Goal: Transaction & Acquisition: Obtain resource

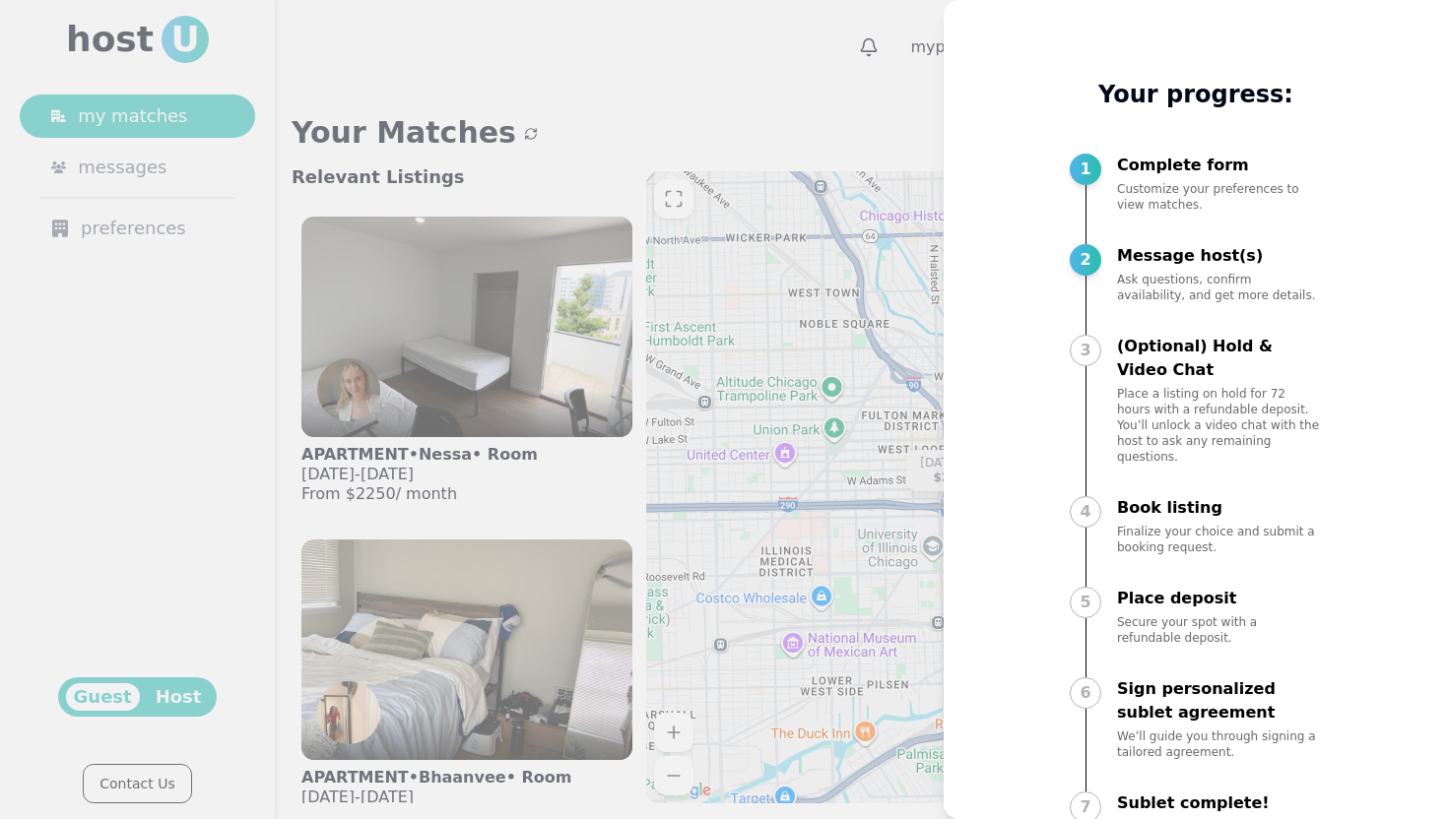
click at [773, 115] on div at bounding box center [724, 409] width 1448 height 819
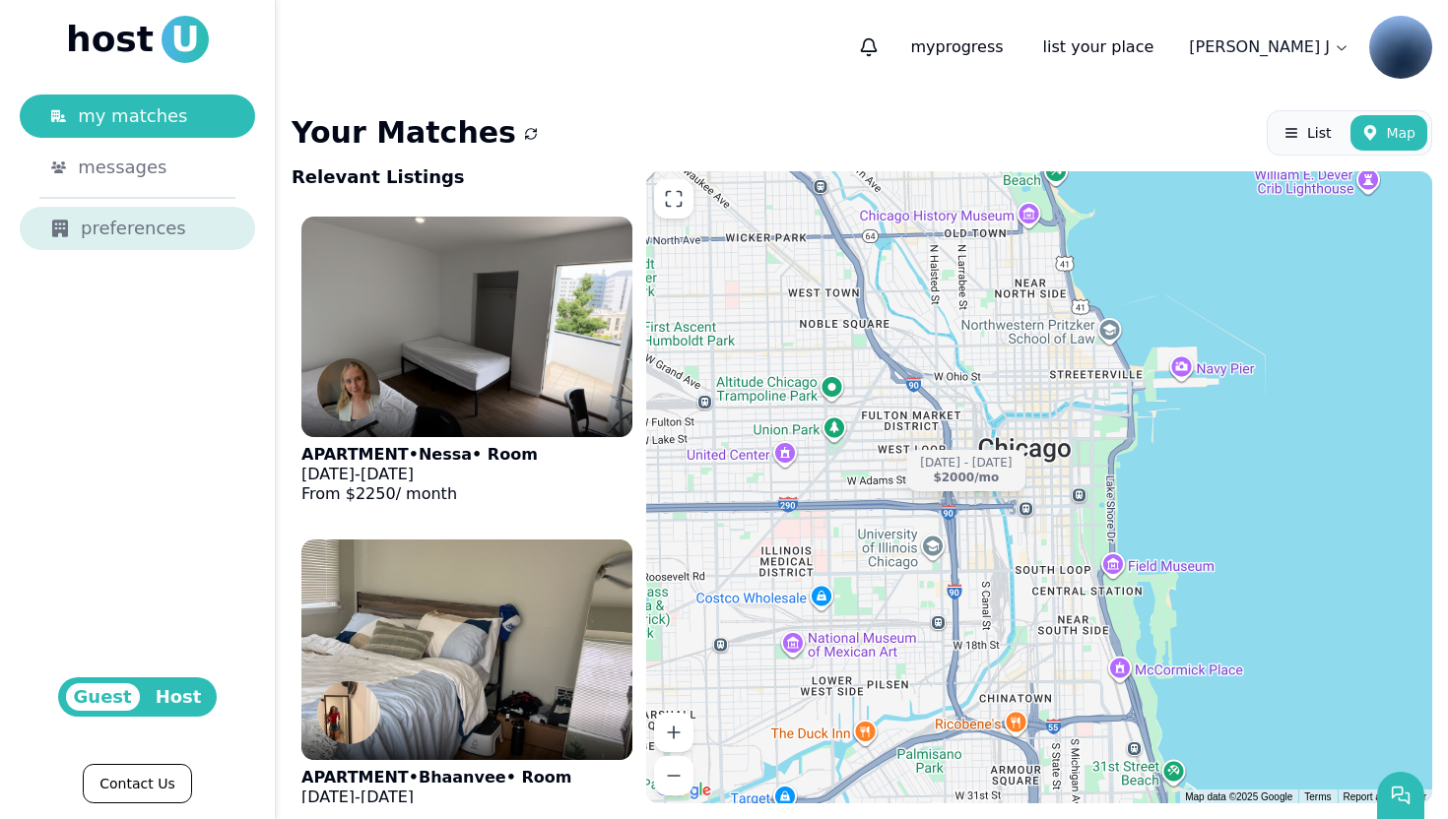
click at [126, 230] on div "preferences" at bounding box center [137, 229] width 172 height 28
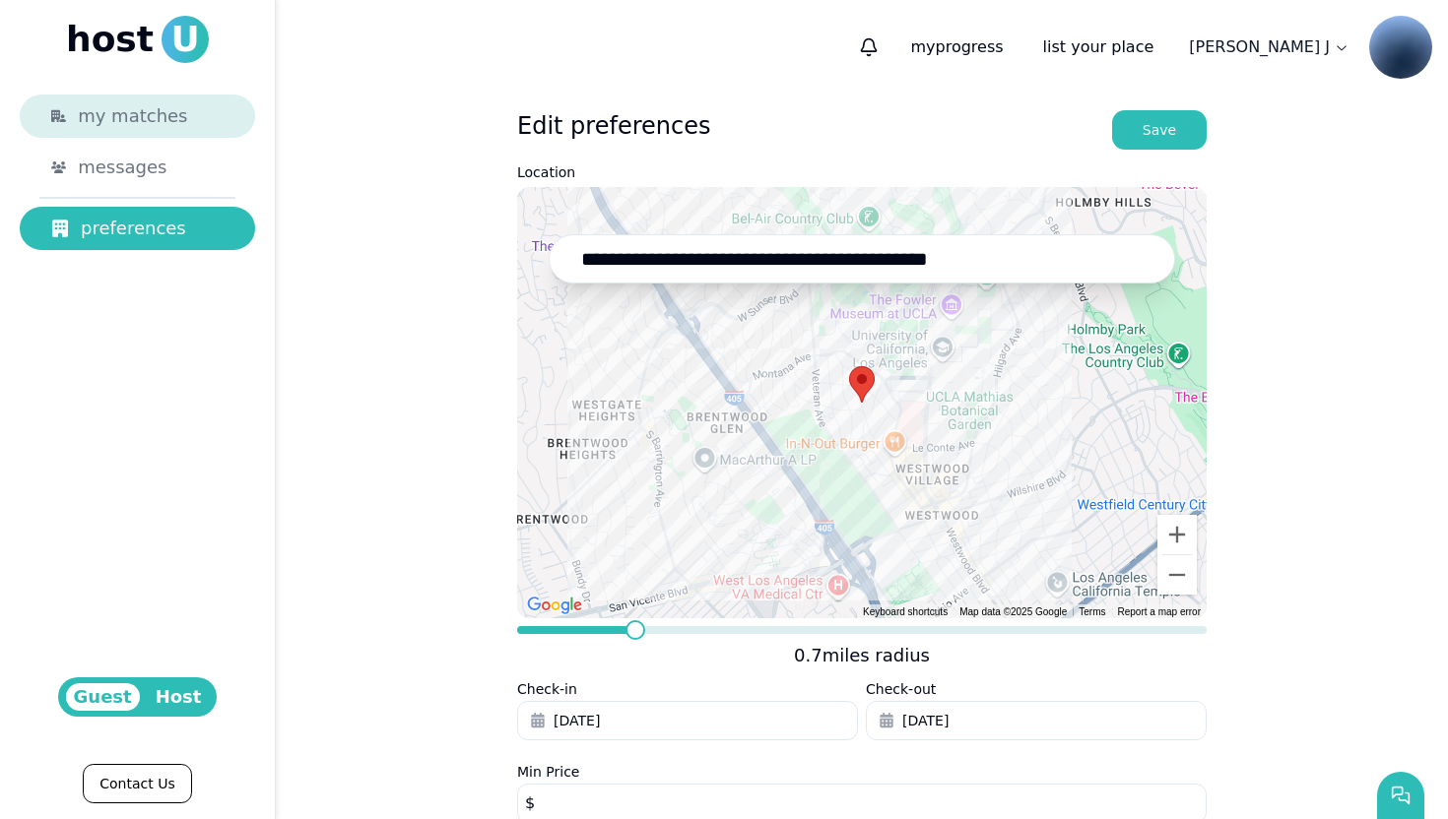
click at [179, 128] on div "my matches" at bounding box center [151, 116] width 146 height 28
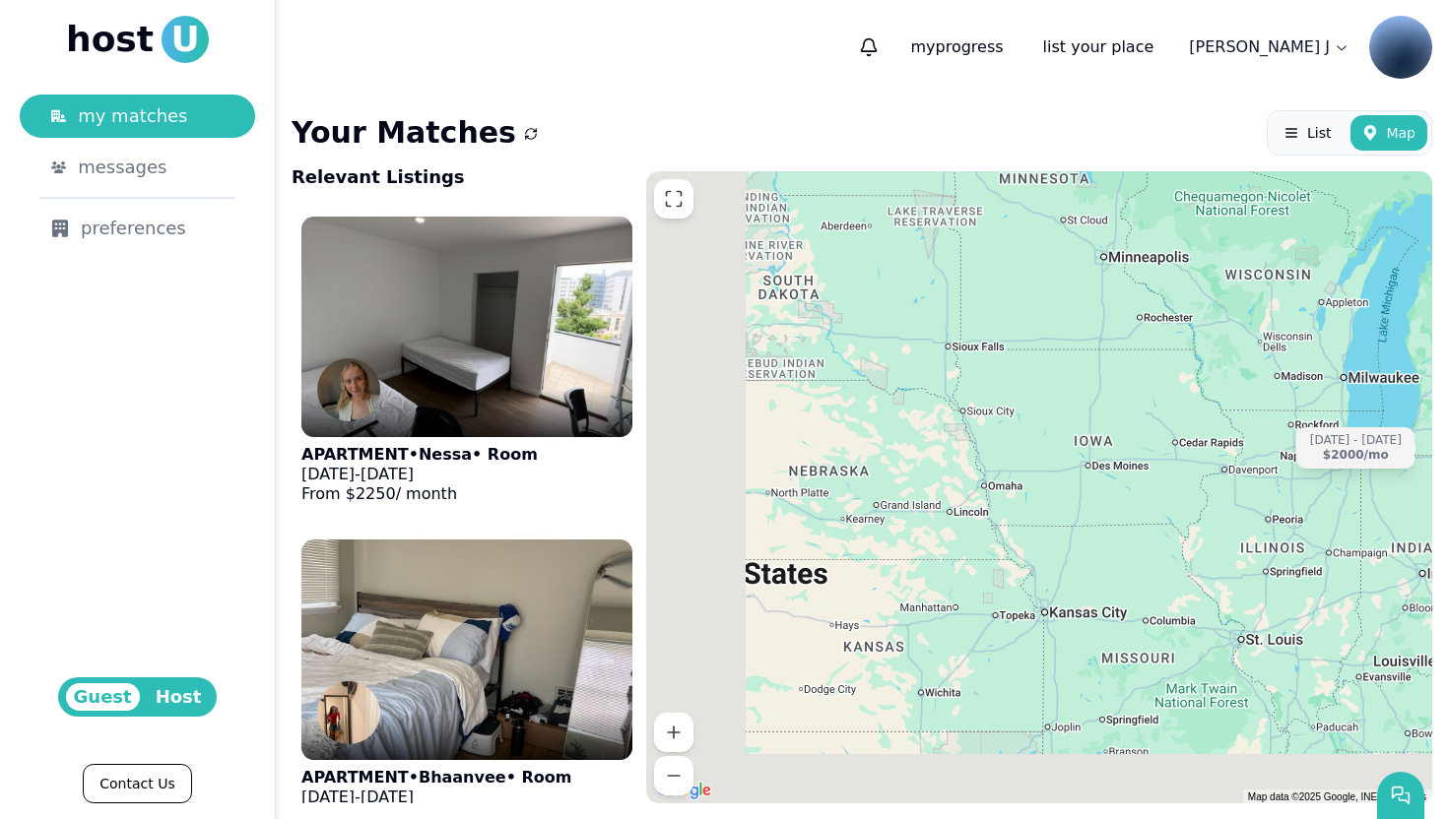
drag, startPoint x: 945, startPoint y: 682, endPoint x: 1427, endPoint y: 408, distance: 554.5
click at [1419, 411] on div "Jun 6 - Aug 25 $2000 /mo" at bounding box center [1039, 487] width 786 height 632
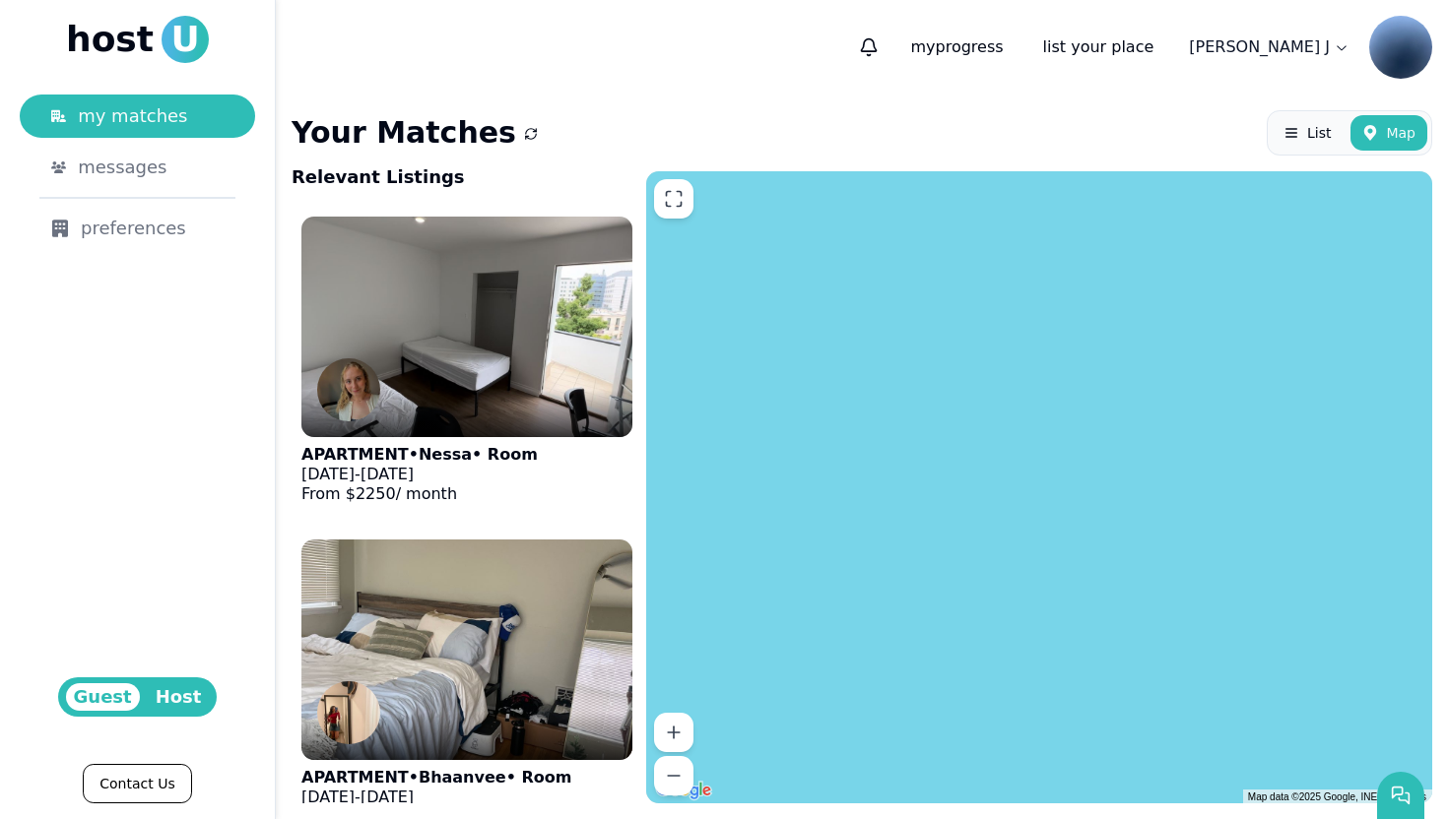
drag, startPoint x: 1270, startPoint y: 467, endPoint x: 869, endPoint y: 626, distance: 432.3
click at [876, 622] on div "Jun 6 - Aug 25 $2000 /mo" at bounding box center [1039, 487] width 786 height 632
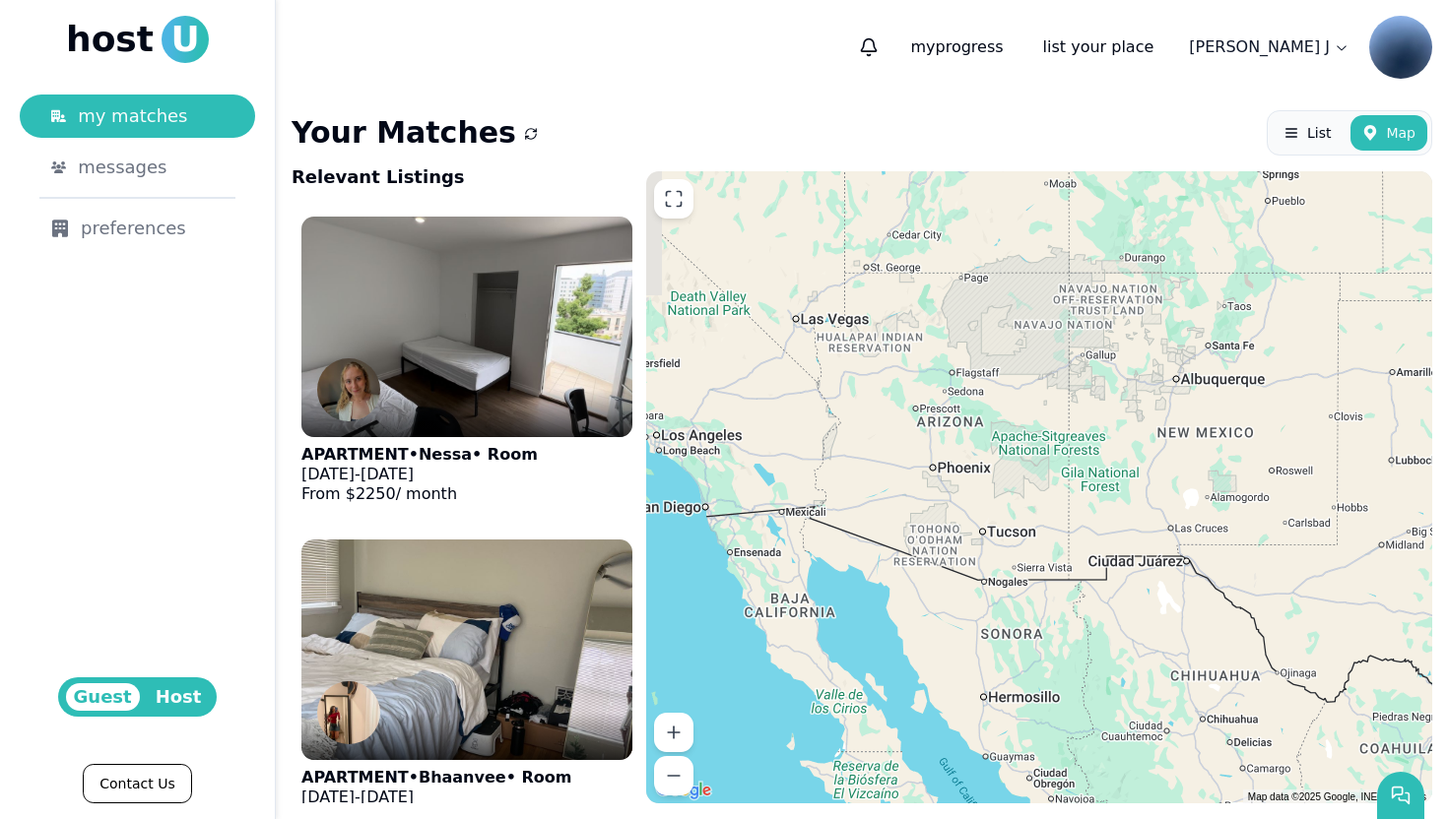
drag, startPoint x: 838, startPoint y: 637, endPoint x: 1057, endPoint y: 715, distance: 232.1
click at [1056, 715] on div at bounding box center [1039, 487] width 786 height 632
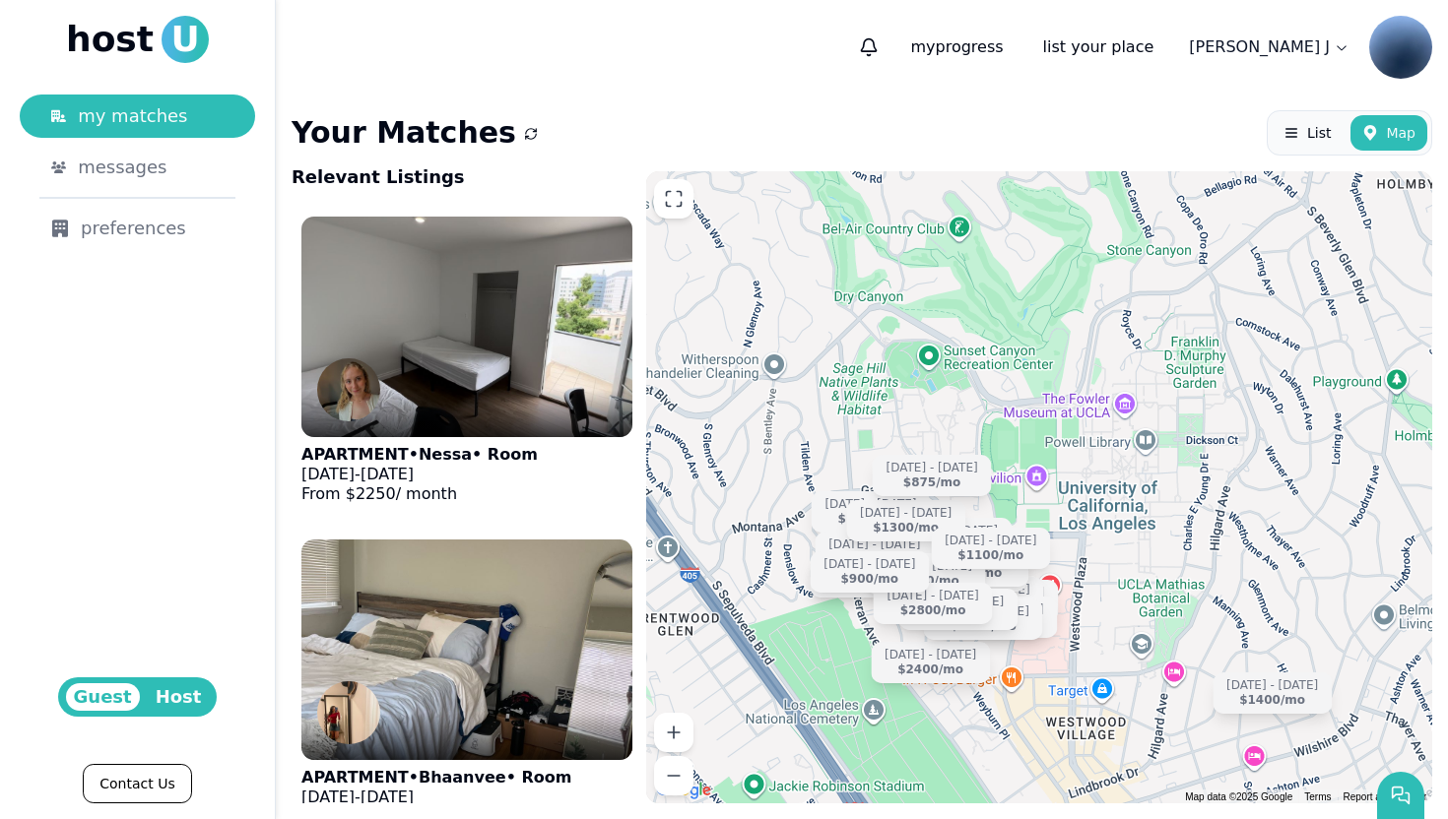
drag, startPoint x: 1050, startPoint y: 638, endPoint x: 1201, endPoint y: 634, distance: 150.7
click at [1201, 634] on div "Aug 5 - Dec 27 $2250 /mo Jun 19 - Aug 20 $1500 /mo Aug 24 - Jan 4 $875 /mo Sep …" at bounding box center [1039, 487] width 786 height 632
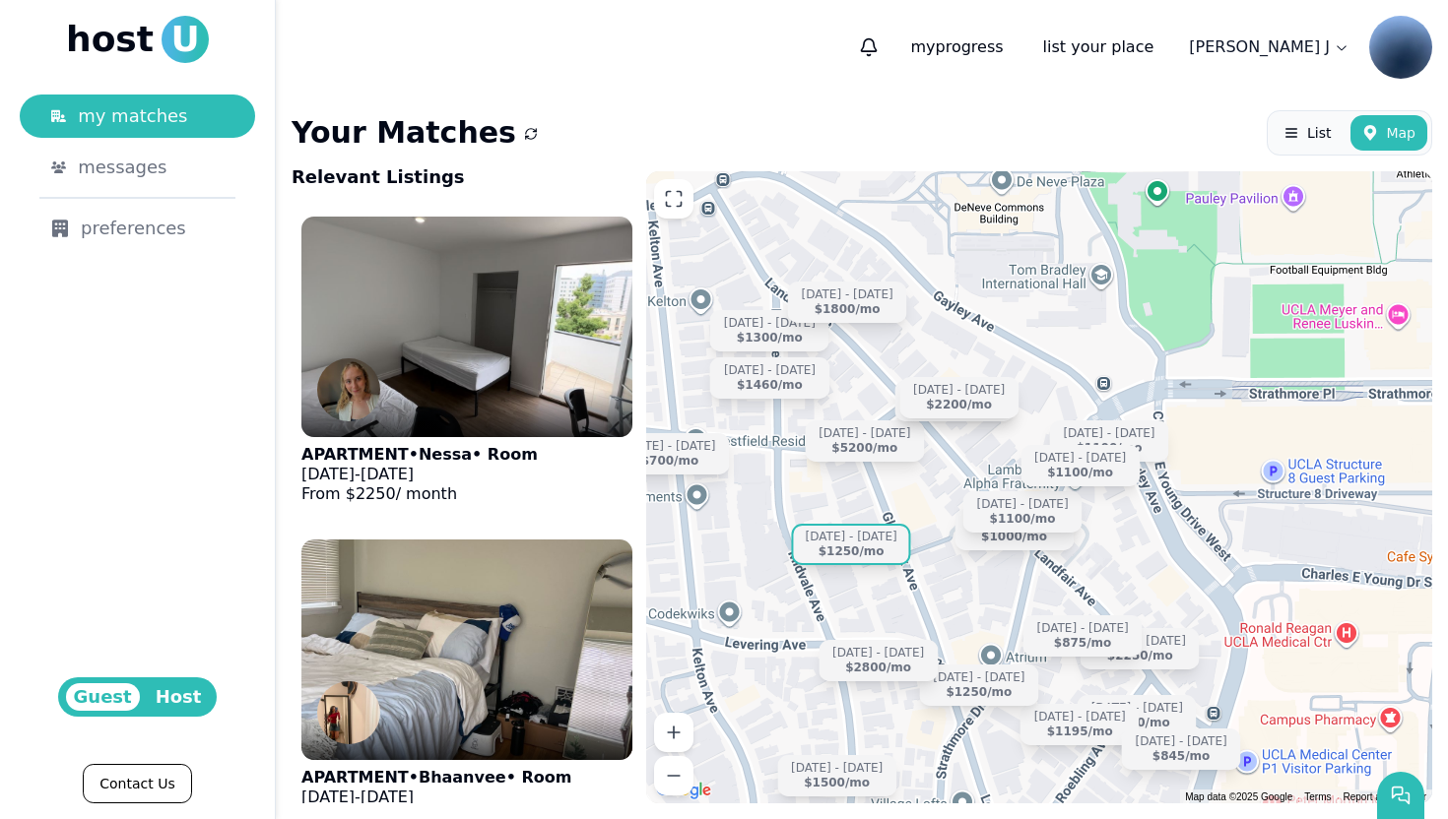
click at [868, 543] on div "Jun 13 - Sep 17" at bounding box center [852, 537] width 92 height 15
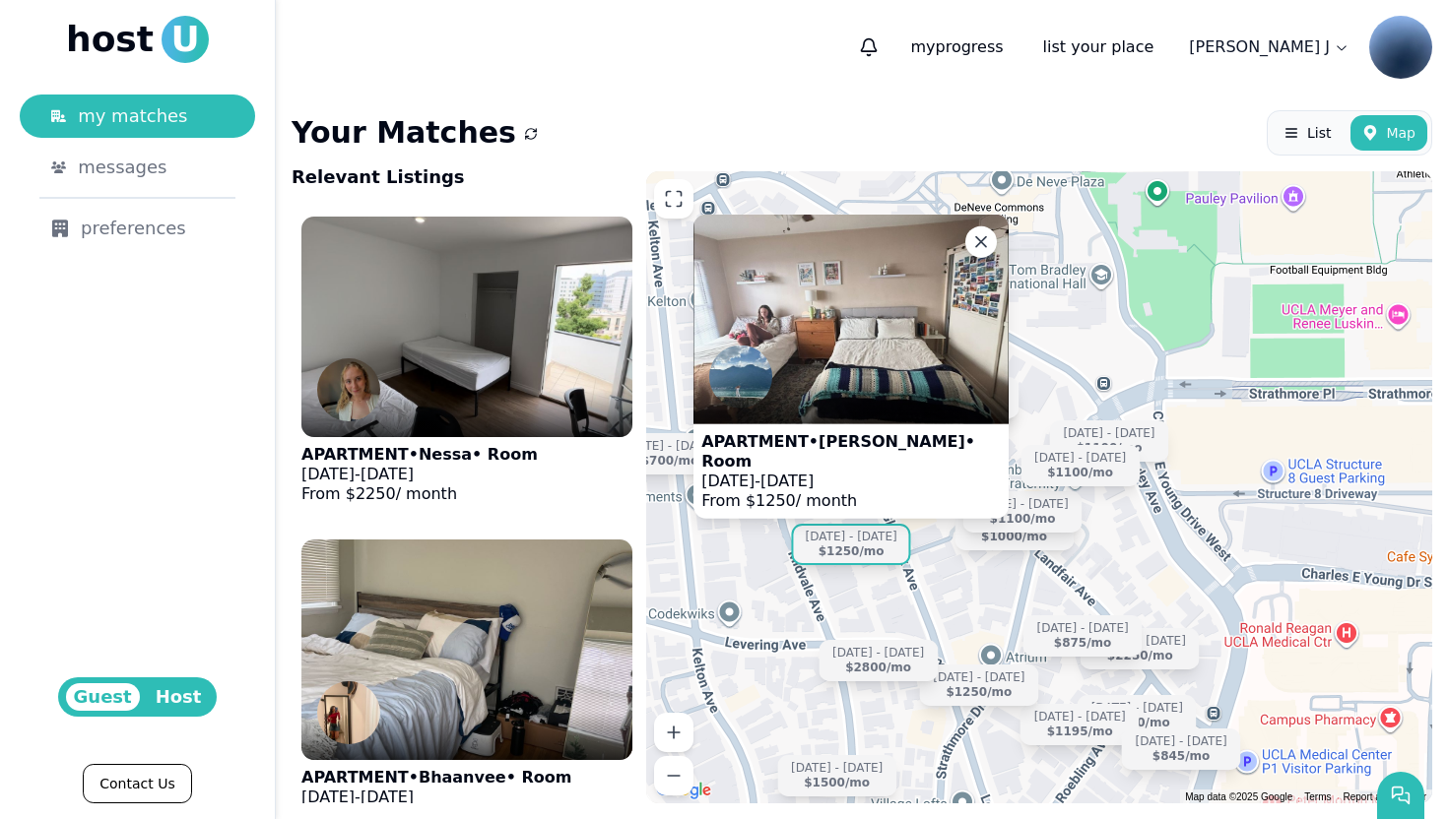
click at [874, 362] on img at bounding box center [850, 320] width 315 height 210
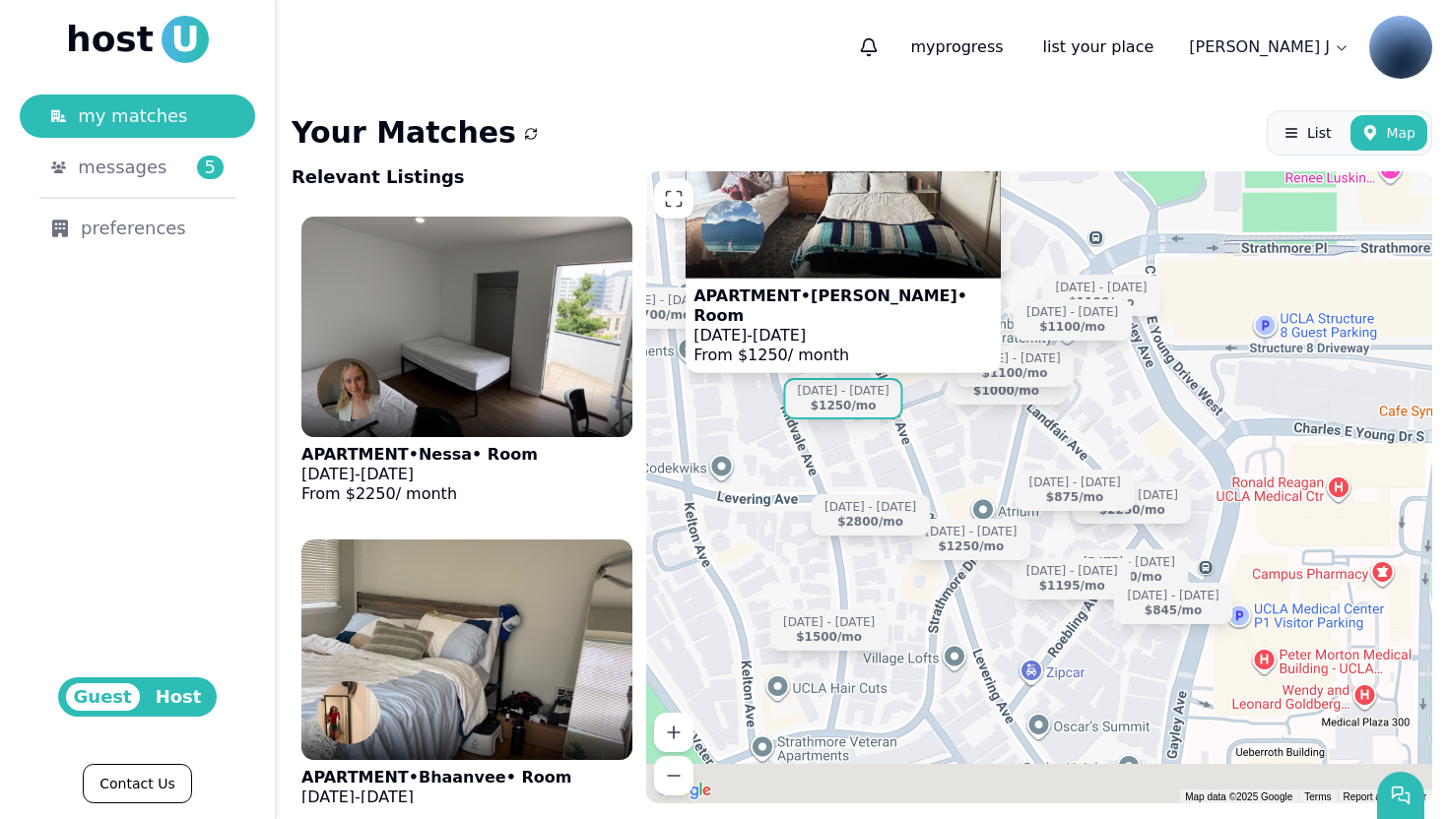
drag, startPoint x: 1120, startPoint y: 553, endPoint x: 1106, endPoint y: 411, distance: 143.5
click at [1108, 408] on div "Aug 5 - Dec 27 $2250 /mo Aug 24 - Jan 4 $875 /mo Sep 14 - Dec 31 $1000 /mo Jun …" at bounding box center [1039, 487] width 786 height 632
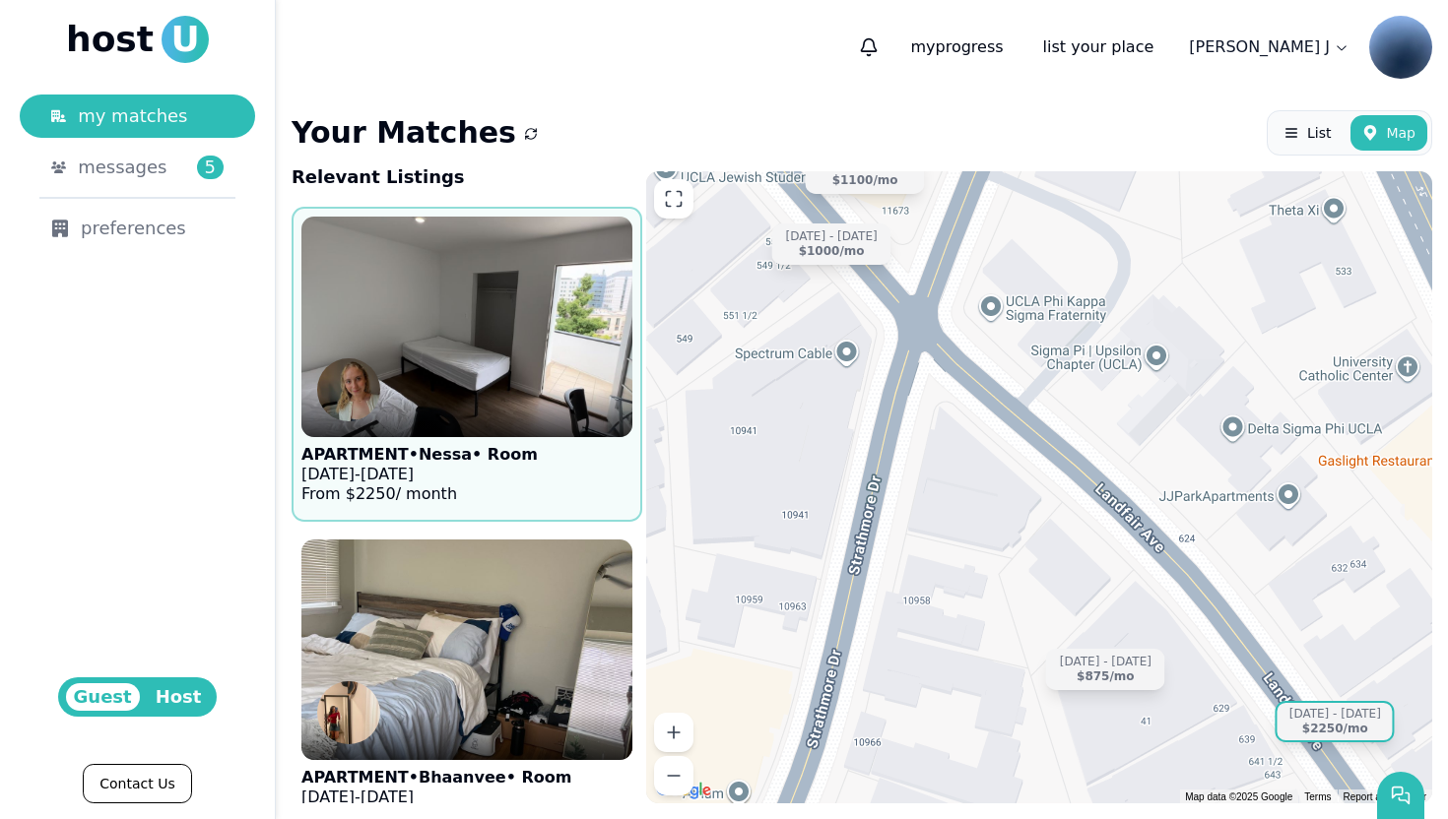
click at [1314, 718] on div "Aug 5 - Dec 27" at bounding box center [1335, 714] width 92 height 15
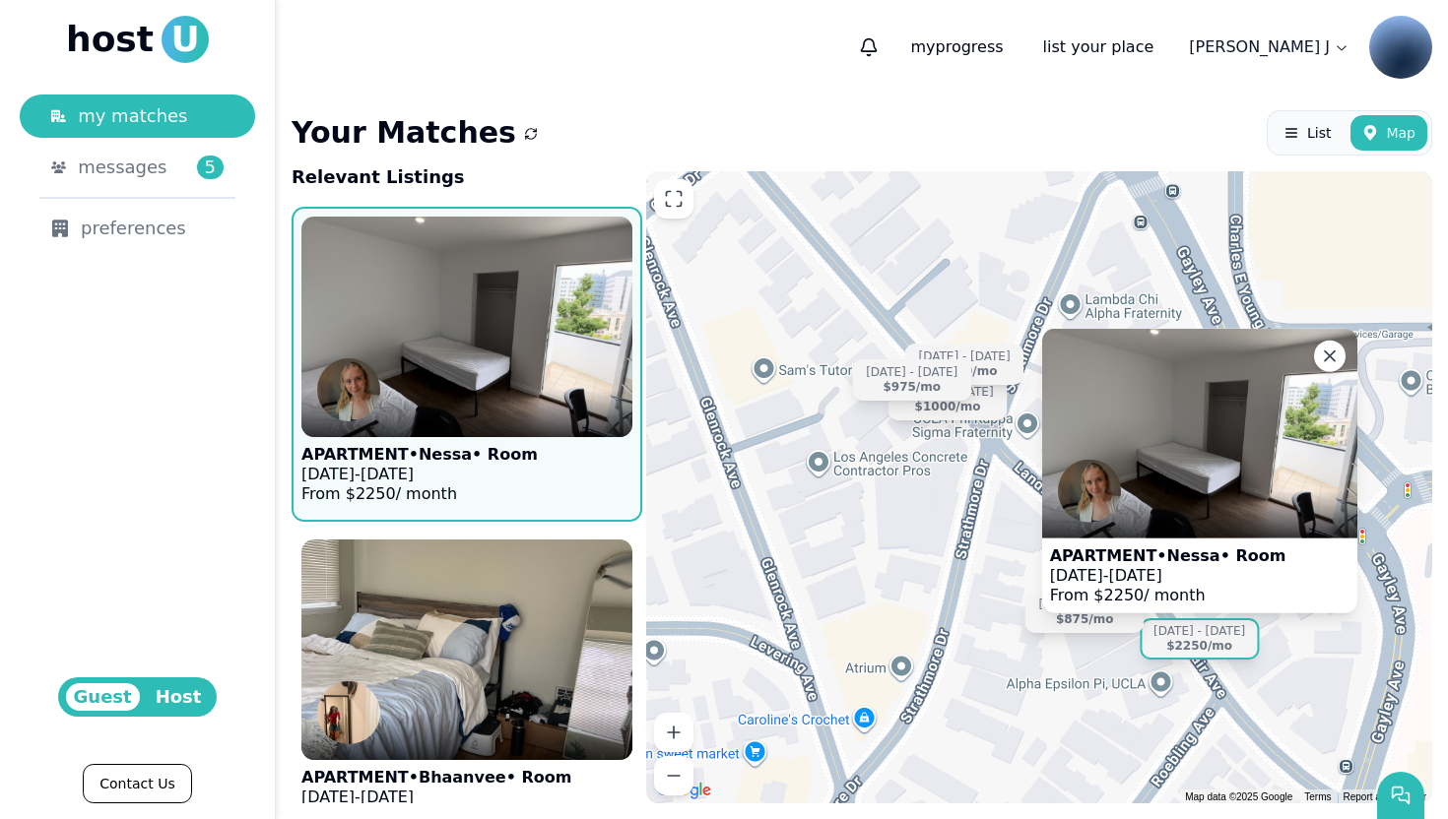
click at [1206, 640] on div "$2250 /mo" at bounding box center [1199, 646] width 66 height 15
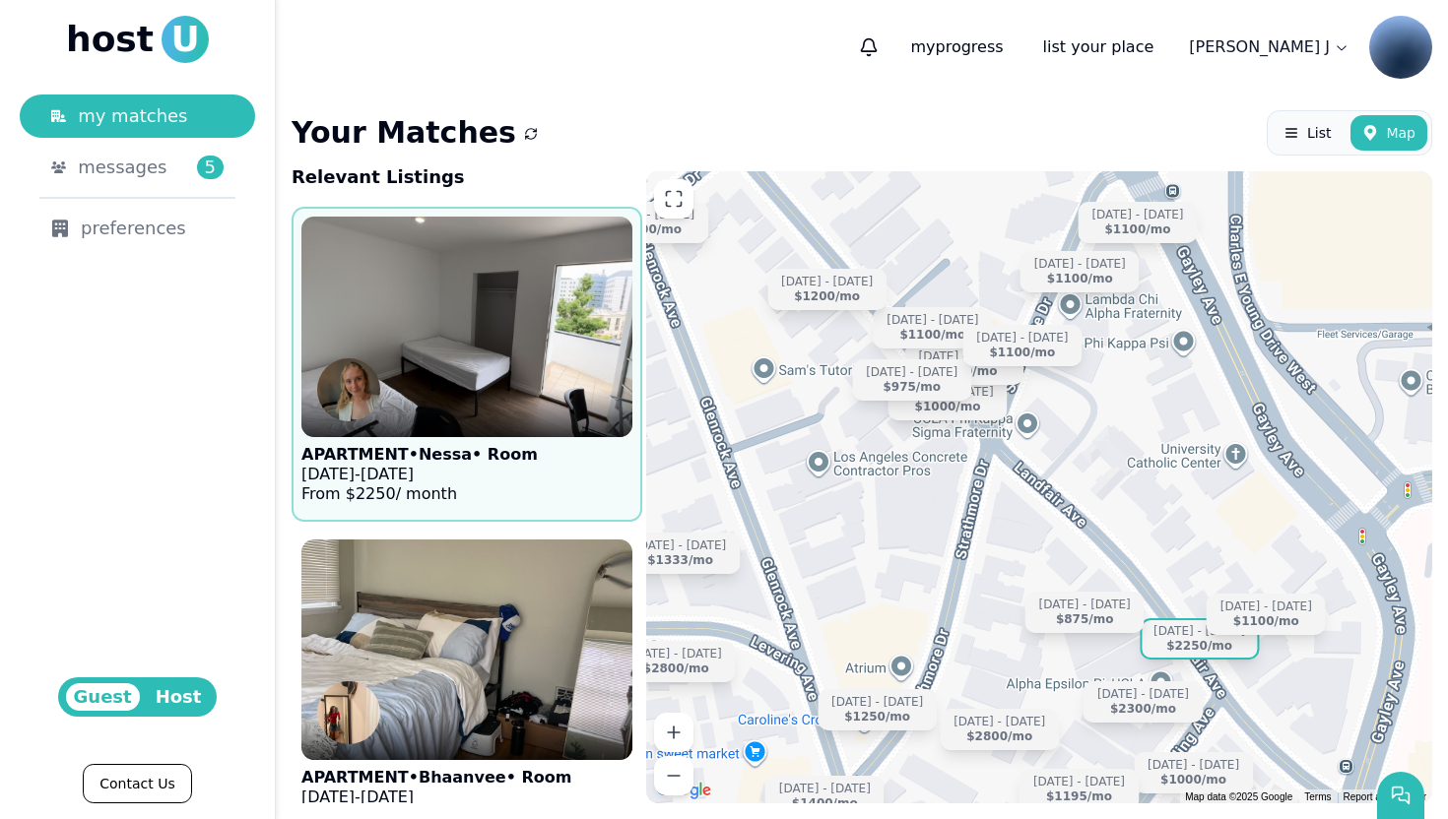
click at [1202, 637] on div "Aug 5 - Dec 27" at bounding box center [1199, 631] width 92 height 15
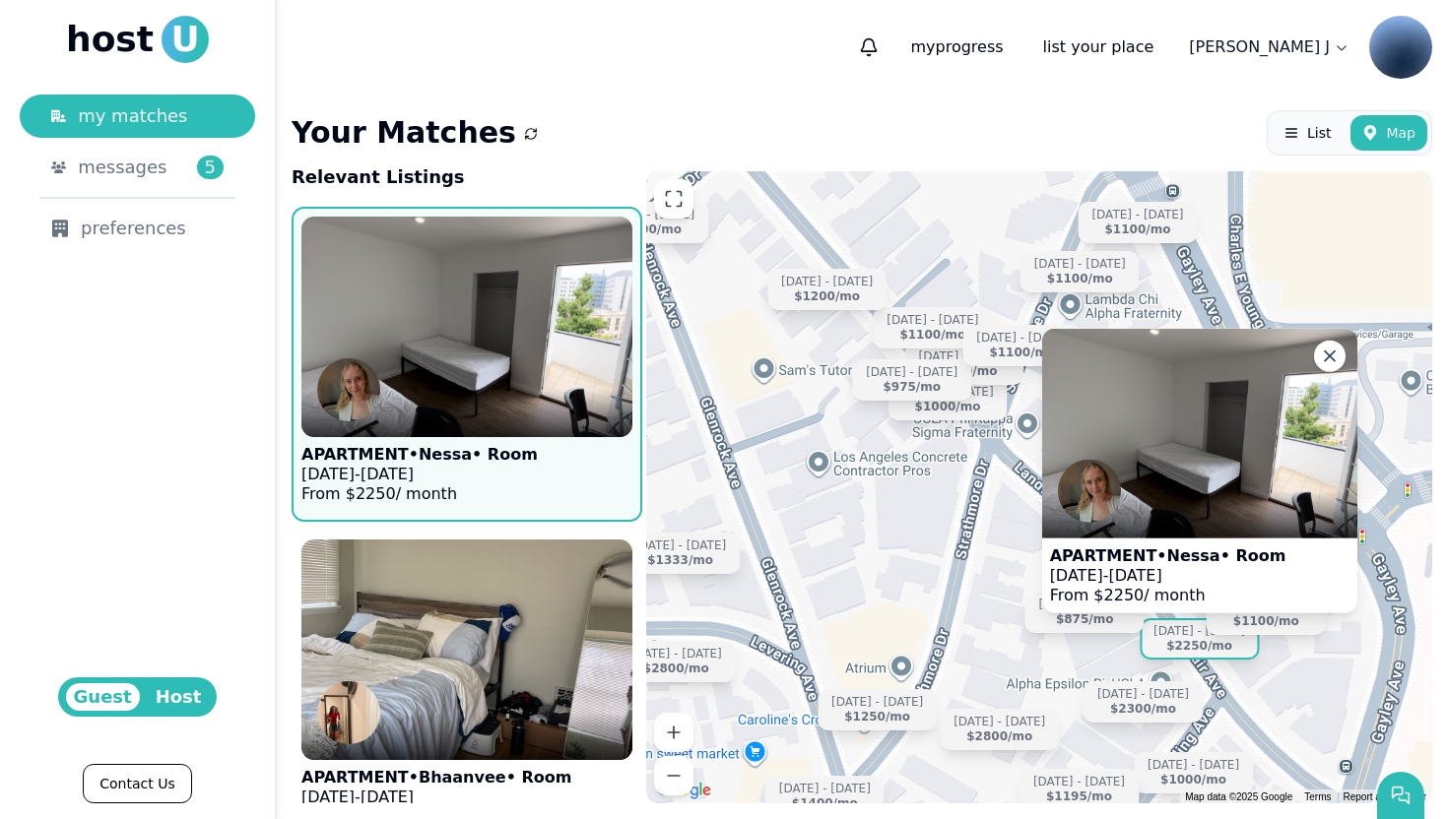
click at [1136, 547] on p "APARTMENT • Nessa • Room" at bounding box center [1168, 557] width 236 height 20
click at [845, 586] on div "Aug 5 - Dec 27 $2250 /mo Aug 24 - Jan 4 $875 /mo Sep 14 - Dec 31 $1000 /mo Jun …" at bounding box center [1039, 487] width 786 height 632
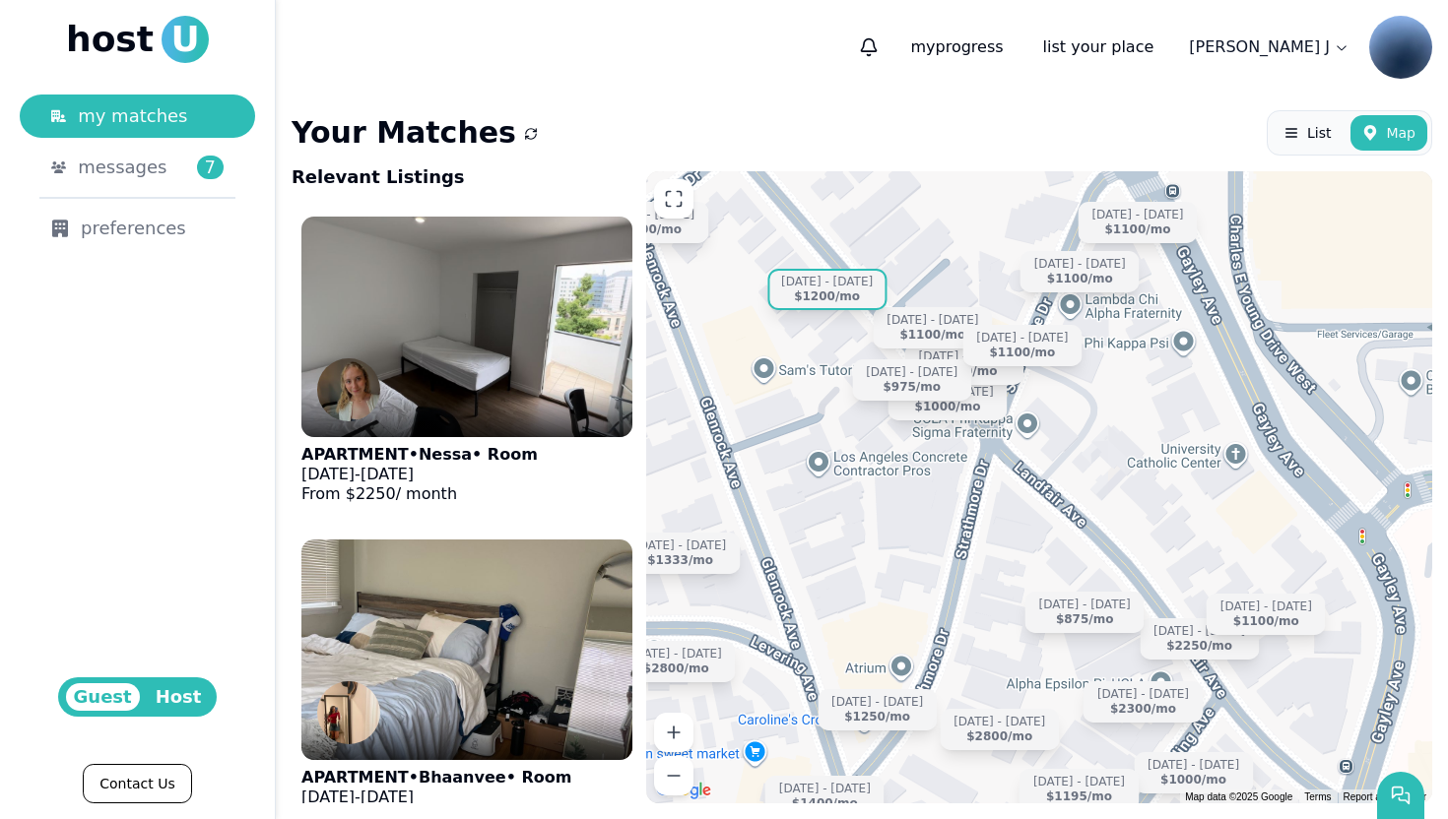
click at [832, 290] on div "$1200 /mo" at bounding box center [827, 297] width 66 height 15
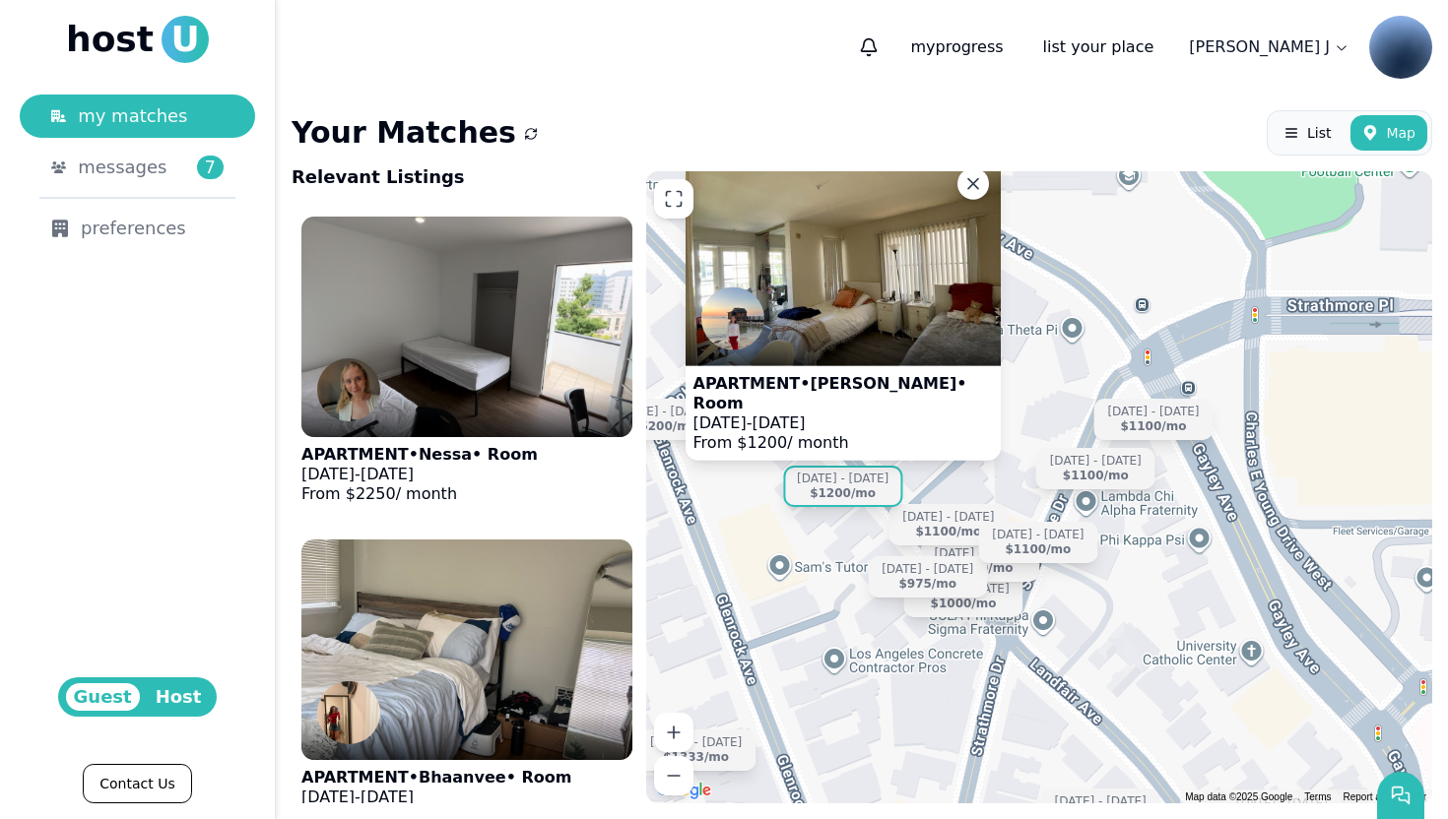
drag, startPoint x: 816, startPoint y: 346, endPoint x: 832, endPoint y: 552, distance: 207.4
click at [832, 552] on div "Aug 5 - Dec 27 $2250 /mo Aug 24 - Jan 4 $875 /mo Sep 14 - Dec 31 $1000 /mo Jun …" at bounding box center [1039, 487] width 786 height 632
click at [849, 349] on div at bounding box center [842, 341] width 315 height 47
click at [969, 199] on div "Loading listings..." at bounding box center [1039, 204] width 168 height 35
click at [974, 196] on div "Loading listings..." at bounding box center [1039, 204] width 168 height 35
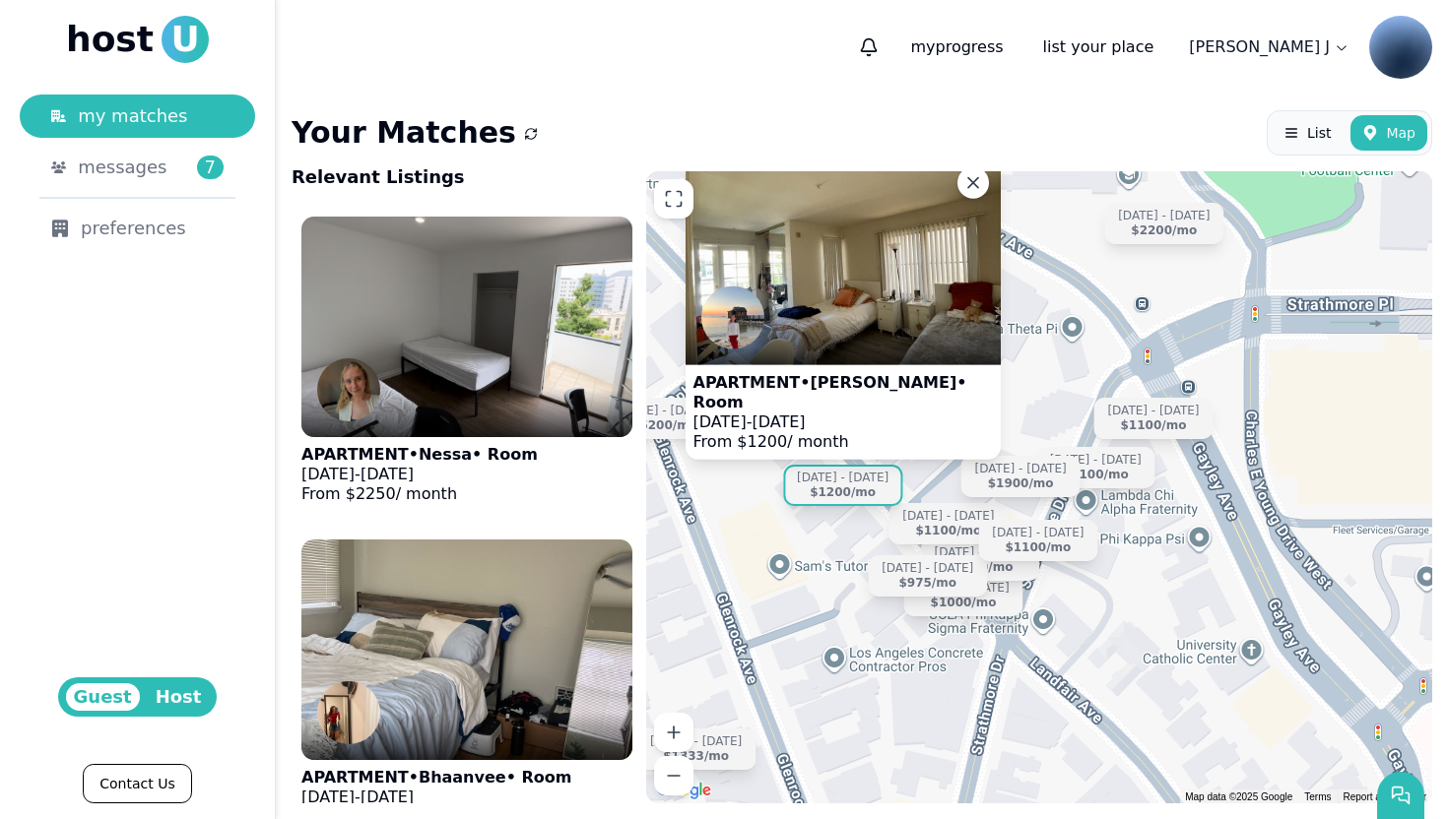
click at [977, 209] on div at bounding box center [974, 204] width 21 height 21
click at [977, 207] on div at bounding box center [974, 205] width 19 height 19
click at [972, 195] on div "Loading listings..." at bounding box center [1039, 204] width 168 height 35
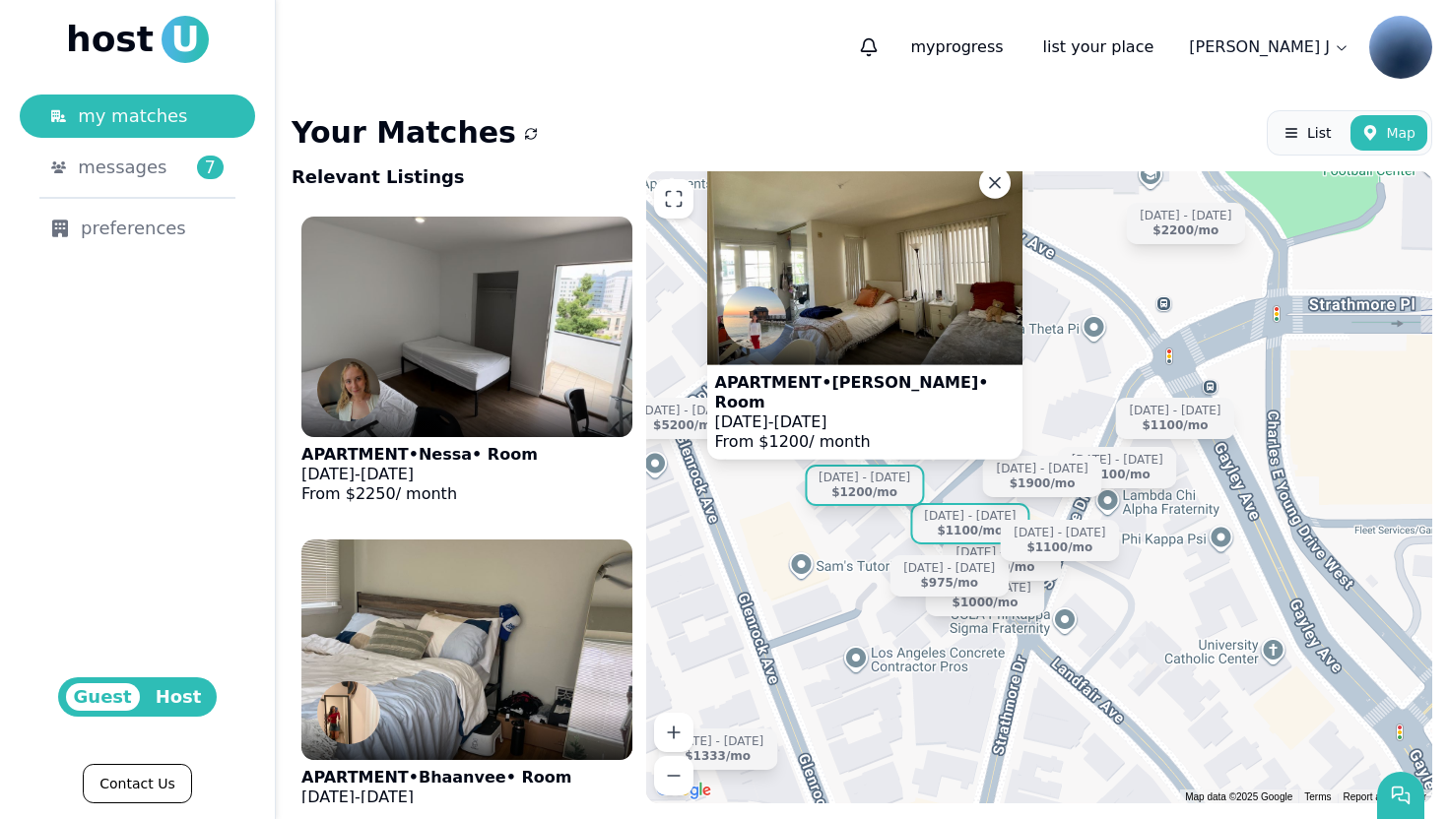
drag, startPoint x: 971, startPoint y: 523, endPoint x: 1095, endPoint y: 525, distance: 124.1
click at [1029, 524] on div "Sep 9 - Dec 31 $1100 /mo" at bounding box center [969, 523] width 119 height 41
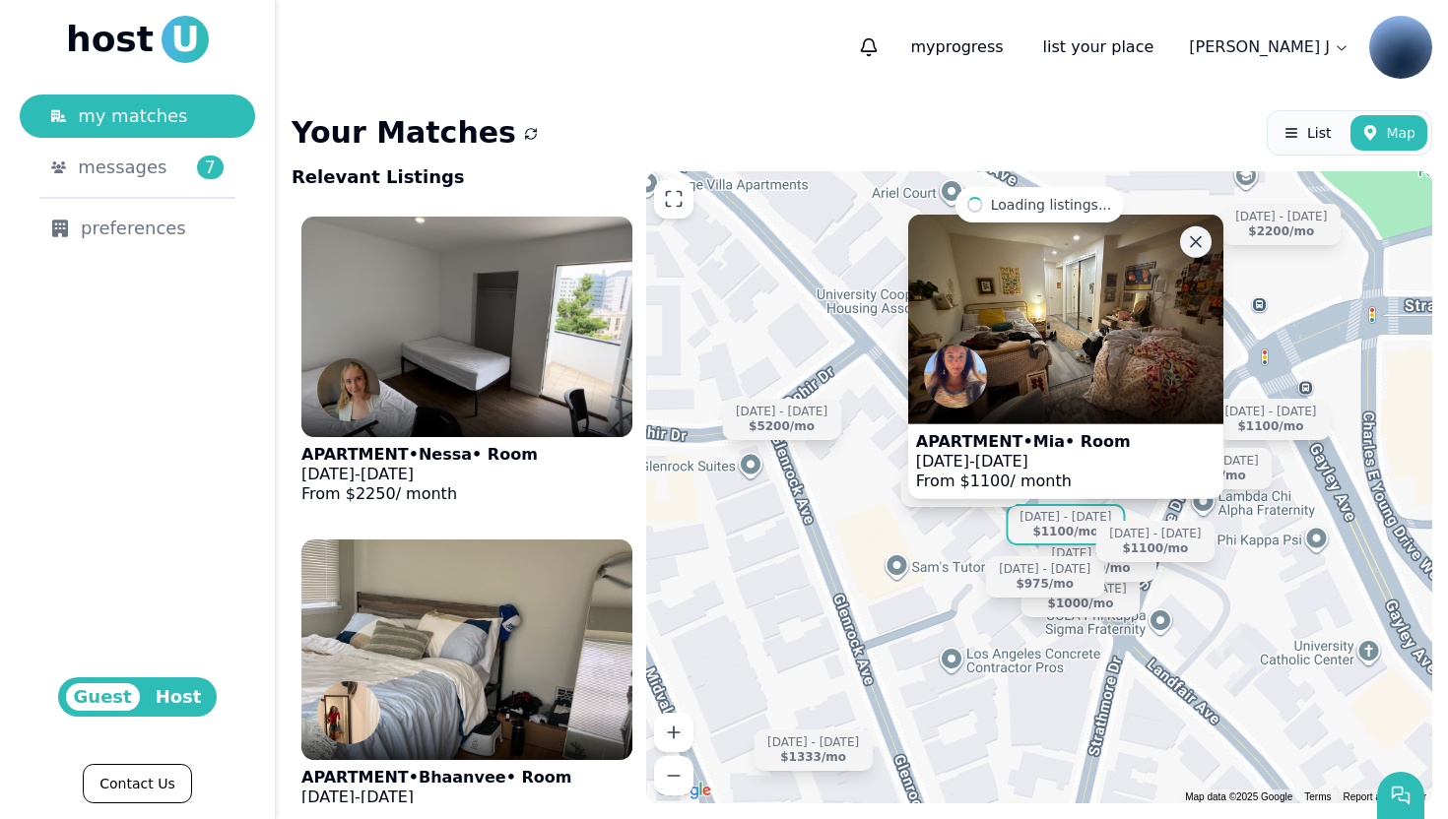
click at [1197, 235] on icon at bounding box center [1196, 241] width 20 height 20
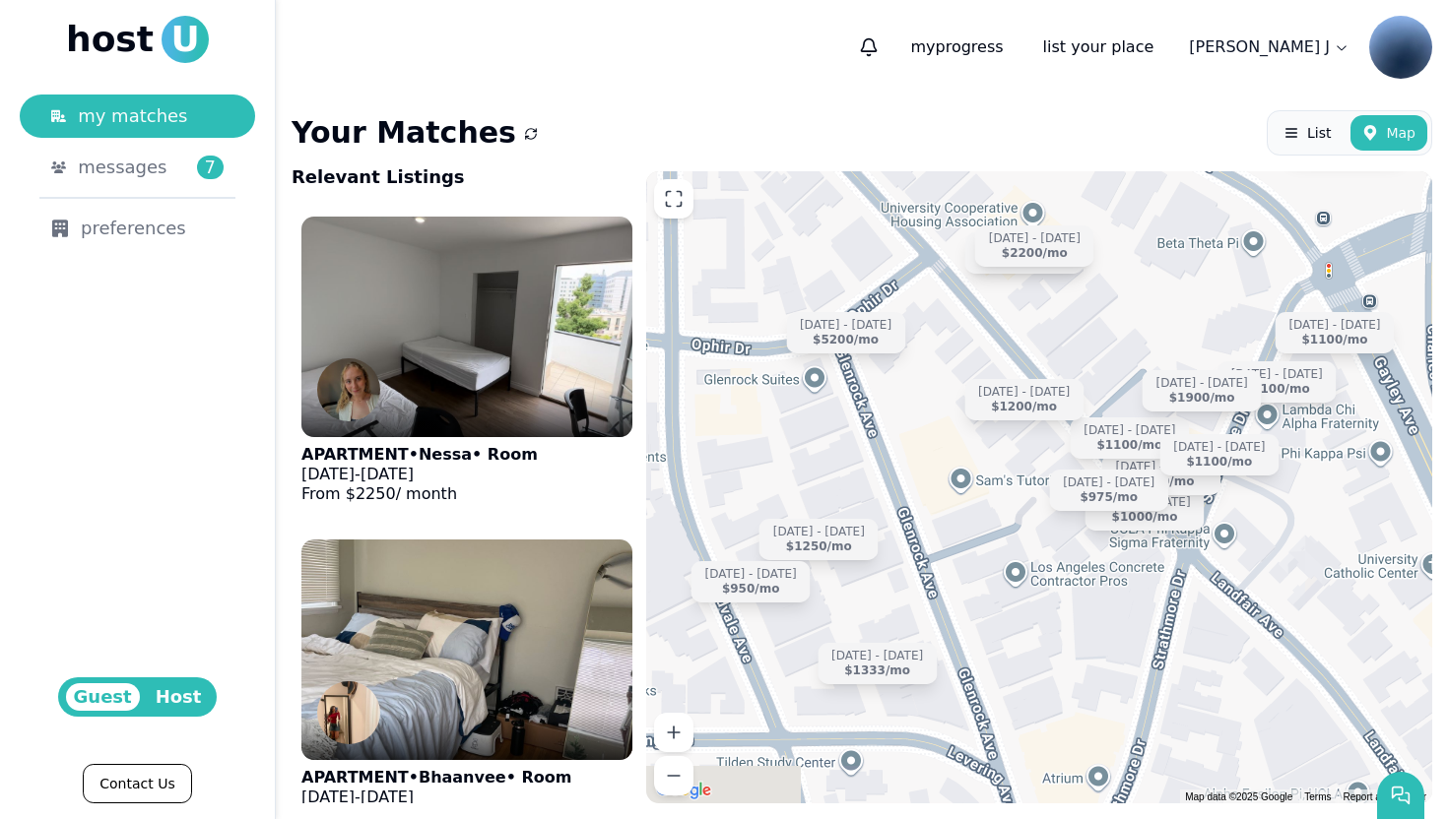
drag, startPoint x: 830, startPoint y: 565, endPoint x: 914, endPoint y: 468, distance: 128.5
click at [914, 468] on div "Sep 14 - Dec 31 $1000 /mo Sep 10 - Dec 20 $1100 /mo Jun 15 - Dec 31 $5200 /mo J…" at bounding box center [1039, 487] width 786 height 632
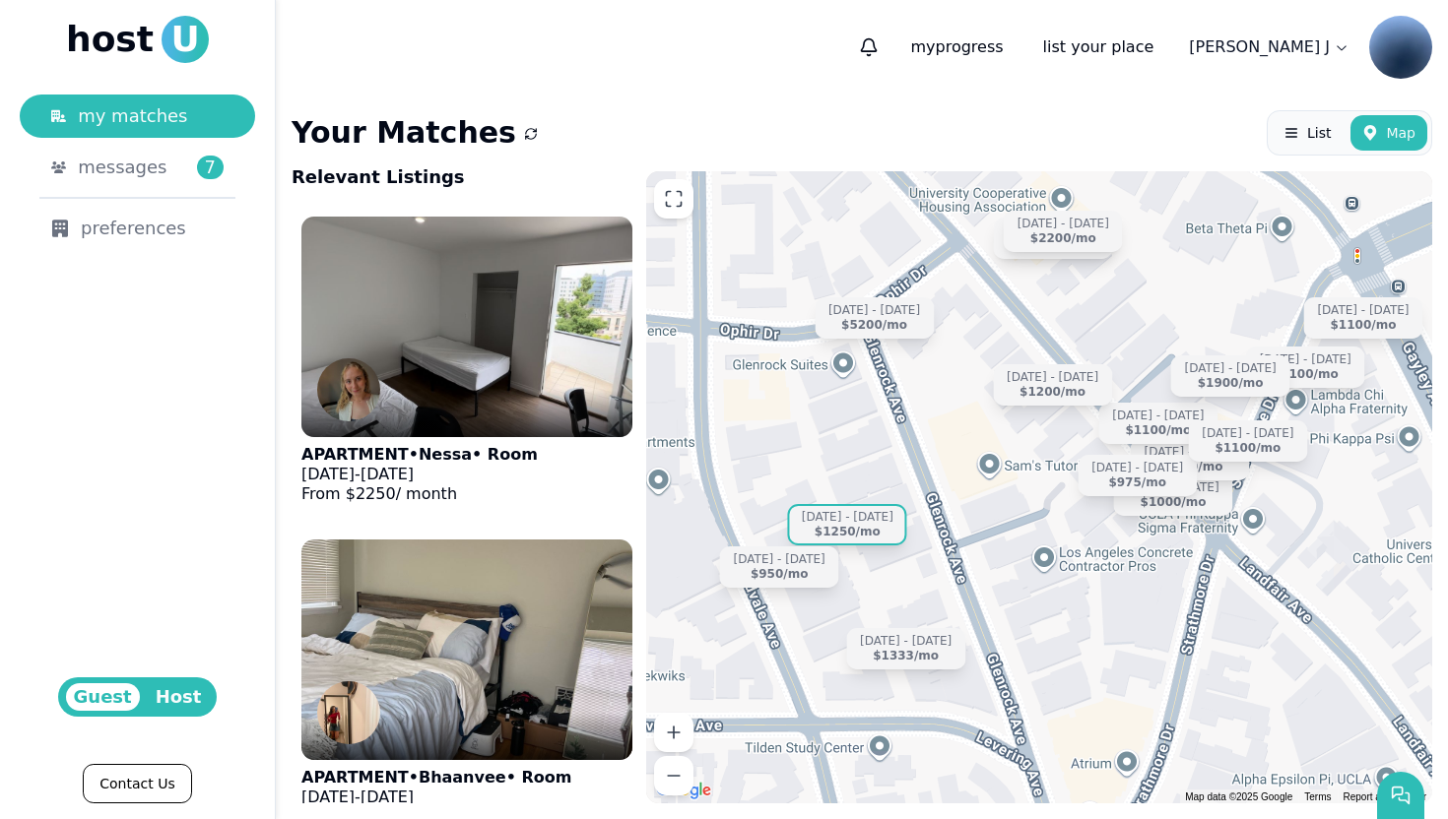
click at [856, 530] on div "$1250 /mo" at bounding box center [847, 532] width 66 height 15
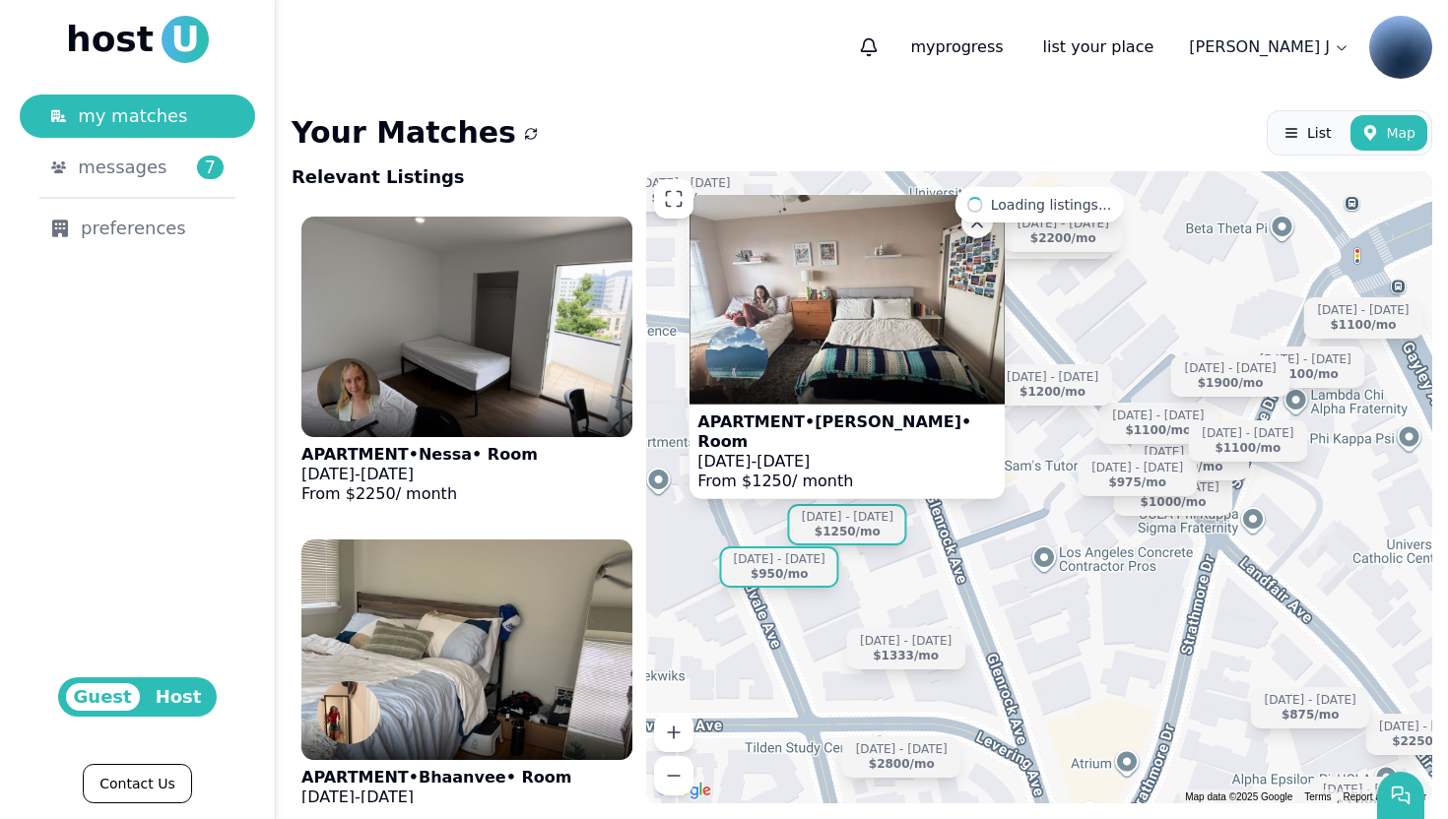
click at [781, 565] on div "Jun 15 - Aug 20" at bounding box center [780, 559] width 92 height 15
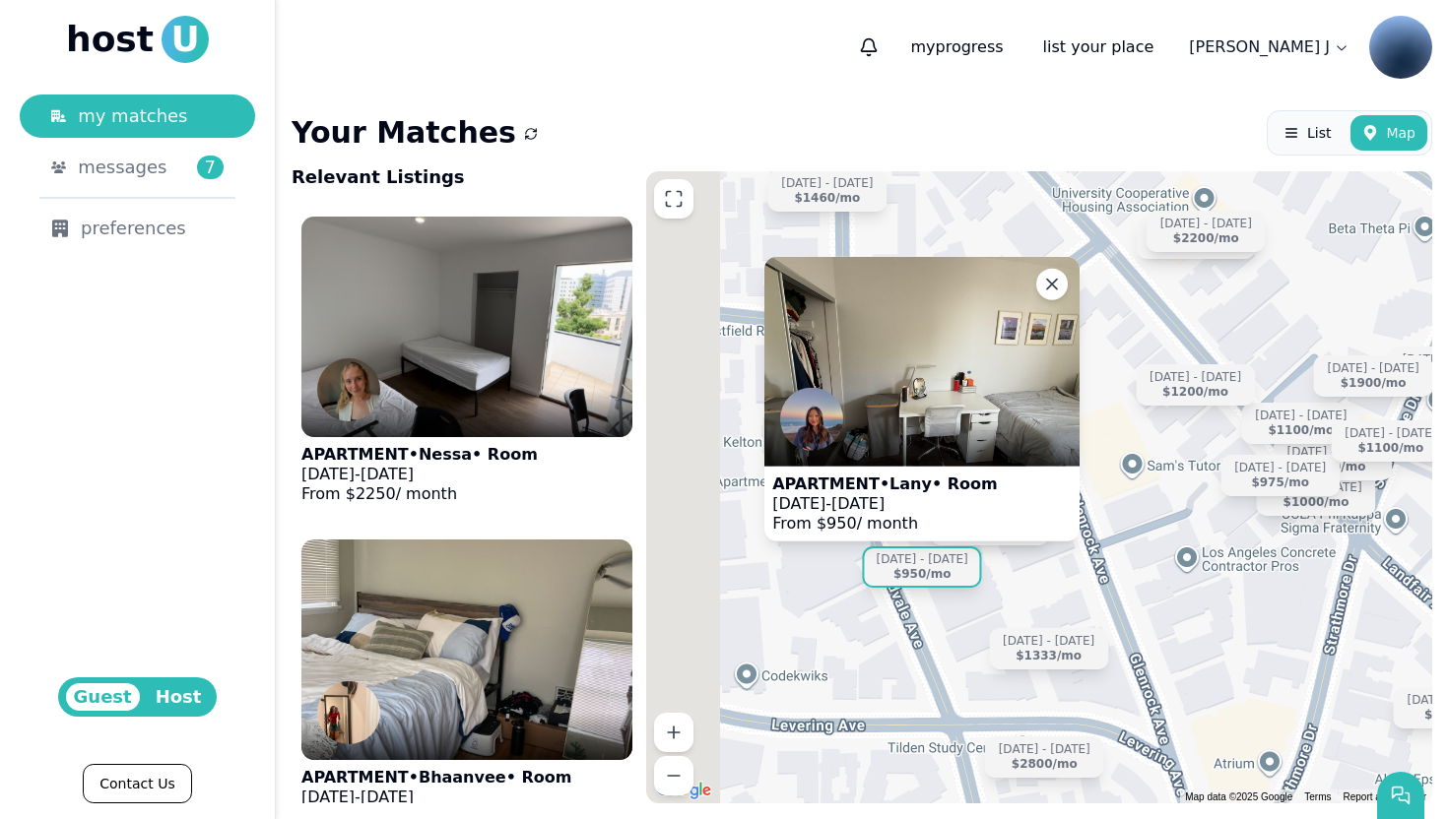
drag, startPoint x: 983, startPoint y: 420, endPoint x: 1132, endPoint y: 415, distance: 148.8
click at [1132, 417] on div "Aug 5 - Dec 27 $2250 /mo Aug 24 - Jan 4 $875 /mo Sep 14 - Dec 31 $1000 /mo Sep …" at bounding box center [1039, 487] width 786 height 632
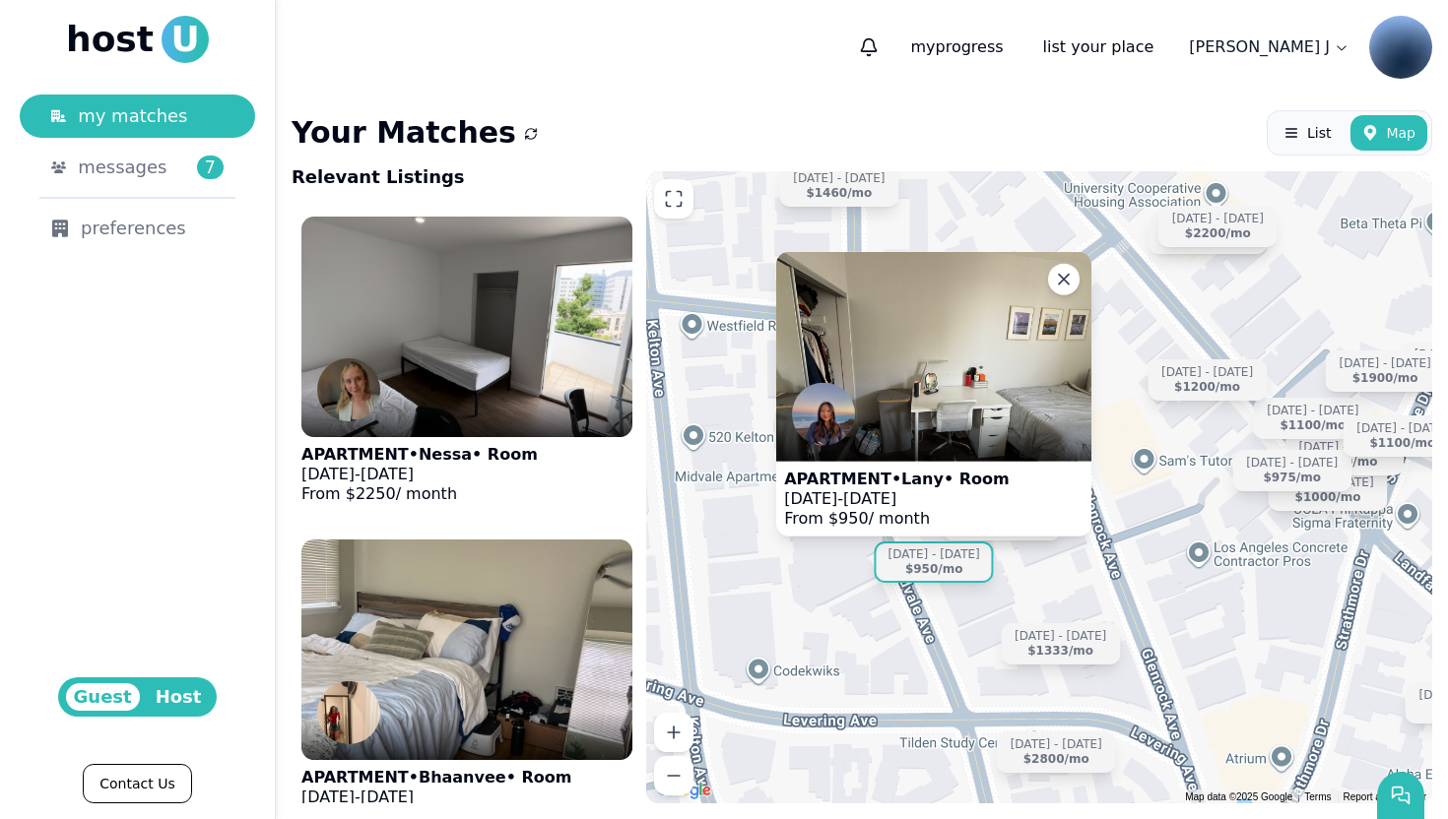
click at [889, 494] on span "Aug 20, 2025" at bounding box center [869, 498] width 53 height 19
click at [1069, 267] on button at bounding box center [1064, 280] width 32 height 32
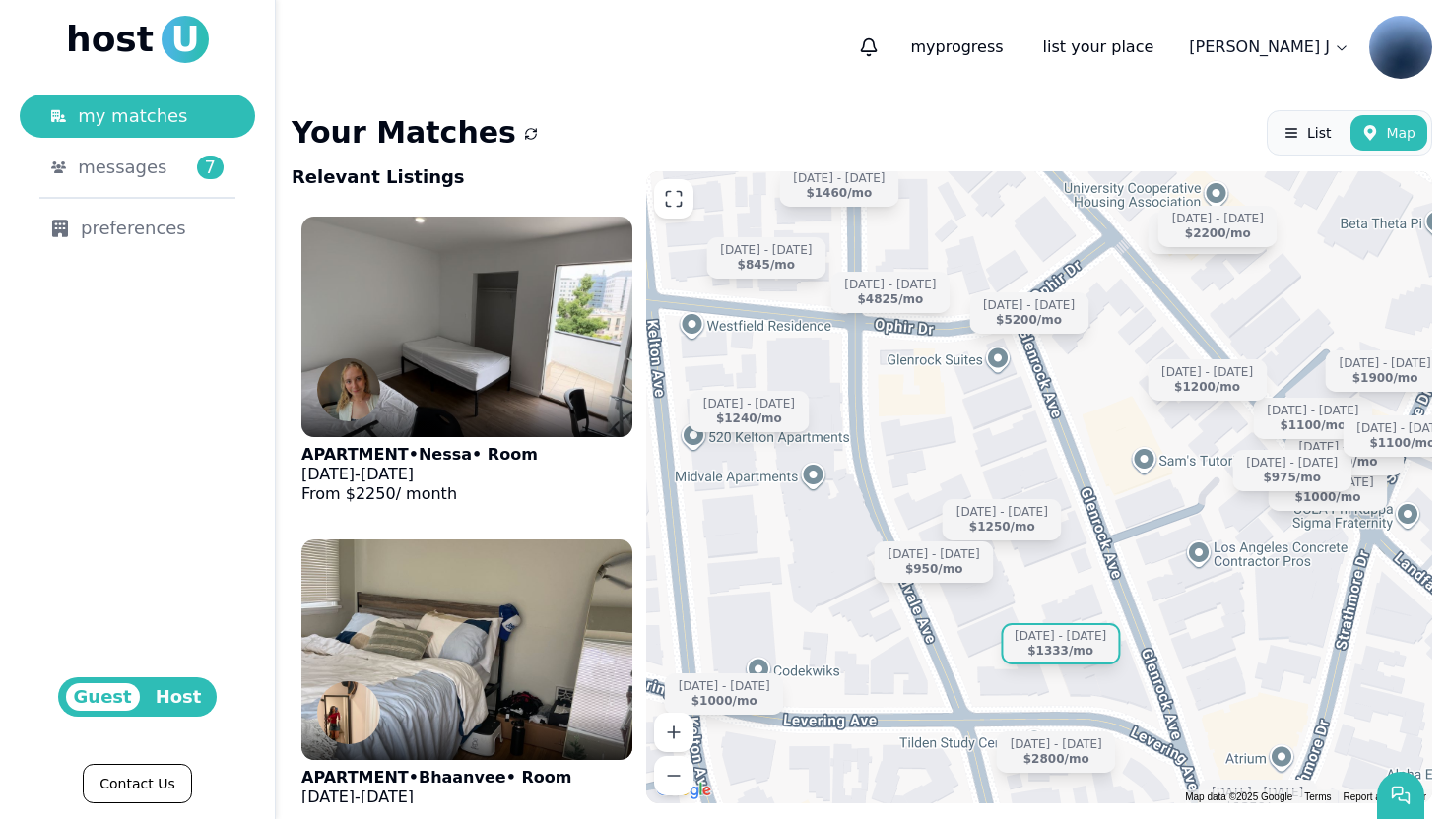
click at [1059, 642] on div "Sep 9 - Dec 31" at bounding box center [1060, 636] width 92 height 15
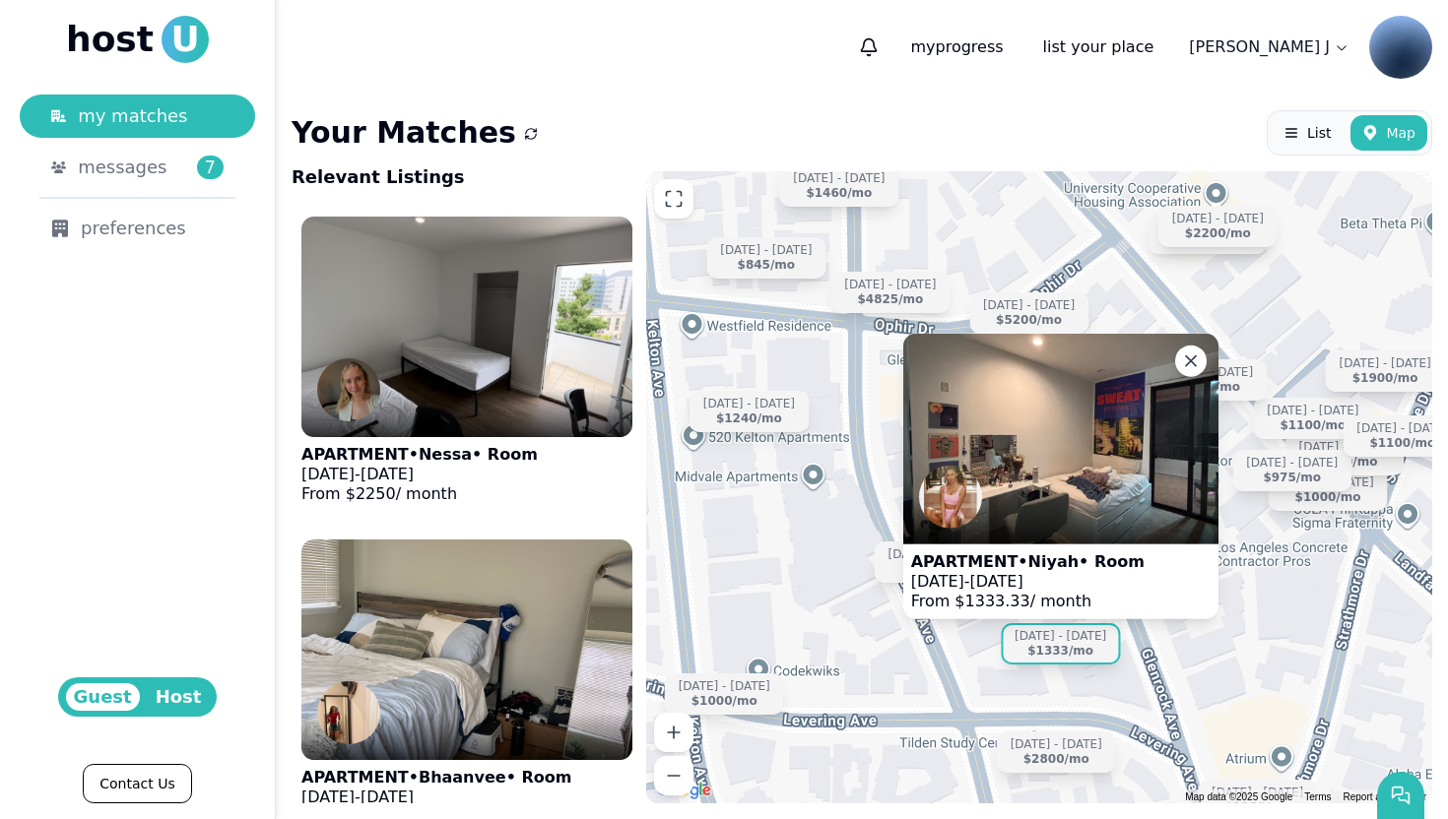
click at [1097, 529] on div at bounding box center [1060, 519] width 315 height 47
click at [1233, 684] on div "Sep 14 - Dec 31 $1000 /mo Sep 10 - Dec 20 $1100 /mo Jun 15 - Dec 31 $5200 /mo J…" at bounding box center [1039, 487] width 786 height 632
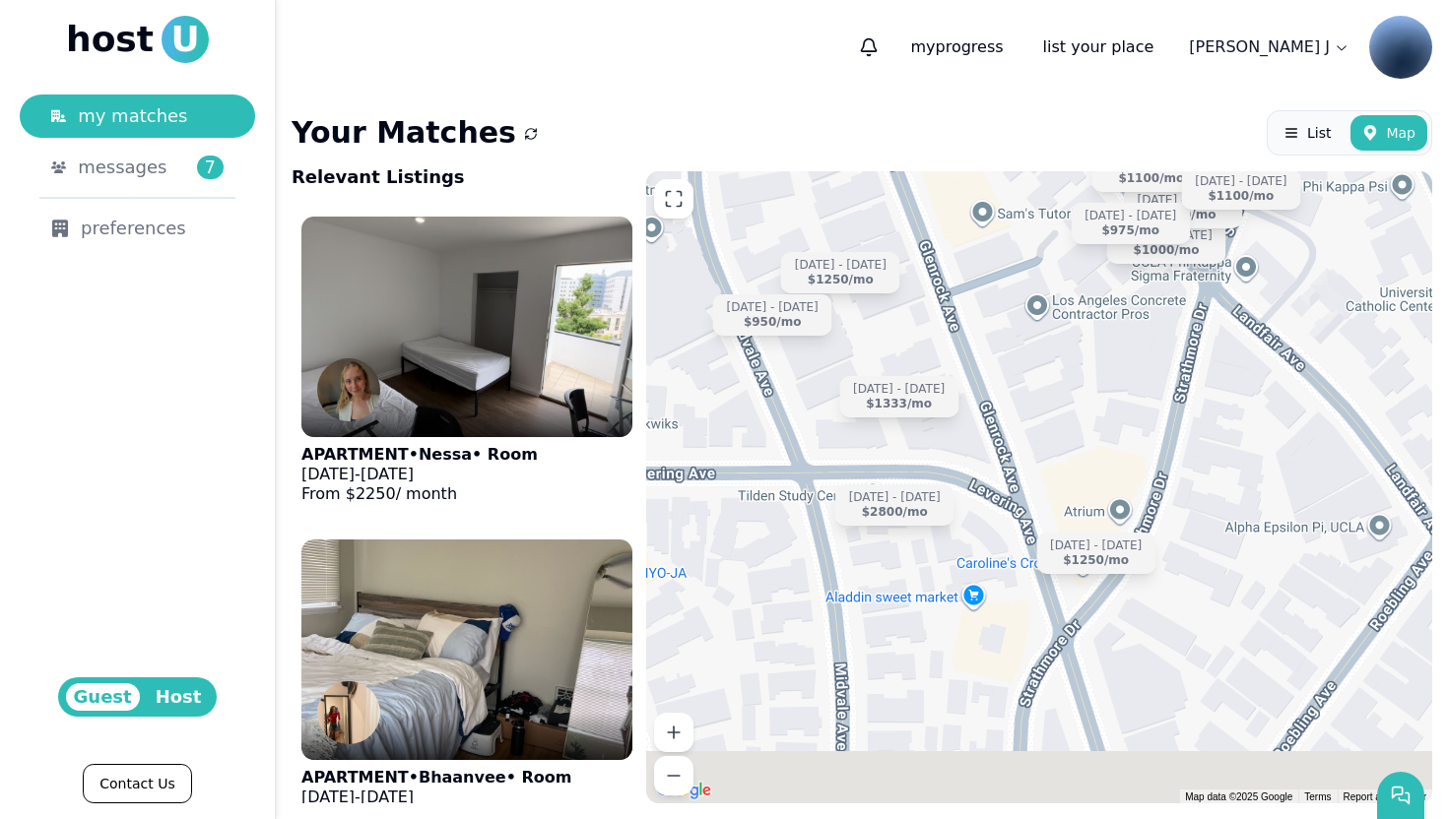
drag, startPoint x: 1218, startPoint y: 665, endPoint x: 1054, endPoint y: 417, distance: 297.7
click at [1054, 417] on div "Sep 14 - Dec 31 $1000 /mo Sep 10 - Dec 20 $1100 /mo Jun 15 - Dec 31 $5200 /mo J…" at bounding box center [1039, 487] width 786 height 632
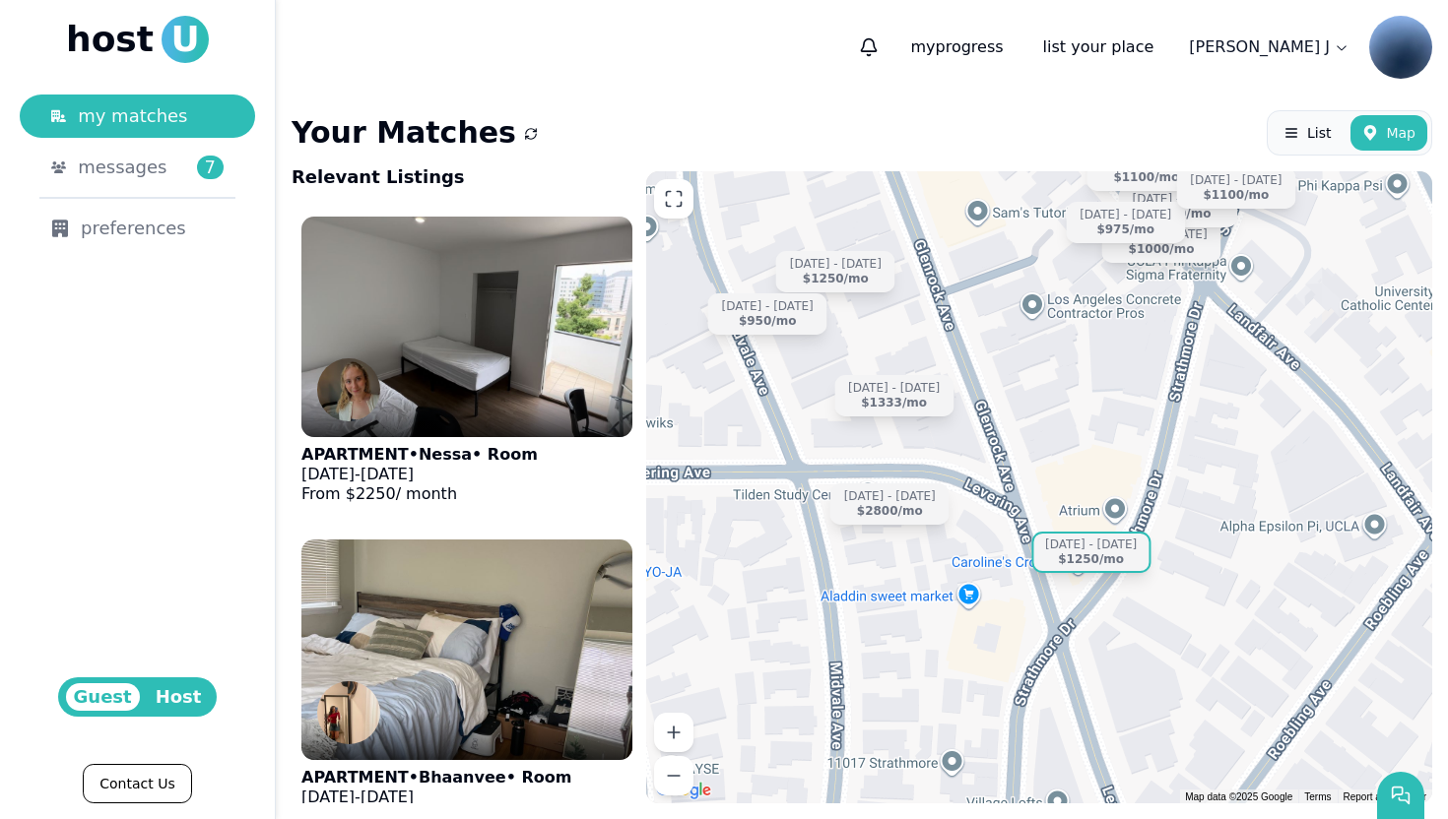
click at [1115, 552] on div "$1250 /mo" at bounding box center [1091, 559] width 66 height 15
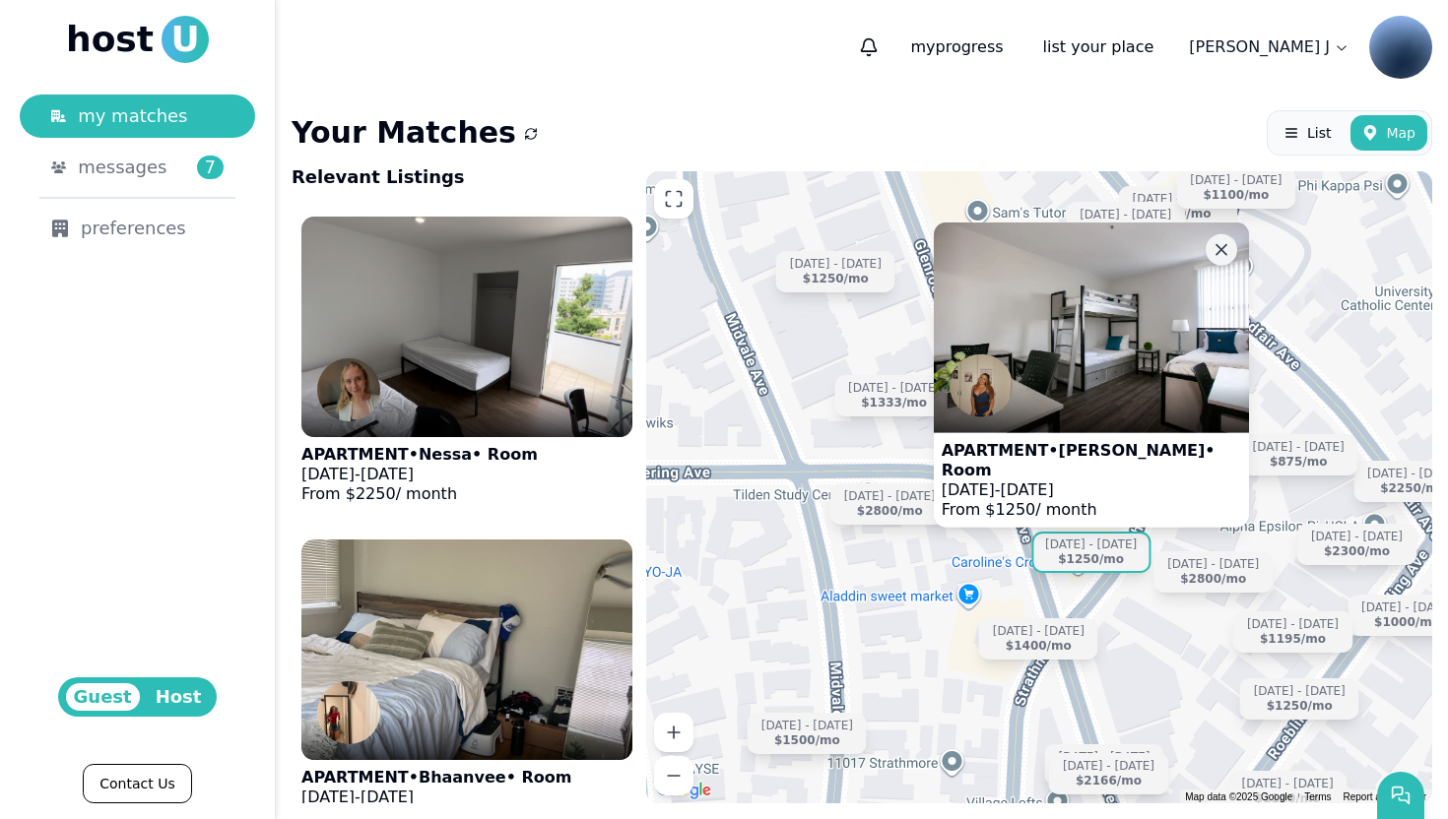
click at [1214, 260] on icon at bounding box center [1221, 250] width 20 height 20
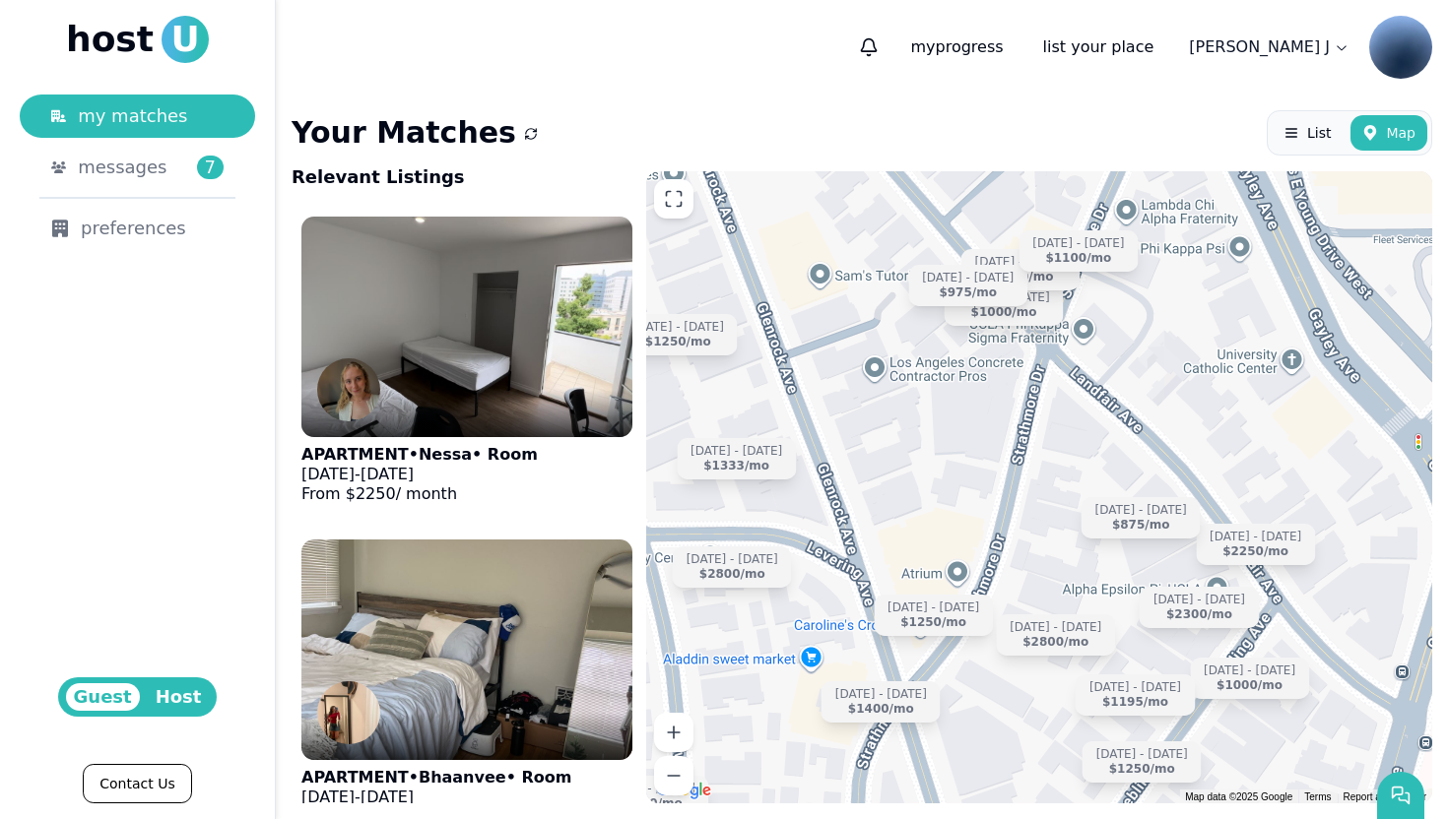
drag, startPoint x: 1220, startPoint y: 442, endPoint x: 1063, endPoint y: 504, distance: 169.3
click at [1063, 504] on div "Aug 5 - Dec 27 $2250 /mo Aug 24 - Jan 4 $875 /mo Sep 14 - Dec 31 $1000 /mo Jun …" at bounding box center [1039, 487] width 786 height 632
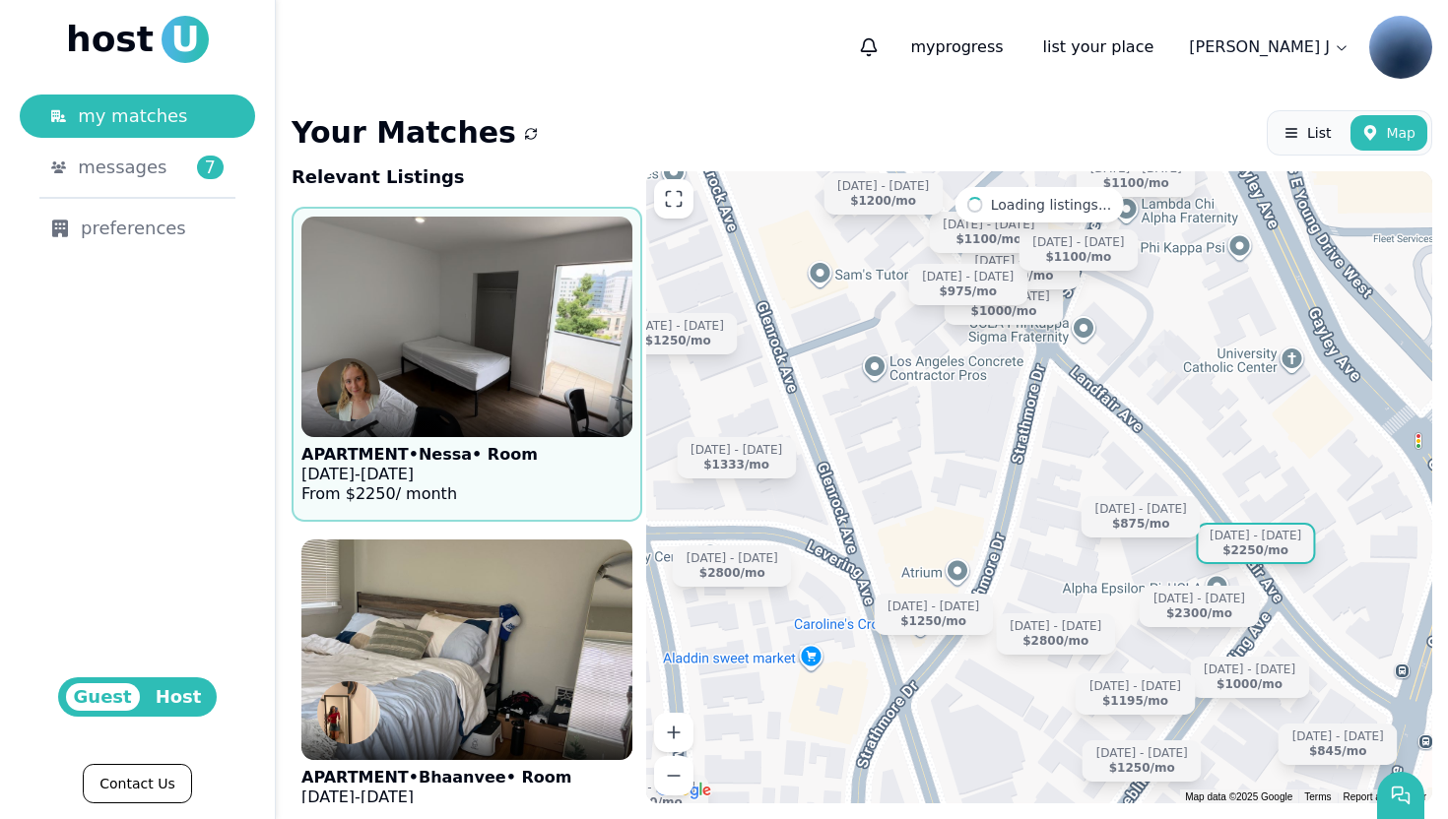
click at [1280, 538] on div "Aug 5 - Dec 27" at bounding box center [1255, 536] width 92 height 15
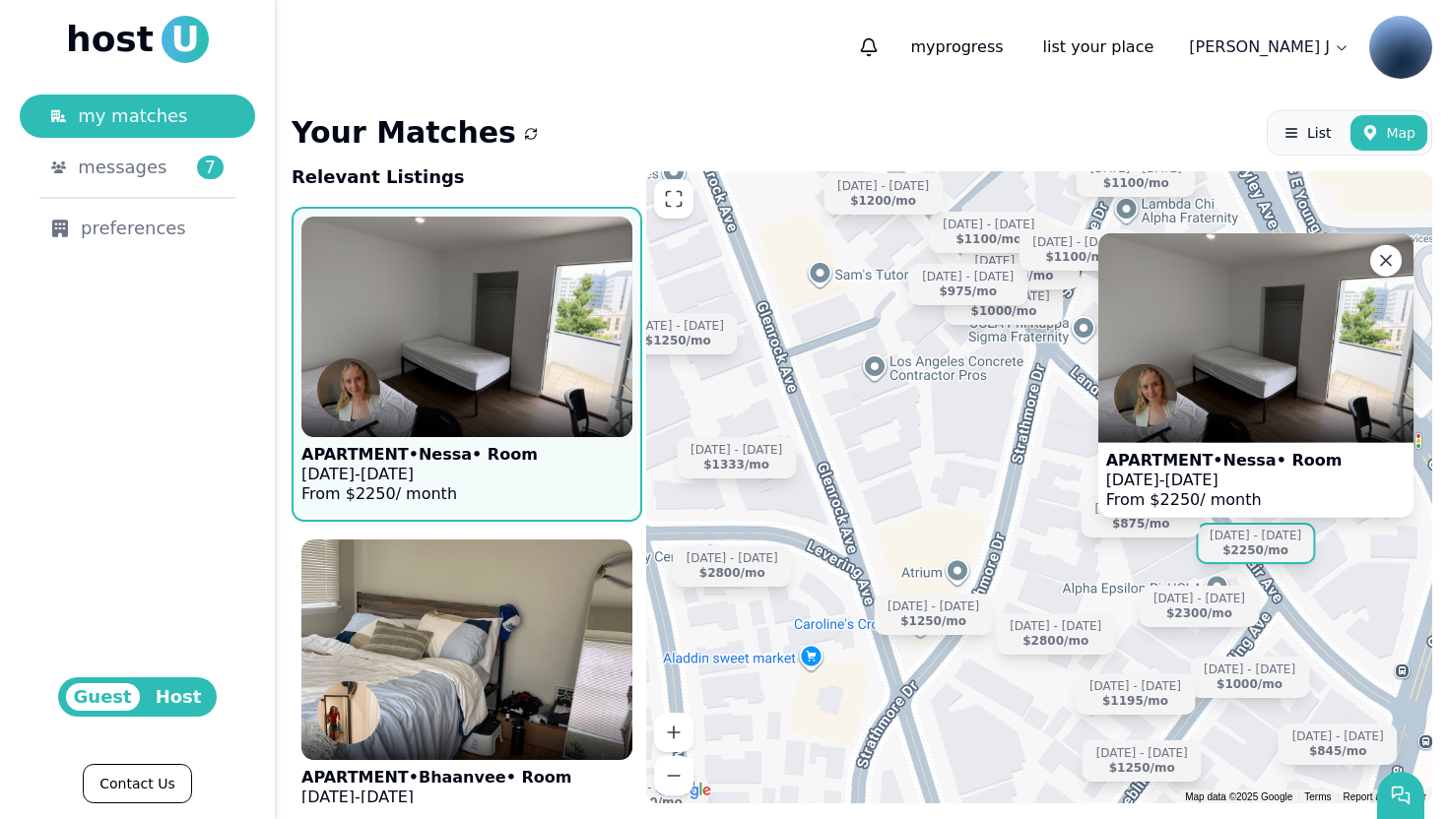
click at [1117, 539] on div "Aug 5 - Dec 27 $2250 /mo Aug 24 - Jan 4 $875 /mo Sep 14 - Dec 31 $1000 /mo Jun …" at bounding box center [1039, 487] width 786 height 632
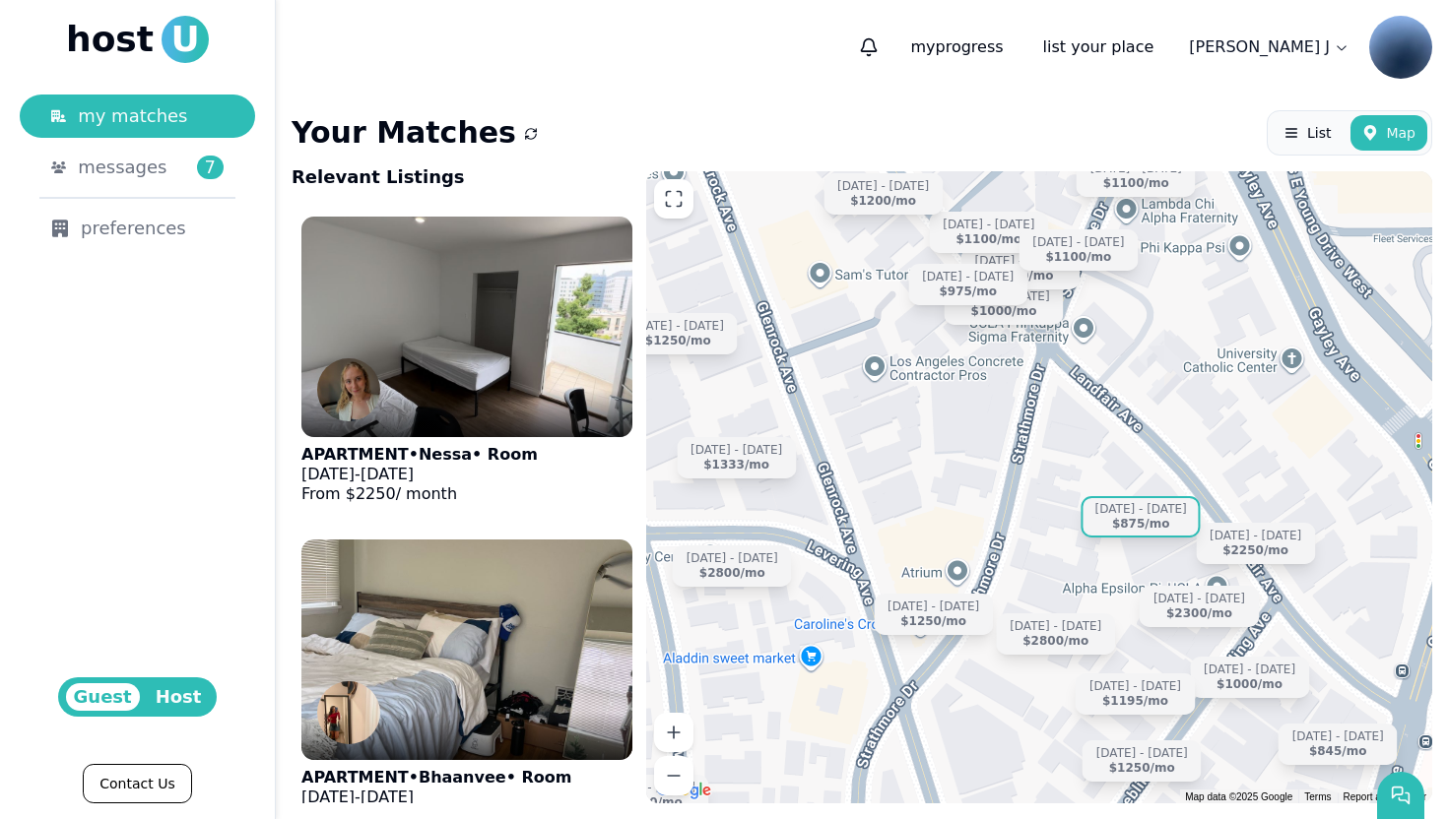
click at [1118, 531] on div "$875 /mo" at bounding box center [1141, 524] width 58 height 15
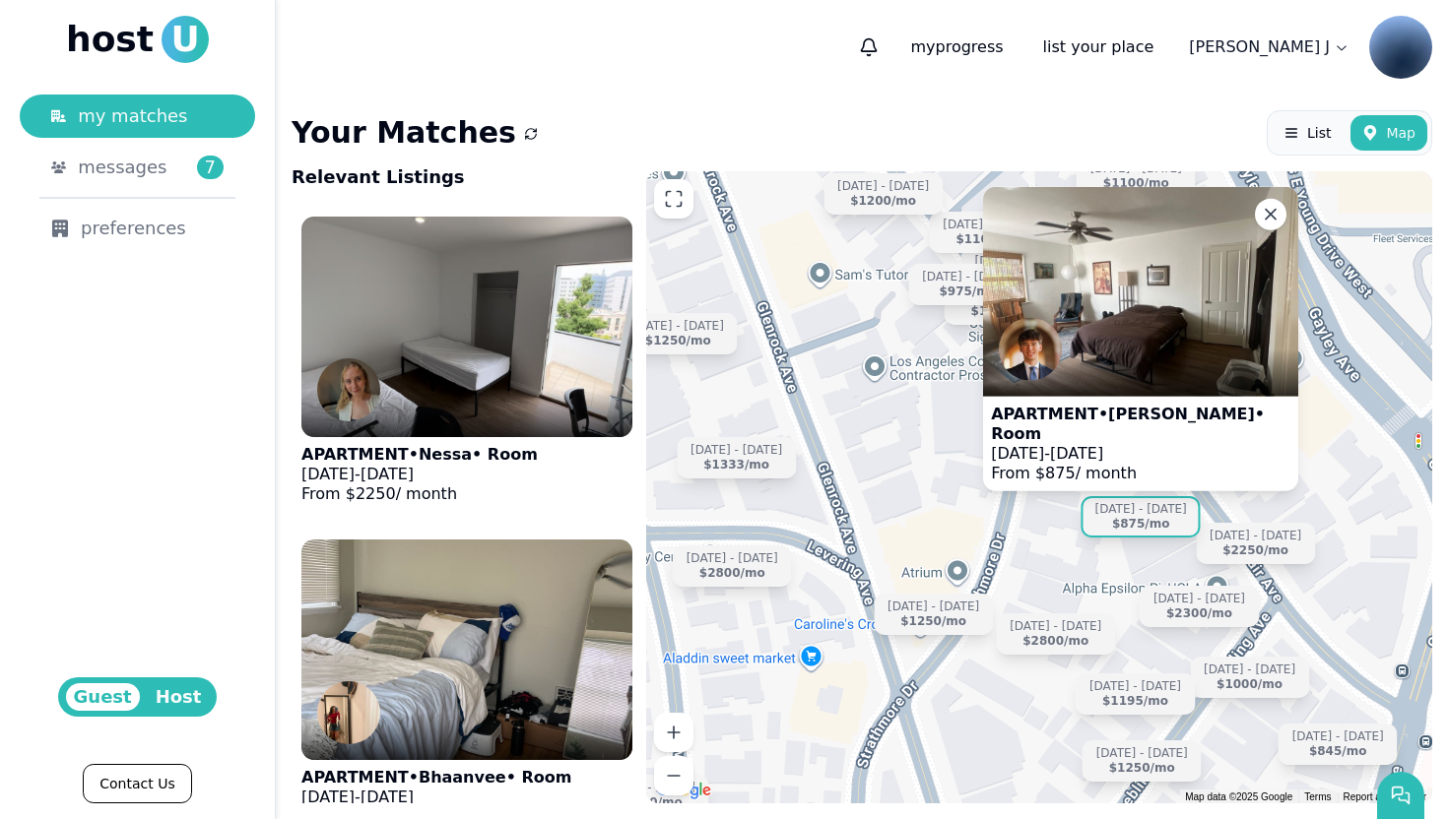
click at [1034, 558] on div "Aug 5 - Dec 27 $2250 /mo Aug 24 - Jan 4 $875 /mo Sep 14 - Dec 31 $1000 /mo Jun …" at bounding box center [1039, 487] width 786 height 632
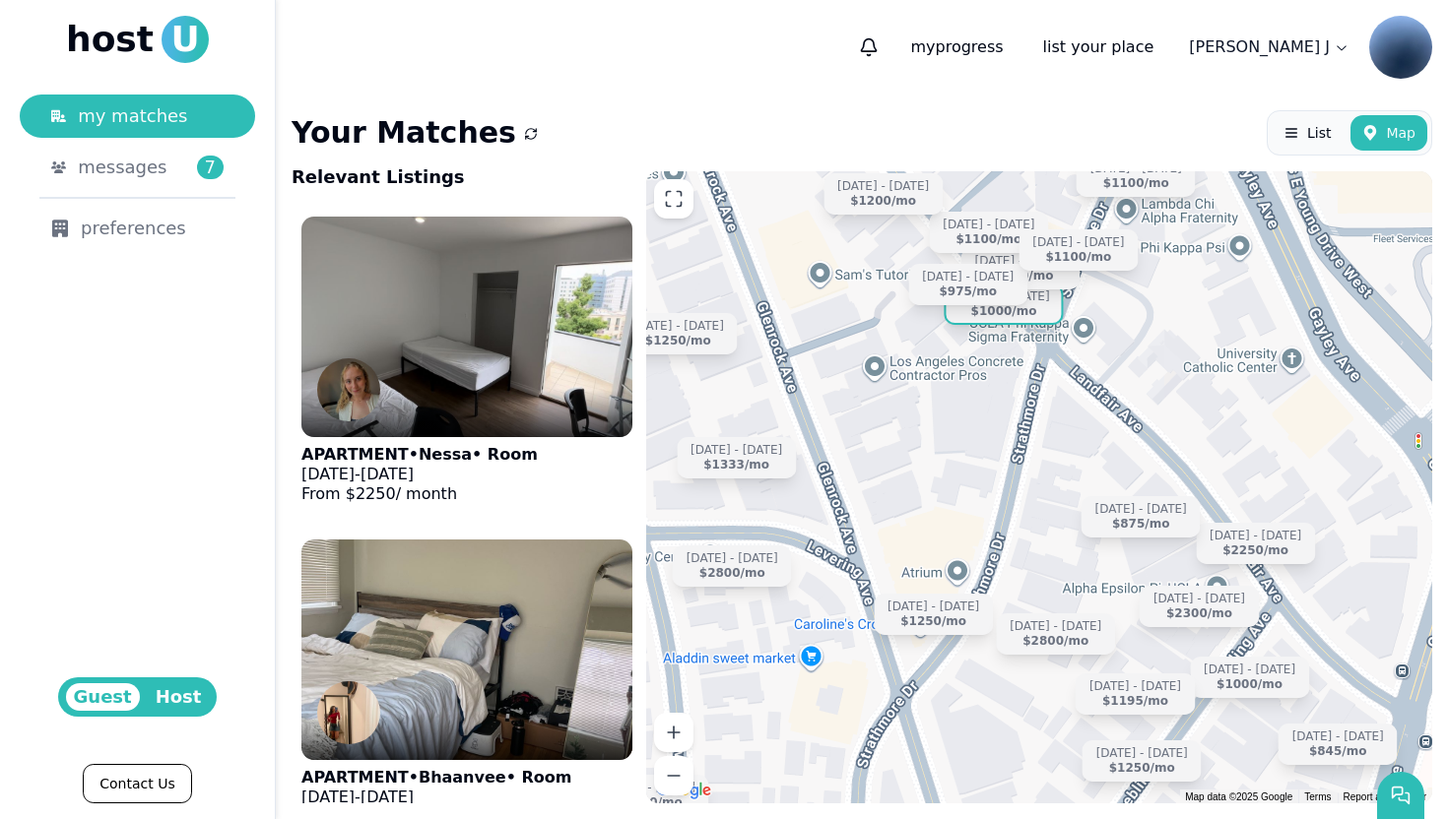
click at [1036, 314] on div "Sep 14 - Dec 31 $1000 /mo" at bounding box center [1003, 304] width 119 height 41
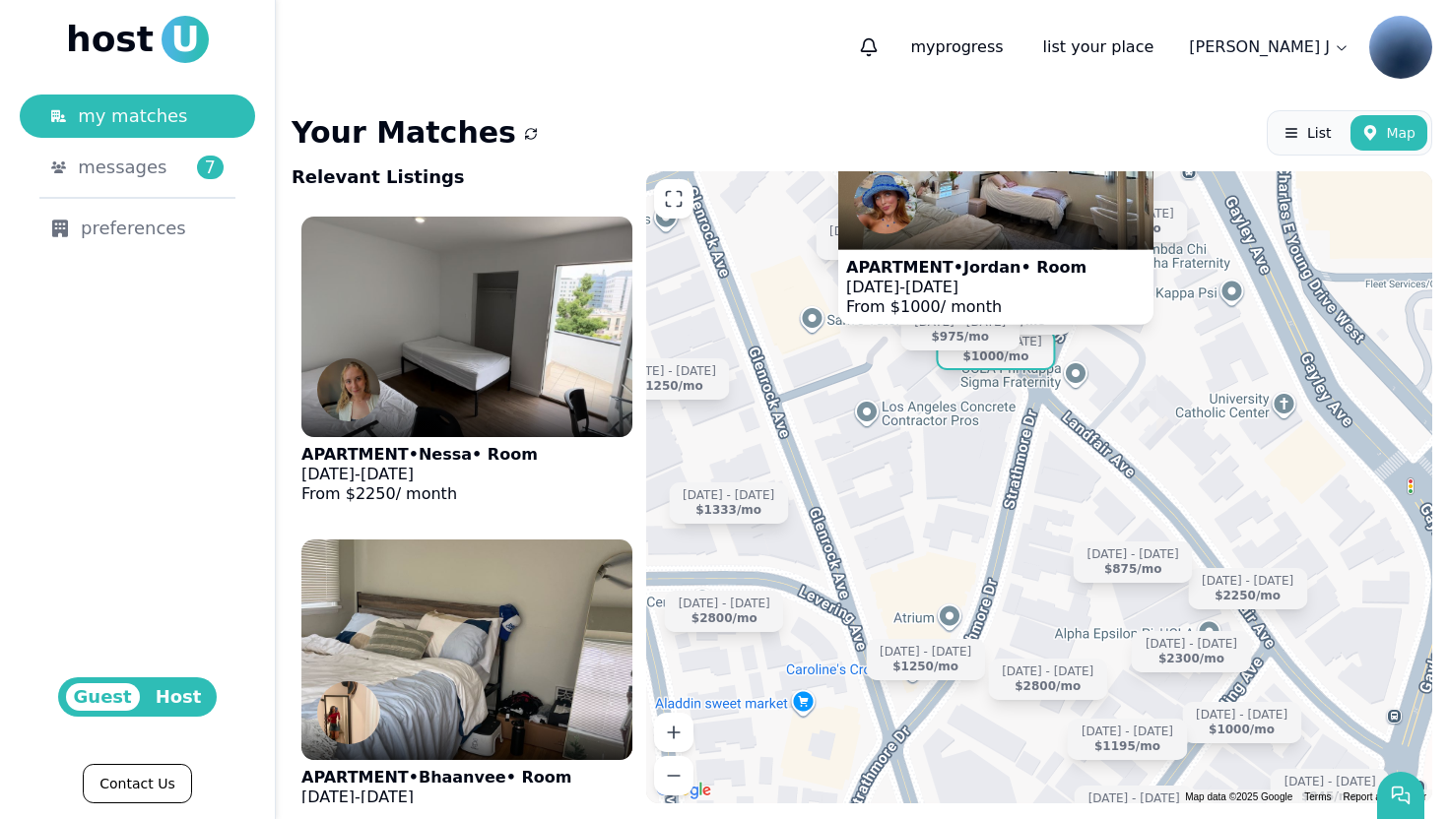
drag, startPoint x: 1233, startPoint y: 432, endPoint x: 1204, endPoint y: 566, distance: 136.9
click at [1205, 566] on div "Aug 5 - Dec 27 $2250 /mo Aug 24 - Jan 4 $875 /mo Sep 14 - Dec 31 $1000 /mo Jun …" at bounding box center [1039, 487] width 786 height 632
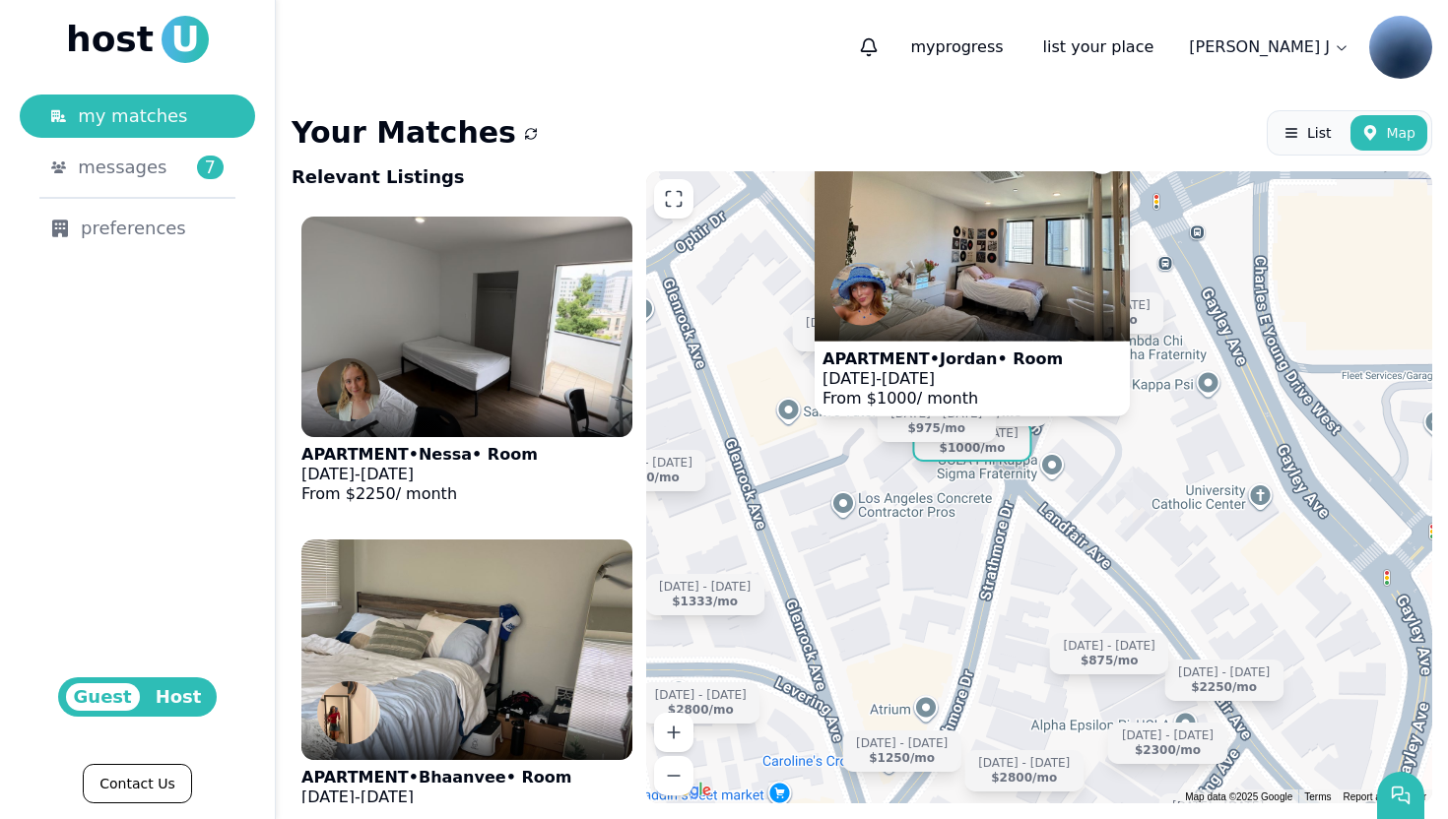
click at [1152, 466] on div "Aug 5 - Dec 27 $2250 /mo Aug 24 - Jan 4 $875 /mo Sep 14 - Dec 31 $1000 /mo Jun …" at bounding box center [1039, 487] width 786 height 632
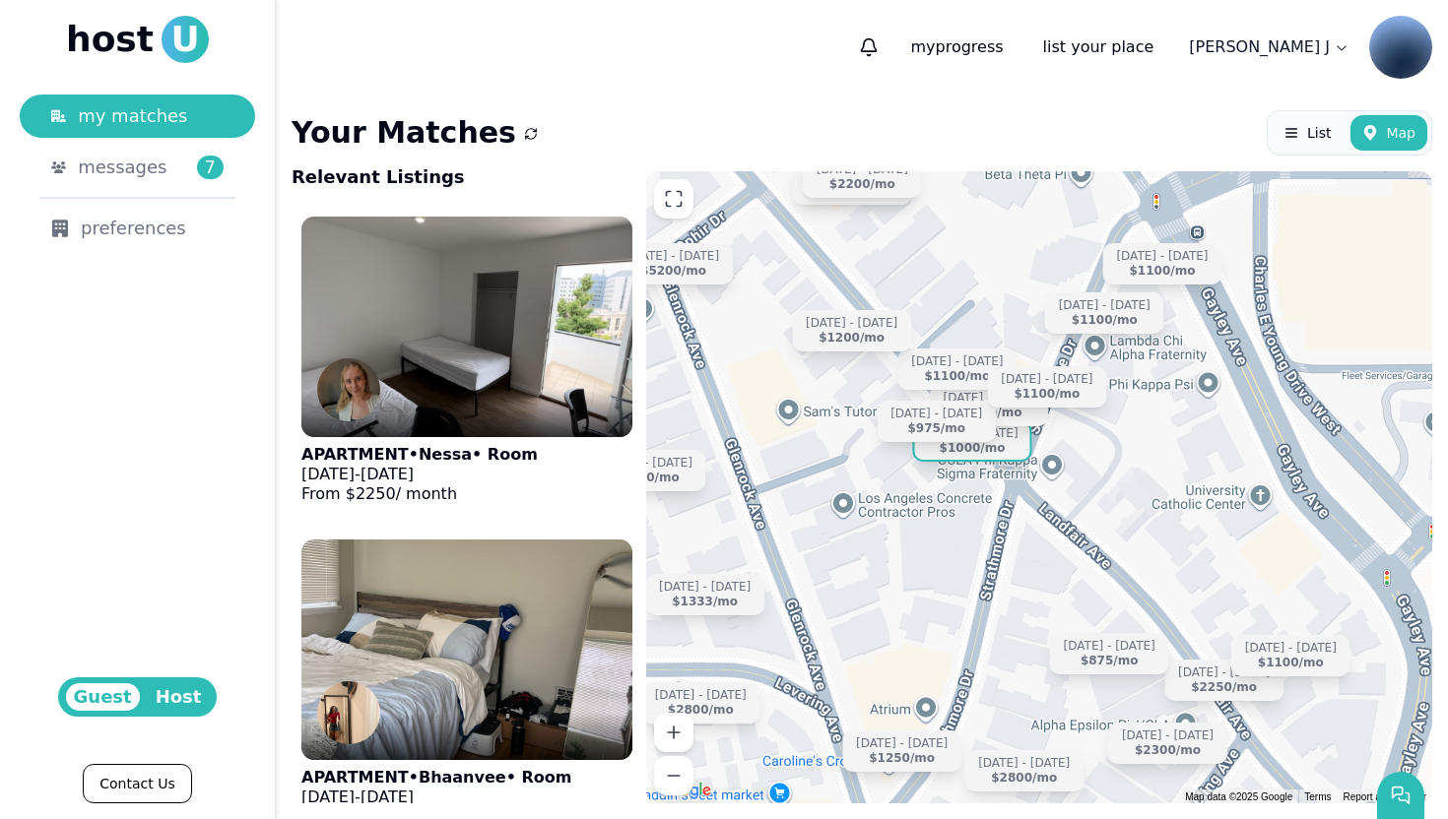
click at [989, 444] on div "$1000 /mo" at bounding box center [973, 448] width 66 height 15
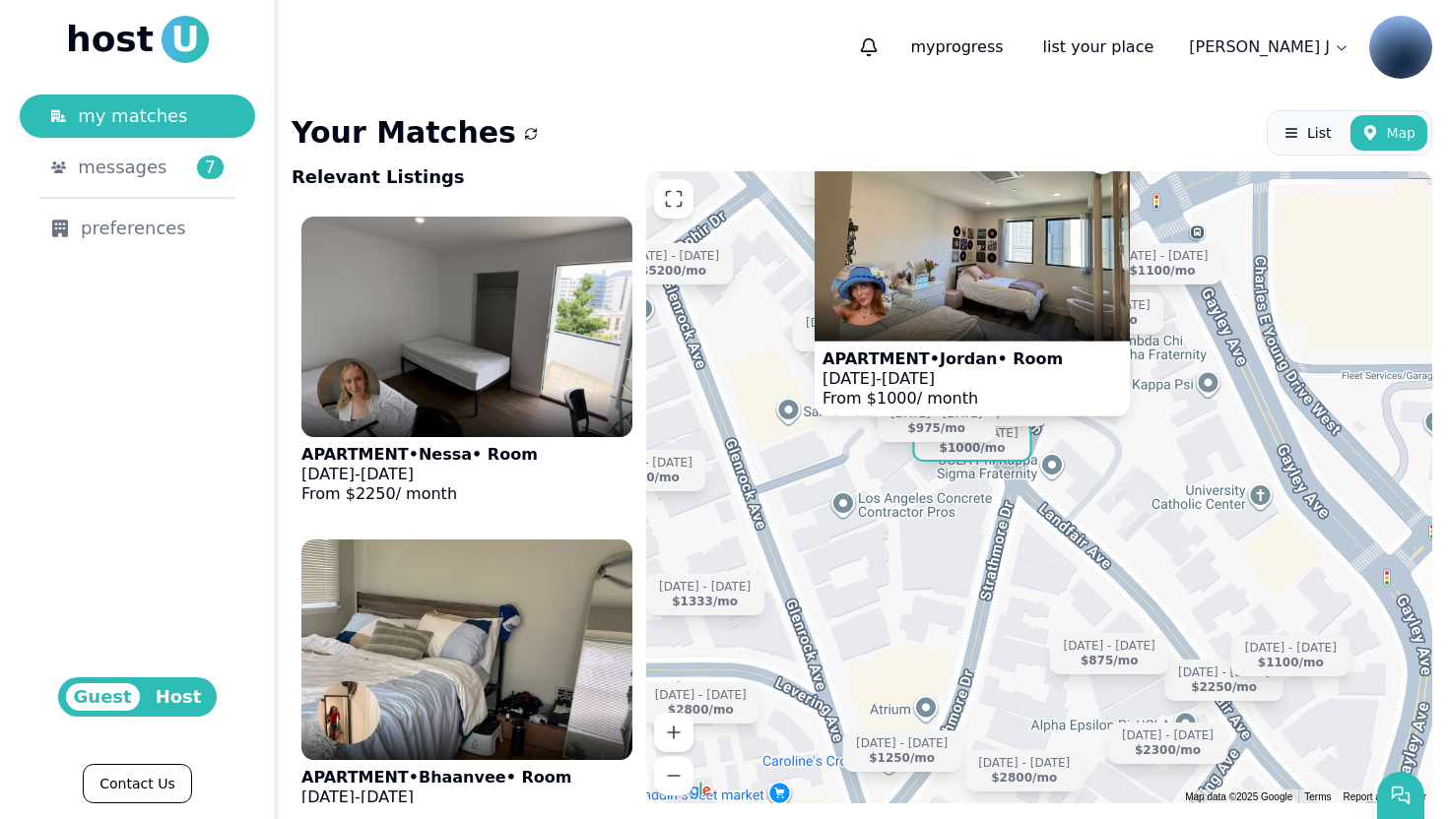
click at [1137, 429] on div "Aug 5 - Dec 27 $2250 /mo Aug 24 - Jan 4 $875 /mo Sep 14 - Dec 31 $1000 /mo Sep …" at bounding box center [1039, 487] width 786 height 632
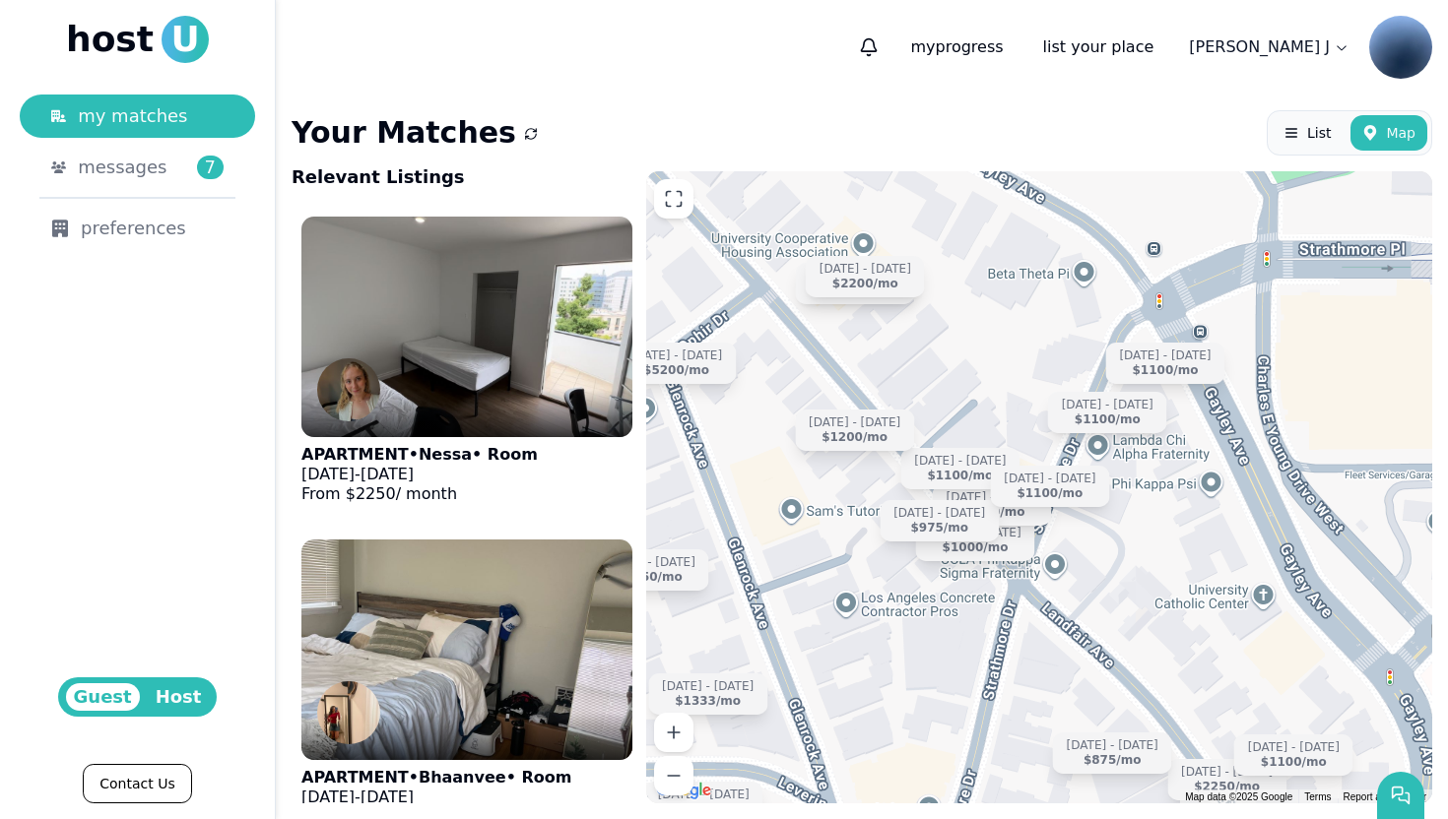
drag, startPoint x: 1138, startPoint y: 452, endPoint x: 1163, endPoint y: 581, distance: 131.3
click at [1162, 581] on div "Aug 5 - Dec 27 $2250 /mo Aug 24 - Jan 4 $875 /mo Sep 14 - Dec 31 $1000 /mo Sep …" at bounding box center [1039, 487] width 786 height 632
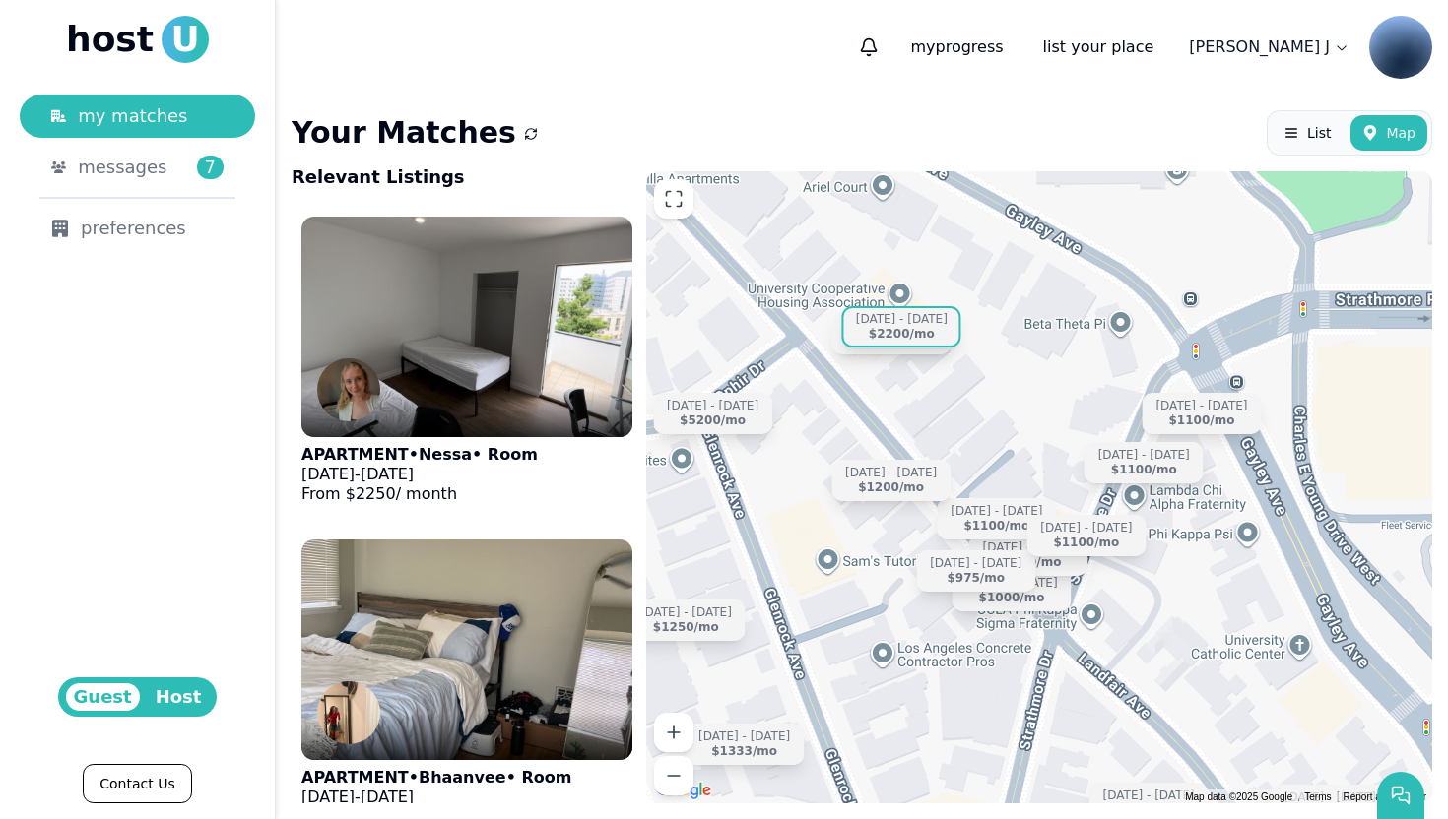
click at [914, 323] on div "Sep 9 - Dec 31" at bounding box center [902, 319] width 92 height 15
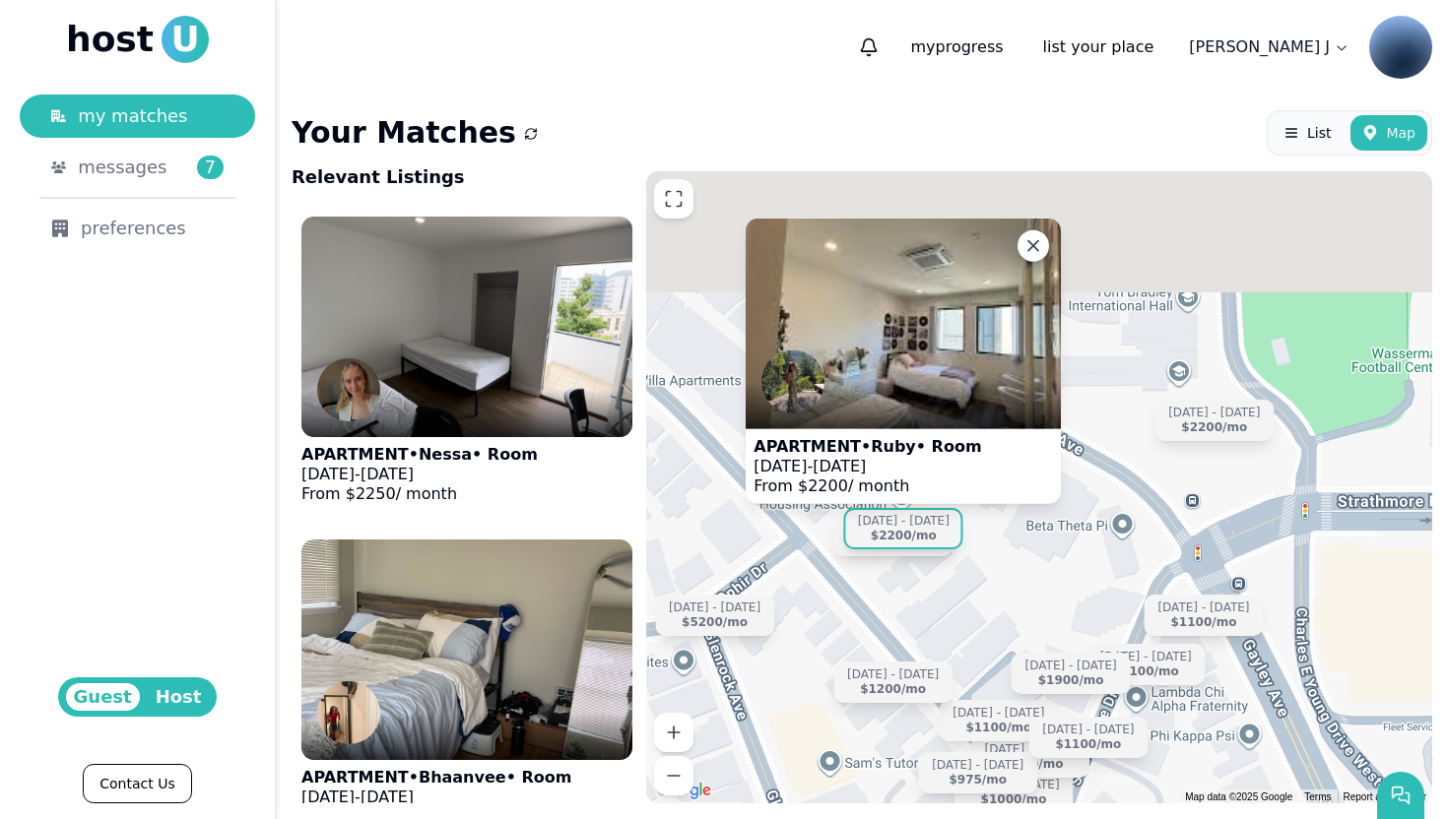
drag, startPoint x: 991, startPoint y: 382, endPoint x: 994, endPoint y: 604, distance: 221.6
click at [994, 604] on div "APARTMENT • Ruby • Room Sep 9 - Dec 31, 2025 From $ 2200 / month Sep 14 - Dec 3…" at bounding box center [1039, 487] width 786 height 632
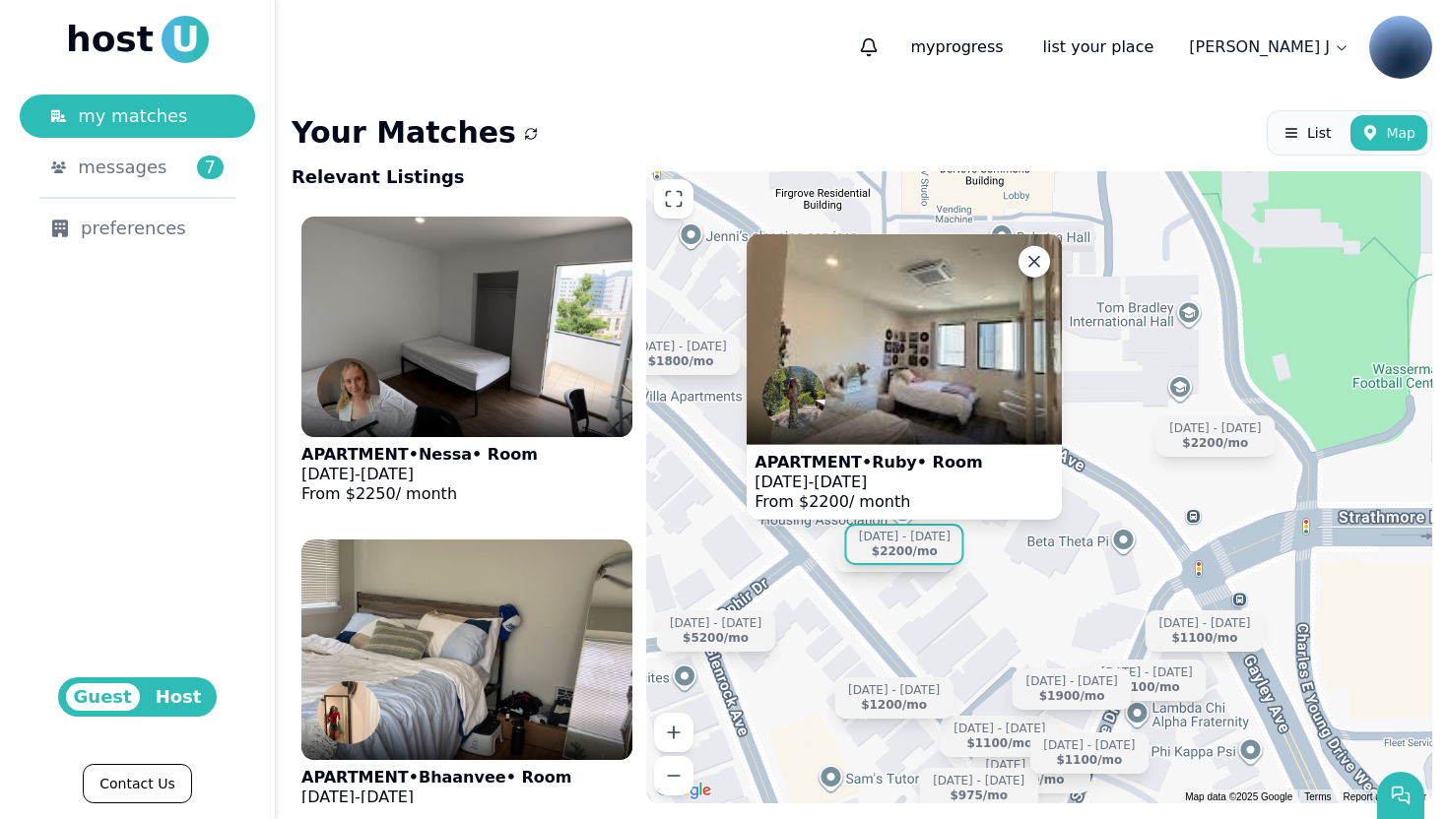
click at [850, 555] on div "Sep 9 - Dec 31 $2200 /mo" at bounding box center [904, 544] width 119 height 41
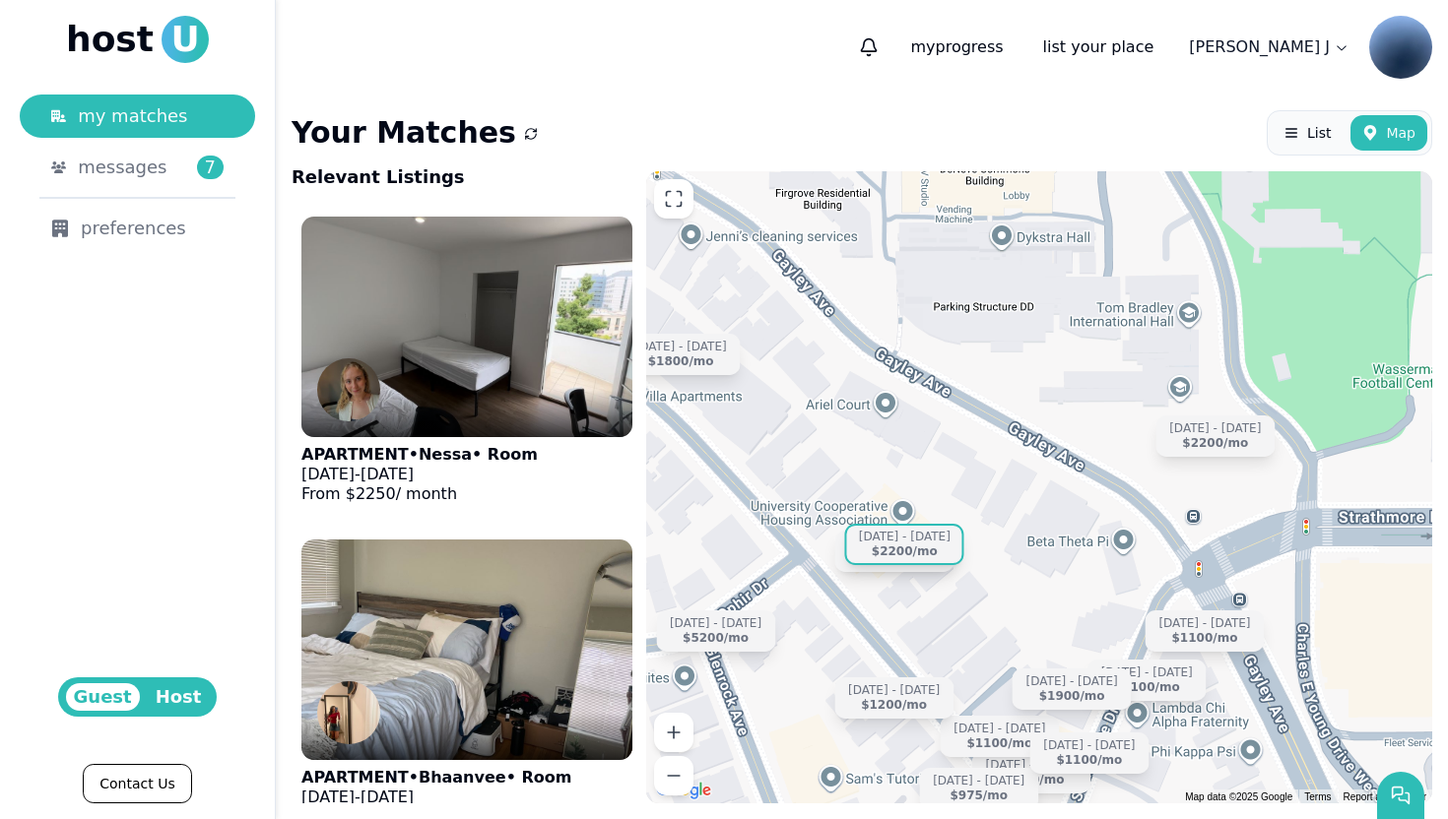
click at [858, 563] on div "Sep 9 - Dec 31 $2200 /mo" at bounding box center [904, 544] width 119 height 41
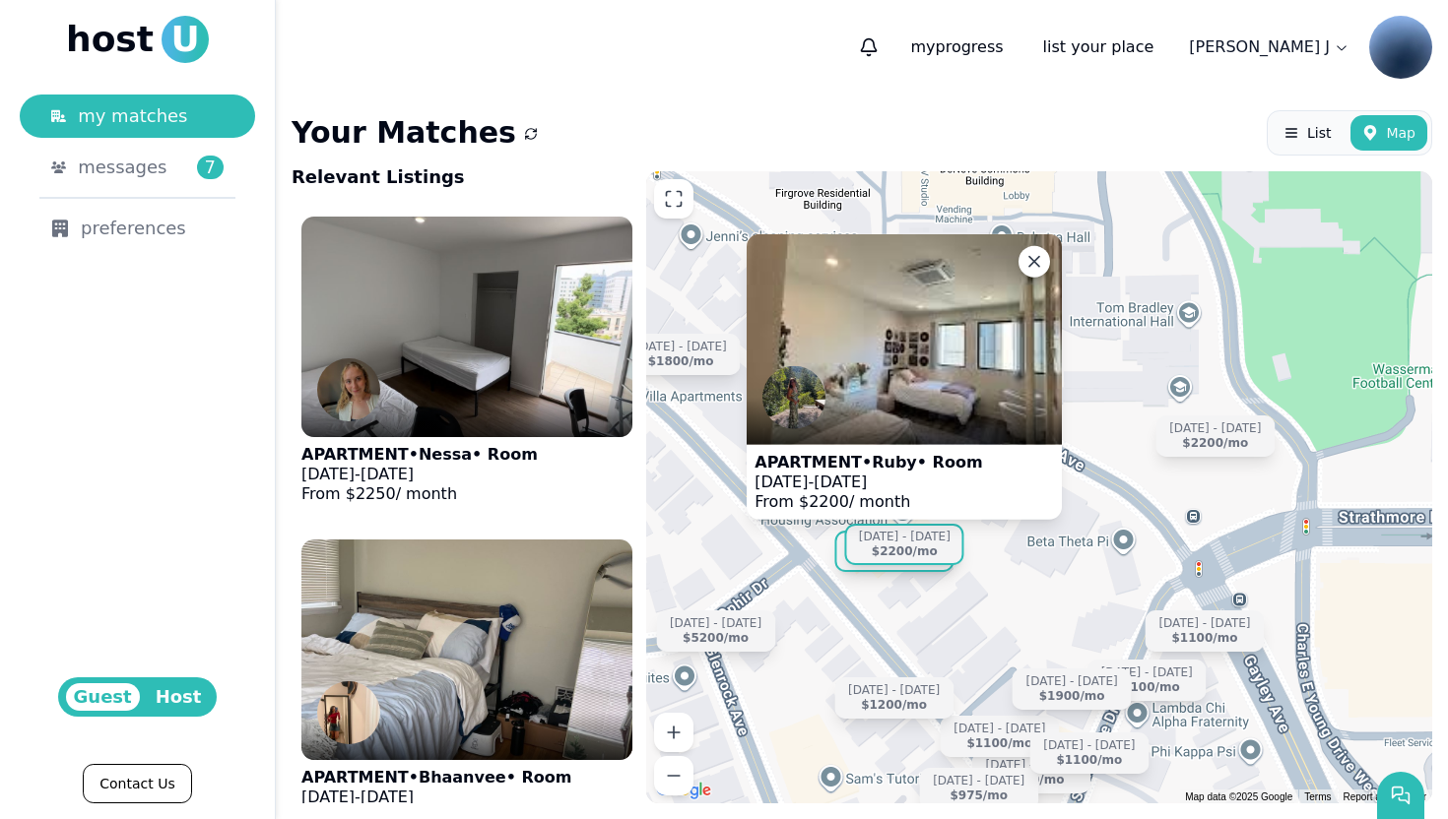
click at [848, 567] on div "Jul 1 - Aug 31 $1200 /mo" at bounding box center [894, 551] width 119 height 41
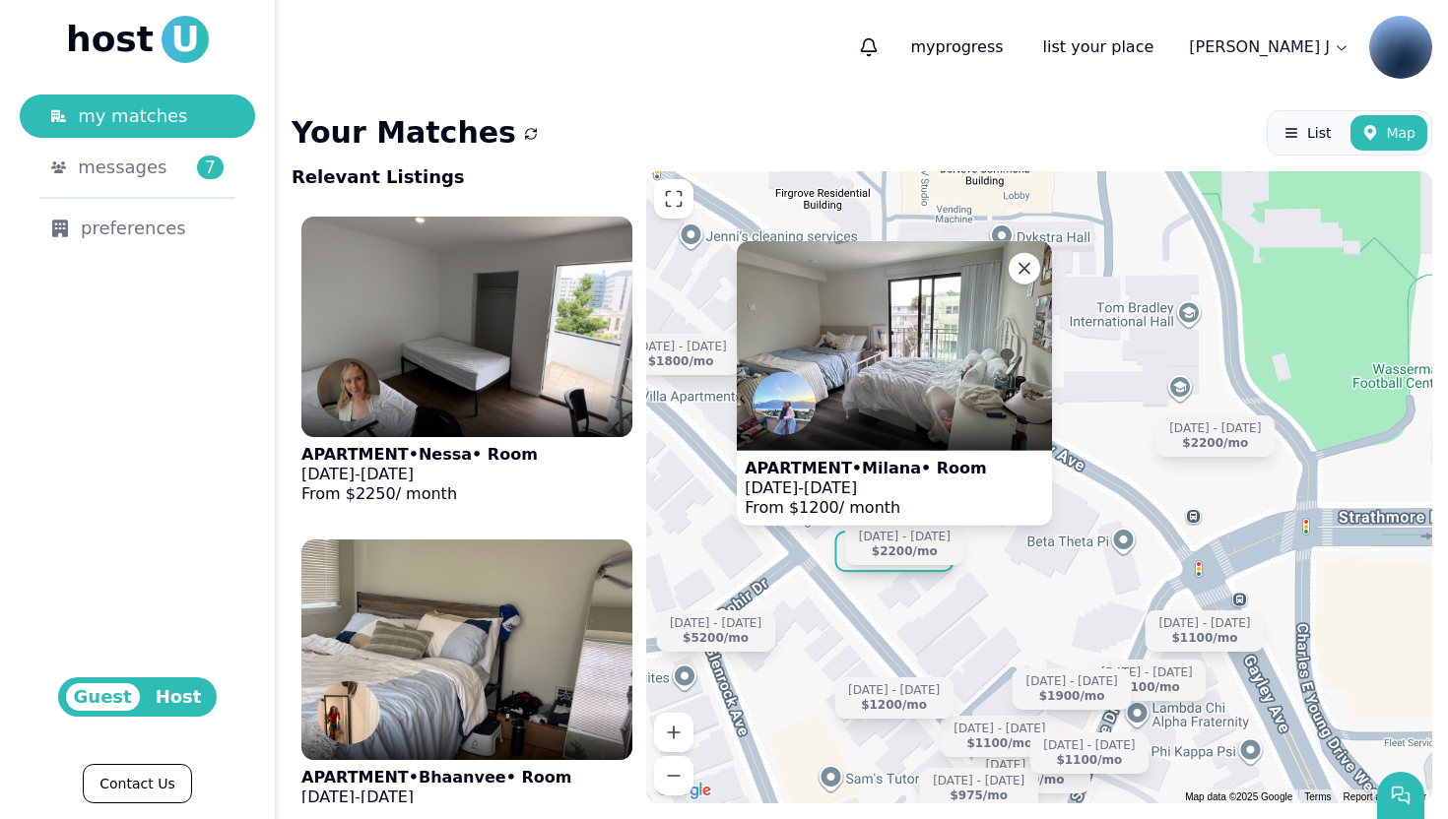
click at [787, 402] on img at bounding box center [783, 403] width 63 height 63
click at [1023, 269] on icon at bounding box center [1024, 268] width 10 height 10
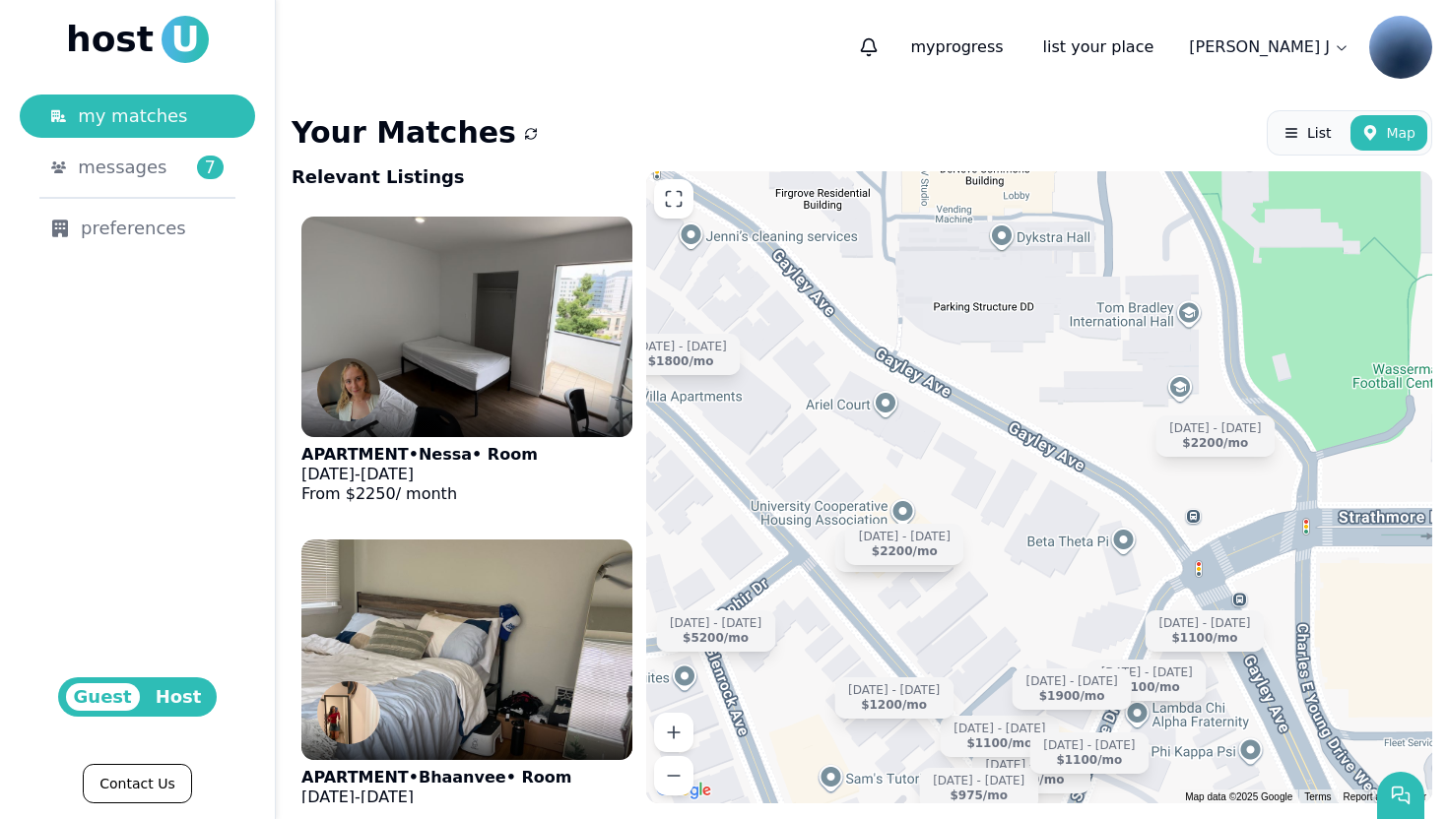
click at [567, 75] on header "7 my progress list your place Sasha J" at bounding box center [862, 47] width 1172 height 95
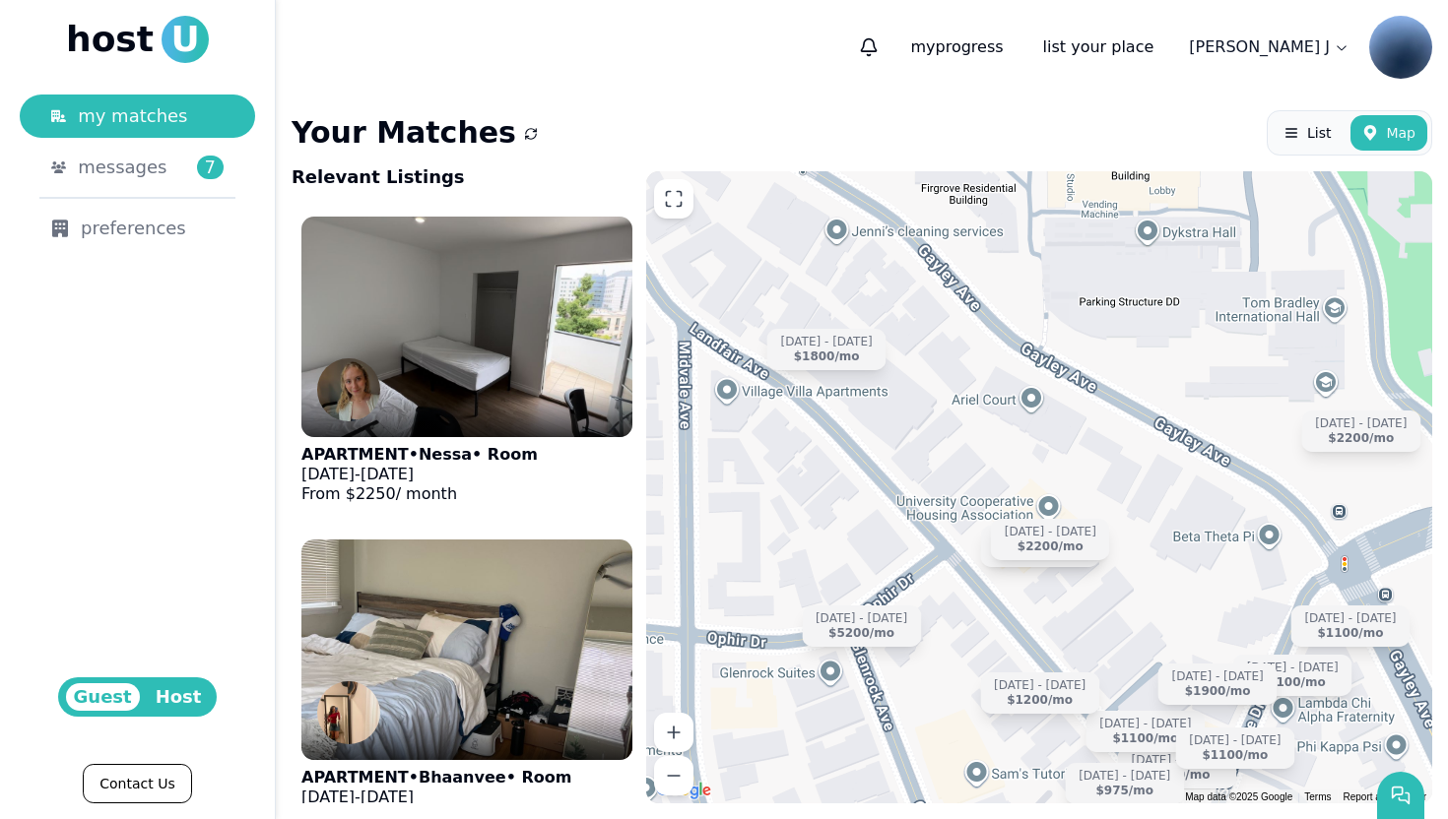
drag, startPoint x: 822, startPoint y: 408, endPoint x: 1132, endPoint y: 404, distance: 309.3
click at [1132, 405] on div "Sep 10 - Dec 20 $1100 /mo Jun 15 - Dec 31 $5200 /mo Jul 1 - Aug 31 $1200 /mo Ju…" at bounding box center [1039, 487] width 786 height 632
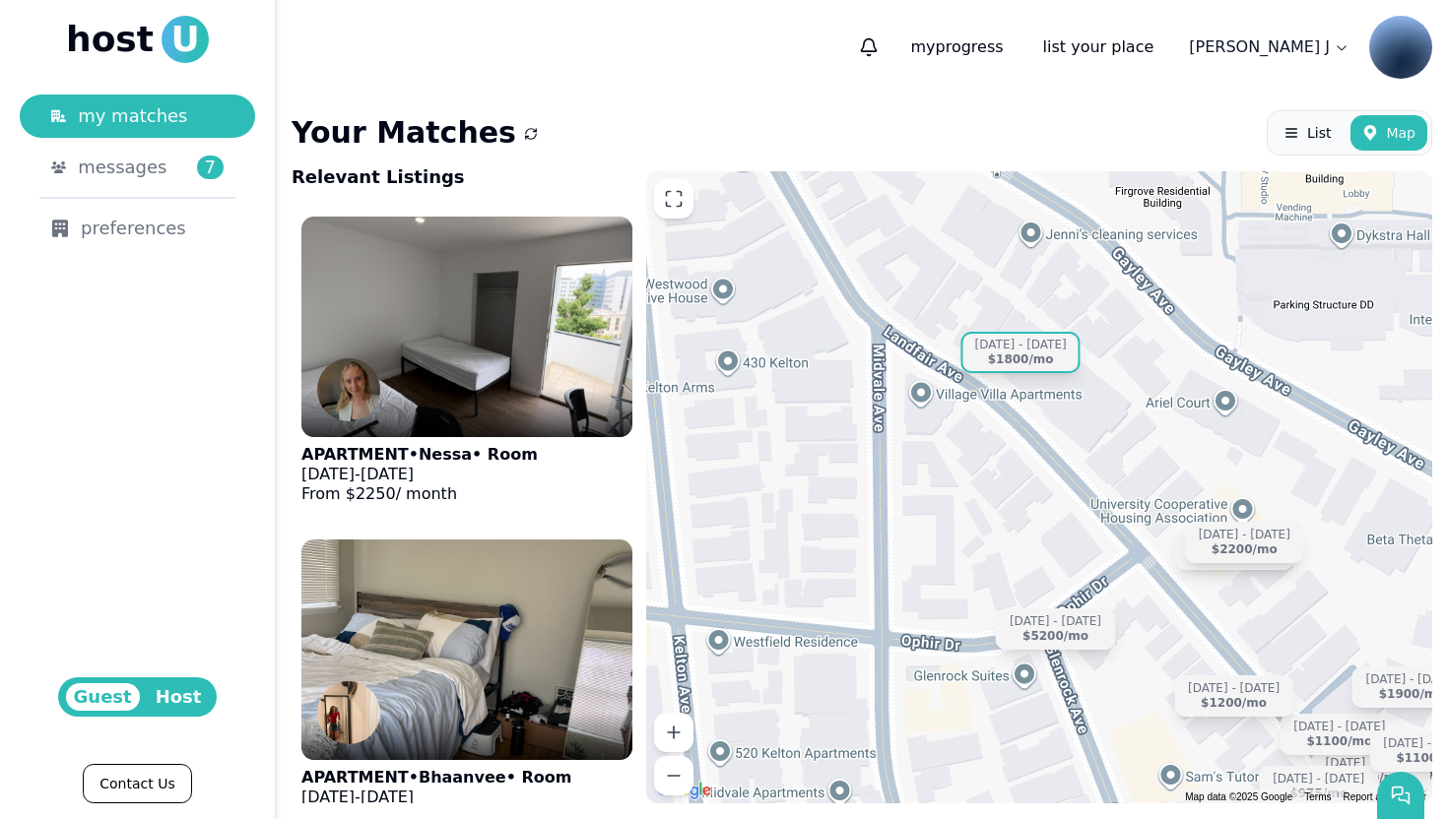
click at [1040, 347] on div "Sep 14 - Jan 4" at bounding box center [1021, 345] width 92 height 15
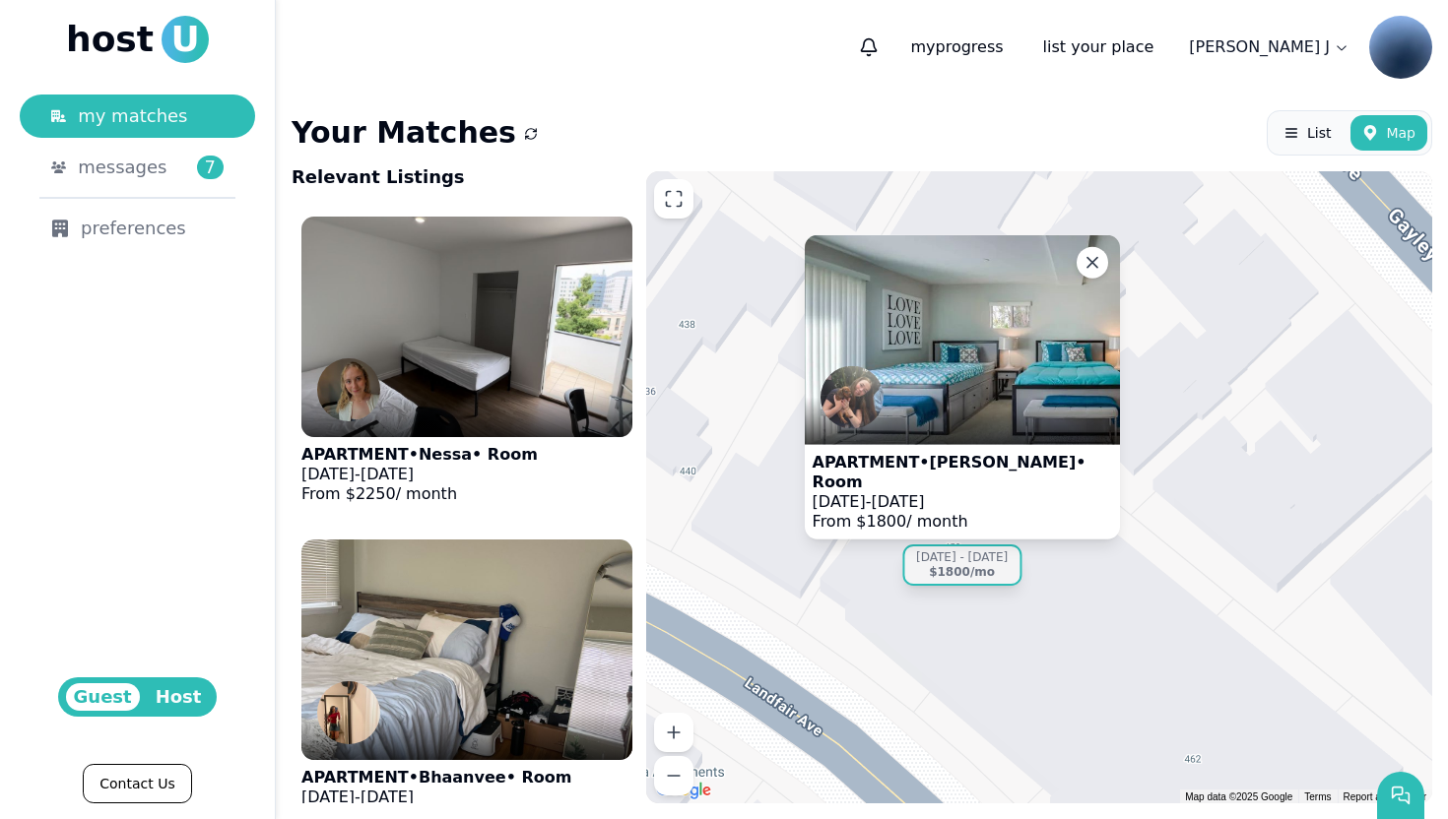
drag, startPoint x: 1157, startPoint y: 409, endPoint x: 1155, endPoint y: 657, distance: 248.2
click at [1156, 658] on div "APARTMENT • merritt • Room Sep 14 - Jan 4, 2026 From $ 1800 / month Sep 10 - De…" at bounding box center [1039, 487] width 786 height 632
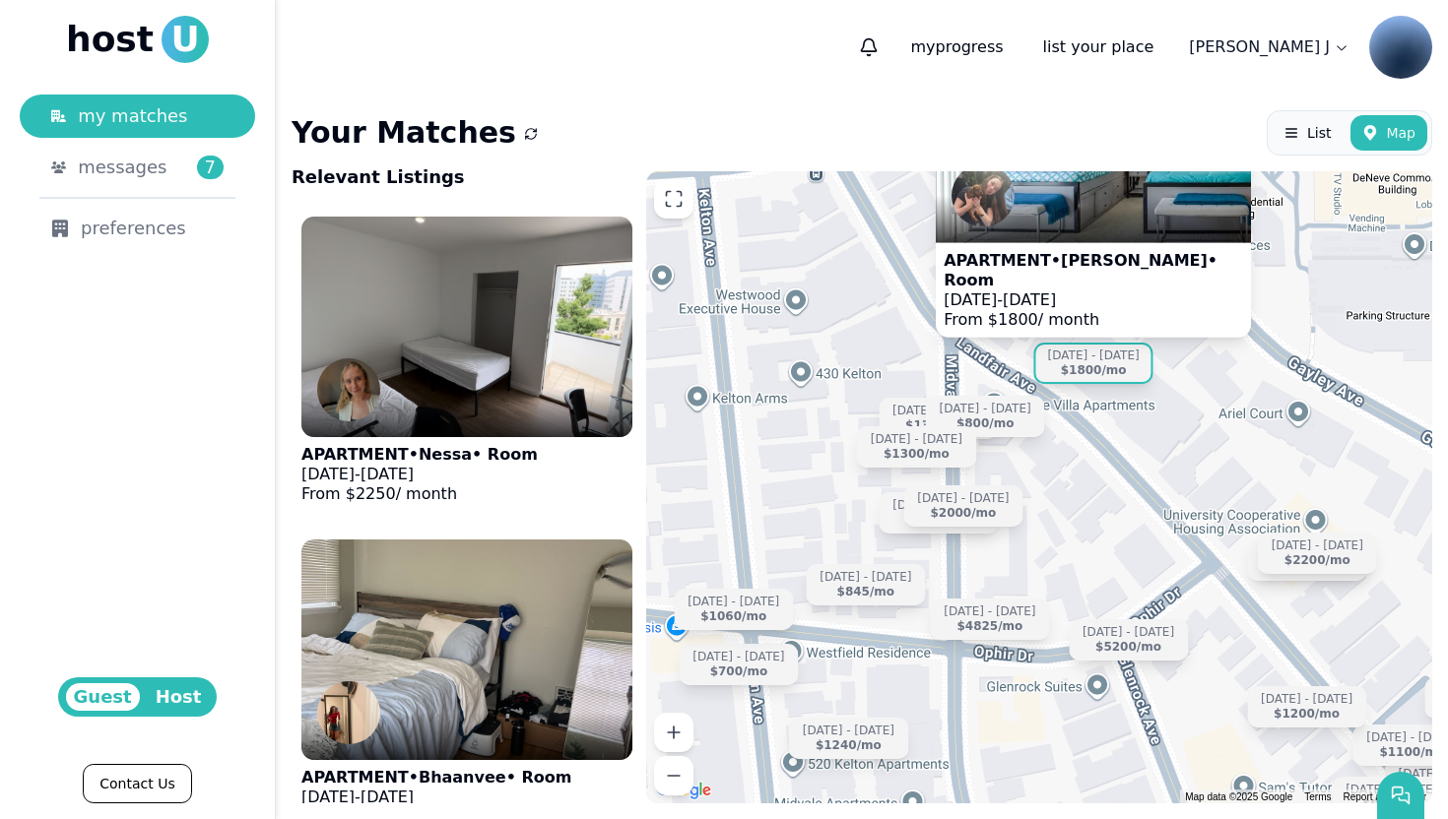
drag, startPoint x: 1196, startPoint y: 694, endPoint x: 1177, endPoint y: 394, distance: 301.0
click at [1178, 394] on div "APARTMENT • merritt • Room Sep 14 - Jan 4, 2026 From $ 1800 / month Sep 10 - De…" at bounding box center [1039, 487] width 786 height 632
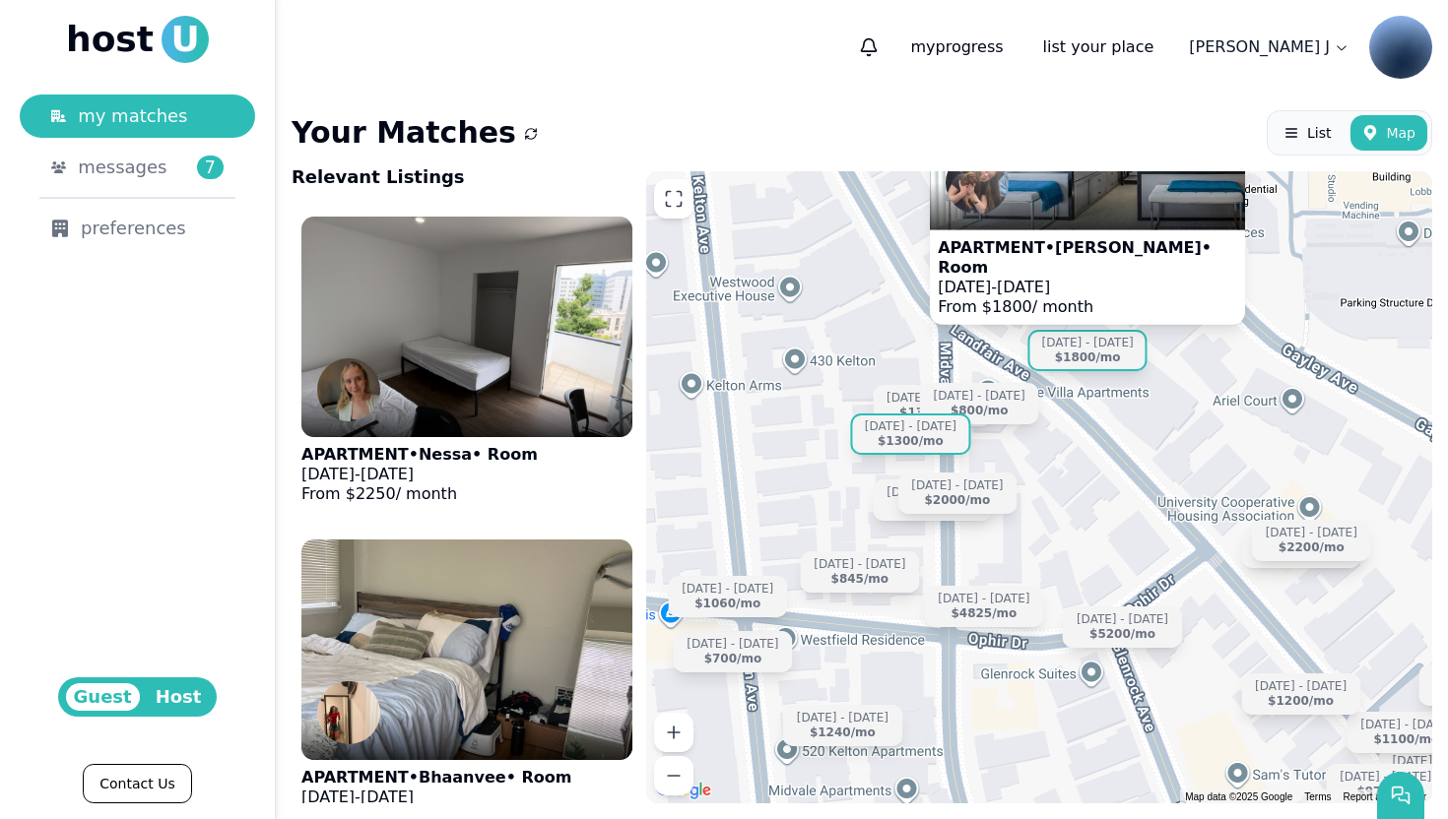
click at [934, 442] on div "$1300 /mo" at bounding box center [910, 441] width 66 height 15
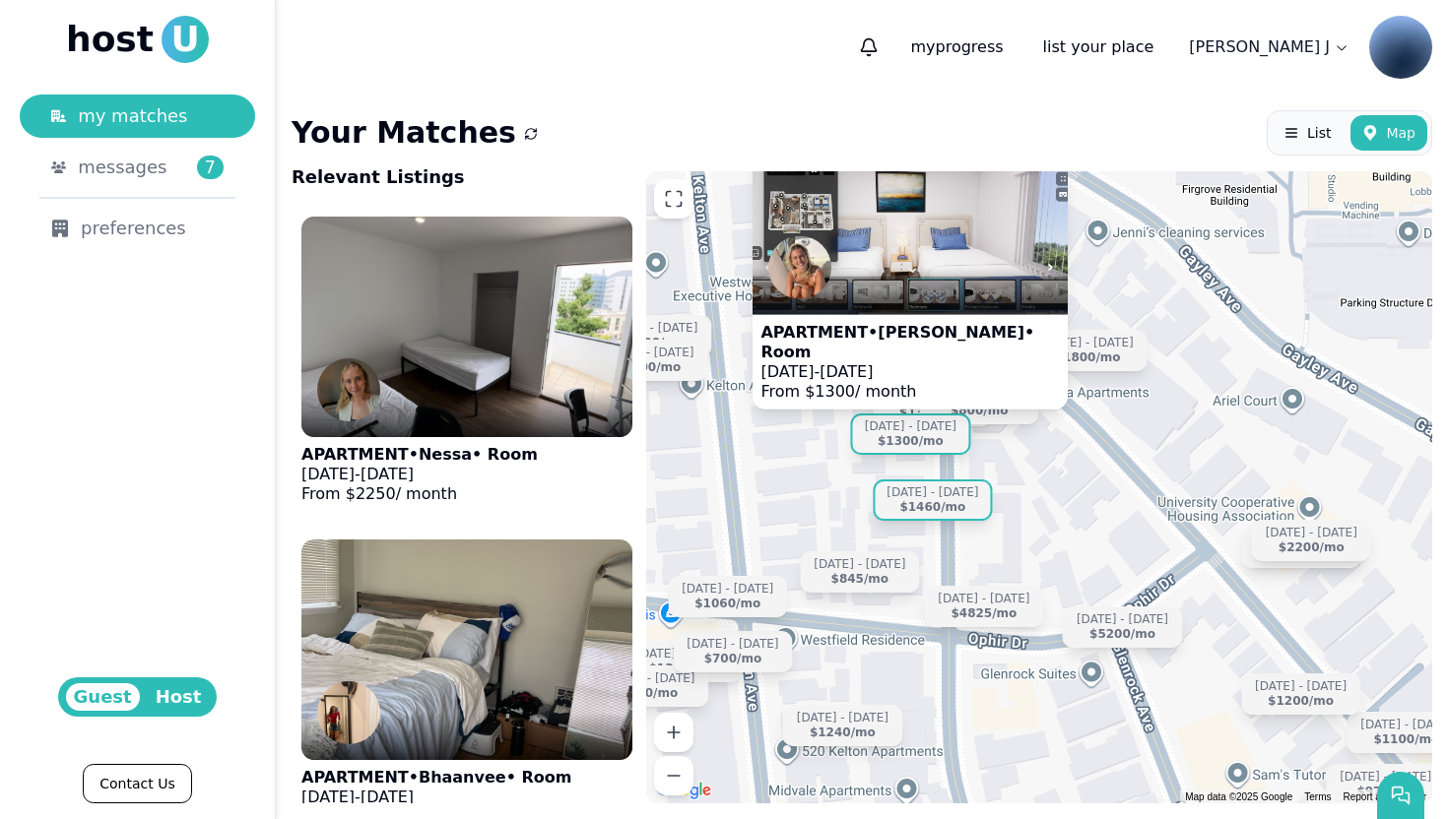
click at [946, 497] on div "Jun 13 - Sep 7" at bounding box center [932, 493] width 92 height 15
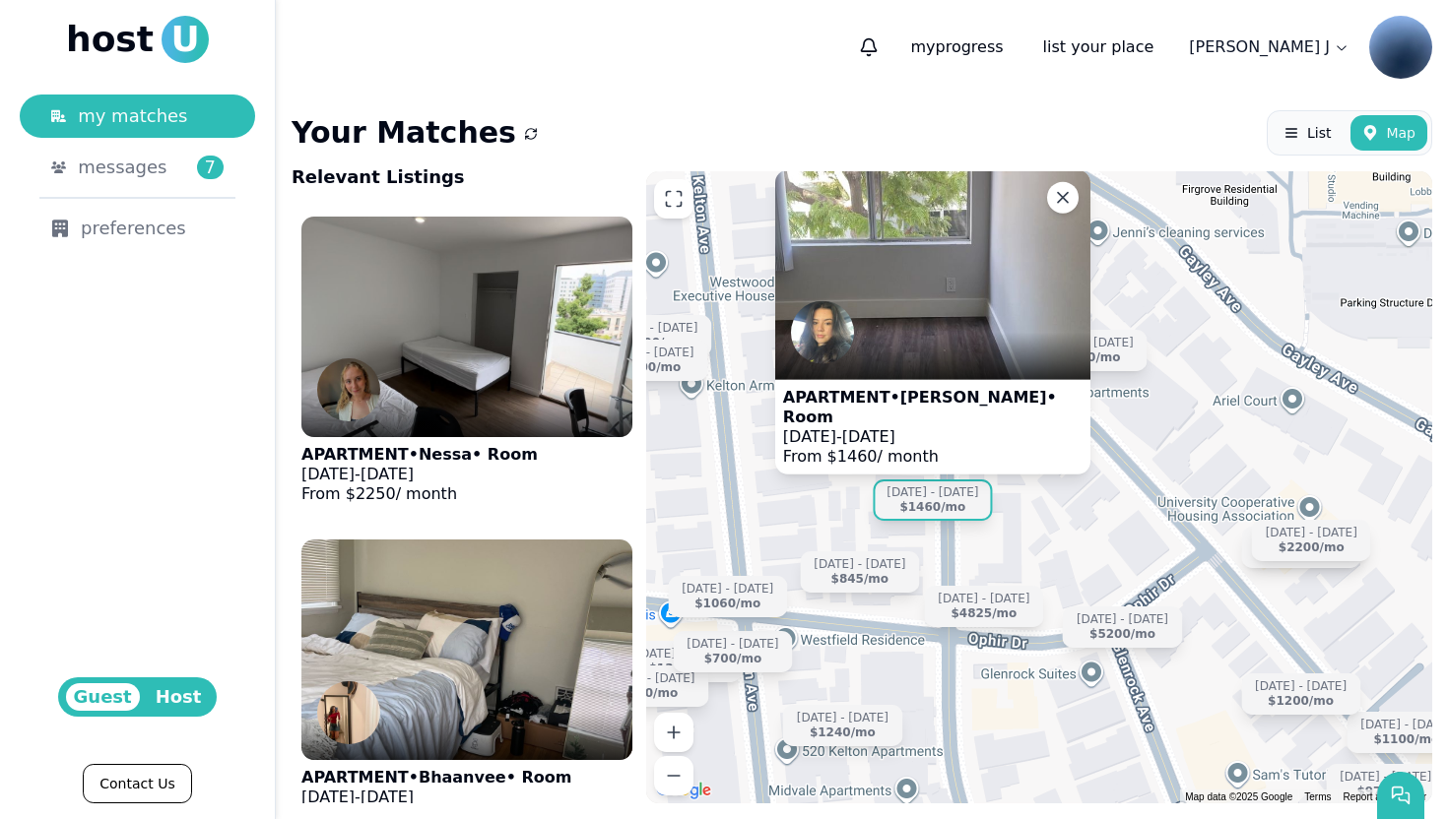
click at [921, 348] on img at bounding box center [932, 275] width 315 height 210
click at [1250, 467] on div "APARTMENT • Kim • Room Jun 13 - Sep 7, 2025 From $ 1460 / month Jun 19 - Aug 20…" at bounding box center [1039, 487] width 786 height 632
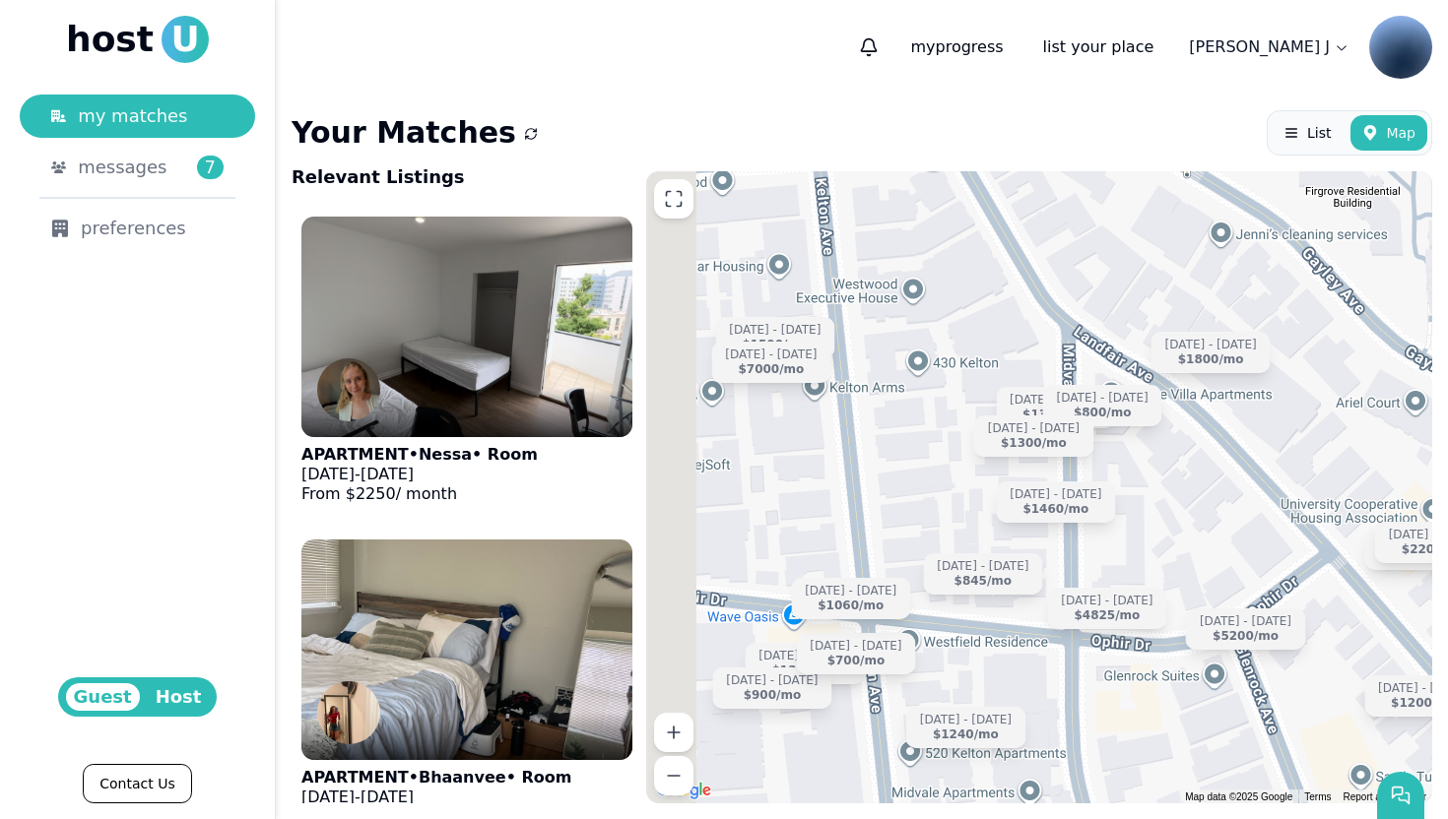
drag, startPoint x: 1016, startPoint y: 457, endPoint x: 1266, endPoint y: 487, distance: 250.9
click at [1266, 487] on div "Jun 19 - Aug 20 $1500 /mo Jun 15 - Dec 31 $5200 /mo Jul 1 - Aug 31 $1200 /mo Ju…" at bounding box center [1039, 487] width 786 height 632
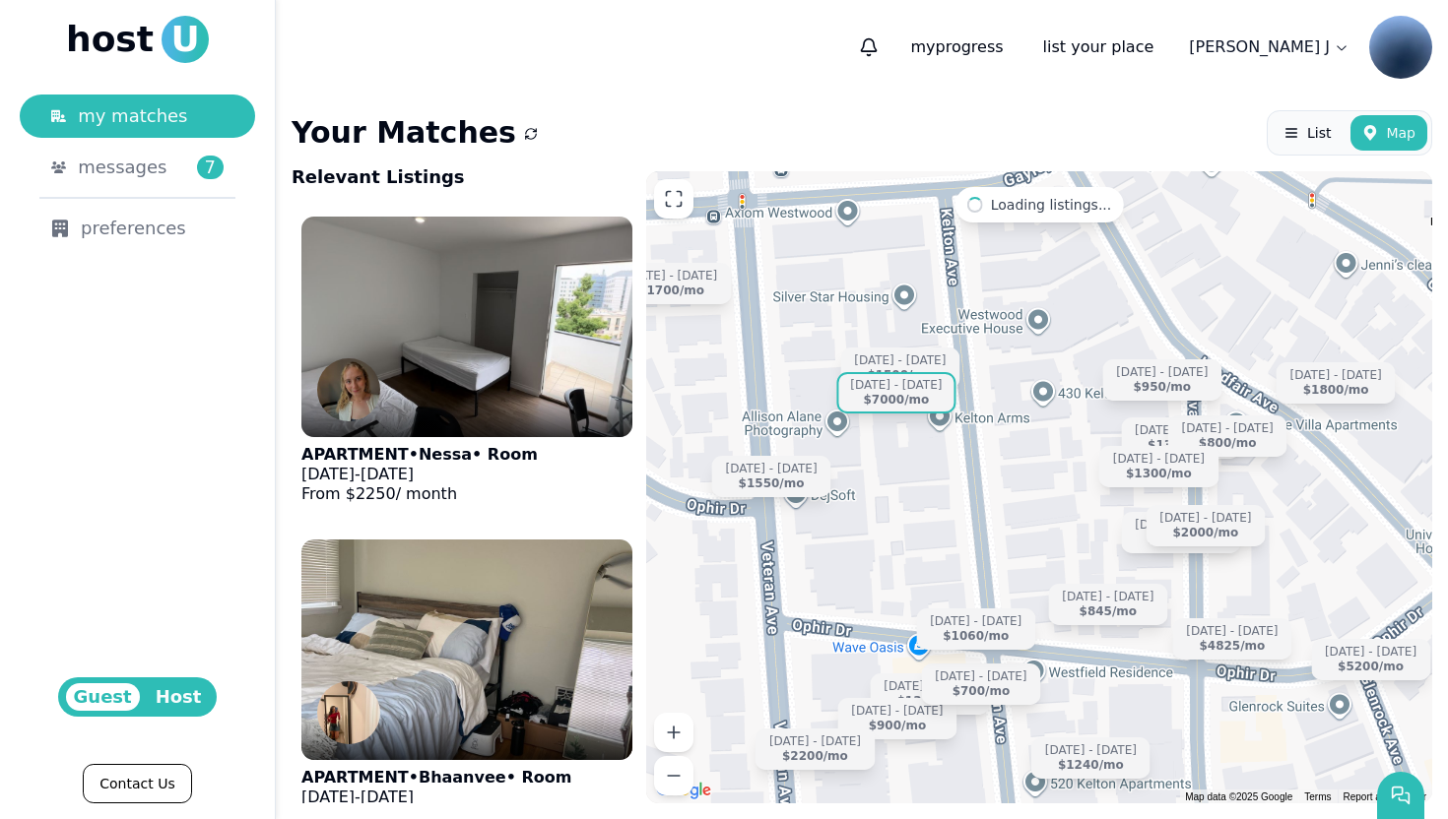
click at [919, 398] on div "$7000 /mo" at bounding box center [896, 400] width 66 height 15
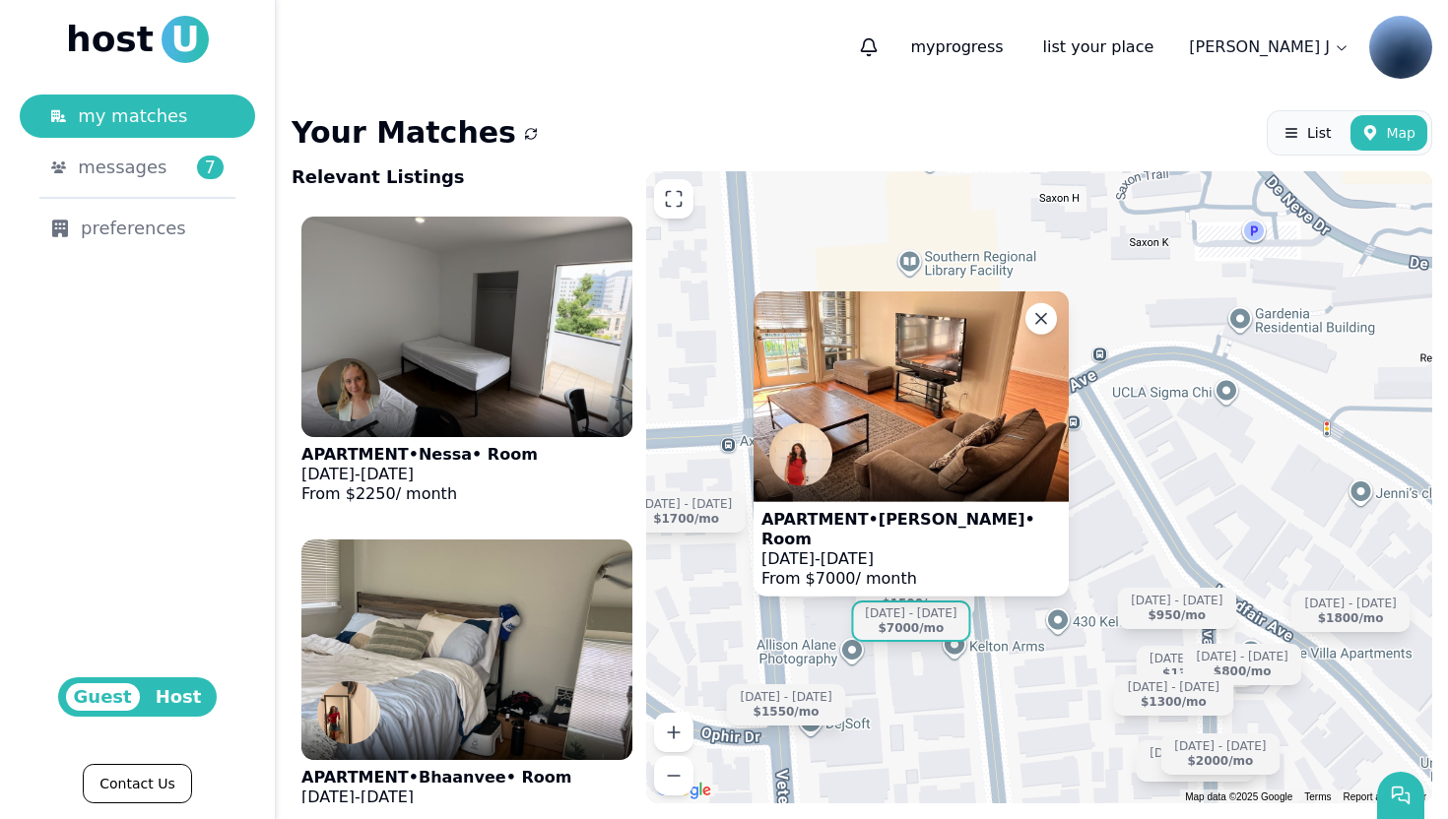
drag, startPoint x: 1054, startPoint y: 418, endPoint x: 1069, endPoint y: 661, distance: 243.7
click at [1069, 661] on div "Jun 19 - Aug 20 $1500 /mo Jun 15 - Dec 31 $5200 /mo Jun 14 - Sep 25 $1313 /mo J…" at bounding box center [1039, 487] width 786 height 632
click at [966, 427] on img at bounding box center [910, 397] width 315 height 210
click at [824, 280] on div "APARTMENT • Rachel • Room Sep 15 - Jan 1, 2026 From $ 7000 / month Jun 19 - Aug…" at bounding box center [1039, 487] width 786 height 632
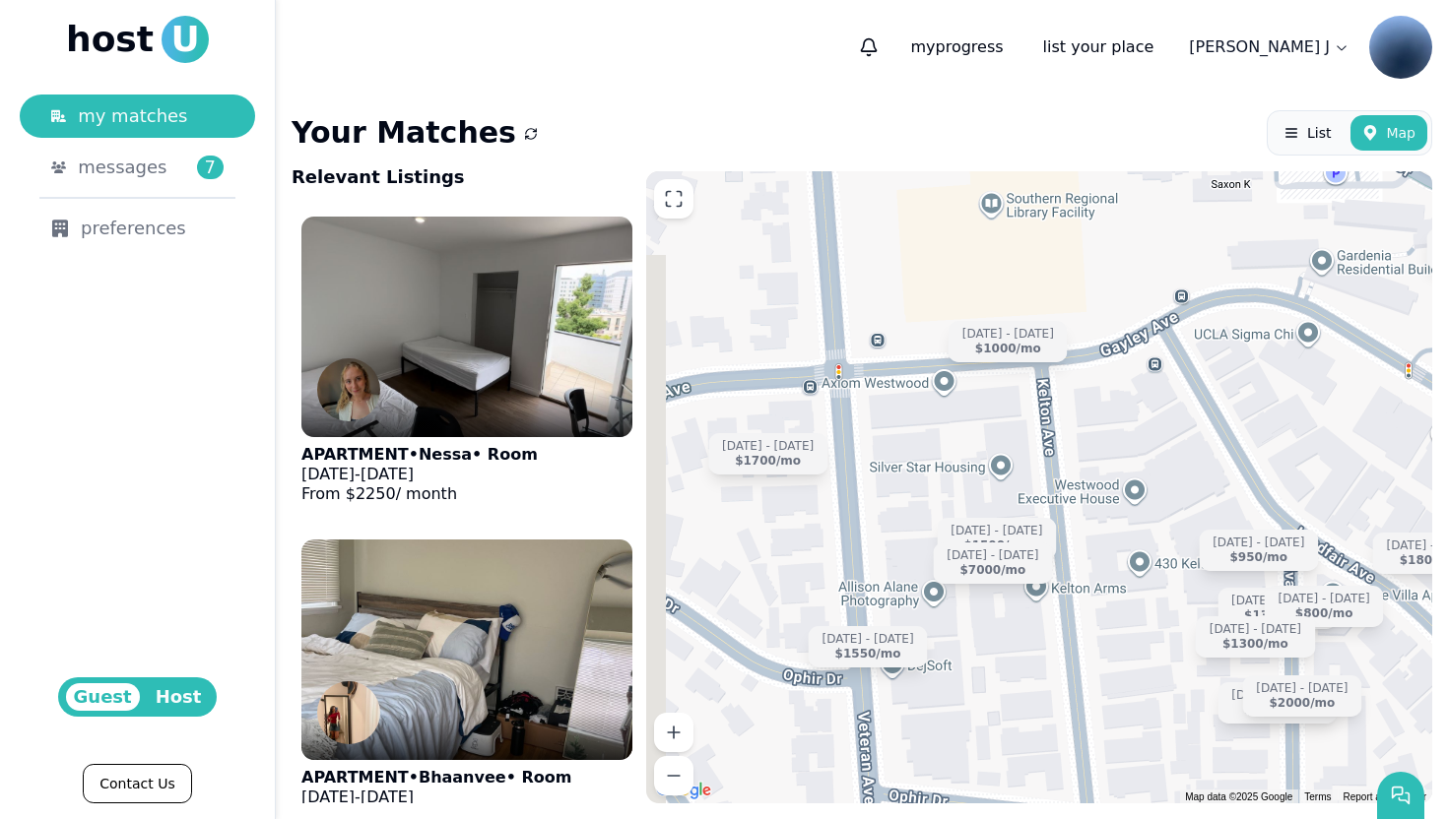
drag, startPoint x: 1097, startPoint y: 527, endPoint x: 1180, endPoint y: 469, distance: 101.1
click at [1180, 469] on div "Jun 19 - Aug 20 $1500 /mo Jul 22 - Aug 31 $1300 /mo Sep 15 - Jan 3 $875 /mo Jul…" at bounding box center [1039, 487] width 786 height 632
click at [779, 445] on div "Jul 1 - Sep 20" at bounding box center [767, 446] width 92 height 15
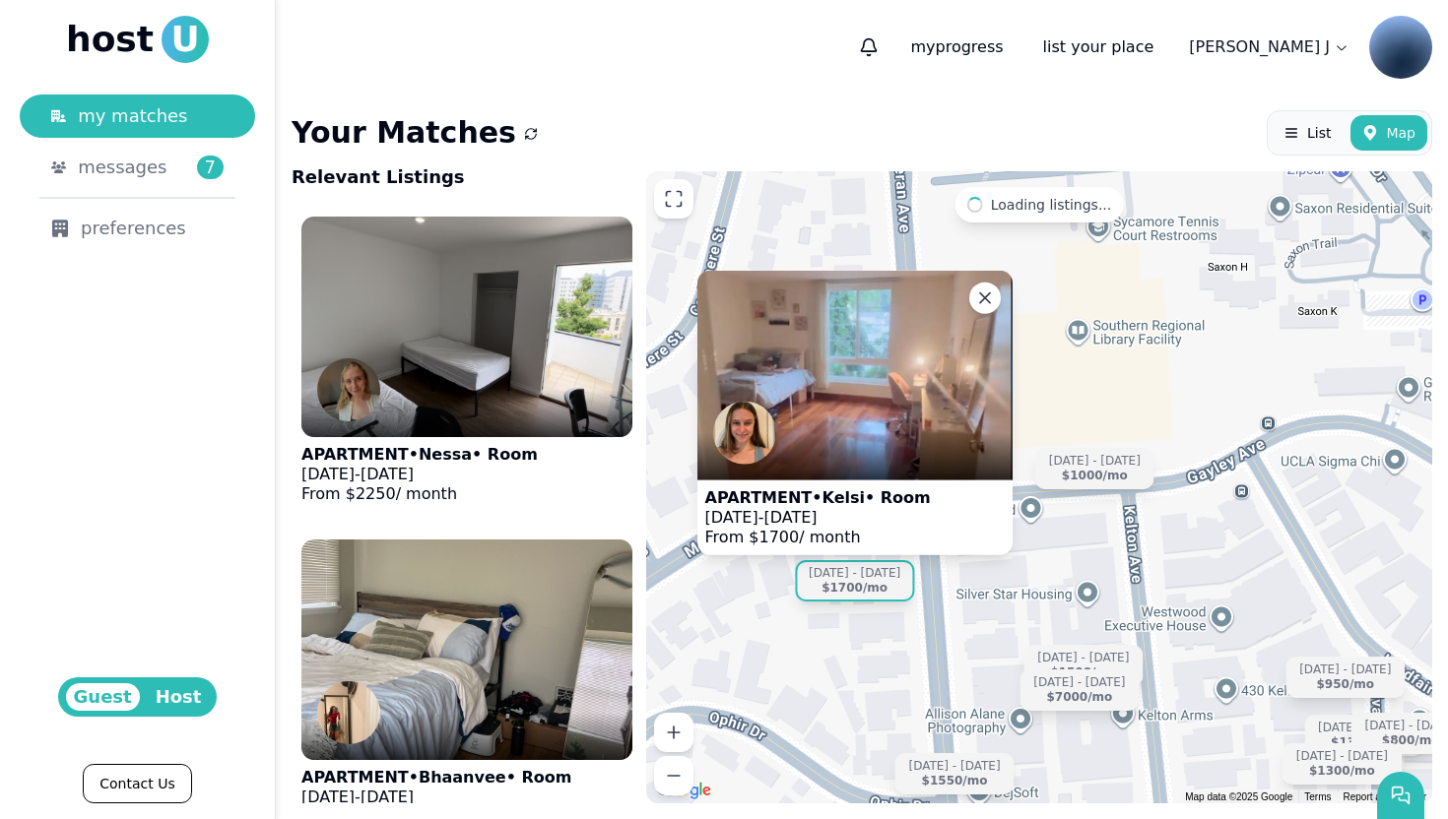
drag, startPoint x: 851, startPoint y: 471, endPoint x: 942, endPoint y: 605, distance: 162.3
click at [942, 605] on div "APARTMENT • Kelsi • Room Jul 1 - Sep 20, 2025 From $ 1700 / month Jun 19 - Aug …" at bounding box center [1039, 487] width 786 height 632
click at [924, 478] on div at bounding box center [854, 456] width 315 height 47
click at [986, 290] on icon at bounding box center [985, 298] width 20 height 20
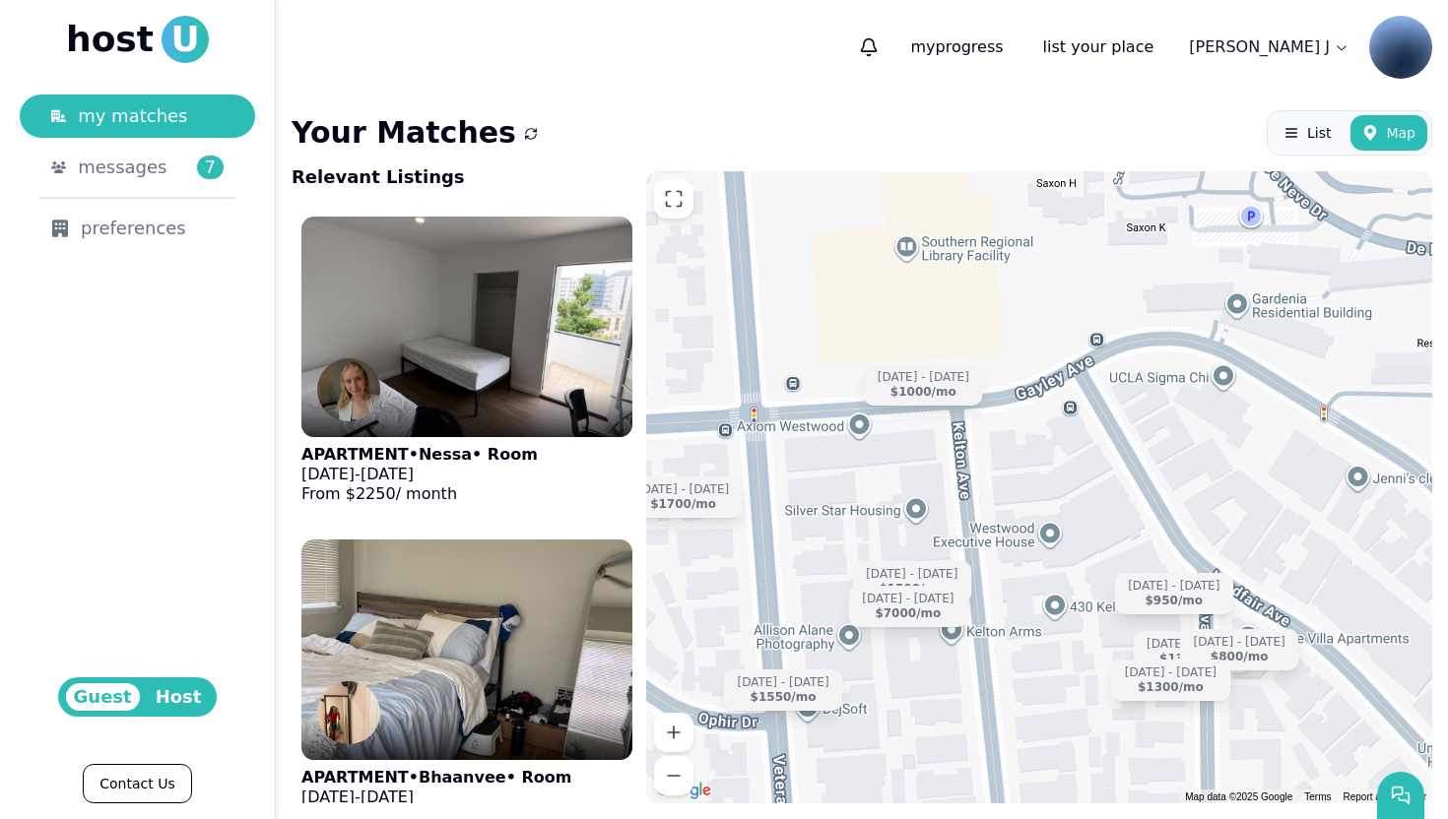
drag, startPoint x: 1235, startPoint y: 543, endPoint x: 1049, endPoint y: 454, distance: 206.2
click at [1049, 454] on div "Jun 19 - Aug 20 $1500 /mo Jul 22 - Aug 31 $1300 /mo Jul 10 - Aug 31 $1000 /mo J…" at bounding box center [1039, 487] width 786 height 632
click at [908, 370] on div "Jul 10 - Aug 31" at bounding box center [922, 376] width 92 height 15
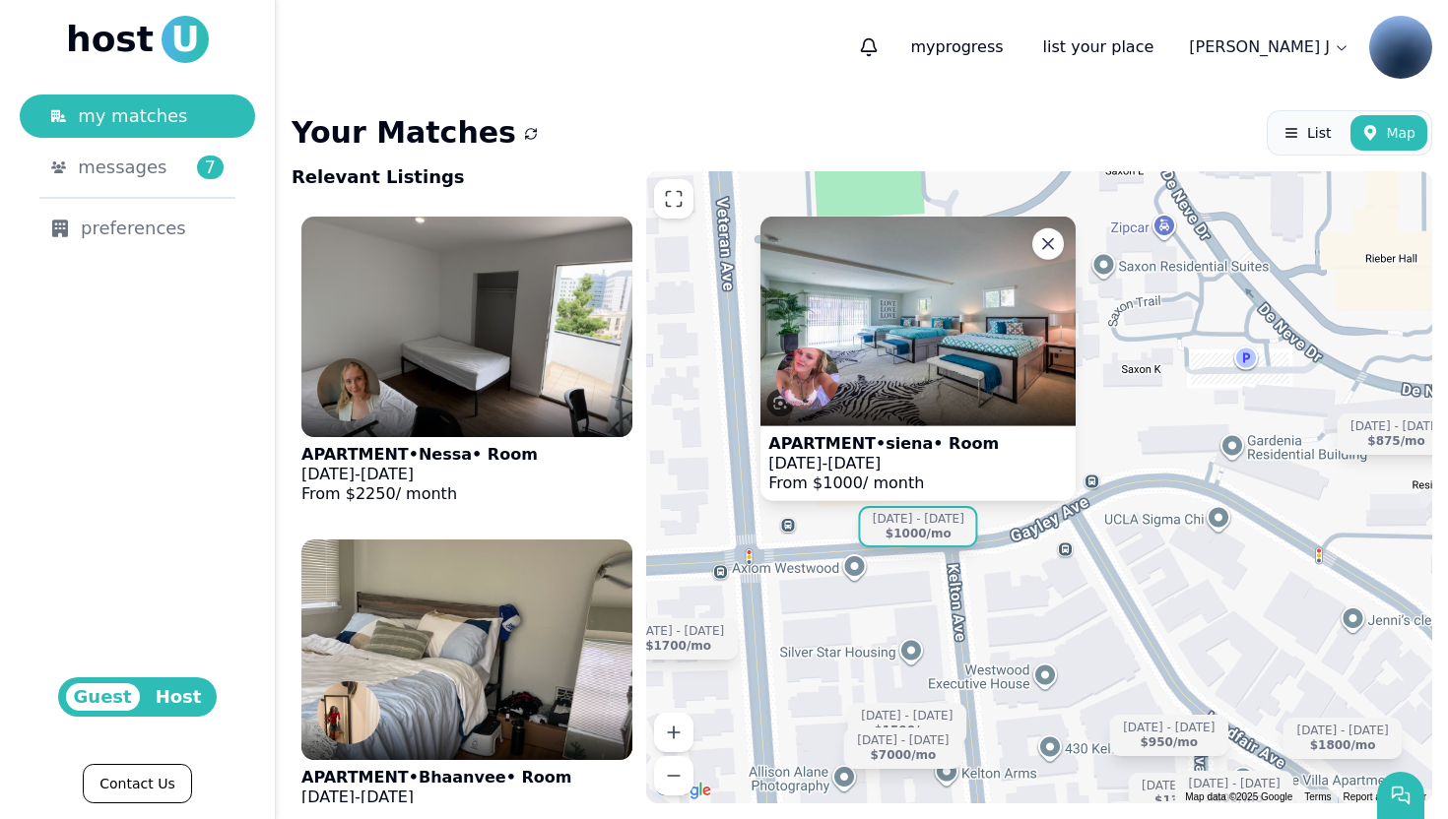
drag, startPoint x: 1070, startPoint y: 415, endPoint x: 1067, endPoint y: 579, distance: 164.5
click at [1067, 579] on div "APARTMENT • siena • Room Jul 10 - Aug 31, 2025 From $ 1000 / month Jun 19 - Aug…" at bounding box center [1039, 487] width 786 height 632
click at [1043, 242] on icon at bounding box center [1048, 244] width 20 height 20
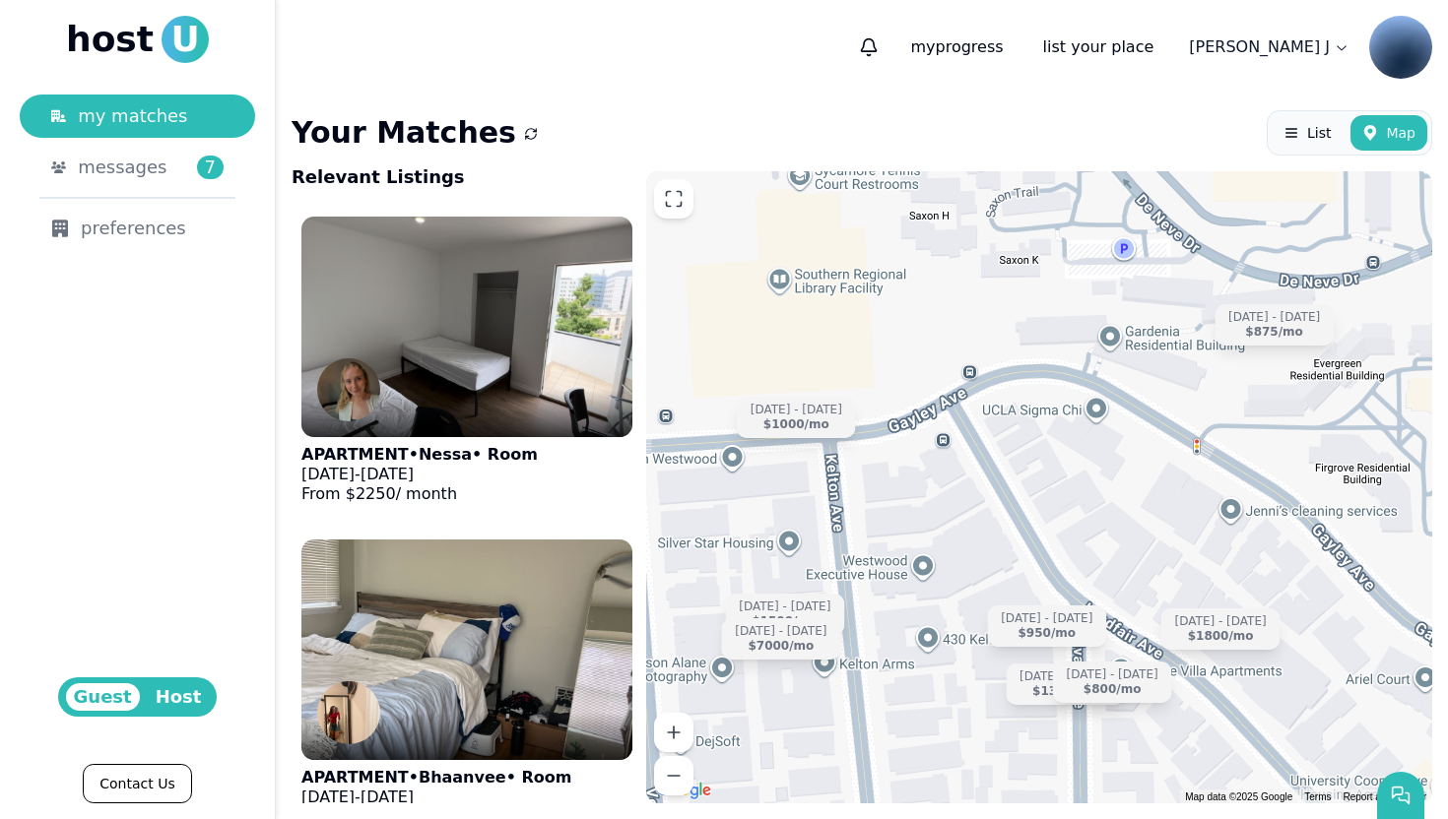
drag, startPoint x: 1155, startPoint y: 589, endPoint x: 912, endPoint y: 332, distance: 353.9
click at [912, 332] on div "Jun 19 - Aug 20 $1500 /mo Jul 22 - Aug 31 $1300 /mo Sep 15 - Jan 3 $875 /mo Jul…" at bounding box center [1039, 487] width 786 height 632
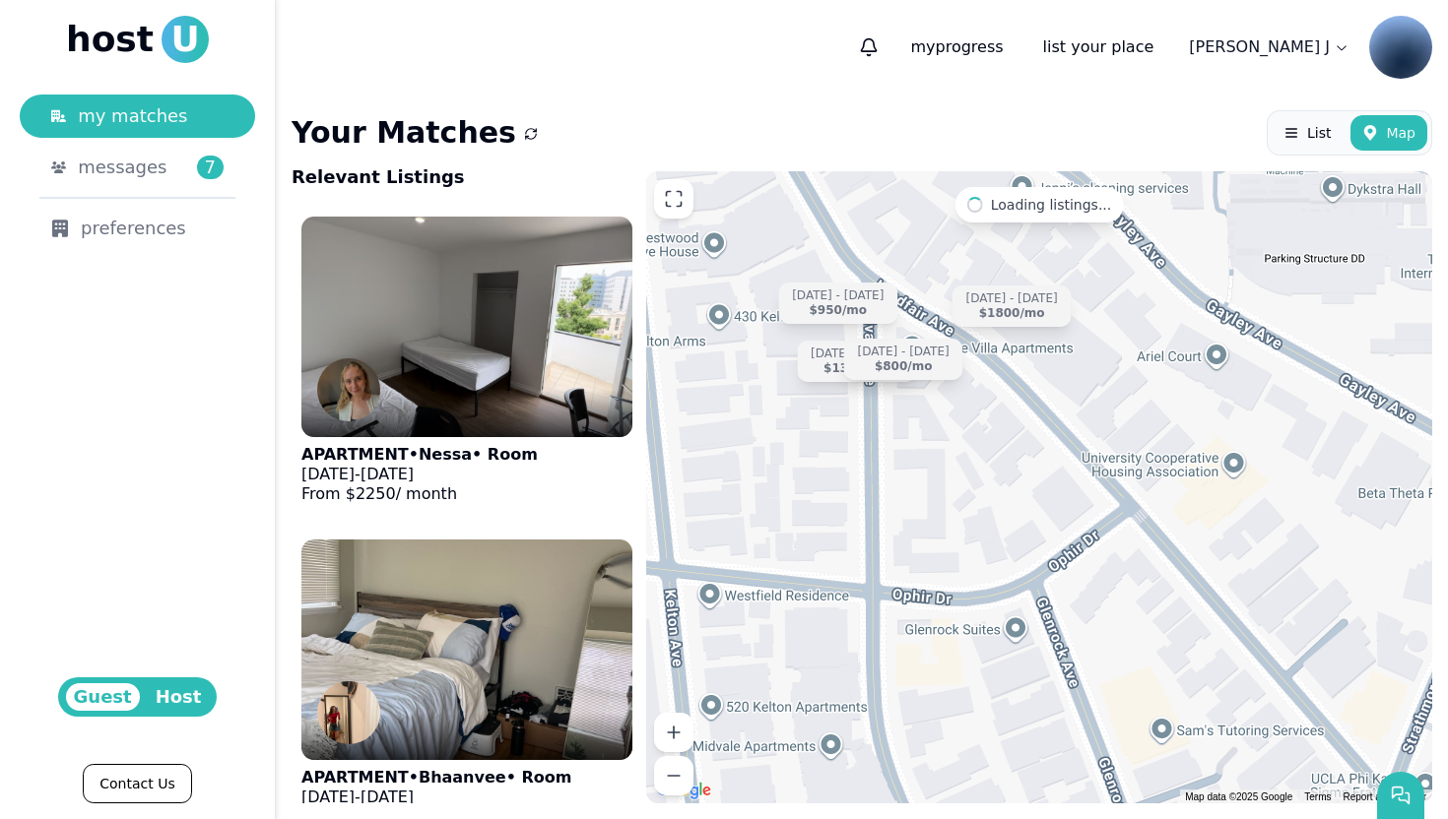
drag, startPoint x: 1026, startPoint y: 450, endPoint x: 933, endPoint y: 269, distance: 203.9
click at [933, 269] on div "Jun 19 - Aug 20 $1500 /mo Jul 22 - Aug 31 $1300 /mo Sep 15 - Jan 3 $875 /mo Jul…" at bounding box center [1039, 487] width 786 height 632
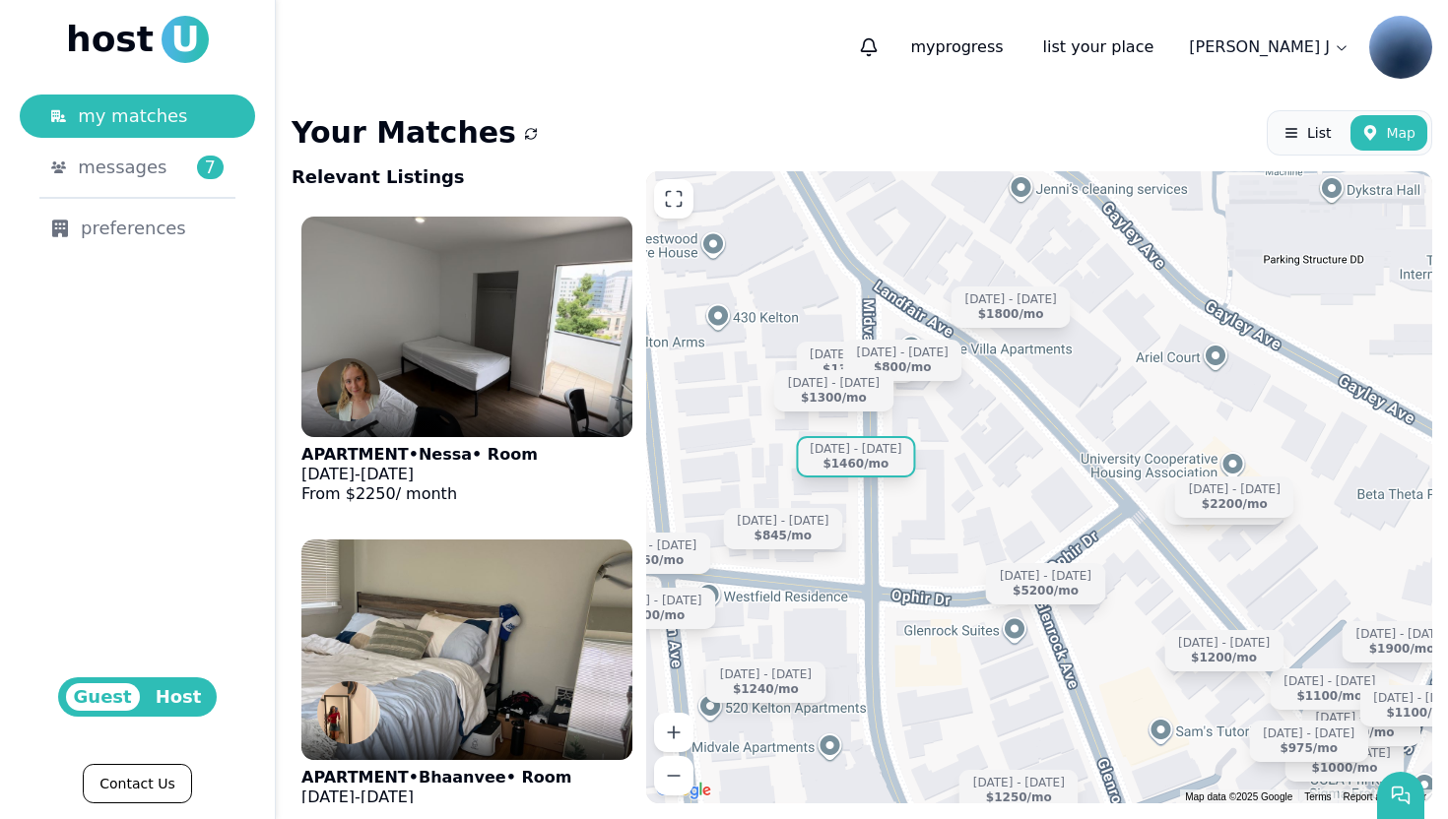
click at [849, 458] on div "$1460 /mo" at bounding box center [855, 464] width 66 height 15
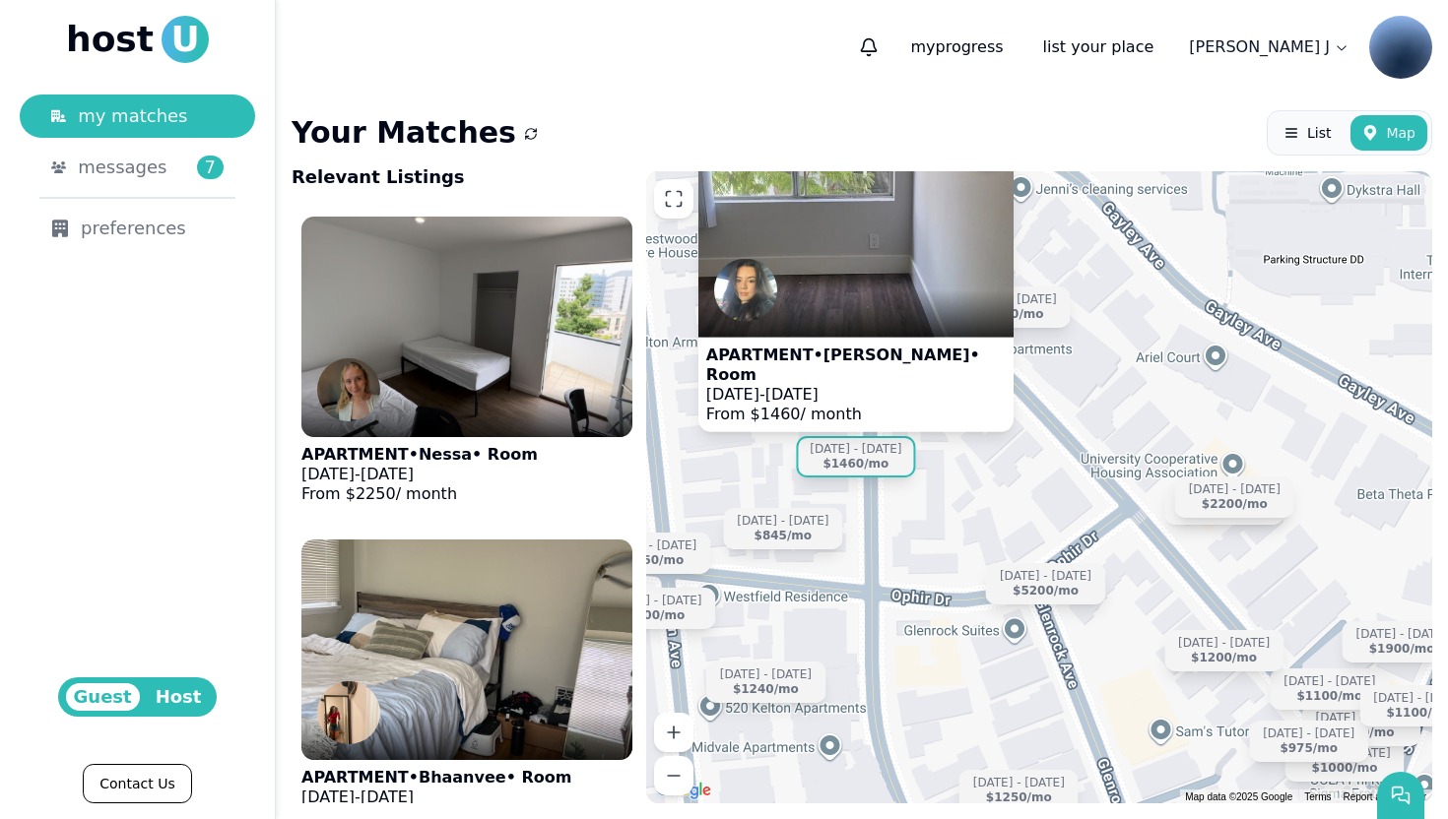
click at [1013, 480] on div "Sep 14 - Dec 31 $1000 /mo Sep 10 - Dec 20 $1100 /mo Jun 15 - Dec 31 $5200 /mo J…" at bounding box center [1039, 487] width 786 height 632
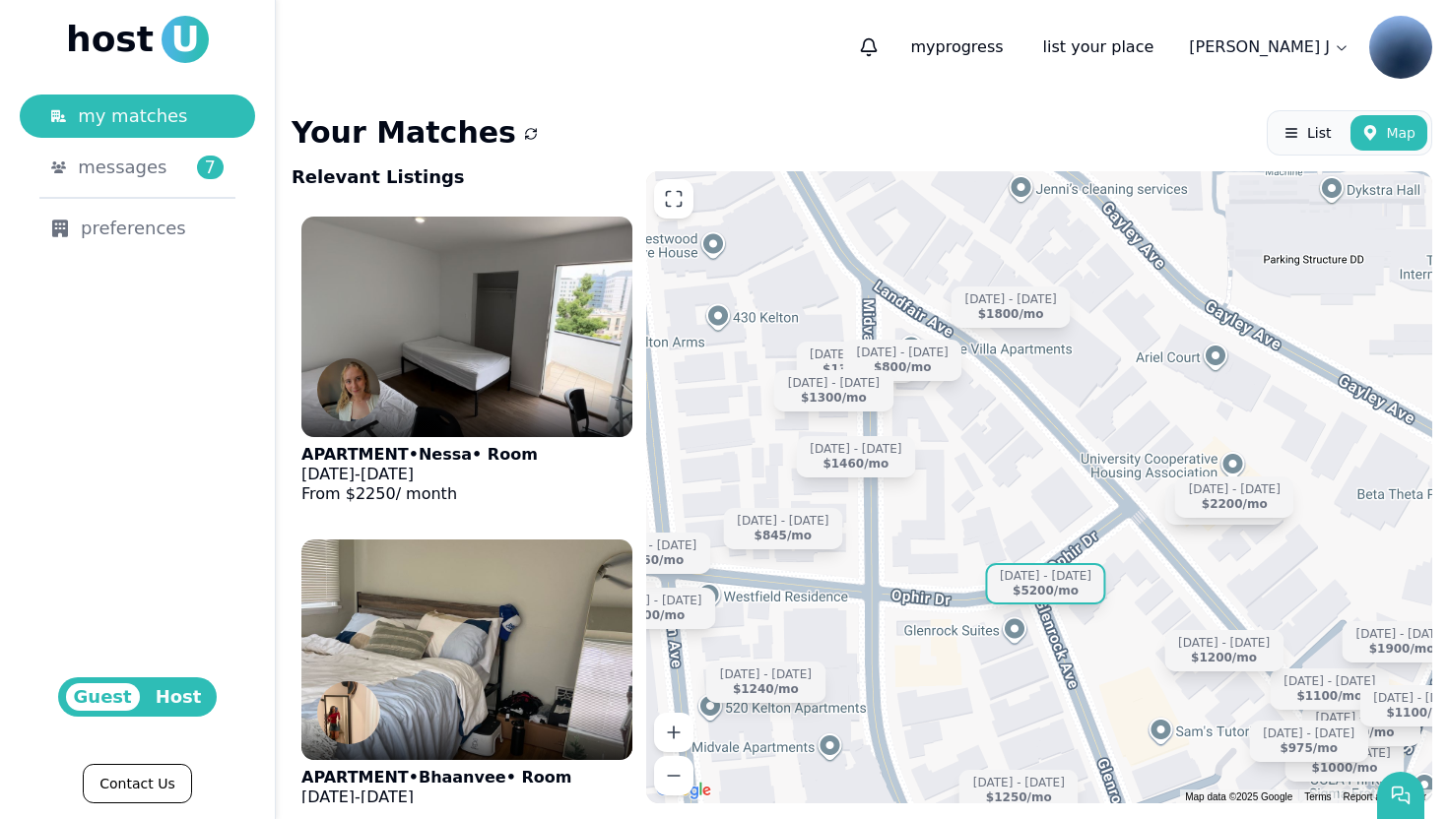
click at [1035, 579] on div "Jun 15 - Dec 31" at bounding box center [1046, 576] width 92 height 15
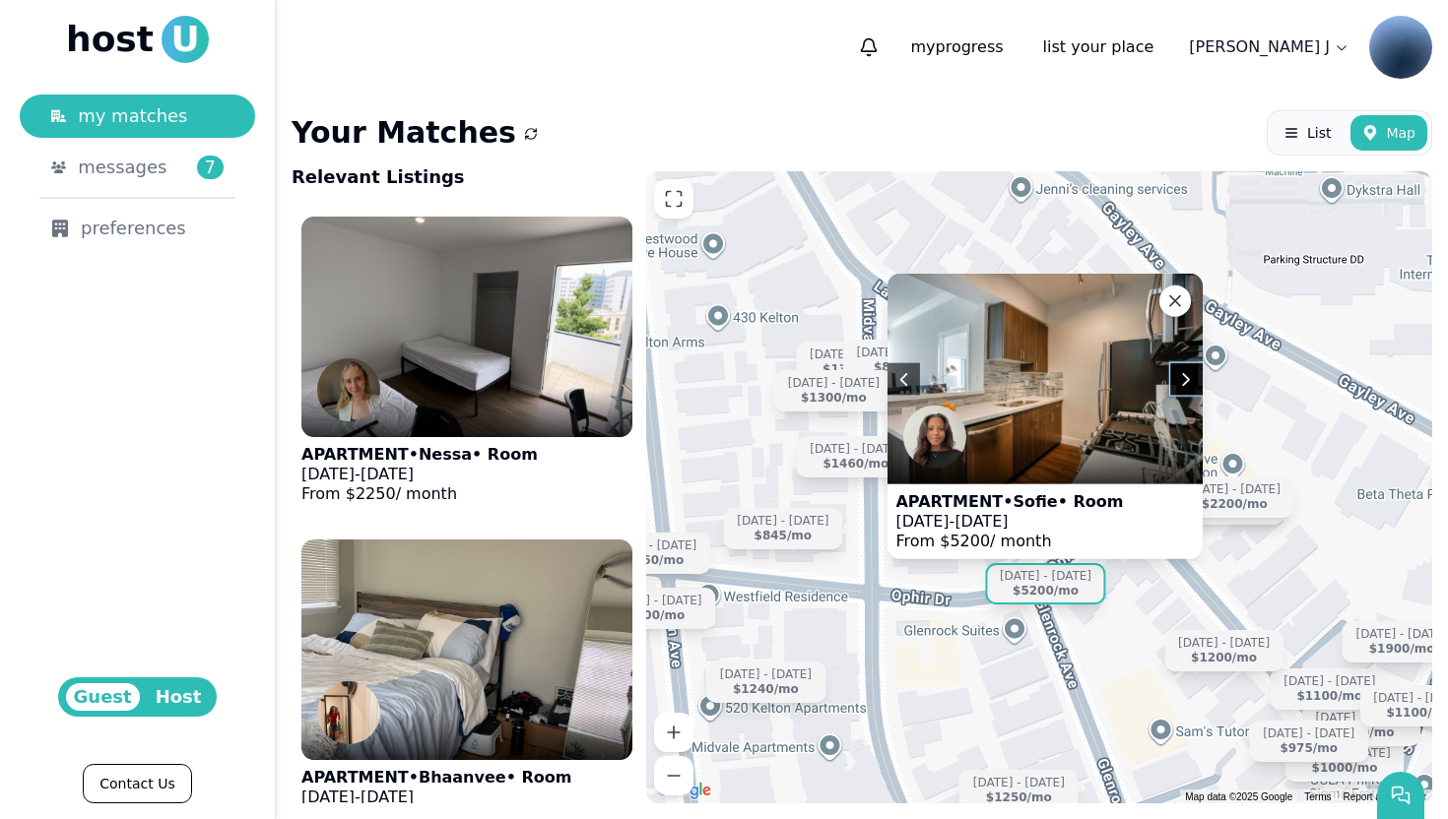
click at [1190, 615] on div "Sep 14 - Dec 31 $1000 /mo Sep 10 - Dec 20 $1100 /mo Jun 15 - Dec 31 $5200 /mo J…" at bounding box center [1039, 487] width 786 height 632
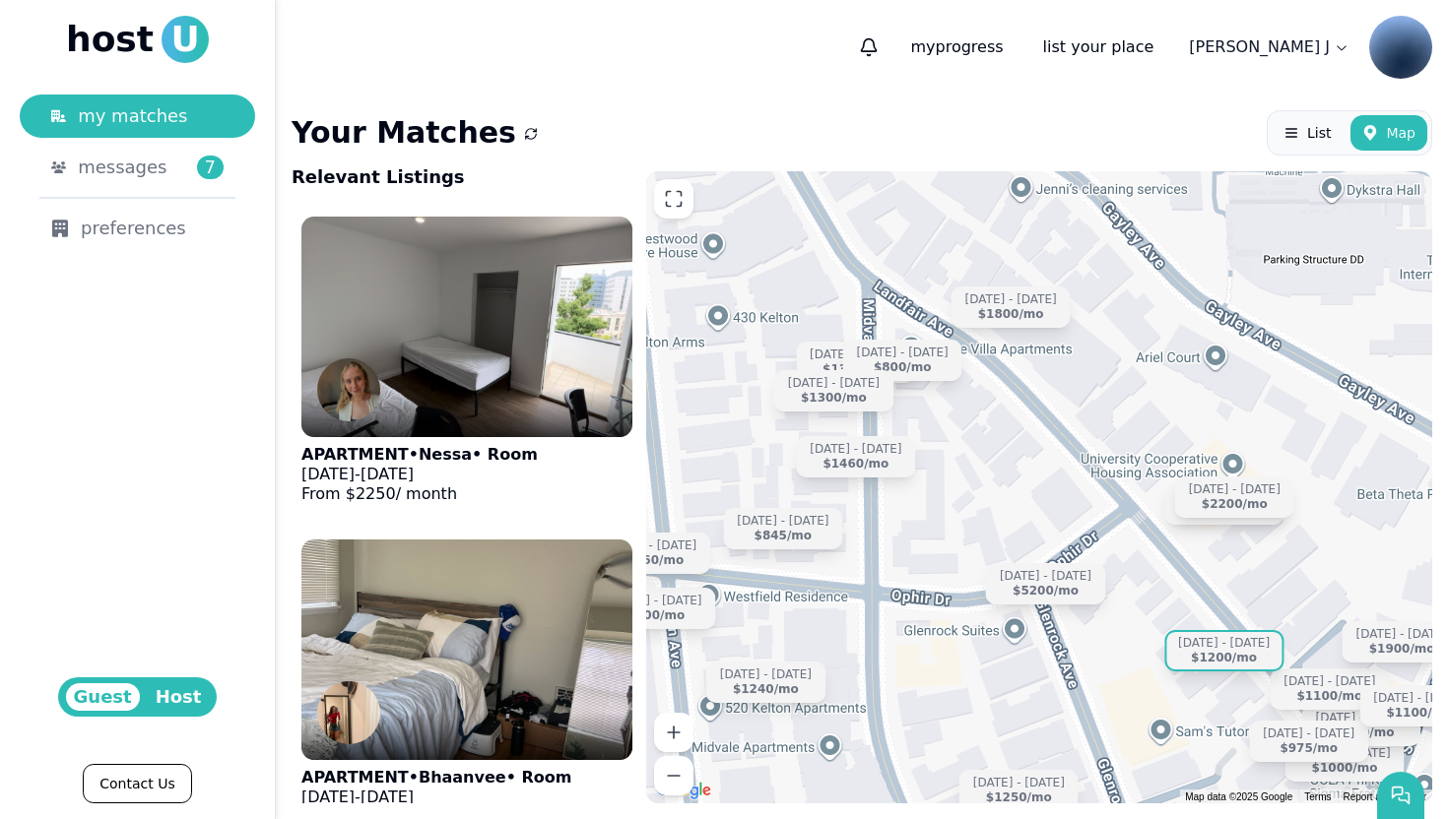
click at [1226, 661] on div "$1200 /mo" at bounding box center [1224, 658] width 66 height 15
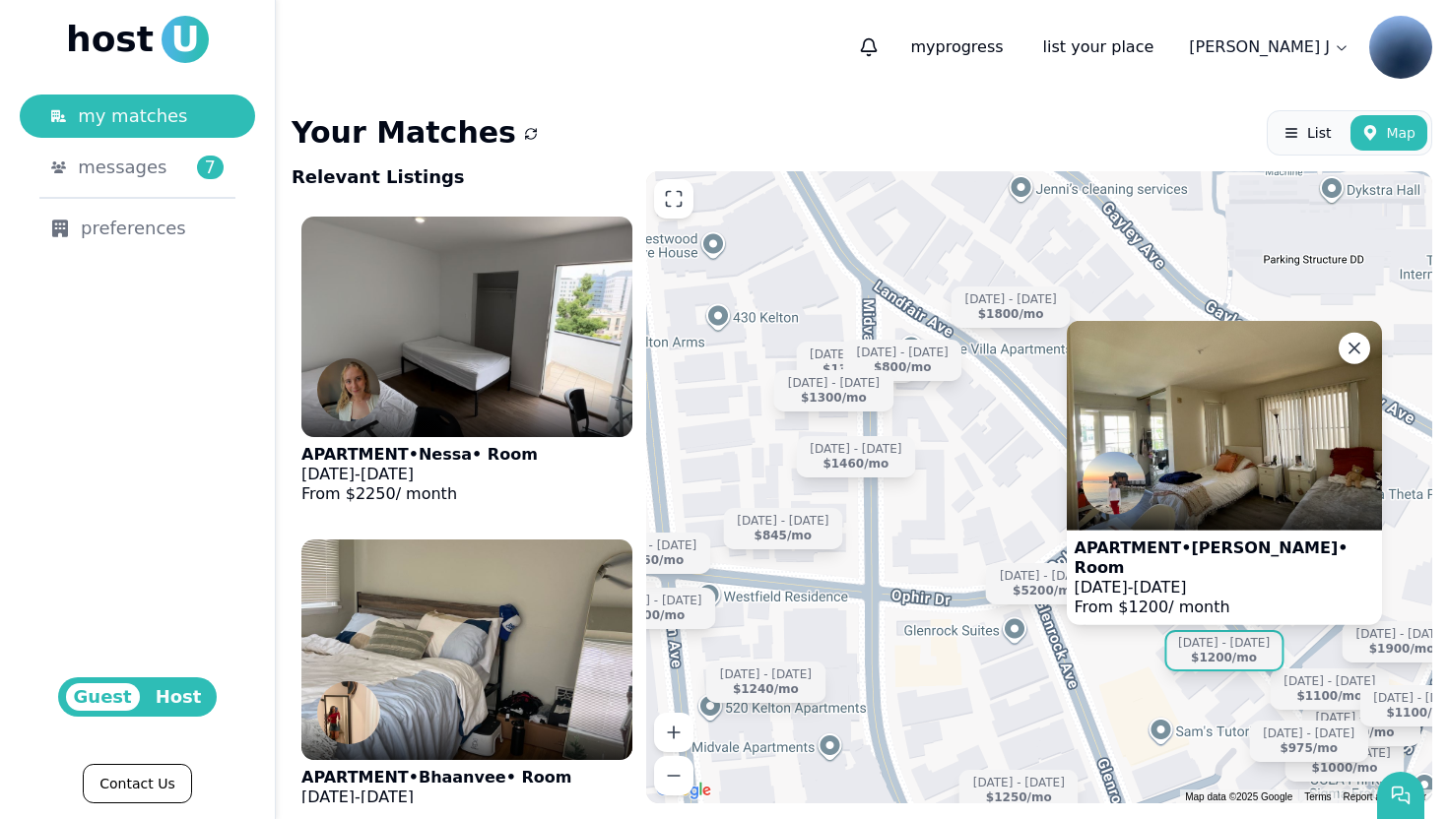
click at [1200, 551] on figcaption "APARTMENT • Lindsey • Room Aug 20 - Dec 30, 2025 From $ 1200 / month" at bounding box center [1224, 578] width 315 height 95
click at [1129, 654] on div "Sep 14 - Dec 31 $1000 /mo Sep 10 - Dec 20 $1100 /mo Jun 15 - Dec 31 $5200 /mo J…" at bounding box center [1039, 487] width 786 height 632
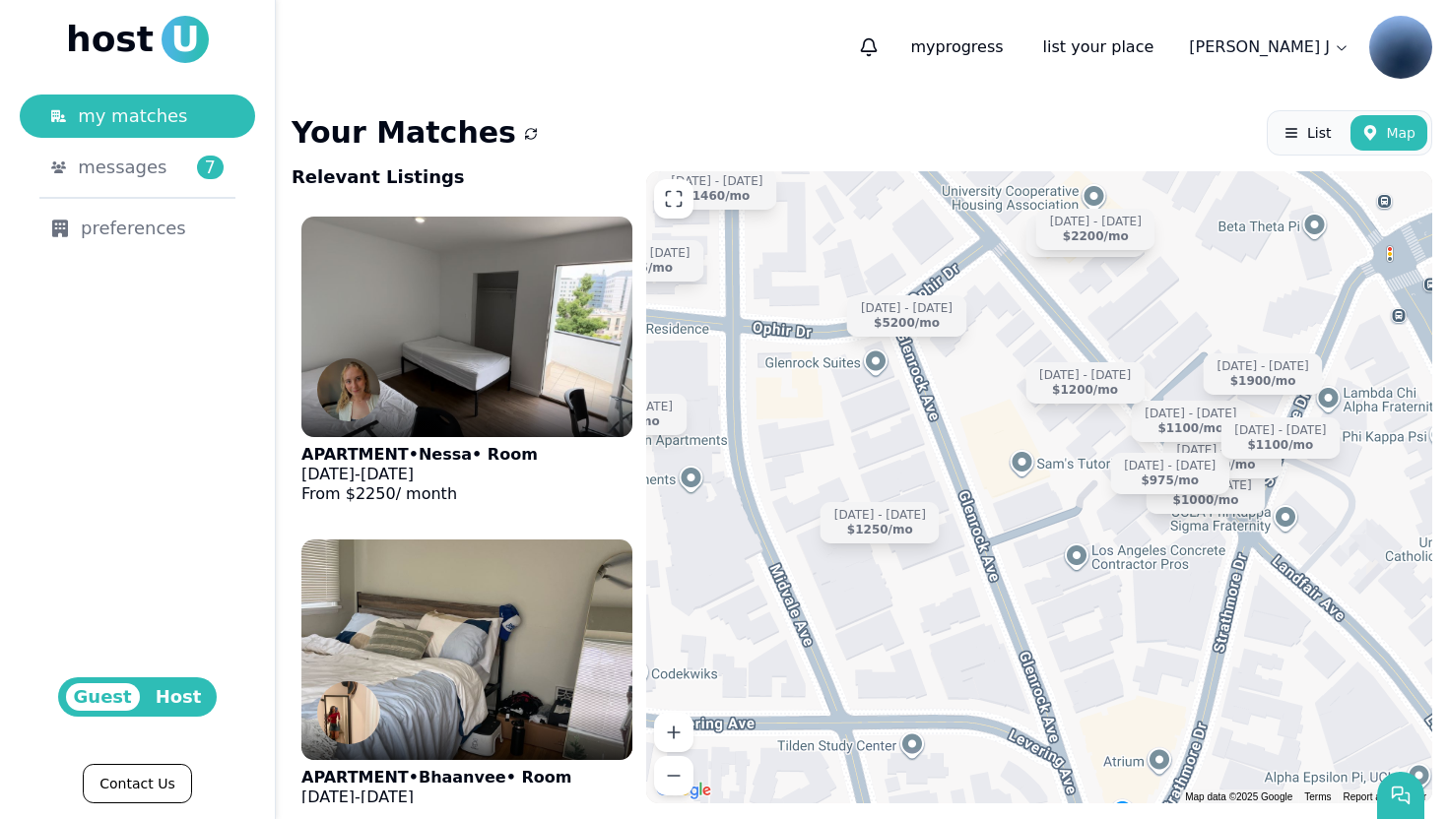
drag, startPoint x: 1172, startPoint y: 686, endPoint x: 1021, endPoint y: 404, distance: 320.3
click at [1022, 404] on div "Sep 14 - Dec 31 $1000 /mo Sep 10 - Dec 20 $1100 /mo Jun 15 - Dec 31 $5200 /mo J…" at bounding box center [1039, 487] width 786 height 632
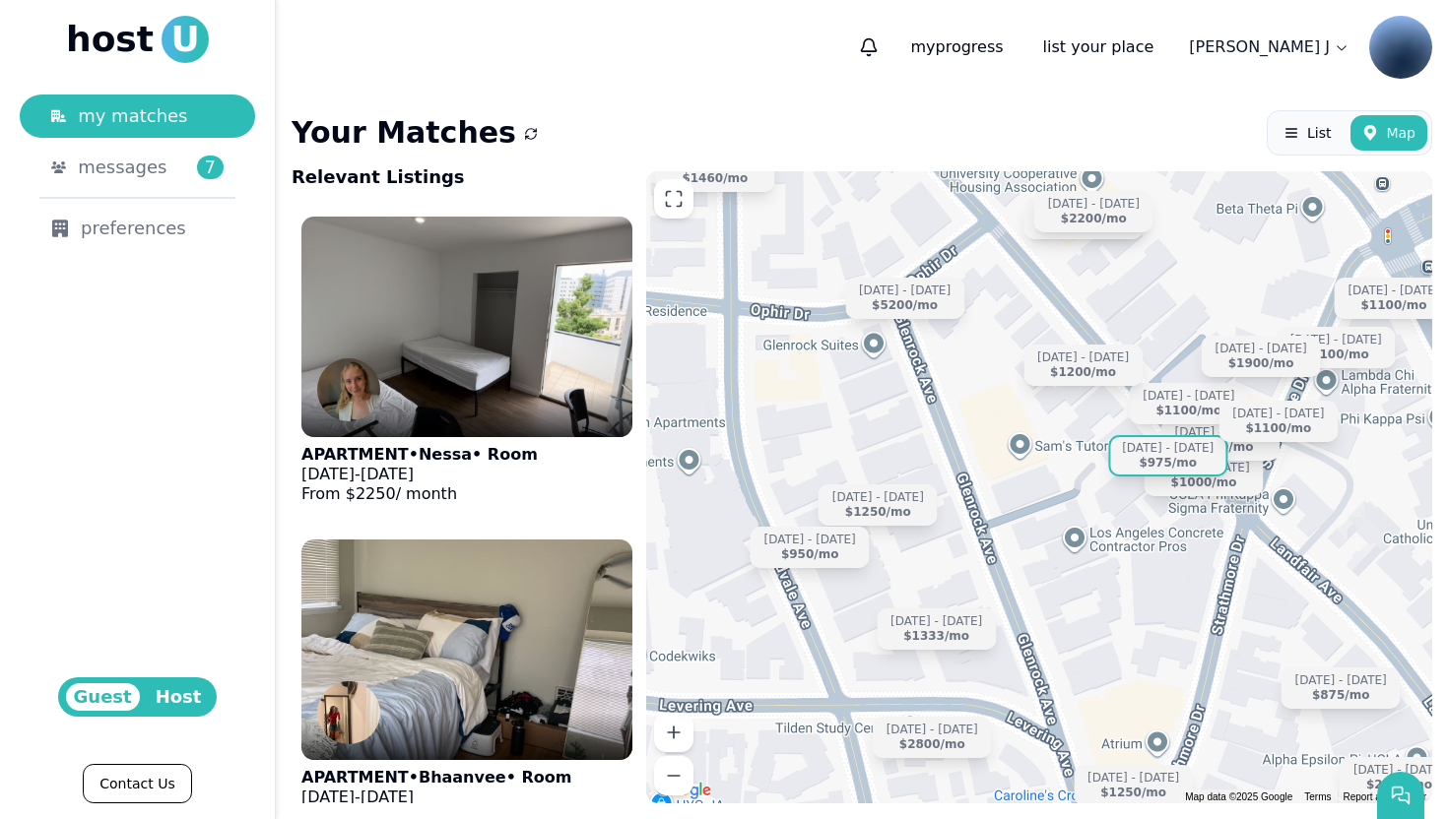
click at [1168, 459] on div "$975 /mo" at bounding box center [1167, 463] width 58 height 15
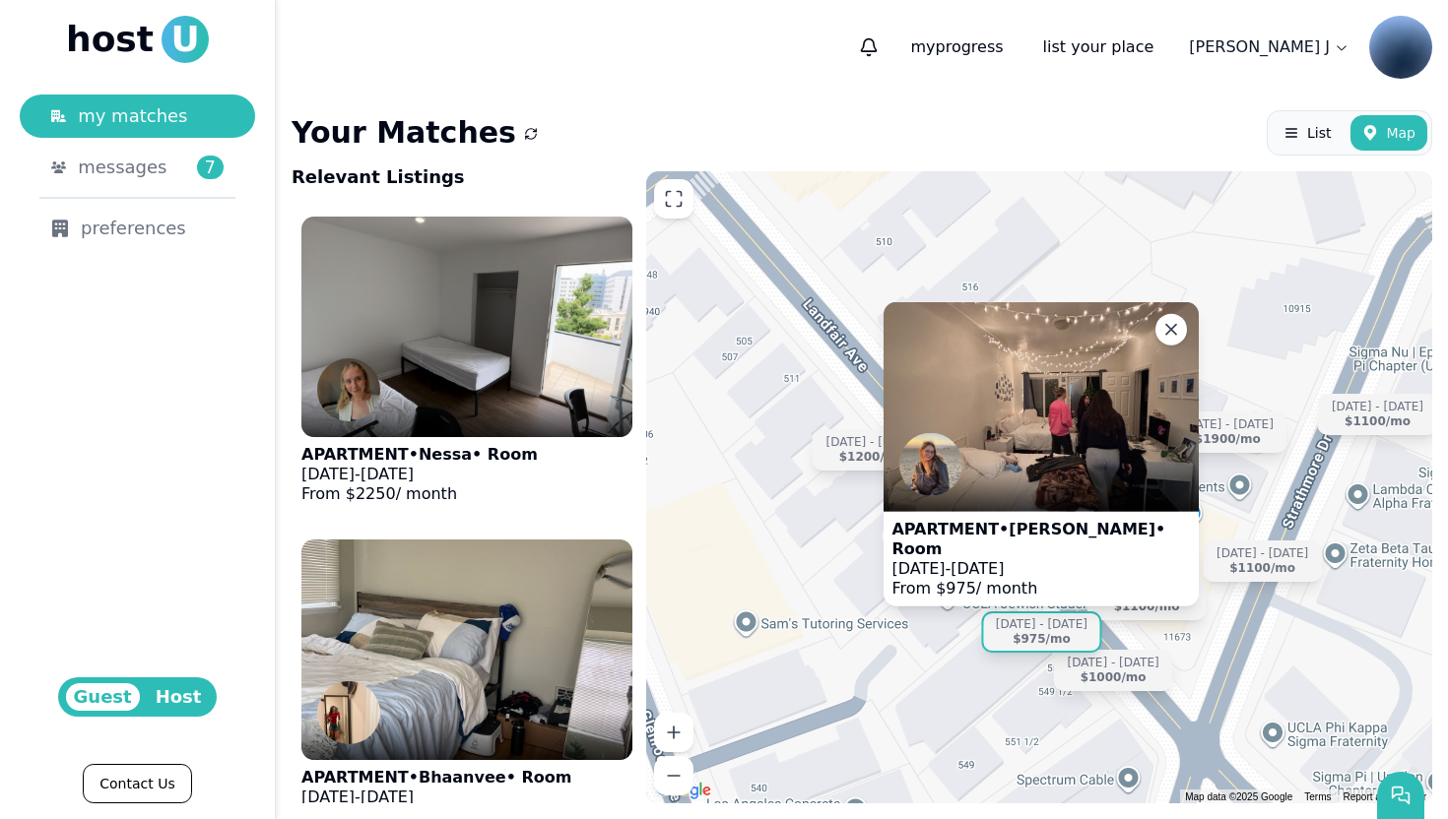
click at [1066, 446] on img at bounding box center [1040, 406] width 315 height 210
click at [1170, 334] on icon at bounding box center [1171, 329] width 10 height 10
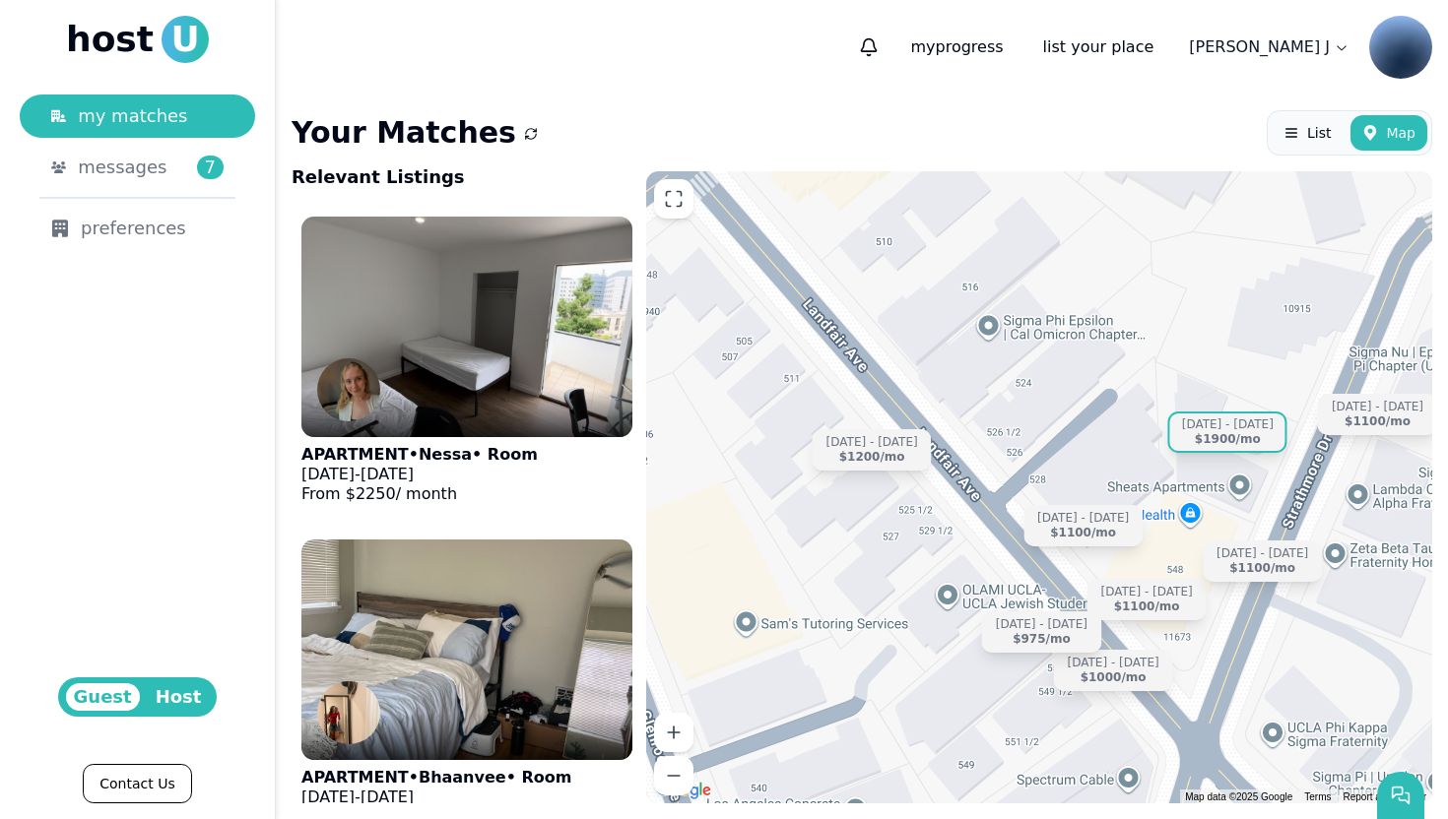
click at [1244, 439] on div "$1900 /mo" at bounding box center [1228, 439] width 66 height 15
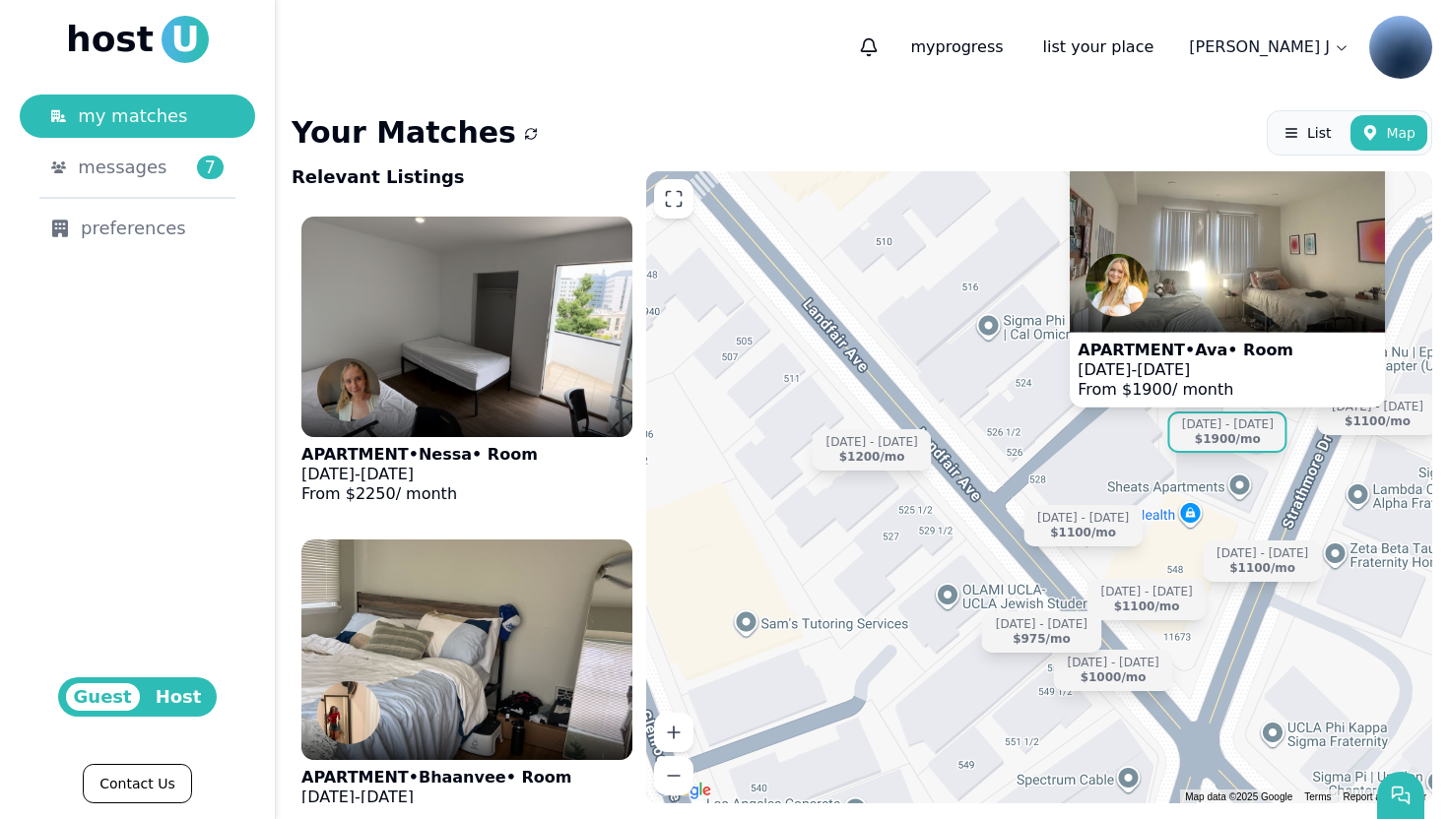
click at [1159, 338] on figcaption "APARTMENT • Ava • Room Sep 15 - Dec 19, 2025 From $ 1900 / month" at bounding box center [1185, 369] width 231 height 75
click at [1022, 275] on div "Sep 14 - Dec 31 $1000 /mo Sep 10 - Dec 20 $1100 /mo Sep 15 - Dec 27 $1100 /mo S…" at bounding box center [1039, 487] width 786 height 632
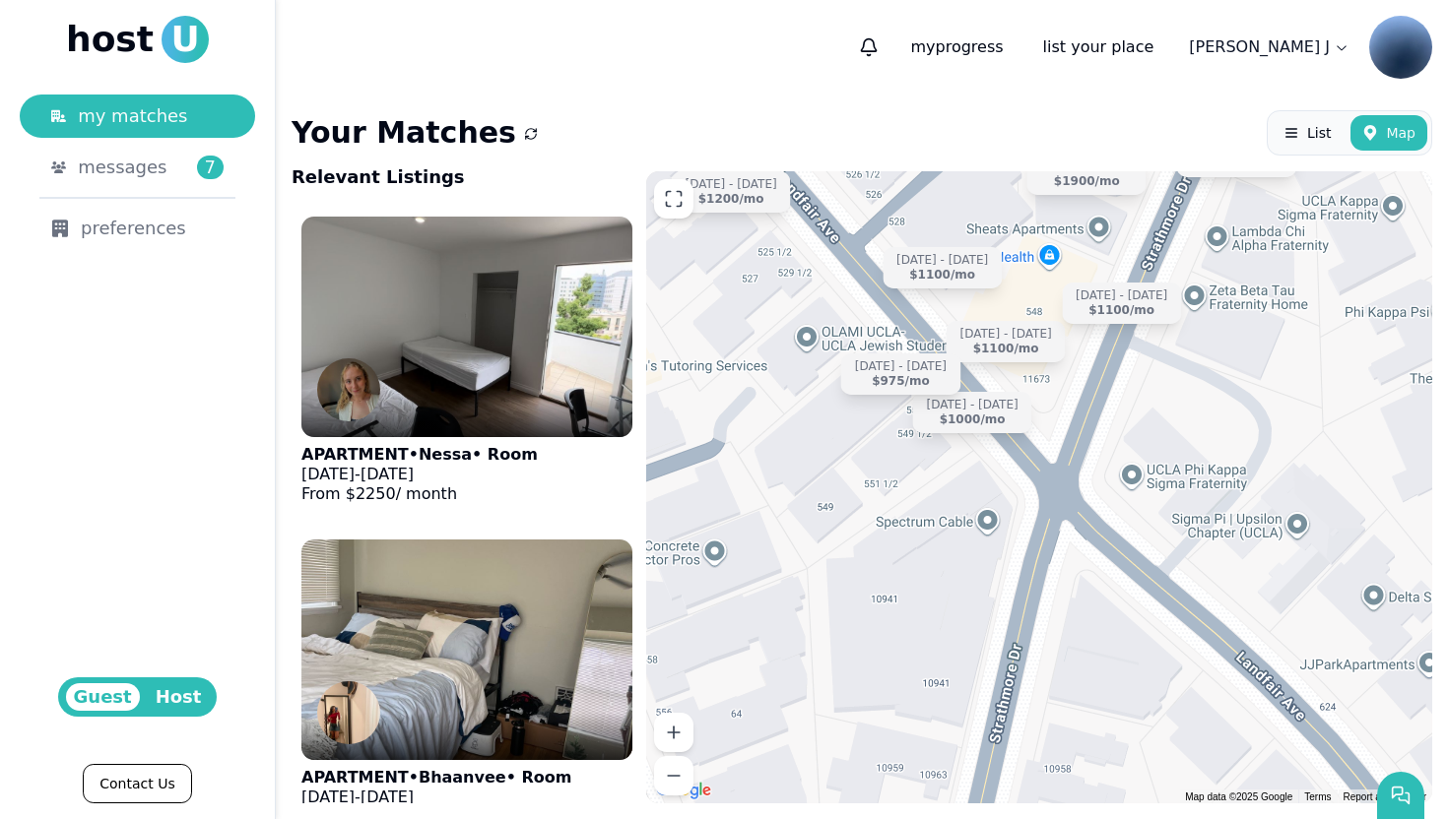
drag, startPoint x: 1319, startPoint y: 669, endPoint x: 1178, endPoint y: 374, distance: 326.4
click at [1178, 374] on div "Sep 14 - Dec 31 $1000 /mo Sep 10 - Dec 20 $1100 /mo Sep 15 - Dec 27 $1100 /mo S…" at bounding box center [1039, 487] width 786 height 632
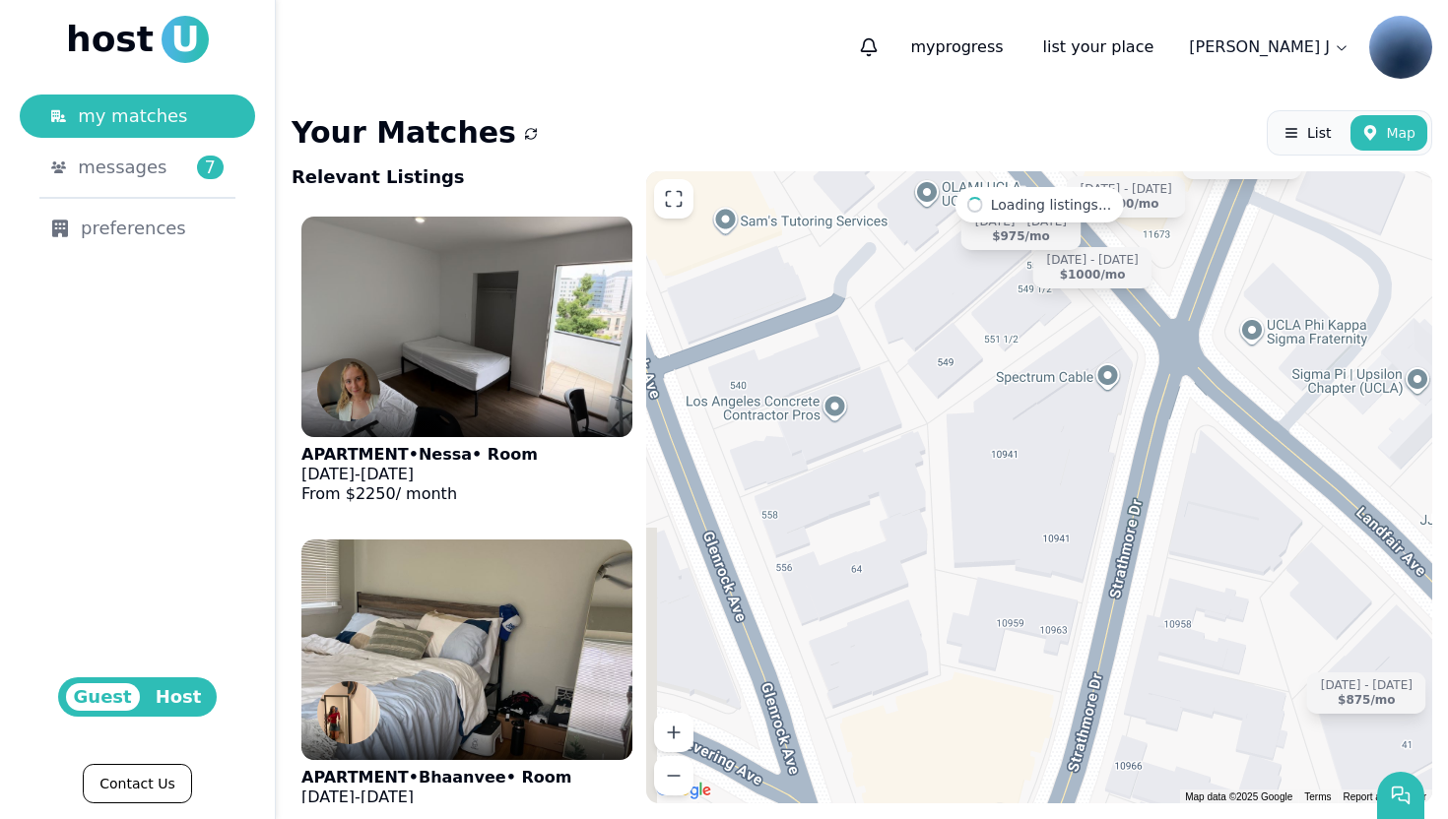
drag, startPoint x: 1104, startPoint y: 585, endPoint x: 1231, endPoint y: 471, distance: 170.9
click at [1231, 471] on div "Aug 24 - Jan 4 $875 /mo Sep 14 - Dec 31 $1000 /mo Sep 10 - Dec 20 $1100 /mo Sep…" at bounding box center [1039, 487] width 786 height 632
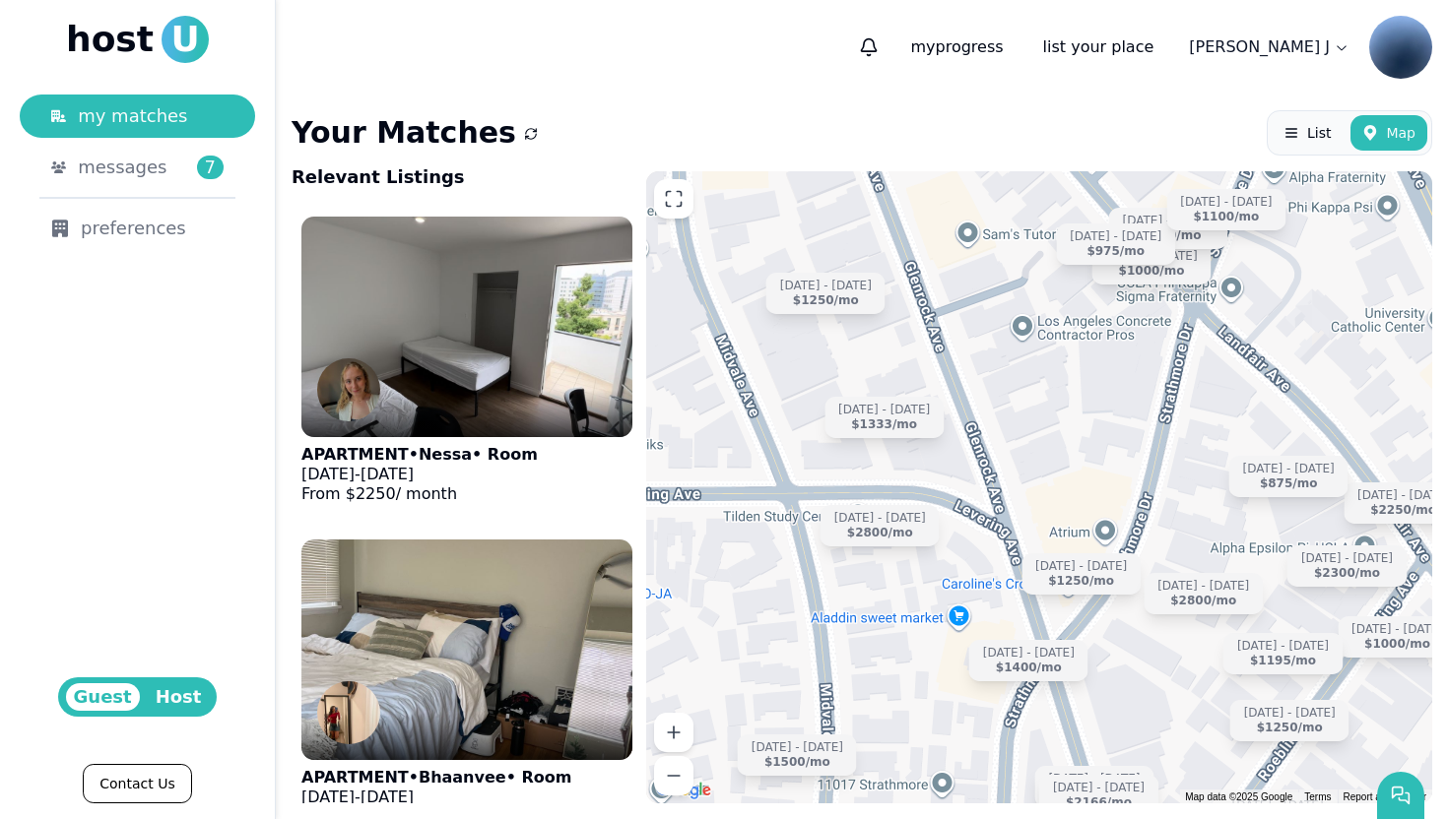
drag, startPoint x: 1014, startPoint y: 349, endPoint x: 1172, endPoint y: 486, distance: 208.7
click at [1172, 486] on div "Aug 5 - Dec 27 $2250 /mo Aug 24 - Jan 4 $875 /mo Sep 14 - Dec 31 $1000 /mo Jun …" at bounding box center [1039, 487] width 786 height 632
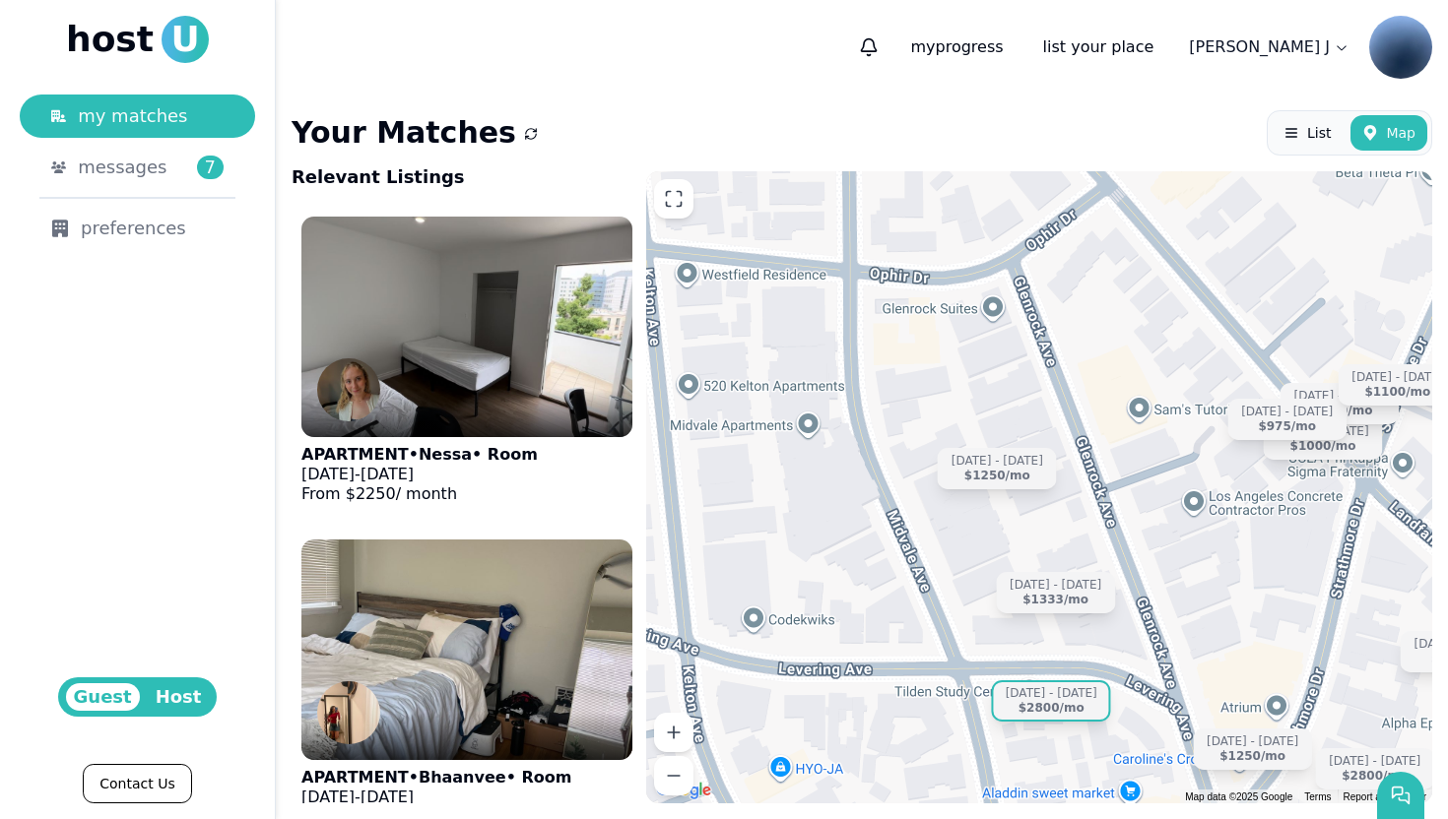
click at [1062, 708] on div "$2800 /mo" at bounding box center [1051, 708] width 66 height 15
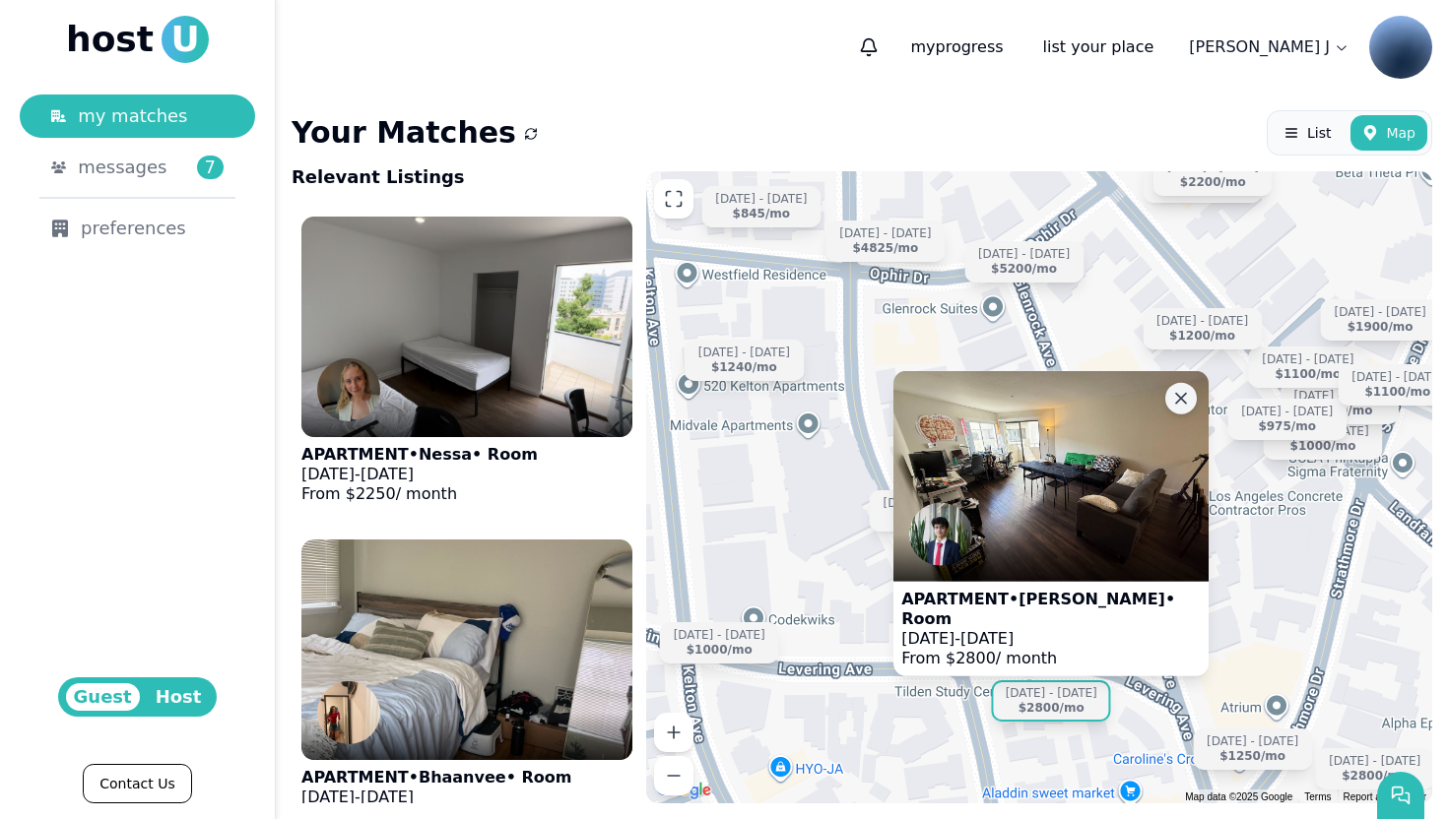
click at [1179, 409] on icon at bounding box center [1181, 399] width 20 height 20
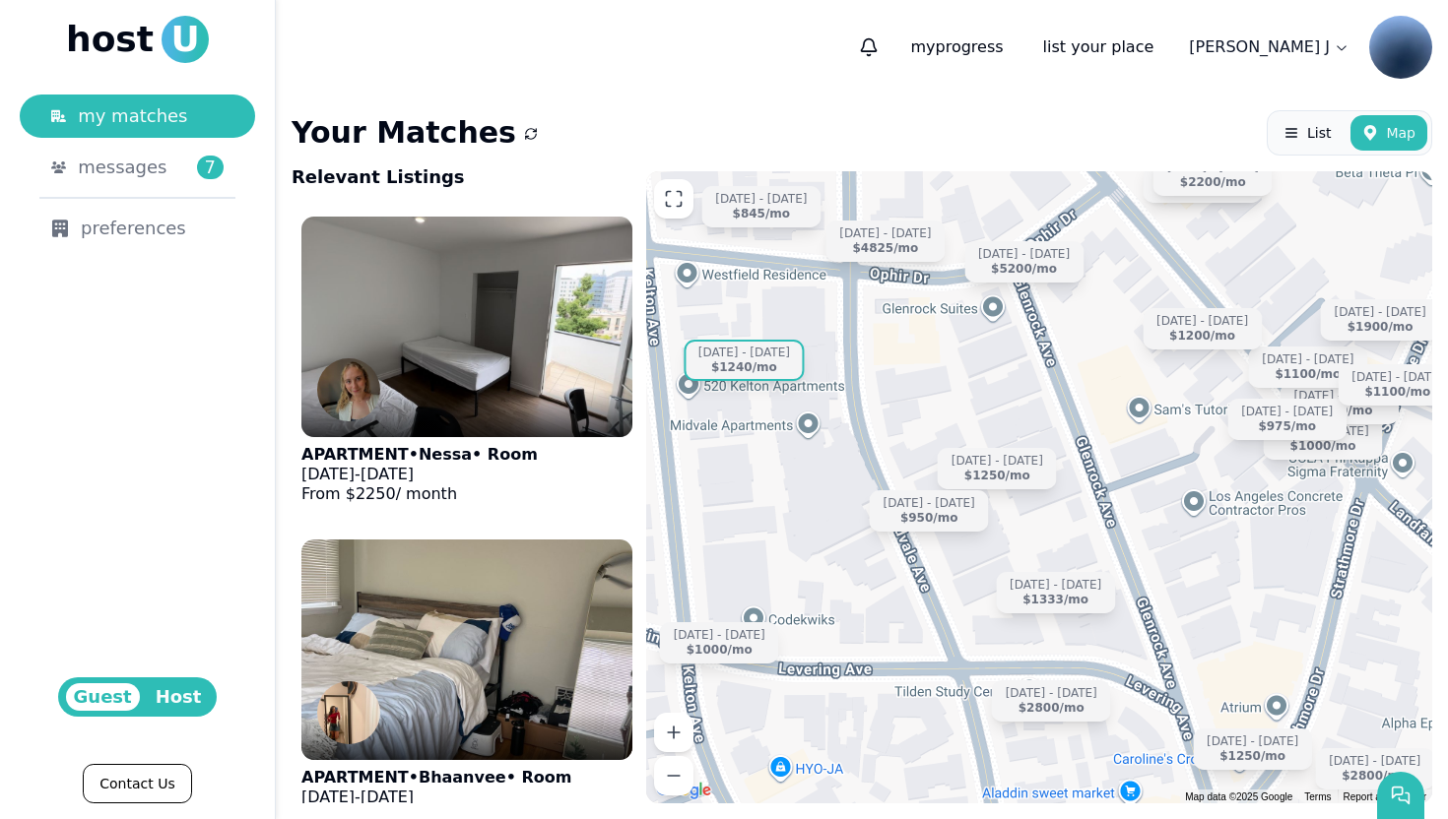
click at [750, 355] on div "Jun 15 - Sep 12" at bounding box center [744, 353] width 92 height 15
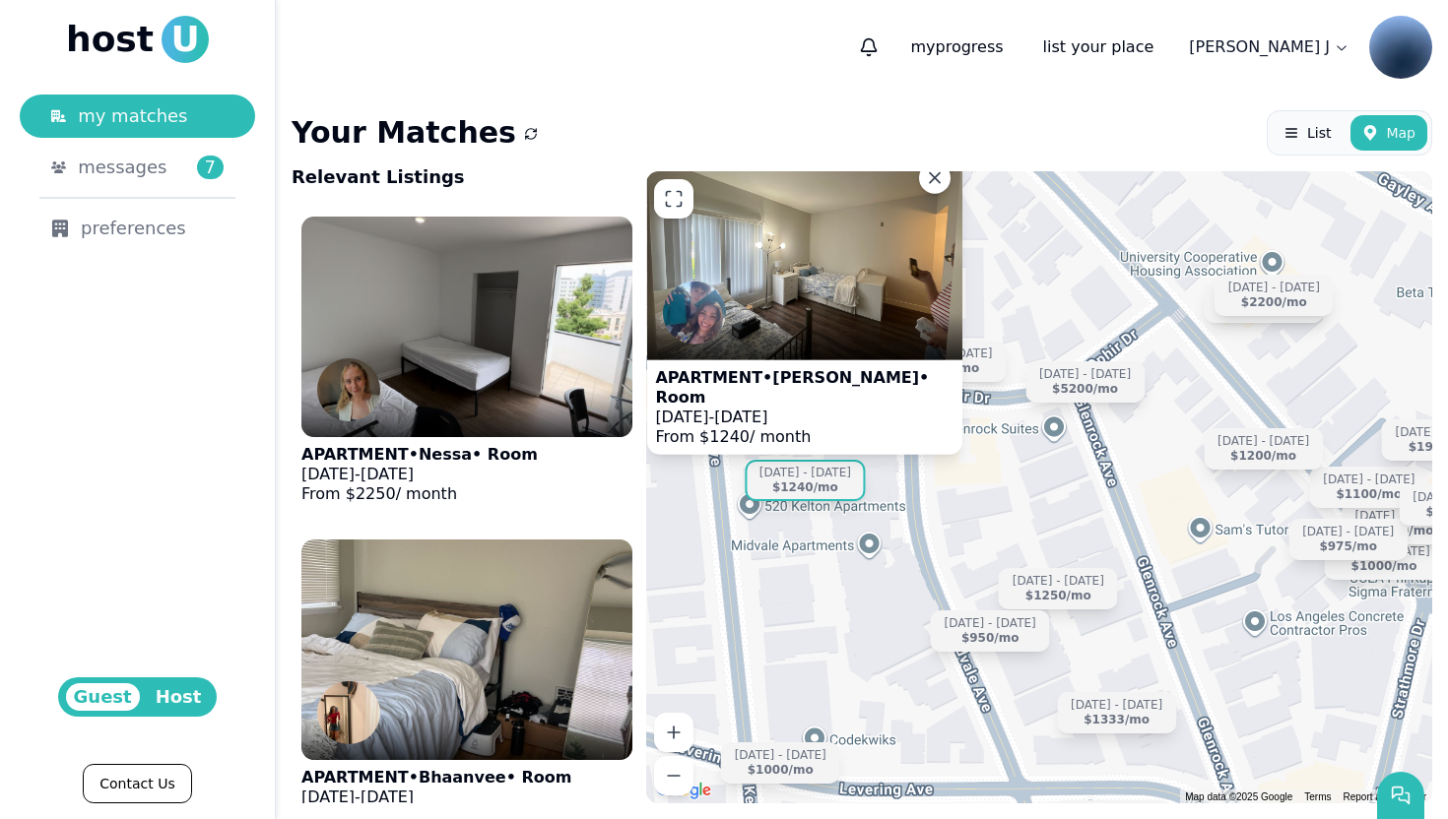
drag, startPoint x: 873, startPoint y: 357, endPoint x: 938, endPoint y: 487, distance: 144.5
click at [938, 486] on div "Sep 14 - Dec 31 $1000 /mo Sep 10 - Dec 20 $1100 /mo Jun 15 - Dec 31 $5200 /mo J…" at bounding box center [1039, 487] width 786 height 632
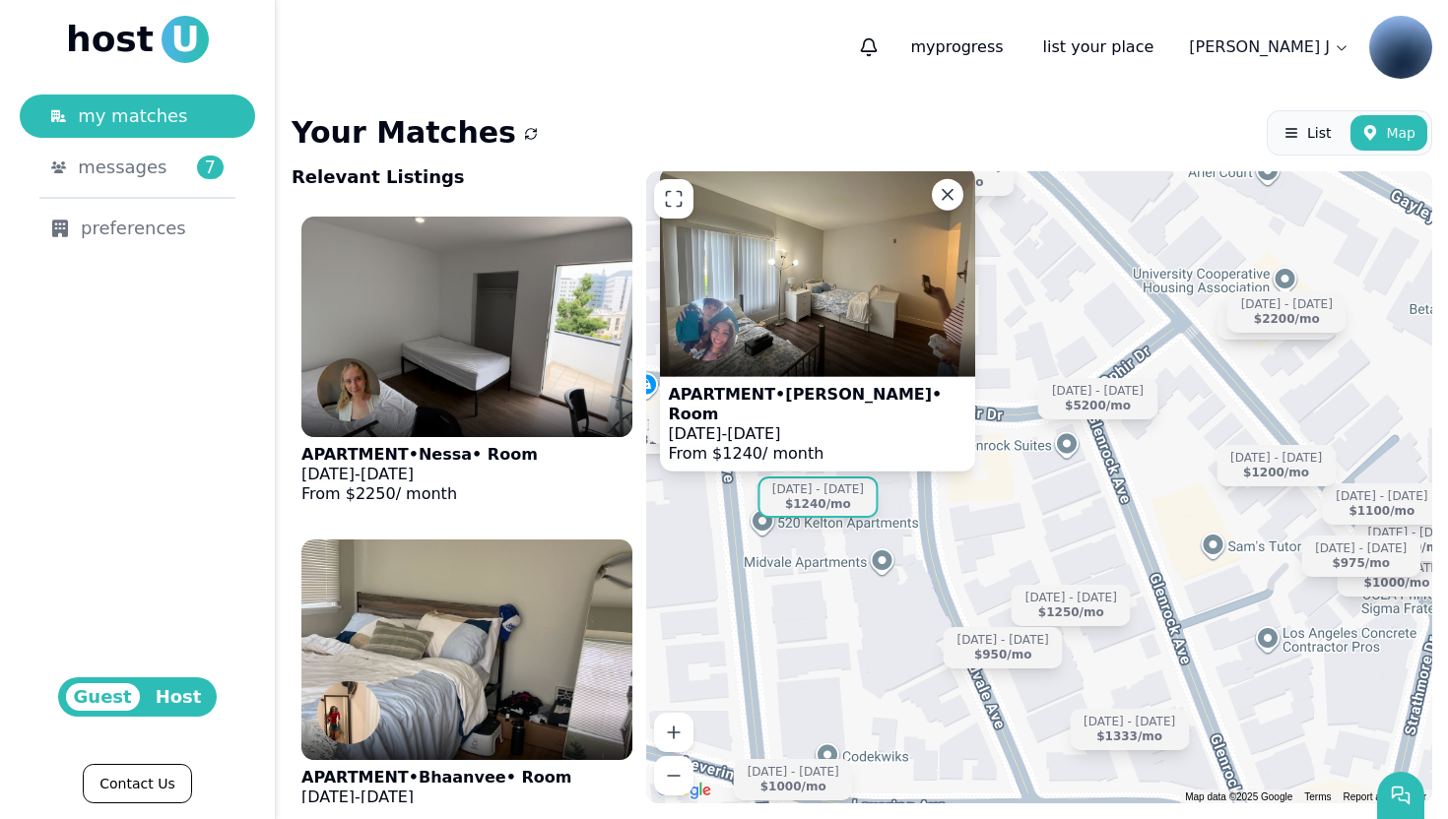
click at [1029, 505] on div "APARTMENT • Aaliyah • Room Jun 15 - Sep 12, 2025 From $ 1240 / month Sep 14 - D…" at bounding box center [1039, 487] width 786 height 632
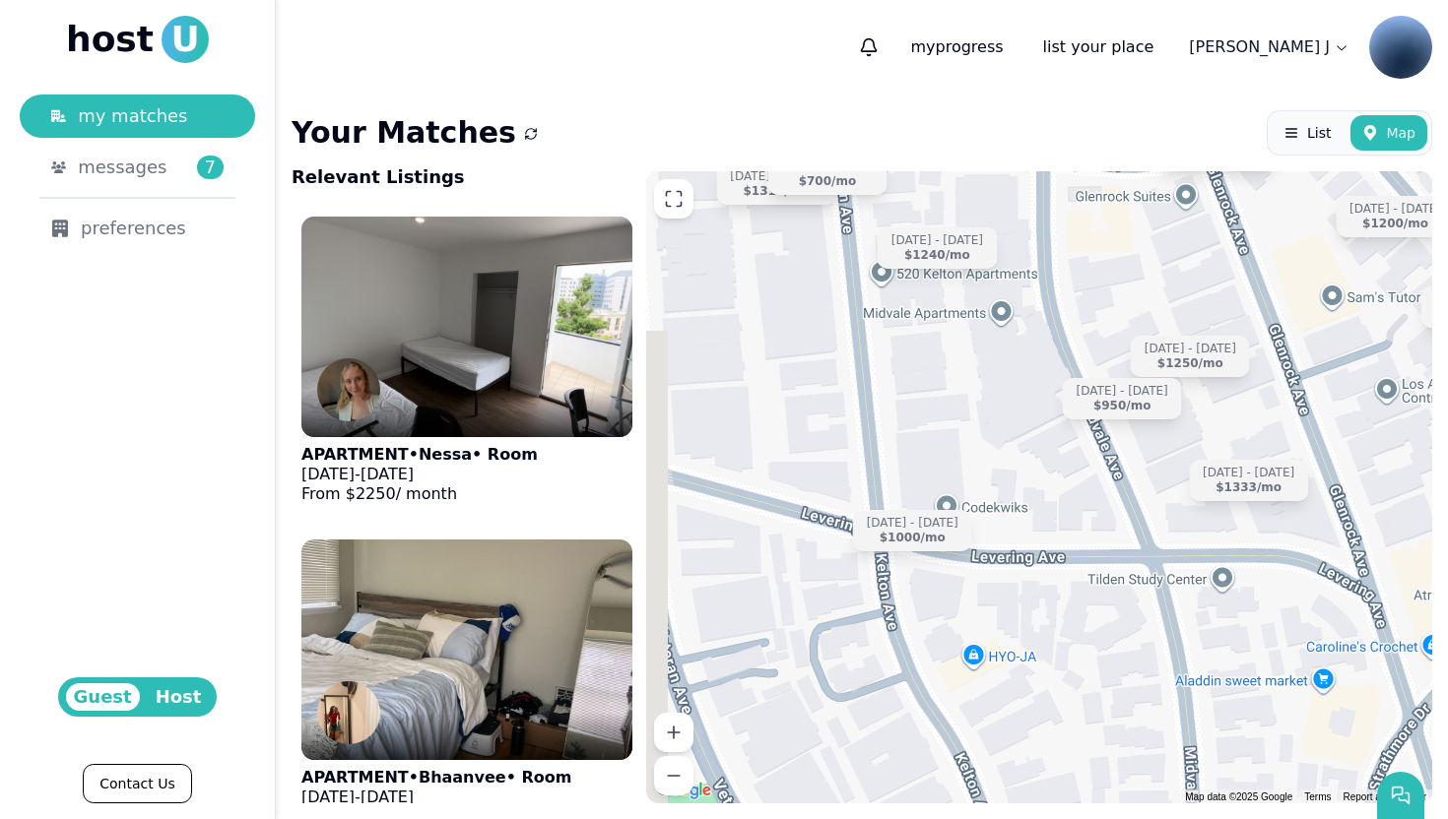
drag, startPoint x: 900, startPoint y: 618, endPoint x: 1022, endPoint y: 354, distance: 291.7
click at [1022, 354] on div "Sep 14 - Dec 31 $1000 /mo Sep 10 - Dec 20 $1100 /mo Jun 15 - Dec 31 $5200 /mo J…" at bounding box center [1039, 487] width 786 height 632
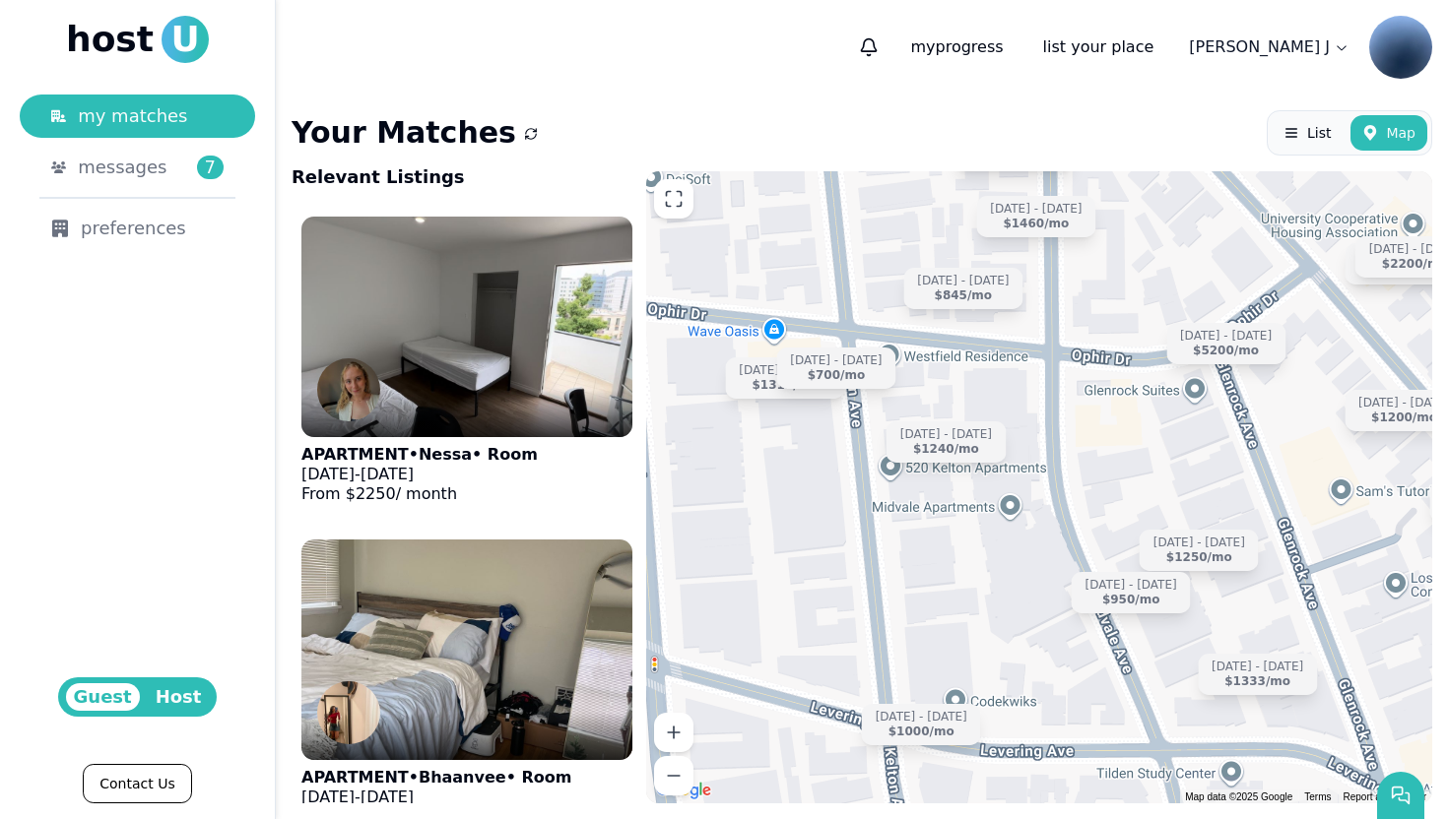
drag, startPoint x: 1022, startPoint y: 354, endPoint x: 1029, endPoint y: 560, distance: 206.9
click at [1029, 561] on div "Sep 14 - Dec 31 $1000 /mo Sep 10 - Dec 20 $1100 /mo Jun 15 - Dec 31 $5200 /mo J…" at bounding box center [1039, 487] width 786 height 632
click at [869, 371] on div "Sep 1 - Dec 31 $700 /mo" at bounding box center [837, 369] width 119 height 41
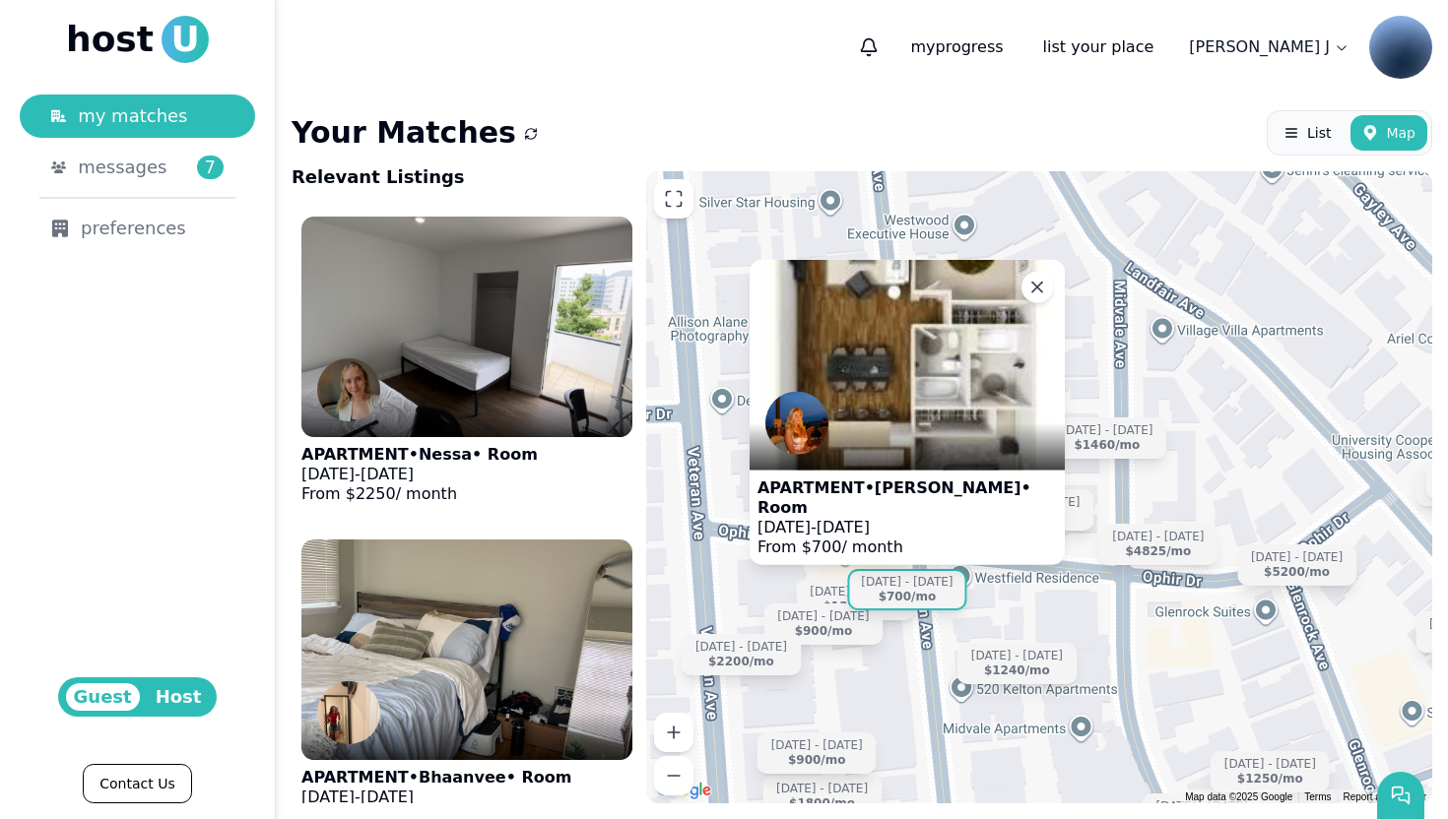
drag, startPoint x: 1024, startPoint y: 406, endPoint x: 1095, endPoint y: 634, distance: 239.2
click at [1094, 634] on div "APARTMENT • Olivia • Room Sep 1 - Dec 31, 2025 From $ 700 / month Jun 15 - Dec …" at bounding box center [1039, 487] width 786 height 632
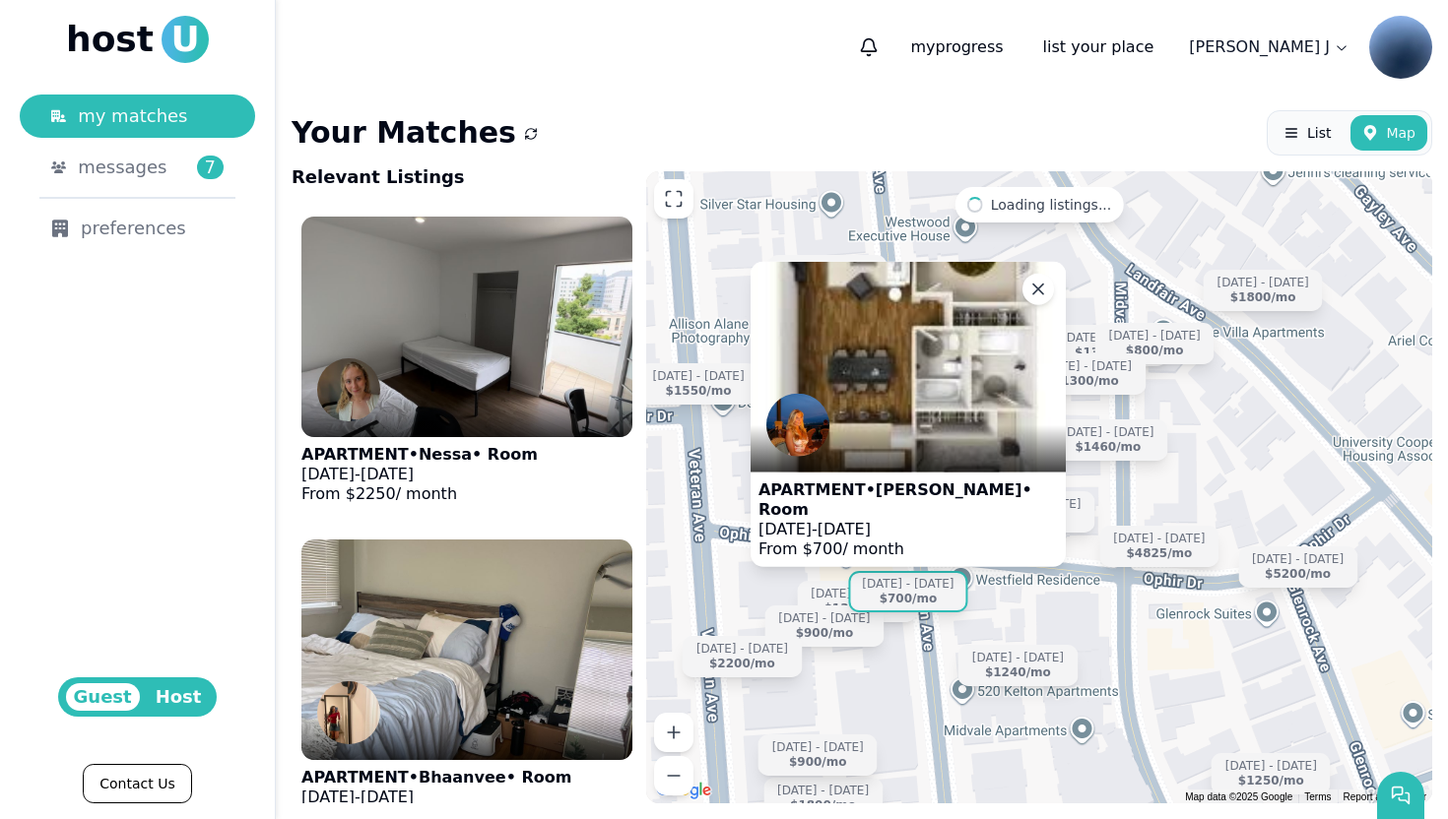
click at [947, 411] on img at bounding box center [907, 367] width 315 height 210
click at [1043, 299] on icon at bounding box center [1038, 290] width 20 height 20
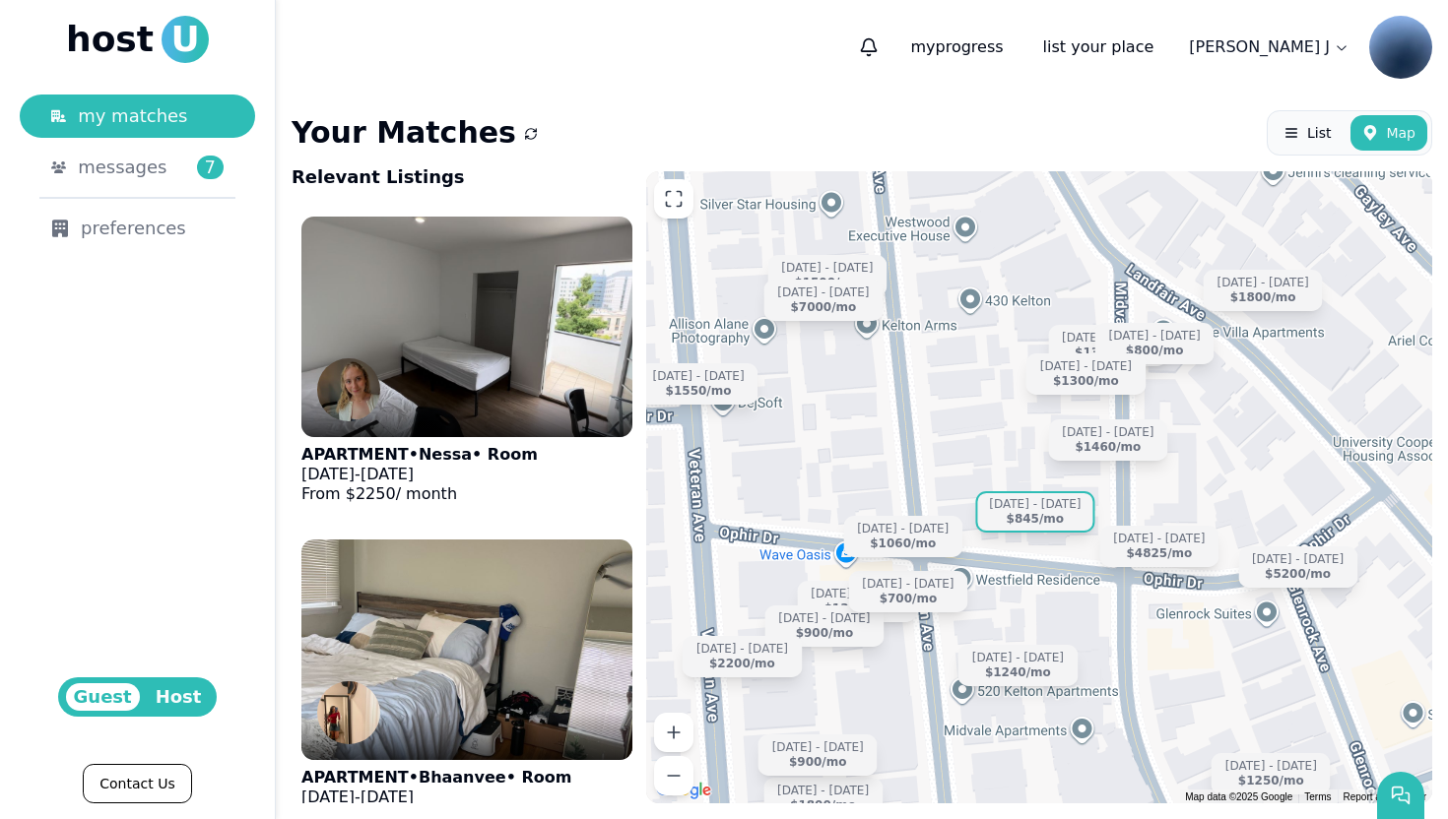
click at [1052, 508] on div "Sep 6 - Dec 31" at bounding box center [1035, 504] width 92 height 15
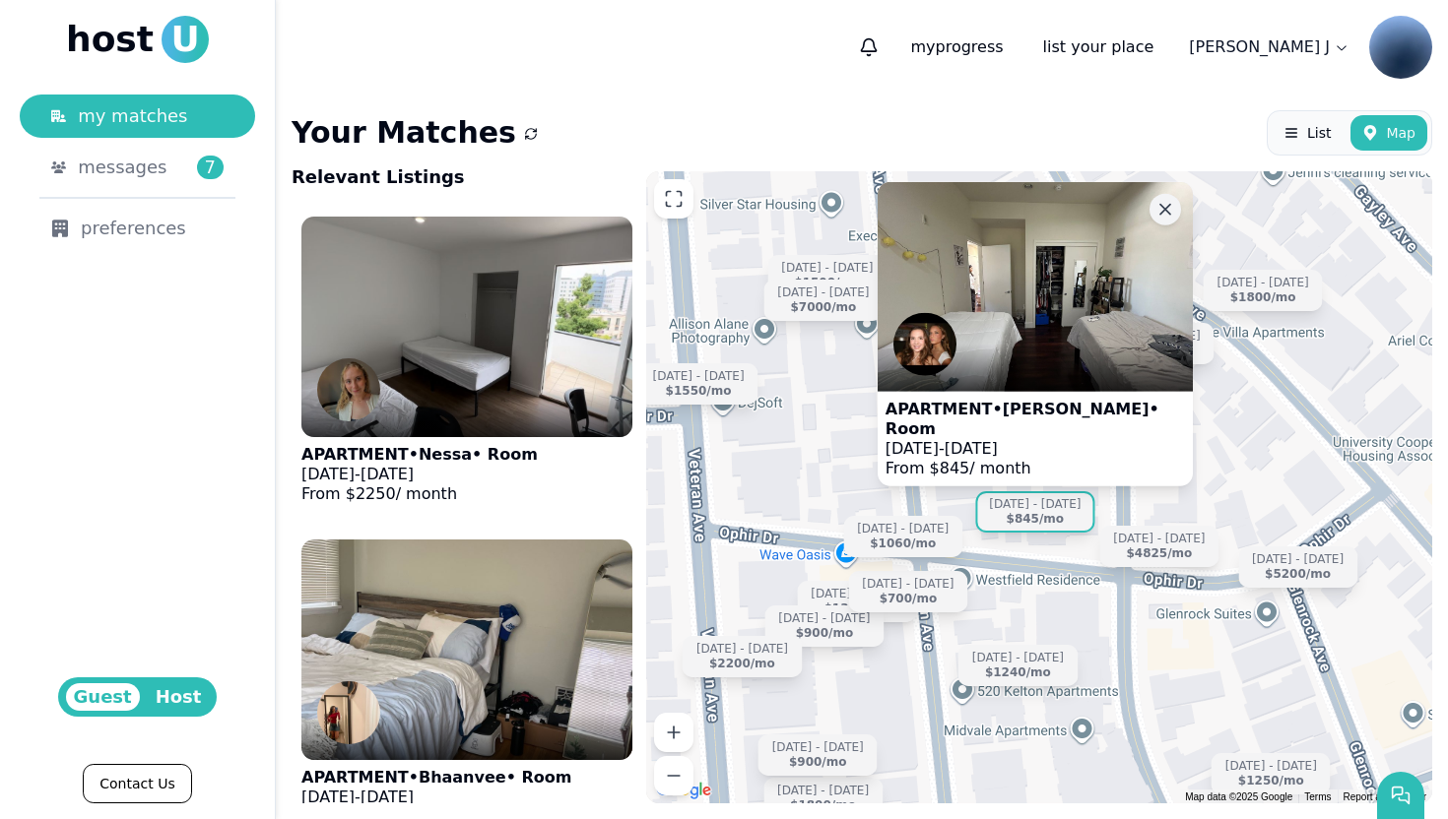
click at [1164, 219] on icon at bounding box center [1165, 209] width 20 height 20
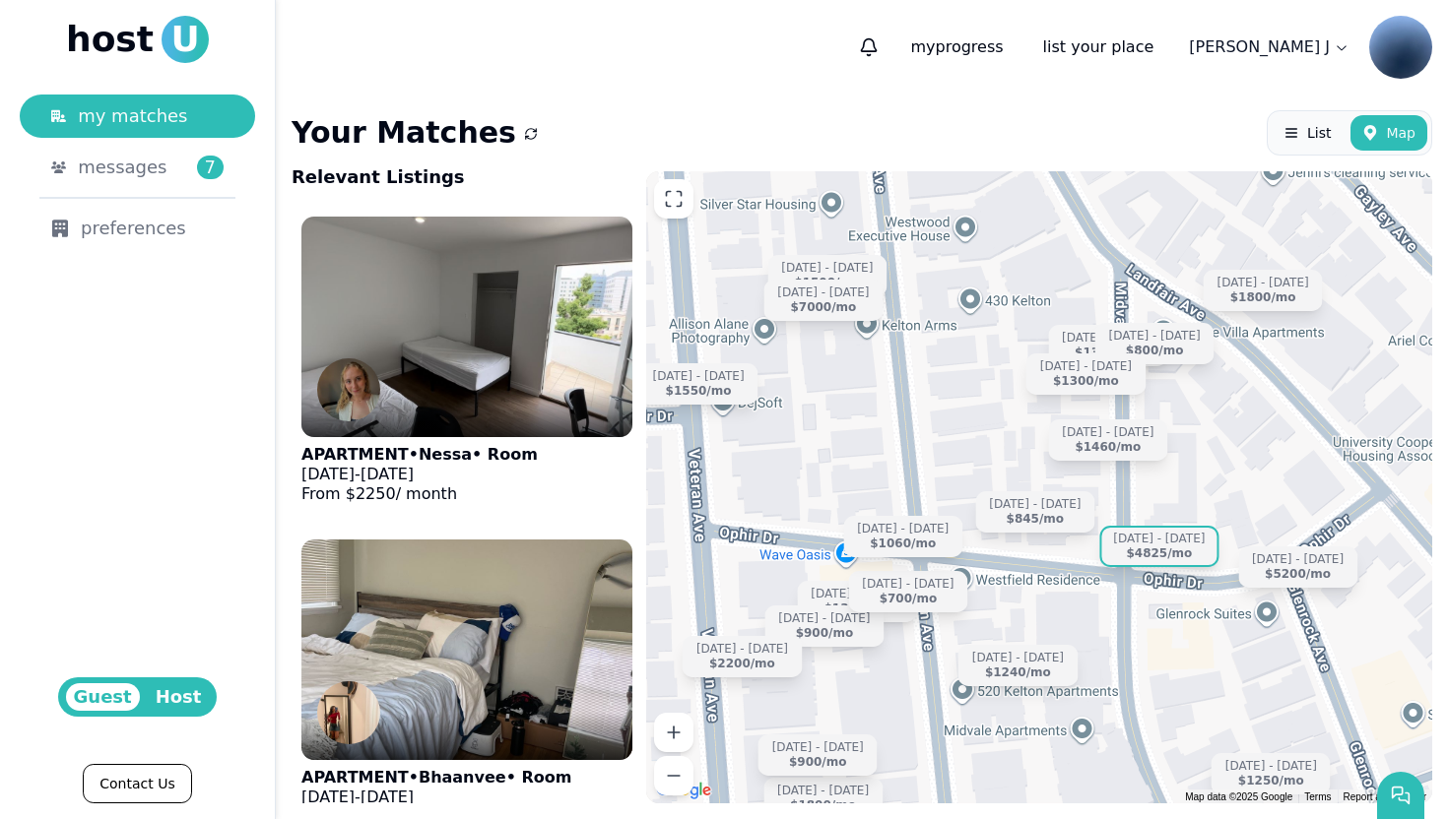
click at [1169, 551] on div "$4825 /mo" at bounding box center [1159, 554] width 66 height 15
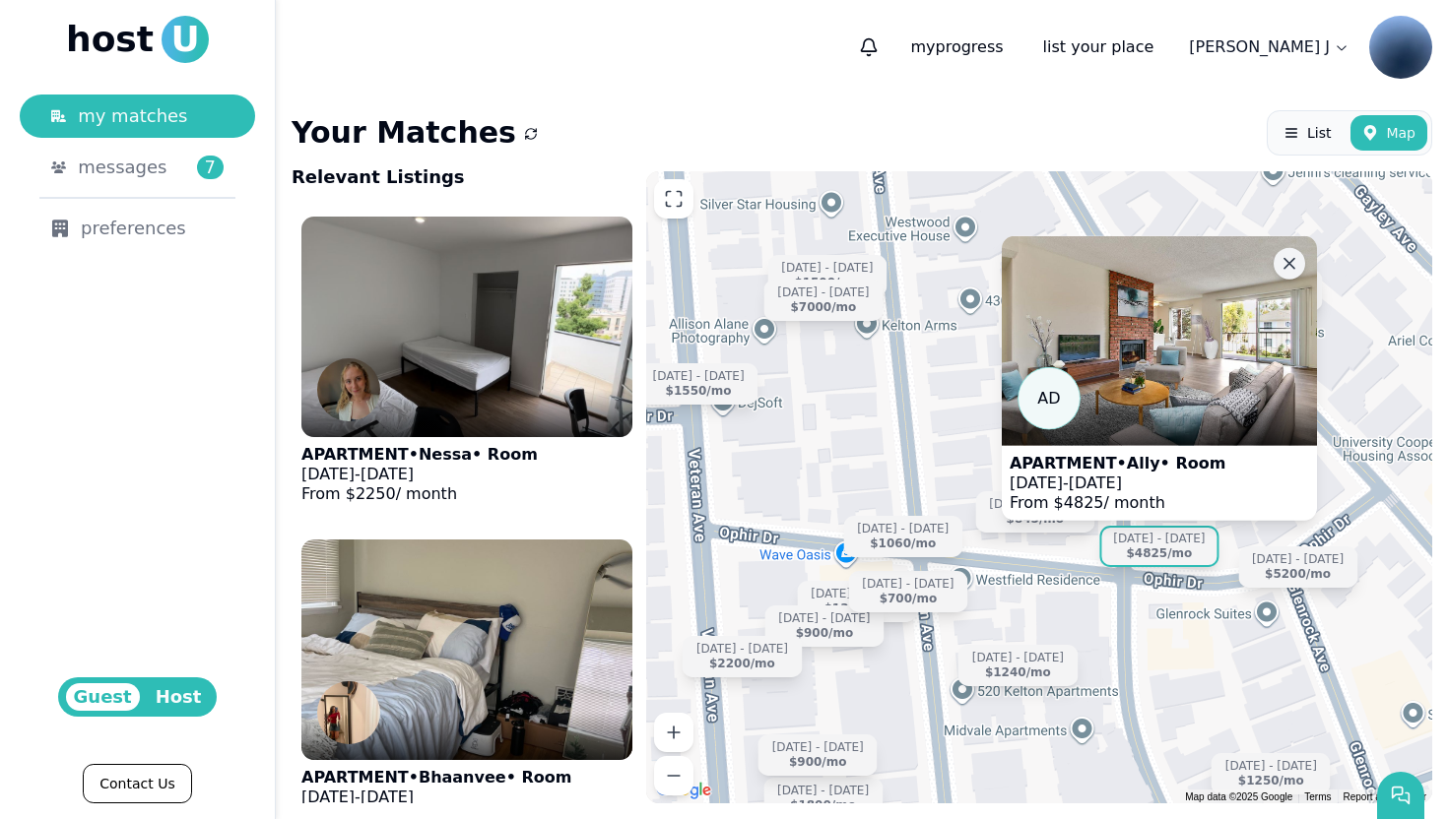
click at [1292, 265] on icon at bounding box center [1289, 263] width 20 height 20
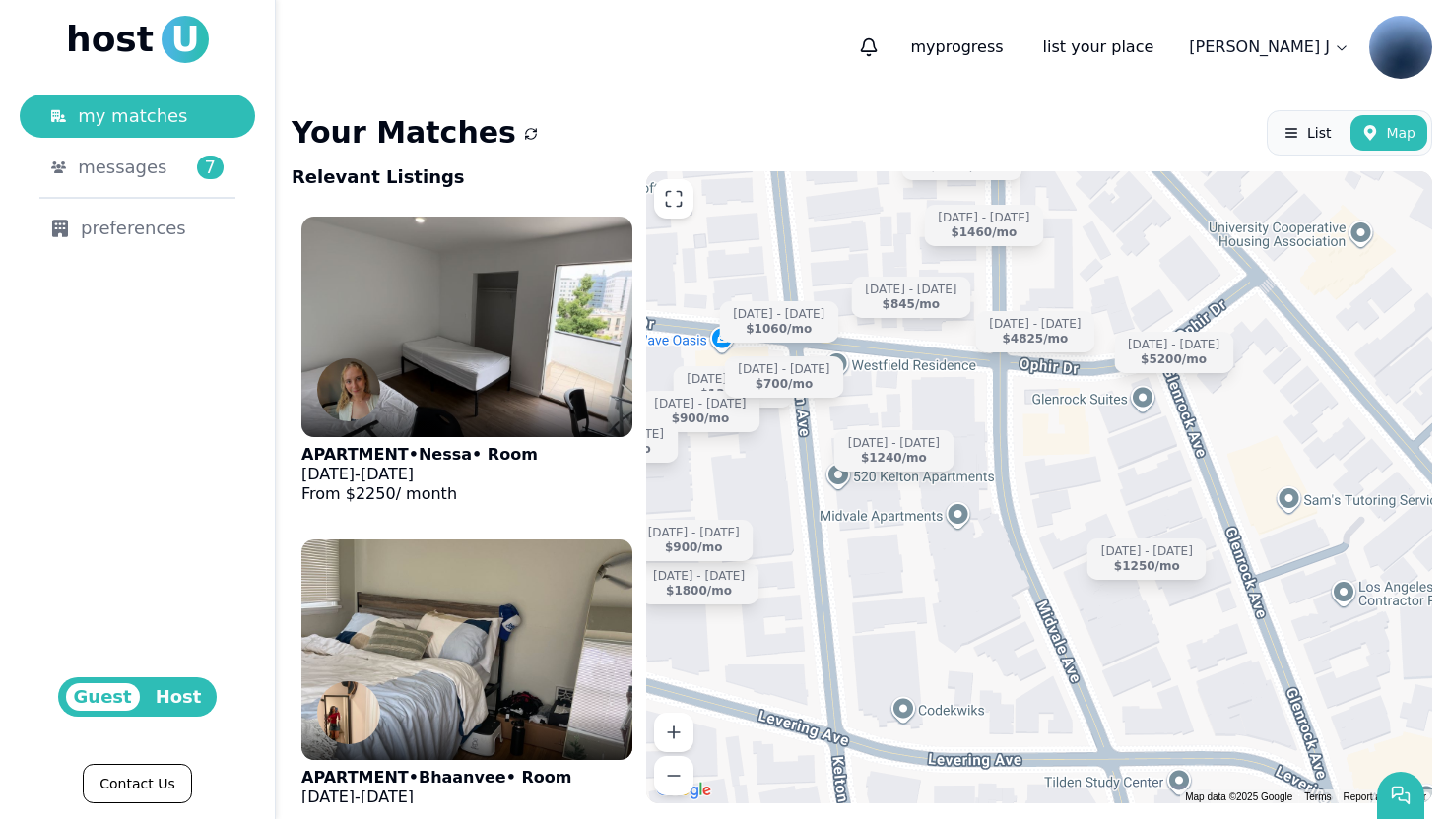
drag, startPoint x: 1232, startPoint y: 672, endPoint x: 1070, endPoint y: 372, distance: 340.6
click at [1070, 372] on div "Jun 19 - Aug 20 $1500 /mo Jun 15 - Dec 31 $5200 /mo Sep 24 - Dec 31 $1800 /mo J…" at bounding box center [1039, 487] width 786 height 632
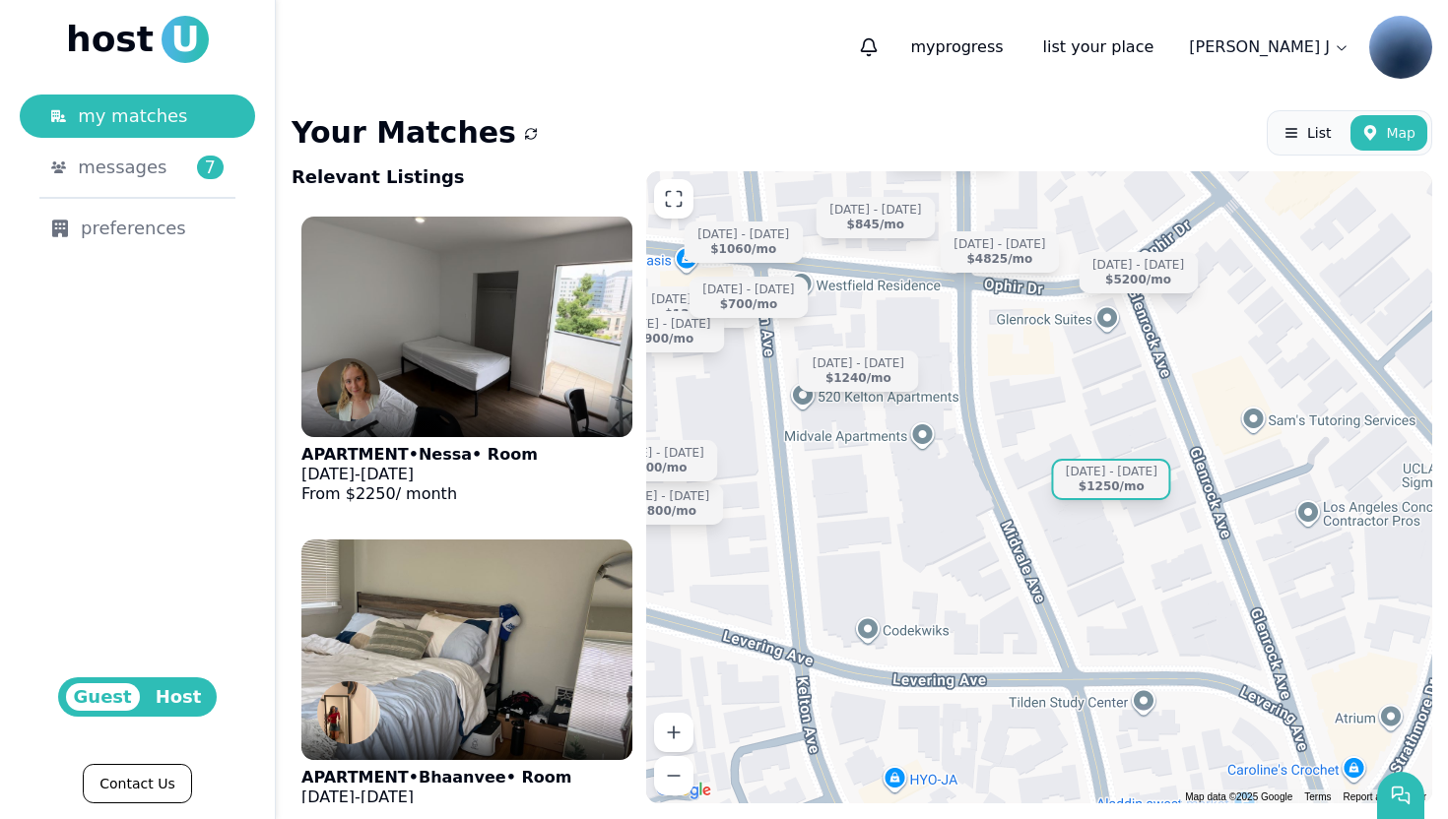
click at [1133, 487] on div "$1250 /mo" at bounding box center [1111, 487] width 66 height 15
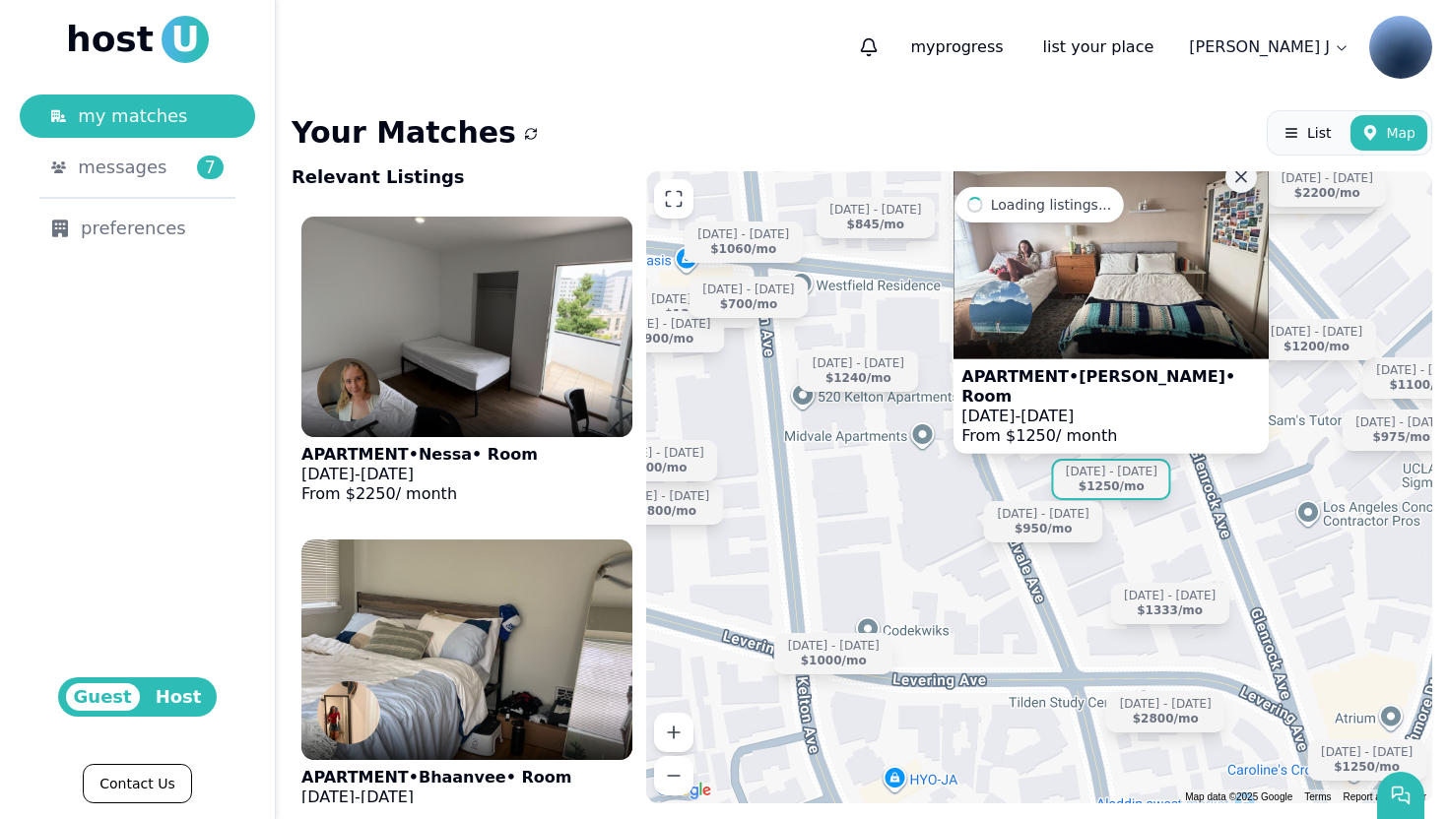
click at [1232, 186] on icon at bounding box center [1241, 176] width 20 height 20
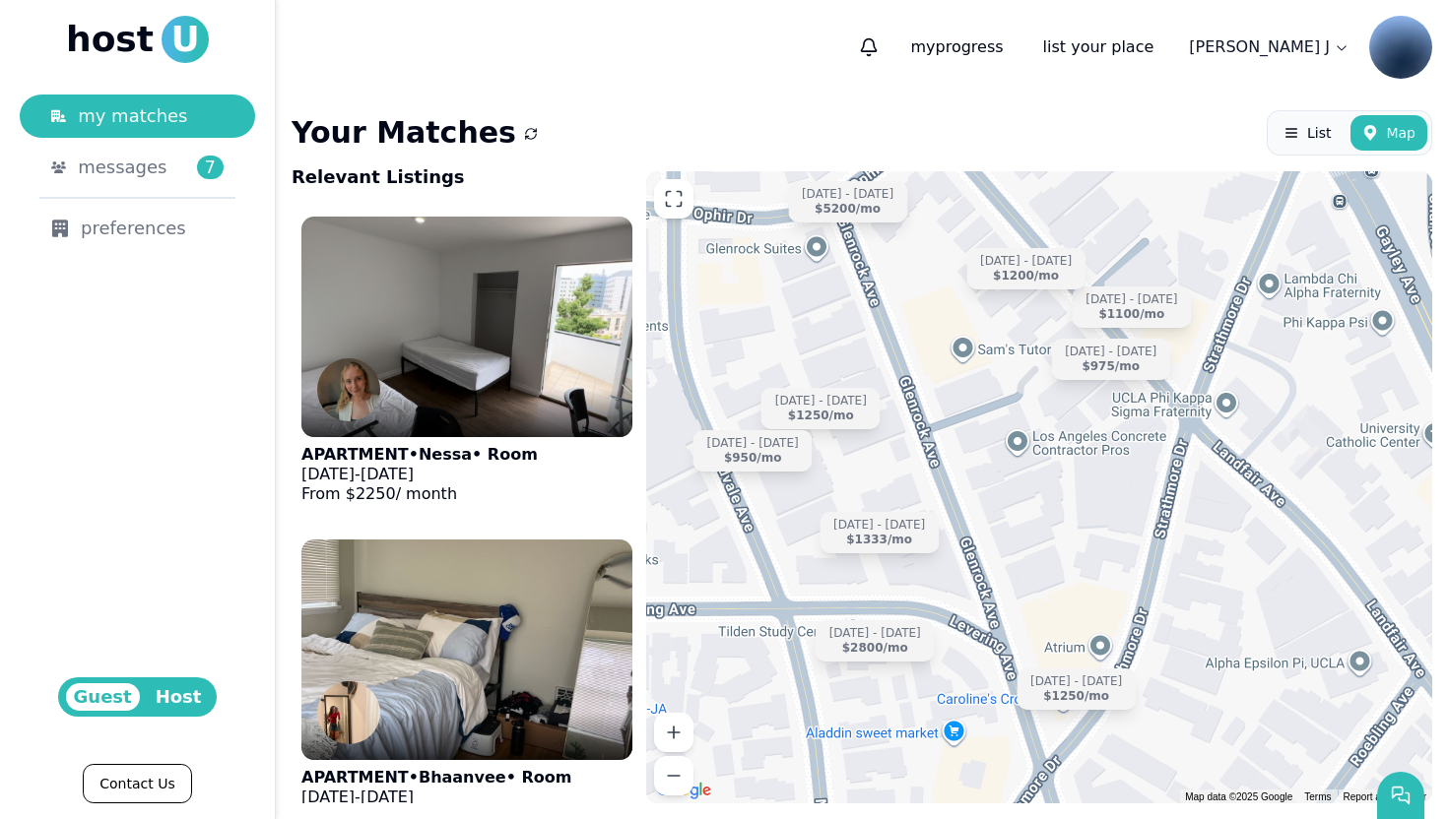
drag, startPoint x: 1331, startPoint y: 615, endPoint x: 1031, endPoint y: 544, distance: 307.7
click at [1031, 544] on div "Jun 15 - Dec 31 $5200 /mo Jul 1 - Aug 31 $1200 /mo Sep 24 - Dec 31 $1800 /mo Ju…" at bounding box center [1039, 487] width 786 height 632
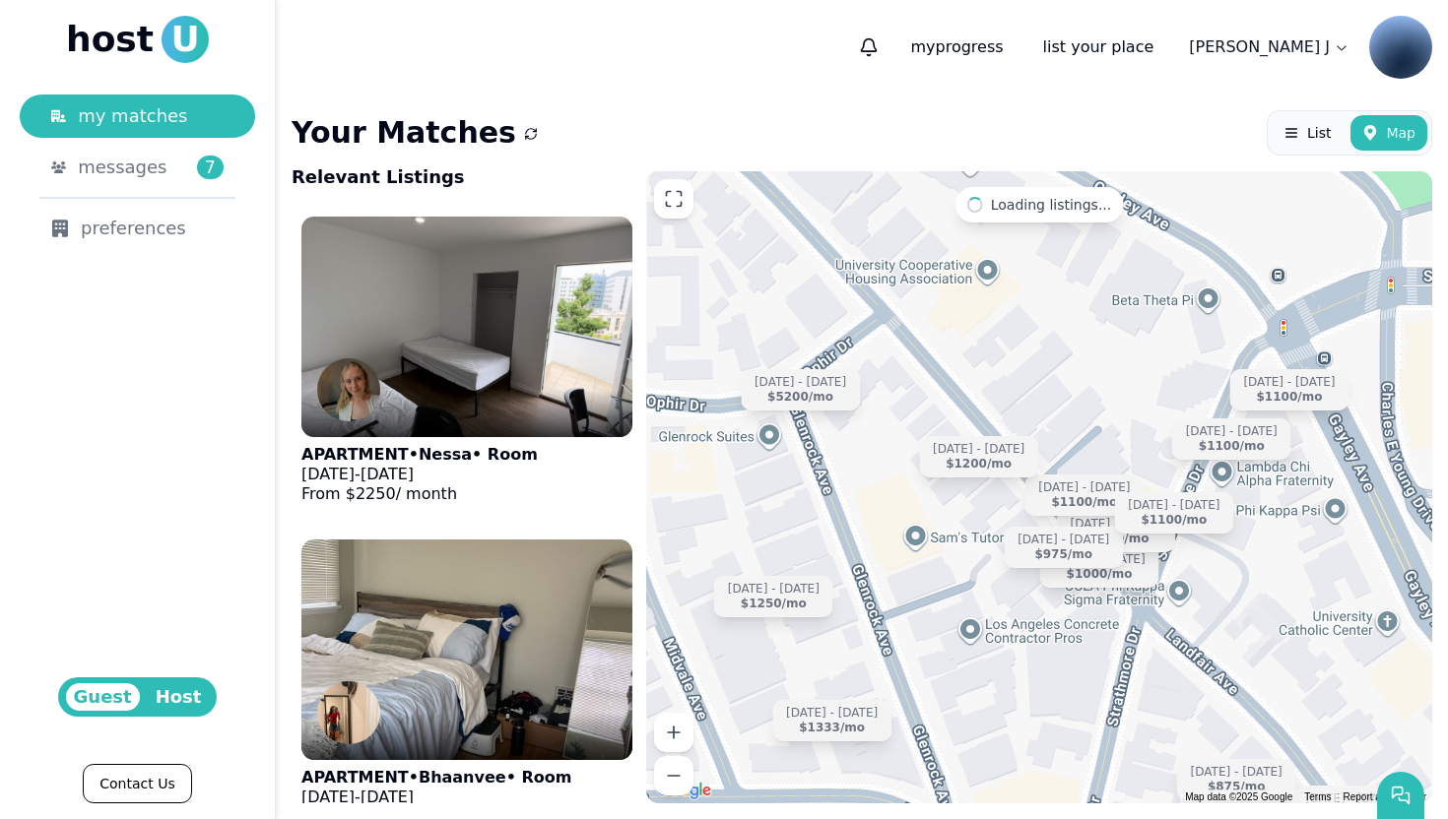
drag, startPoint x: 1307, startPoint y: 390, endPoint x: 1276, endPoint y: 582, distance: 194.5
click at [1276, 582] on div "Aug 5 - Dec 27 $2250 /mo Aug 24 - Jan 4 $875 /mo Sep 14 - Dec 31 $1000 /mo Jun …" at bounding box center [1039, 487] width 786 height 632
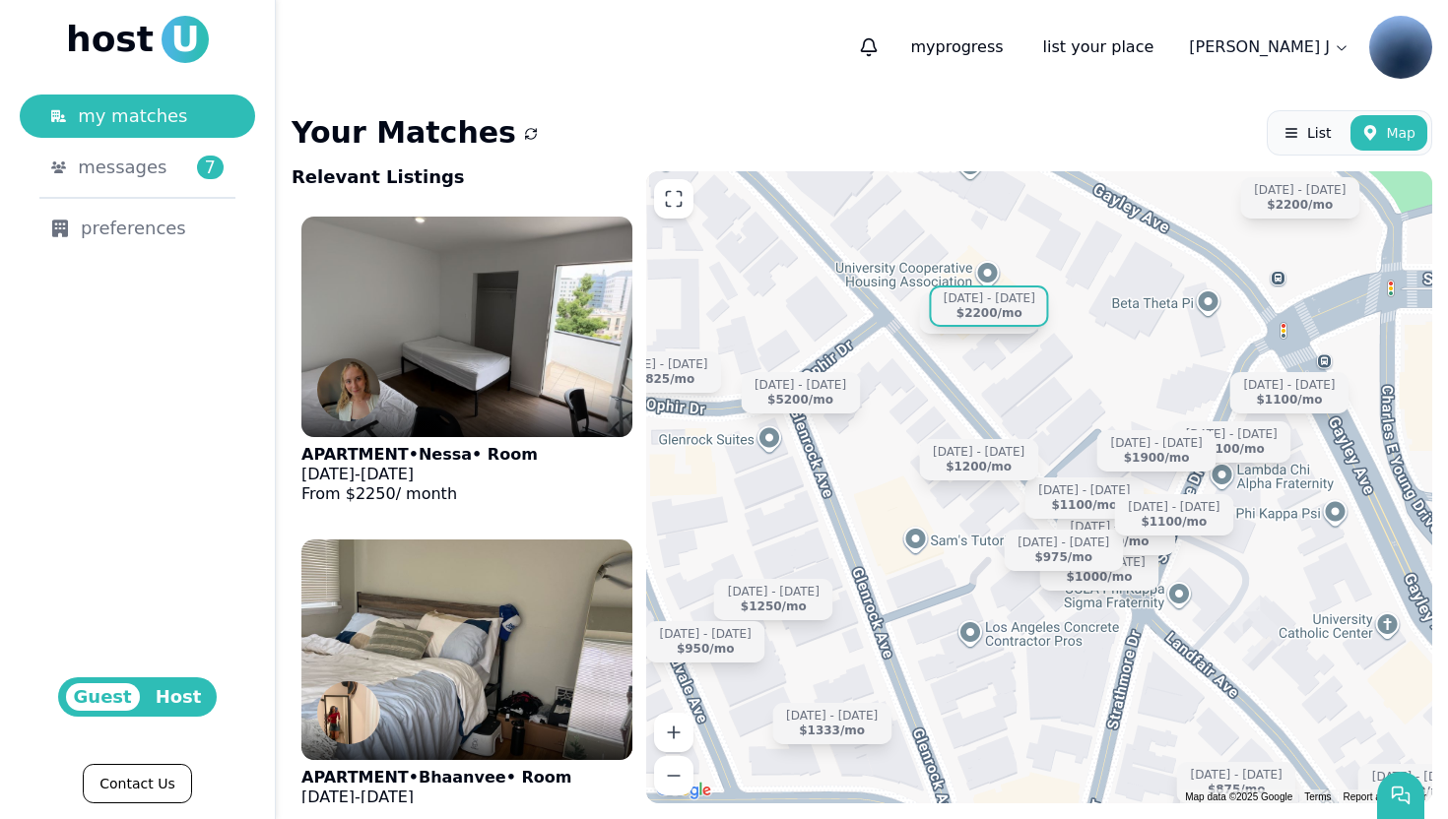
click at [1006, 314] on div "$2200 /mo" at bounding box center [989, 313] width 66 height 15
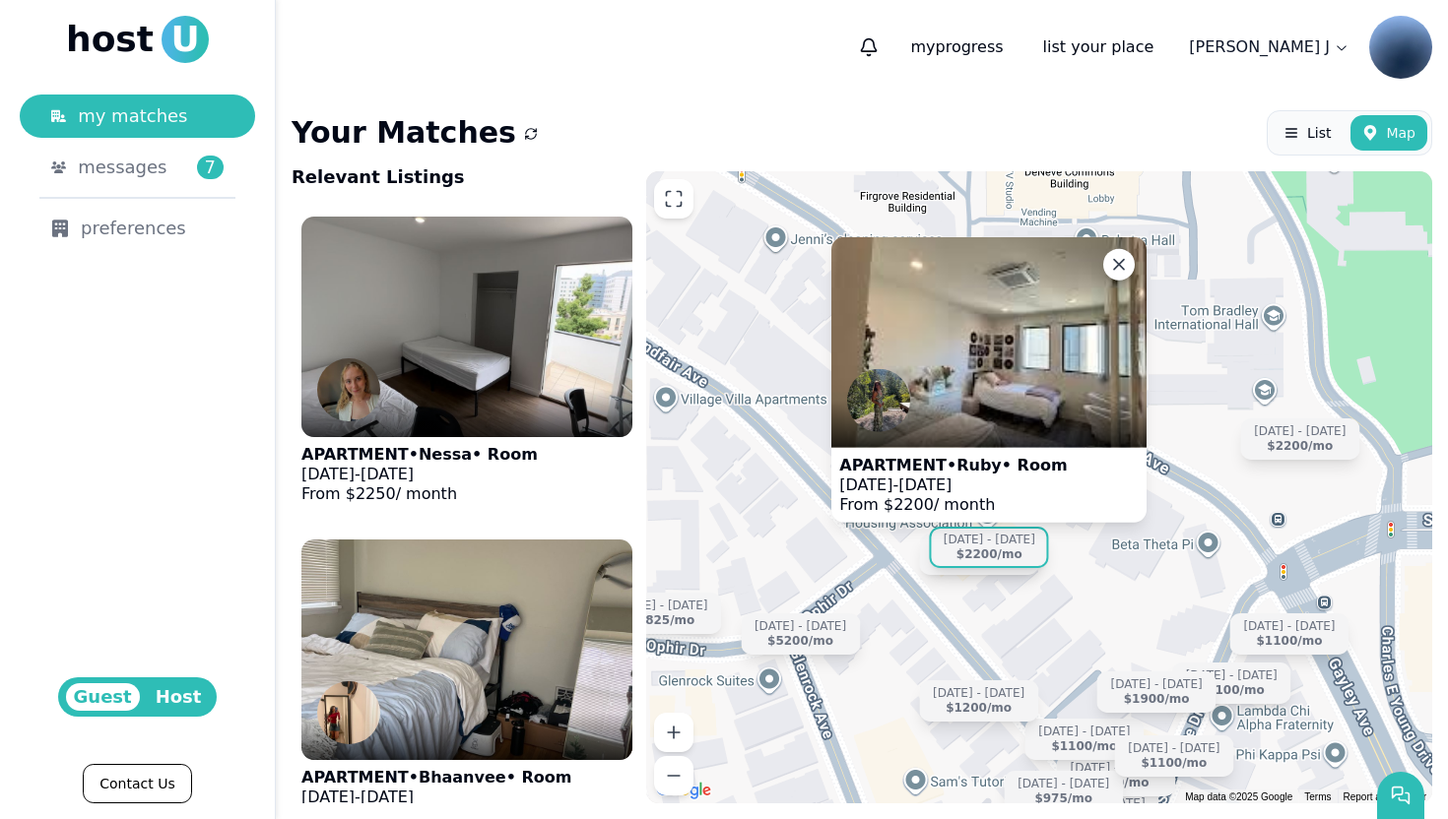
drag, startPoint x: 1079, startPoint y: 395, endPoint x: 1079, endPoint y: 583, distance: 188.1
click at [1079, 583] on div "Aug 24 - Jan 4 $875 /mo Sep 14 - Dec 31 $1000 /mo Sep 10 - Dec 20 $1100 /mo Jun…" at bounding box center [1039, 487] width 786 height 632
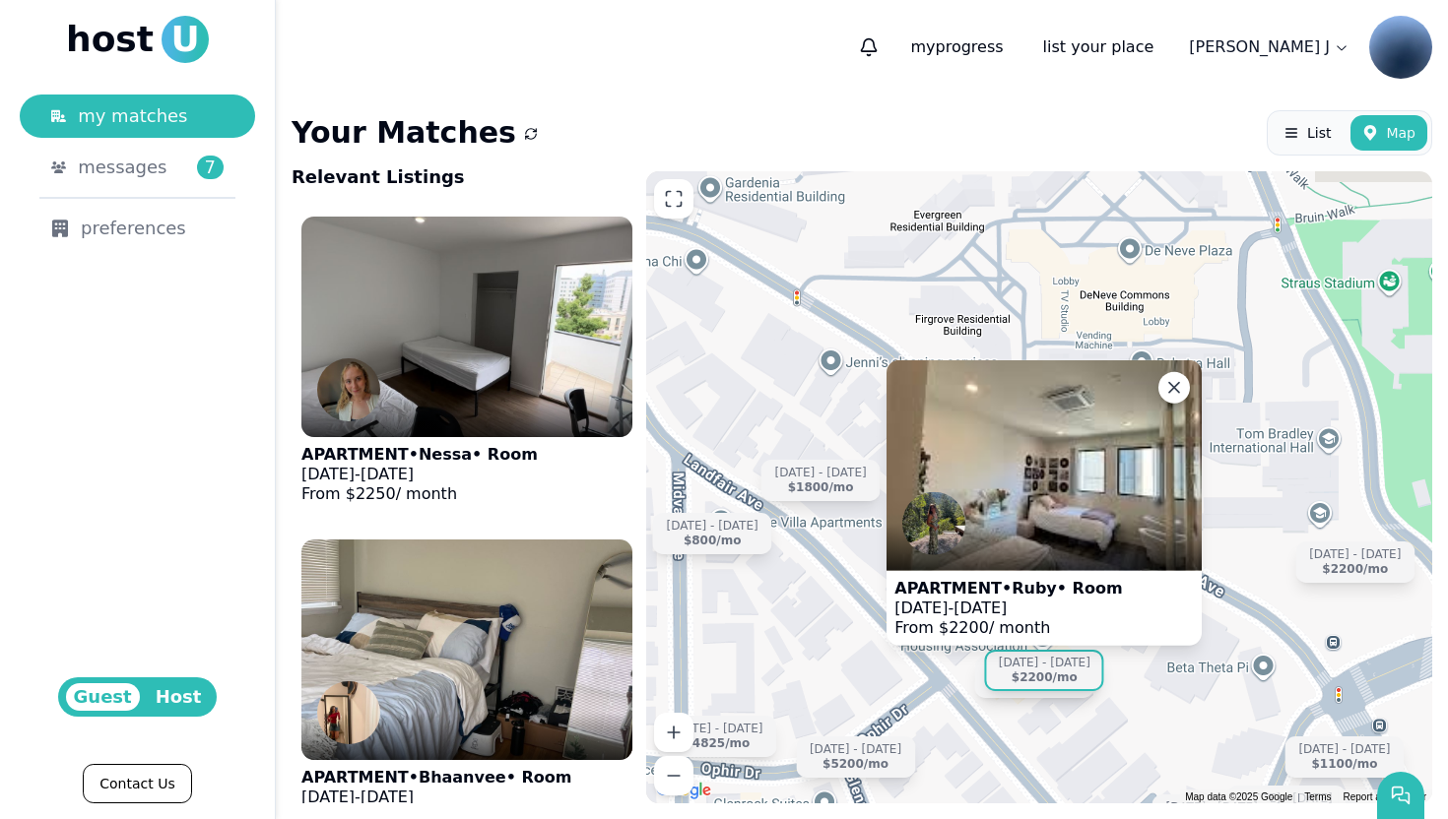
drag, startPoint x: 1147, startPoint y: 600, endPoint x: 1167, endPoint y: 688, distance: 90.8
click at [1167, 688] on div "APARTMENT • Ruby • Room Sep 9 - Dec 31, 2025 From $ 2200 / month Sep 10 - Dec 2…" at bounding box center [1039, 487] width 786 height 632
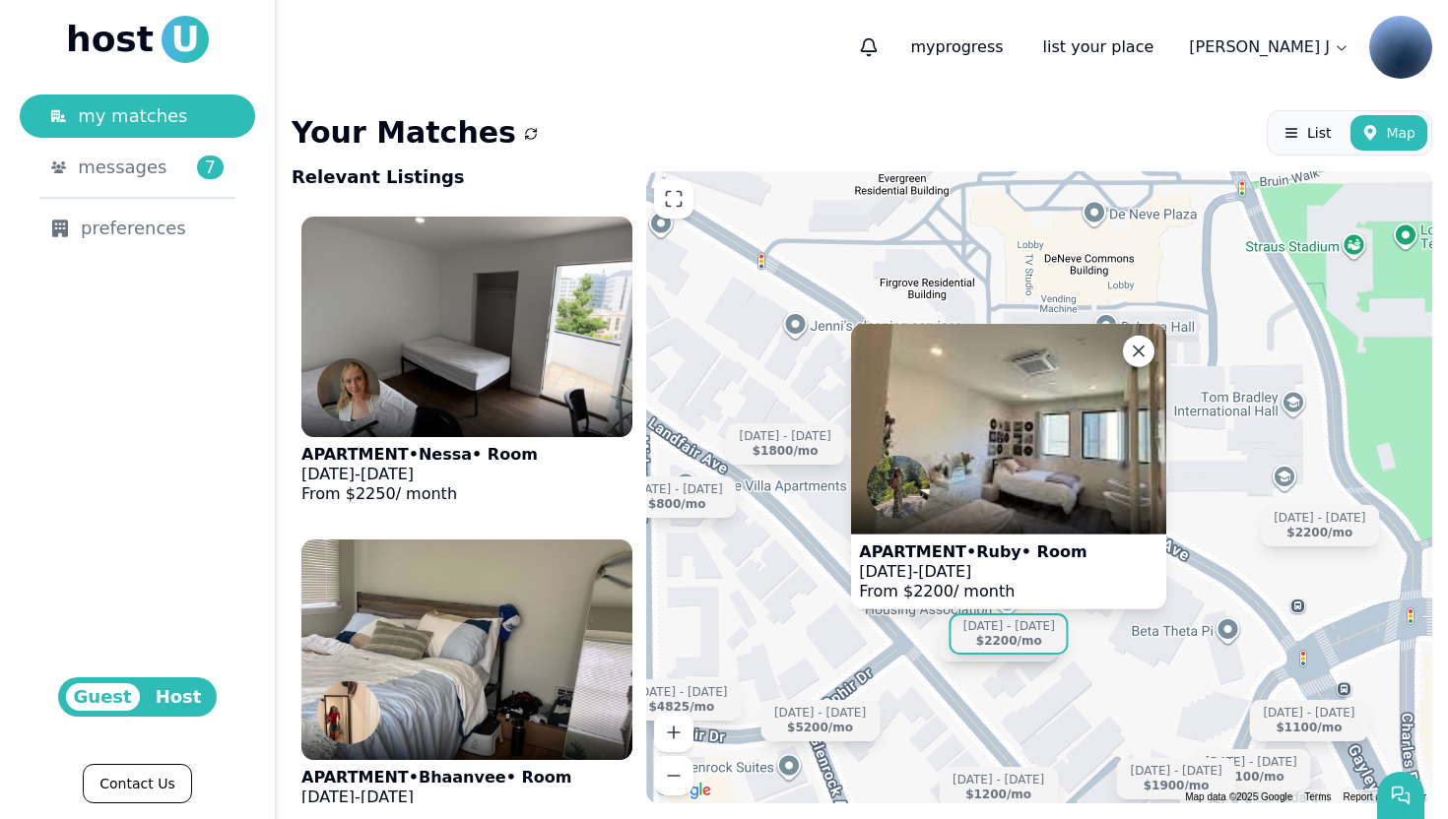
click at [803, 570] on div "APARTMENT • Ruby • Room Sep 9 - Dec 31, 2025 From $ 2200 / month Sep 10 - Dec 2…" at bounding box center [1039, 487] width 786 height 632
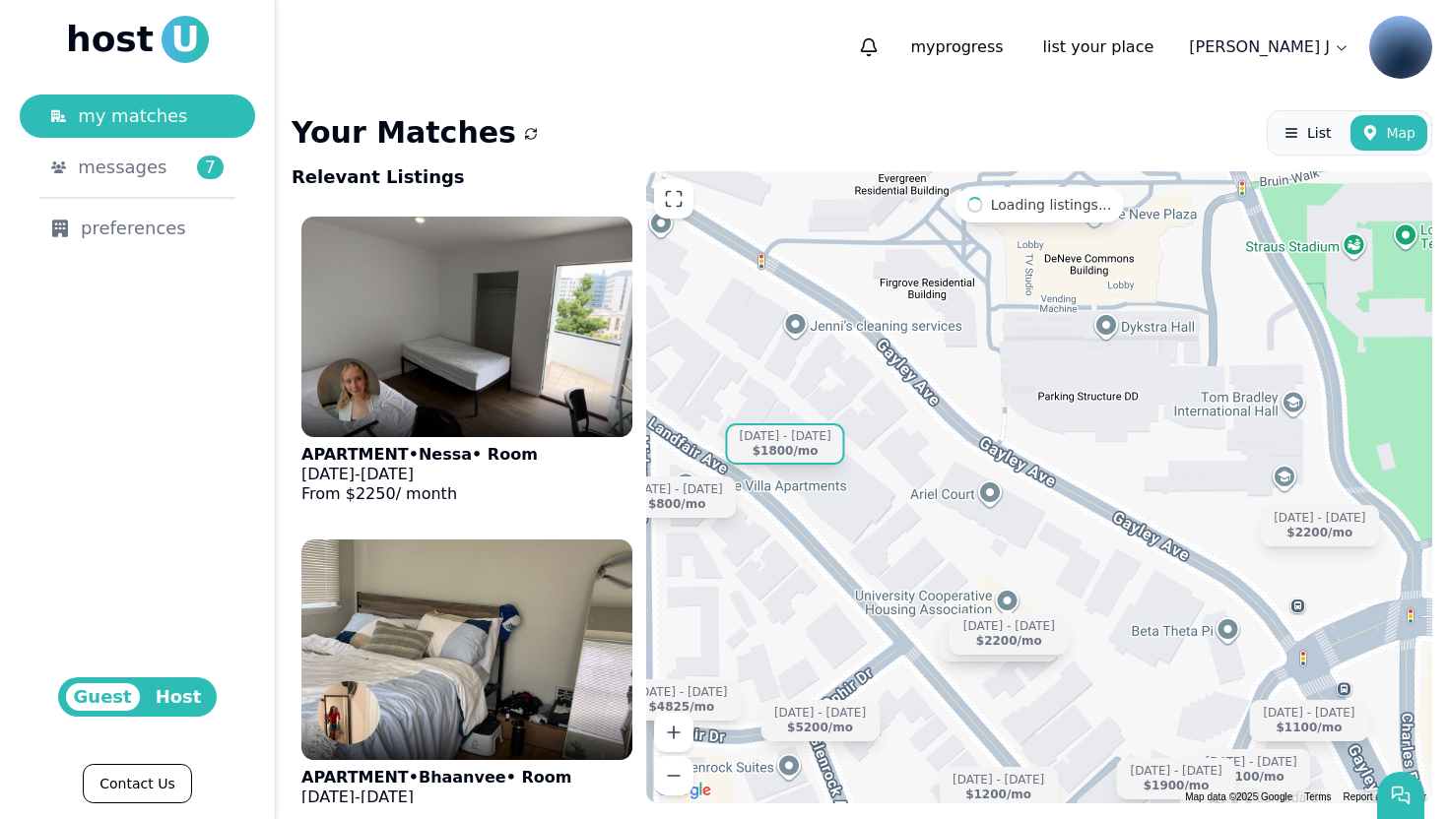
click at [796, 414] on div "Sep 10 - Dec 20 $1100 /mo Jun 15 - Dec 31 $5200 /mo Jul 1 - Aug 31 $1200 /mo Ju…" at bounding box center [1039, 487] width 786 height 632
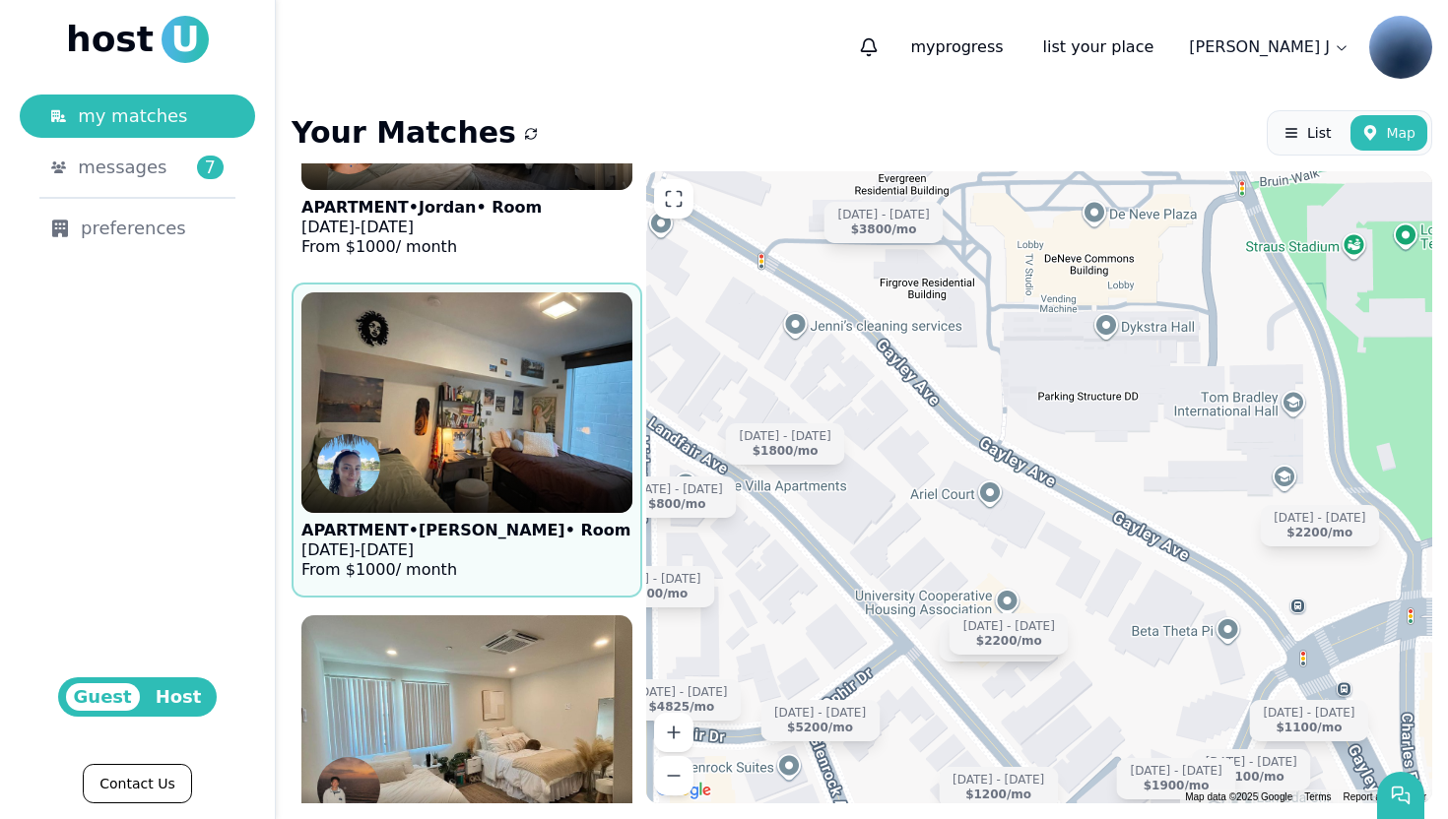
scroll to position [1217, 0]
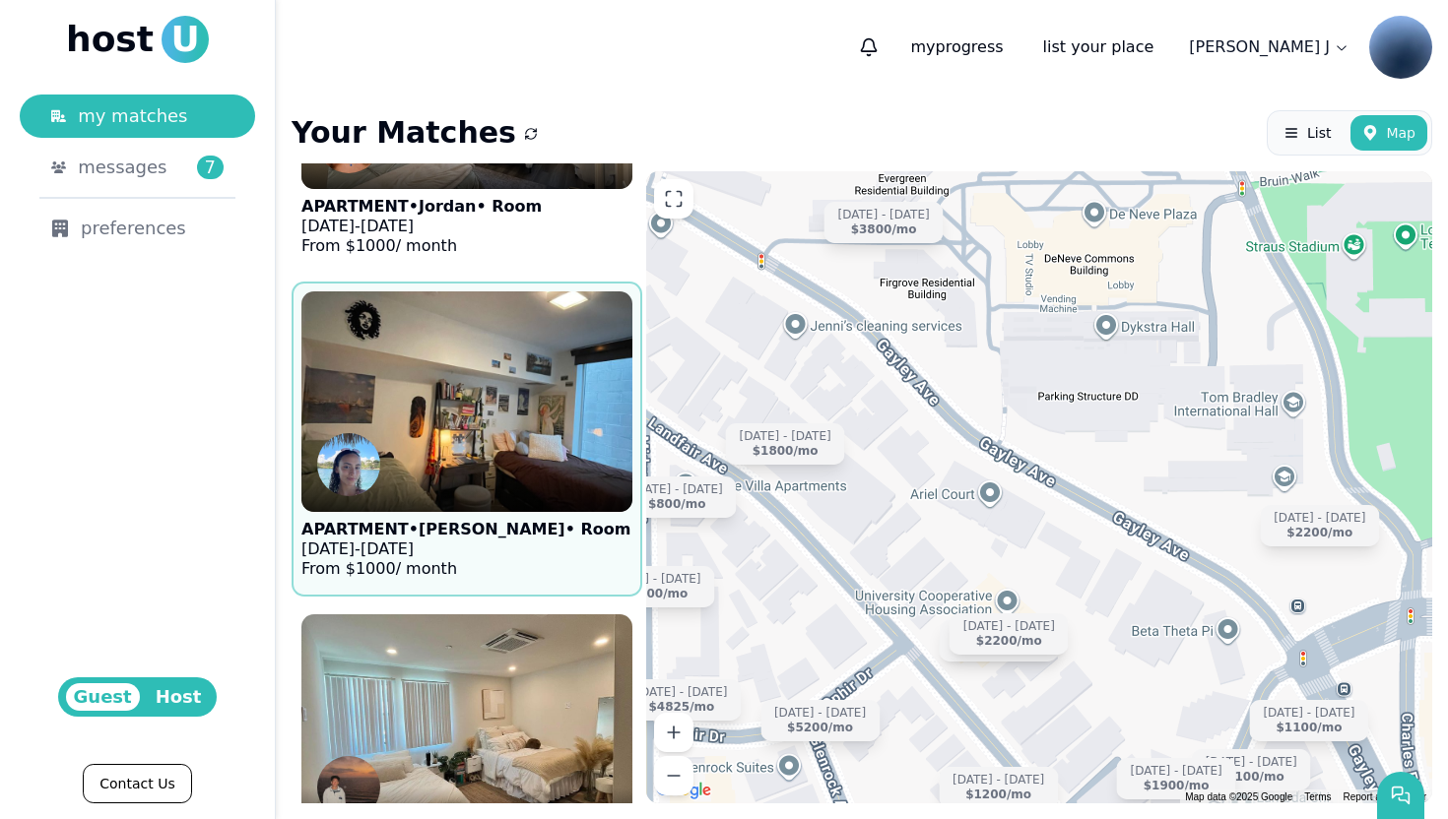
click at [519, 518] on figure "APARTMENT • Kelly • Room Jun 18 - Aug 31, 2025 From $ 1000 / month" at bounding box center [466, 439] width 331 height 295
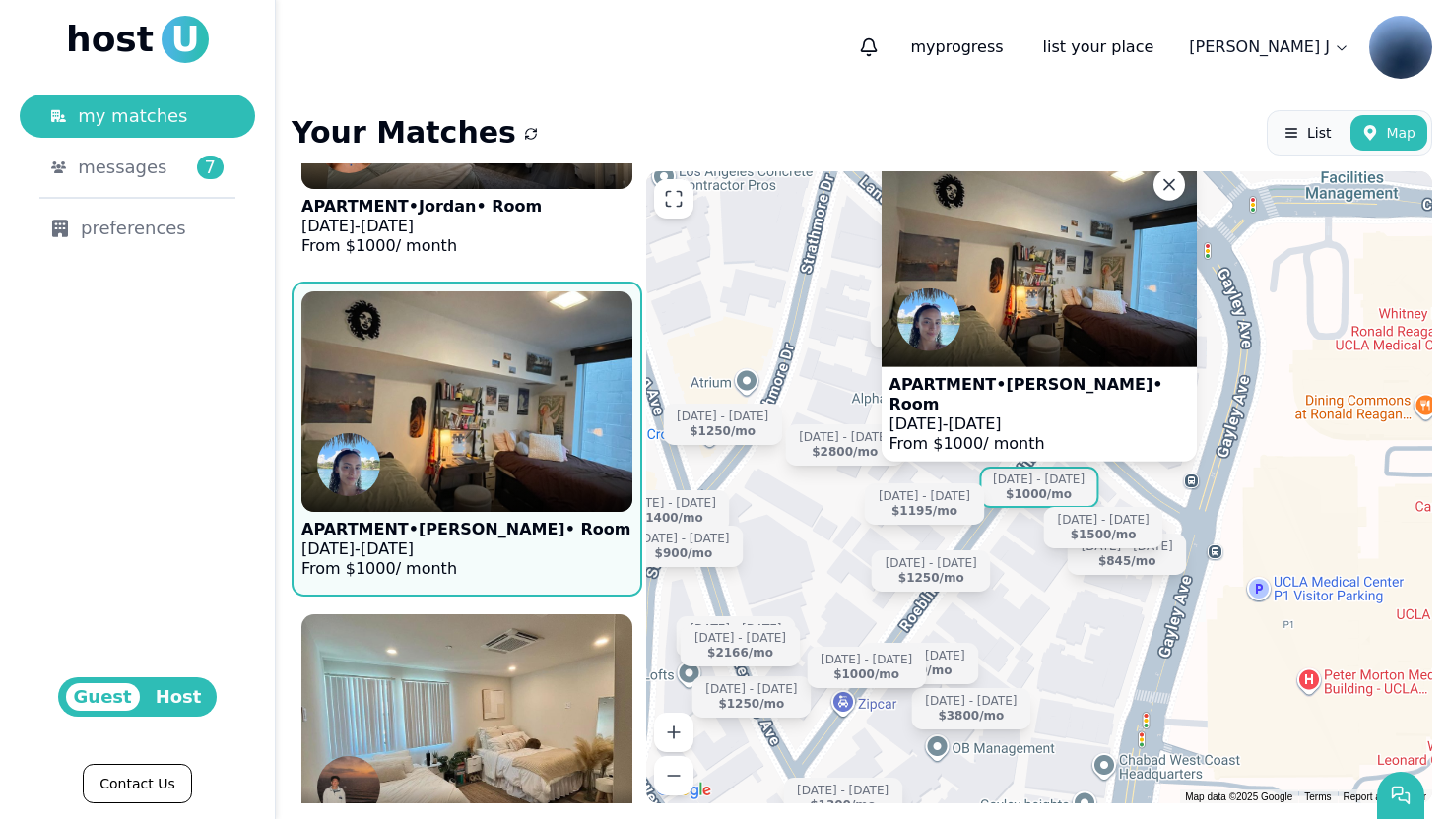
click at [547, 493] on div at bounding box center [466, 488] width 331 height 47
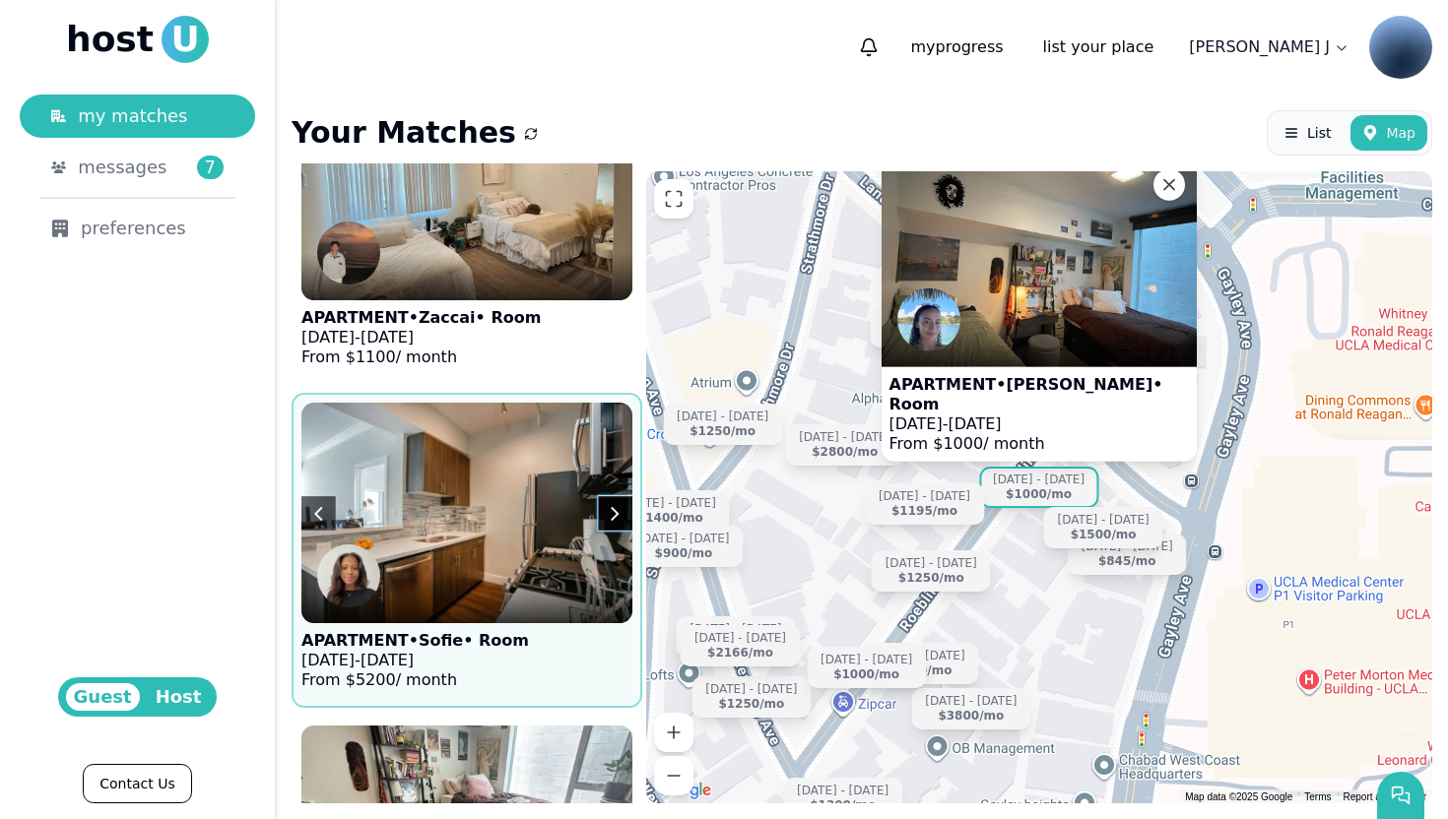
scroll to position [1753, 0]
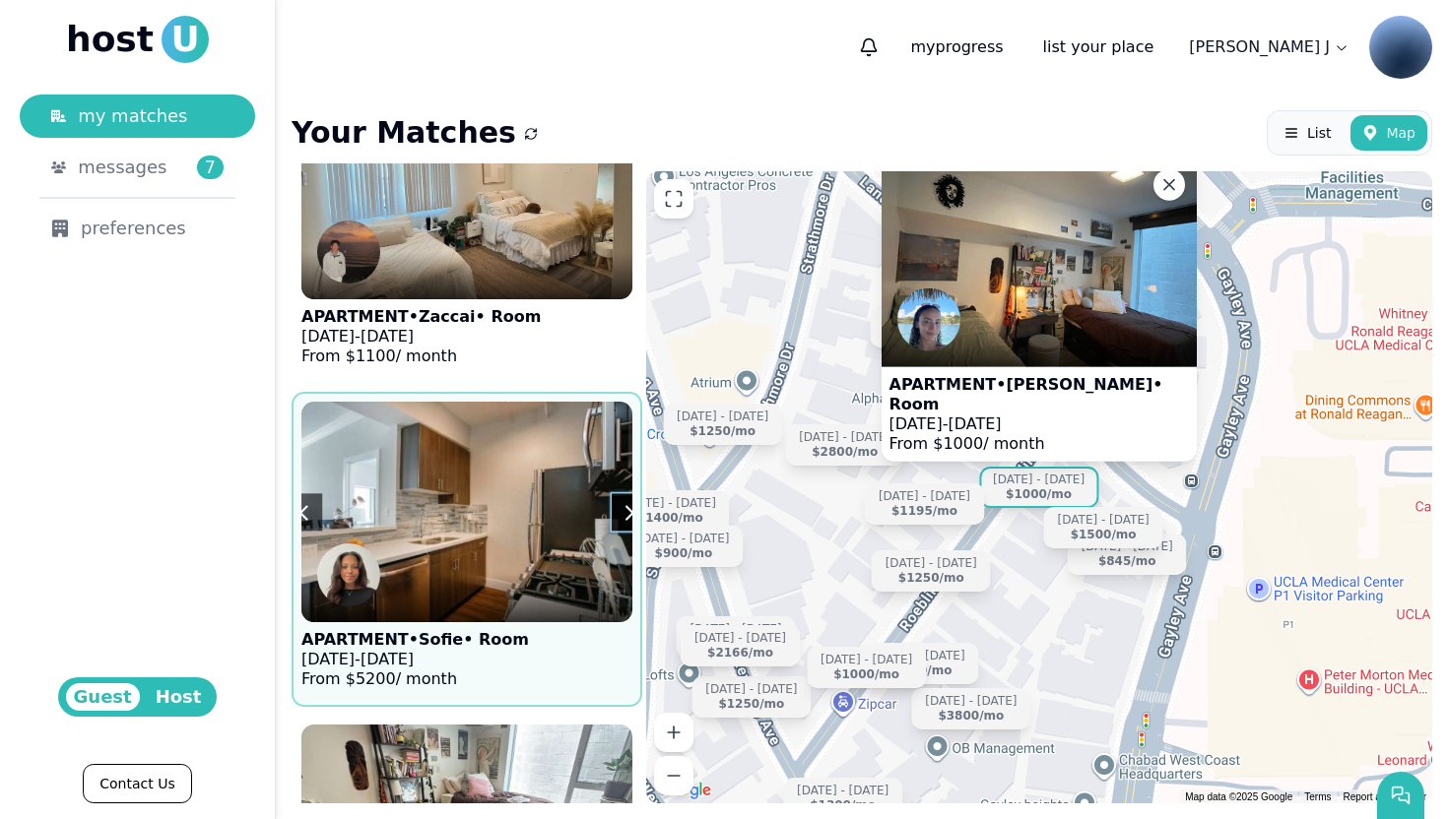
click at [510, 554] on img at bounding box center [467, 512] width 364 height 242
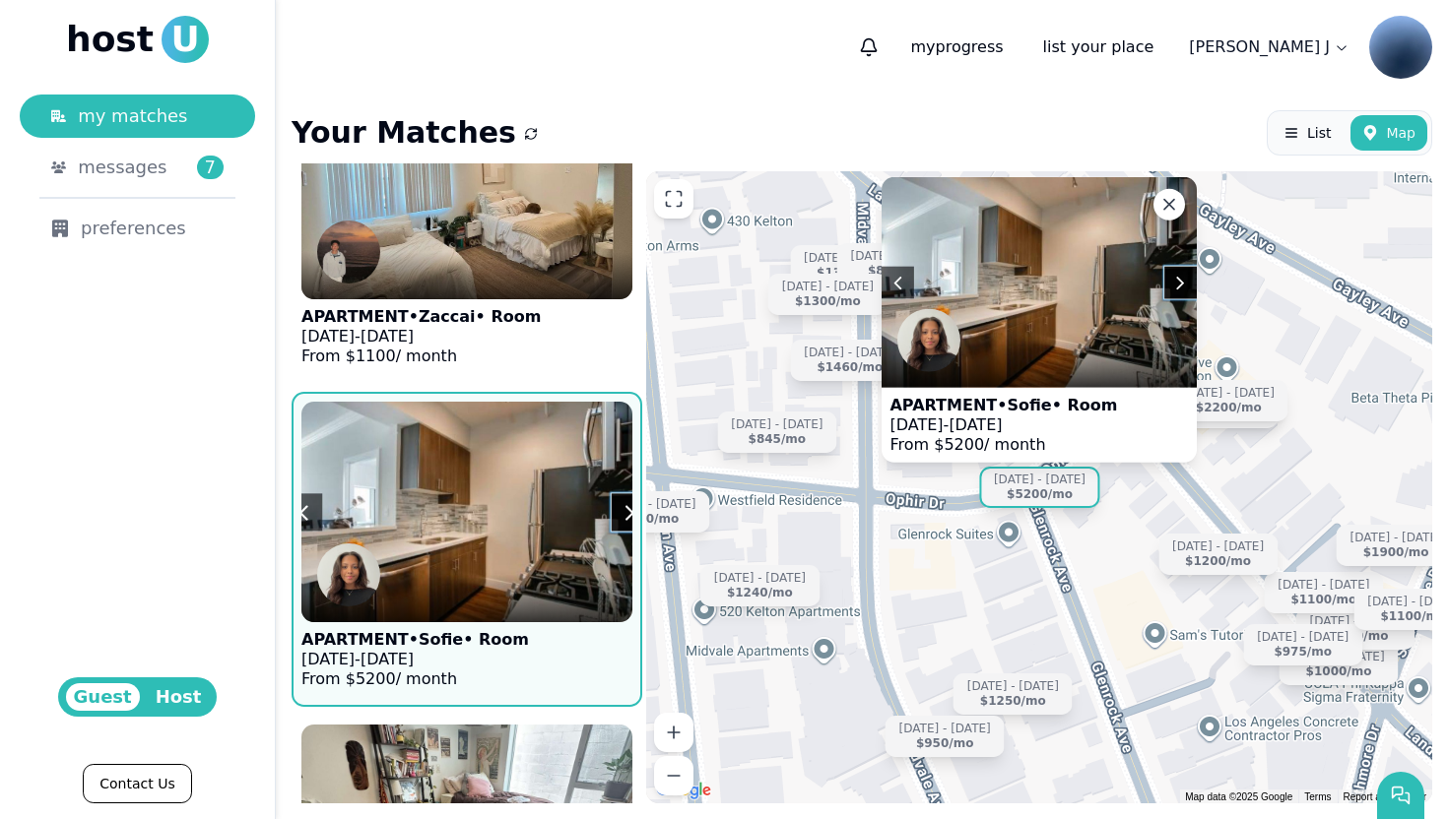
click at [510, 596] on div at bounding box center [466, 598] width 331 height 47
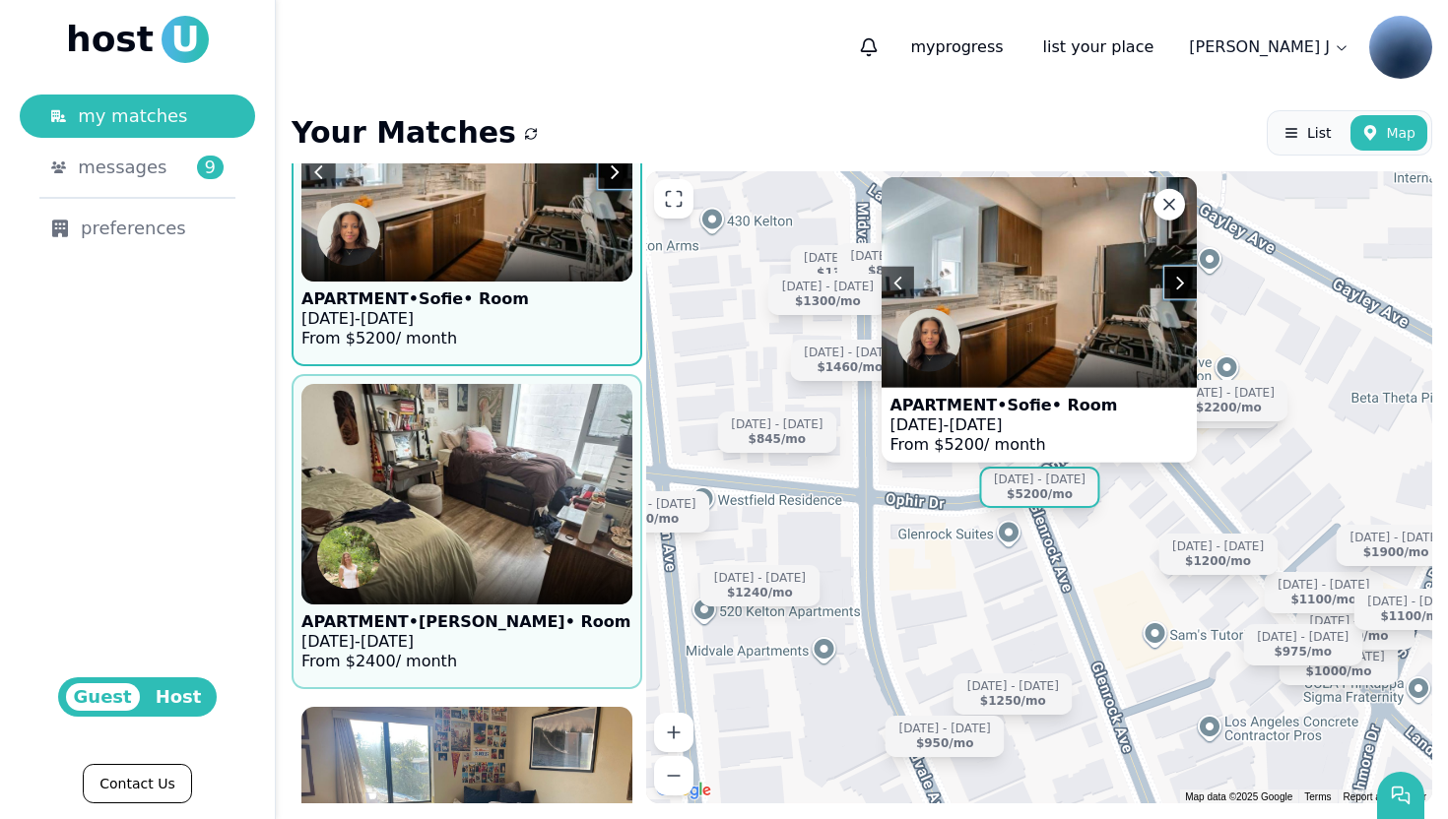
scroll to position [2108, 0]
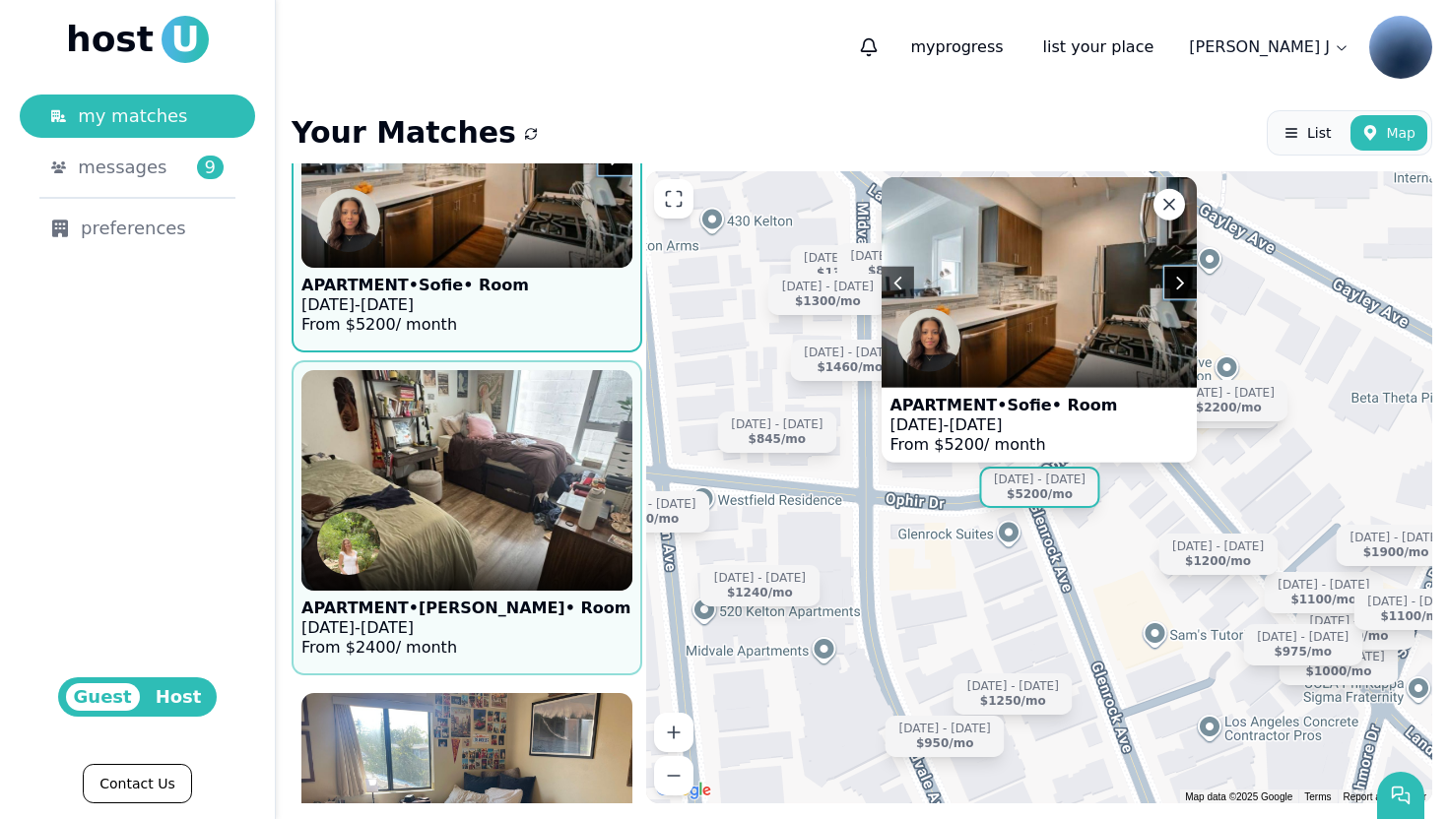
click at [532, 541] on img at bounding box center [467, 480] width 364 height 242
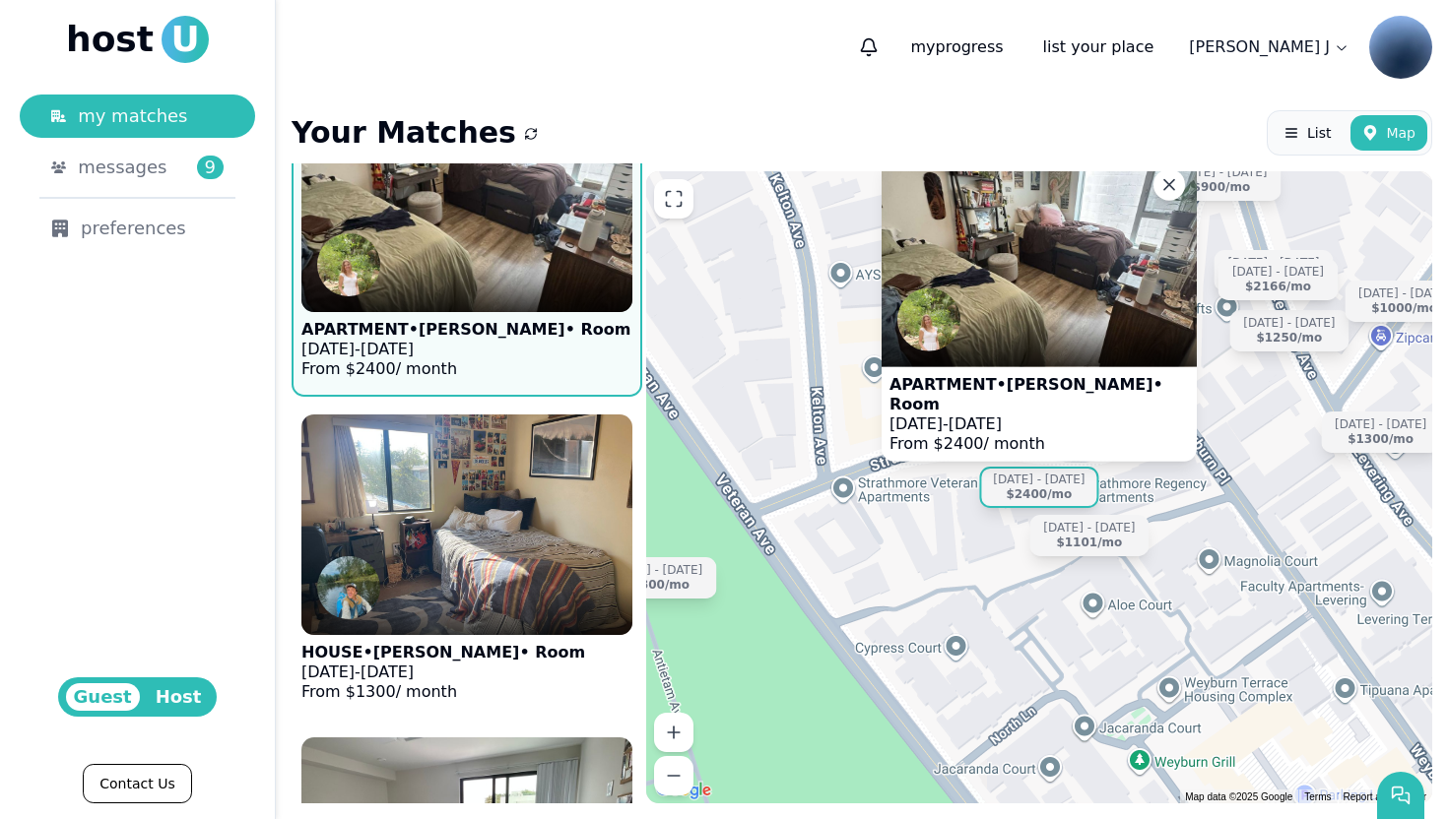
scroll to position [2389, 0]
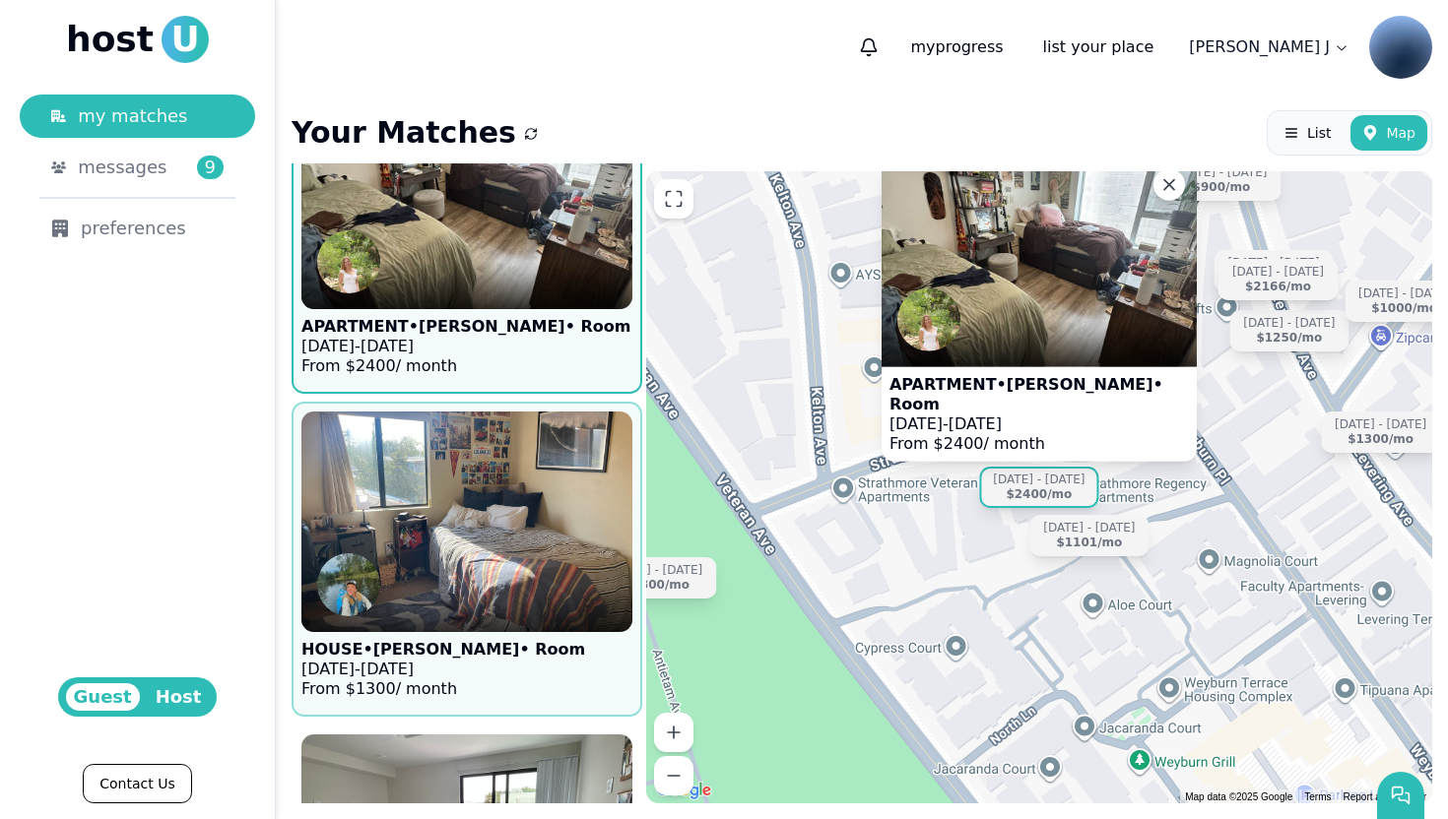
click at [531, 542] on img at bounding box center [467, 522] width 364 height 242
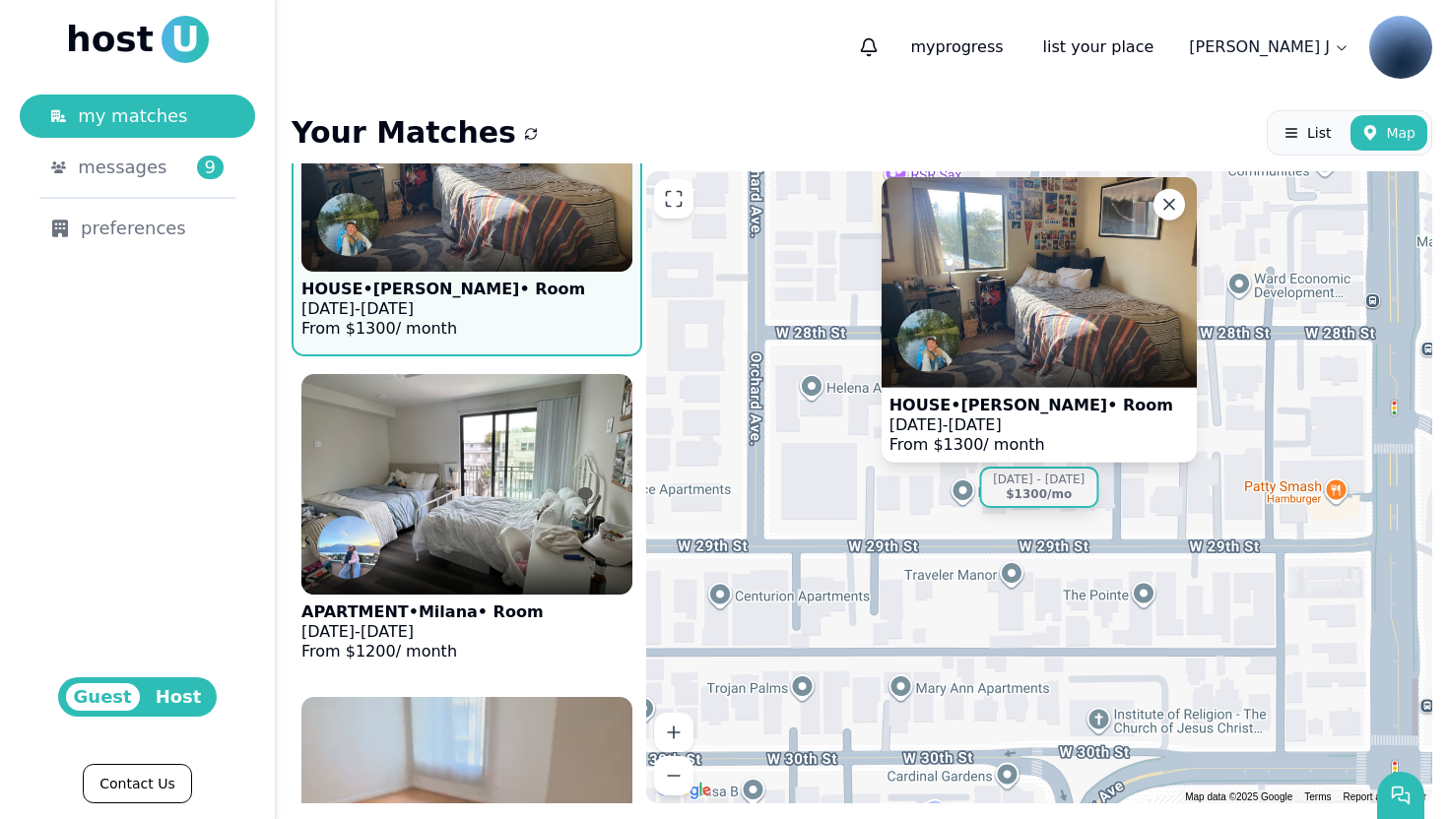
scroll to position [2751, 0]
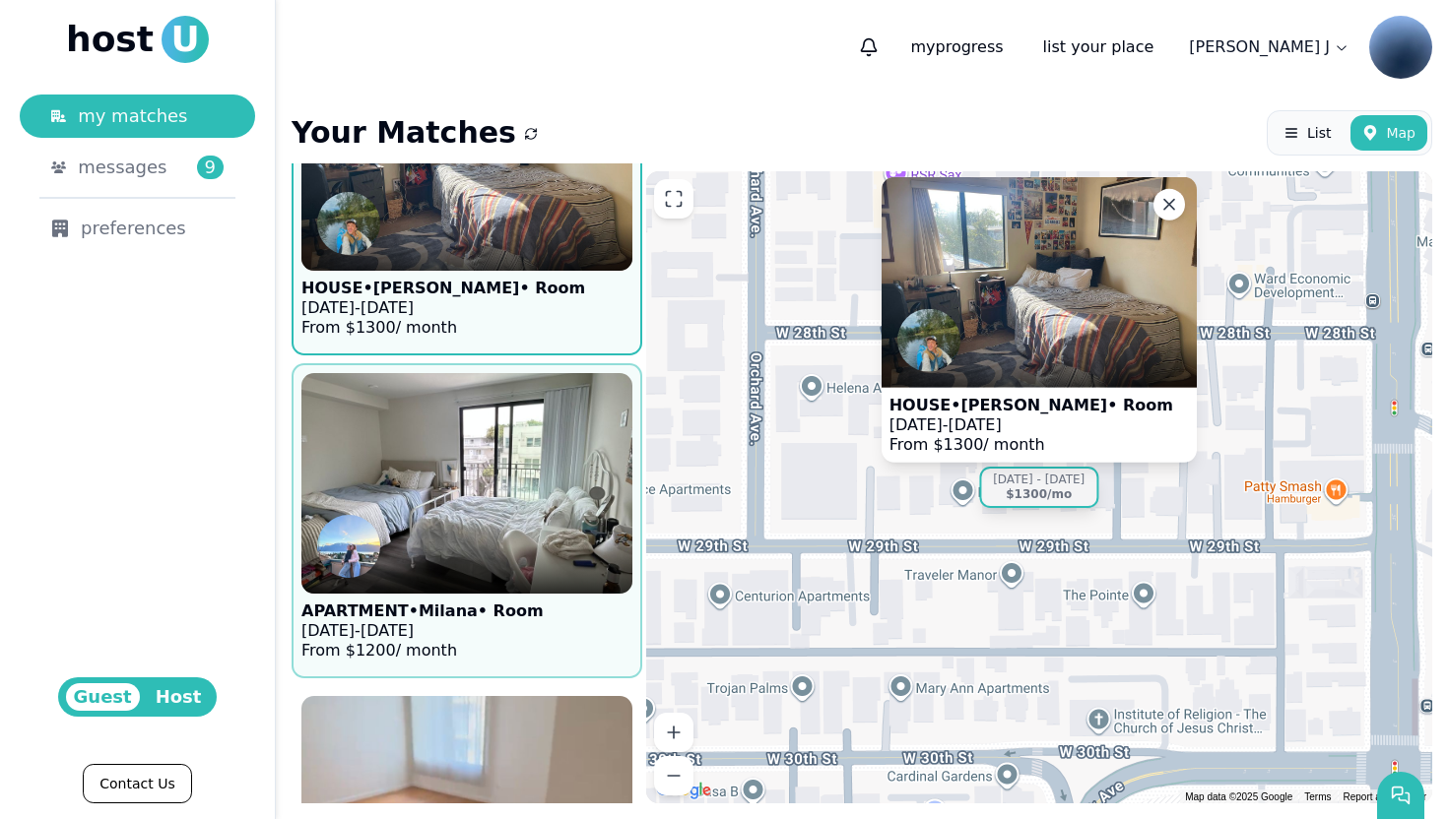
click at [518, 520] on img at bounding box center [467, 483] width 364 height 242
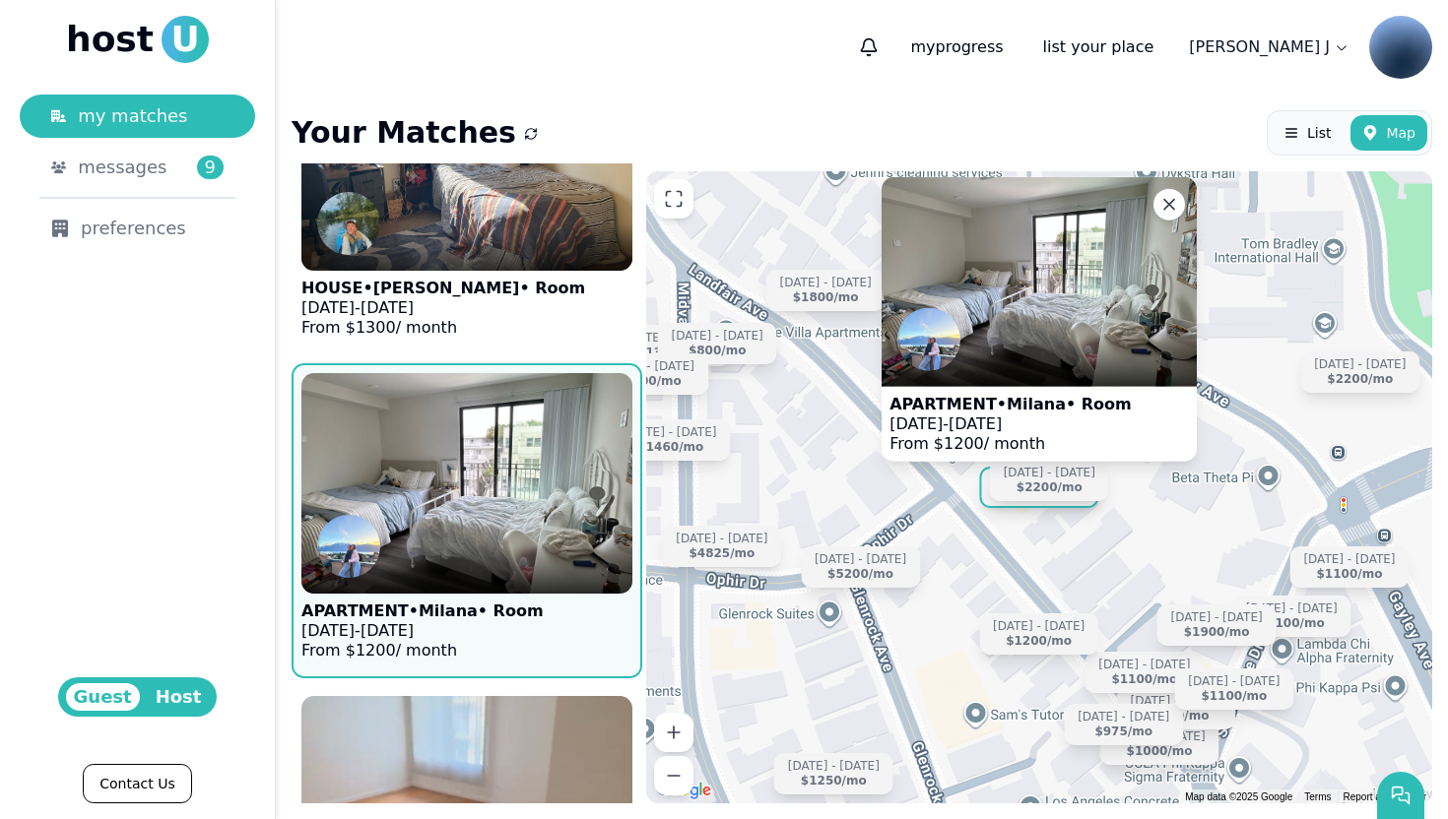
click at [535, 526] on img at bounding box center [467, 483] width 364 height 242
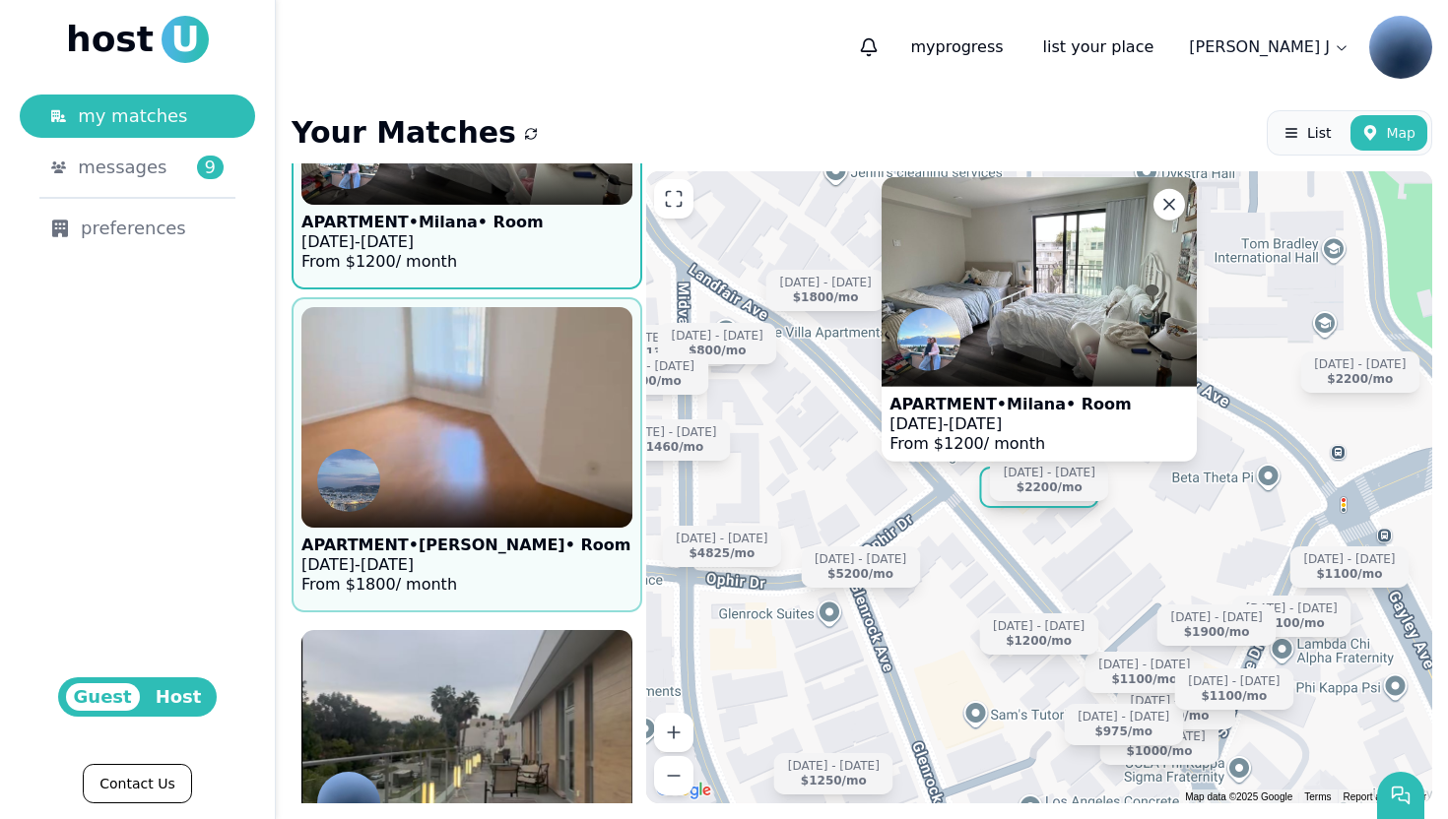
scroll to position [3162, 0]
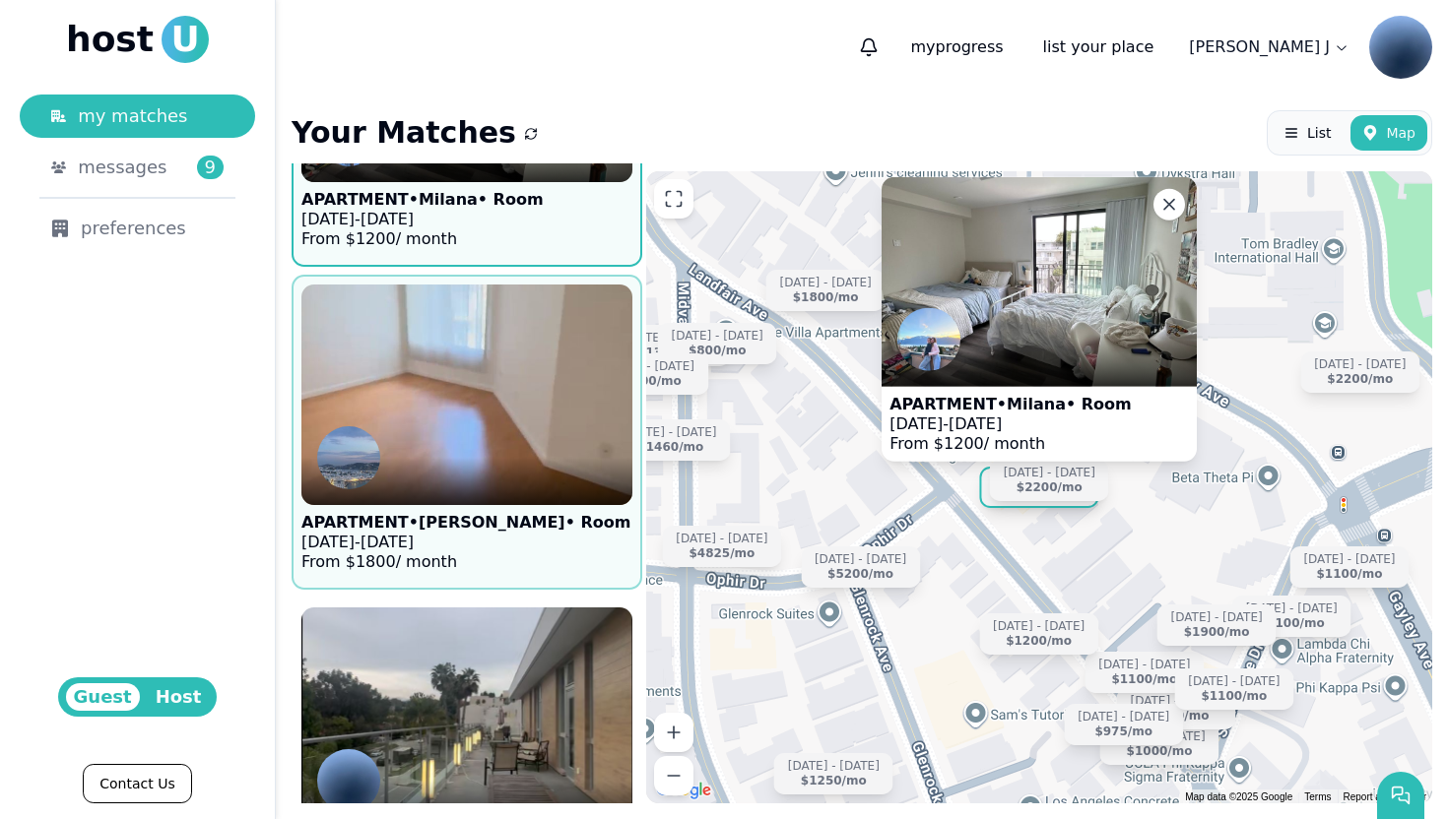
click at [469, 435] on img at bounding box center [467, 395] width 364 height 242
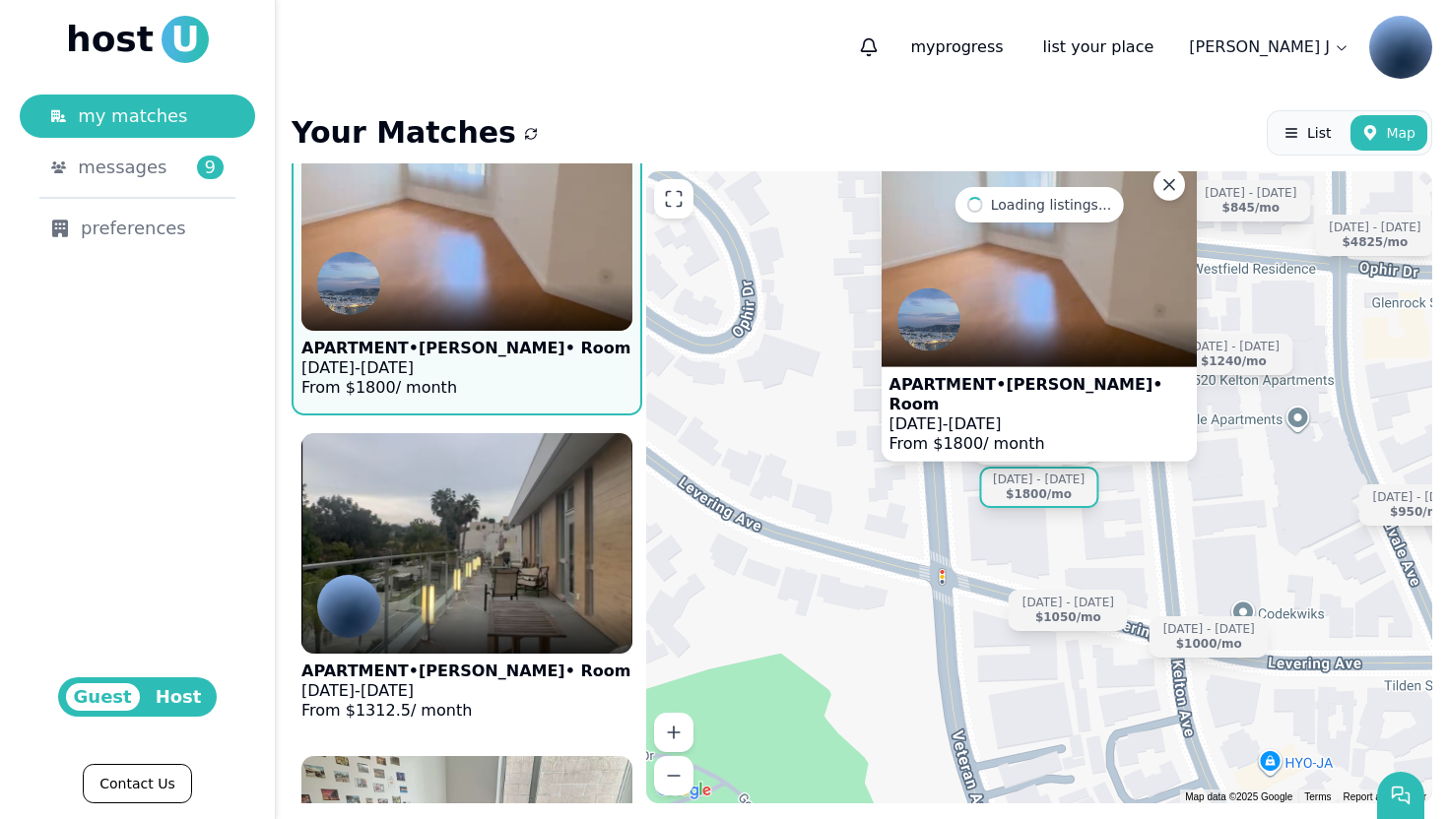
scroll to position [3385, 0]
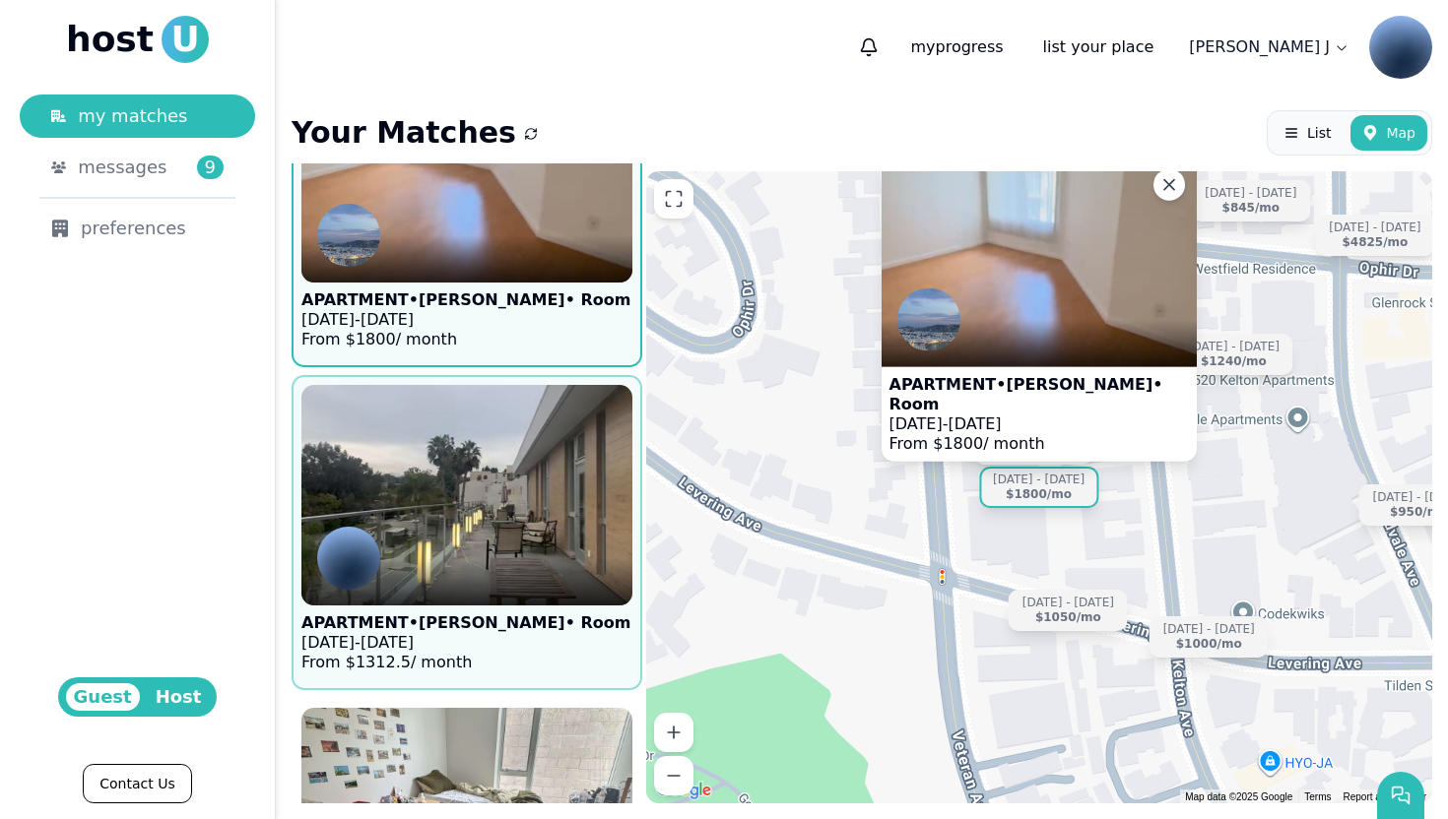
click at [519, 543] on img at bounding box center [467, 495] width 364 height 242
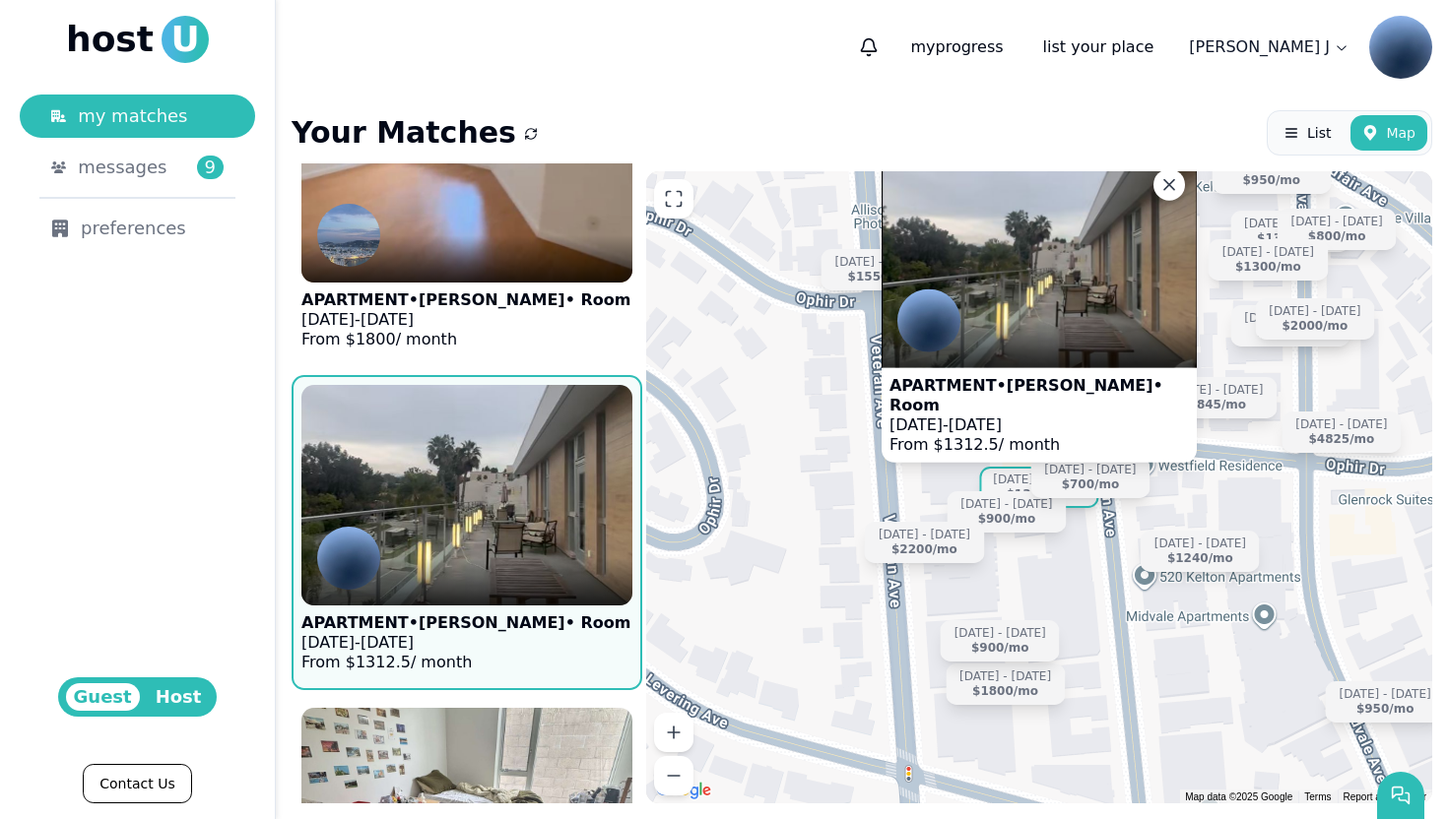
click at [519, 543] on img at bounding box center [467, 495] width 364 height 242
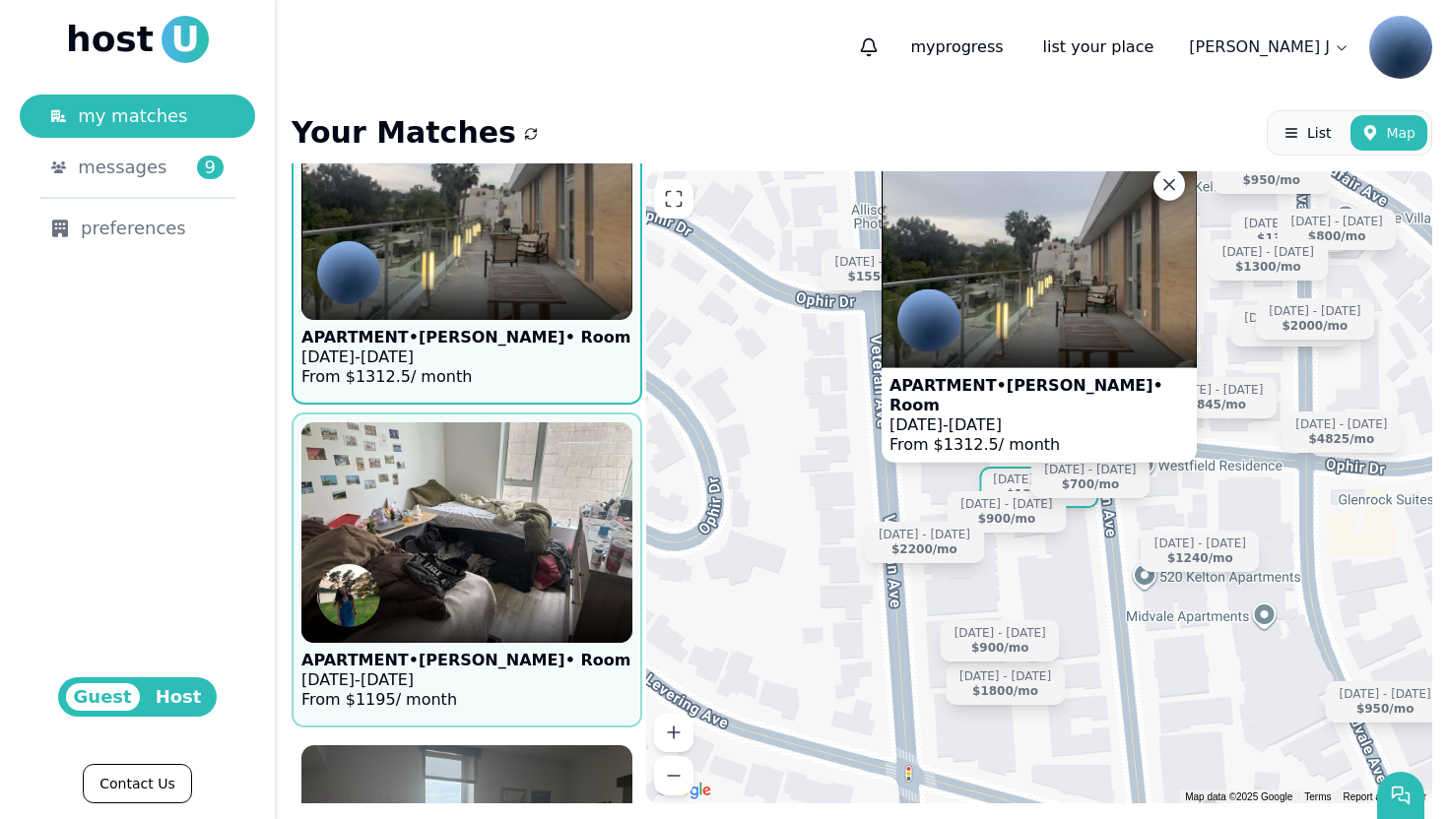
scroll to position [3671, 0]
click at [508, 567] on img at bounding box center [467, 532] width 364 height 242
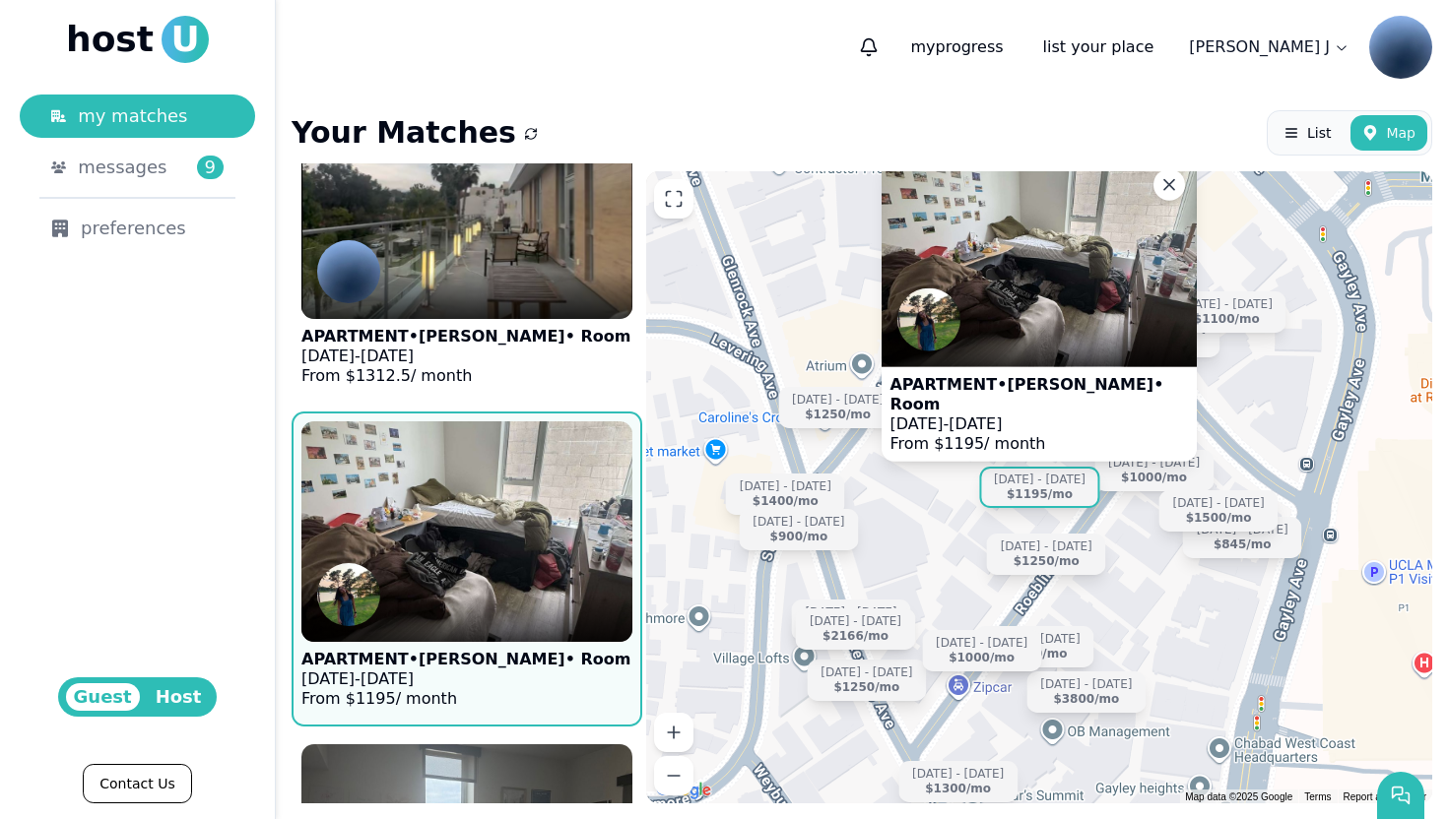
click at [527, 554] on img at bounding box center [467, 532] width 364 height 242
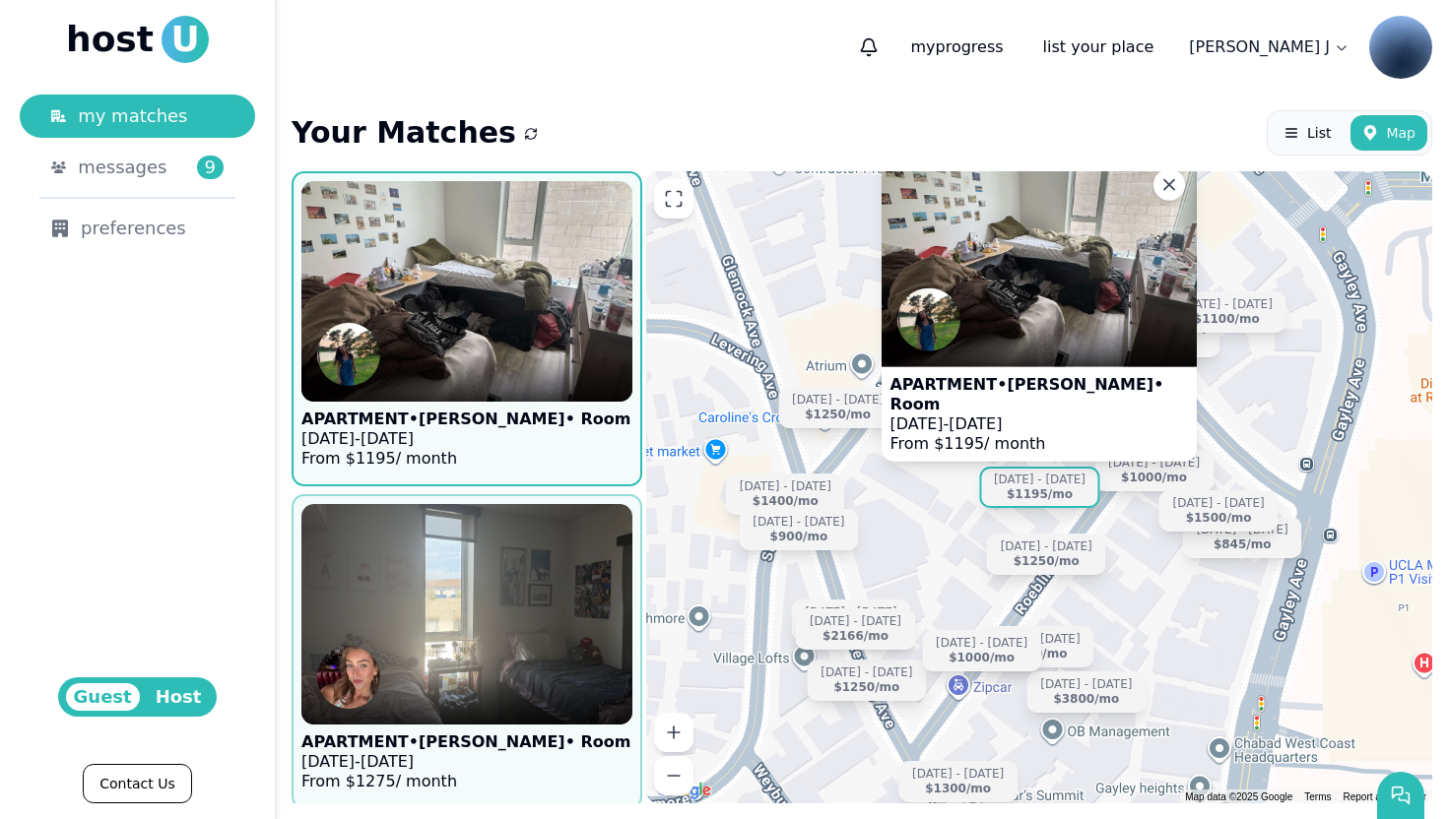
scroll to position [4036, 0]
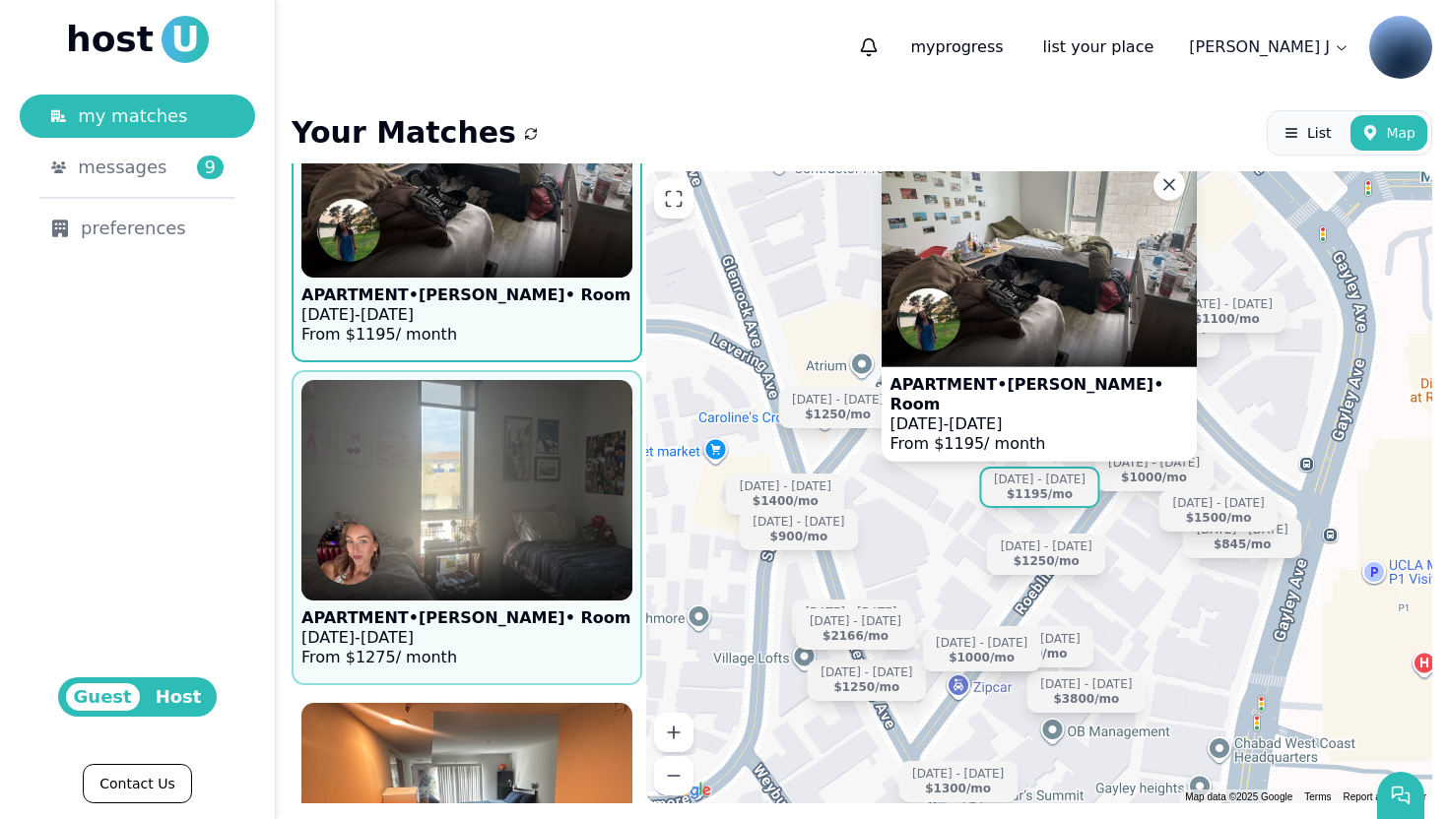
click at [481, 569] on div at bounding box center [466, 576] width 331 height 47
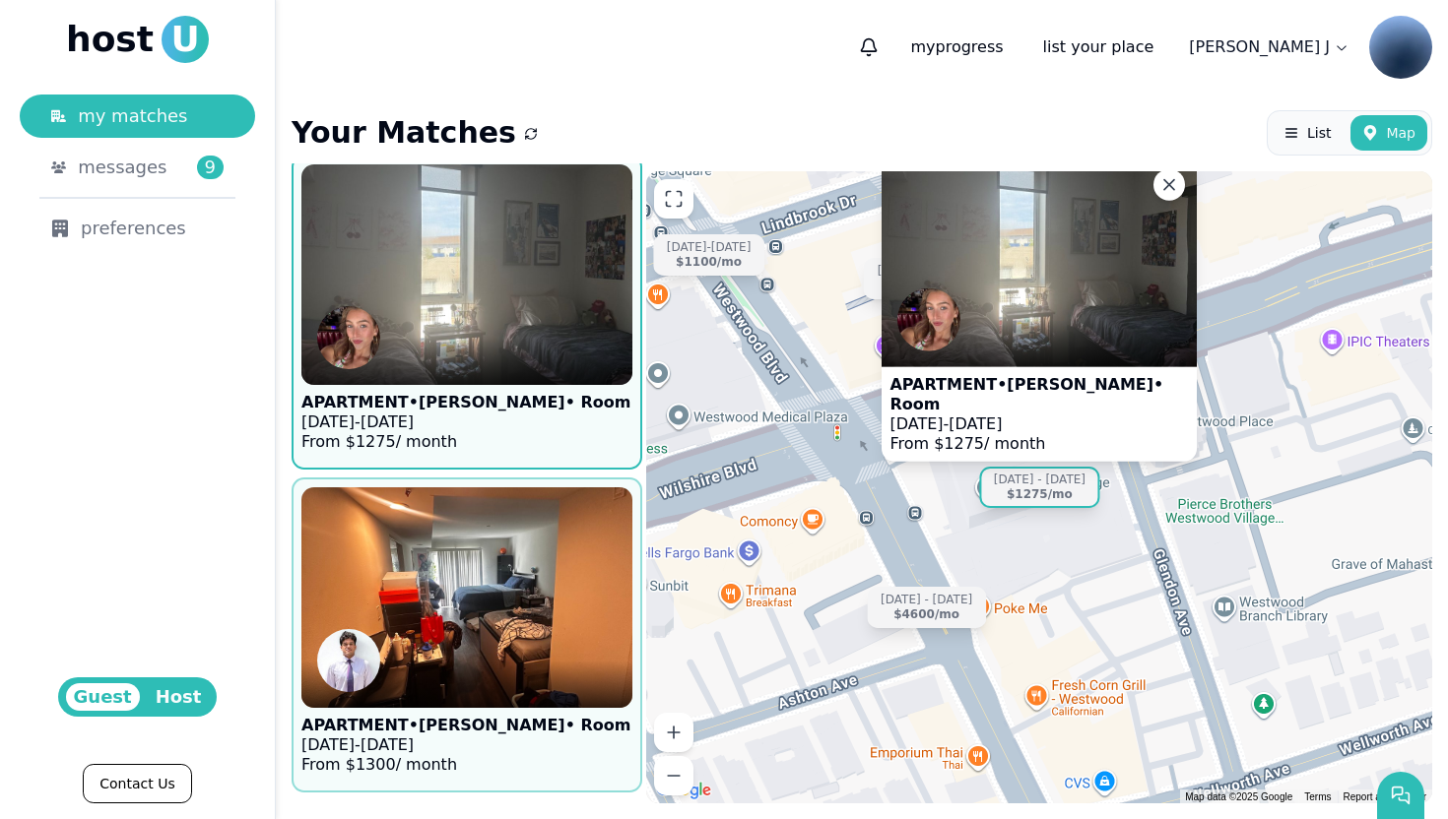
scroll to position [4335, 0]
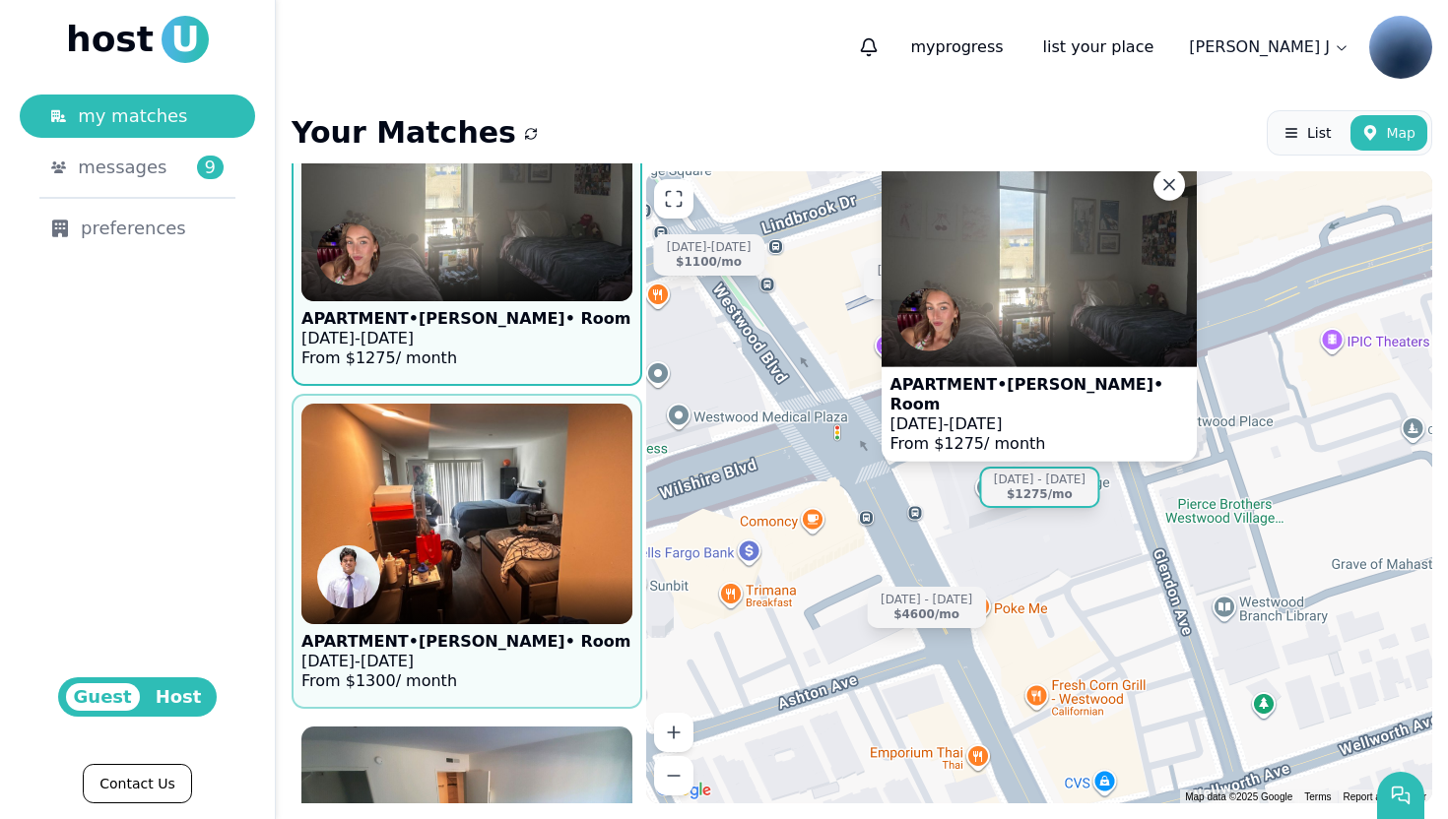
click at [484, 553] on img at bounding box center [467, 514] width 364 height 242
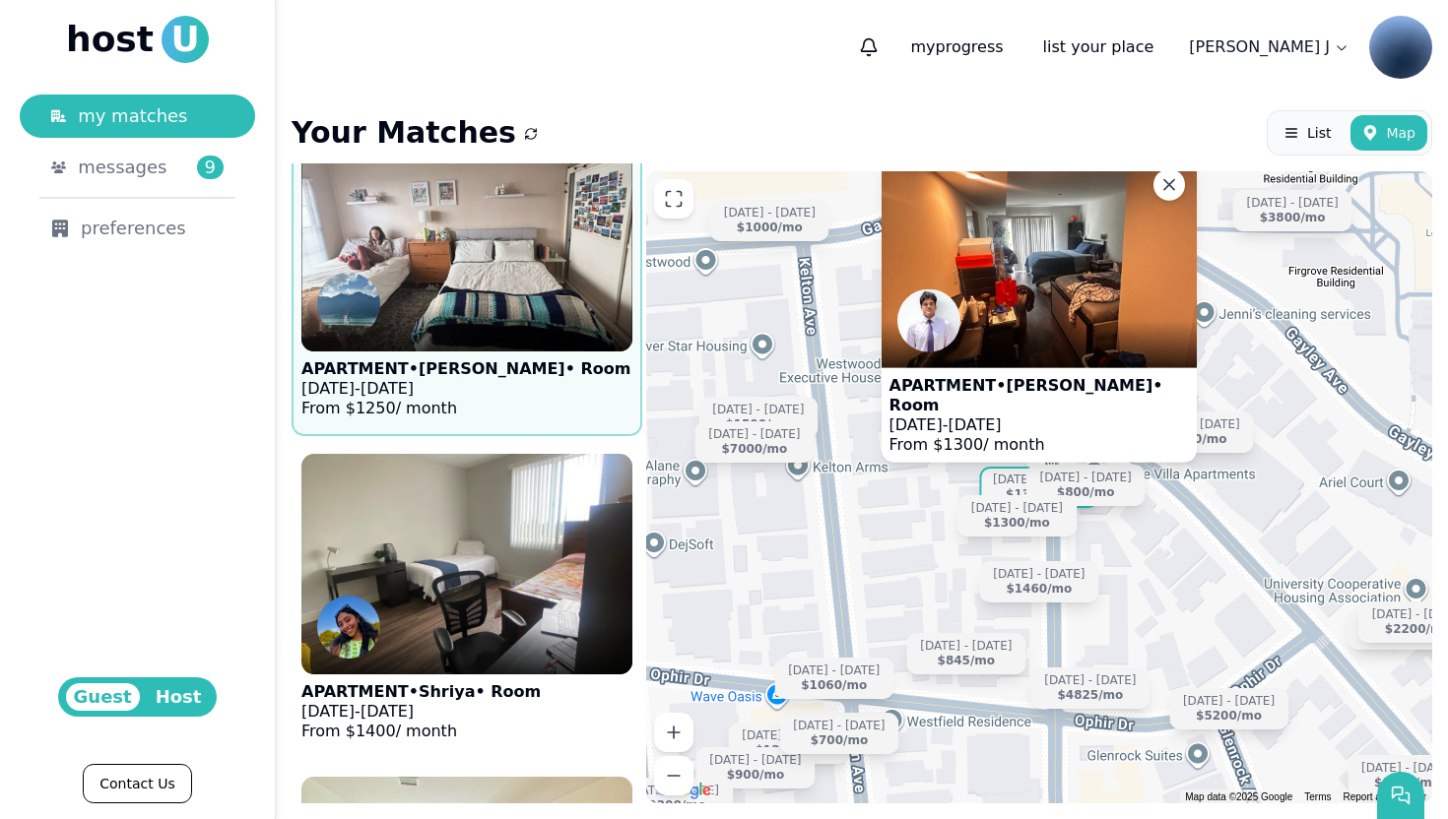
scroll to position [5256, 0]
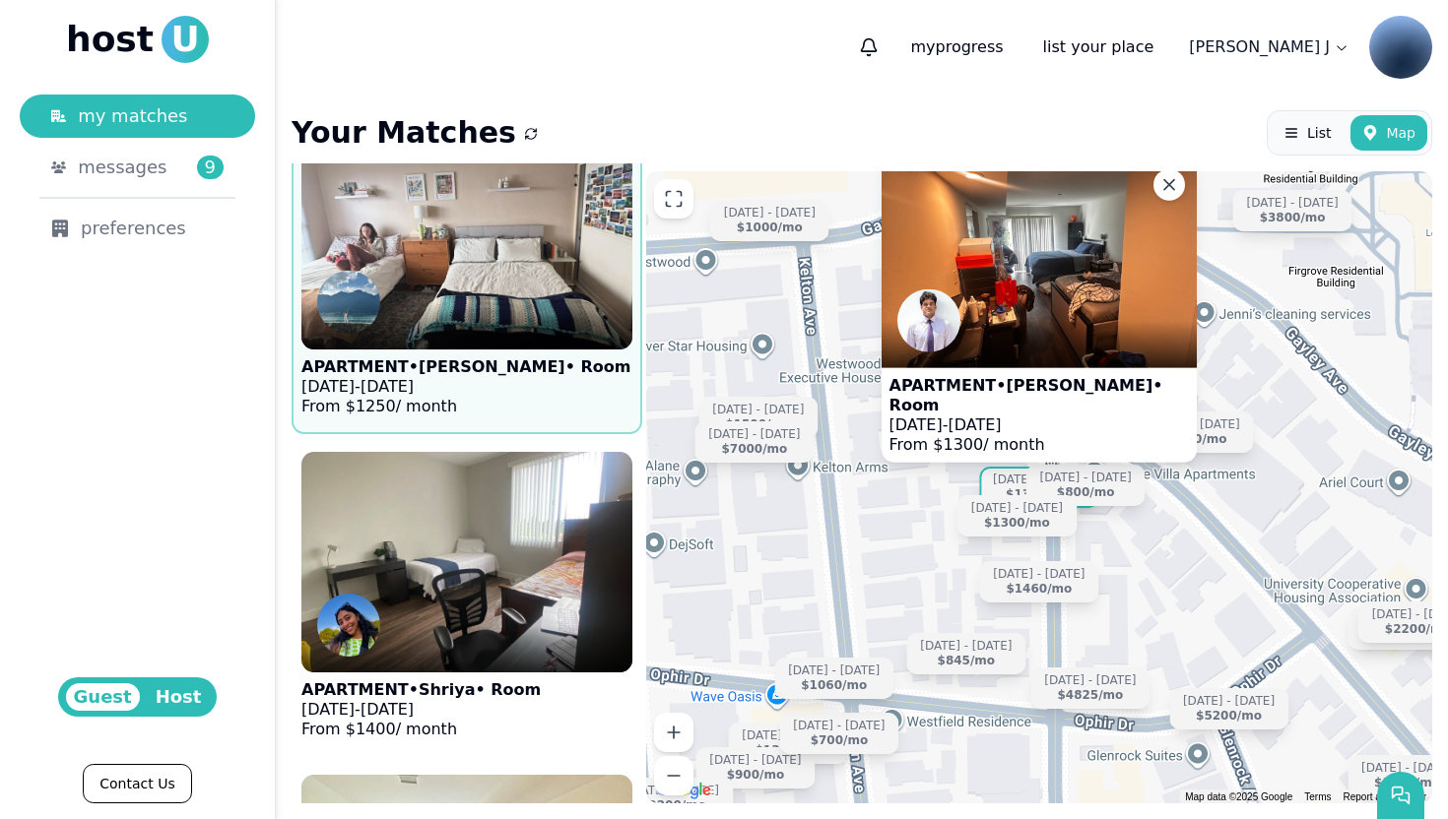
click at [466, 242] on img at bounding box center [467, 239] width 364 height 242
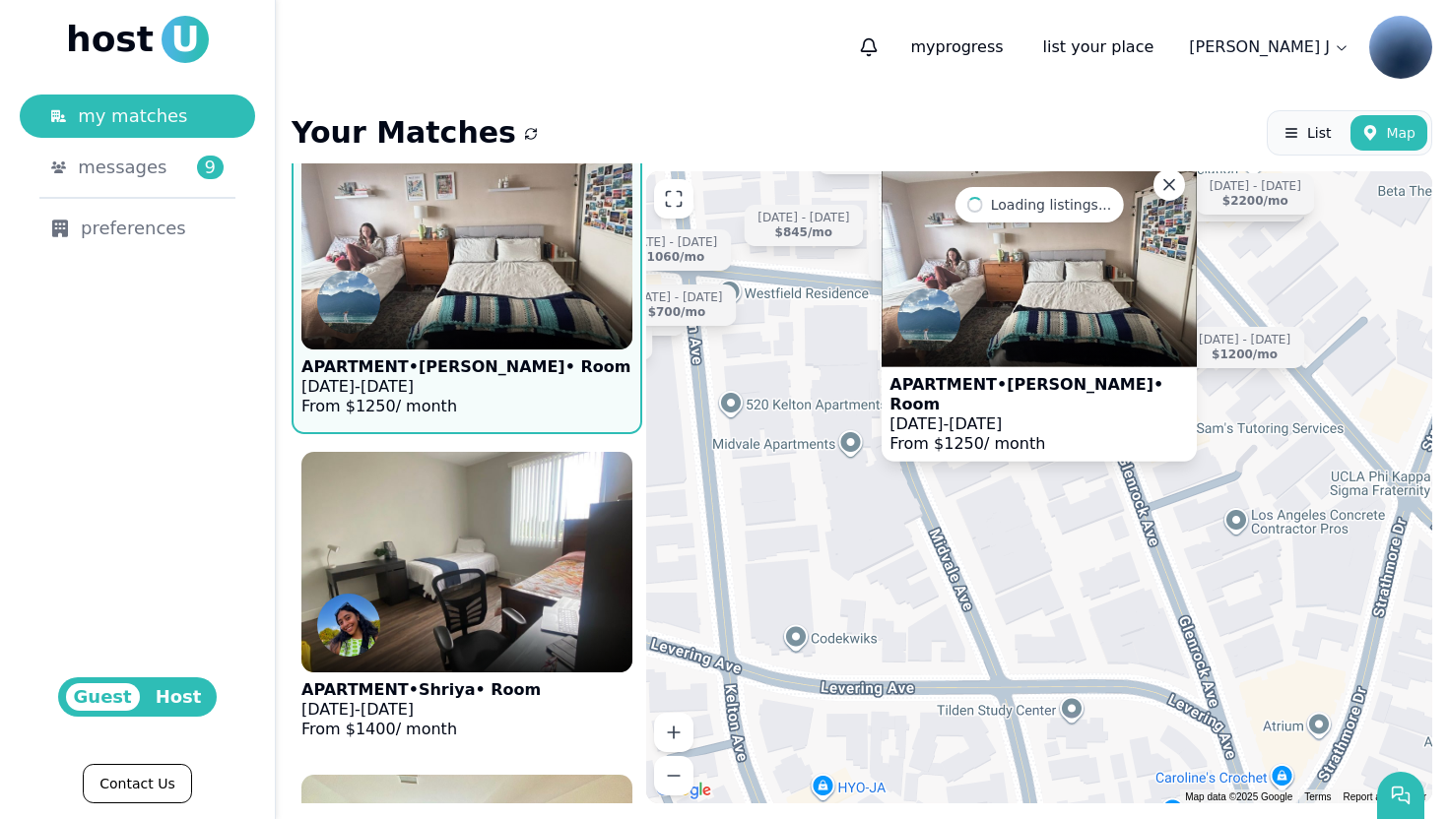
click at [469, 267] on img at bounding box center [467, 239] width 364 height 242
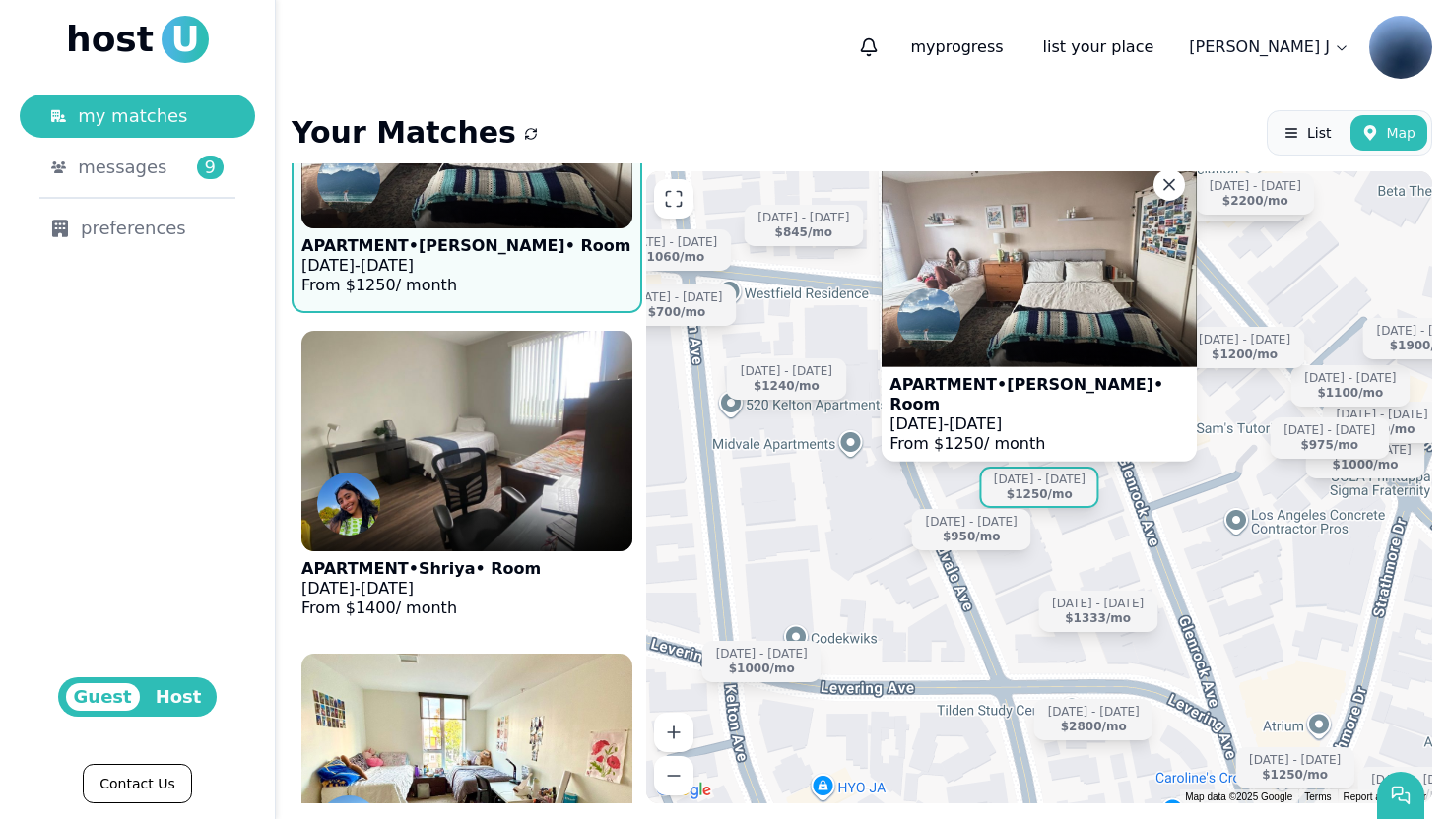
scroll to position [5378, 0]
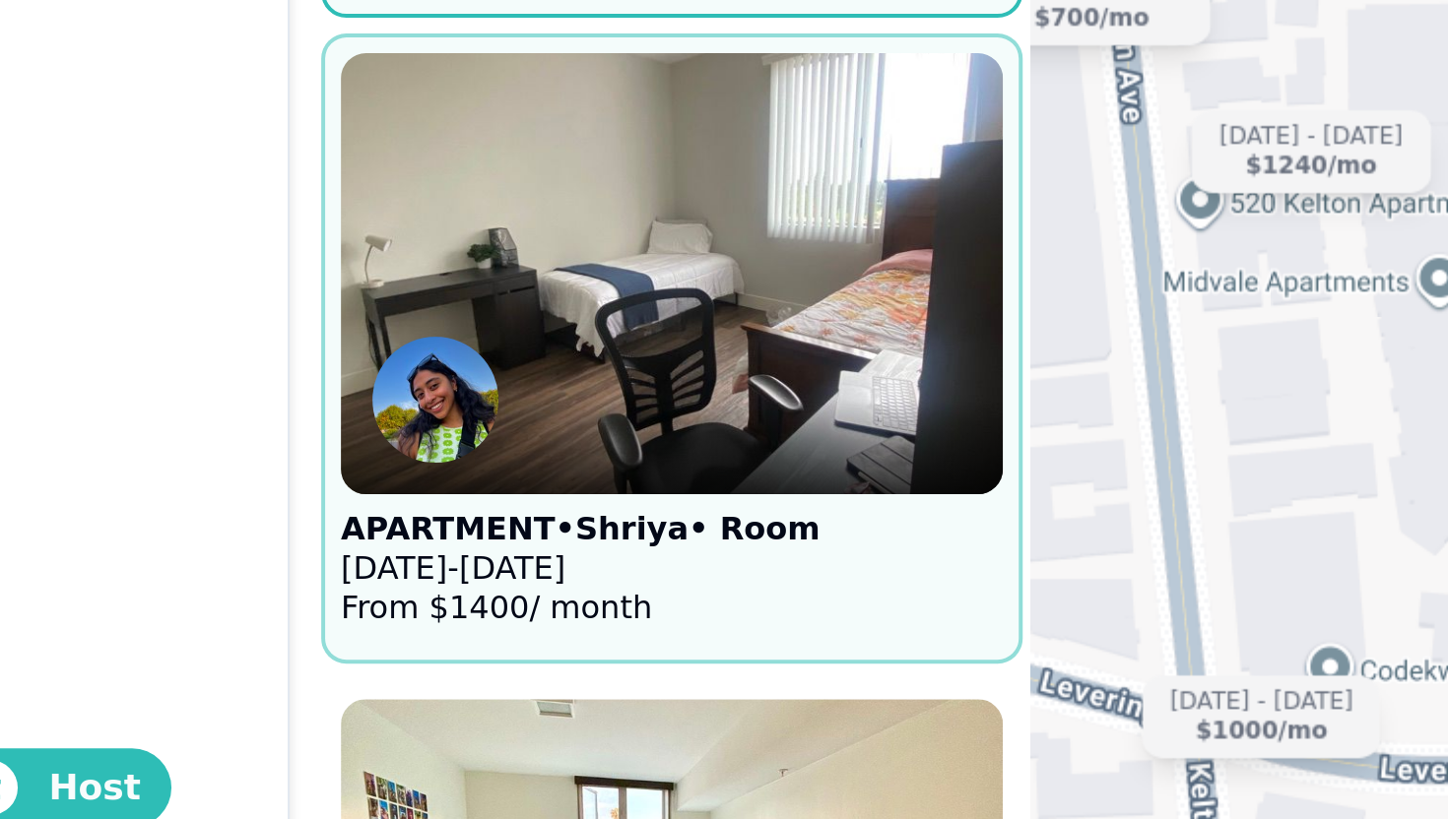
click at [425, 487] on img at bounding box center [467, 440] width 364 height 242
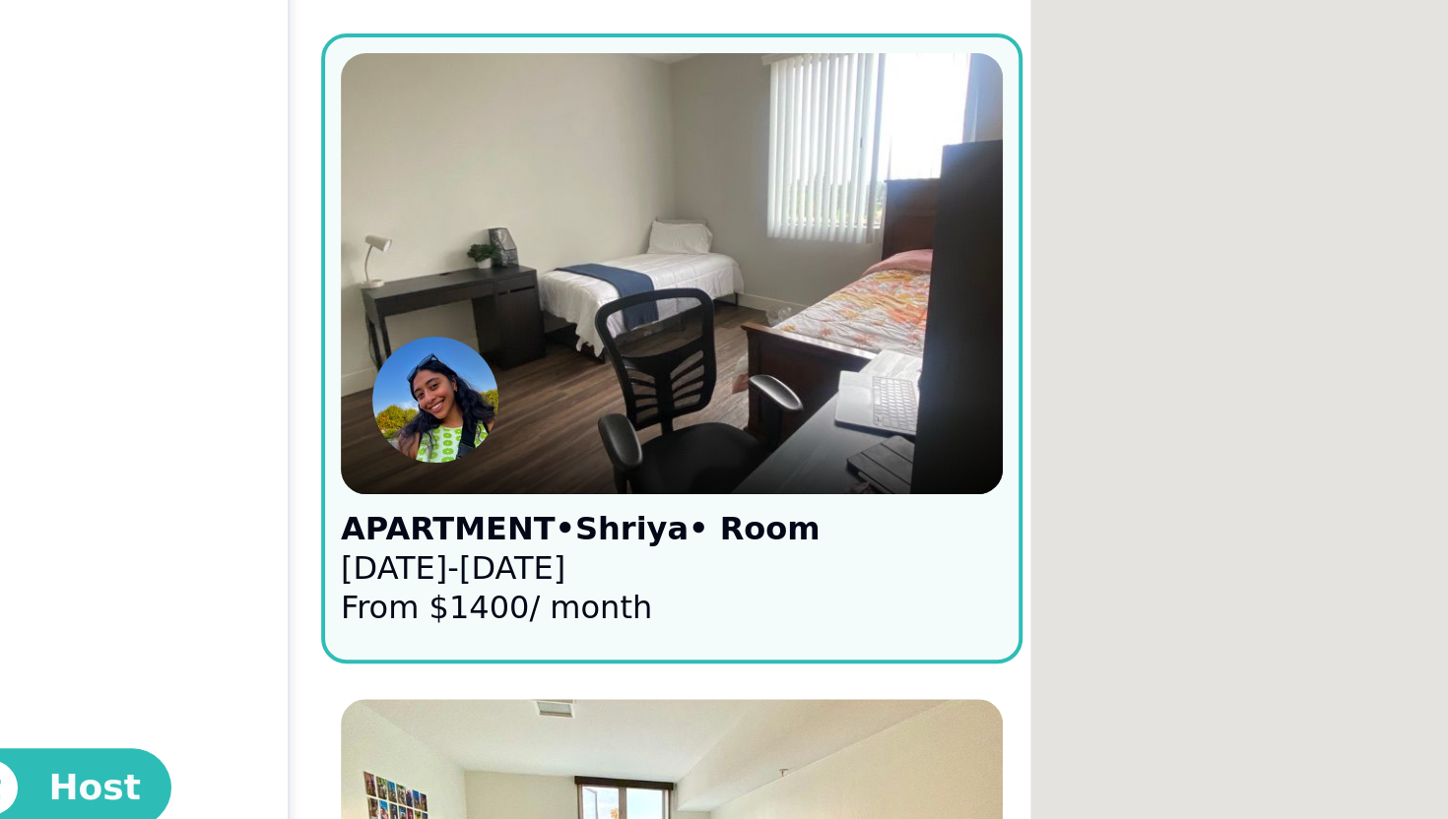
click at [425, 487] on img at bounding box center [467, 440] width 364 height 242
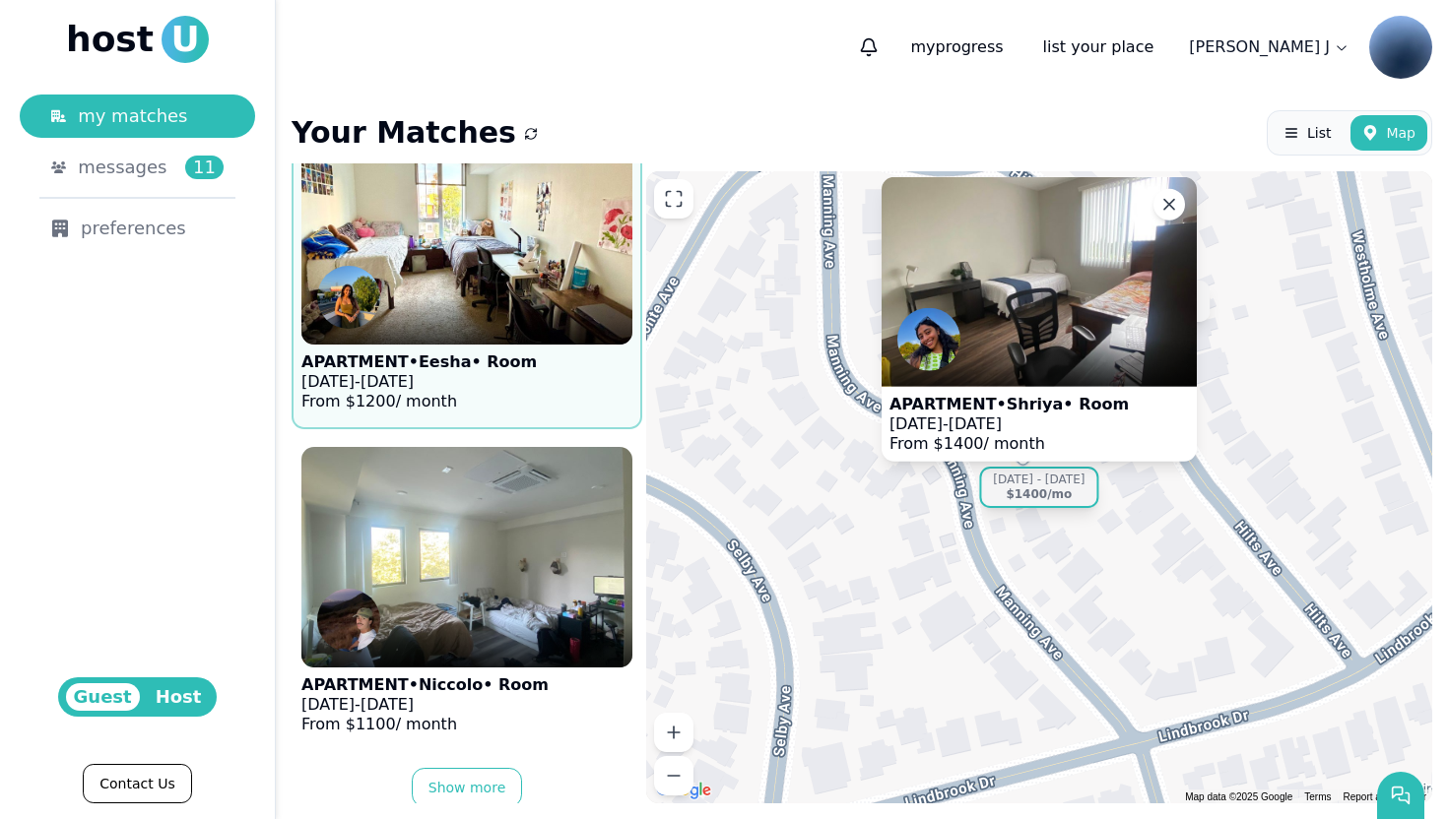
scroll to position [5911, 0]
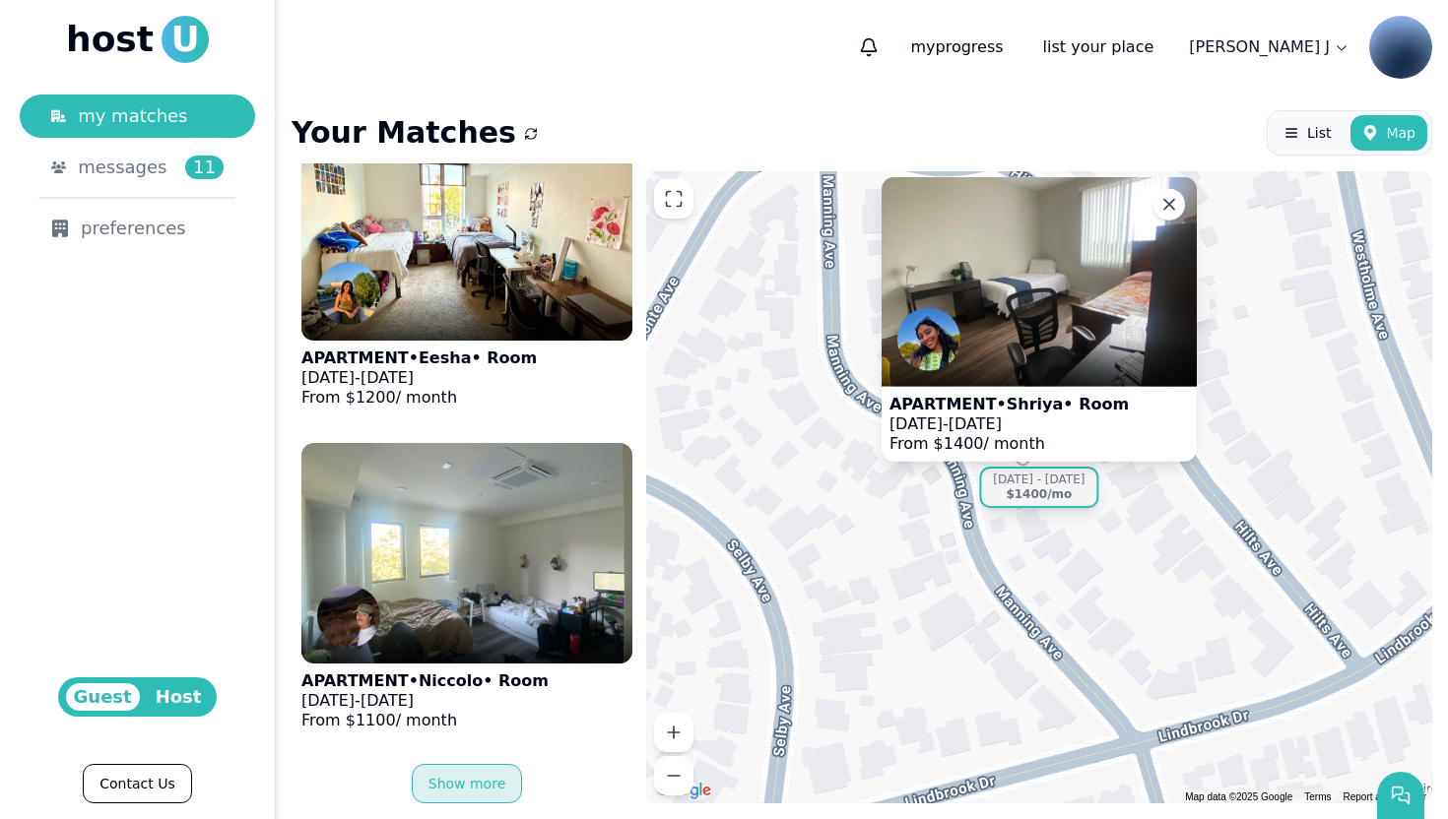
click at [455, 773] on button "Show more" at bounding box center [467, 783] width 111 height 39
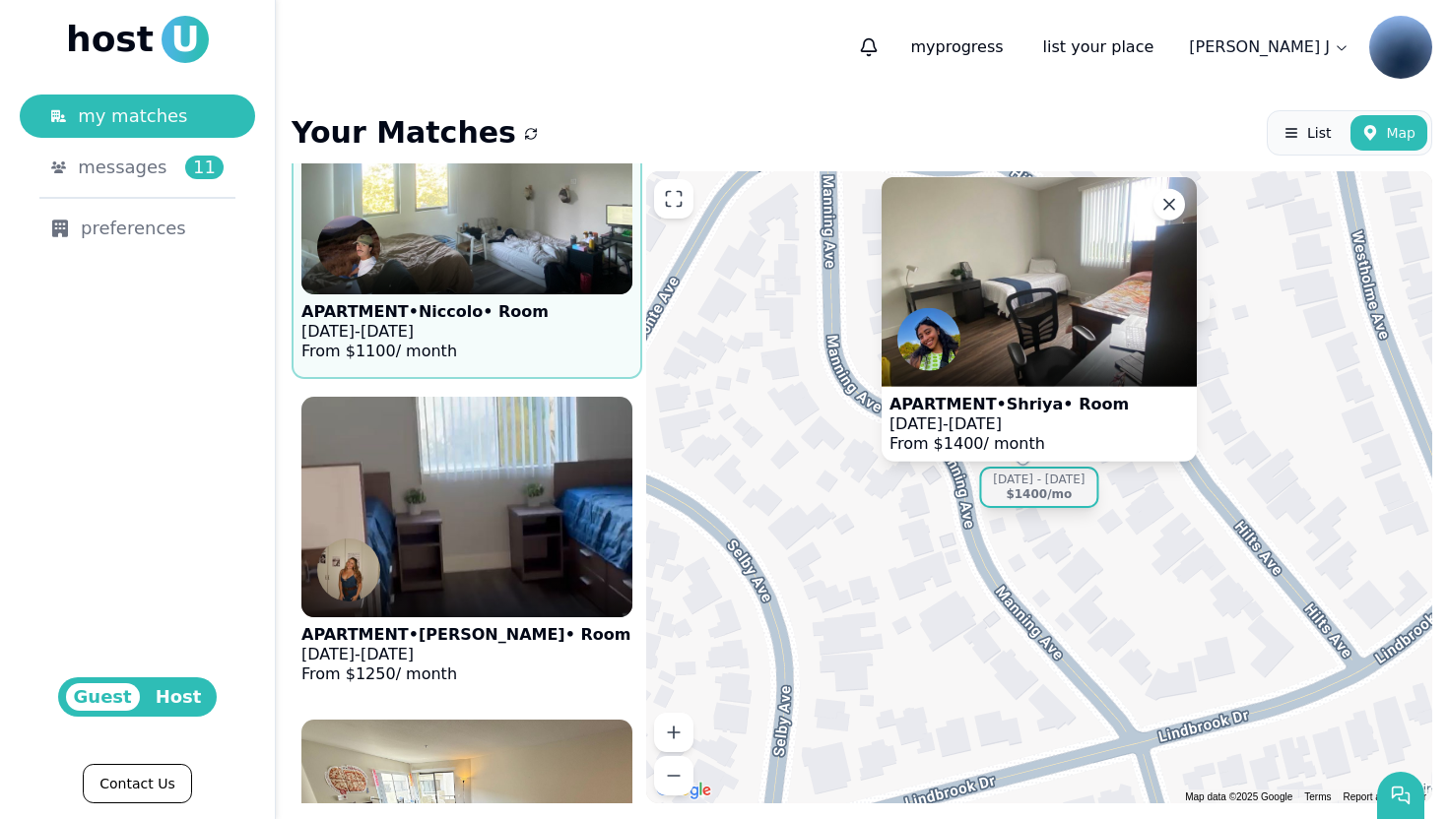
scroll to position [6296, 0]
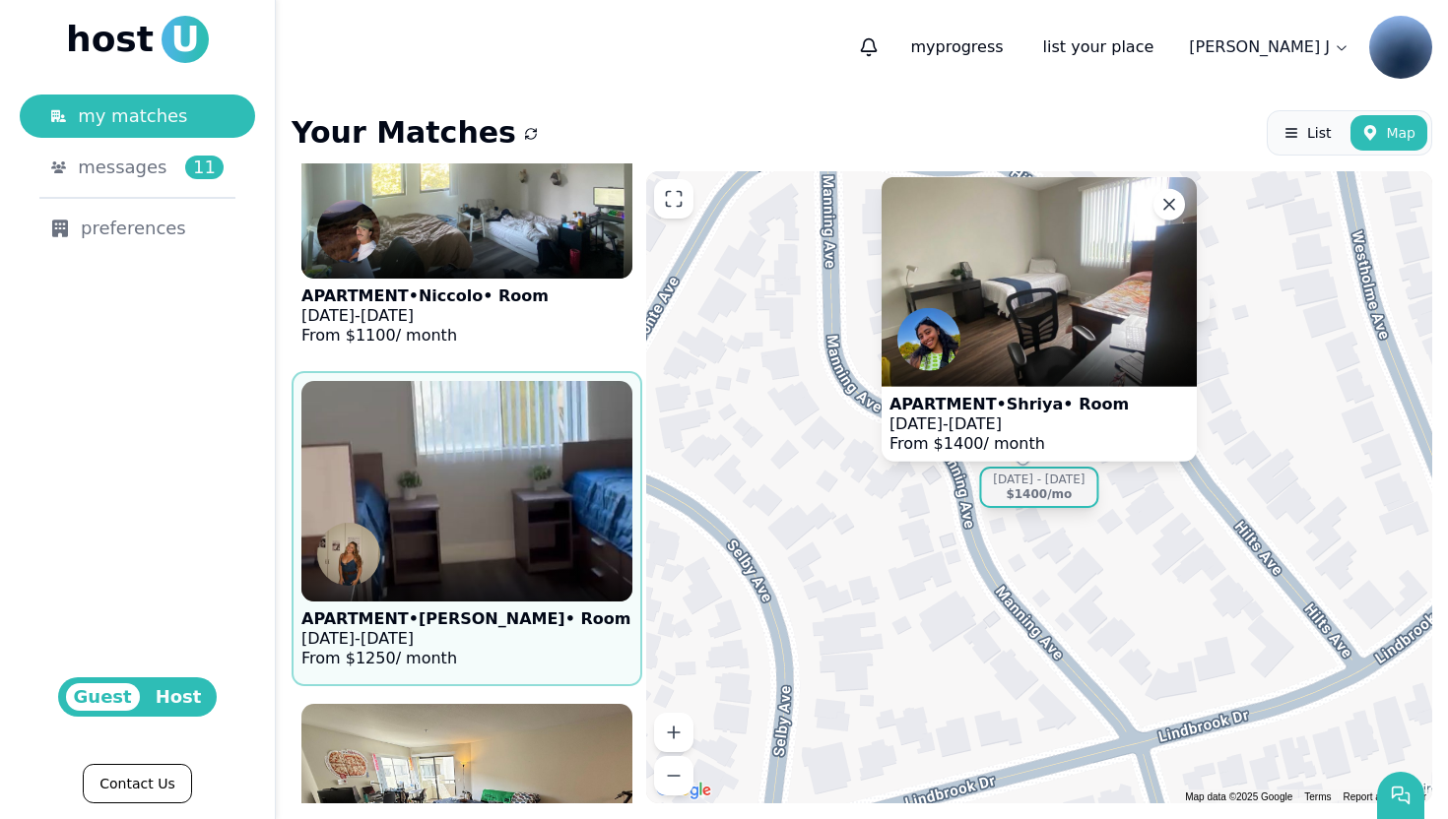
click at [474, 597] on div at bounding box center [466, 577] width 331 height 47
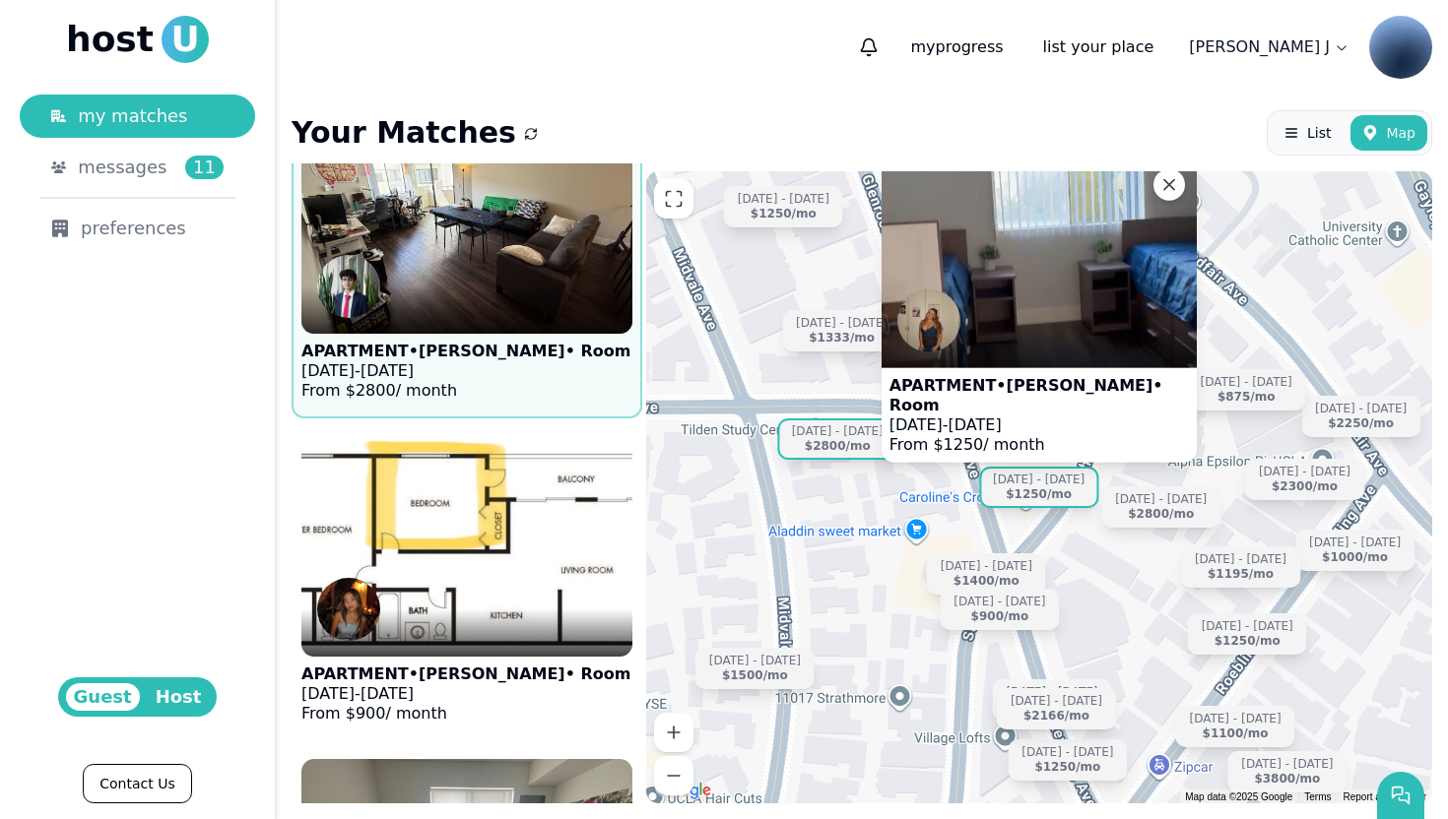
scroll to position [6893, 0]
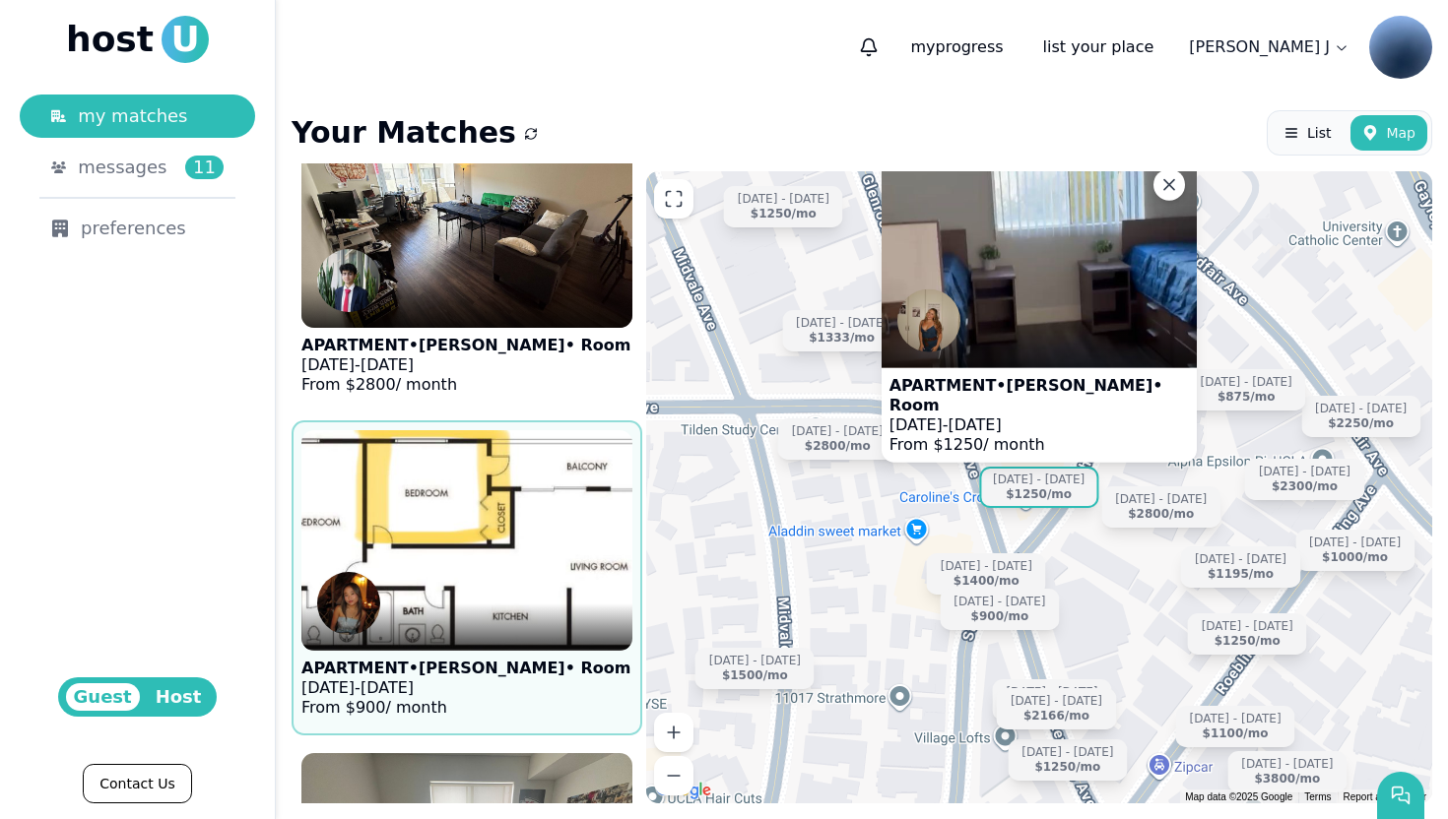
click at [484, 522] on img at bounding box center [467, 541] width 364 height 242
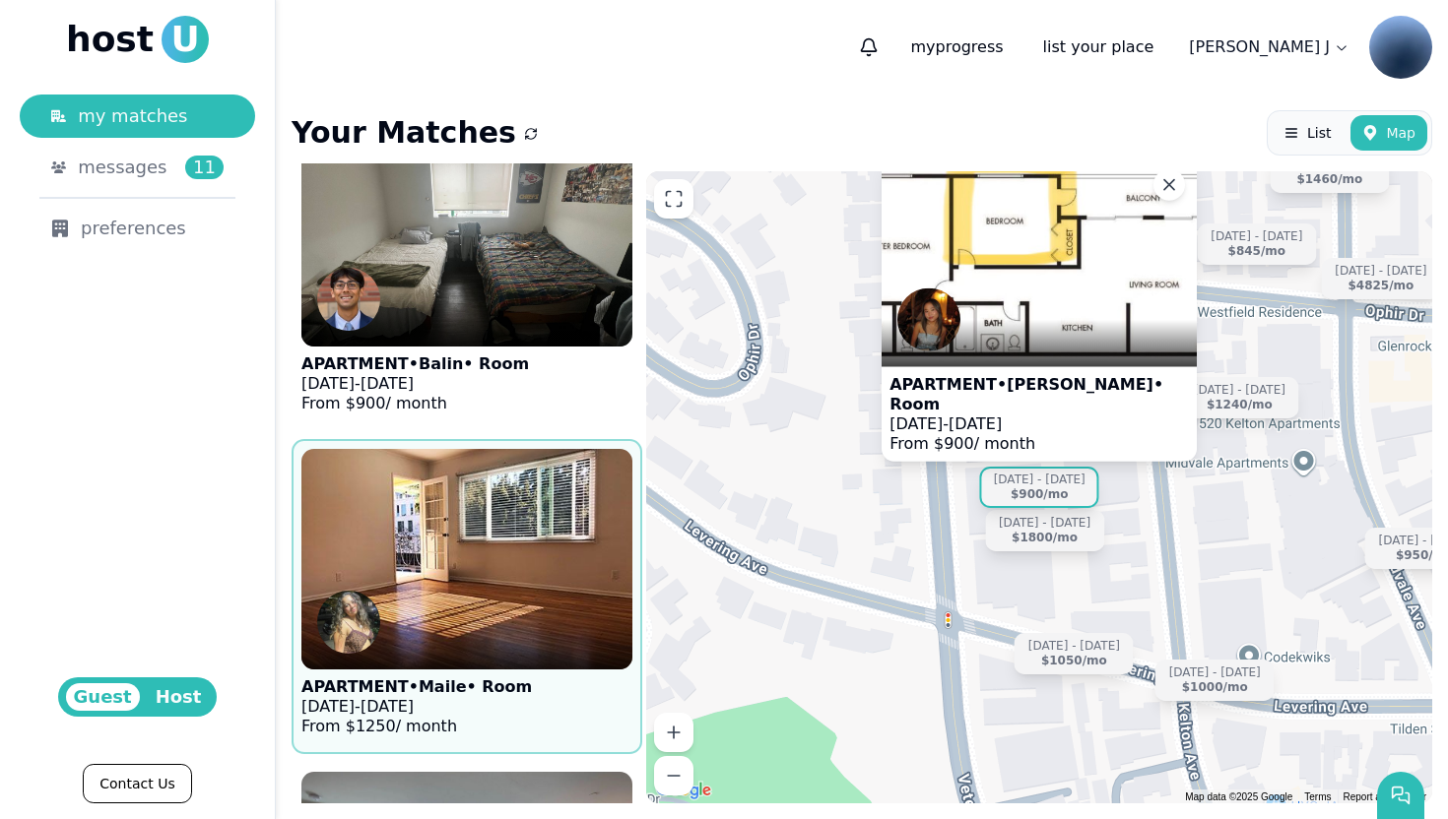
scroll to position [7623, 0]
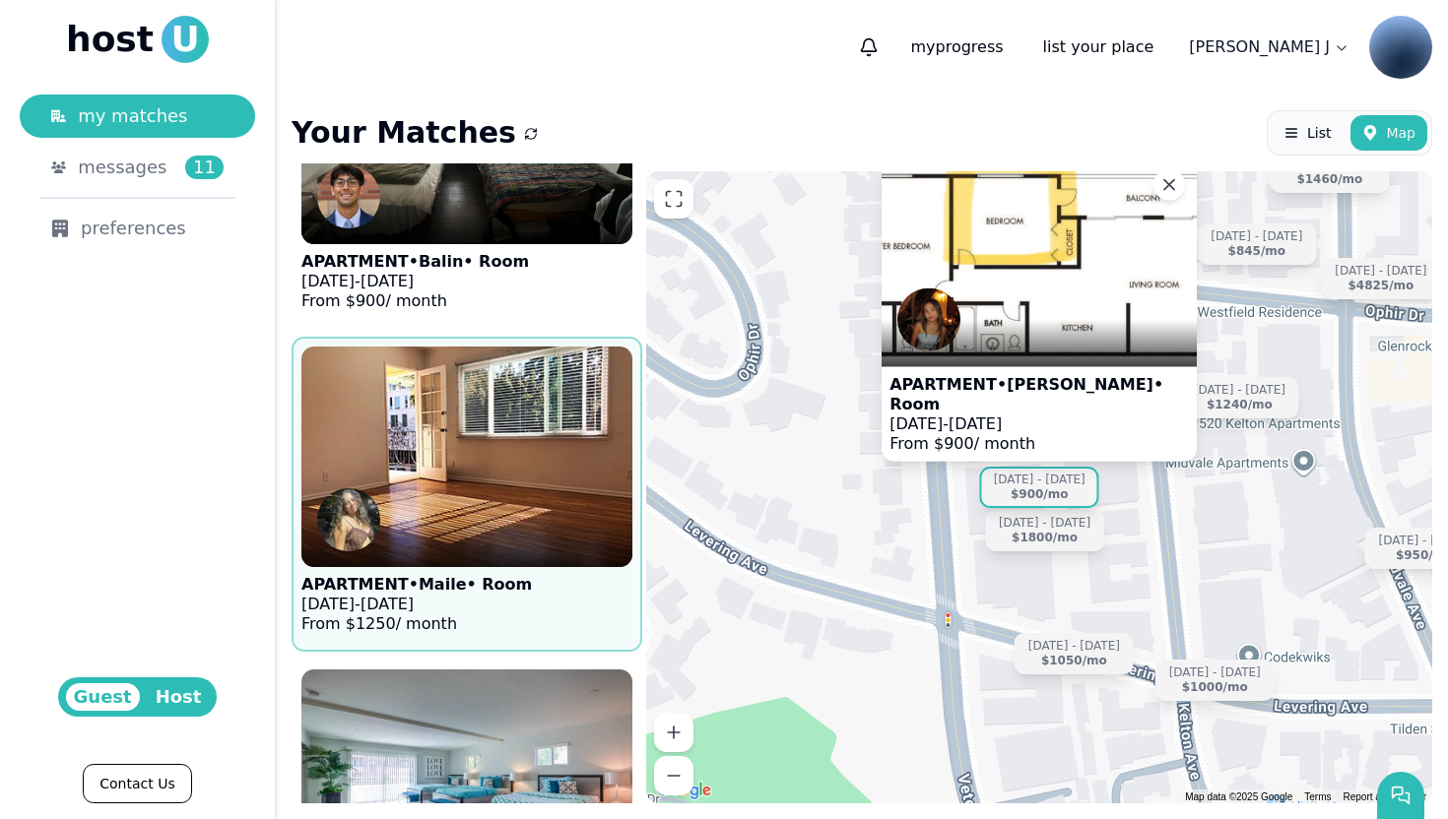
click at [484, 522] on div at bounding box center [466, 543] width 331 height 47
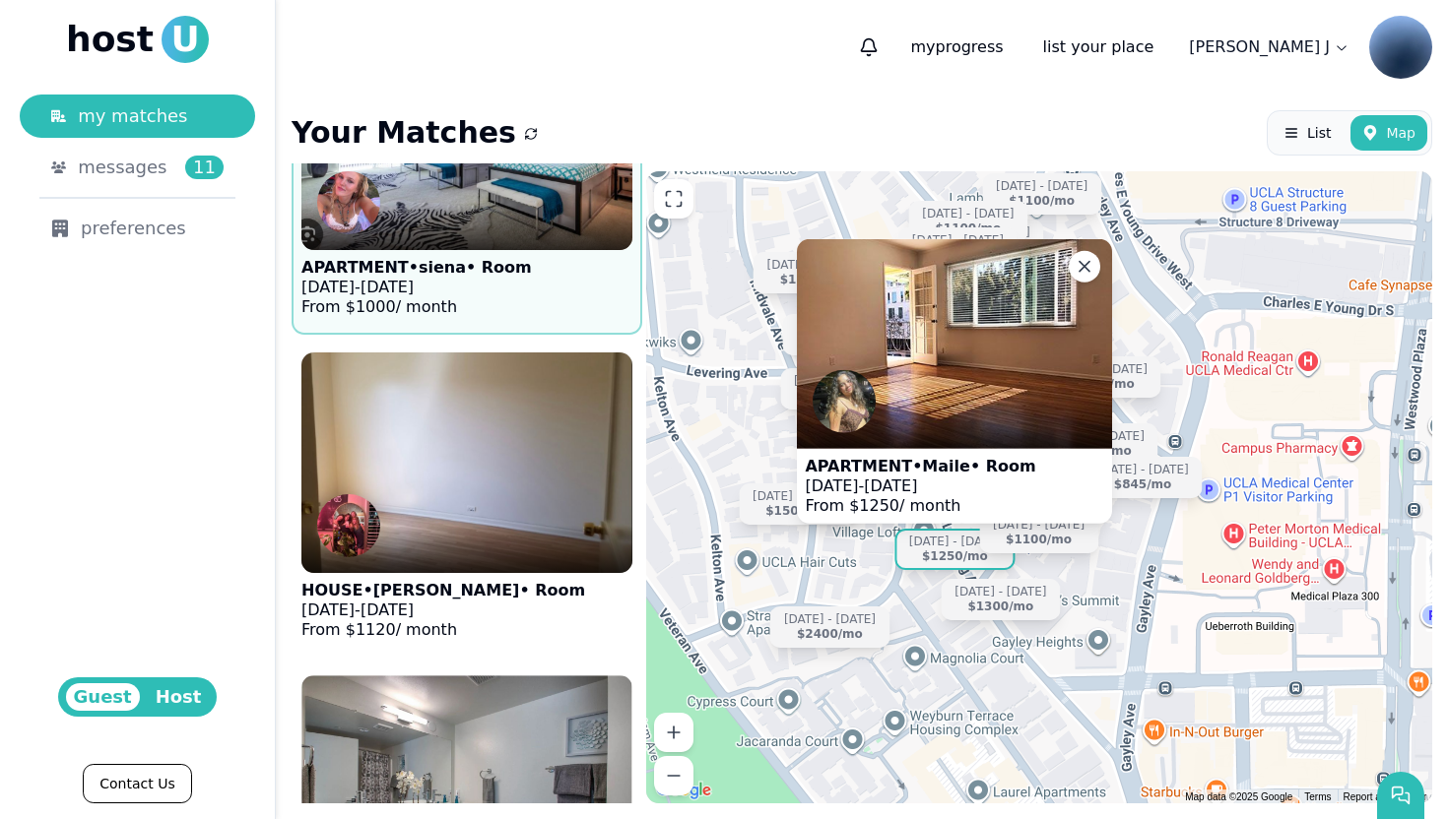
scroll to position [8271, 0]
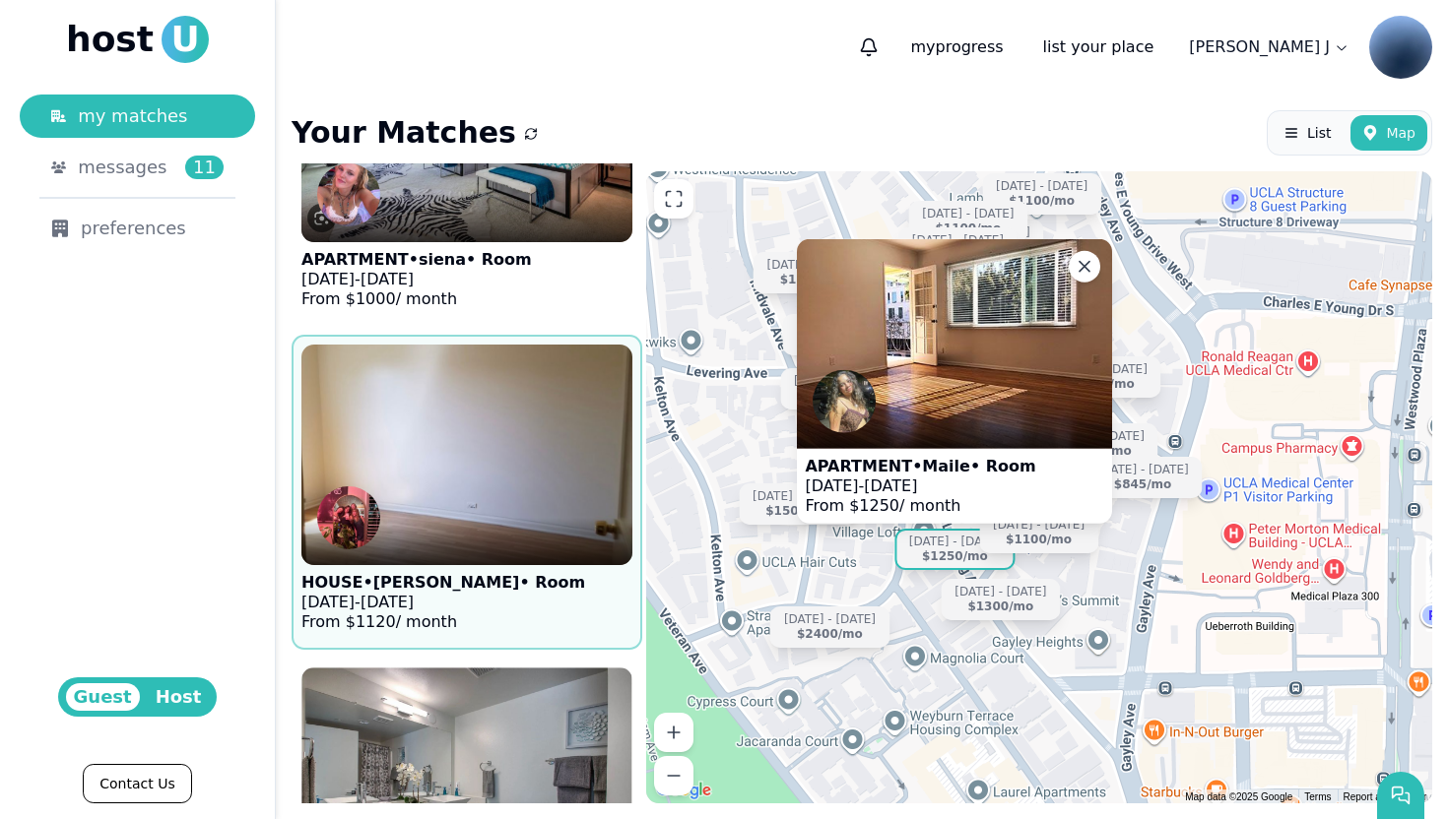
click at [437, 541] on div at bounding box center [466, 541] width 331 height 47
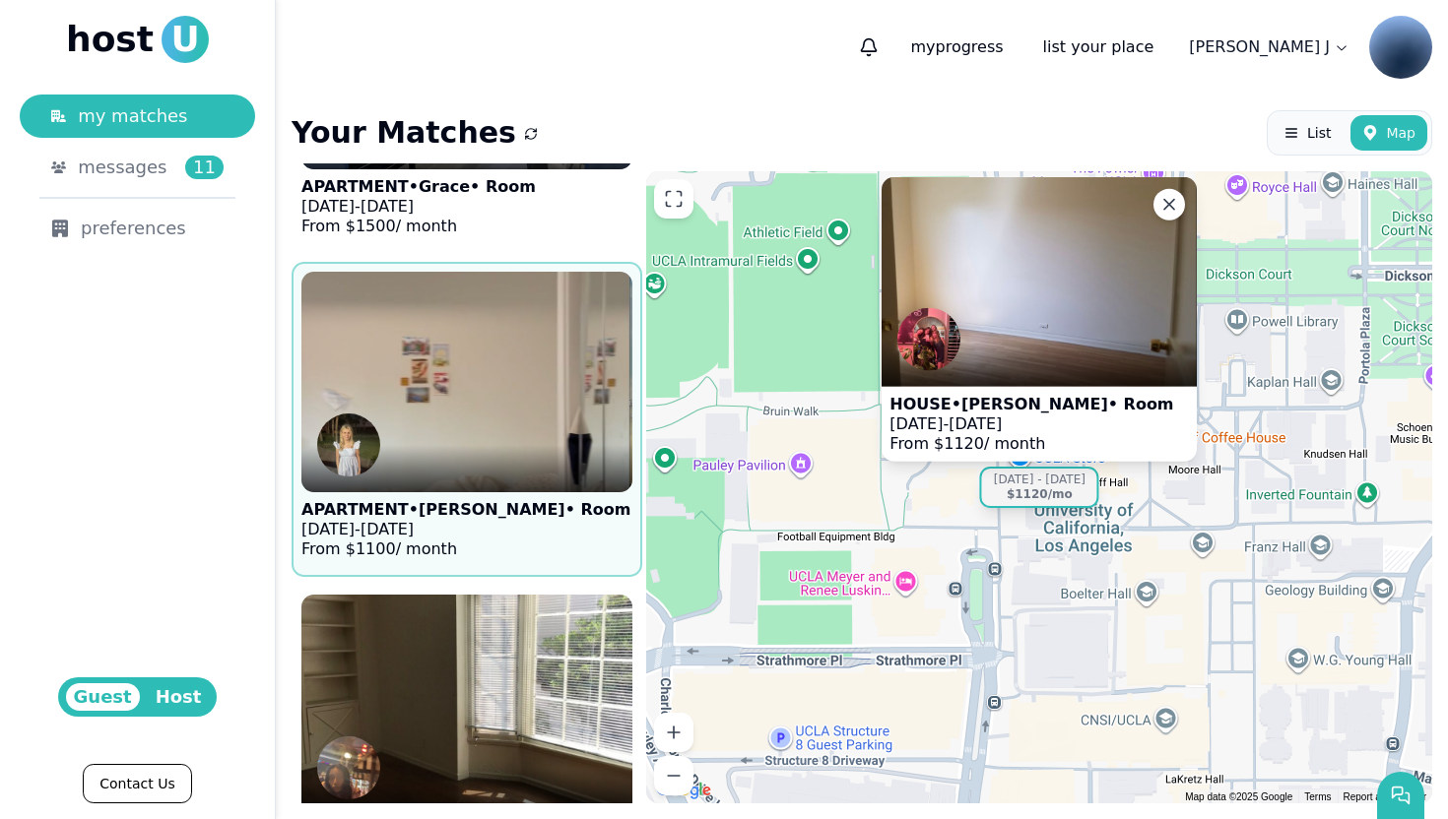
scroll to position [9316, 0]
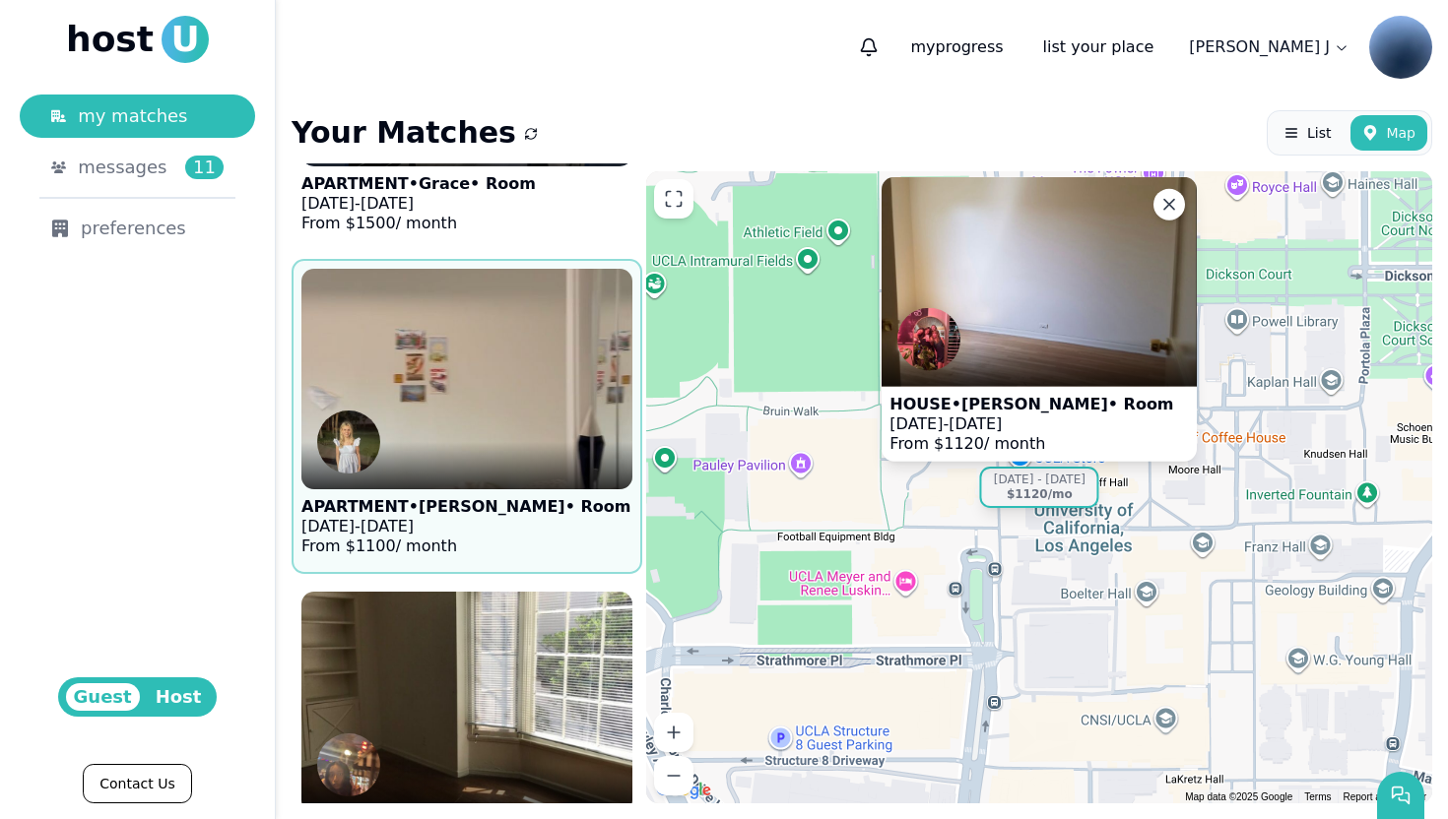
click at [460, 427] on img at bounding box center [467, 379] width 364 height 242
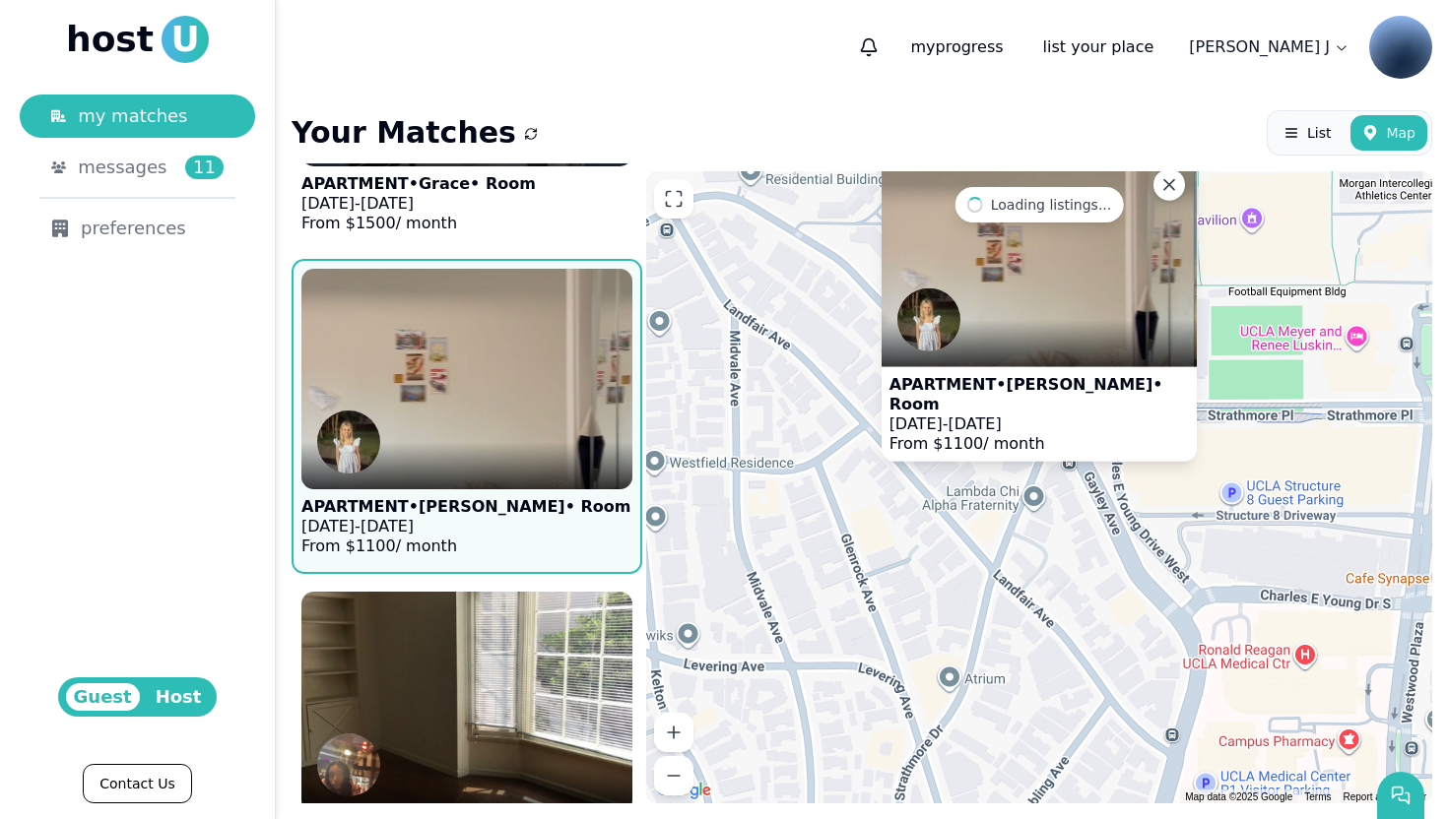
click at [463, 423] on img at bounding box center [467, 379] width 364 height 242
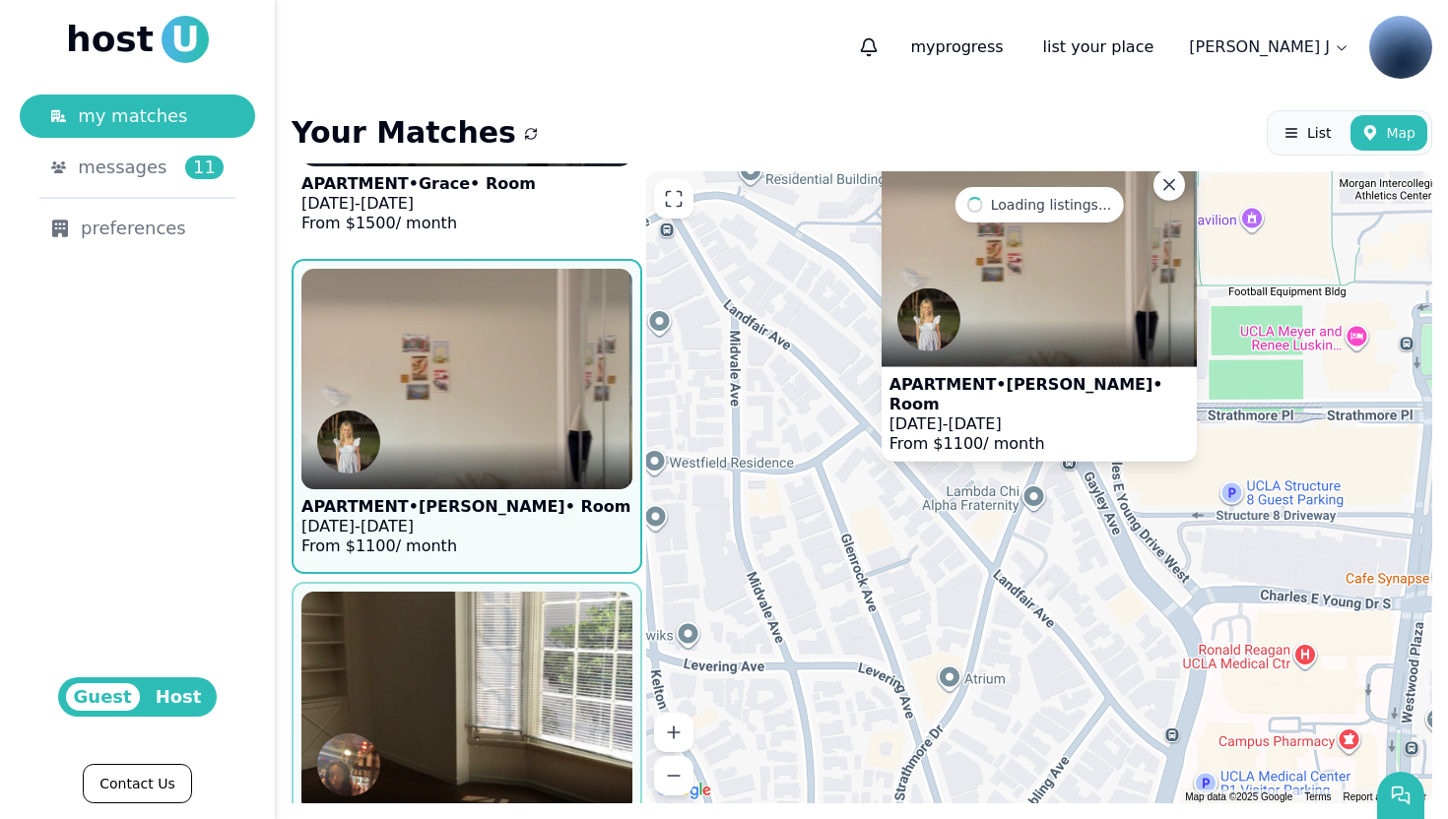
scroll to position [9589, 0]
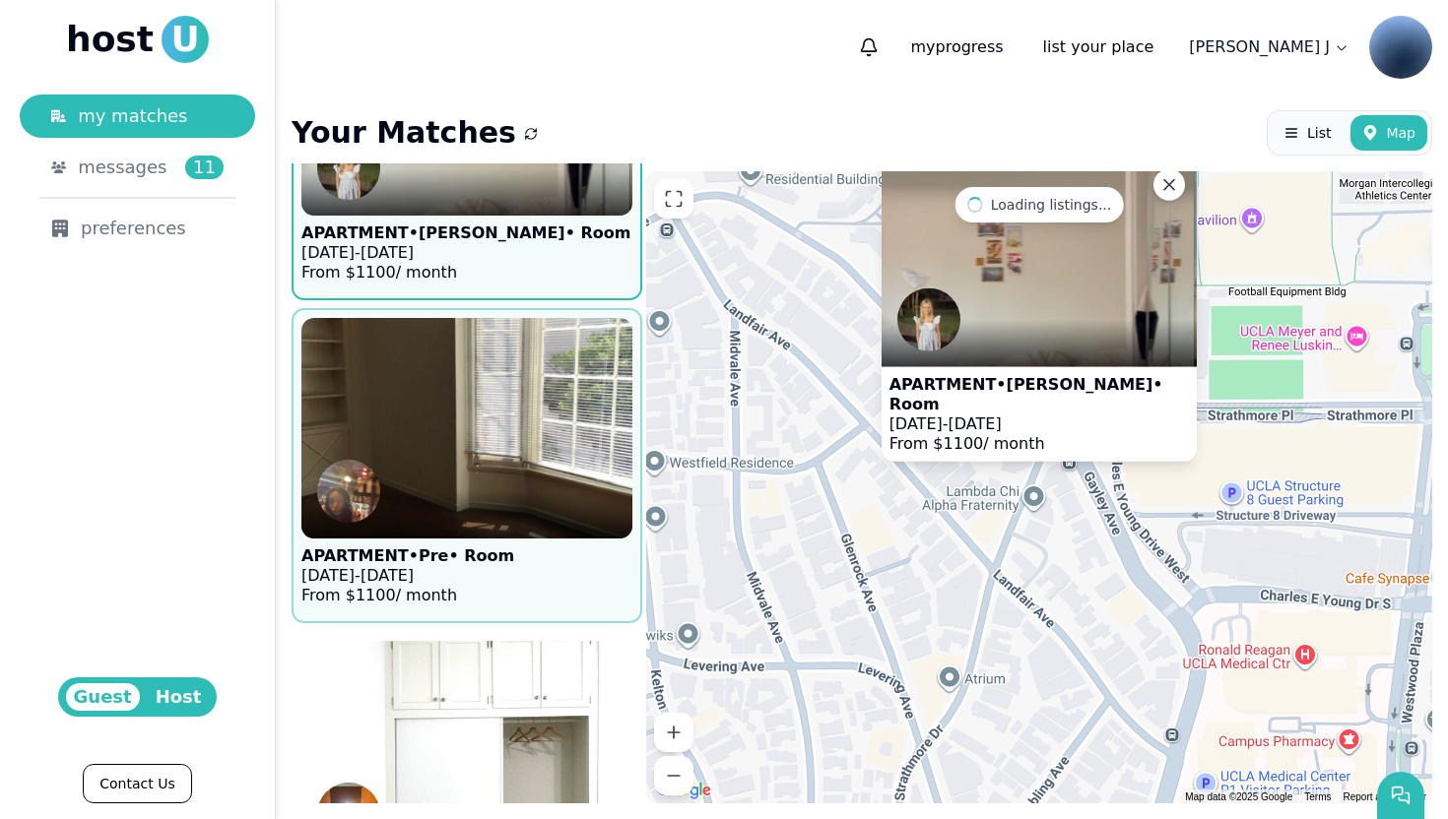
click at [455, 478] on img at bounding box center [467, 428] width 364 height 242
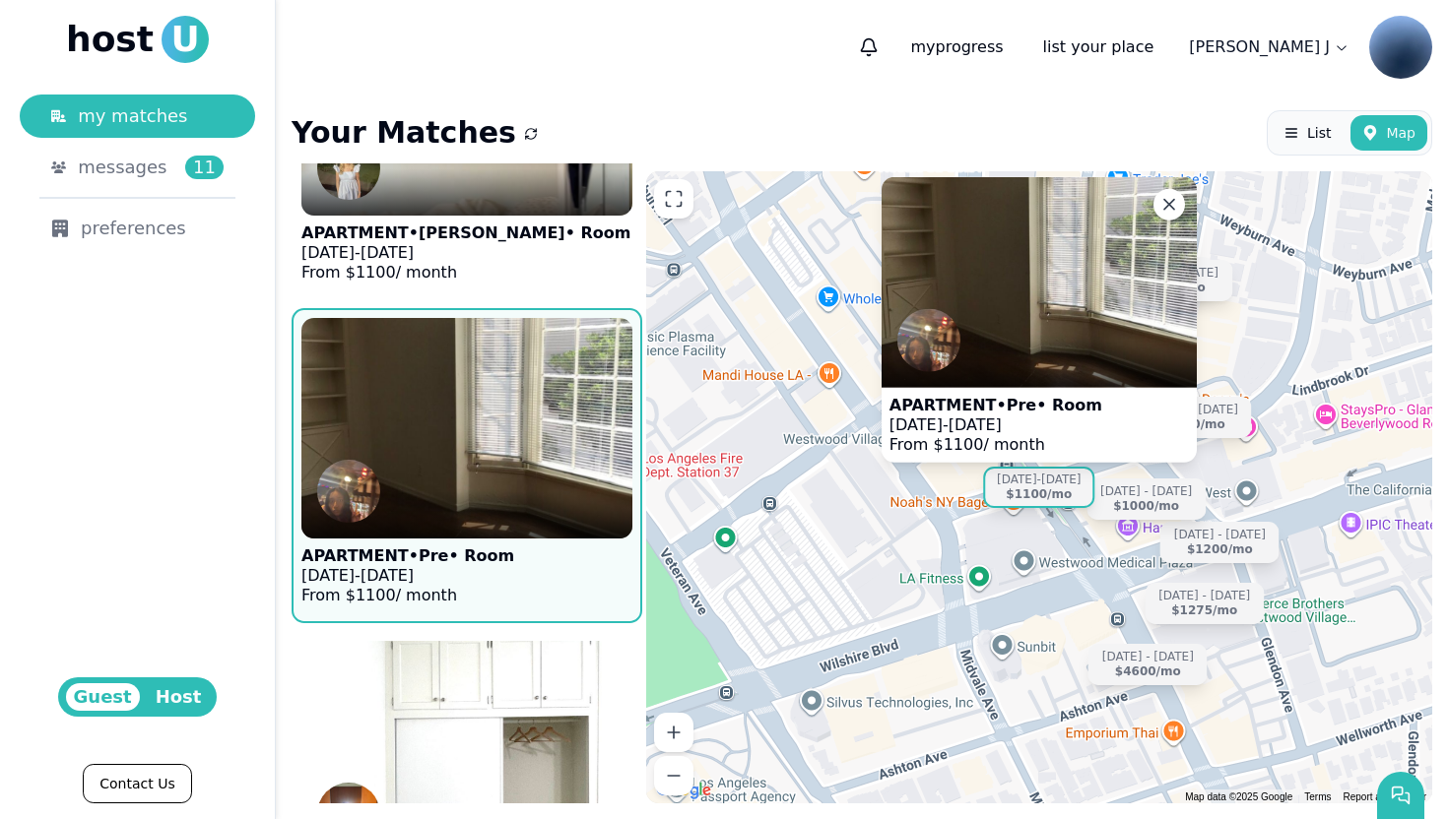
scroll to position [9834, 0]
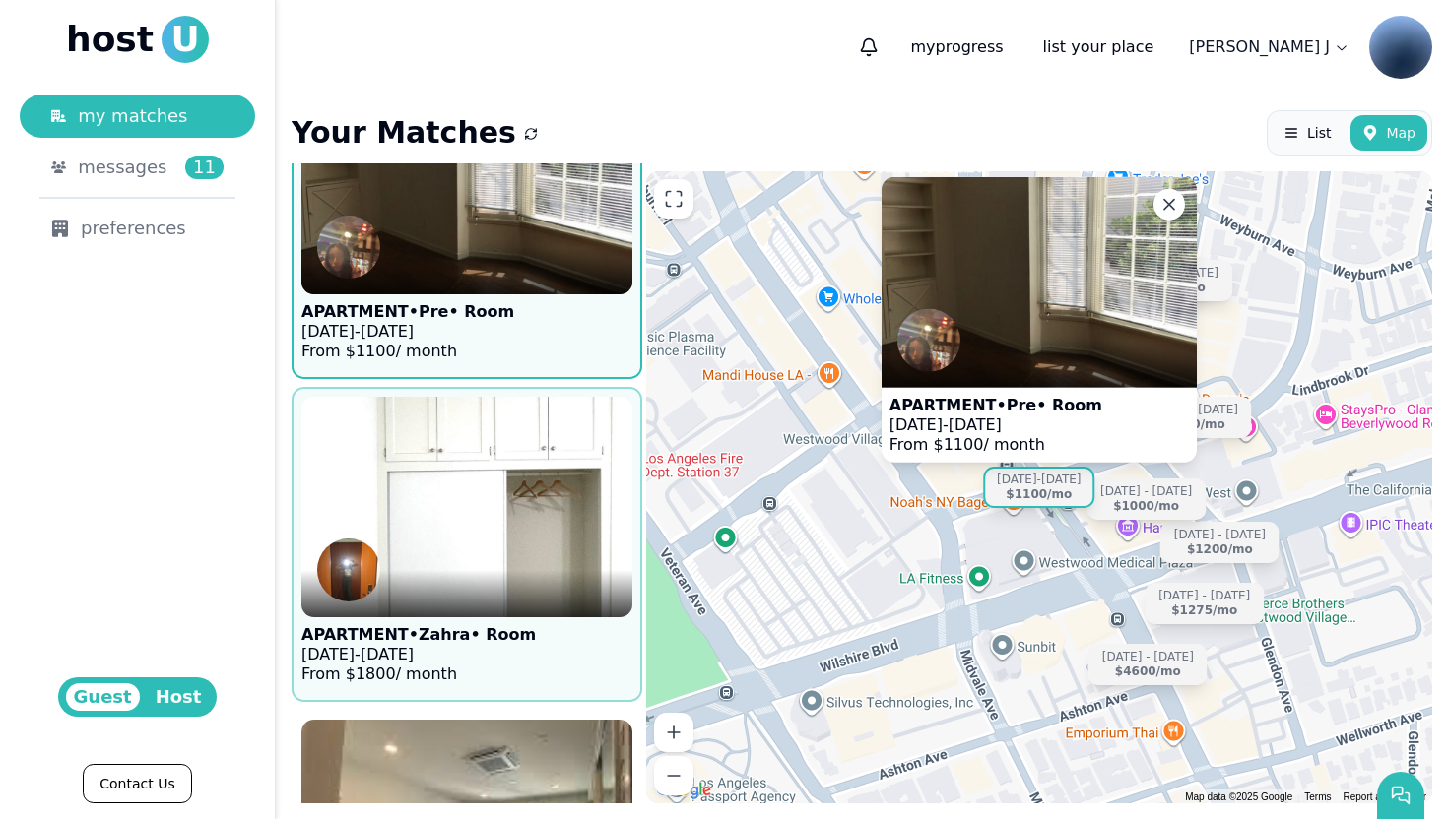
click at [485, 539] on img at bounding box center [467, 507] width 364 height 242
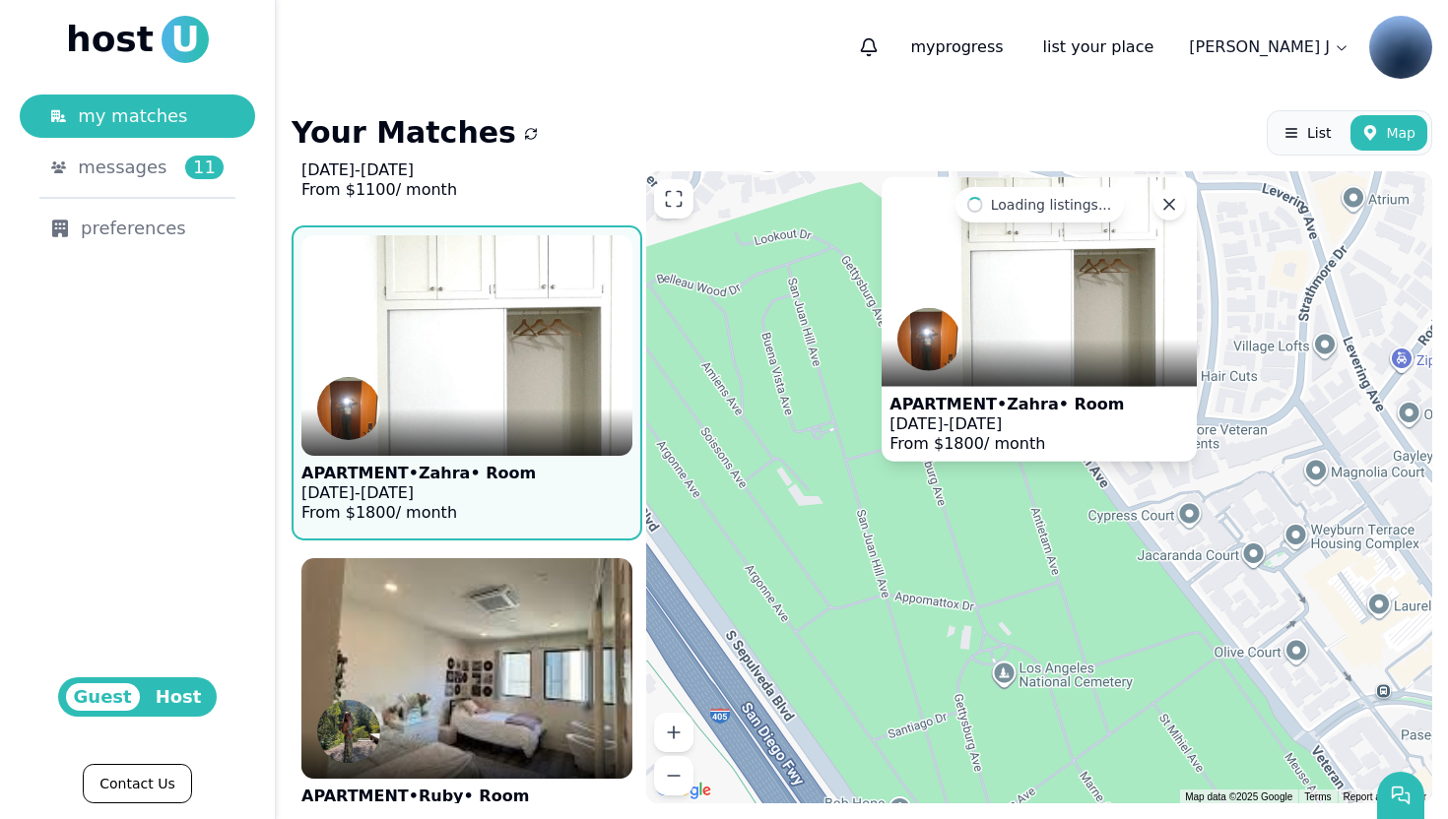
scroll to position [10000, 0]
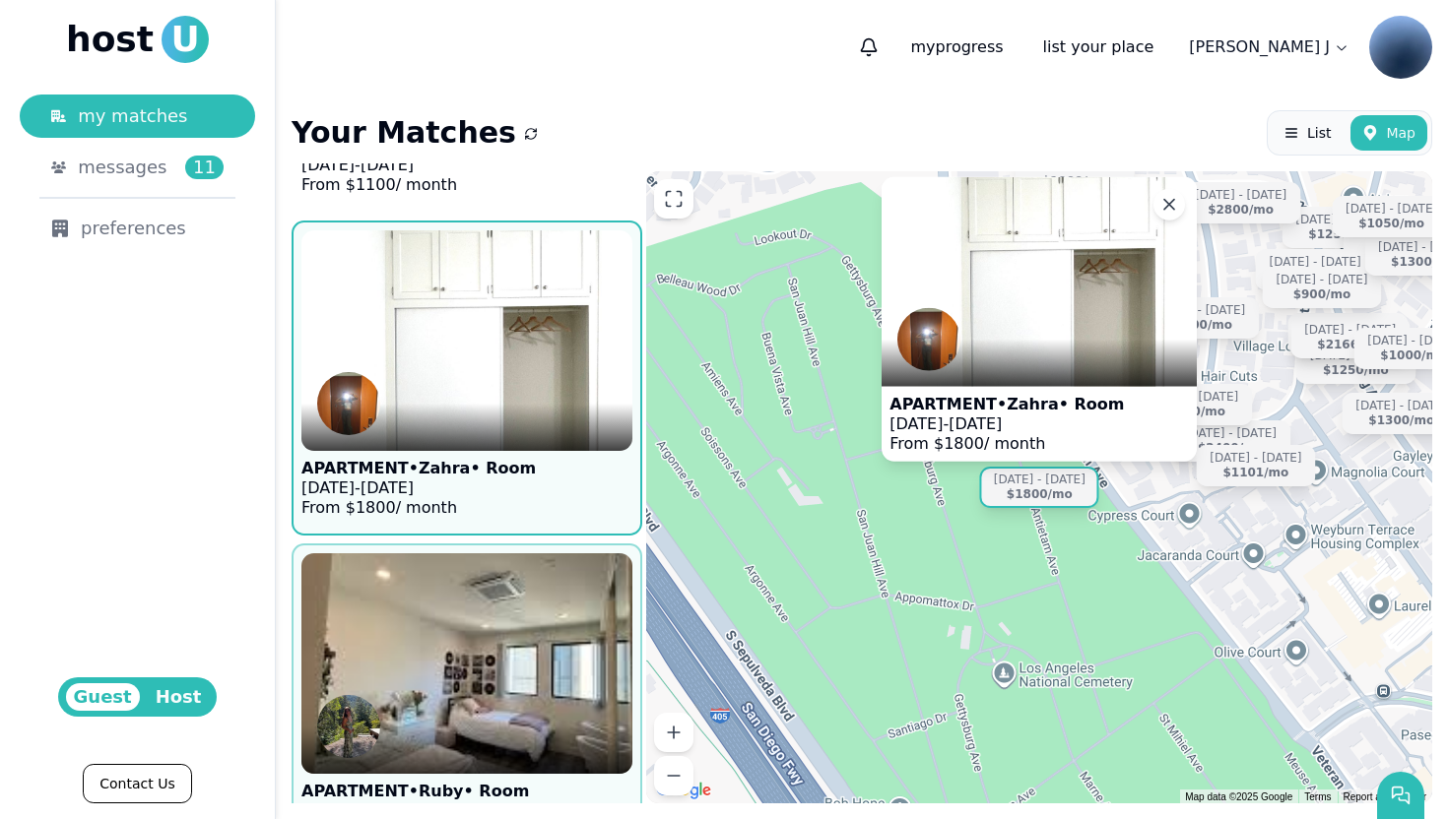
click at [444, 660] on img at bounding box center [467, 664] width 364 height 242
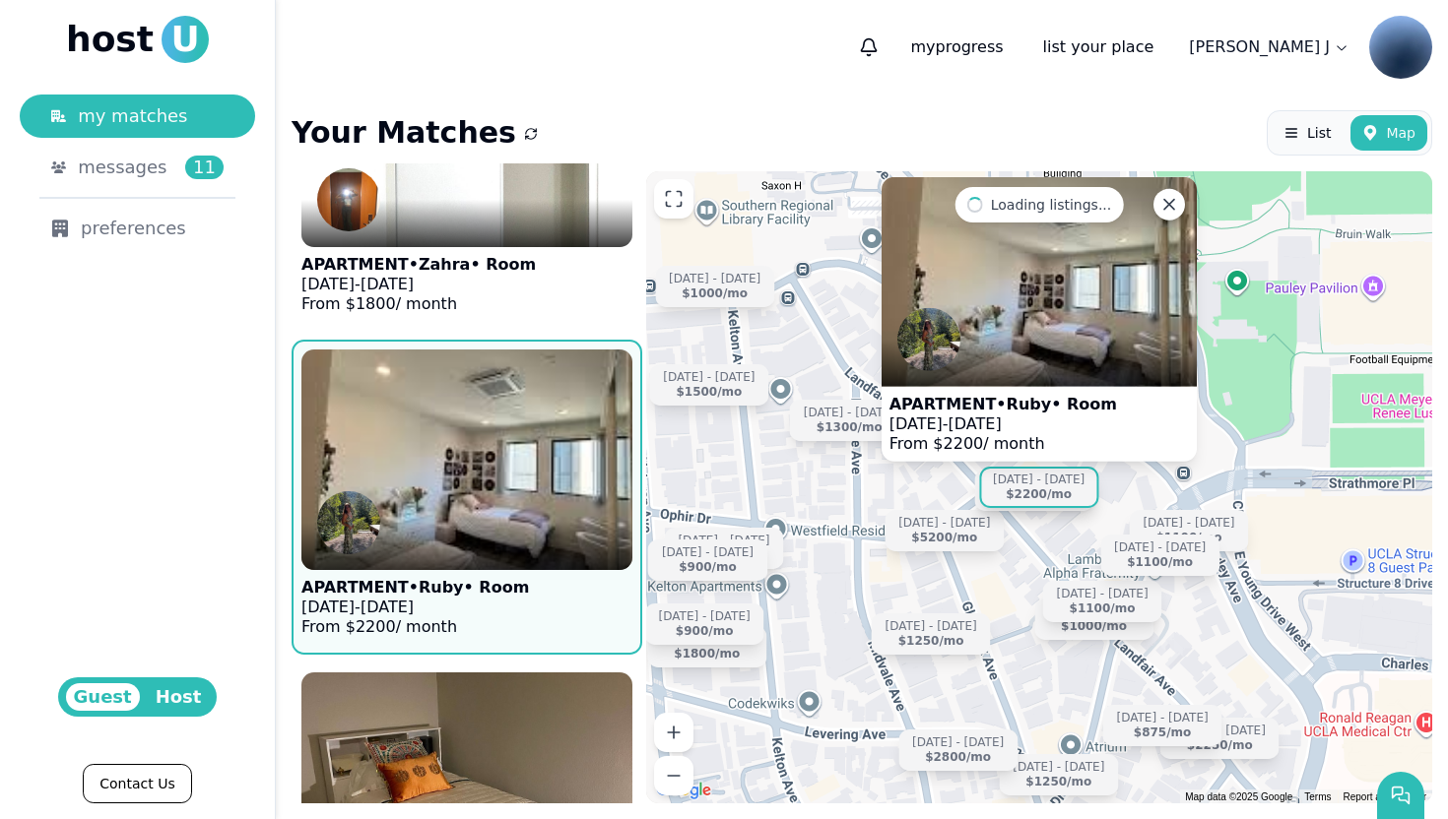
scroll to position [10203, 0]
click at [435, 511] on img at bounding box center [467, 461] width 364 height 242
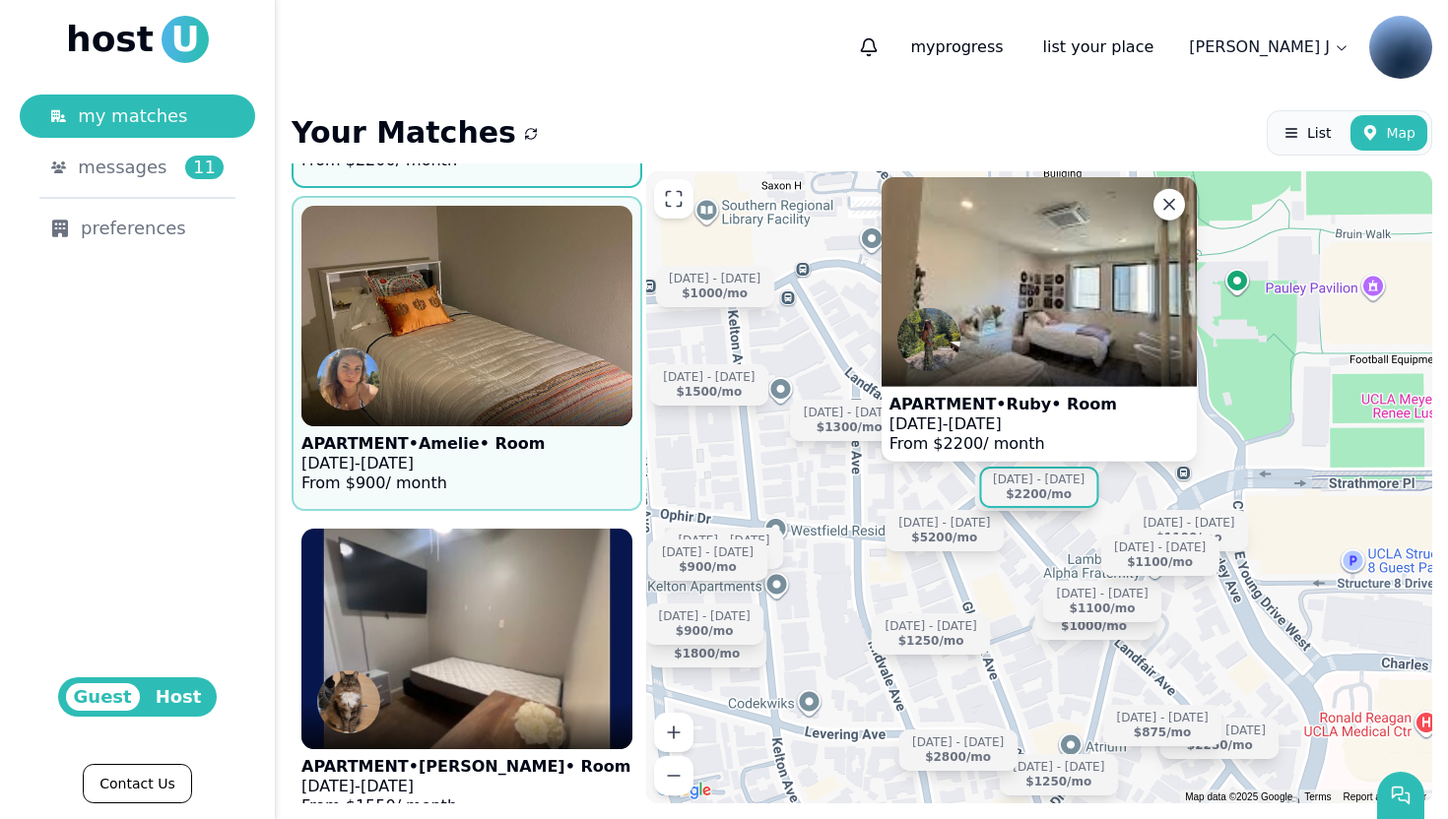
scroll to position [10672, 0]
click at [511, 395] on div at bounding box center [466, 401] width 331 height 47
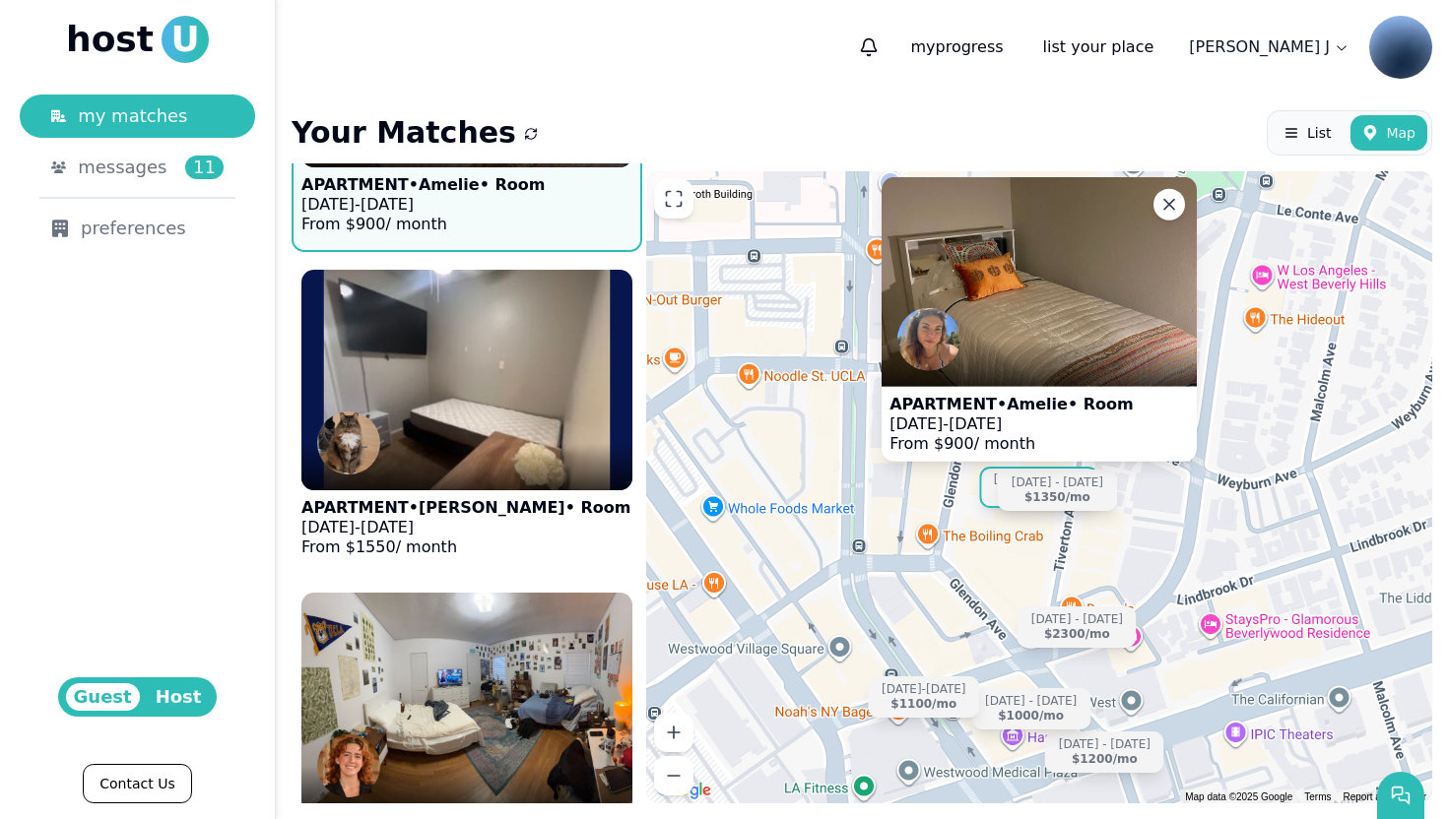
scroll to position [10936, 0]
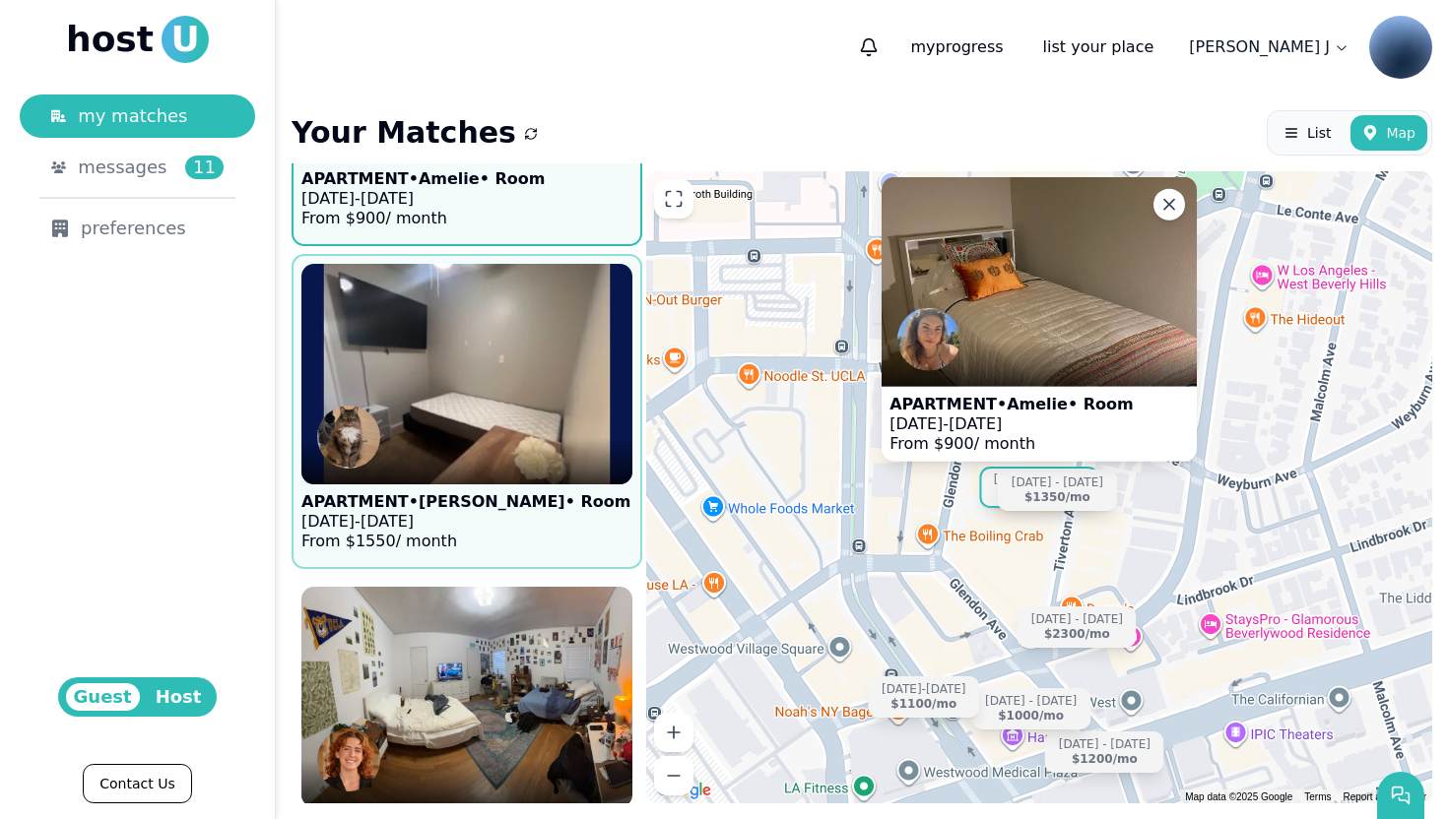
click at [511, 395] on img at bounding box center [466, 374] width 331 height 221
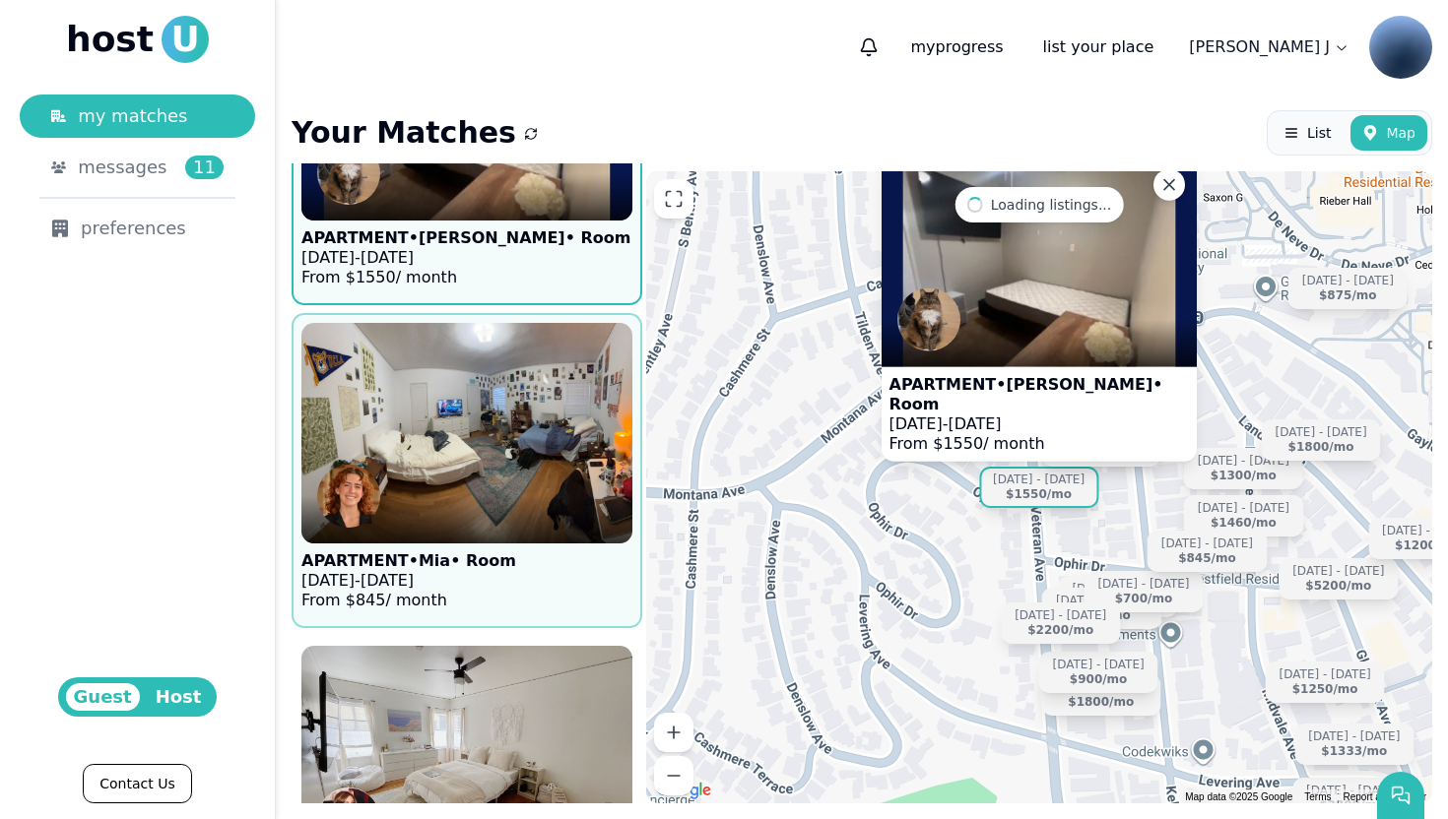
scroll to position [11209, 0]
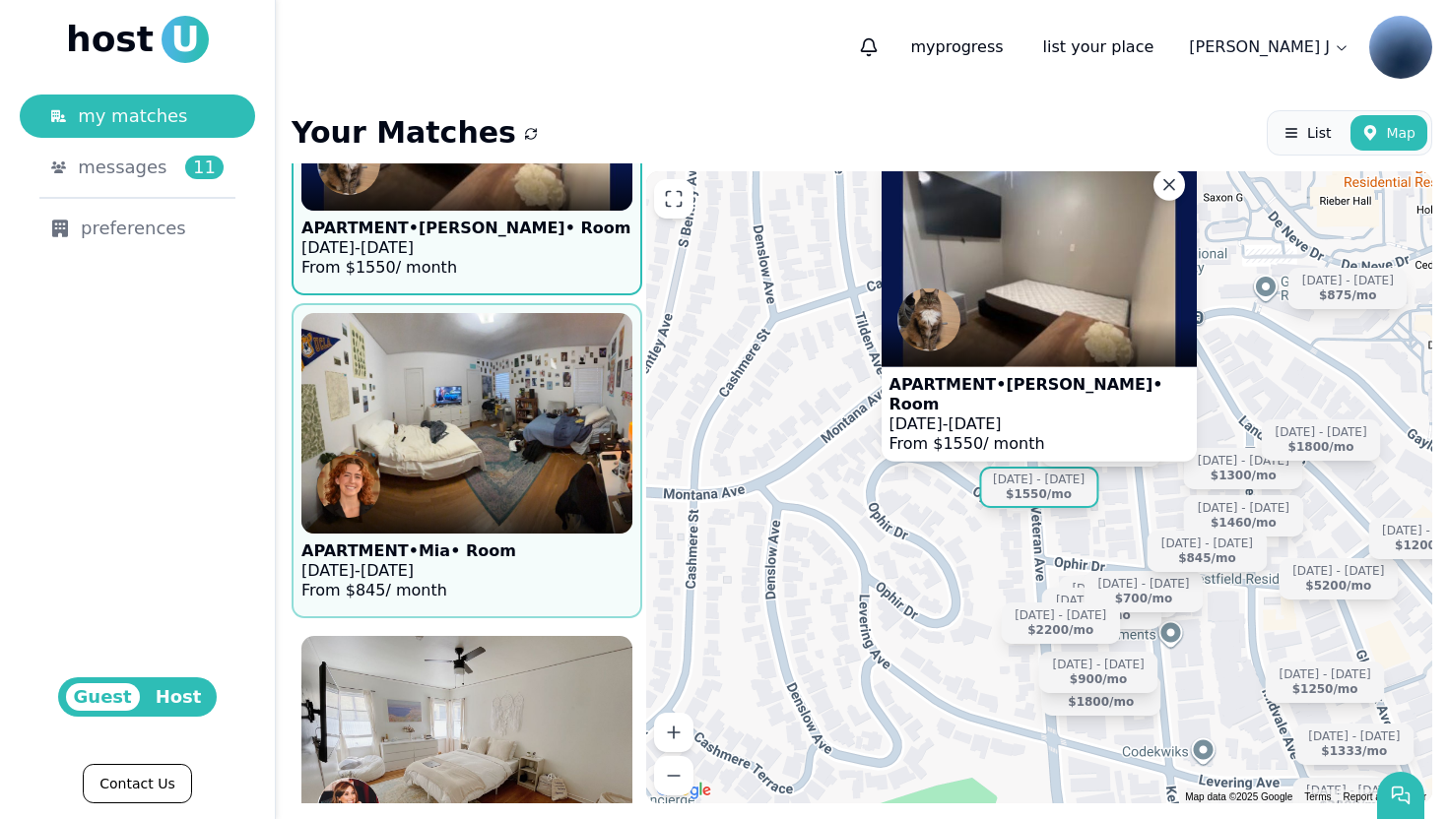
click at [515, 426] on img at bounding box center [467, 423] width 364 height 242
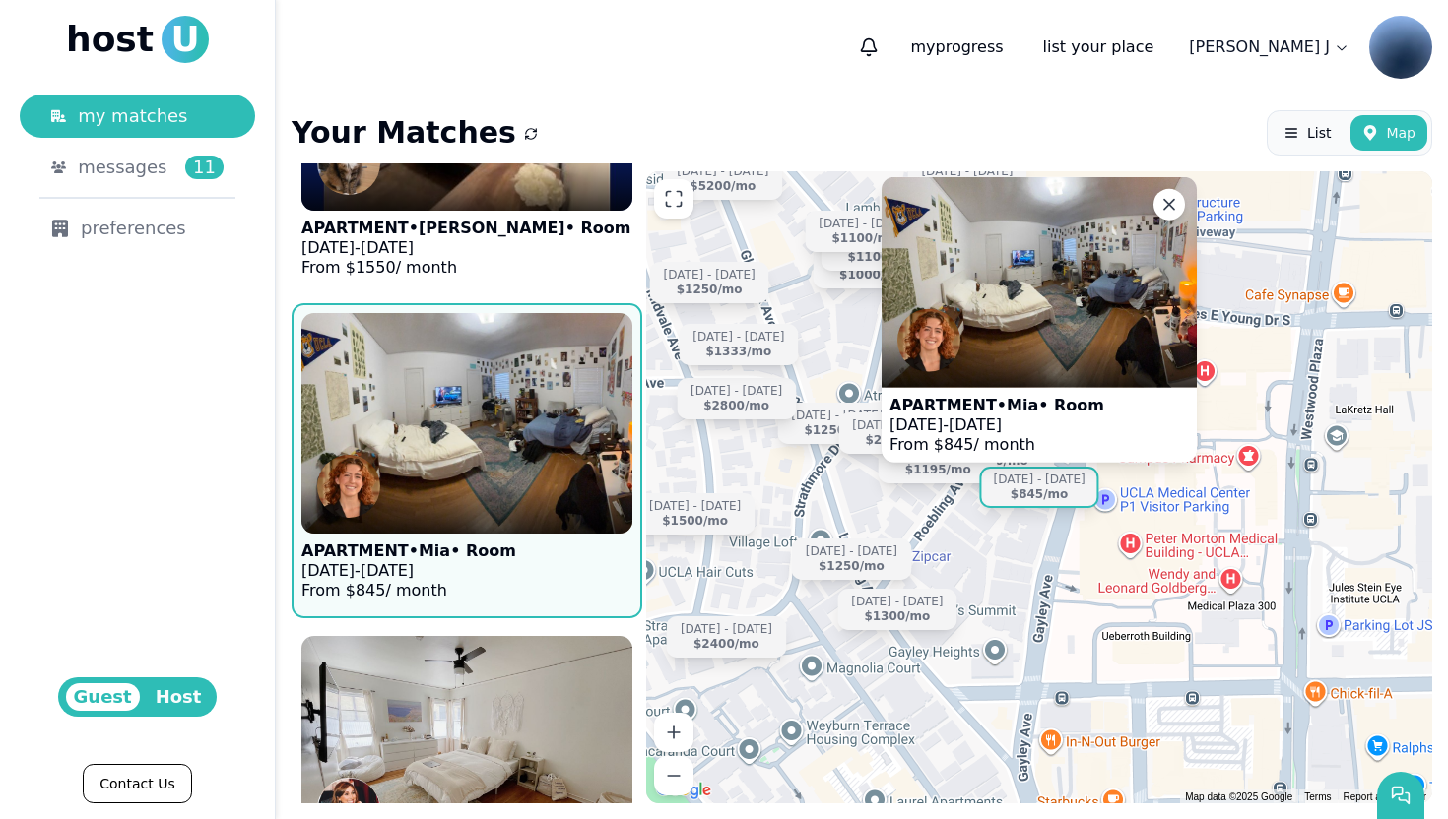
click at [478, 485] on img at bounding box center [467, 423] width 364 height 242
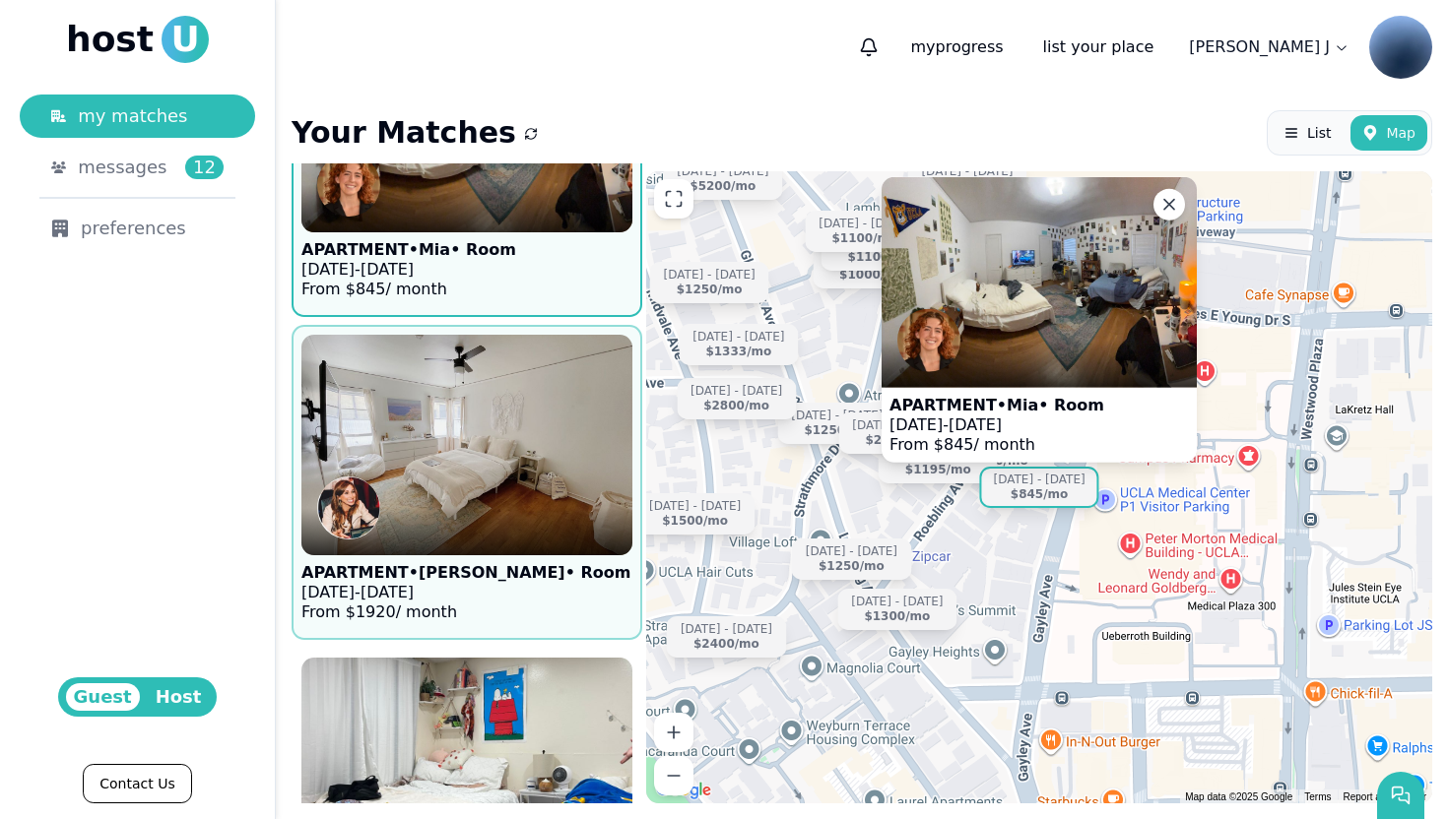
scroll to position [11515, 0]
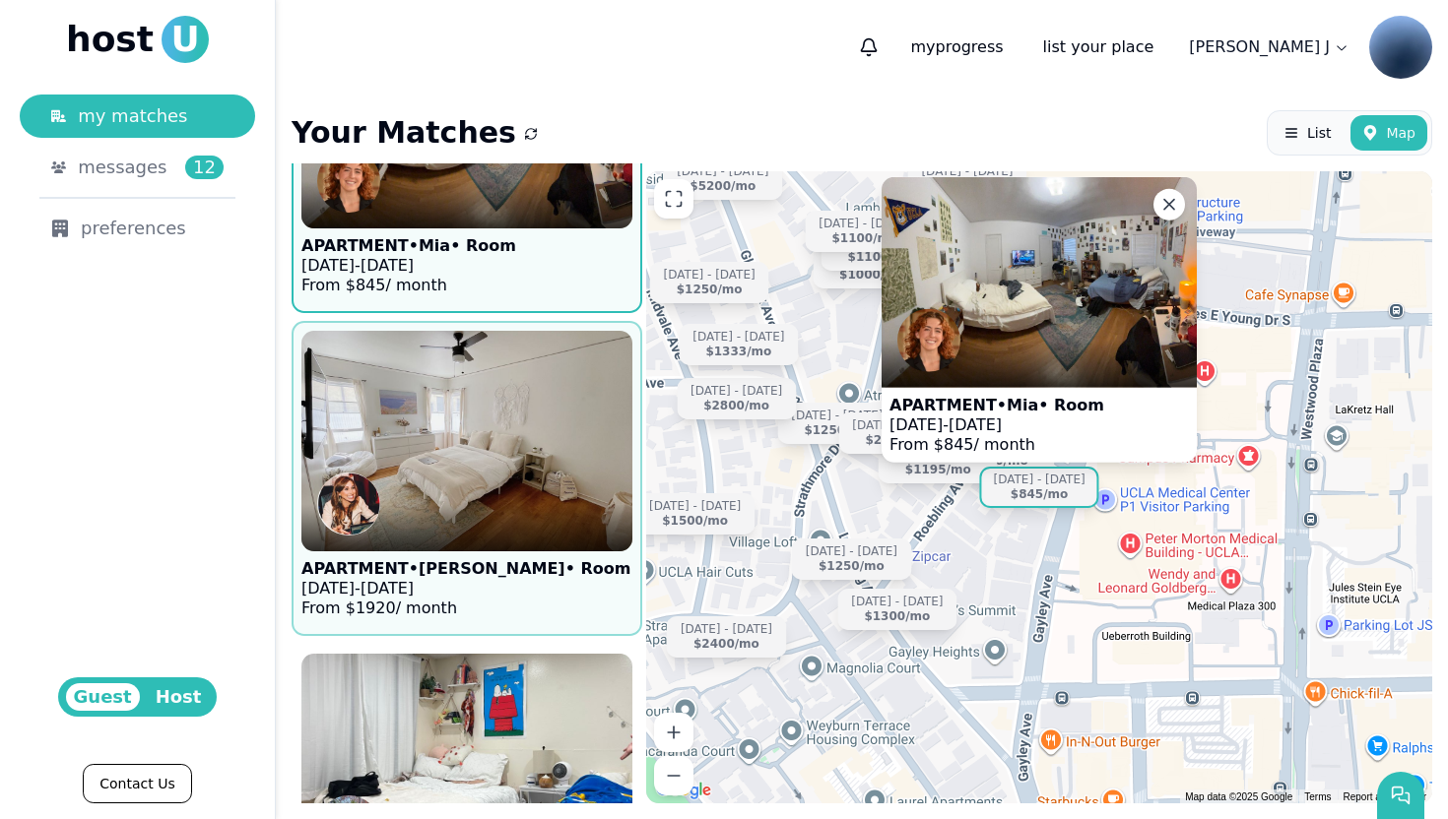
click at [532, 510] on div at bounding box center [466, 527] width 331 height 47
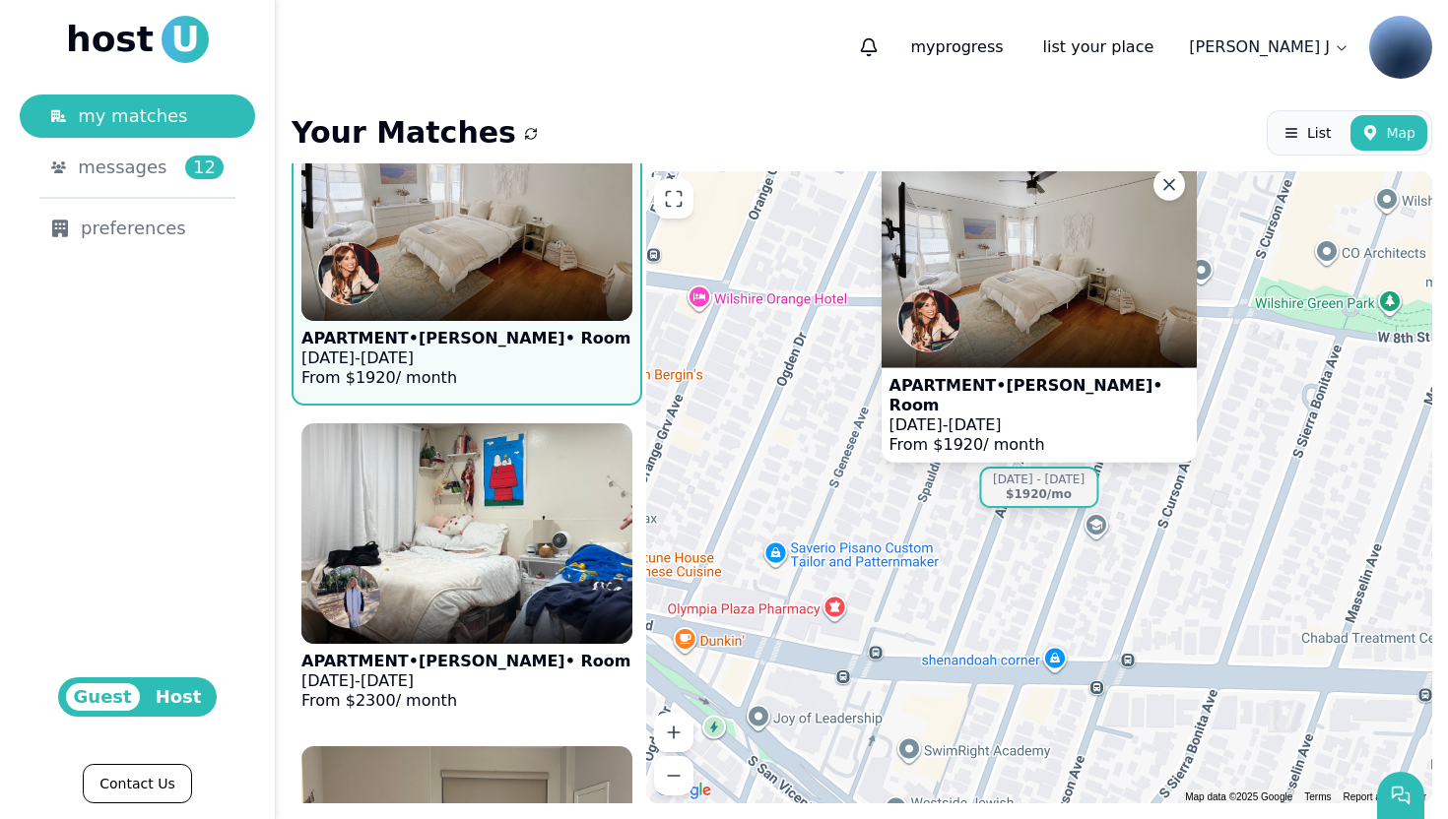
scroll to position [11753, 0]
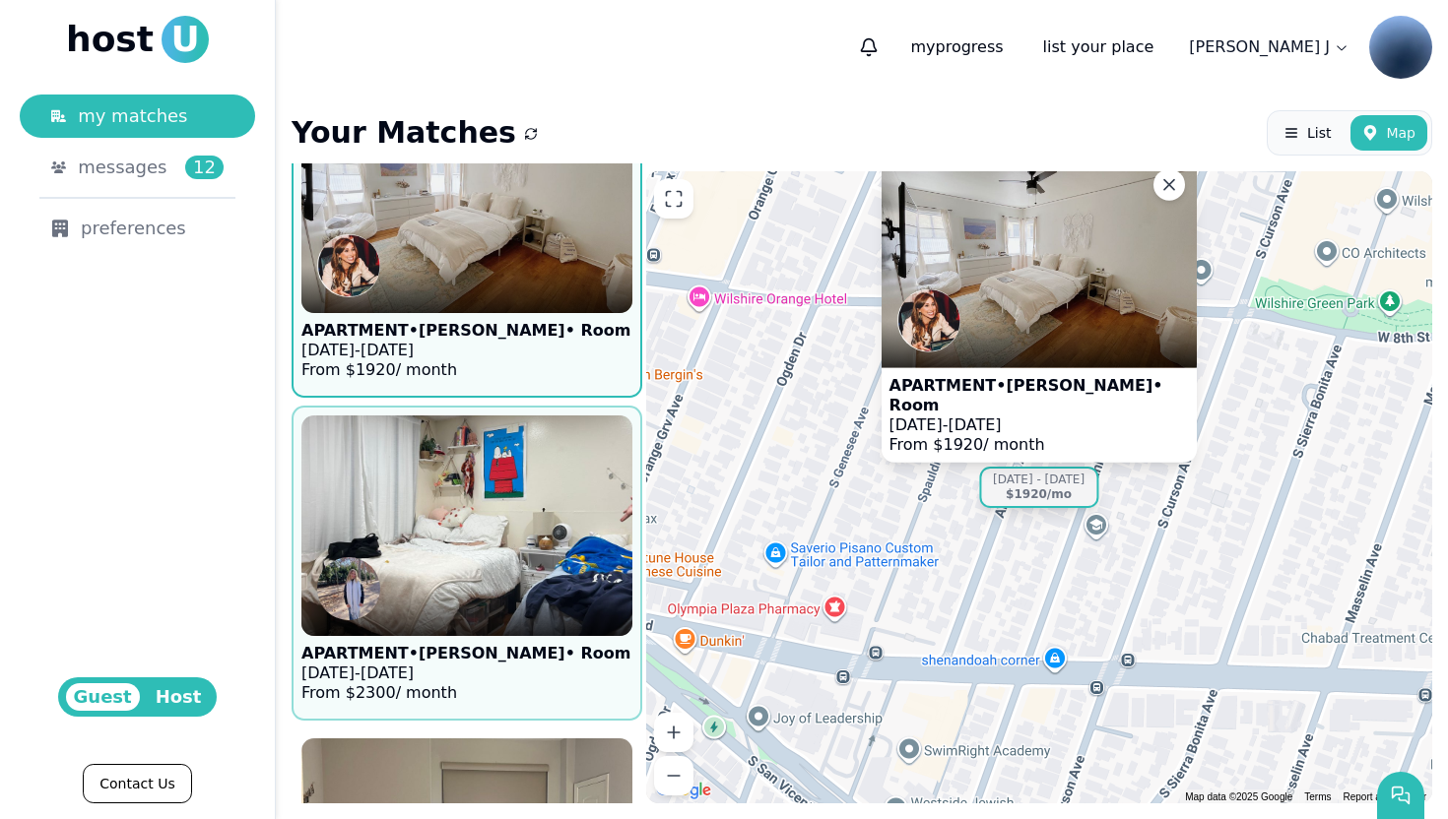
click at [532, 510] on img at bounding box center [466, 526] width 331 height 221
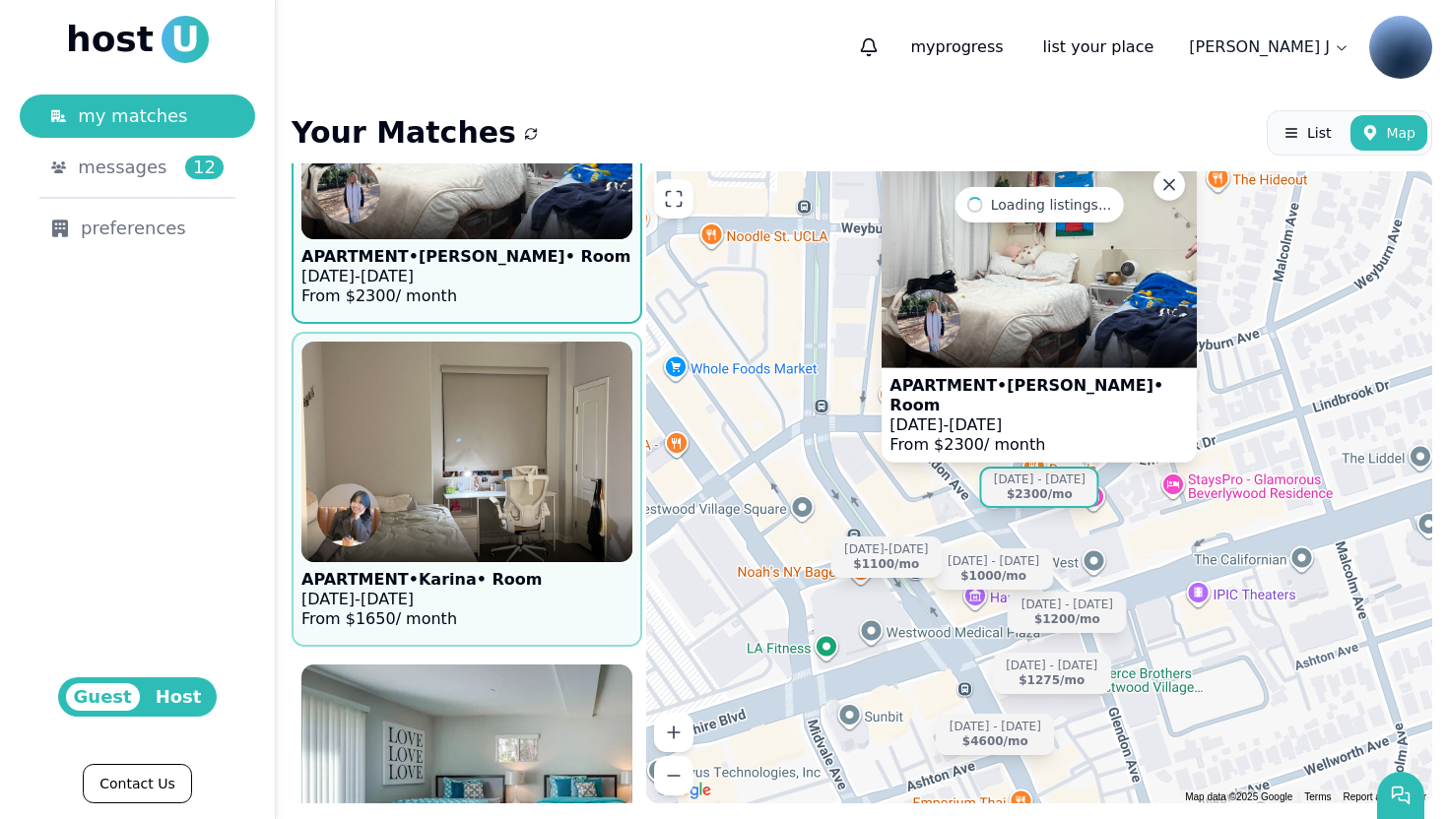
scroll to position [12163, 0]
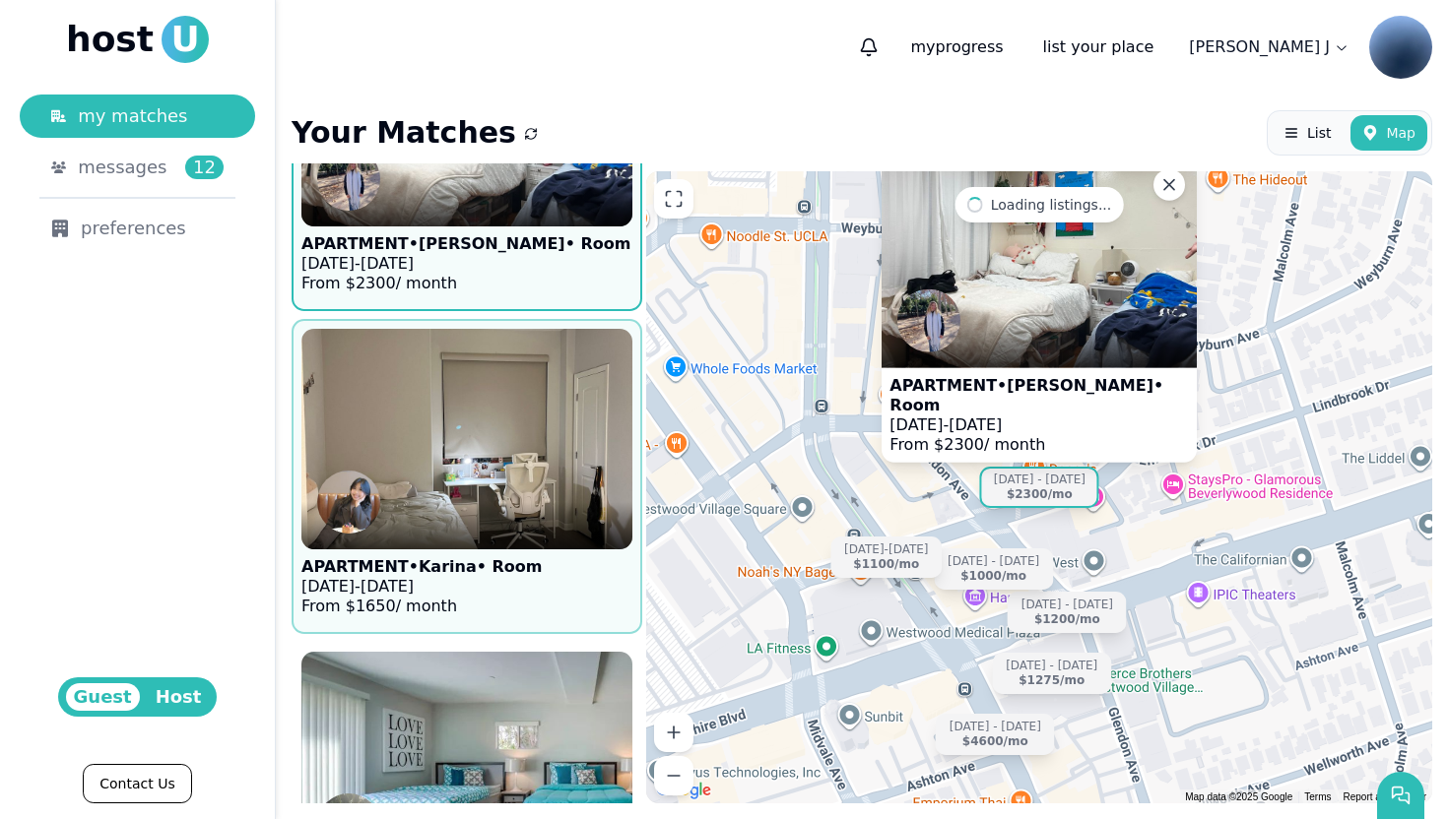
click at [532, 505] on div at bounding box center [466, 525] width 331 height 47
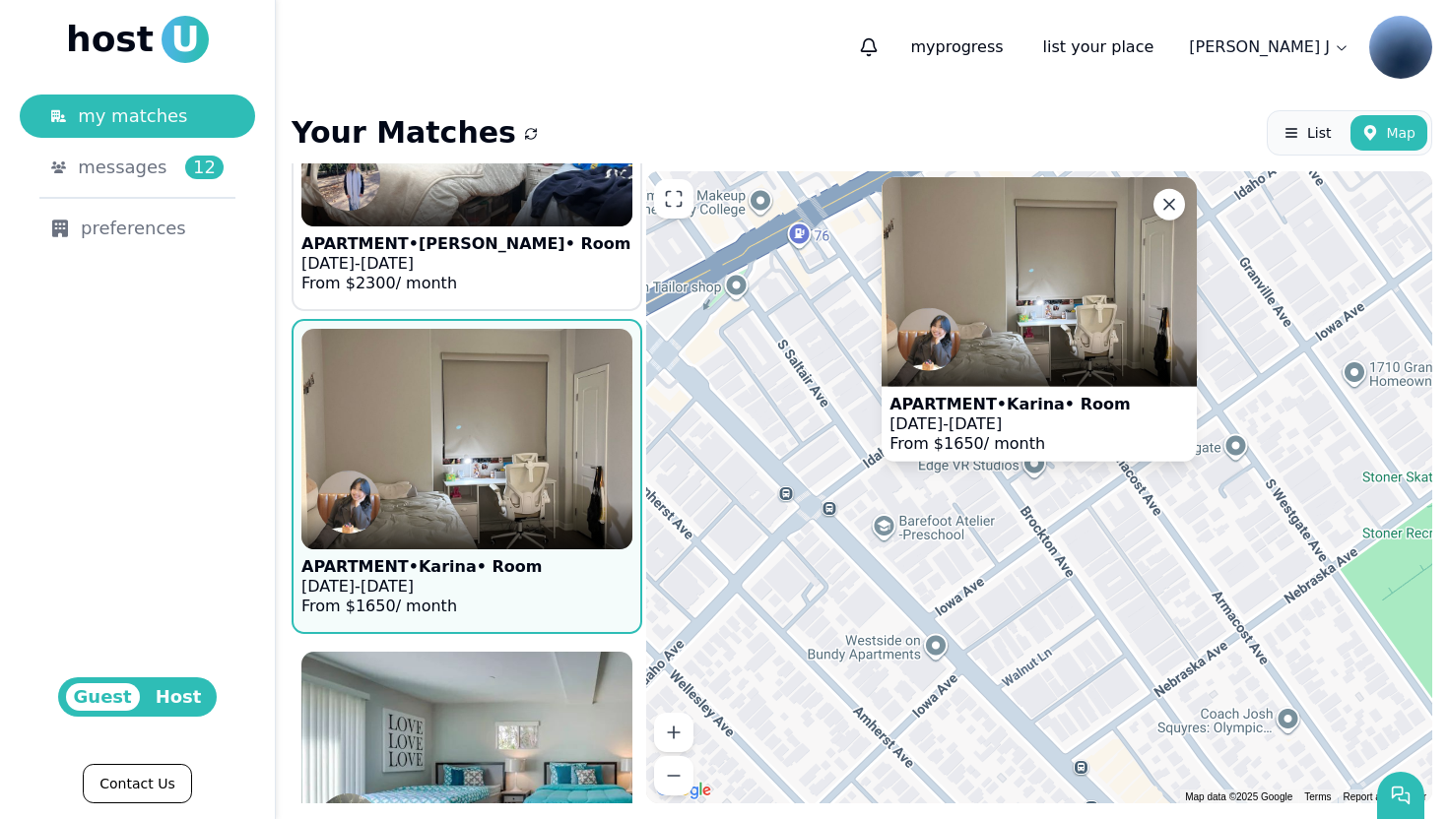
scroll to position [12372, 0]
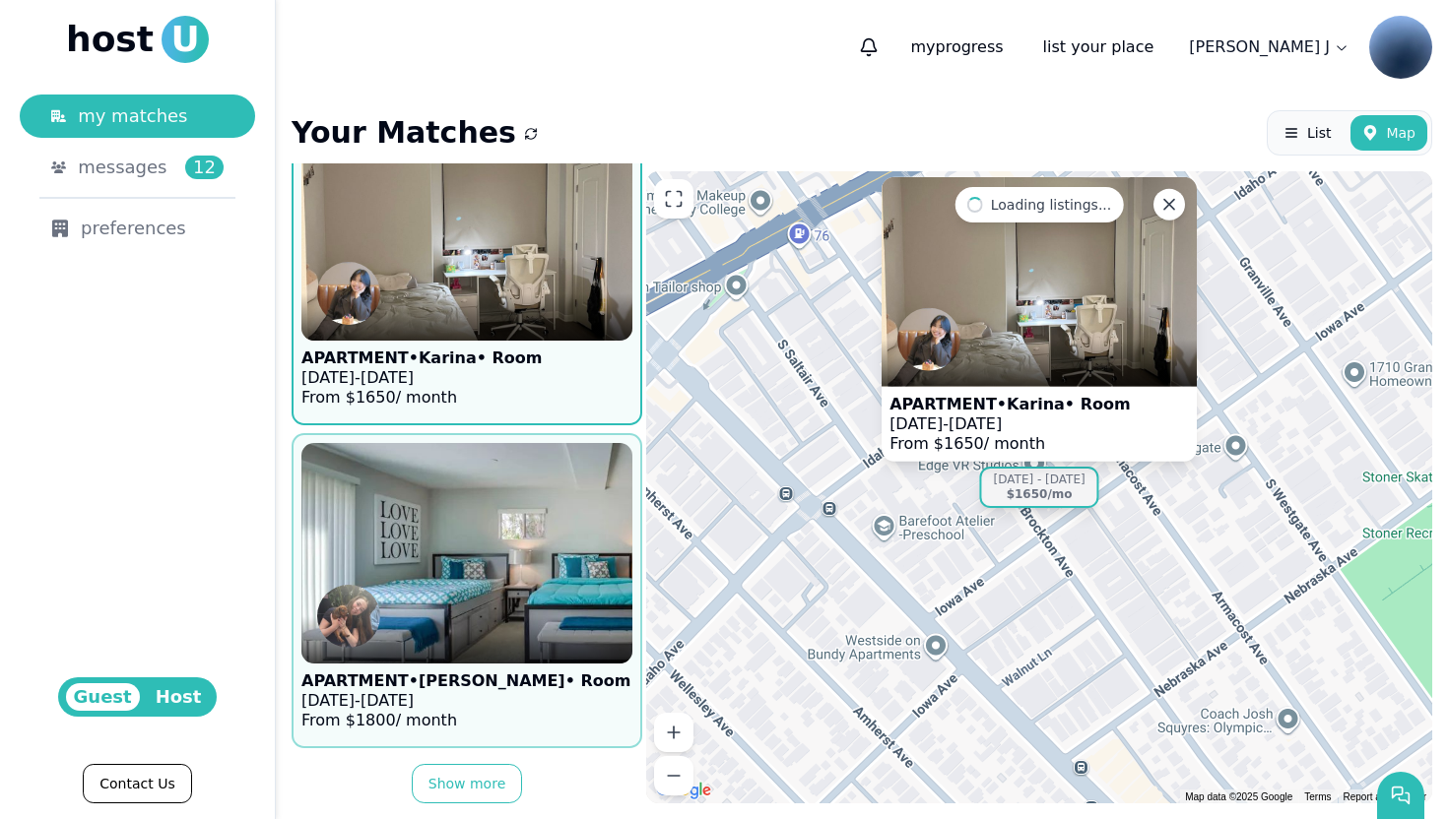
click at [532, 535] on img at bounding box center [467, 553] width 364 height 242
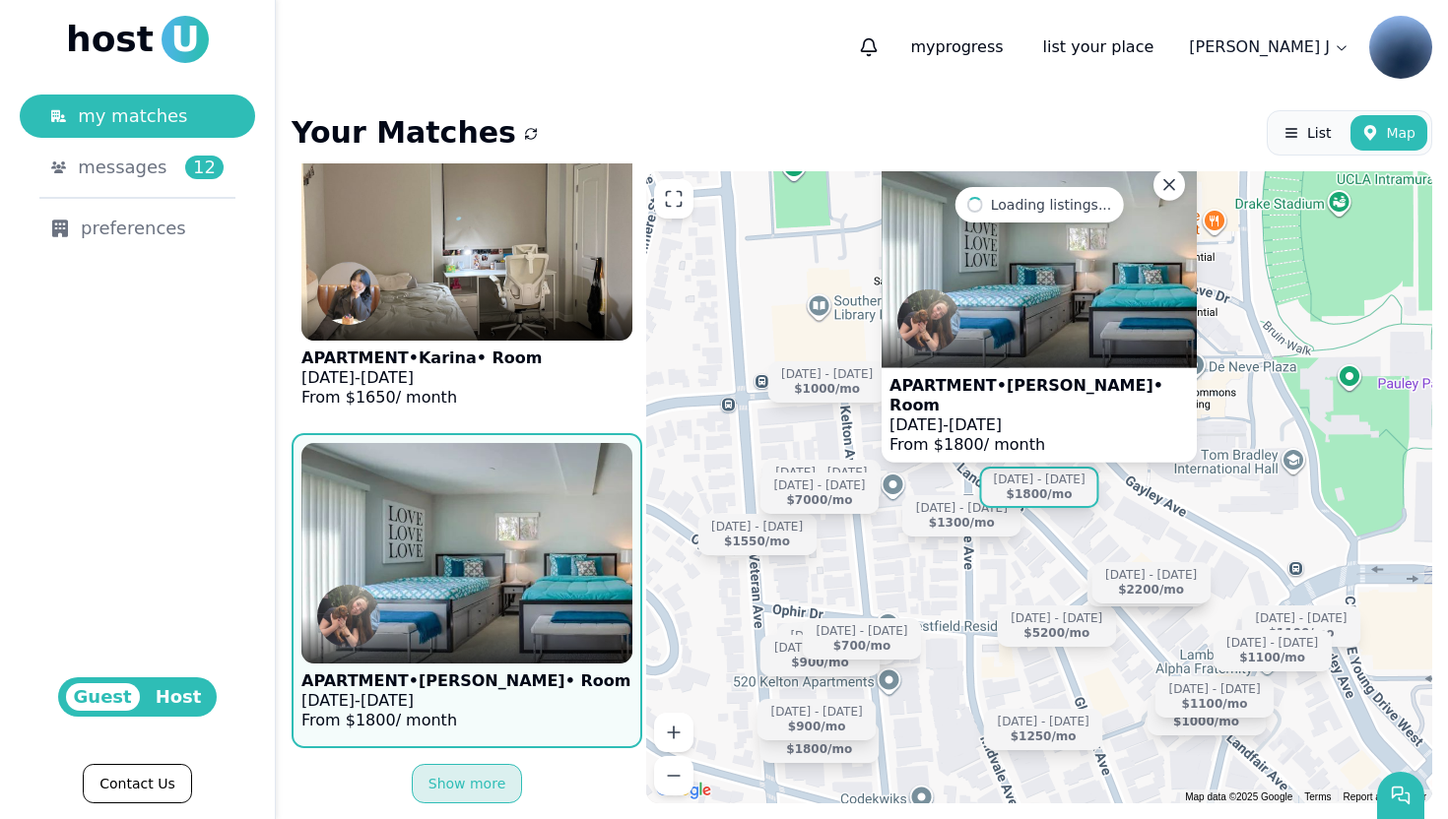
click at [482, 776] on button "Show more" at bounding box center [467, 783] width 111 height 39
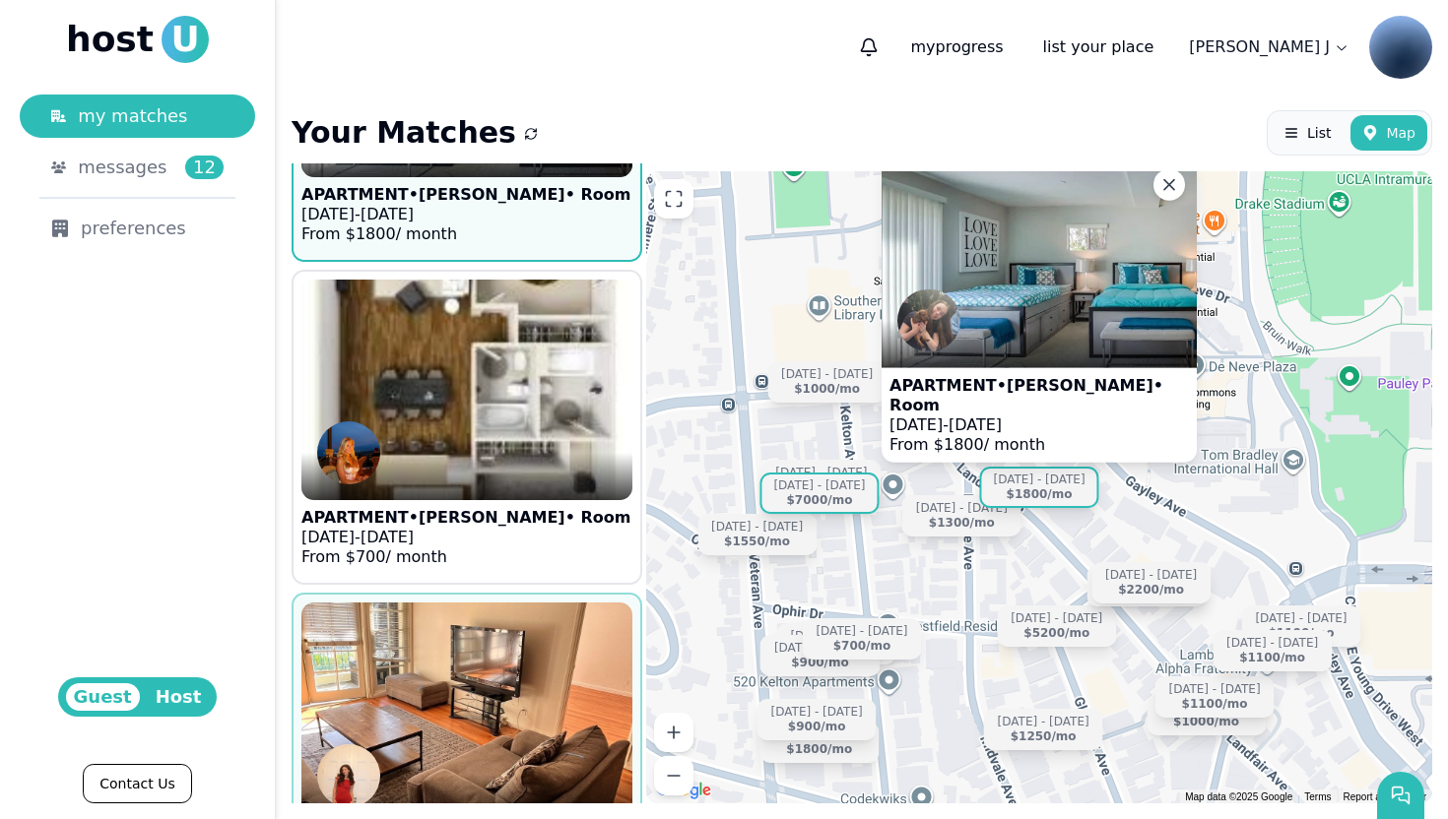
scroll to position [12868, 0]
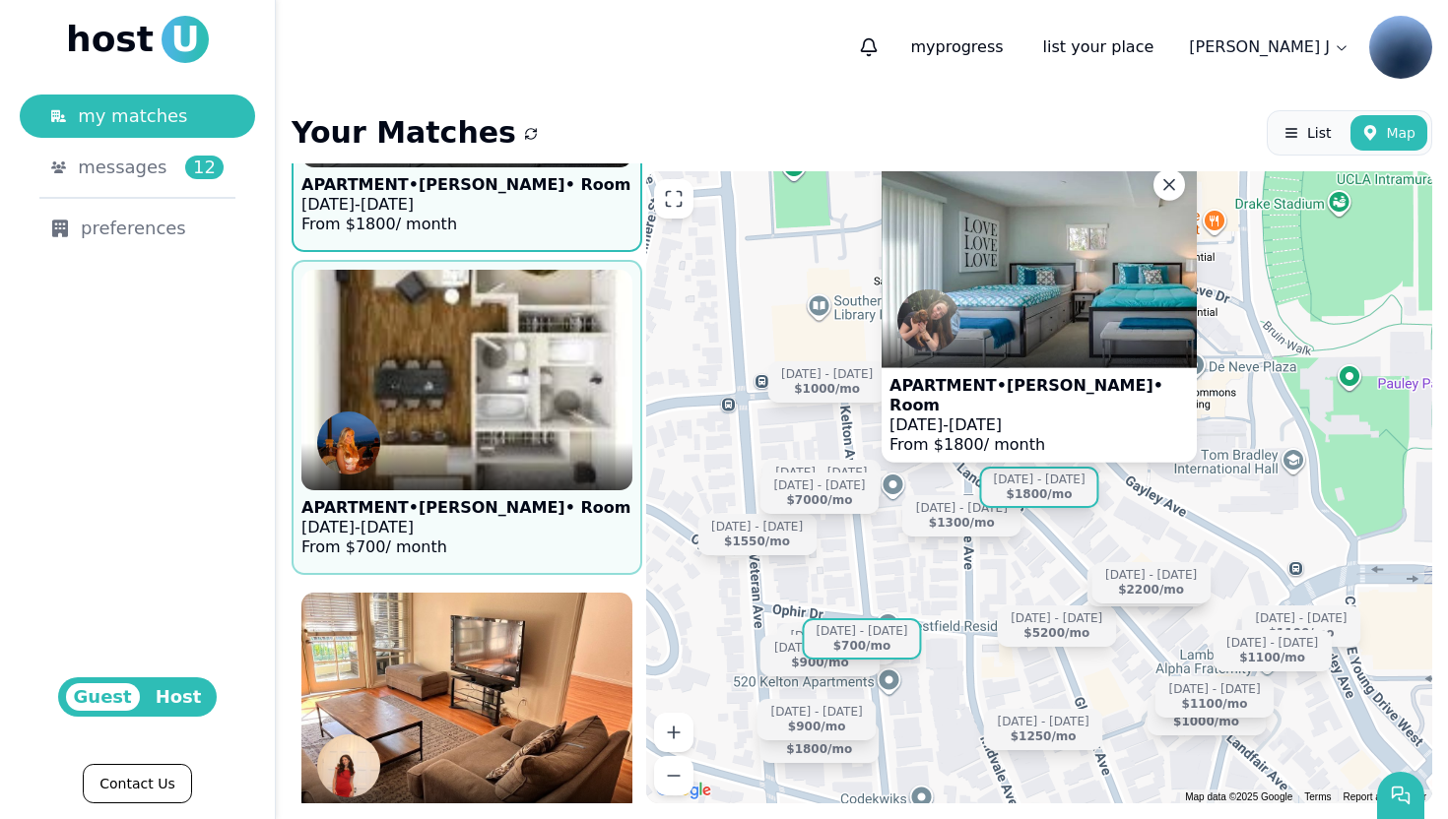
click at [473, 338] on img at bounding box center [467, 380] width 364 height 242
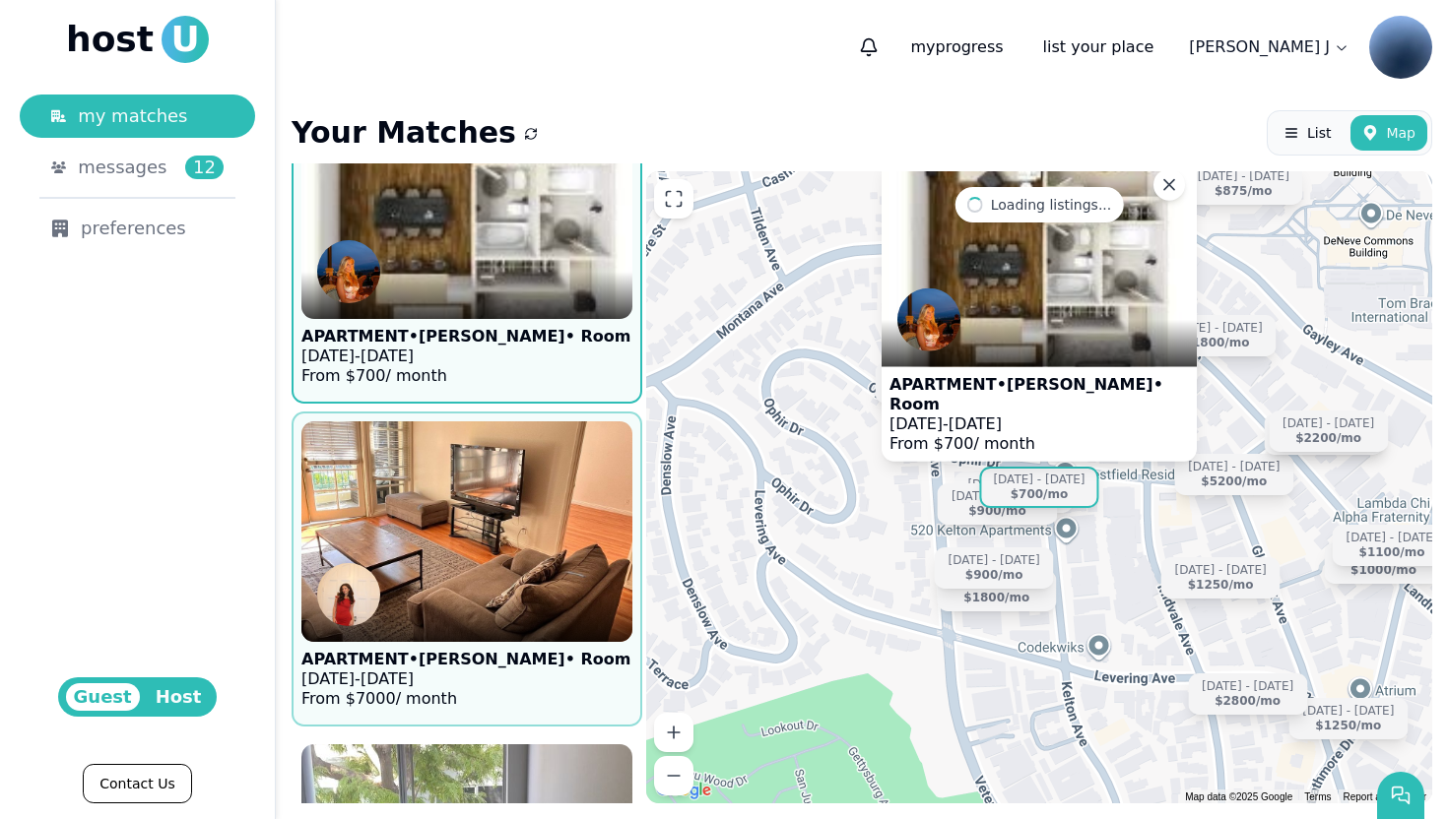
scroll to position [13092, 0]
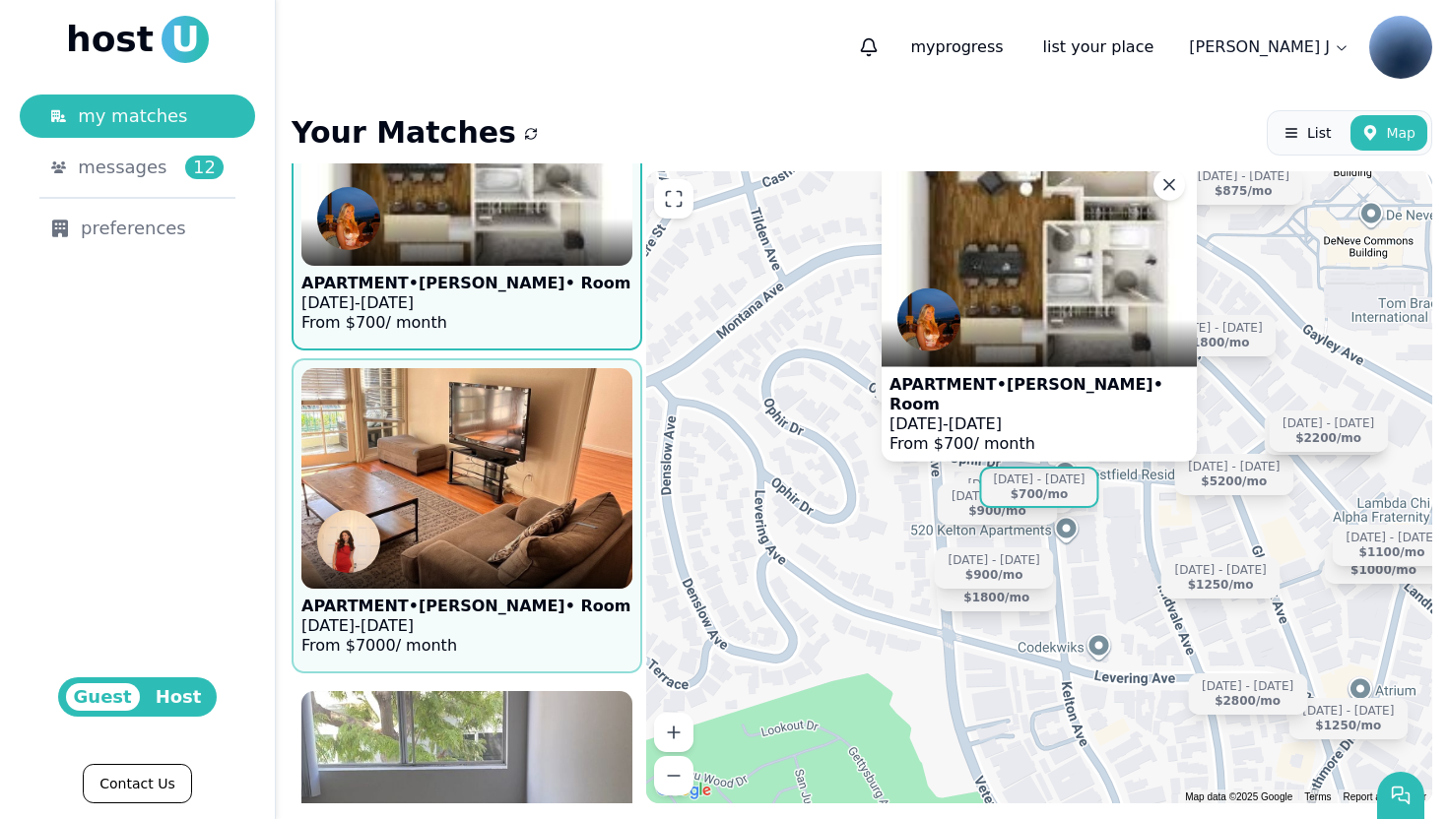
click at [355, 529] on img at bounding box center [348, 541] width 63 height 63
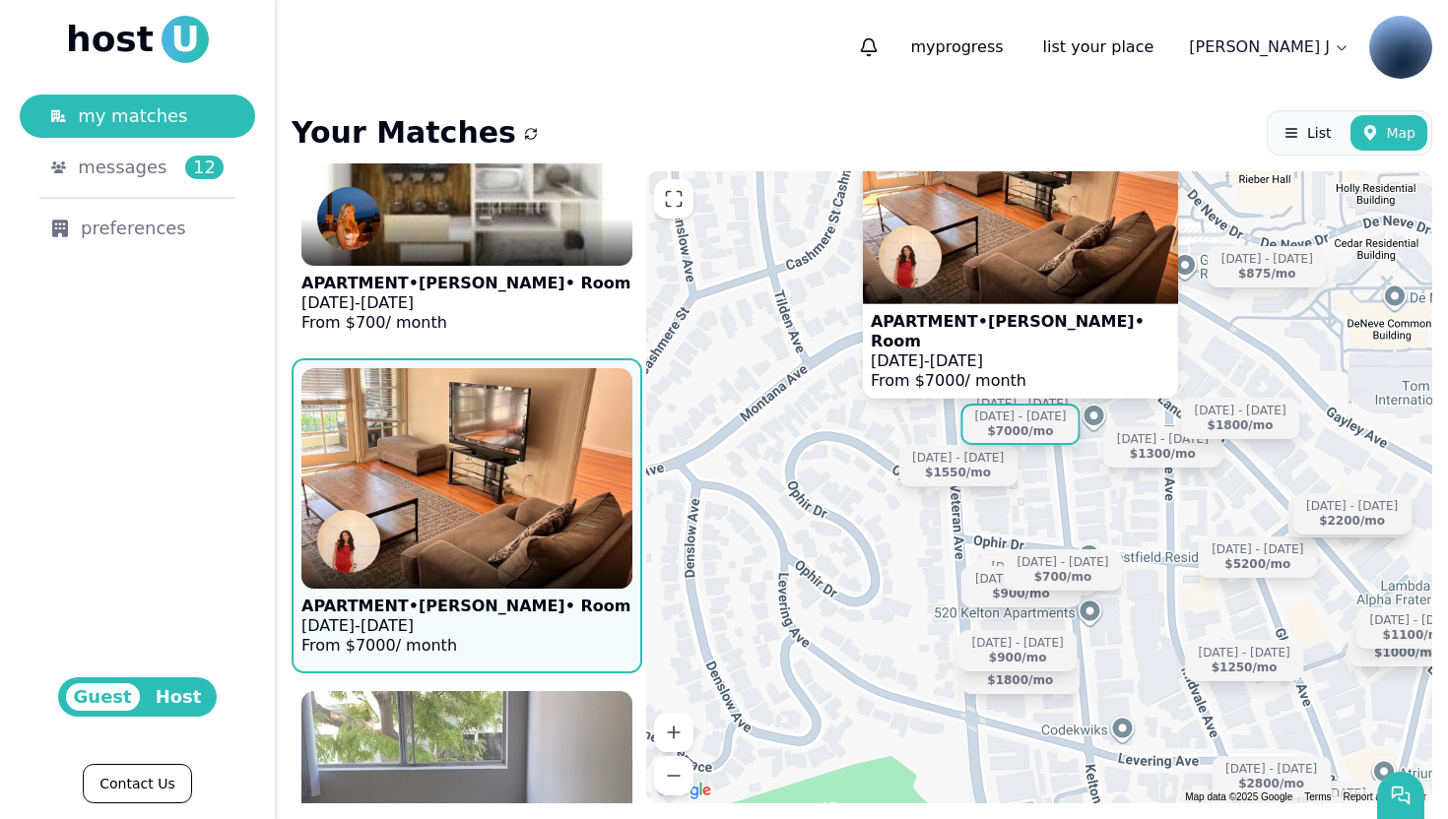
click at [355, 529] on img at bounding box center [348, 541] width 63 height 63
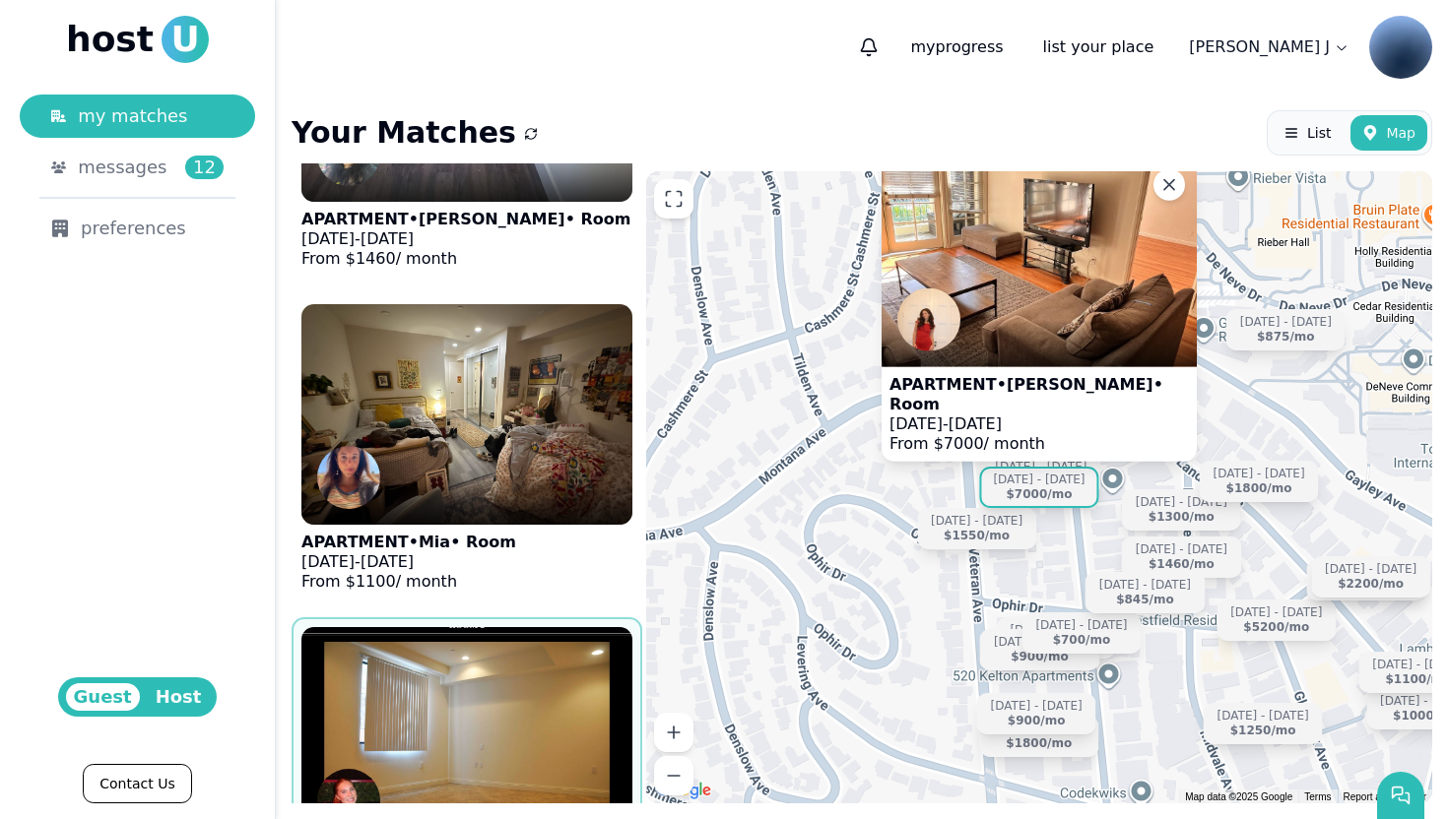
scroll to position [13885, 0]
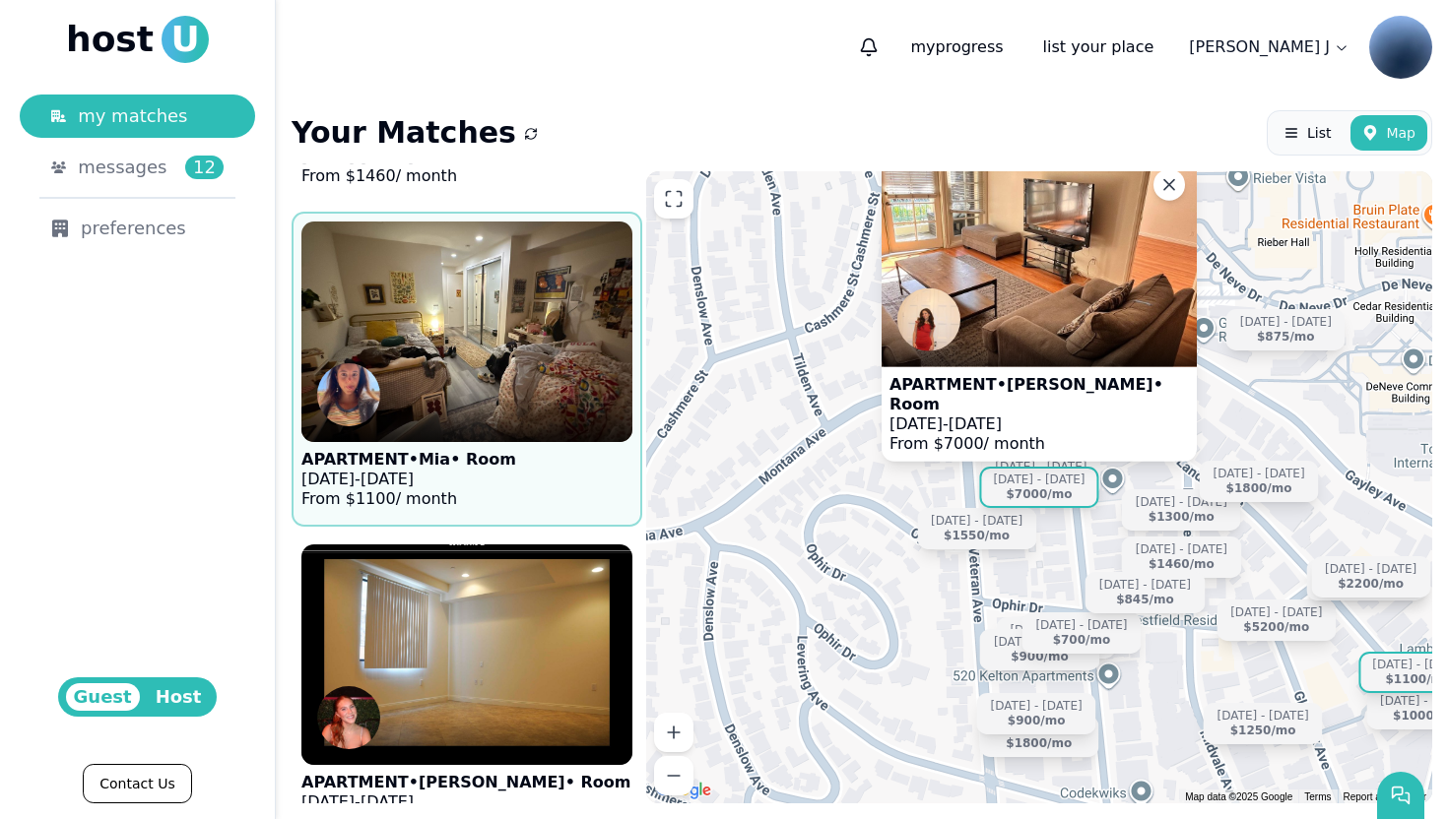
click at [540, 402] on div at bounding box center [466, 418] width 331 height 47
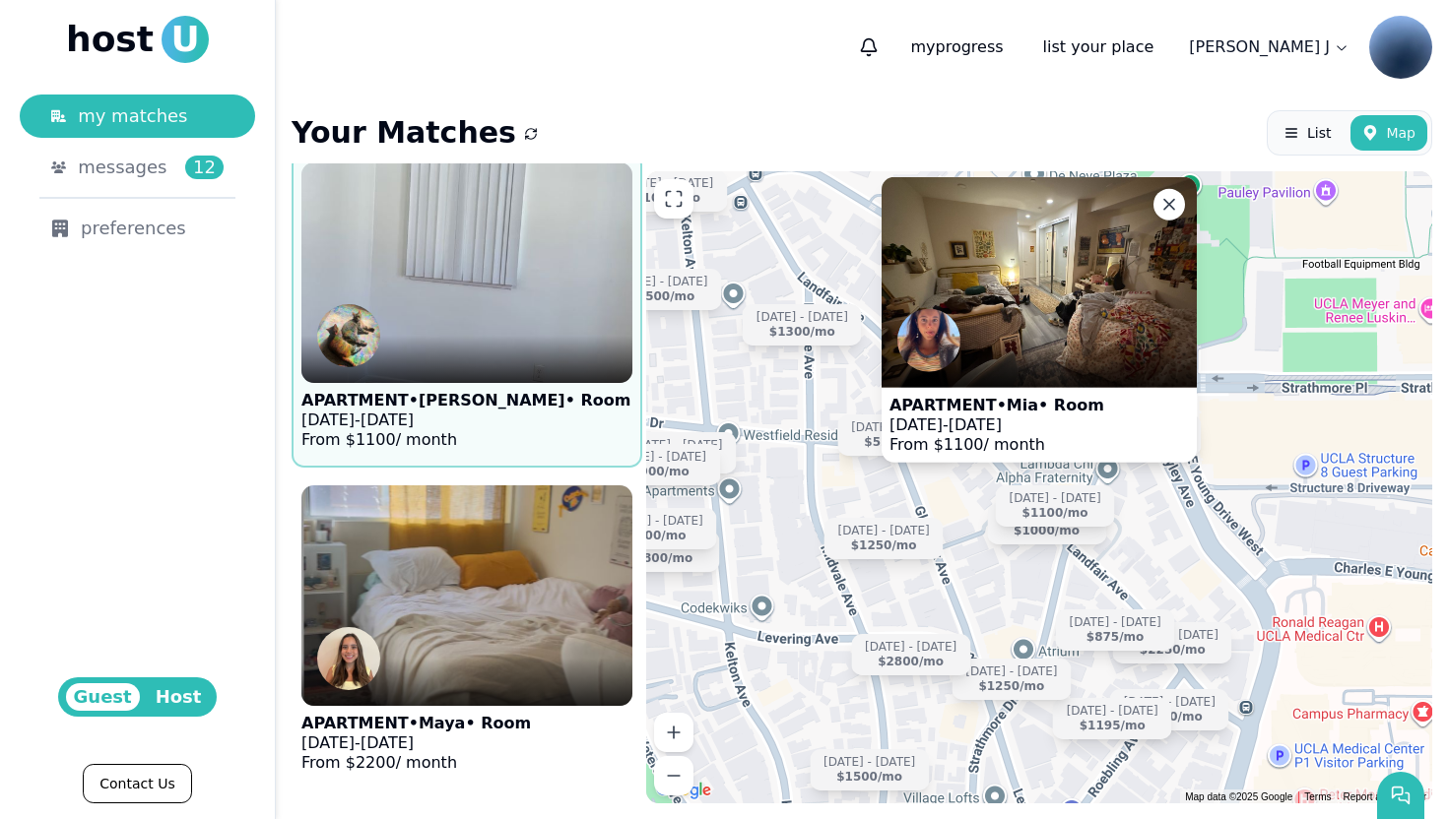
scroll to position [15569, 0]
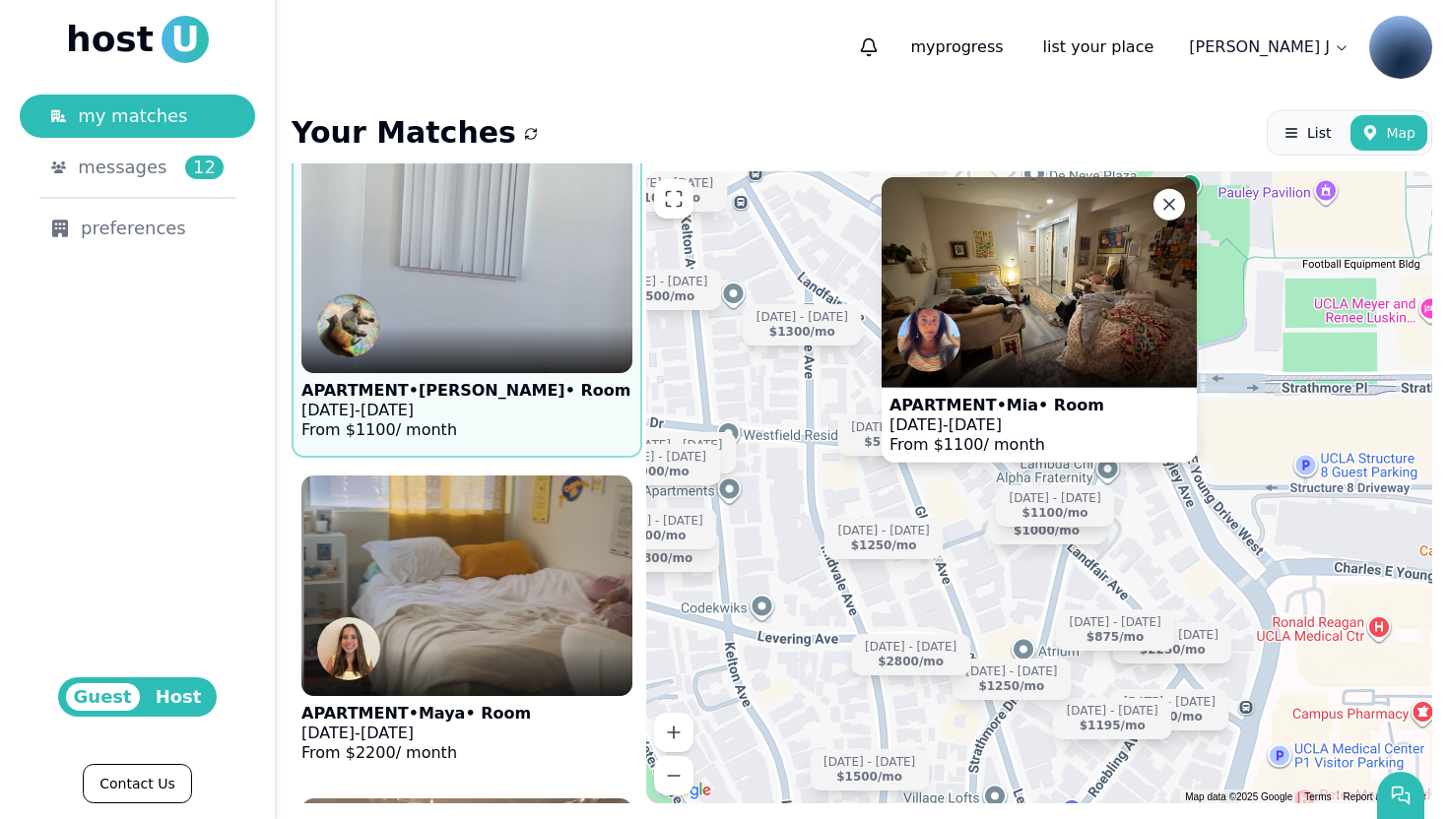
click at [508, 320] on img at bounding box center [467, 263] width 364 height 242
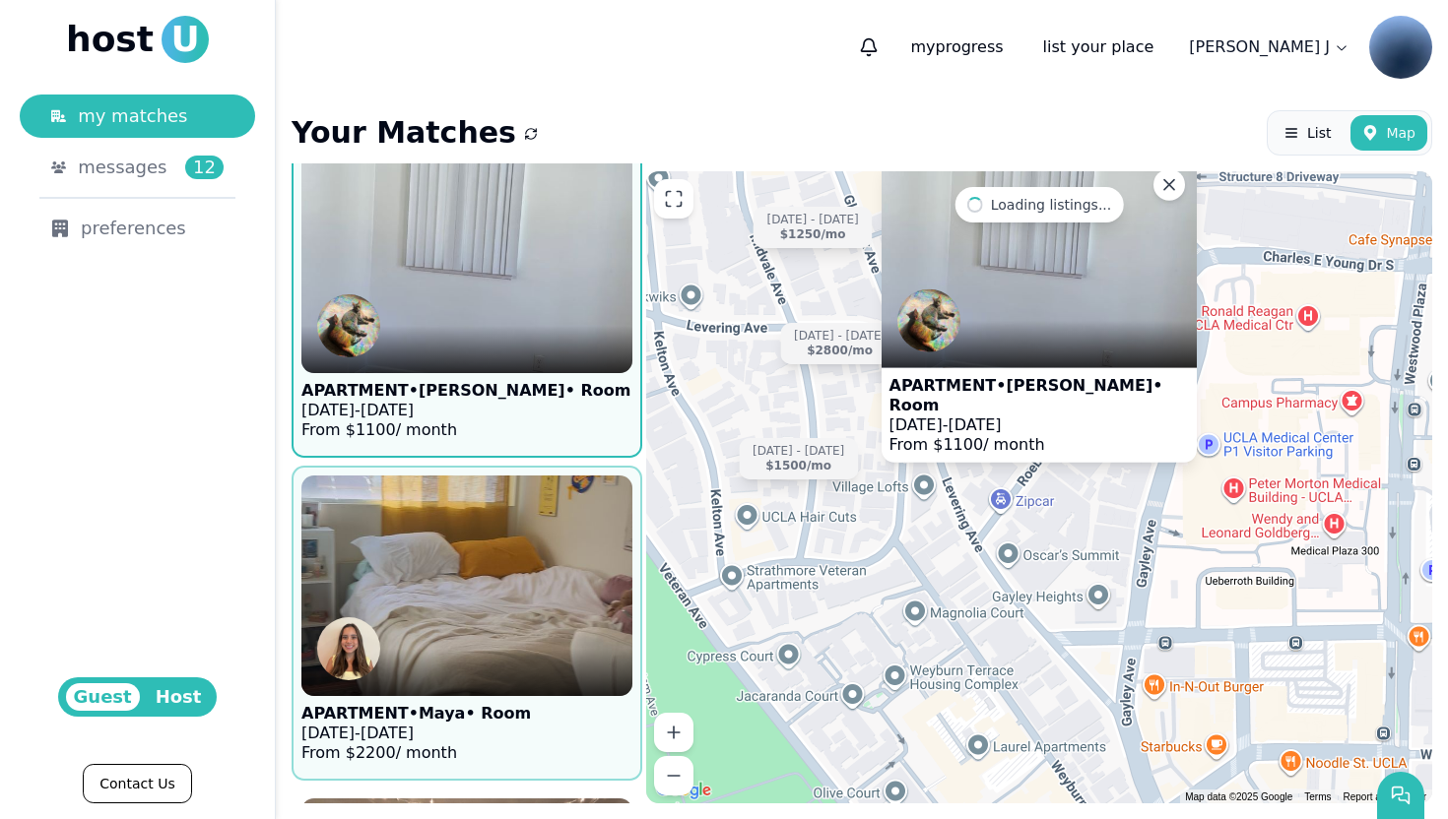
click at [501, 484] on img at bounding box center [467, 586] width 364 height 242
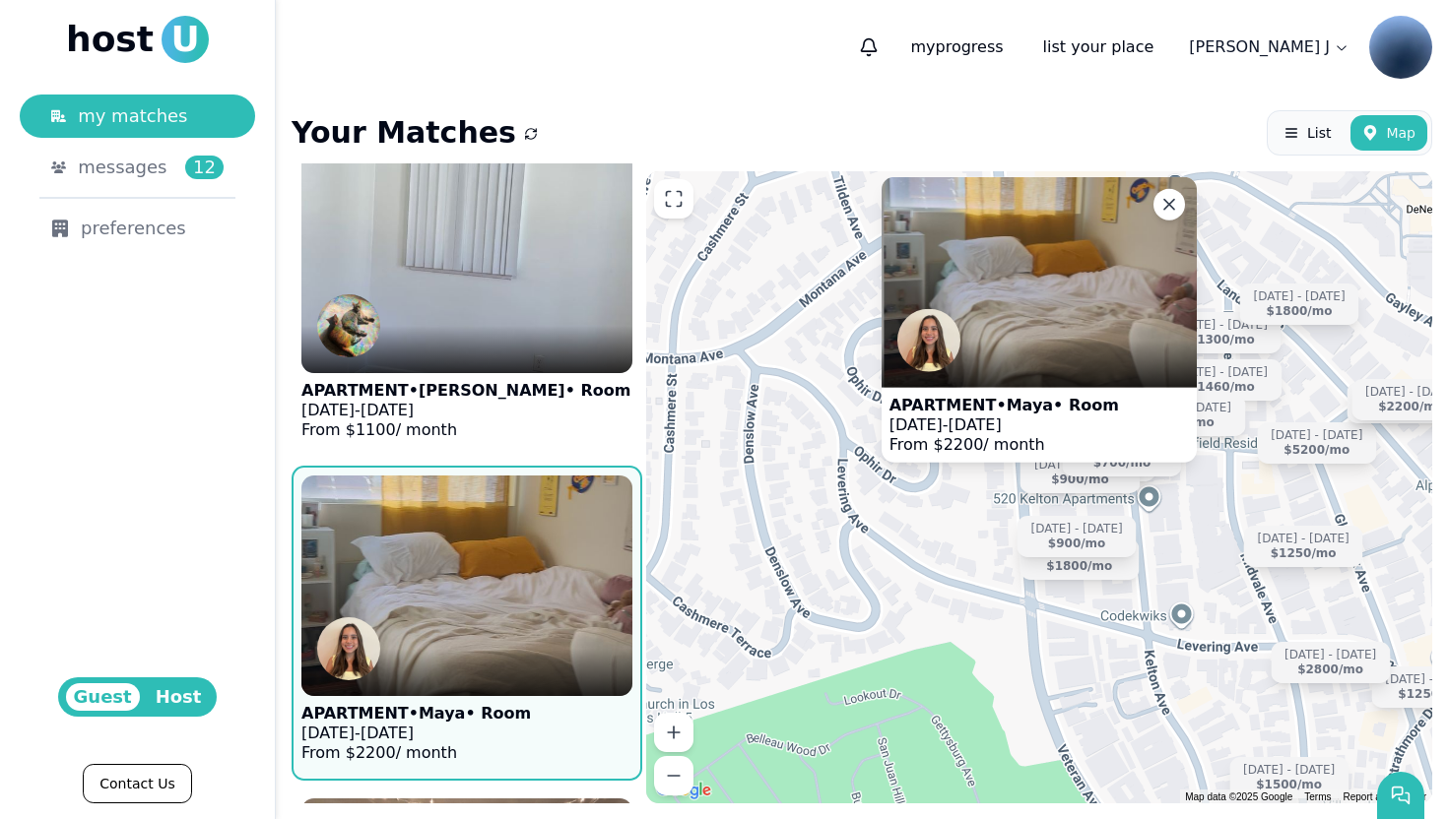
click at [533, 543] on img at bounding box center [467, 586] width 364 height 242
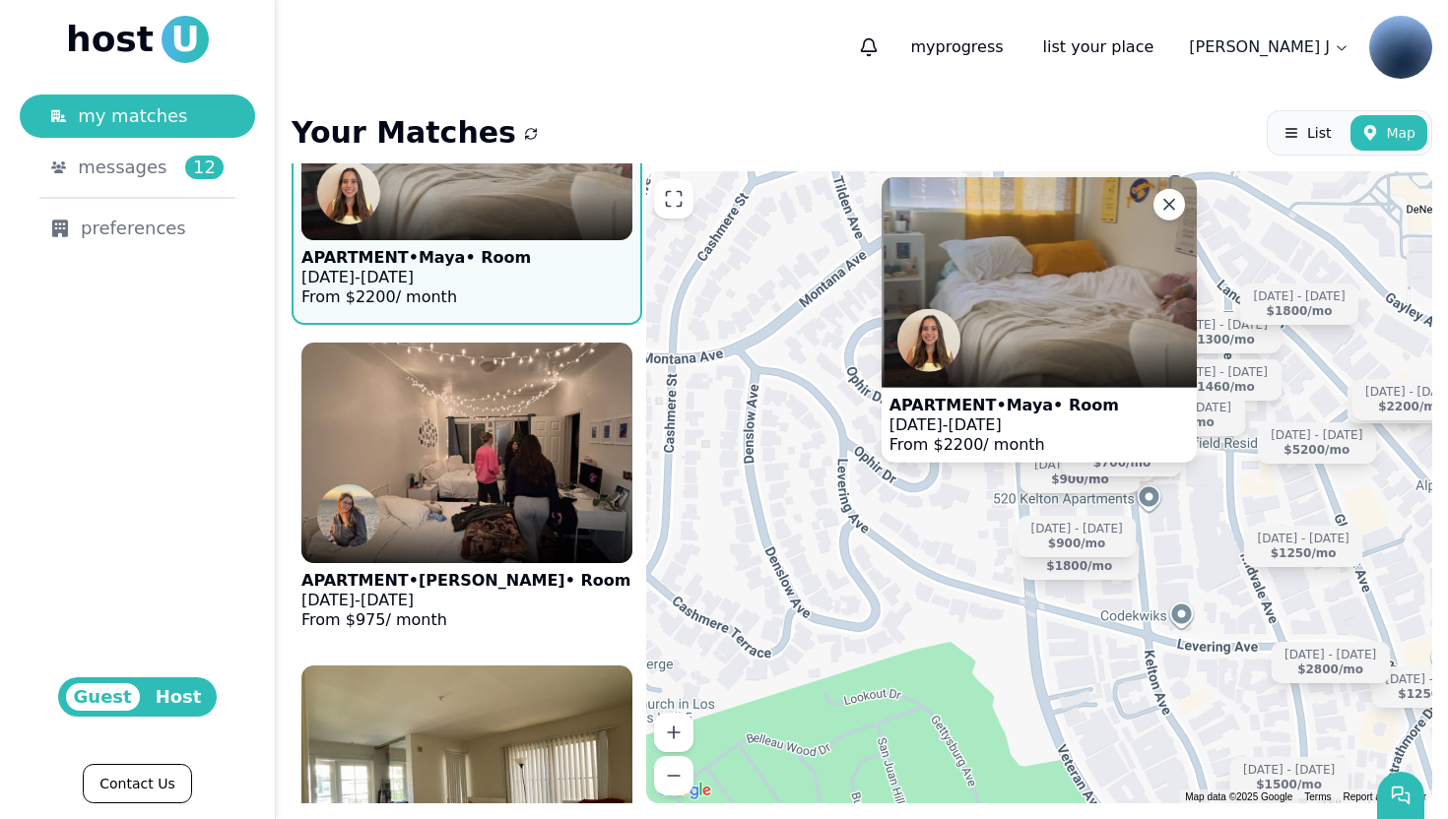
scroll to position [16026, 0]
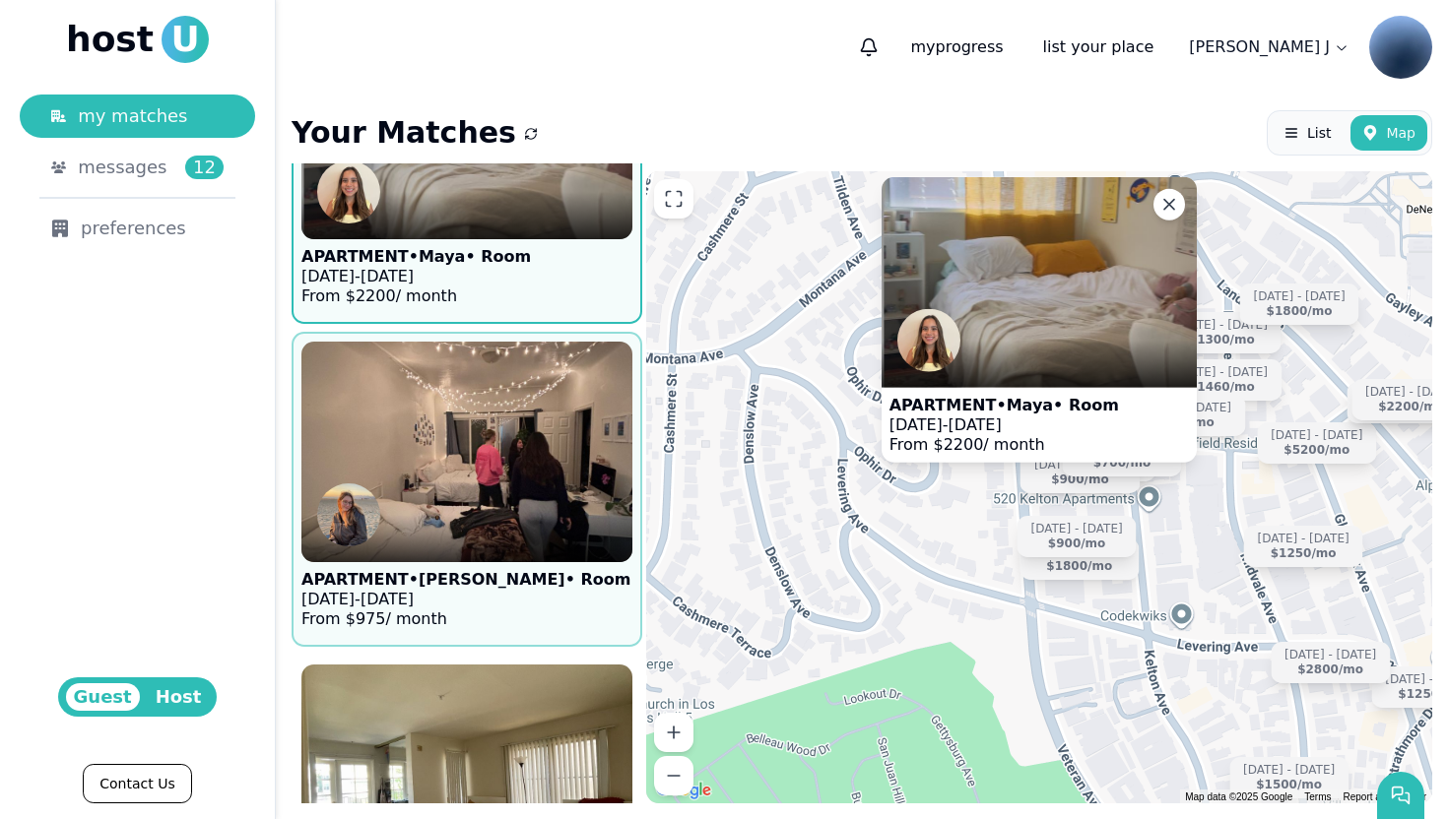
click at [413, 502] on img at bounding box center [467, 452] width 364 height 242
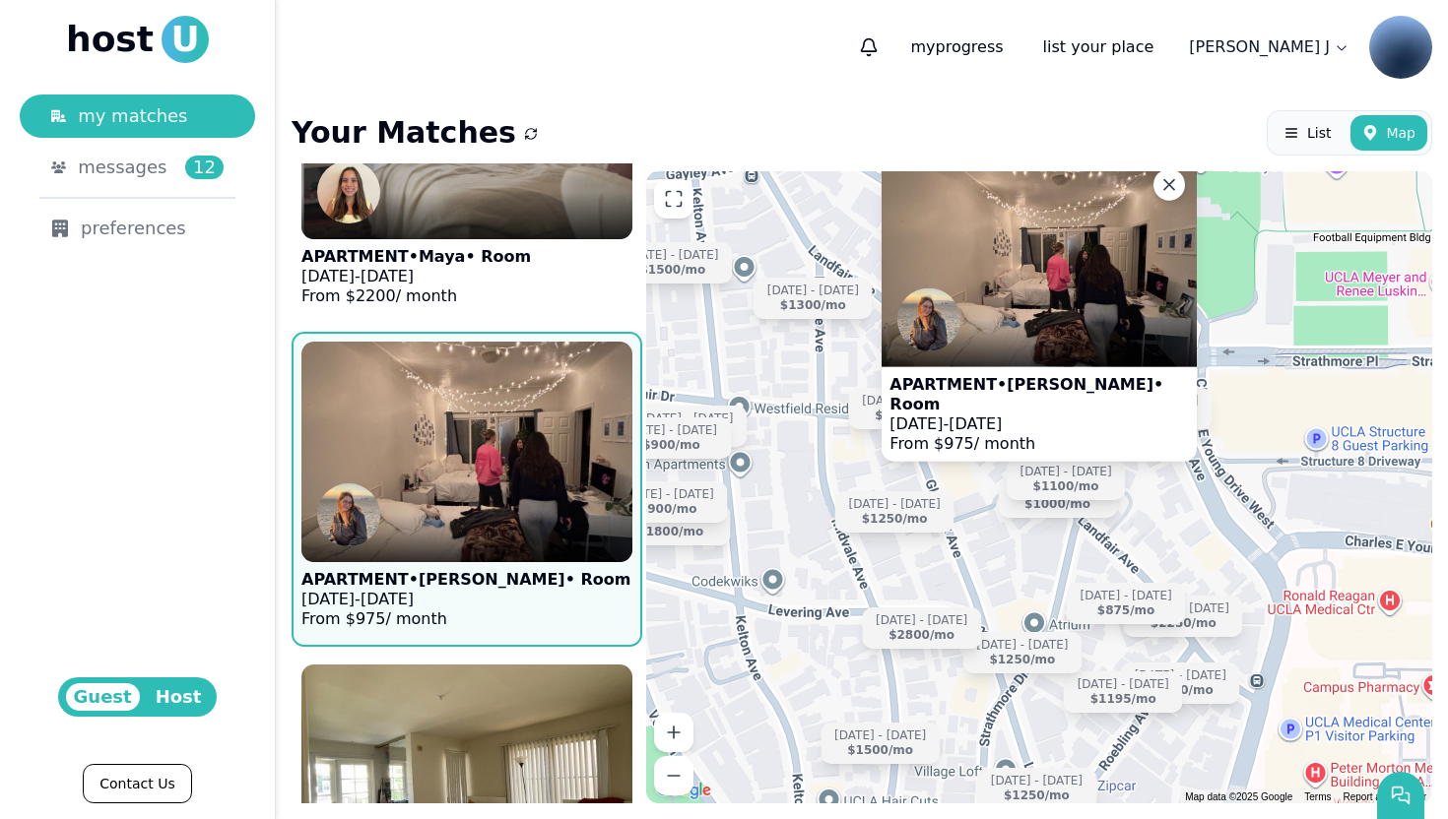
click at [427, 511] on img at bounding box center [467, 452] width 364 height 242
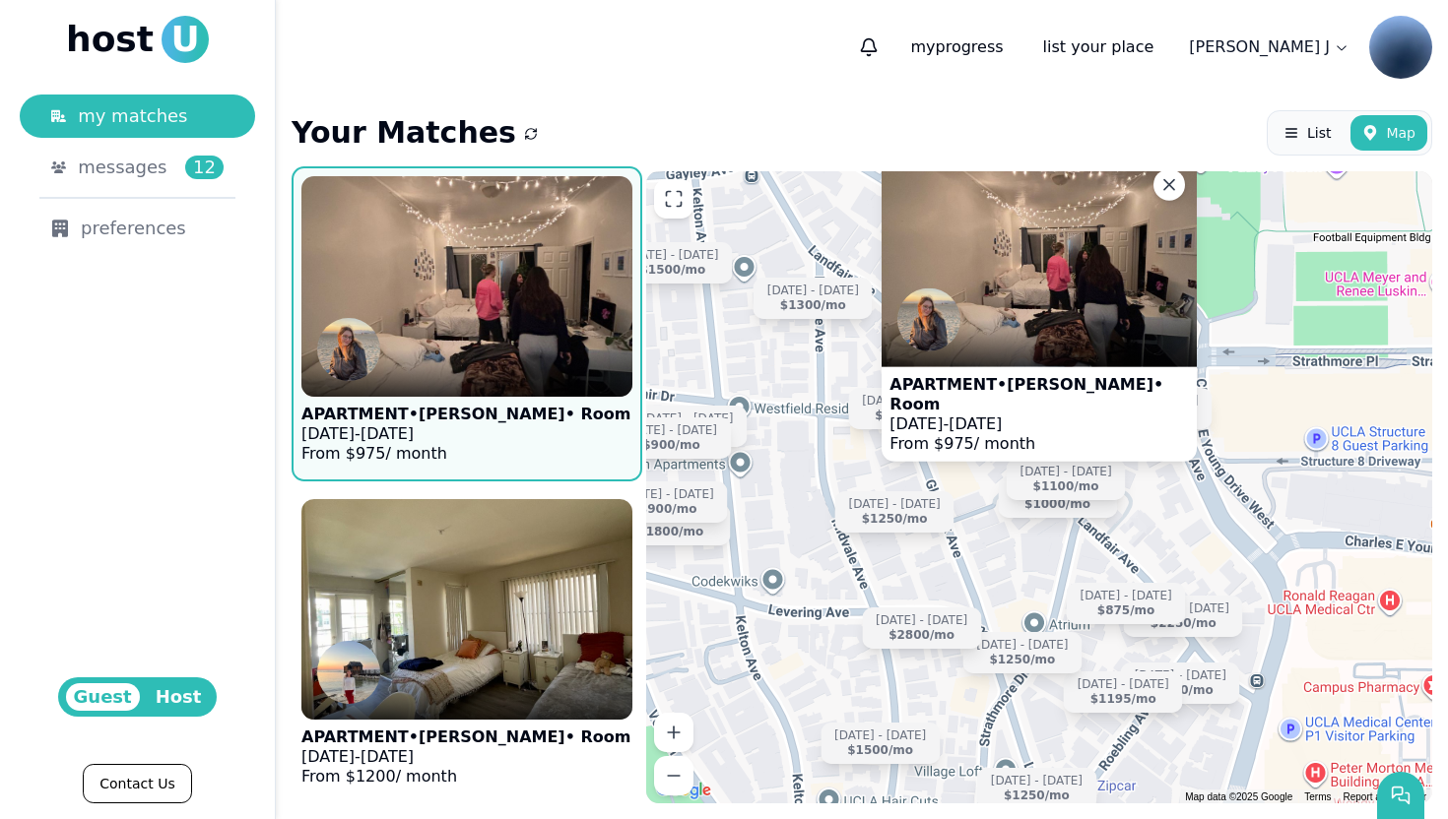
scroll to position [16444, 0]
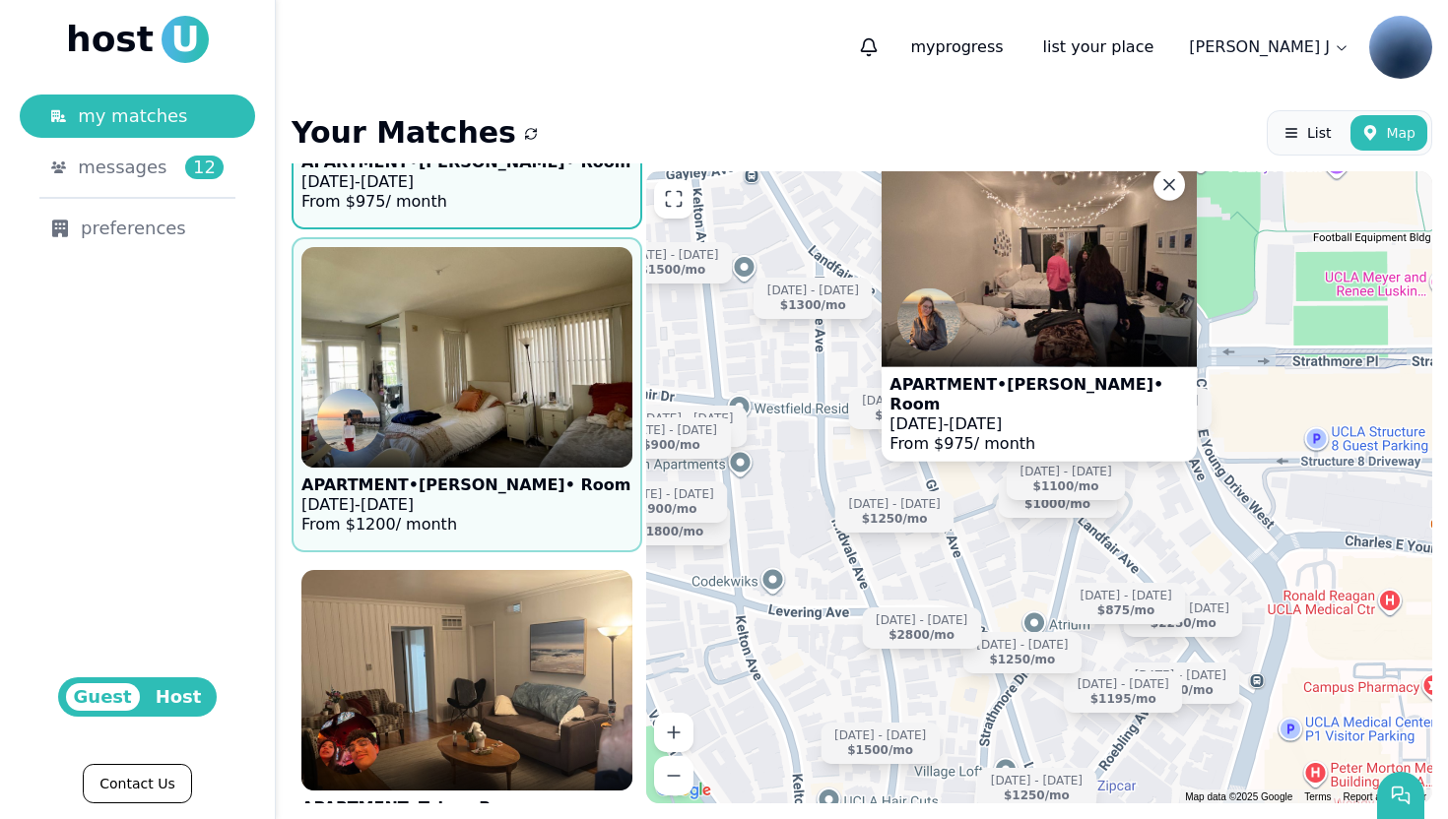
click at [438, 432] on div at bounding box center [466, 444] width 331 height 47
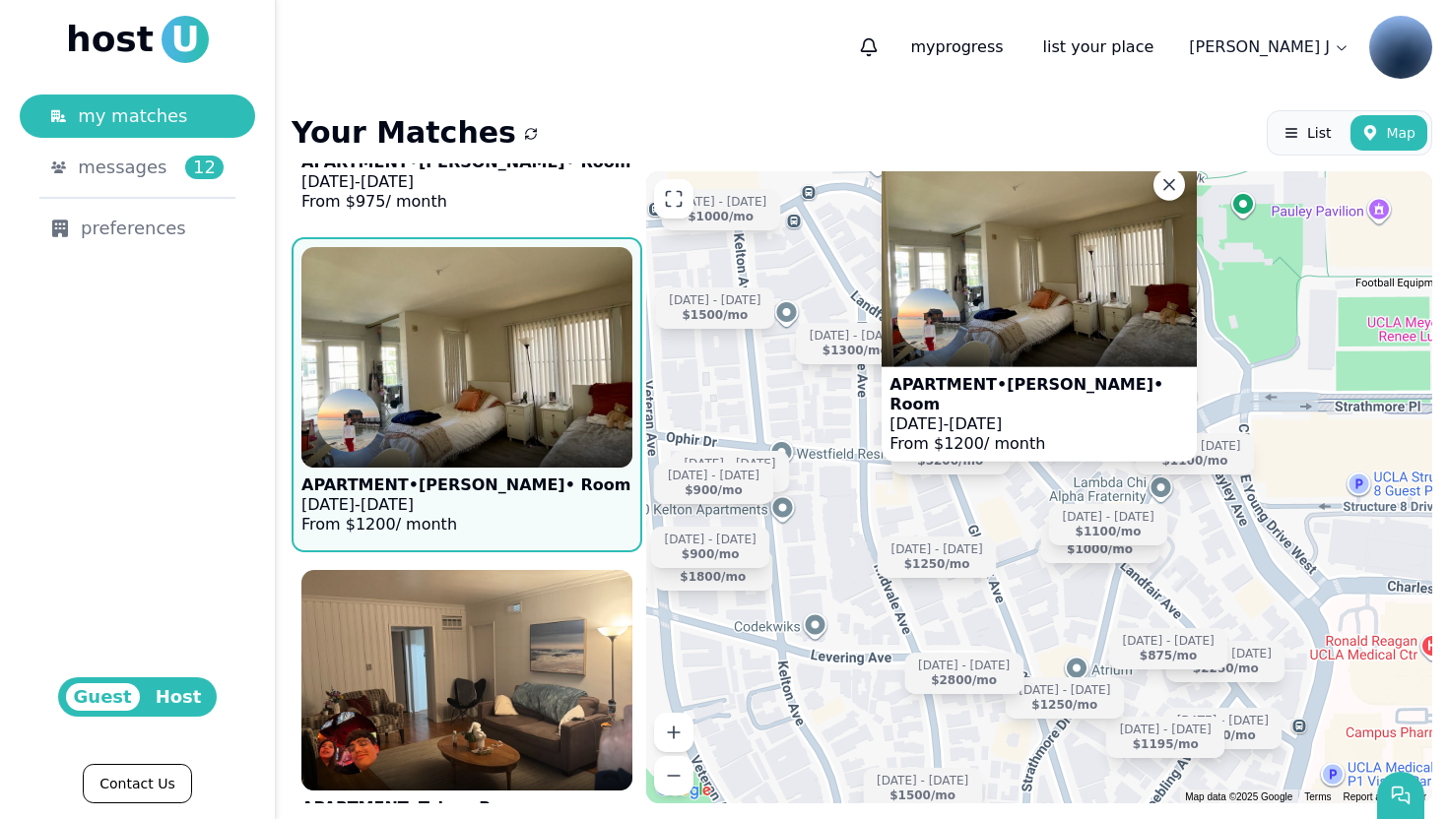
click at [438, 431] on div at bounding box center [466, 444] width 331 height 47
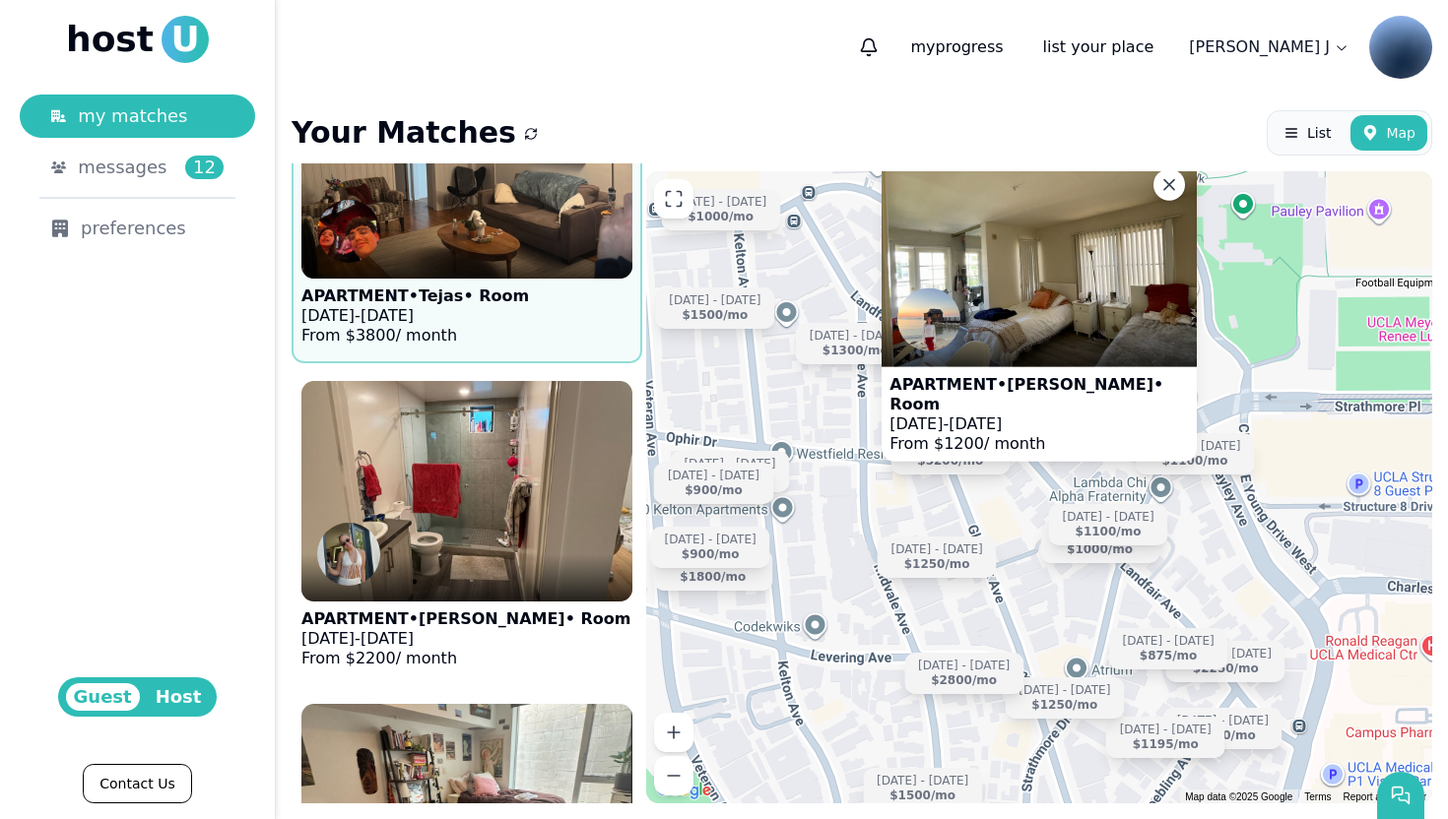
scroll to position [16964, 0]
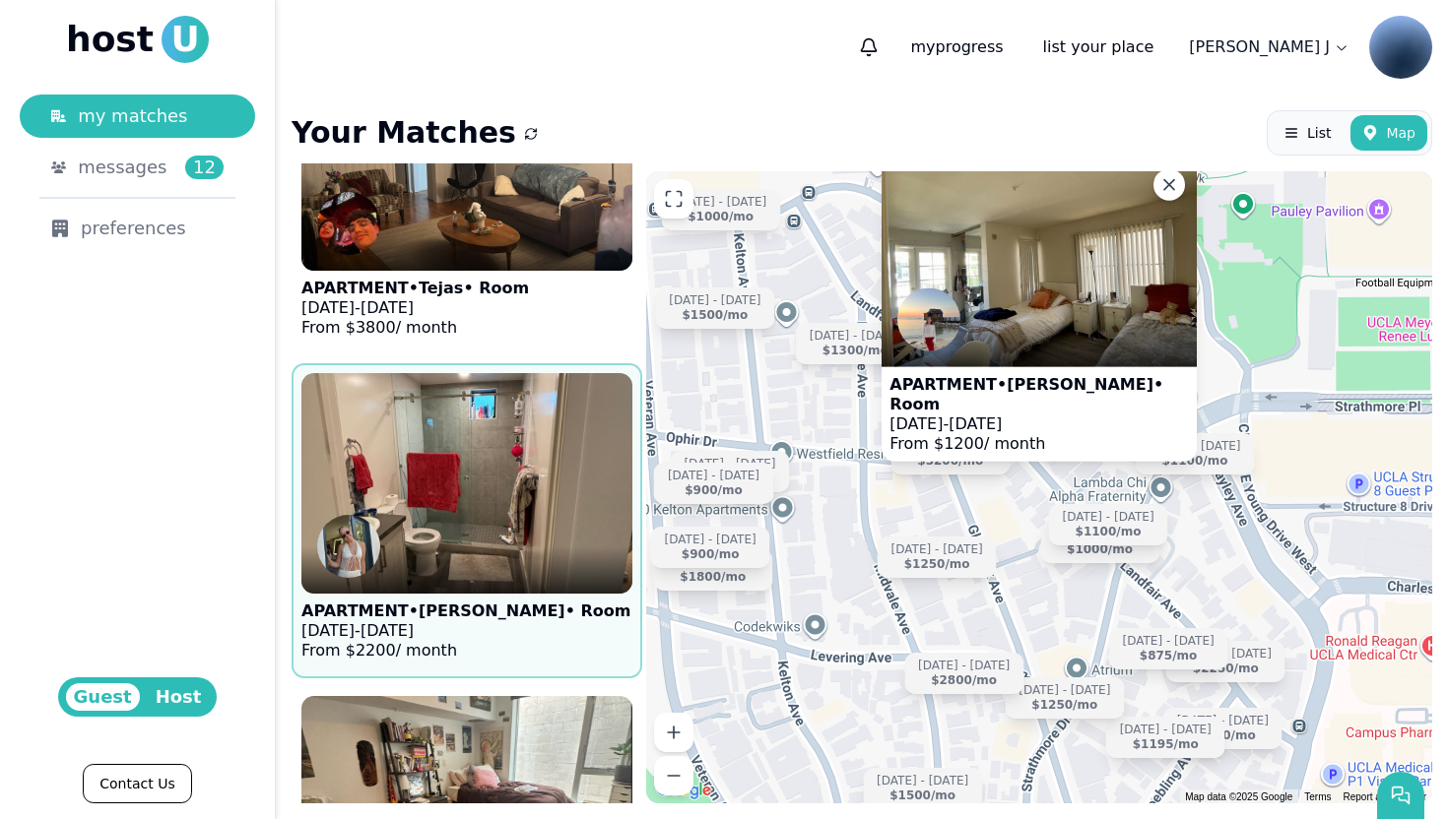
click at [460, 503] on img at bounding box center [467, 483] width 364 height 242
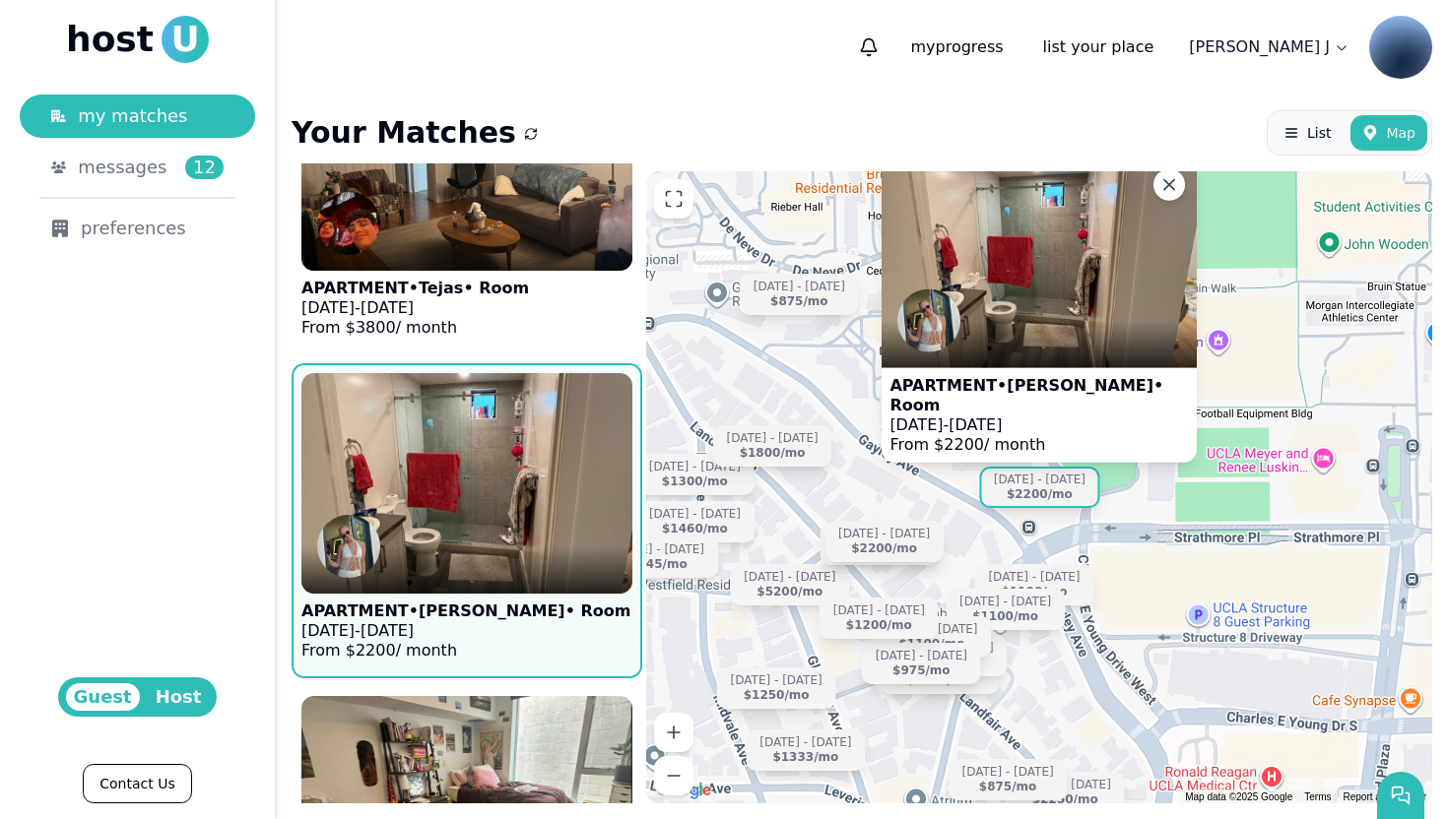
click at [460, 503] on img at bounding box center [467, 483] width 364 height 242
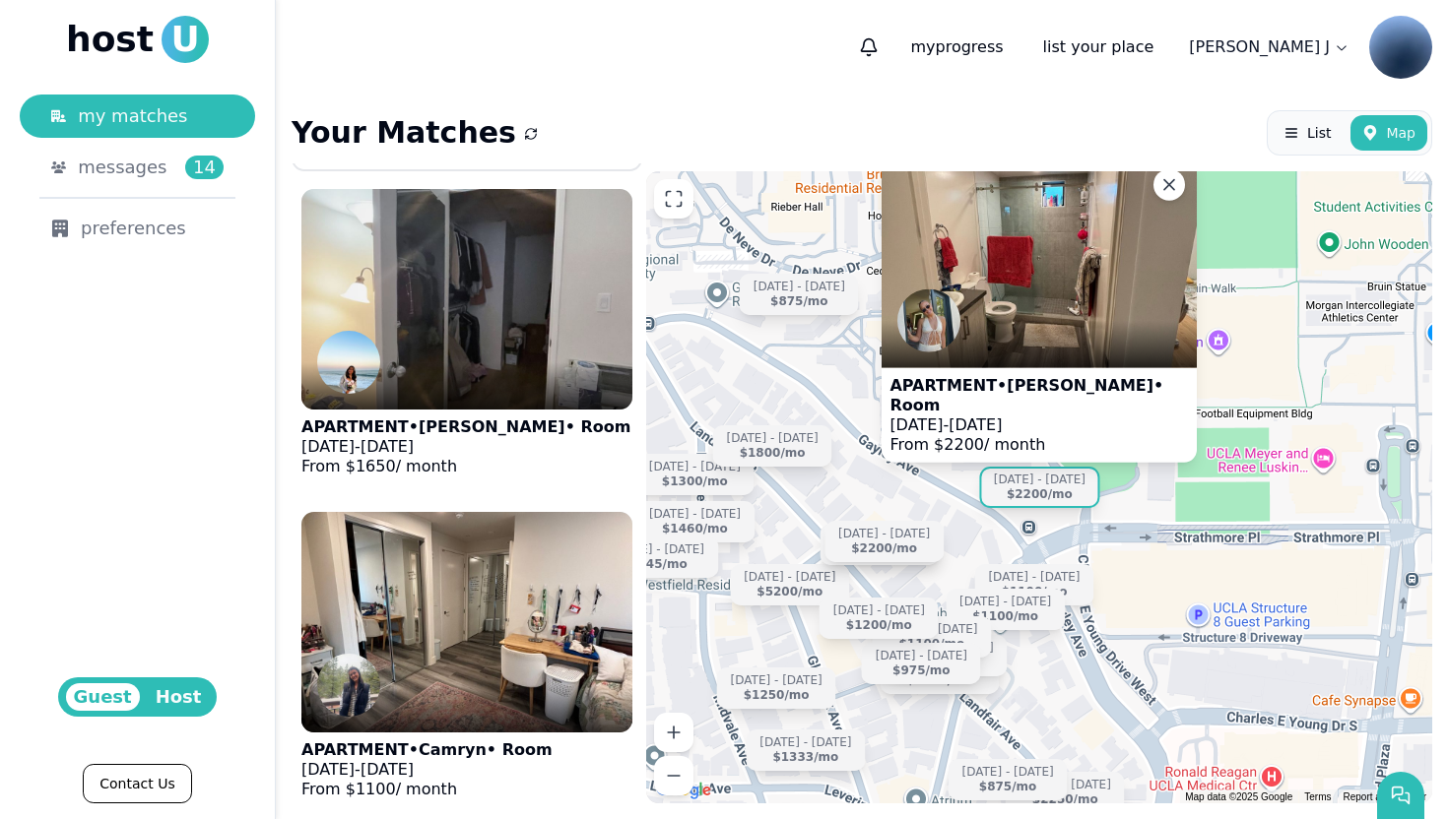
scroll to position [18832, 0]
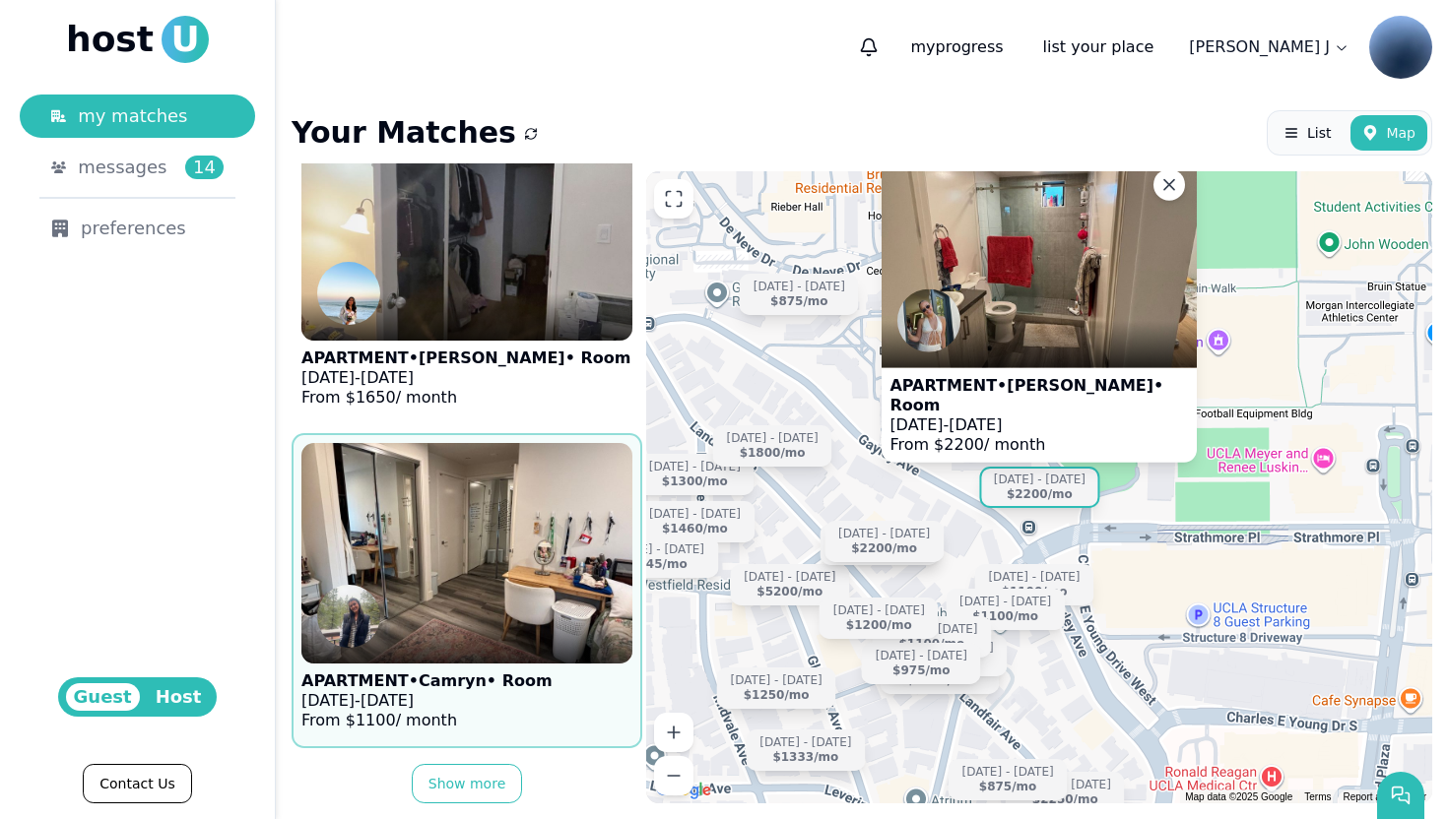
click at [503, 561] on img at bounding box center [467, 553] width 364 height 242
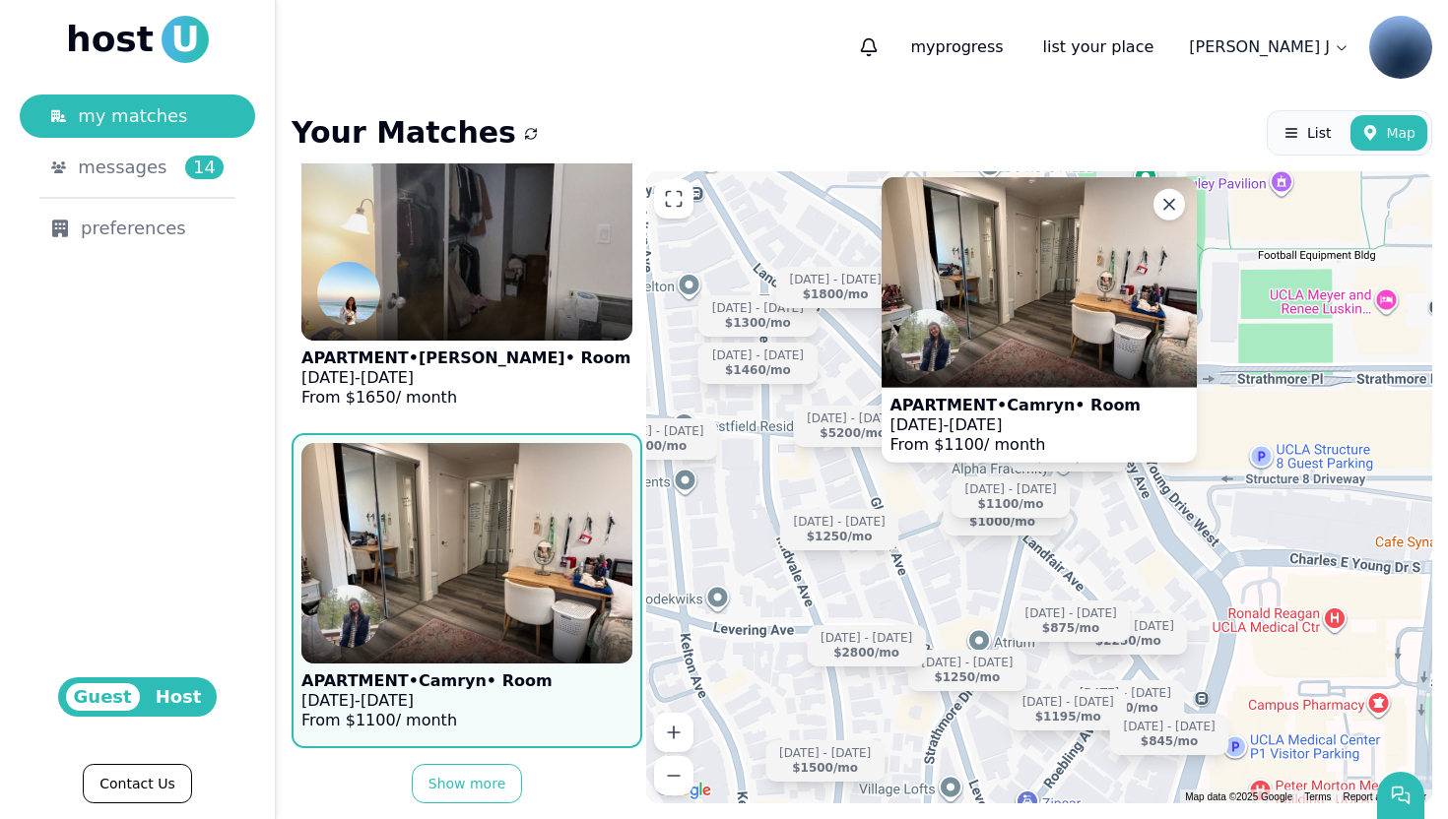
click at [490, 568] on img at bounding box center [467, 553] width 364 height 242
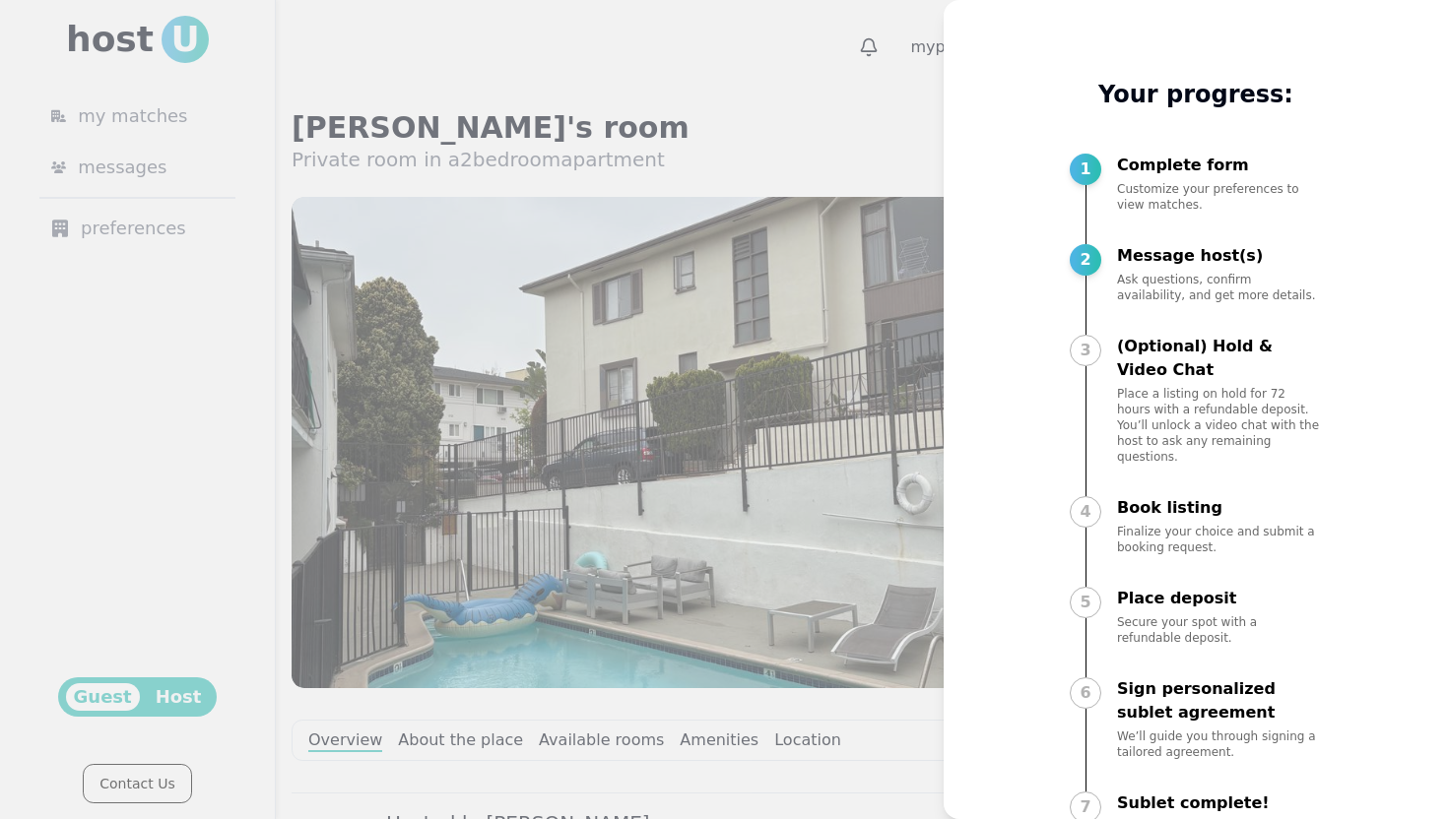
click at [805, 92] on div at bounding box center [724, 409] width 1448 height 819
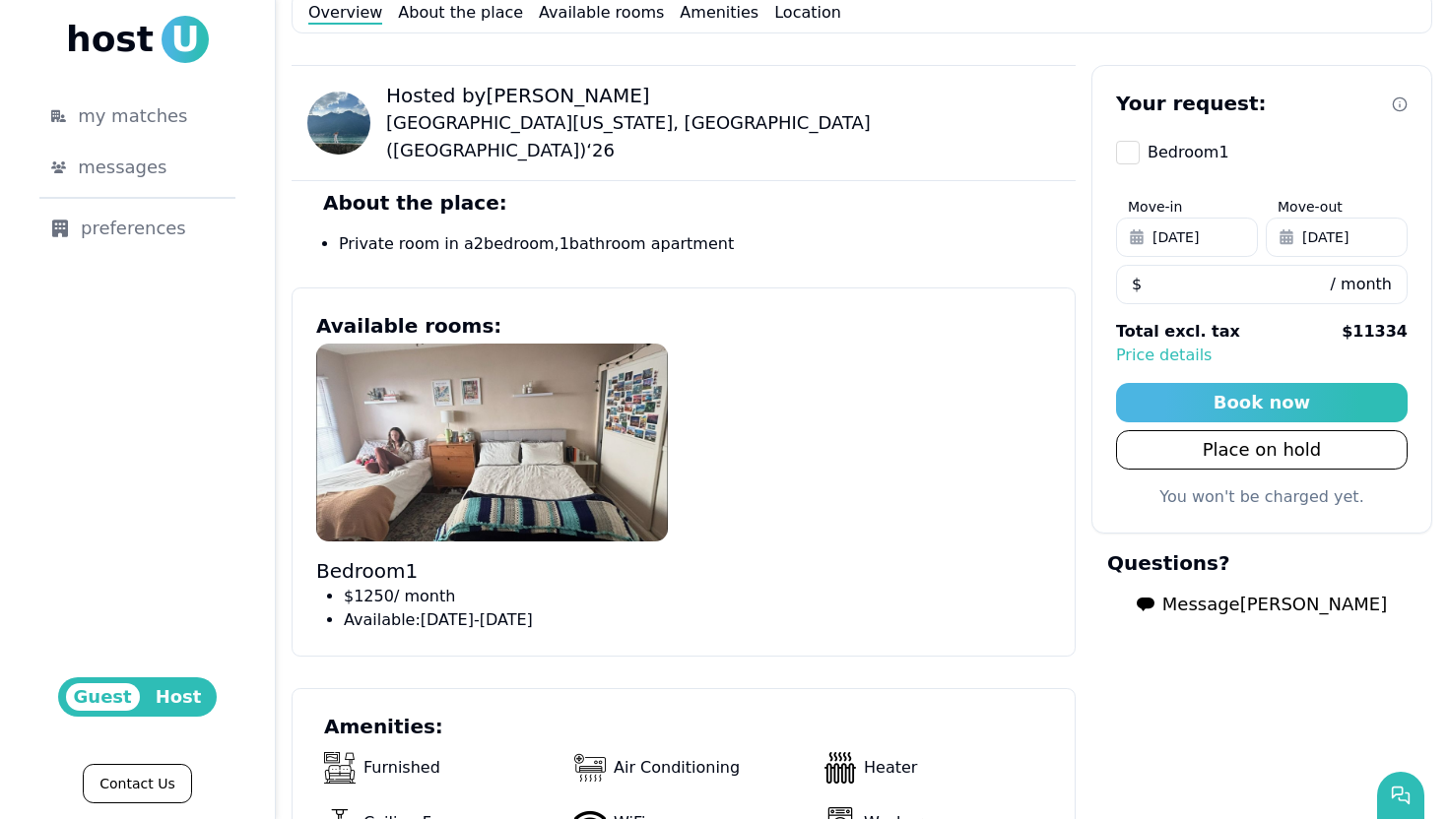
scroll to position [731, 0]
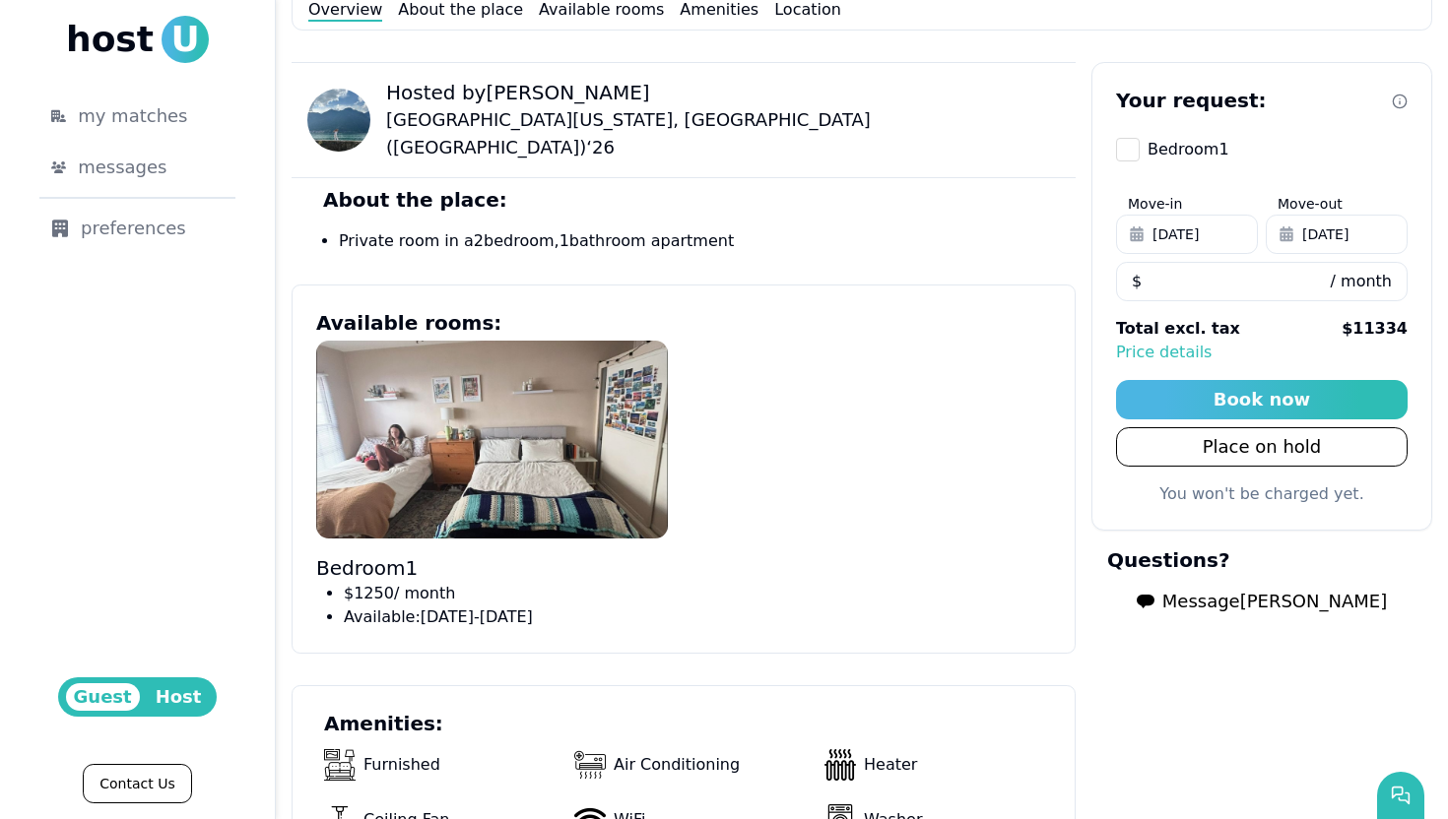
click at [1221, 594] on span "Message [PERSON_NAME]" at bounding box center [1274, 602] width 225 height 28
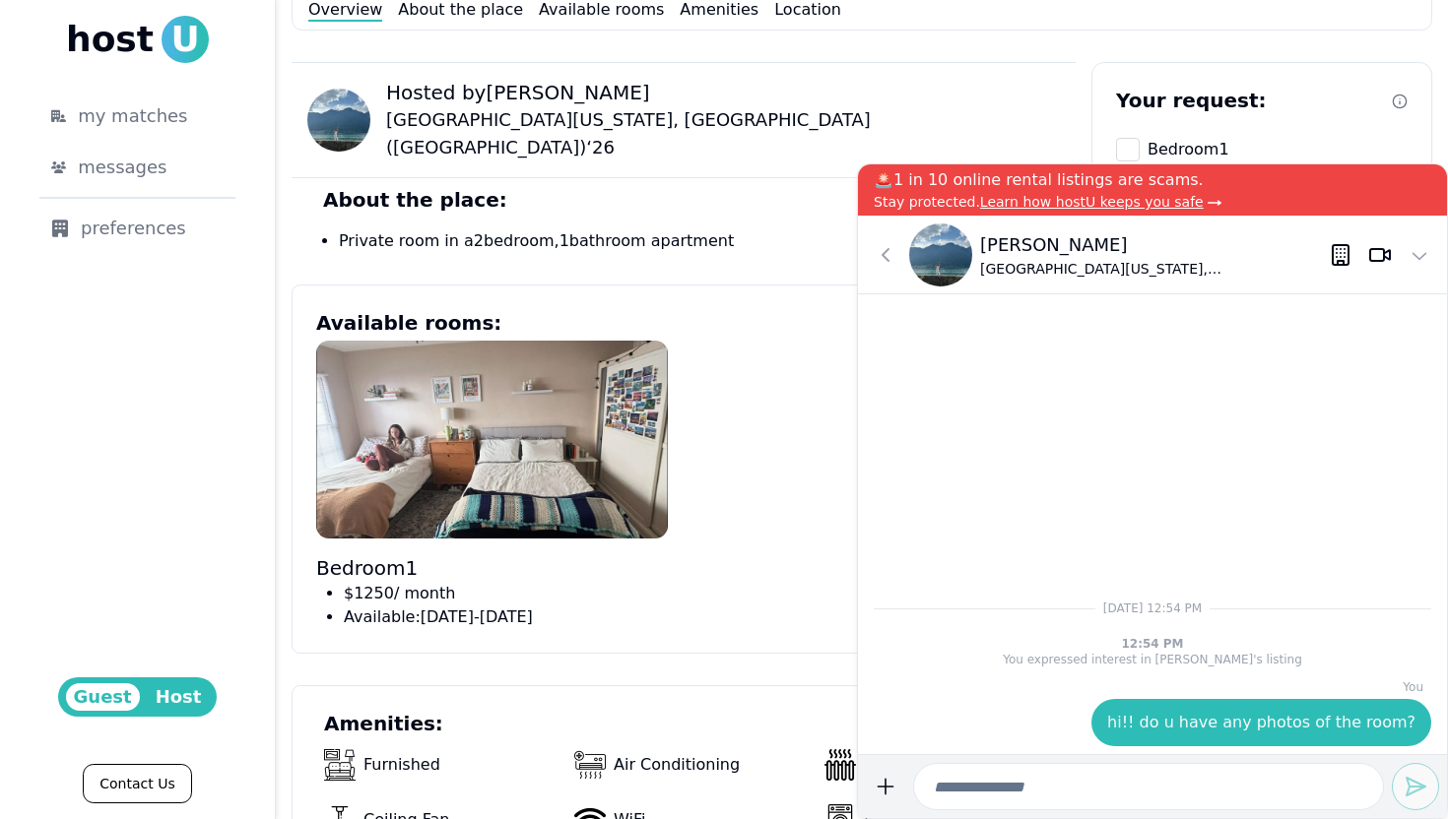
click at [1068, 783] on input at bounding box center [1148, 786] width 471 height 47
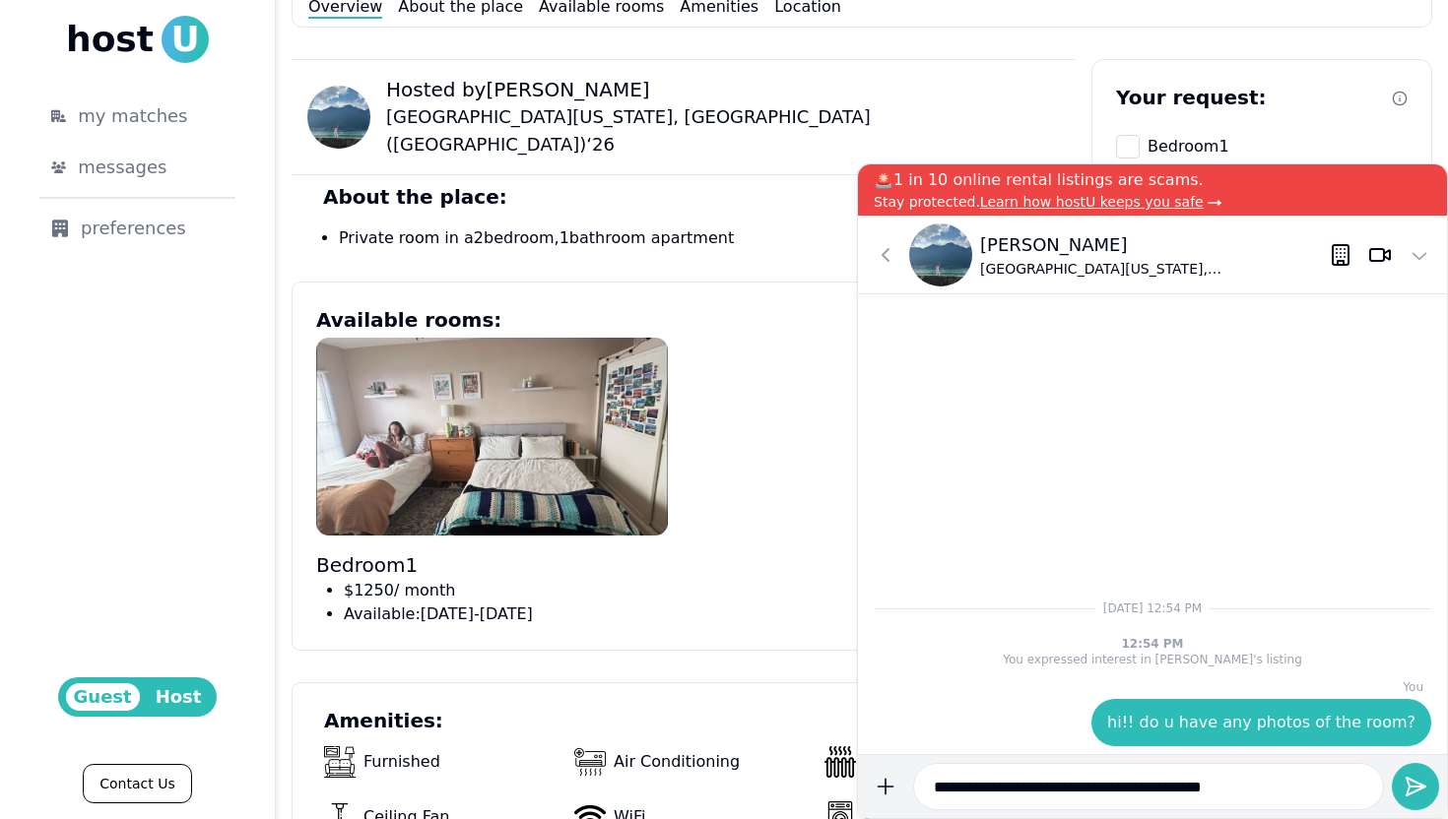
scroll to position [774, 0]
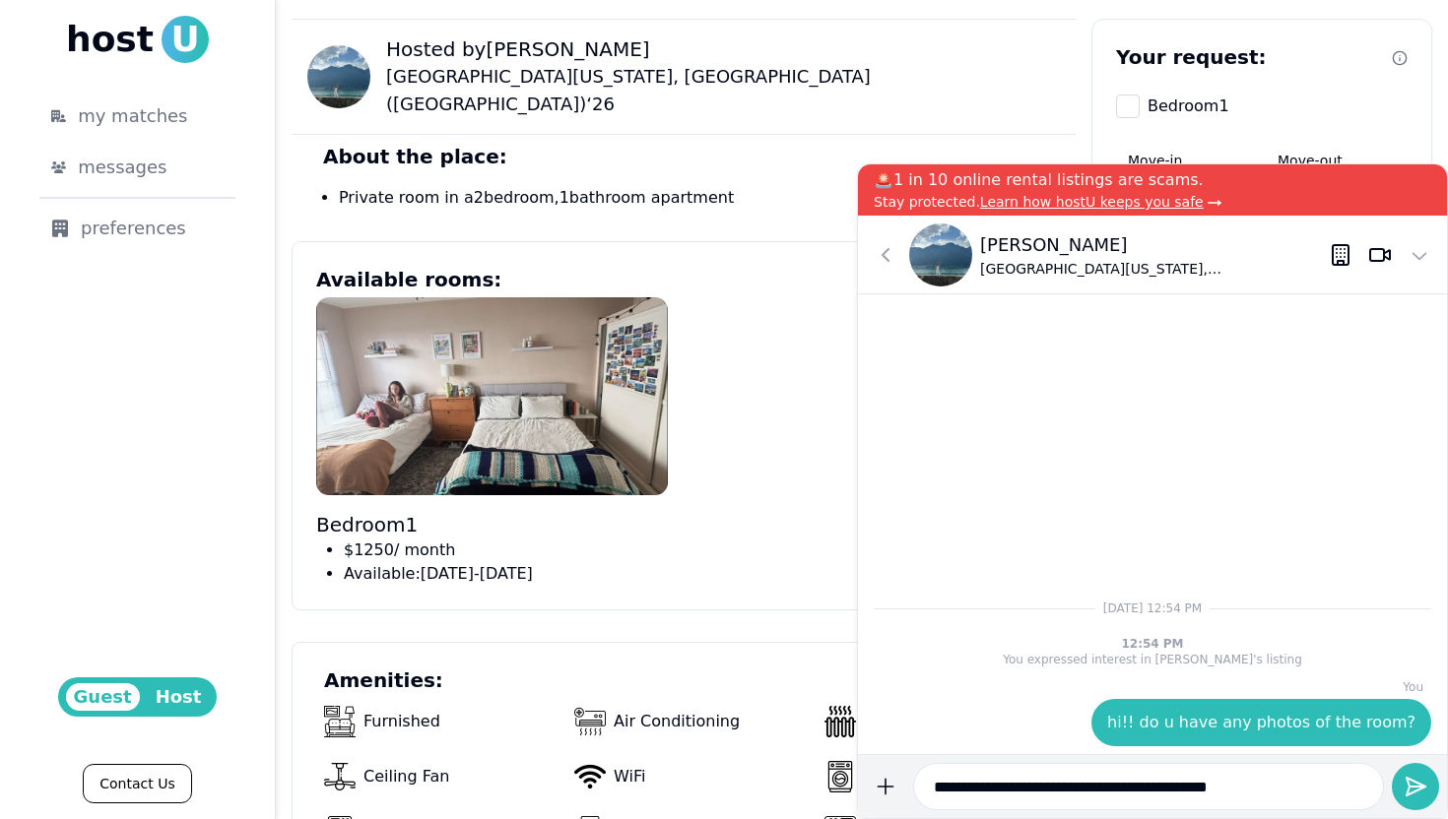
type input "**********"
click at [866, 763] on button "submit" at bounding box center [885, 786] width 39 height 47
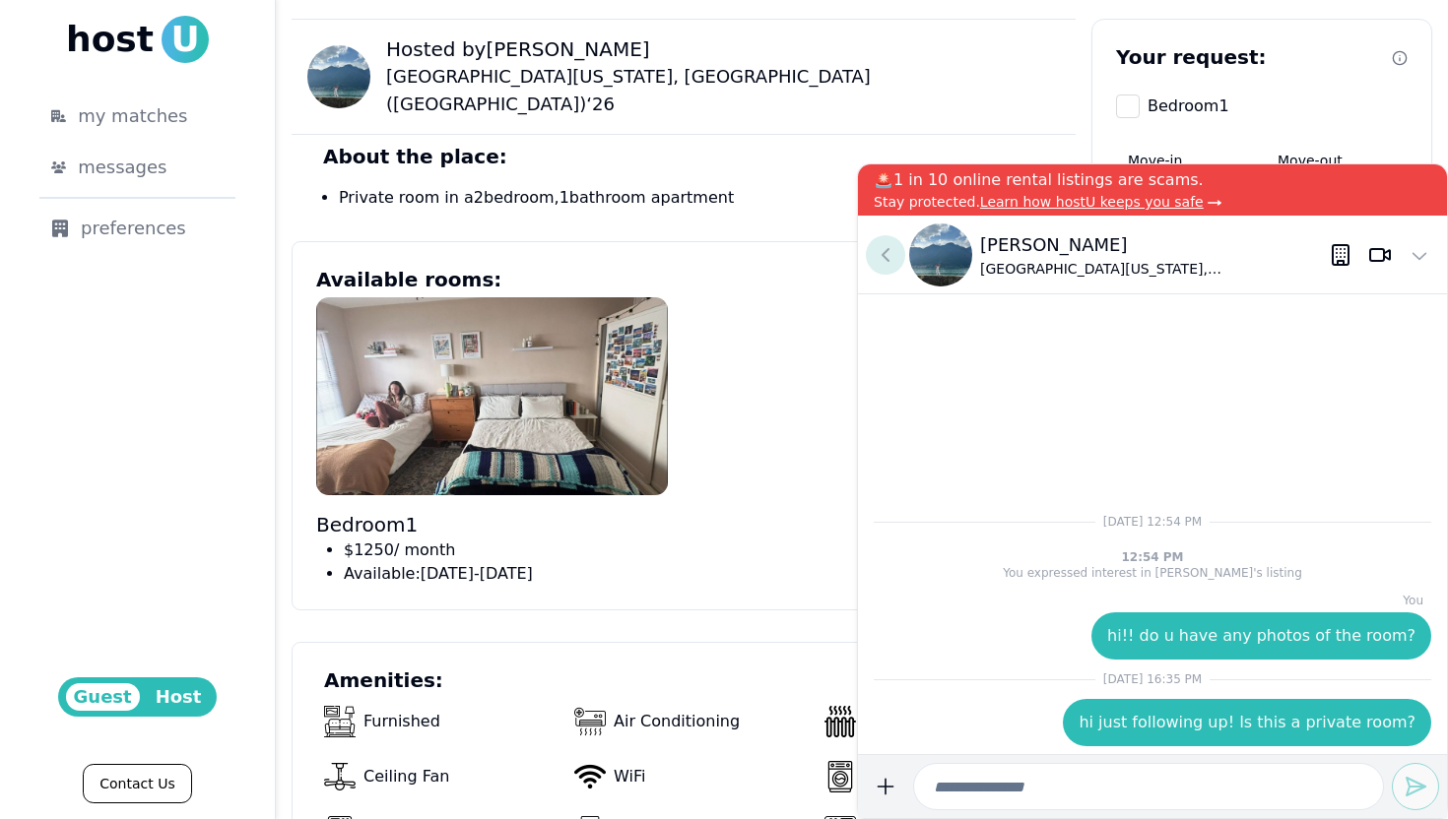
click at [892, 256] on icon at bounding box center [886, 255] width 24 height 24
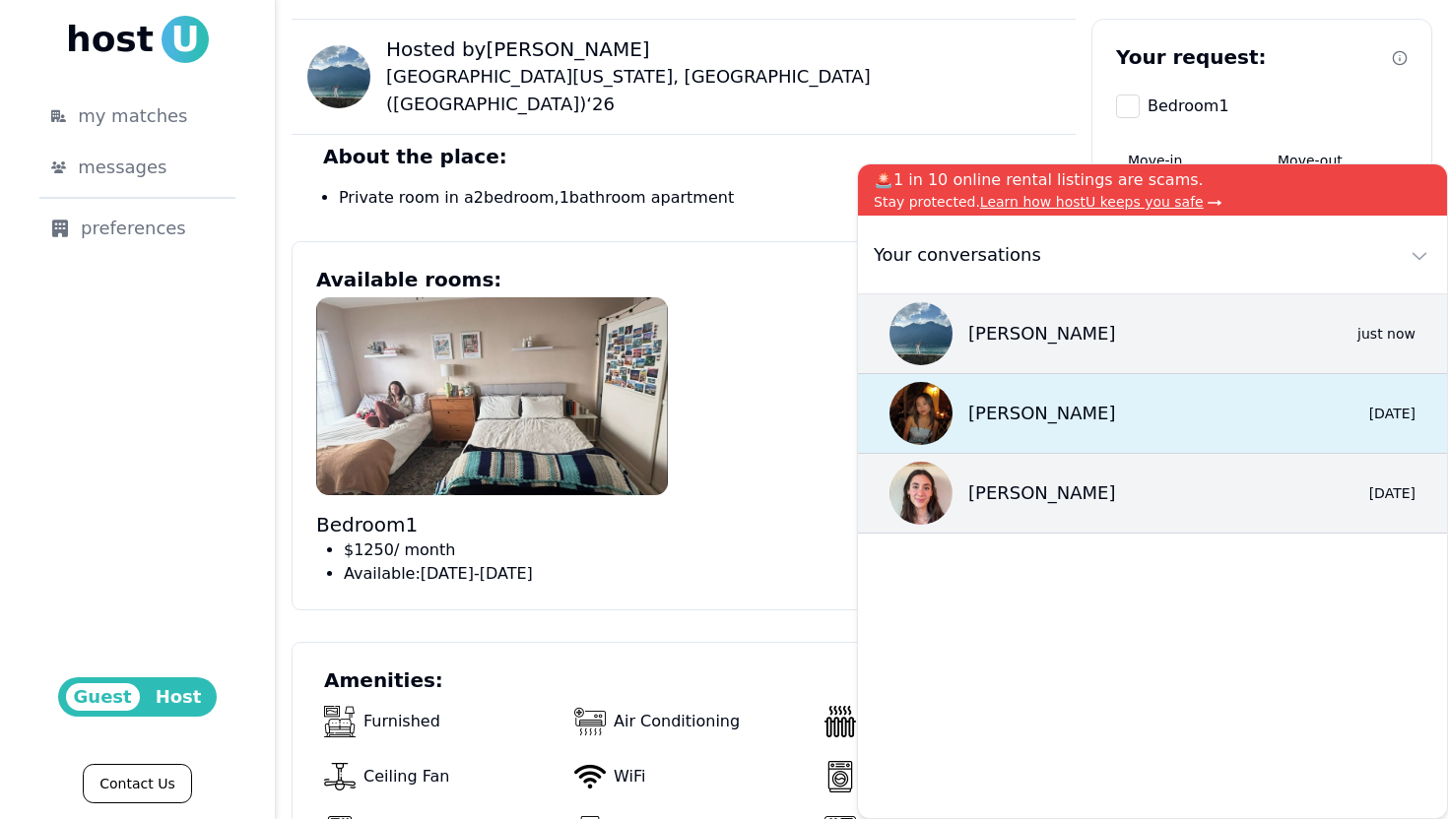
click at [1110, 421] on div "[PERSON_NAME] 0 [DATE]" at bounding box center [1152, 414] width 589 height 80
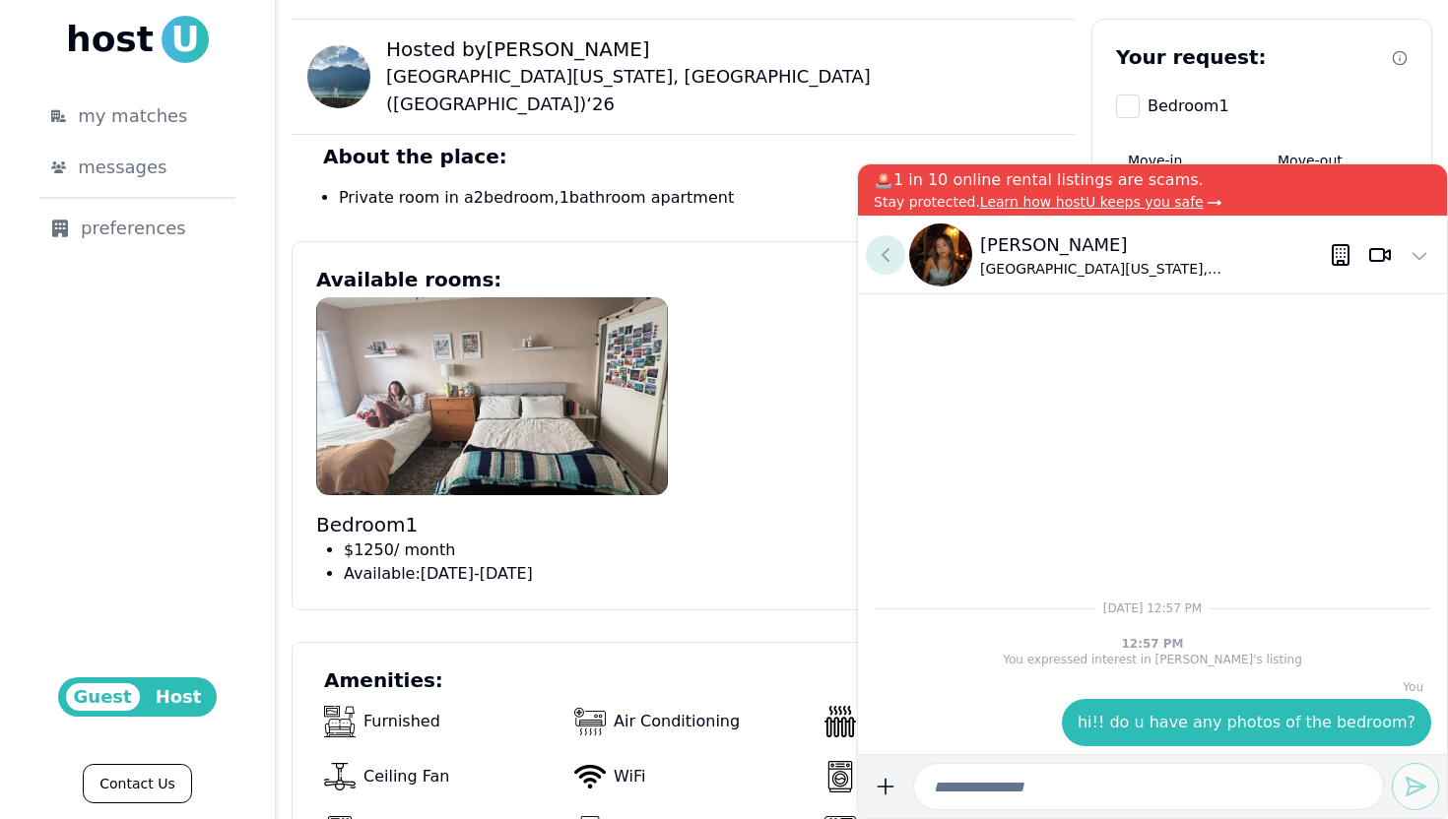
click at [883, 253] on use at bounding box center [885, 255] width 6 height 12
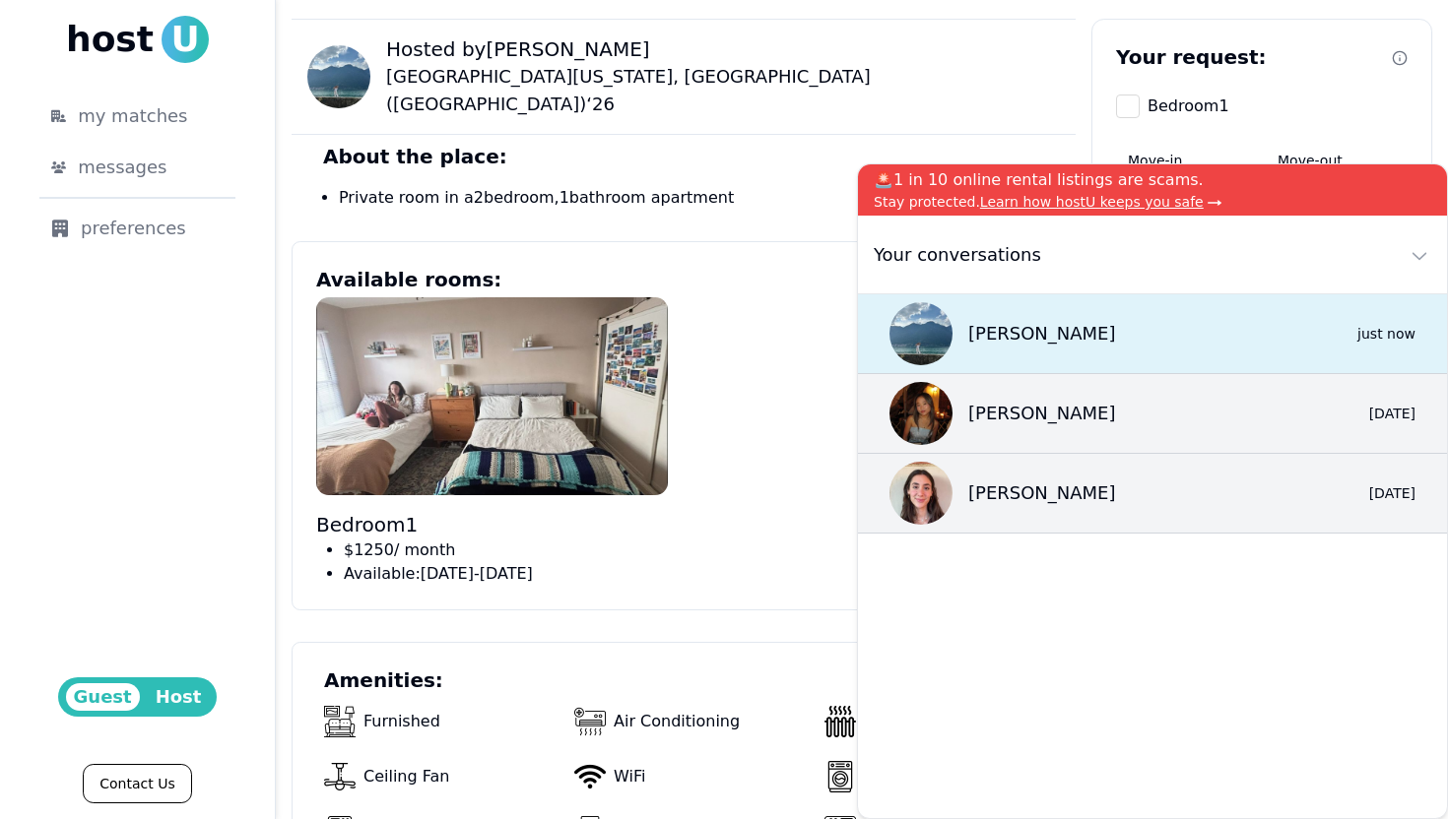
click at [1038, 336] on div "Roni 0 just now" at bounding box center [1152, 334] width 589 height 80
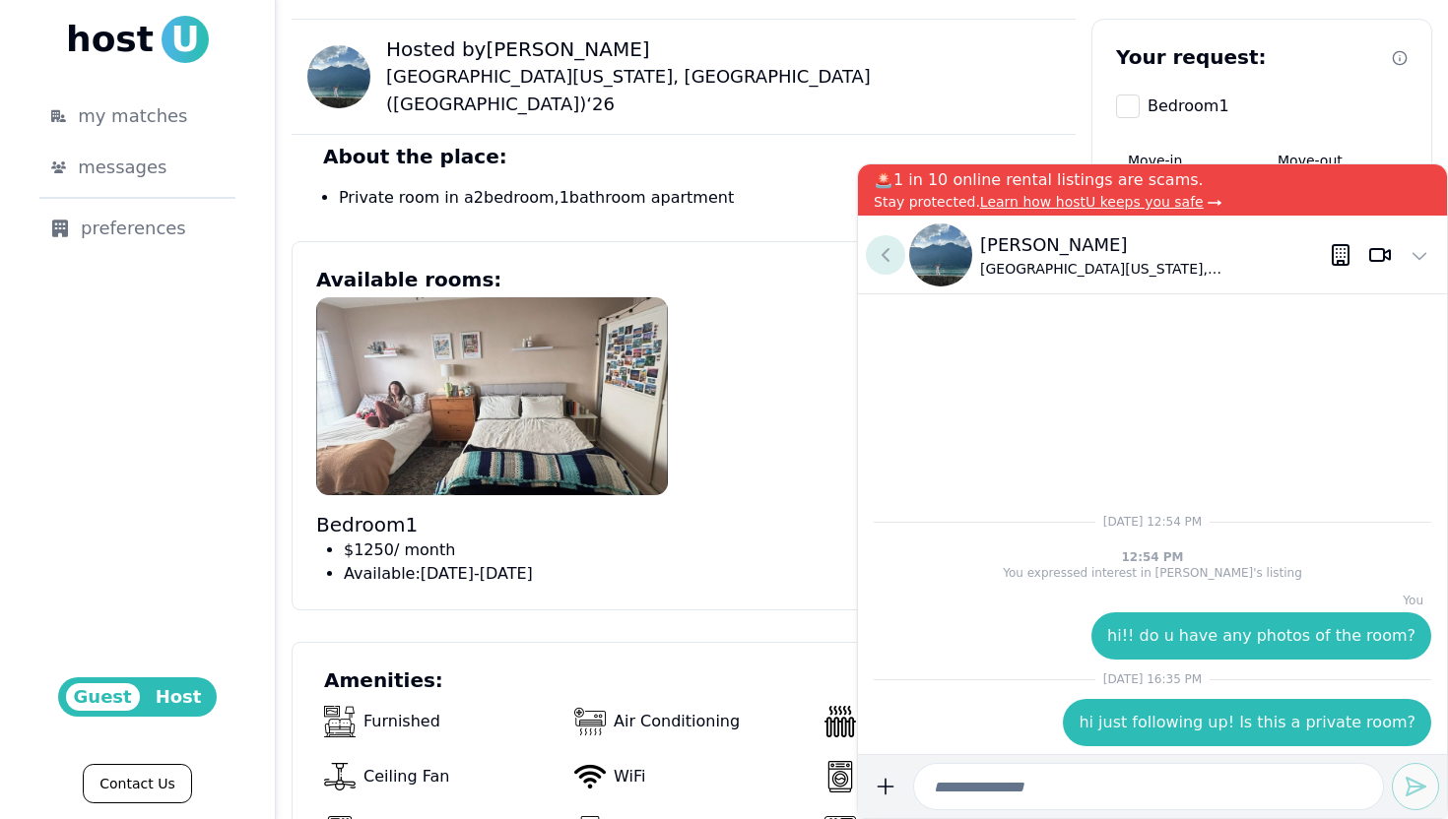
click at [880, 249] on icon at bounding box center [886, 255] width 24 height 24
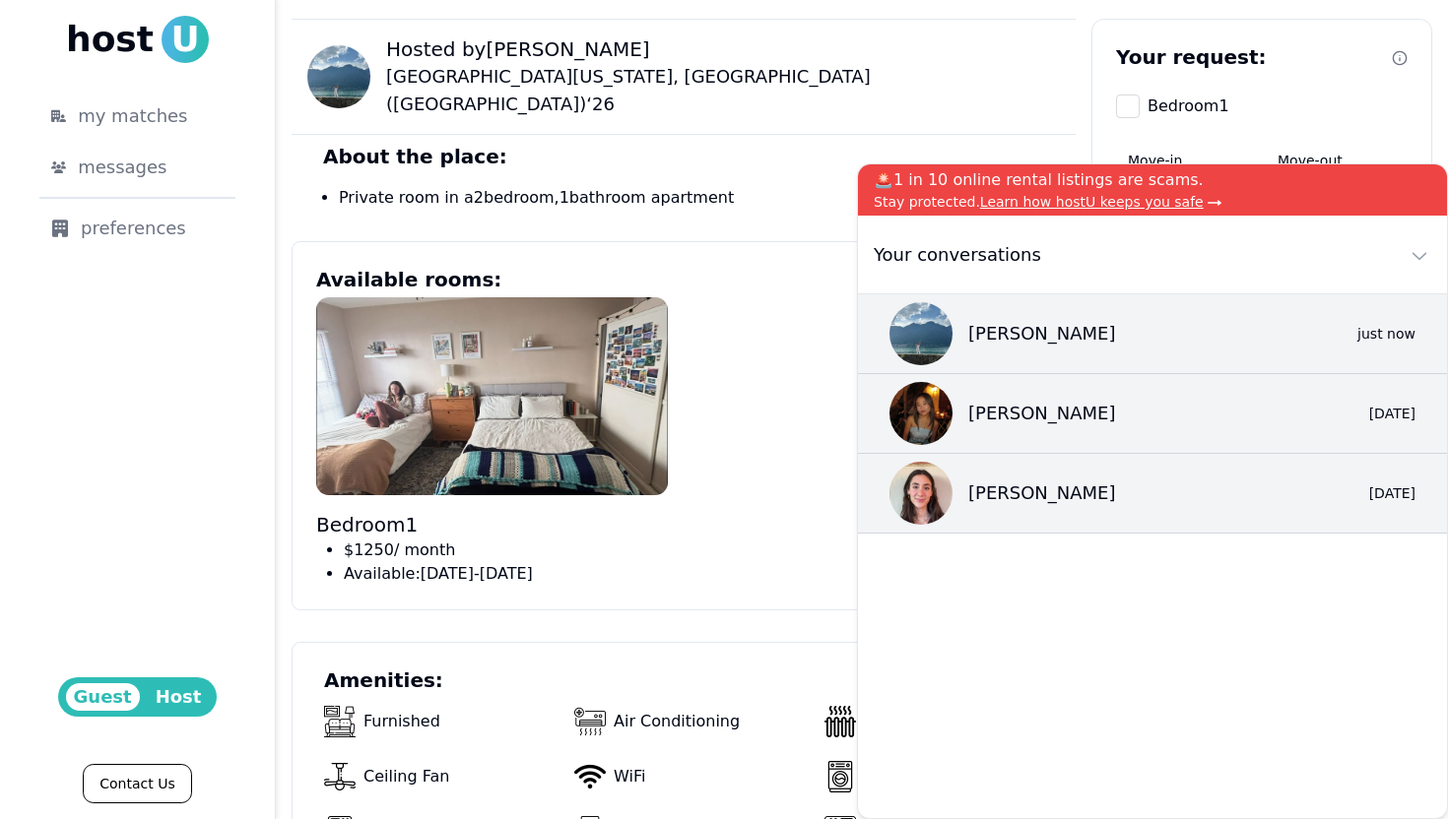
click at [817, 342] on div "Bedroom 1 $ 1250 / month Available: June 13 - September 17" at bounding box center [683, 441] width 735 height 289
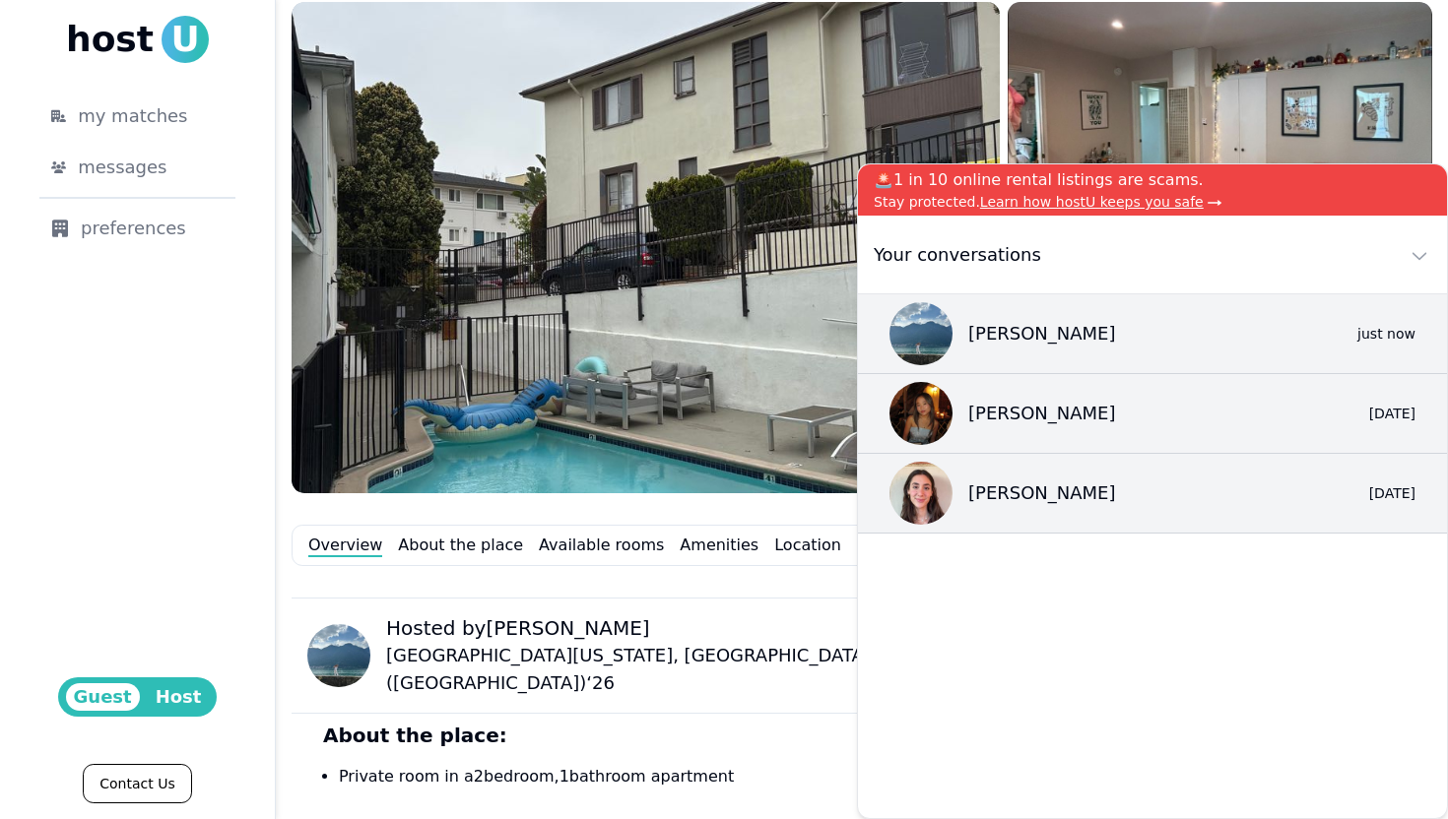
scroll to position [0, 0]
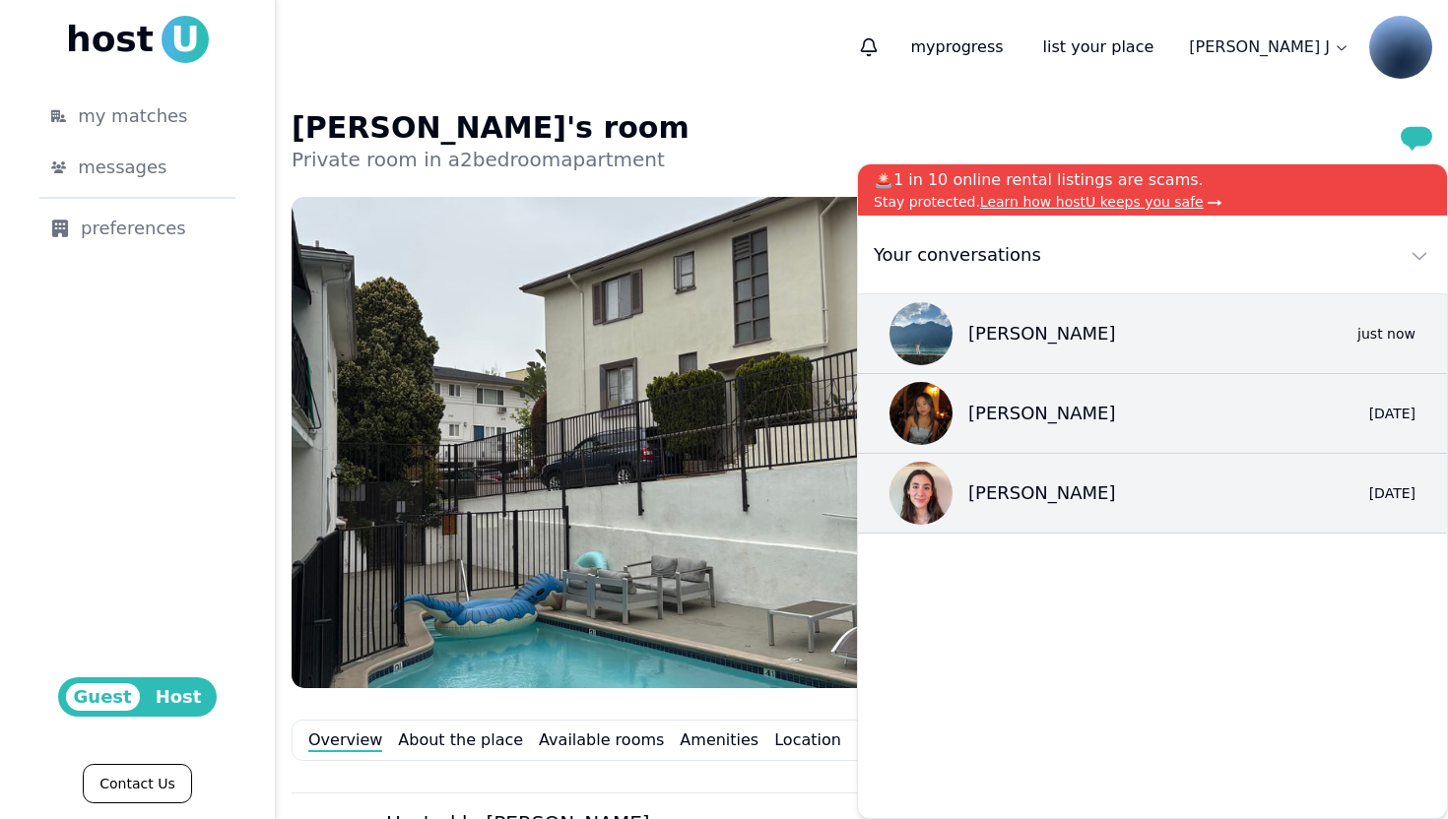
click at [1147, 119] on div "Roni's room Private room in a 2 bedroom apartment" at bounding box center [862, 141] width 1140 height 63
click at [1429, 258] on icon at bounding box center [1419, 255] width 24 height 24
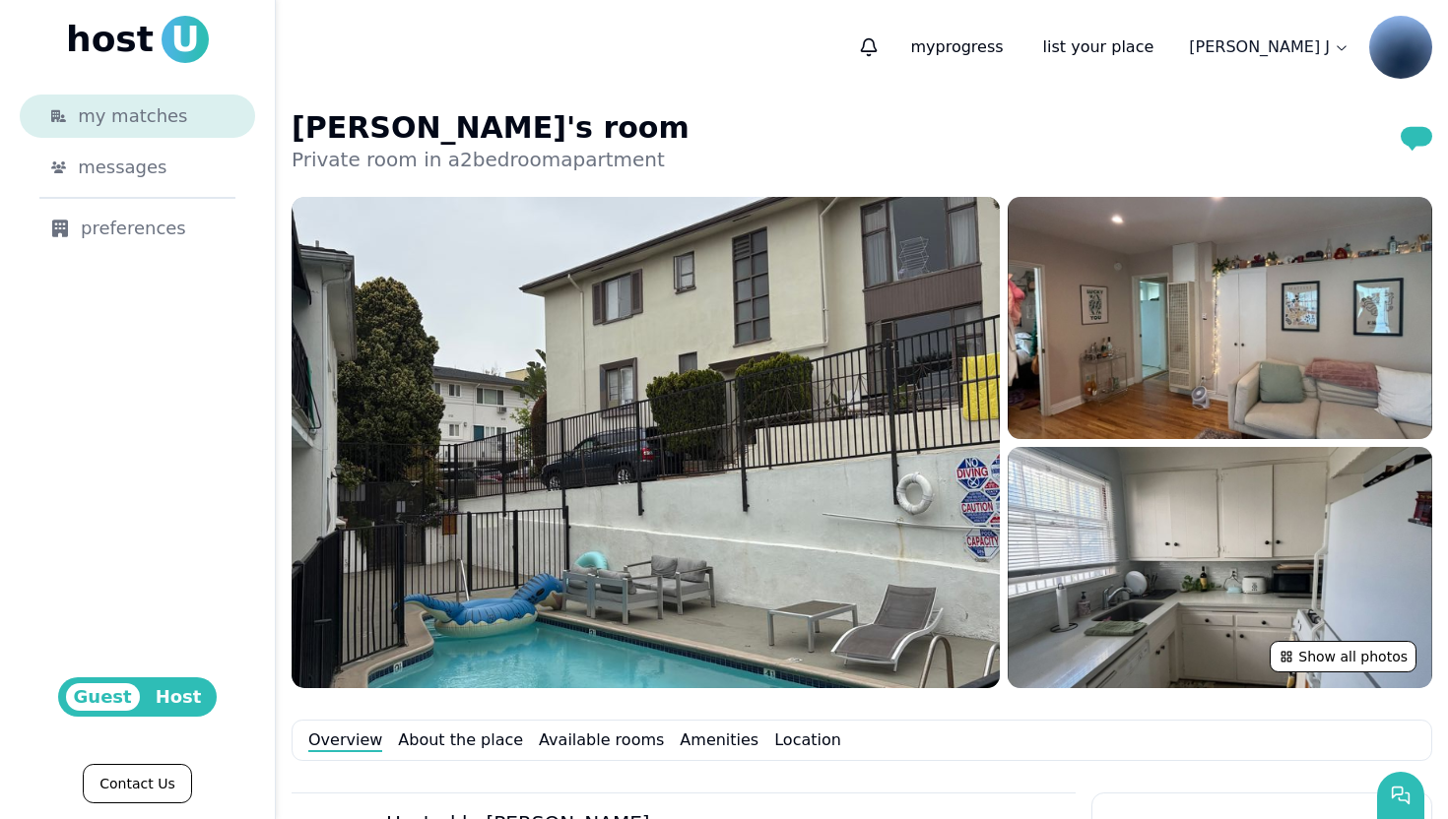
click at [161, 110] on span "my matches" at bounding box center [132, 116] width 109 height 28
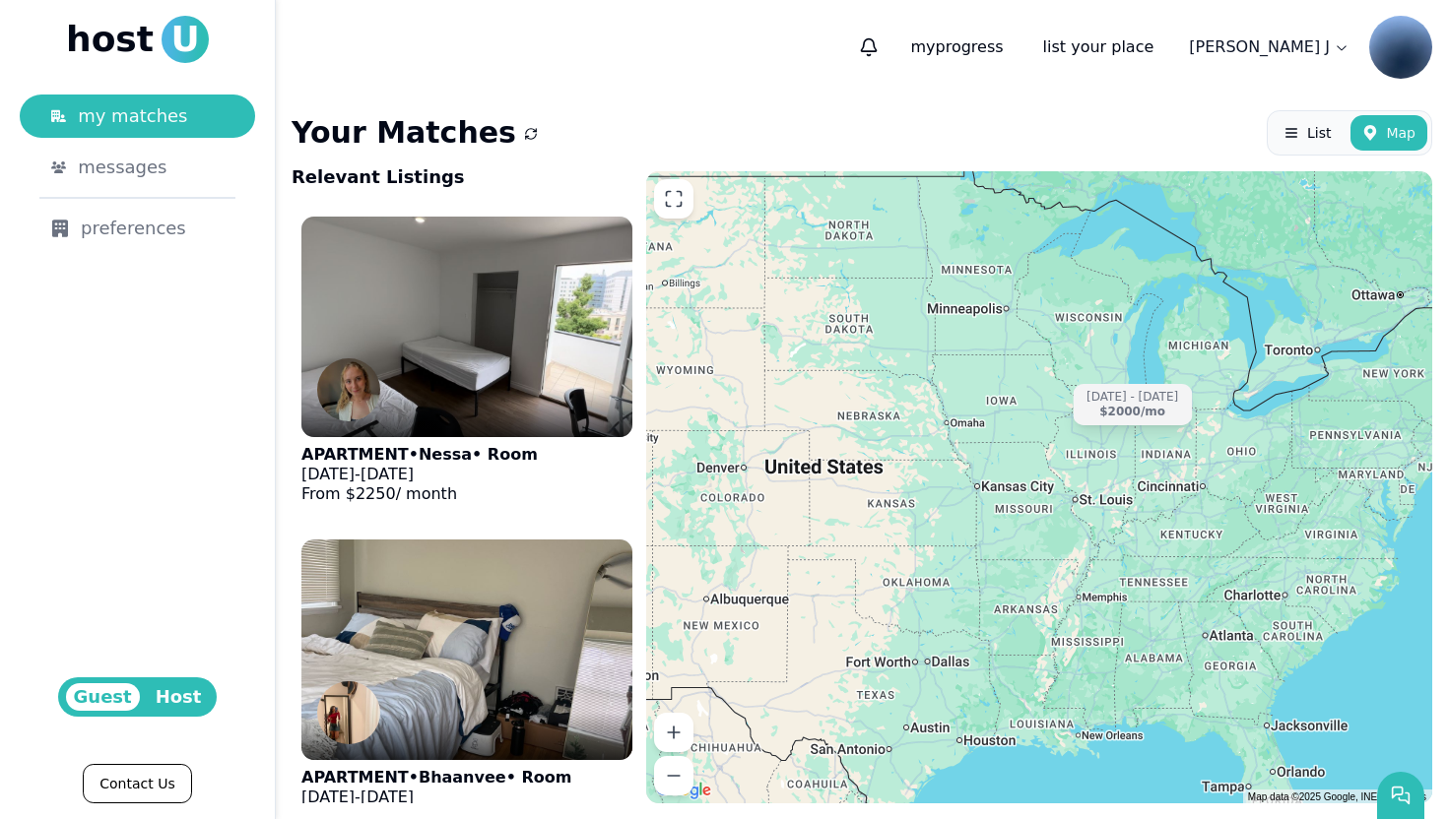
drag, startPoint x: 911, startPoint y: 600, endPoint x: 1181, endPoint y: 505, distance: 285.9
click at [1173, 505] on div "Jun 6 - Aug 25 $2000 /mo" at bounding box center [1039, 487] width 786 height 632
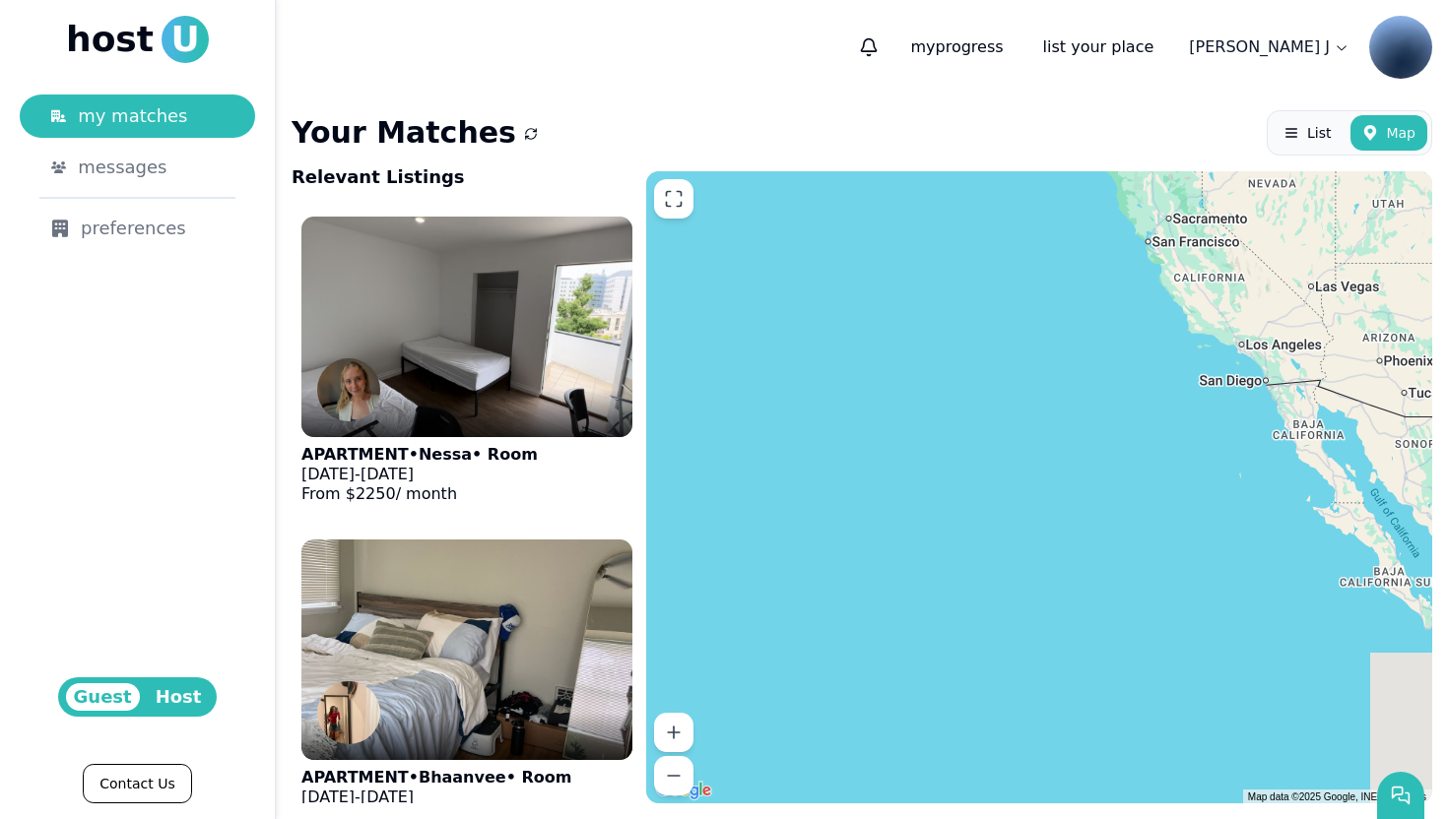
drag, startPoint x: 1181, startPoint y: 489, endPoint x: 836, endPoint y: 590, distance: 359.0
click at [837, 592] on div "Jun 6 - Aug 25 $2000 /mo" at bounding box center [1039, 487] width 786 height 632
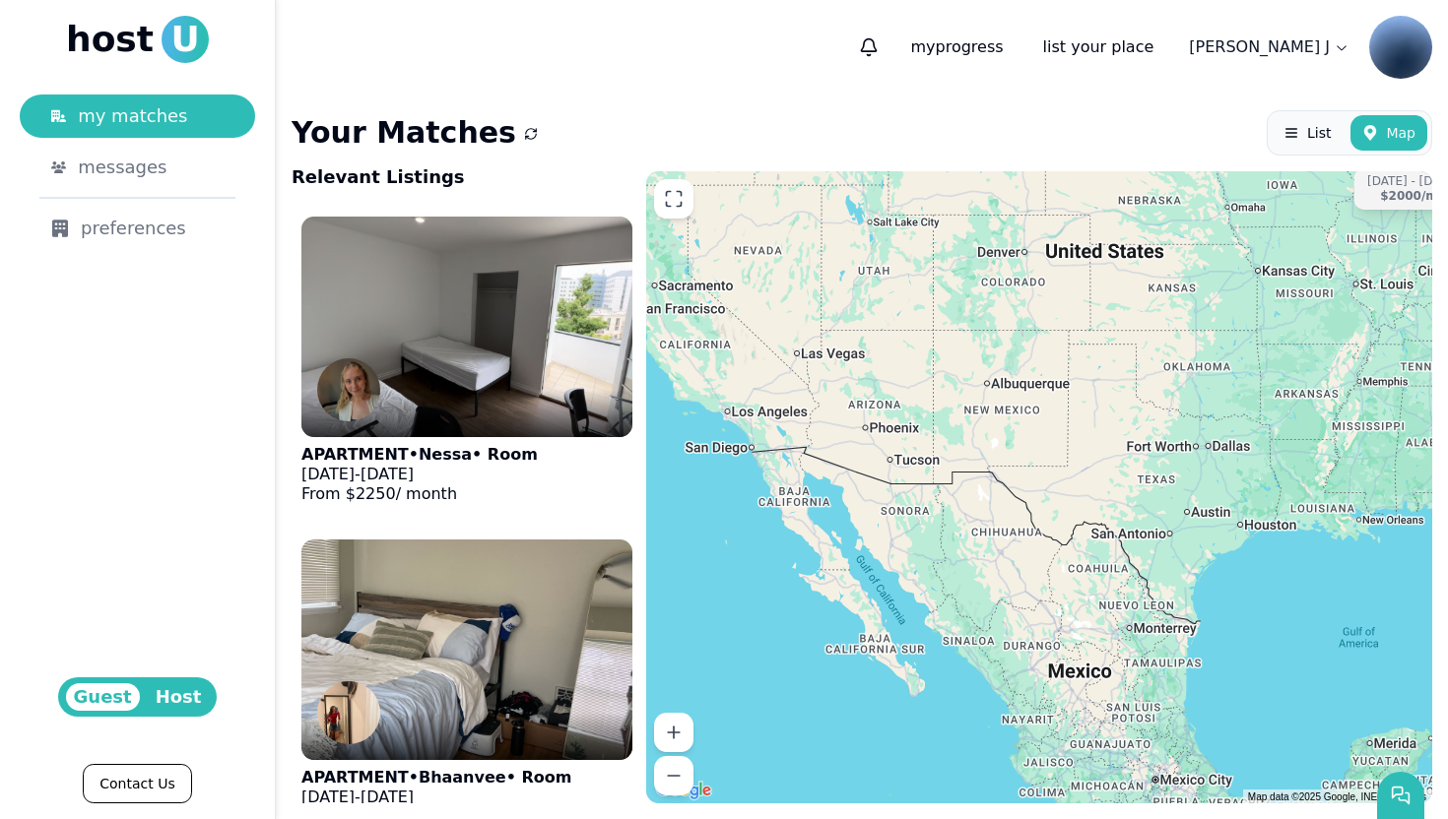
drag, startPoint x: 912, startPoint y: 592, endPoint x: 1125, endPoint y: 472, distance: 244.3
click at [1125, 472] on div "Jun 6 - Aug 25 $2000 /mo" at bounding box center [1039, 487] width 786 height 632
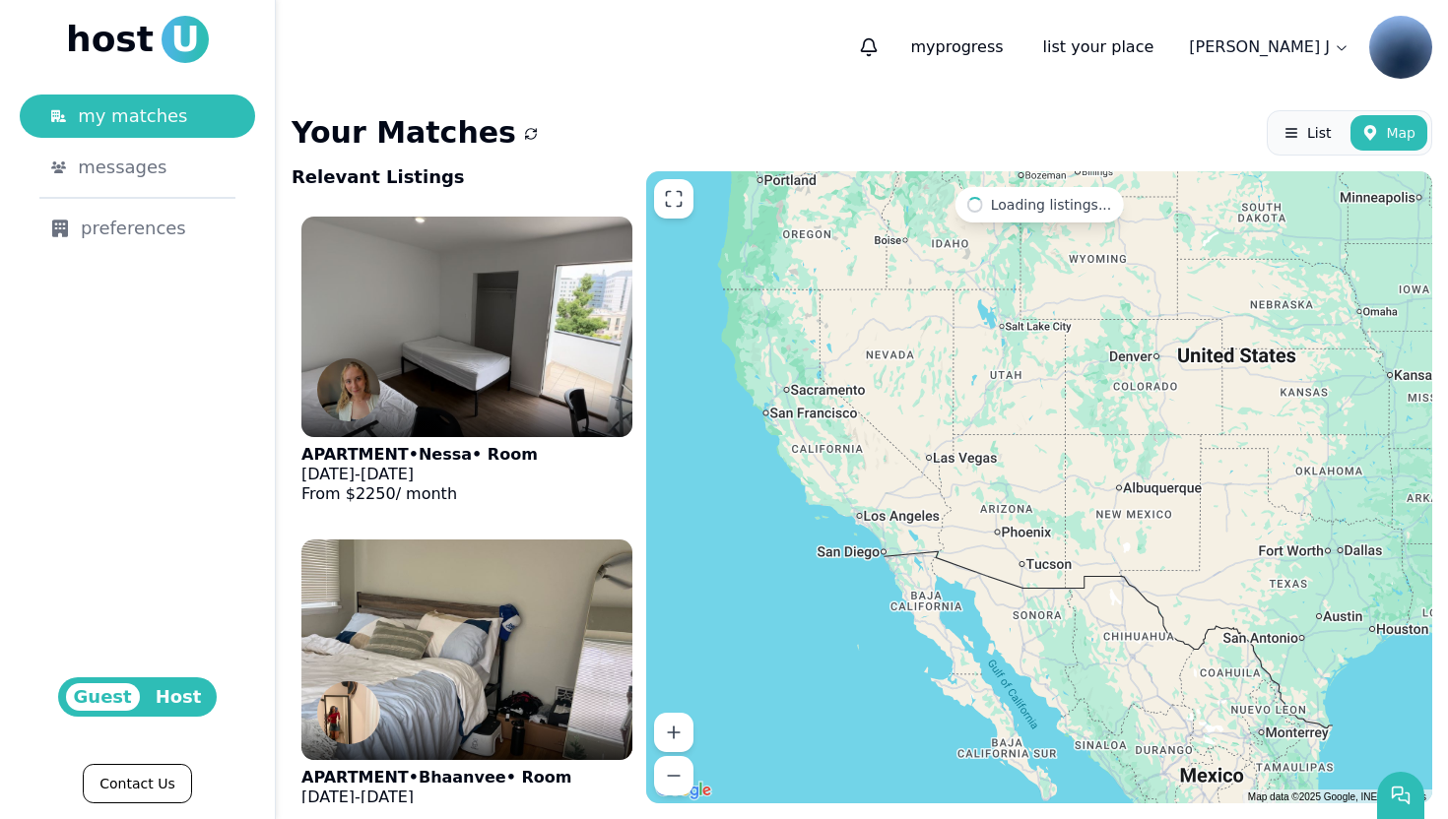
drag, startPoint x: 768, startPoint y: 479, endPoint x: 895, endPoint y: 584, distance: 165.1
click at [899, 587] on div "Jun 6 - Aug 25 $2000 /mo" at bounding box center [1039, 487] width 786 height 632
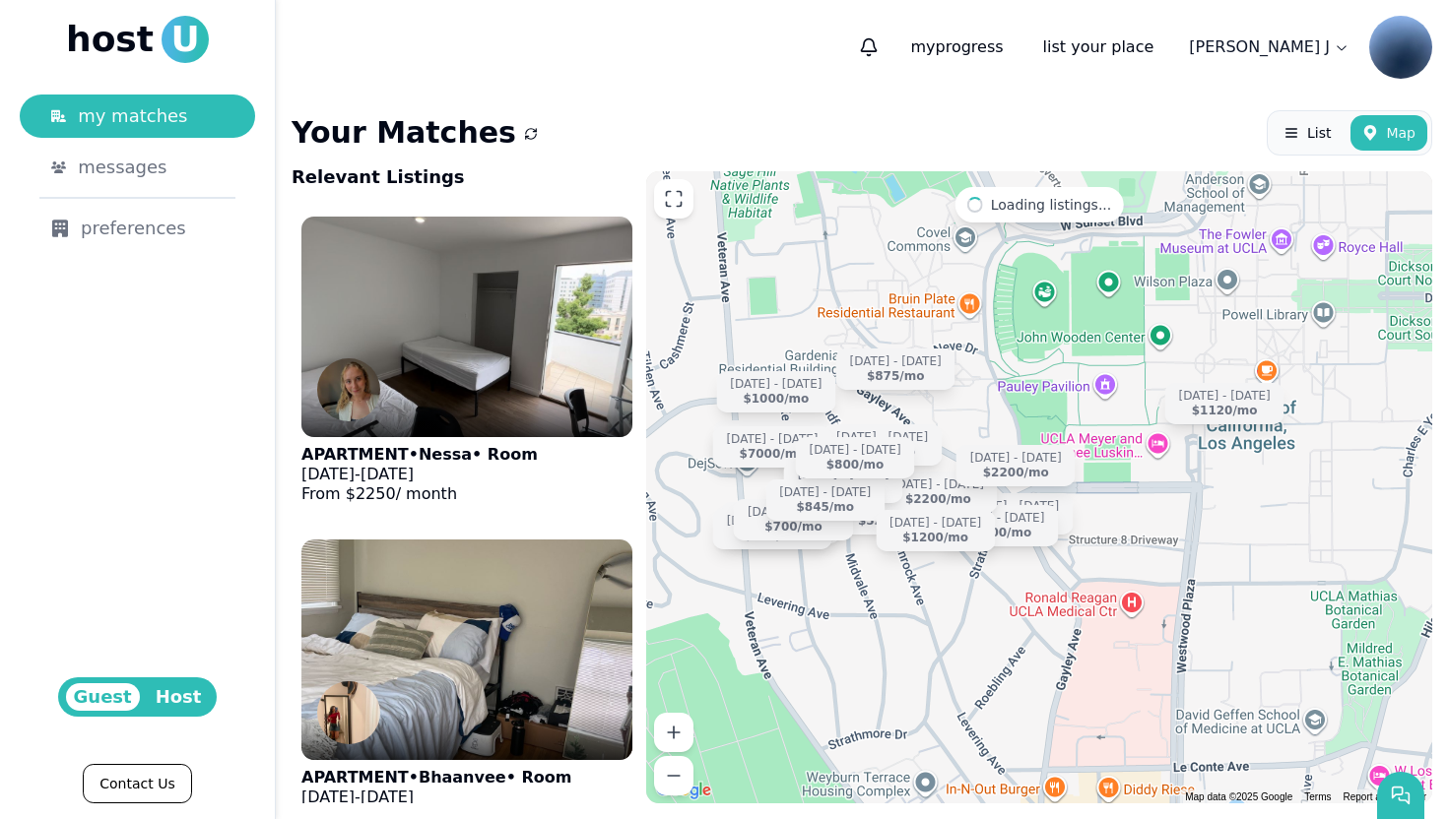
drag, startPoint x: 834, startPoint y: 709, endPoint x: 946, endPoint y: 435, distance: 295.9
click at [946, 435] on div "Jun 19 - Aug 20 $1500 /mo Jun 15 - Dec 31 $5200 /mo Jul 1 - Aug 31 $1200 /mo Ju…" at bounding box center [1039, 487] width 786 height 632
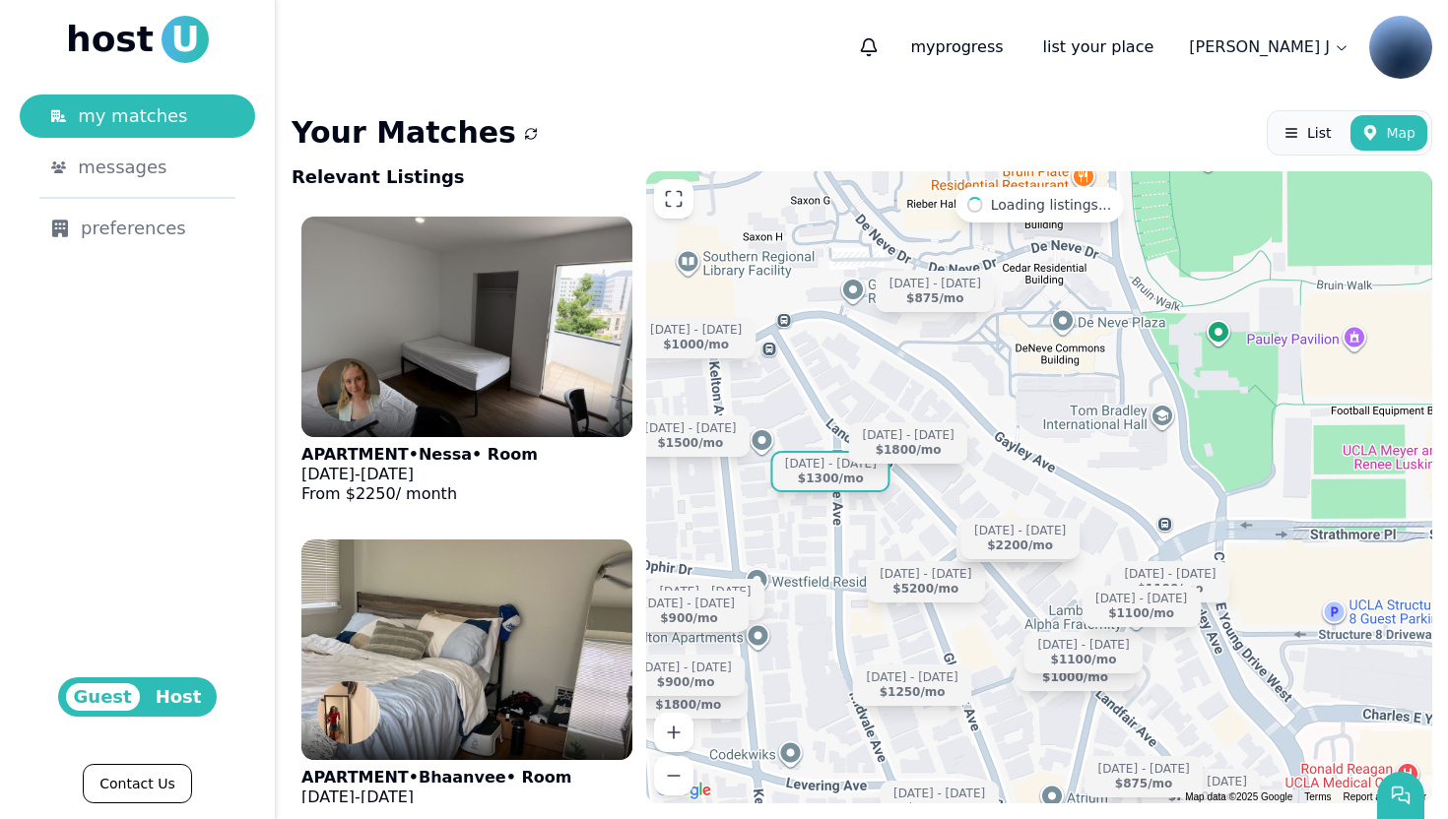
click at [851, 476] on div "$1300 /mo" at bounding box center [831, 479] width 66 height 15
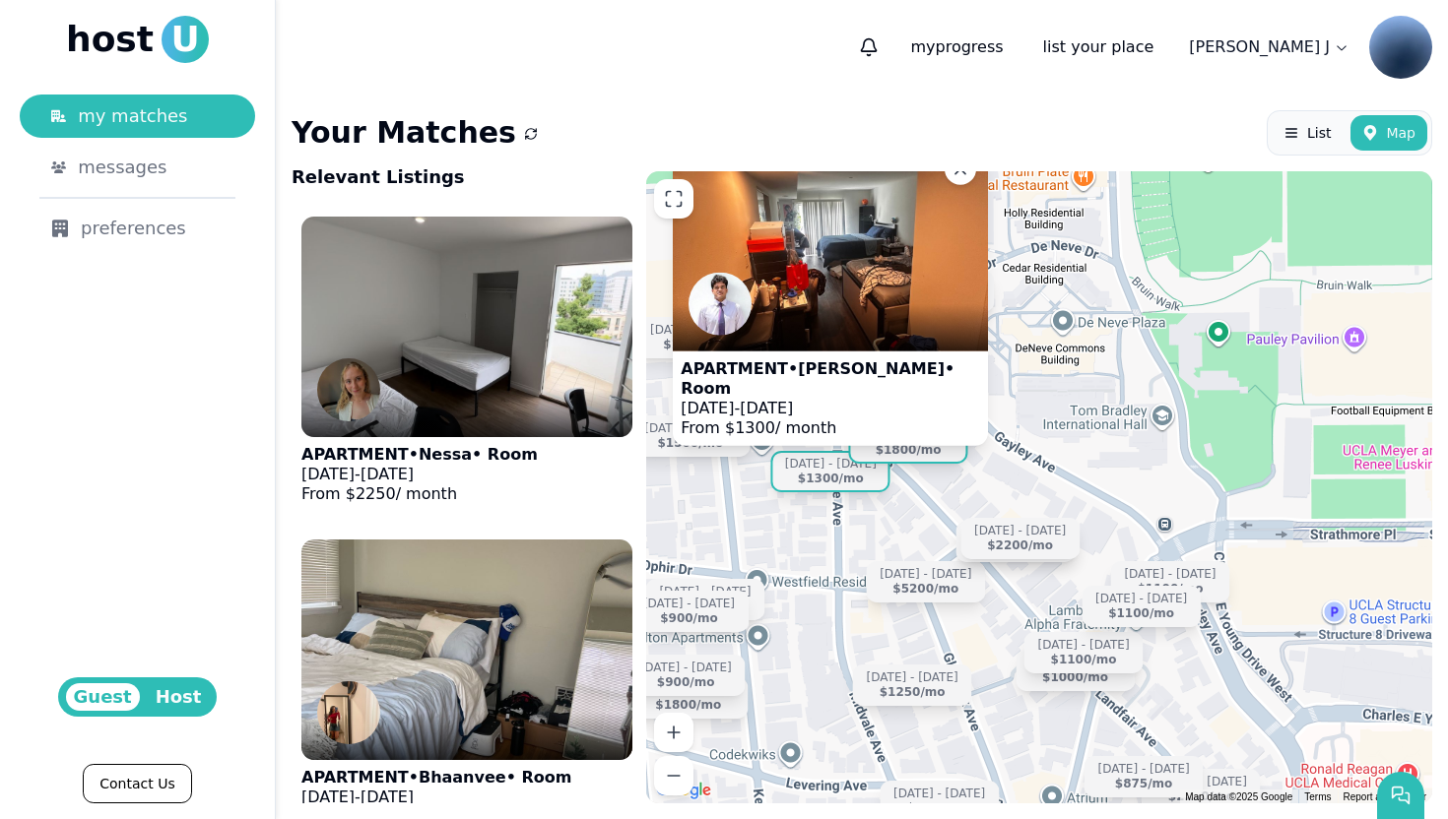
click at [927, 448] on div "$1800 /mo" at bounding box center [909, 450] width 66 height 15
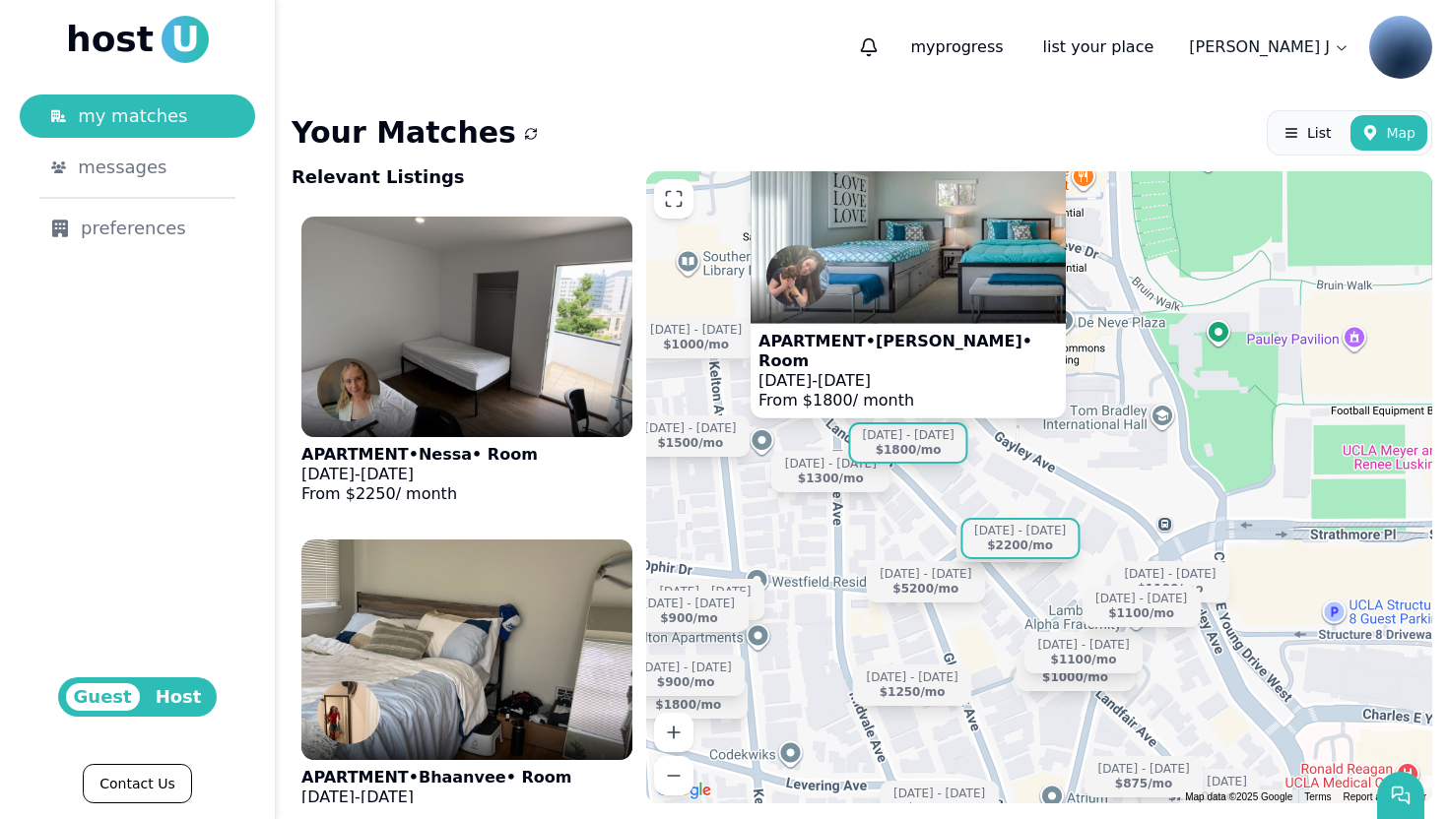
click at [1015, 553] on div "$2200 /mo" at bounding box center [1020, 546] width 66 height 15
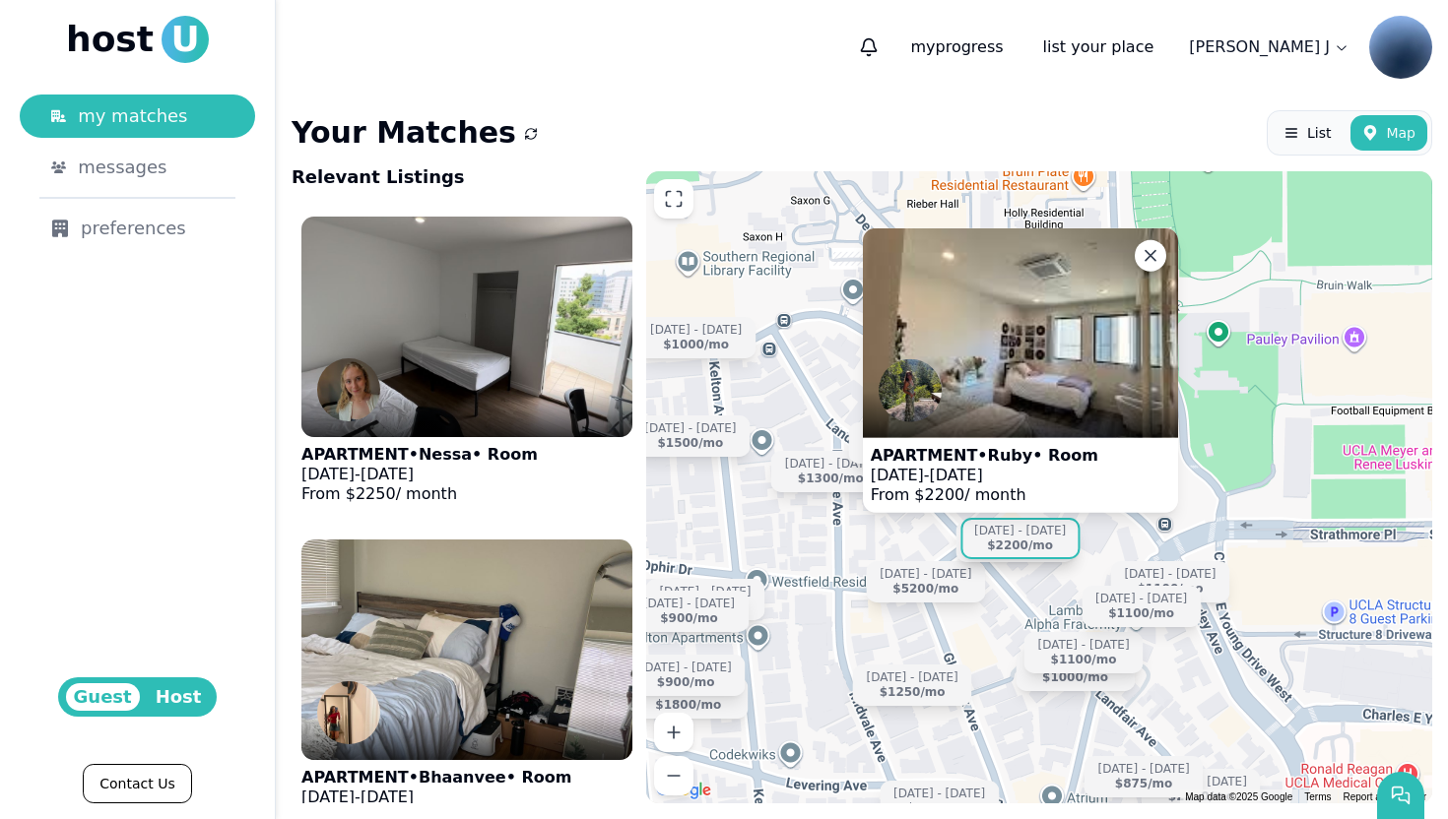
click at [1024, 453] on p "APARTMENT • Ruby • Room" at bounding box center [984, 456] width 227 height 20
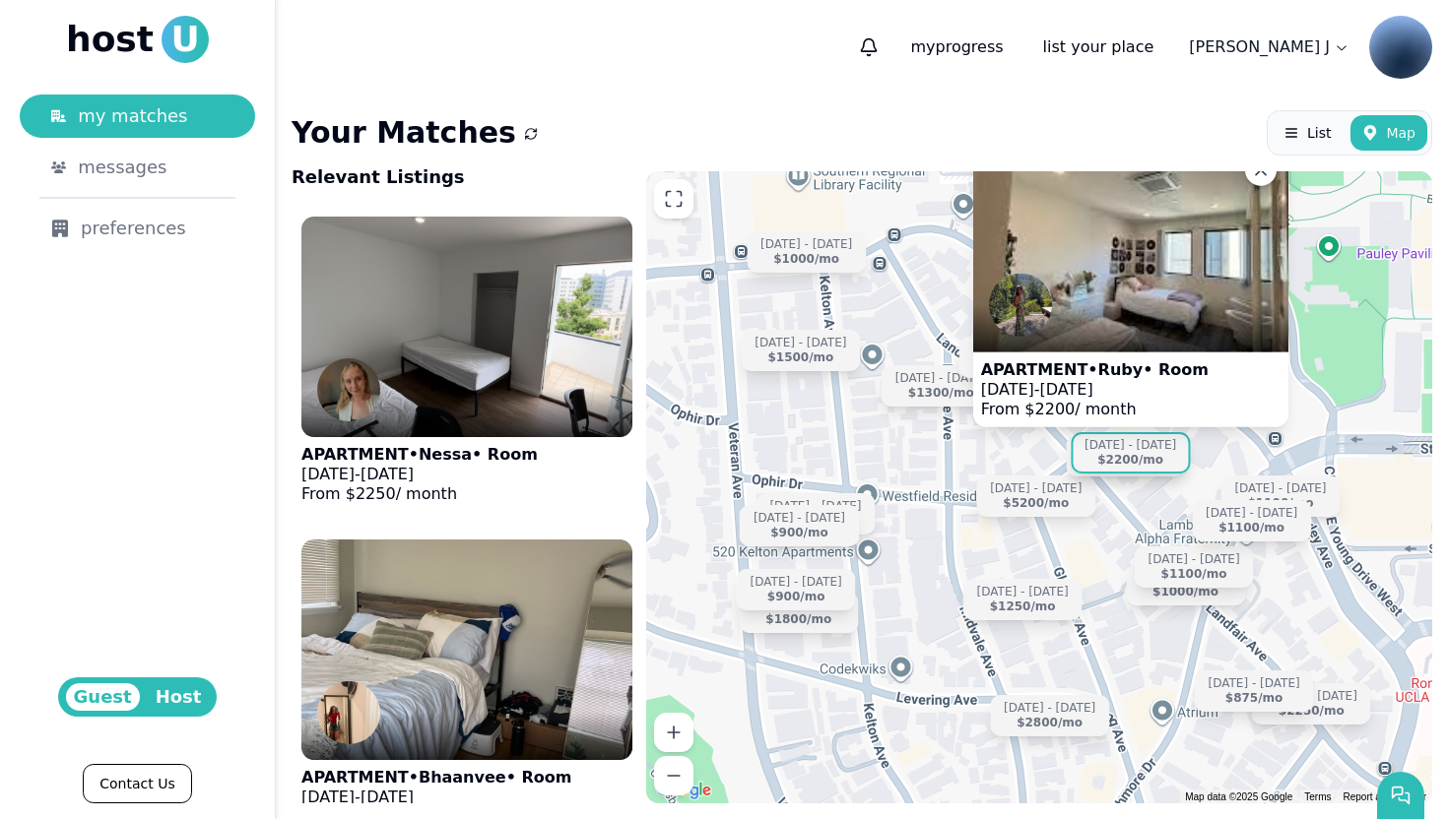
drag, startPoint x: 928, startPoint y: 536, endPoint x: 1041, endPoint y: 448, distance: 143.2
click at [1041, 448] on div "Aug 5 - Dec 27 $2250 /mo Jun 19 - Aug 20 $1500 /mo Aug 24 - Jan 4 $875 /mo Sep …" at bounding box center [1039, 487] width 786 height 632
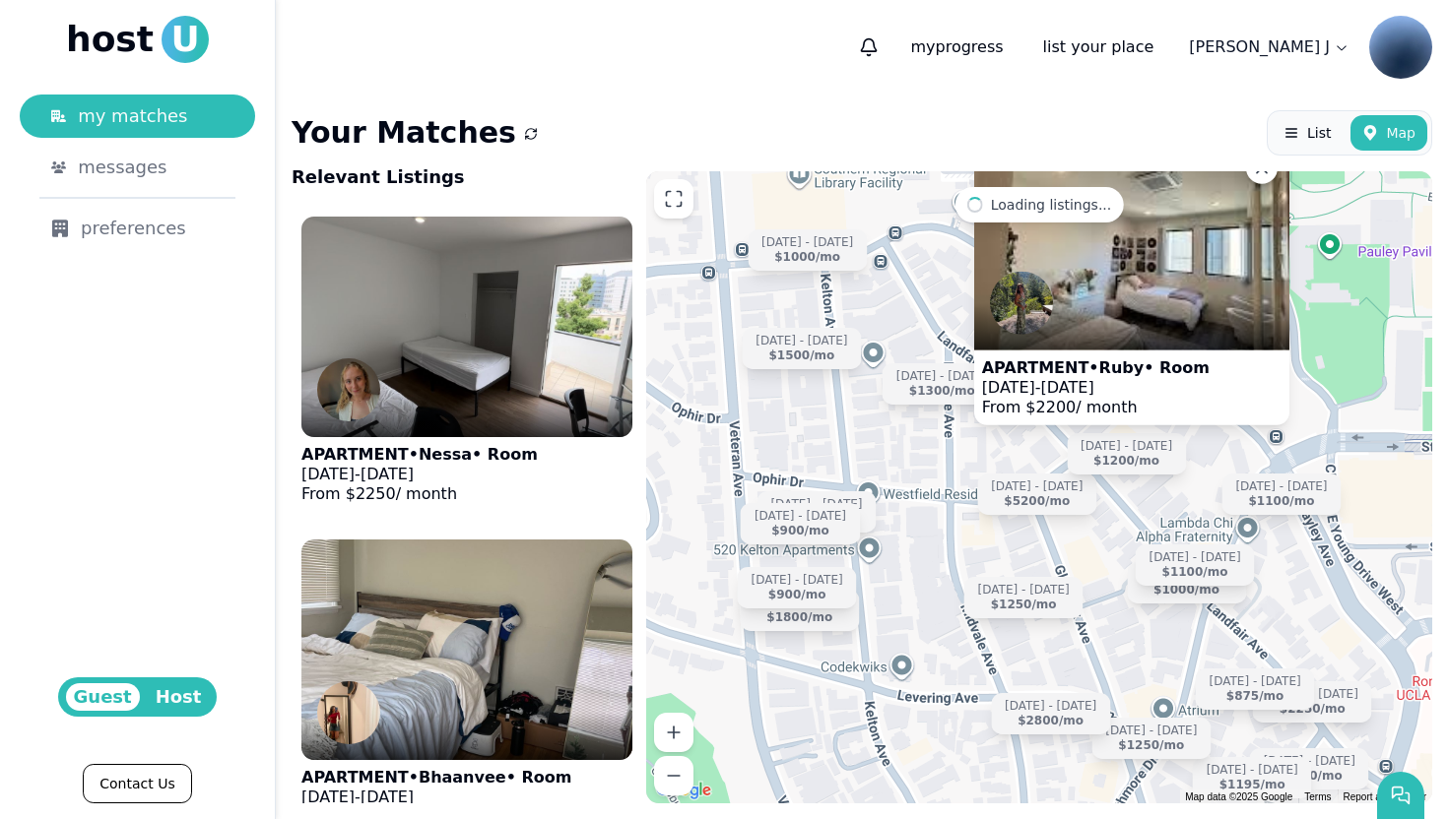
drag, startPoint x: 1221, startPoint y: 464, endPoint x: 1191, endPoint y: 490, distance: 40.5
click at [1191, 489] on div "APARTMENT • Ruby • Room Sep 9 - Dec 31, 2025 From $ 2200 / month Aug 5 - Dec 27…" at bounding box center [1039, 487] width 786 height 632
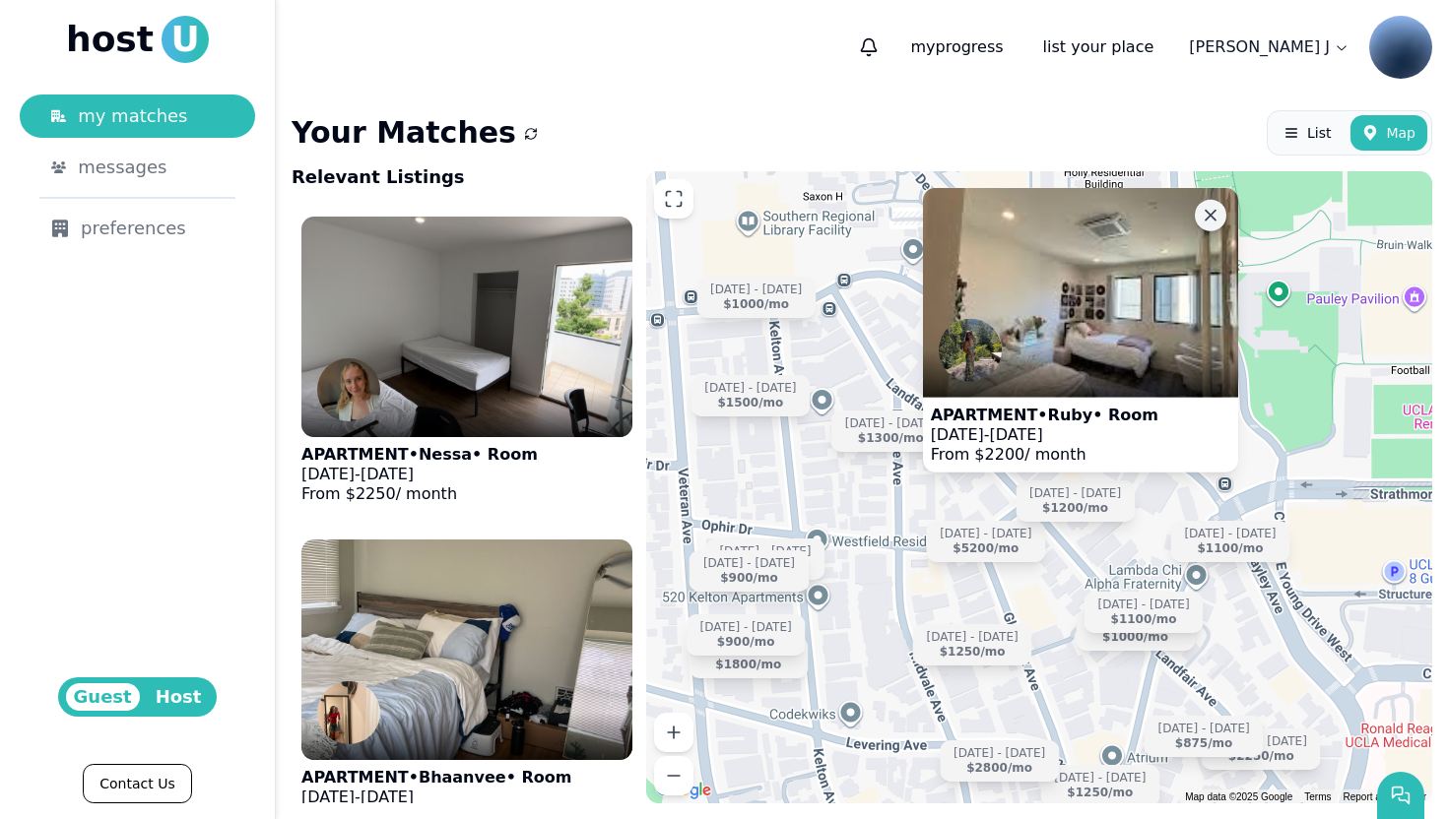
click at [1214, 206] on icon at bounding box center [1211, 216] width 20 height 20
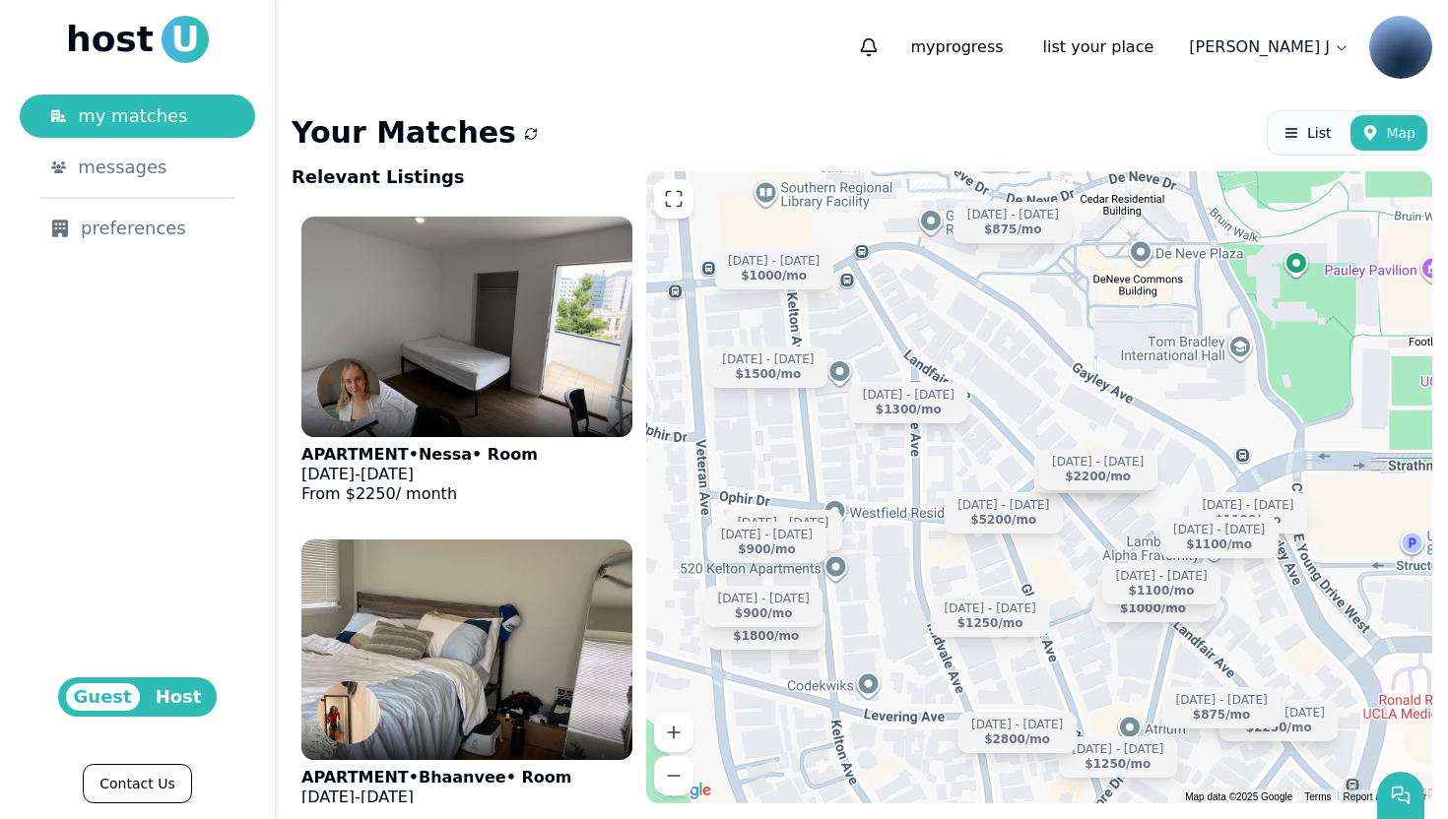
drag, startPoint x: 1024, startPoint y: 444, endPoint x: 1042, endPoint y: 412, distance: 37.0
click at [1042, 412] on div "Aug 5 - Dec 27 $2250 /mo Jun 19 - Aug 20 $1500 /mo Aug 24 - Jan 4 $875 /mo Sep …" at bounding box center [1039, 487] width 786 height 632
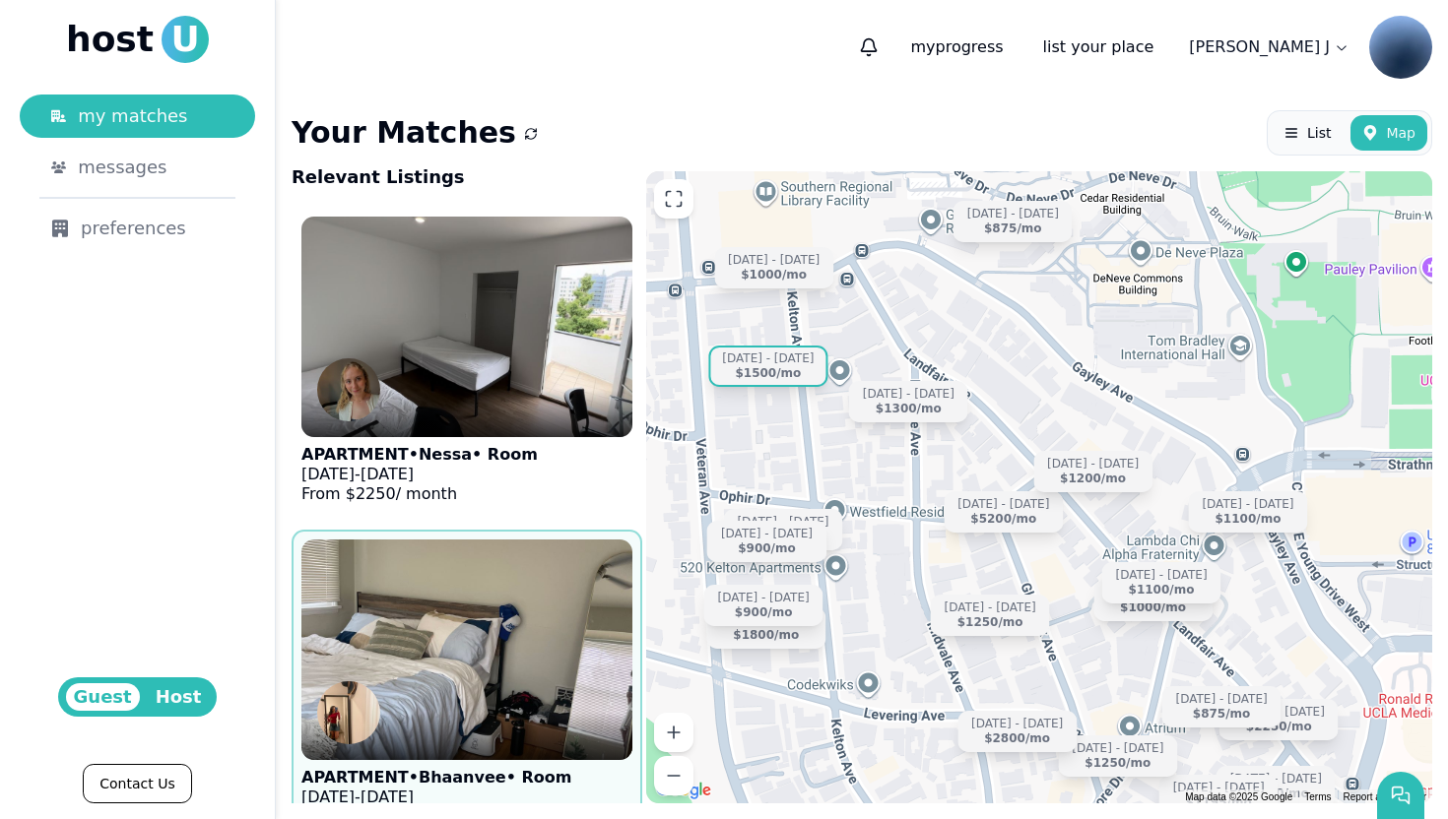
click at [811, 375] on div "Jun 19 - Aug 20 $1500 /mo" at bounding box center [767, 366] width 119 height 41
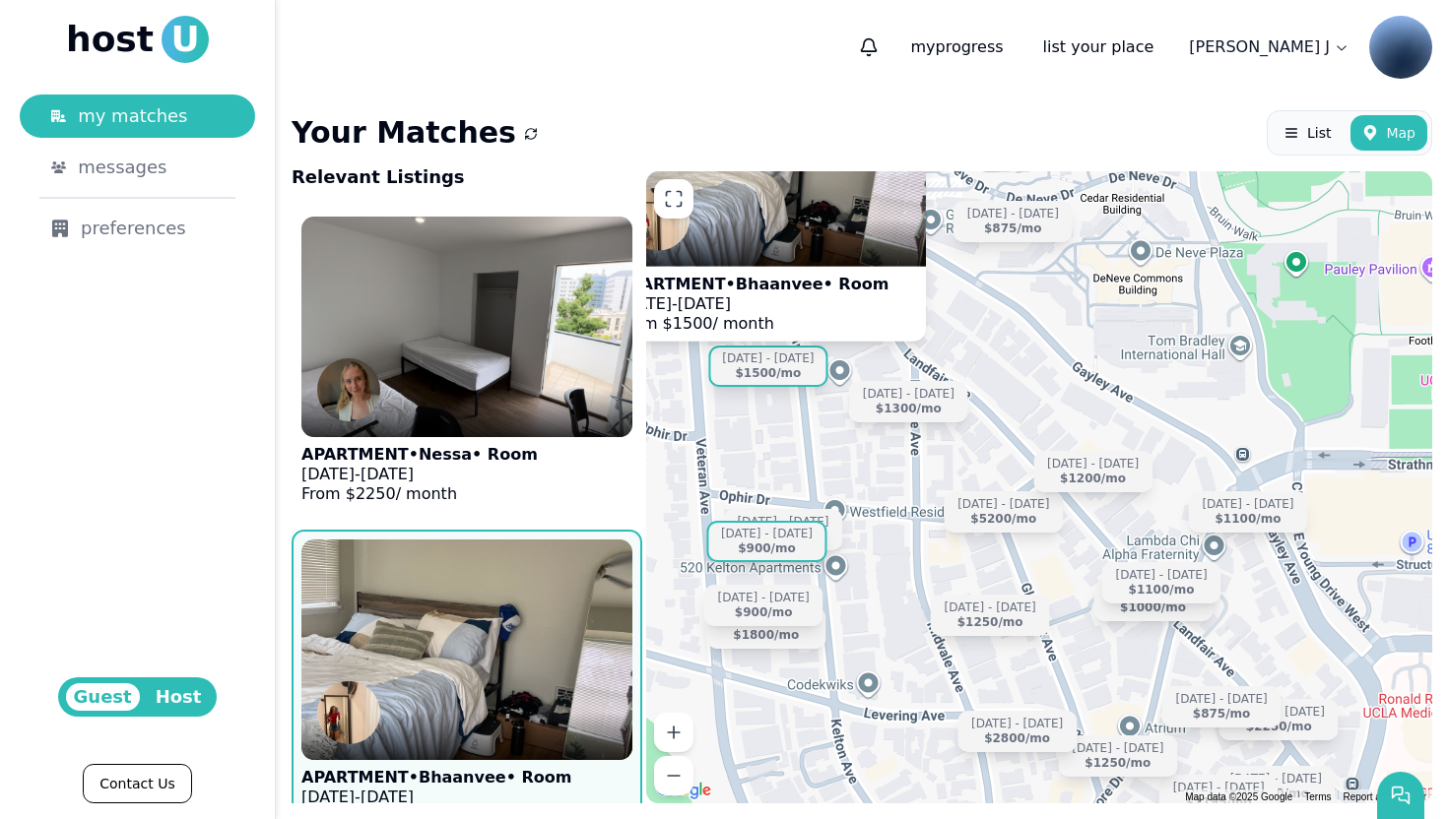
click at [783, 538] on div "Jun 12 - Sep 19" at bounding box center [767, 534] width 92 height 15
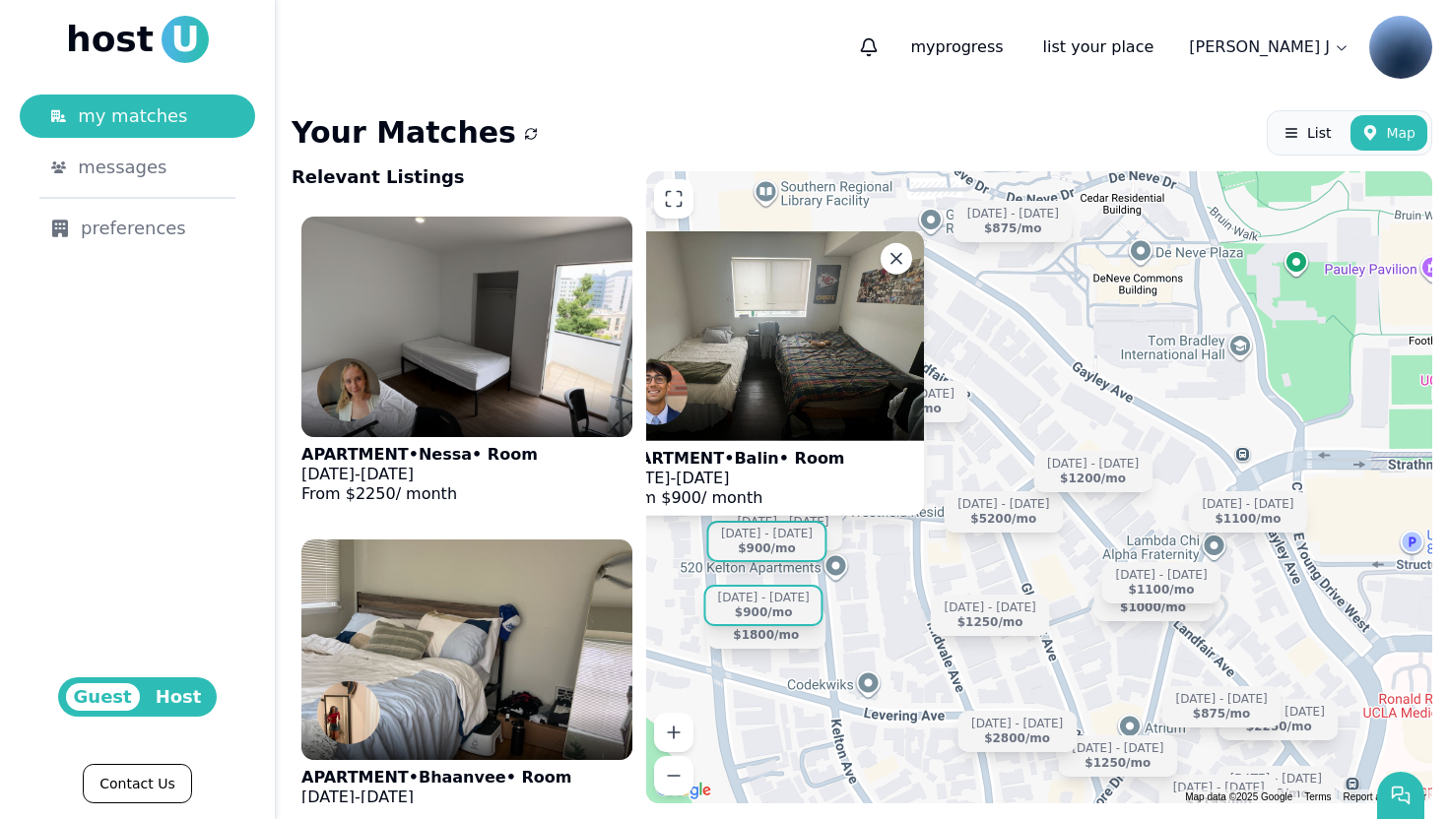
click at [786, 611] on div "$900 /mo" at bounding box center [764, 613] width 58 height 15
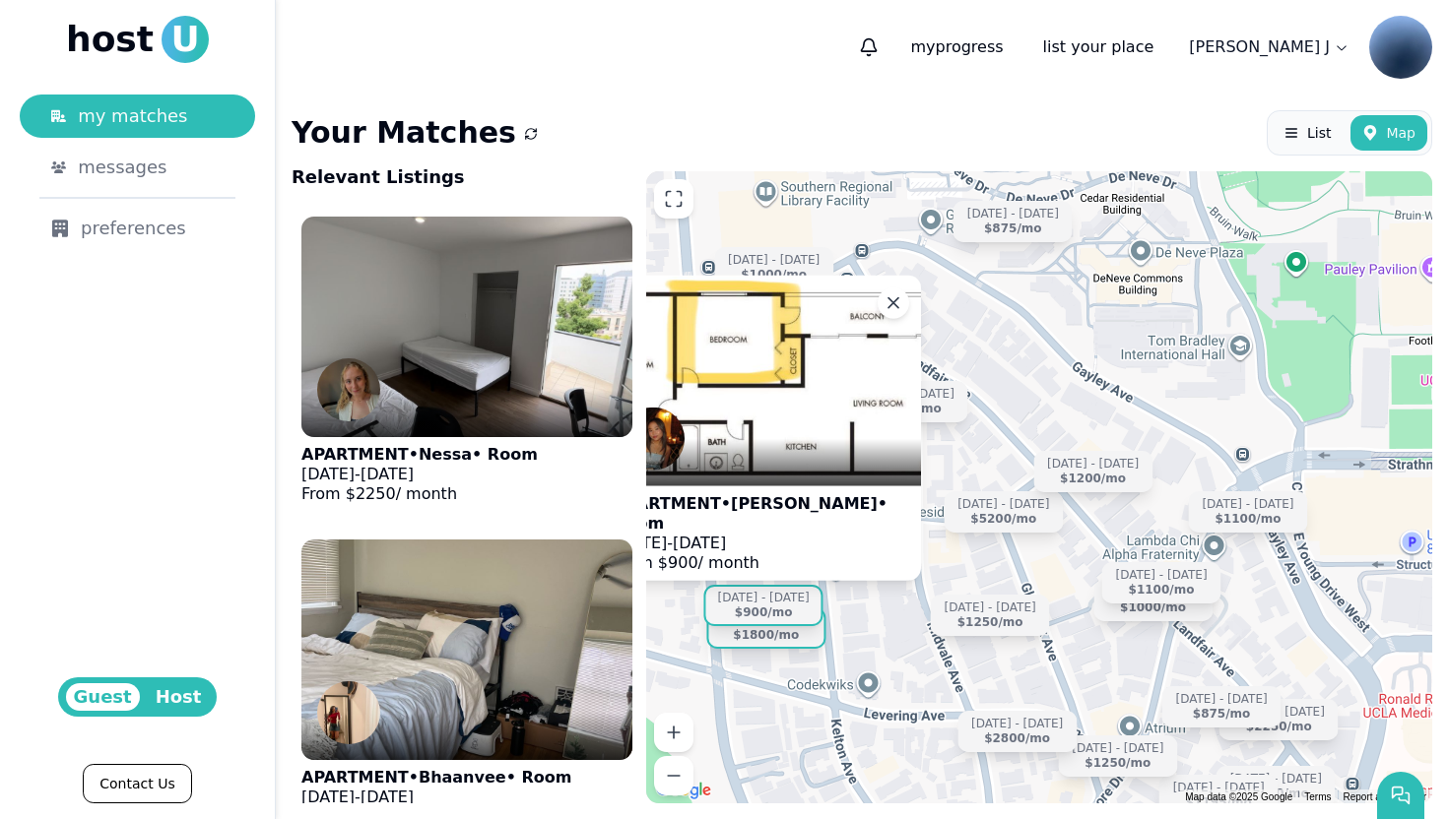
click at [783, 637] on div "$1800 /mo" at bounding box center [766, 635] width 66 height 15
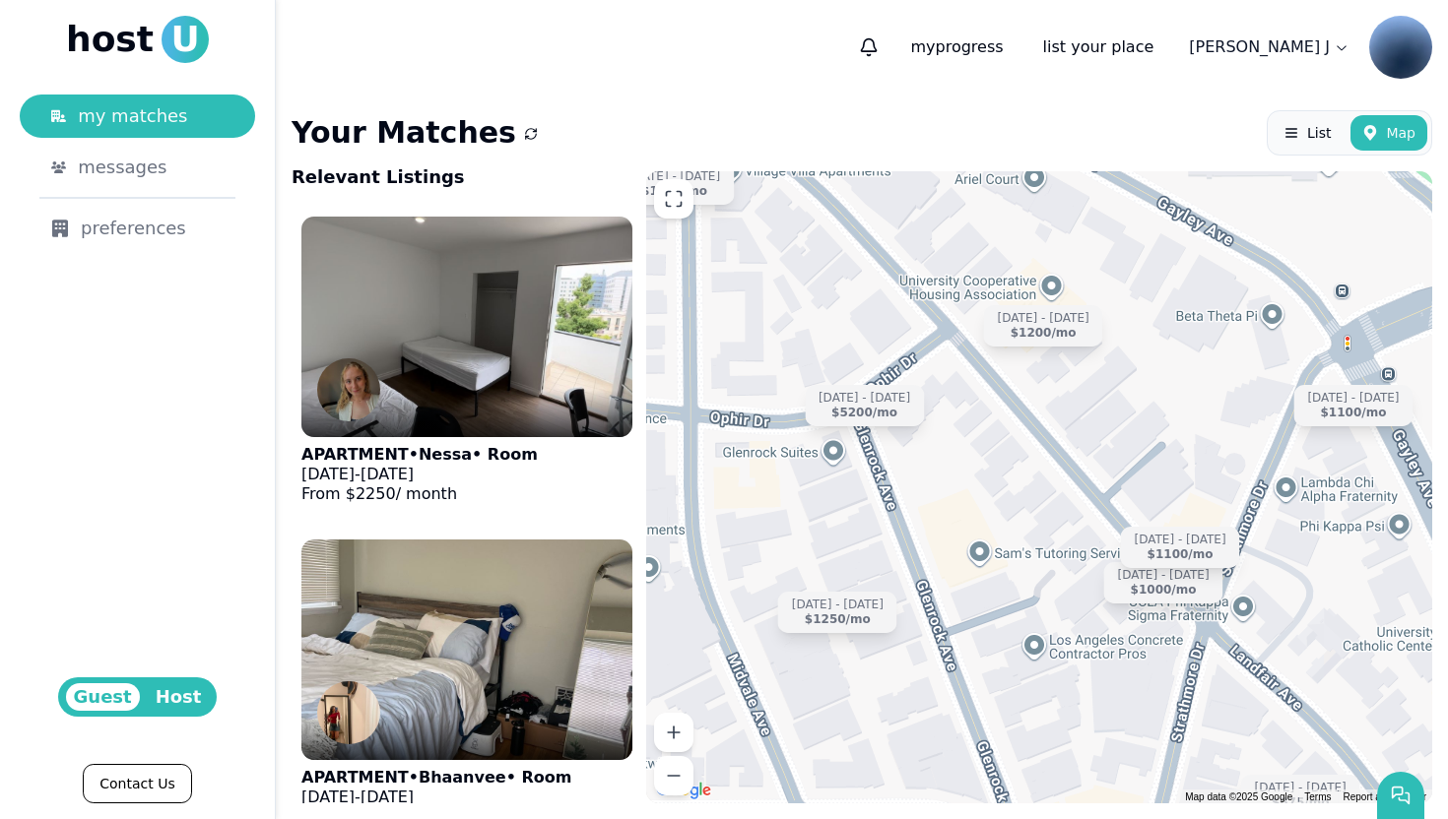
drag, startPoint x: 959, startPoint y: 637, endPoint x: 1038, endPoint y: 331, distance: 316.3
click at [1038, 331] on div "APARTMENT • Ella • Room Sep 24 - Dec 31, 2025 From $ 1800 / month Aug 5 - Dec 2…" at bounding box center [1039, 487] width 786 height 632
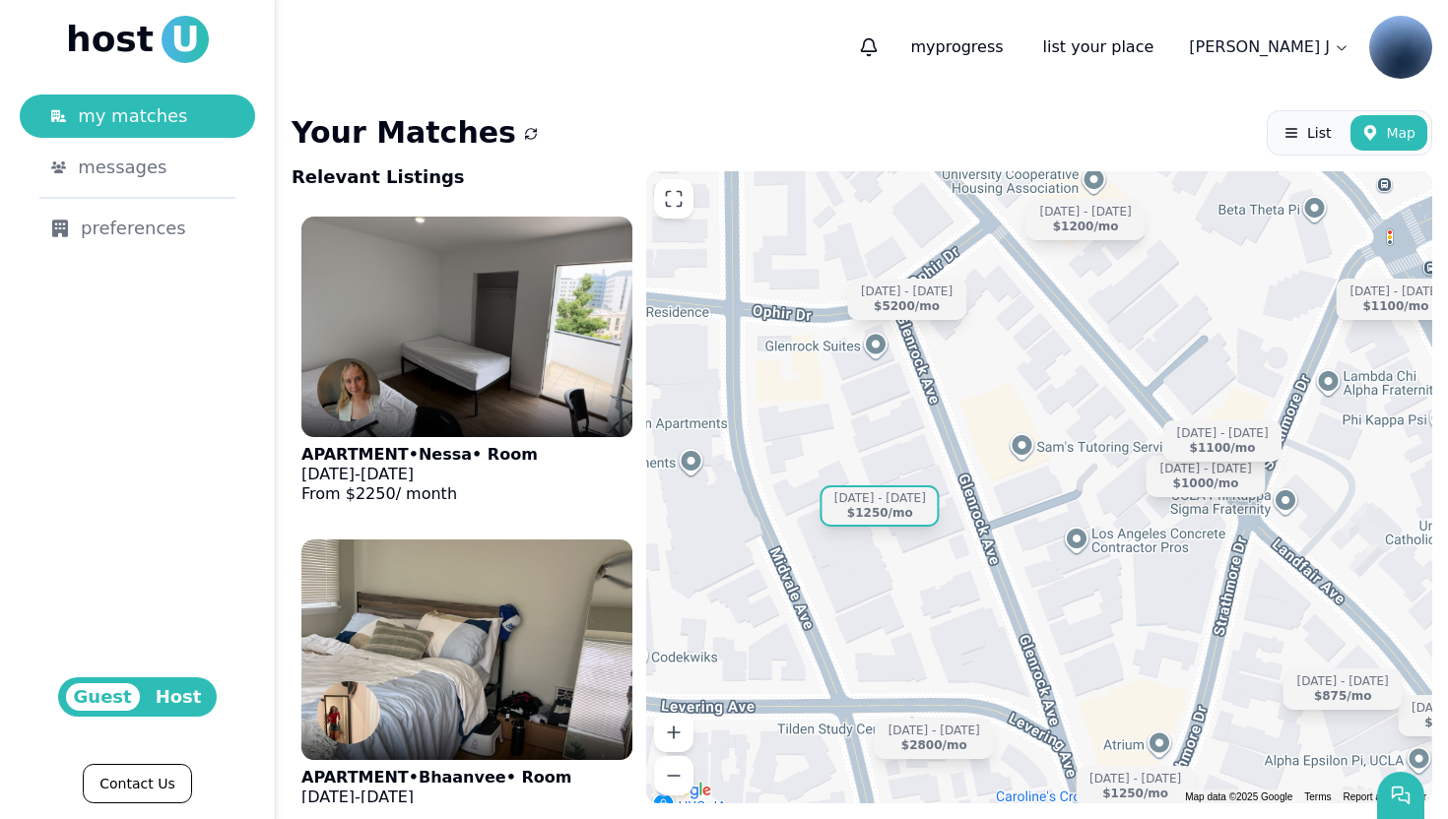
click at [880, 510] on div "$1250 /mo" at bounding box center [880, 513] width 66 height 15
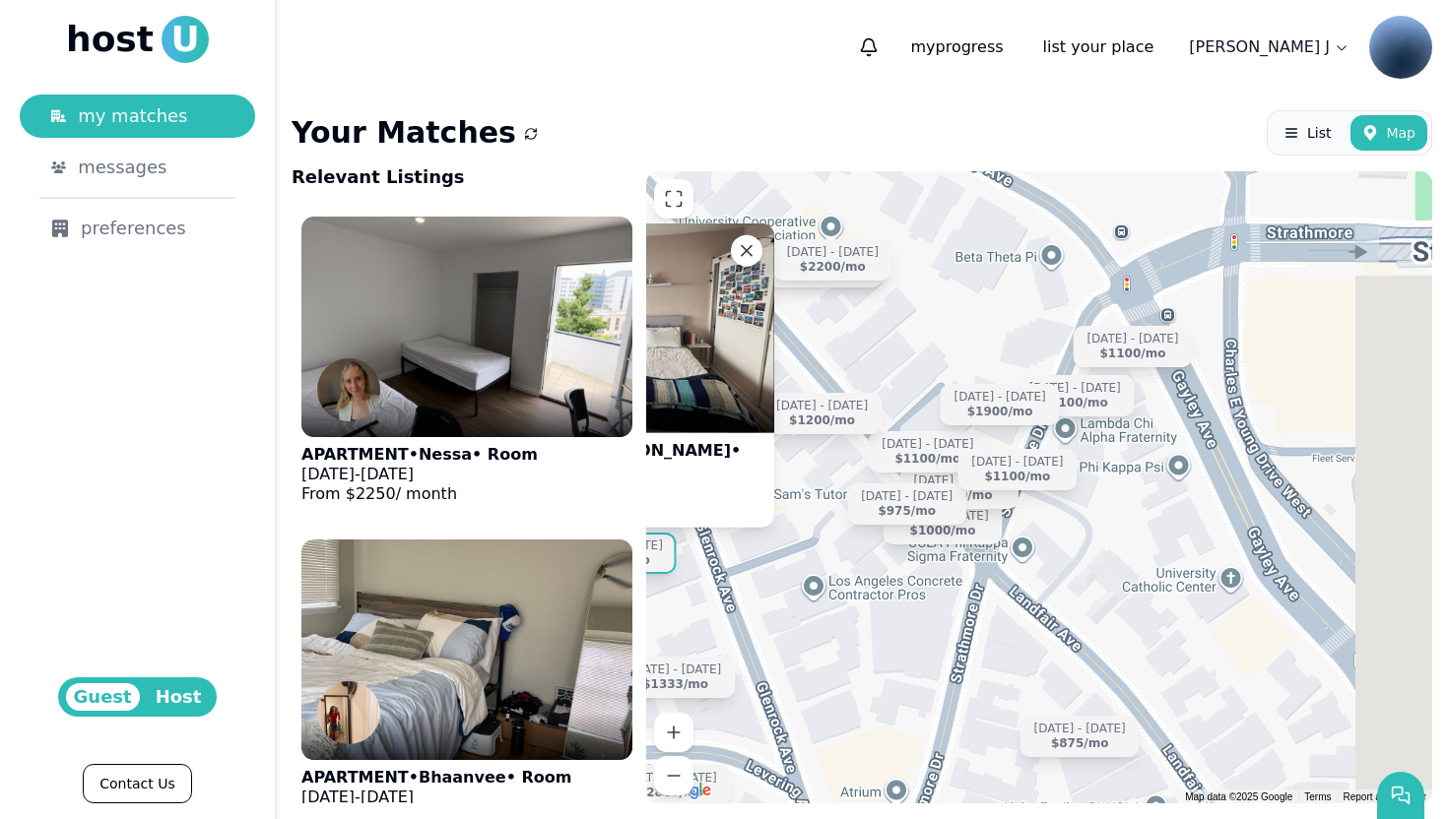
drag, startPoint x: 1245, startPoint y: 568, endPoint x: 979, endPoint y: 616, distance: 270.1
click at [978, 616] on div "APARTMENT • Roni • Room Jun 13 - Sep 17, 2025 From $ 1250 / month Aug 24 - Jan …" at bounding box center [1039, 487] width 786 height 632
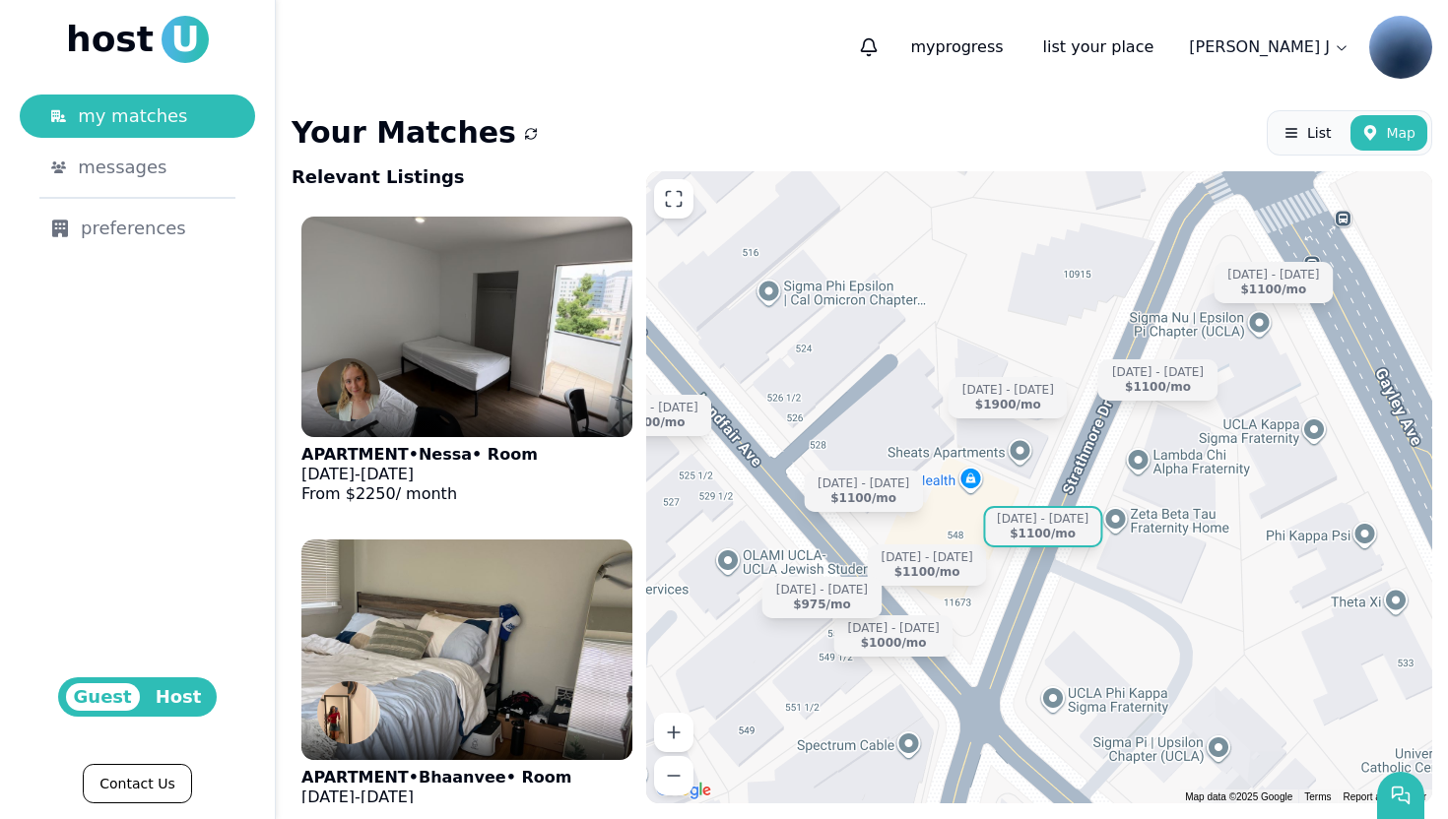
click at [1036, 547] on div "Aug 10 - Dec 31 $1100 /mo" at bounding box center [1042, 526] width 119 height 41
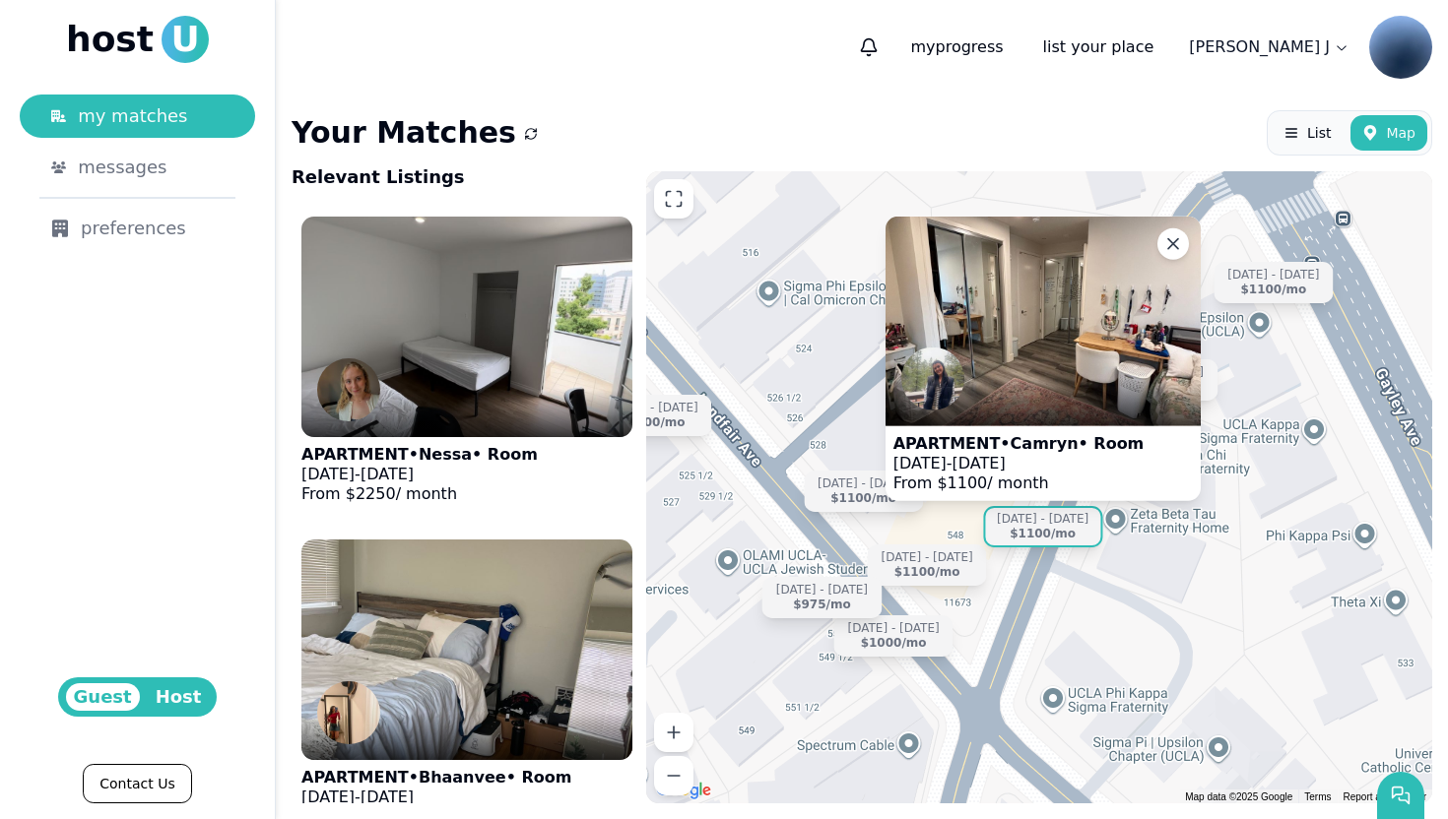
click at [1018, 323] on img at bounding box center [1042, 322] width 315 height 210
click at [870, 406] on div "Sep 14 - Dec 31 $1000 /mo Sep 10 - Dec 20 $1100 /mo Jun 15 - Sep 14 $1100 /mo S…" at bounding box center [1039, 487] width 786 height 632
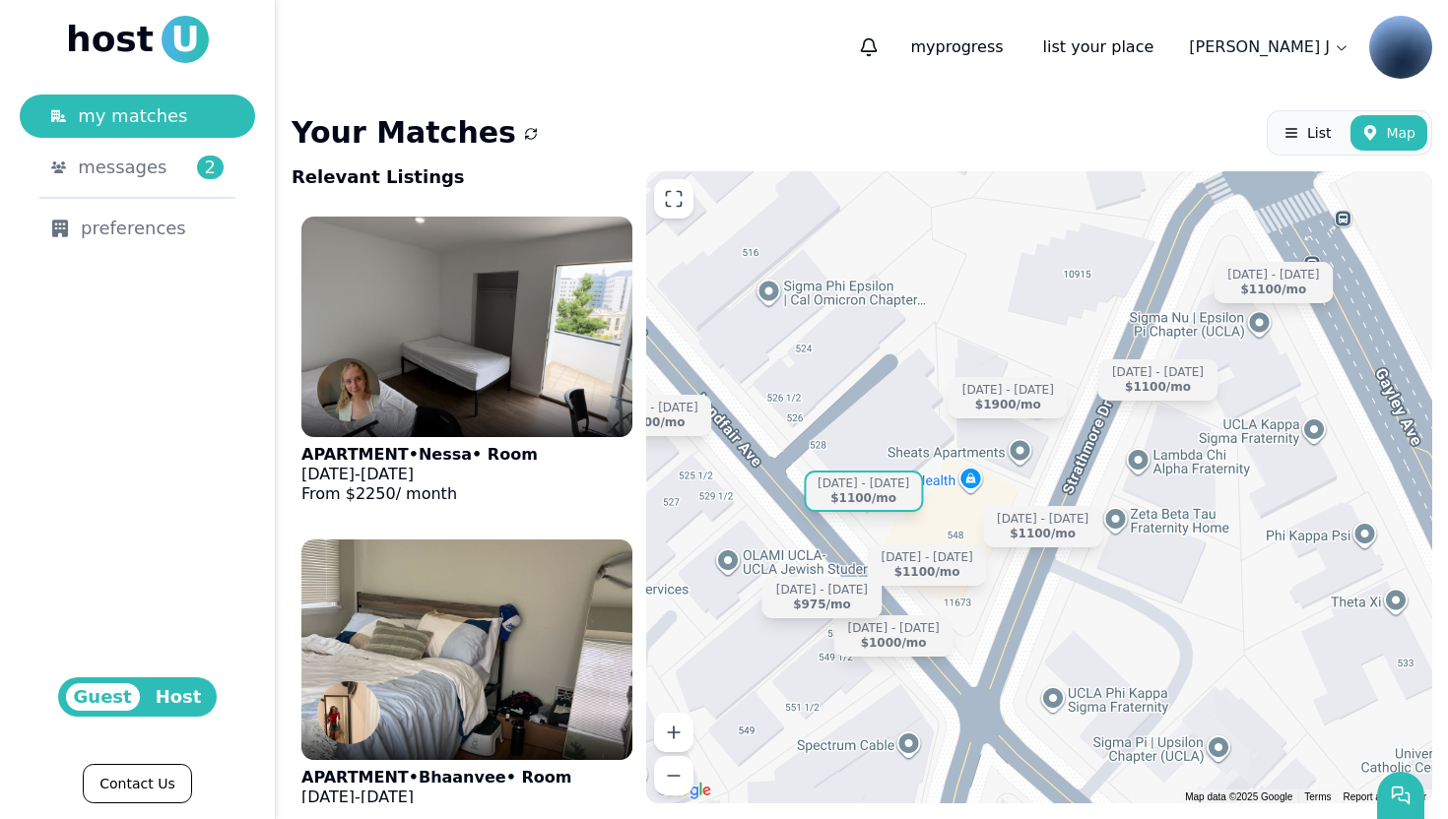
click at [877, 487] on div "Sep 9 - Dec 31" at bounding box center [863, 484] width 92 height 15
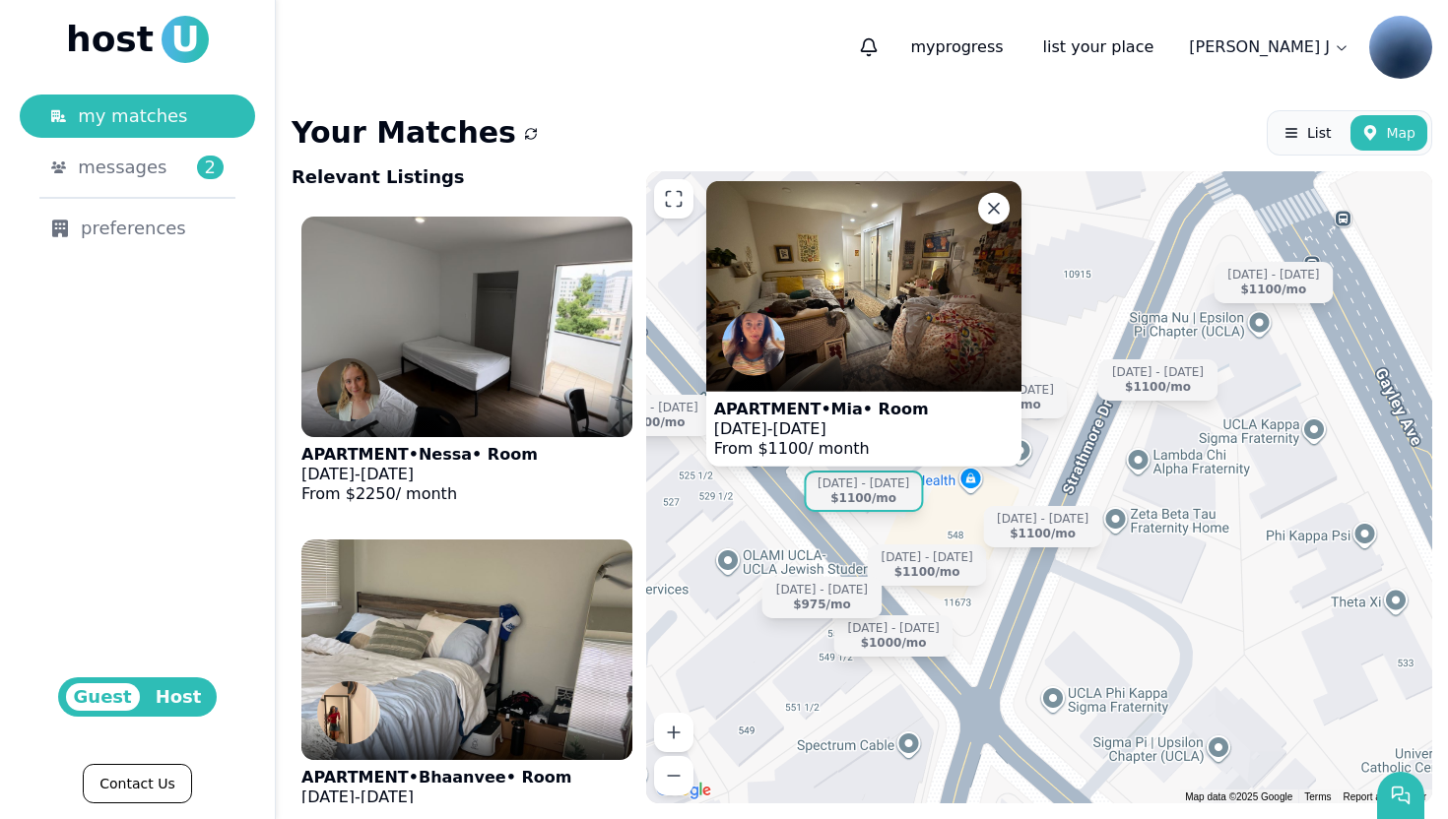
click at [897, 273] on img at bounding box center [863, 286] width 315 height 210
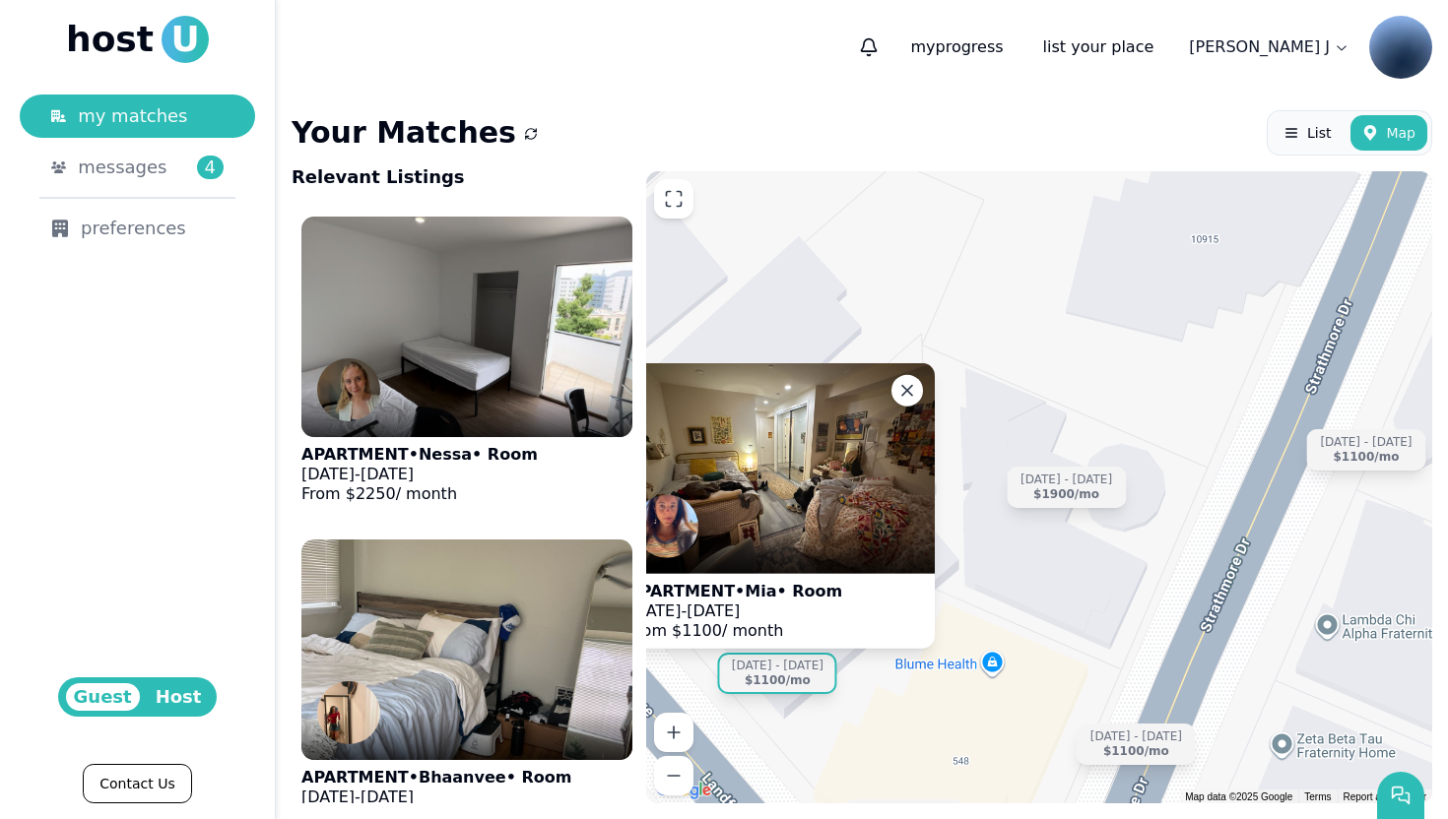
click at [756, 587] on p "APARTMENT • Mia • Room" at bounding box center [734, 591] width 215 height 20
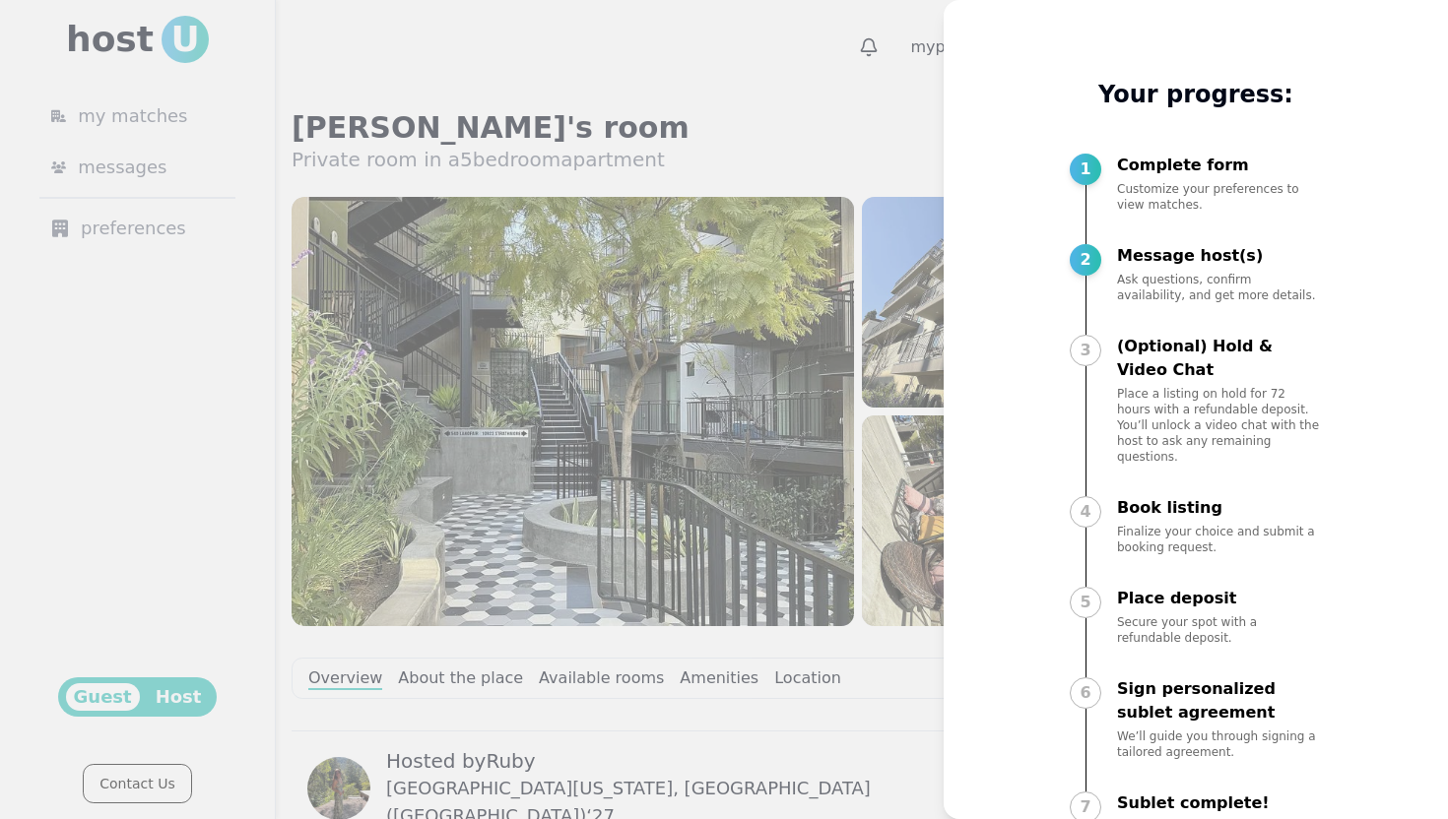
click at [807, 125] on div at bounding box center [724, 409] width 1448 height 819
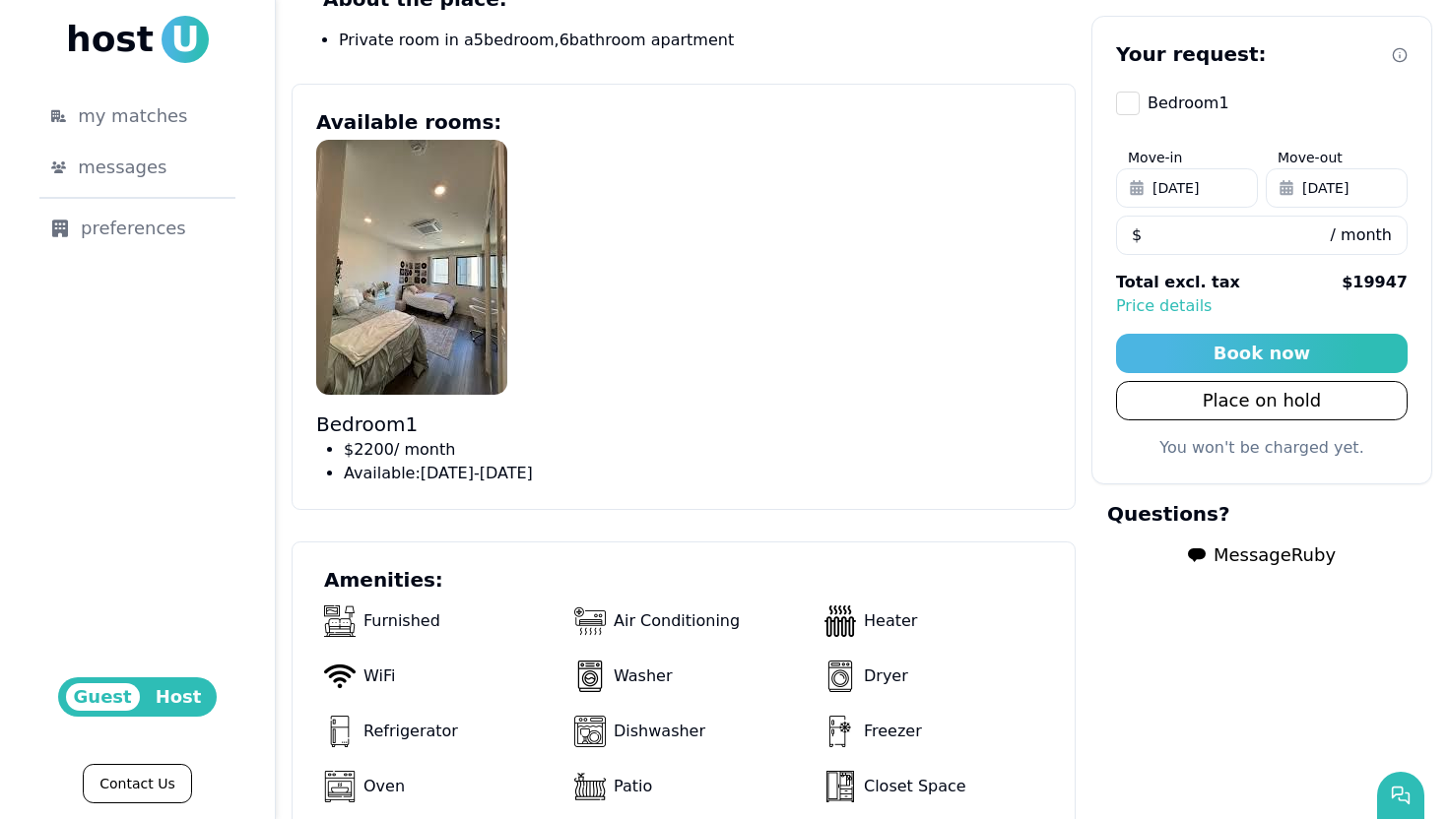
scroll to position [868, 0]
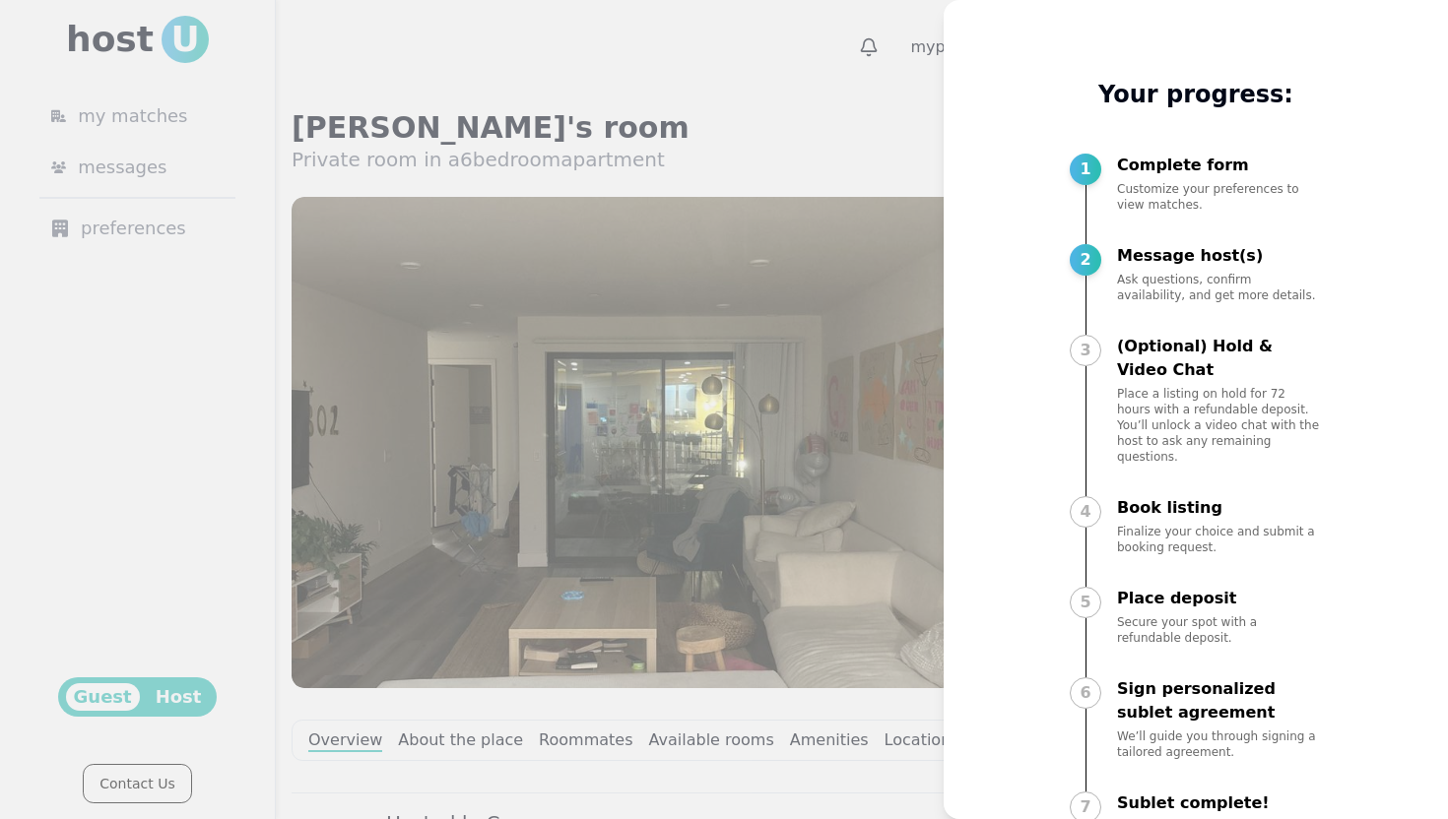
click at [890, 104] on div at bounding box center [724, 409] width 1448 height 819
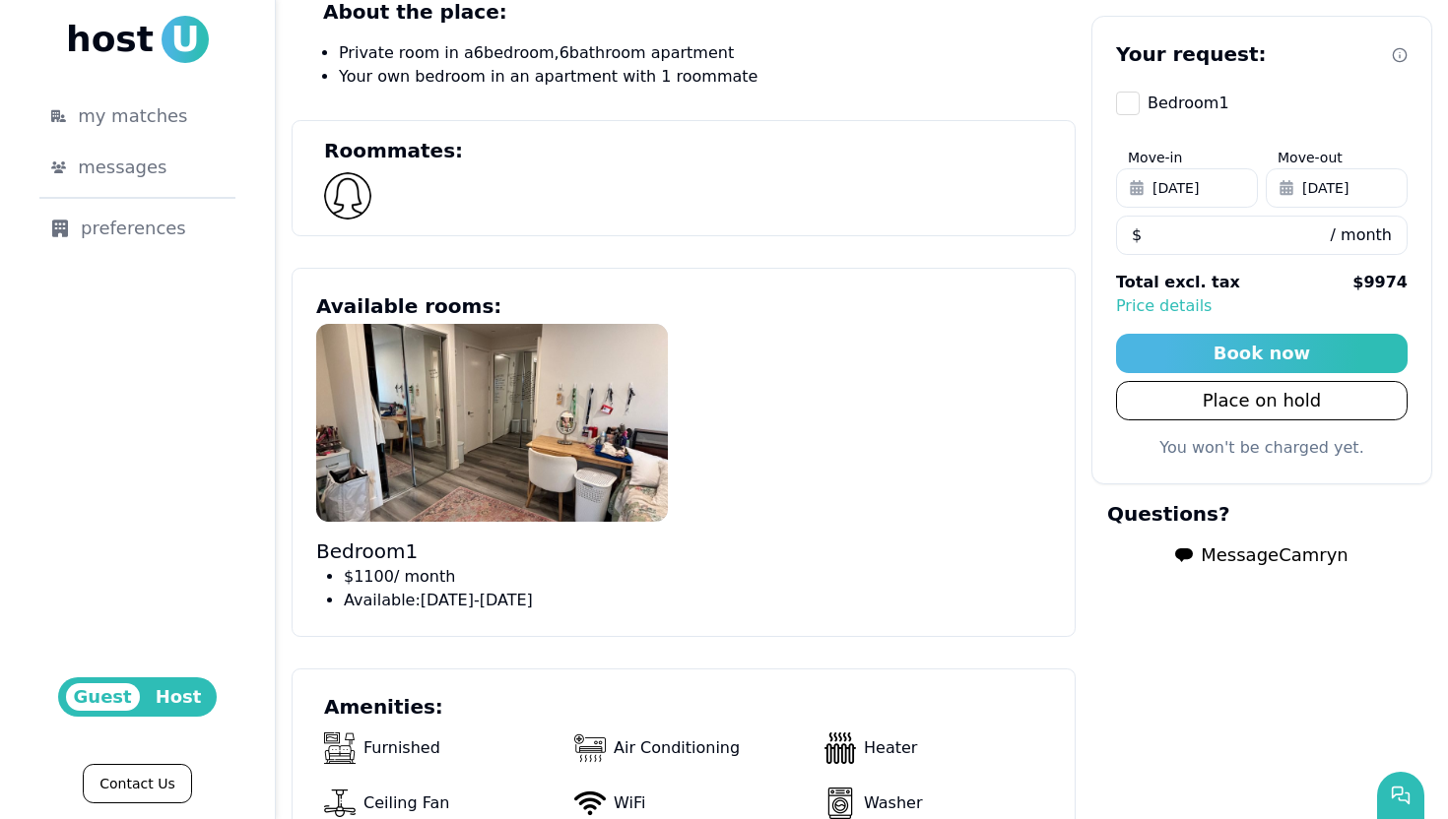
scroll to position [917, 0]
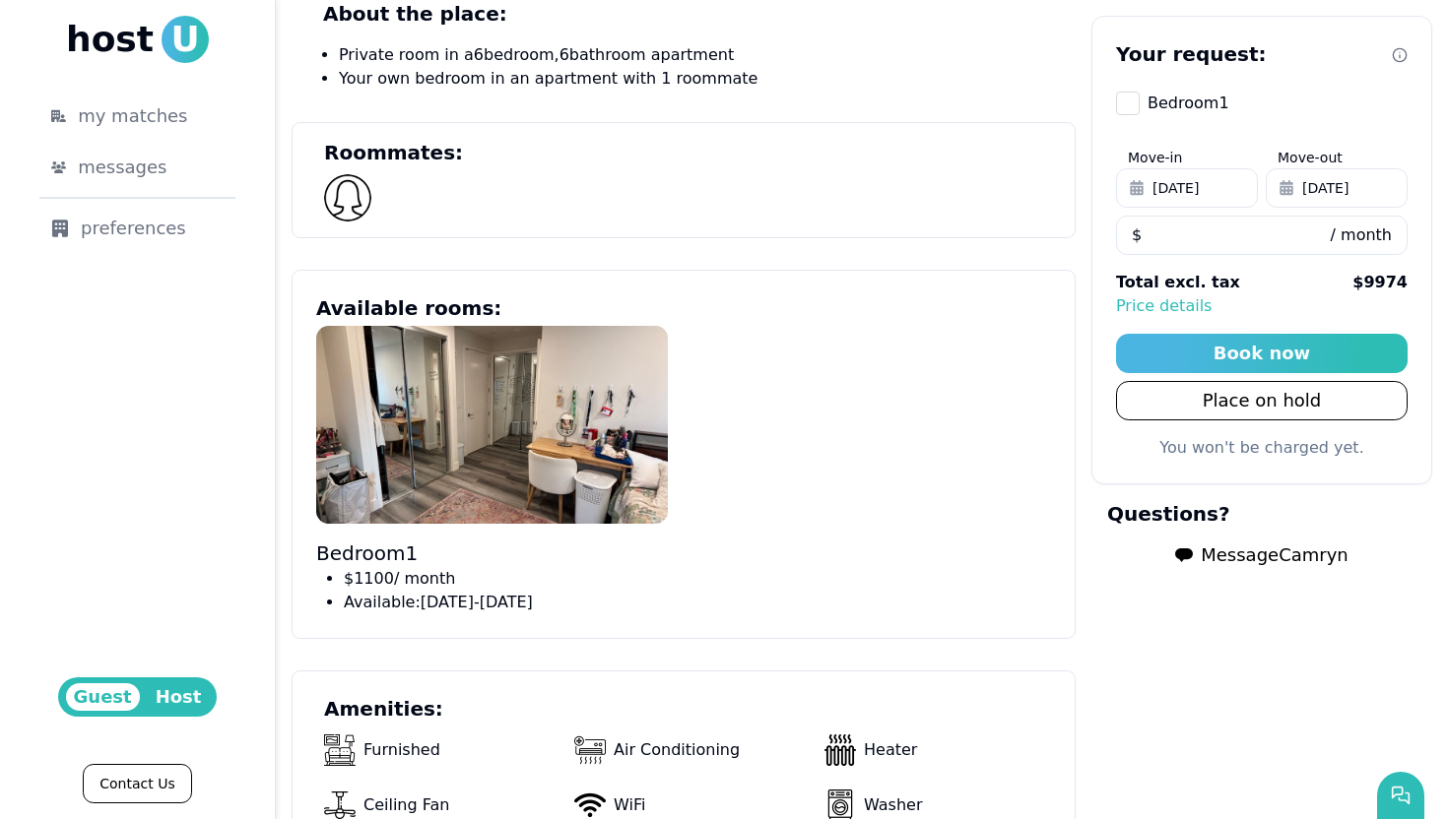
click at [1223, 560] on span "Message Camryn" at bounding box center [1274, 556] width 147 height 28
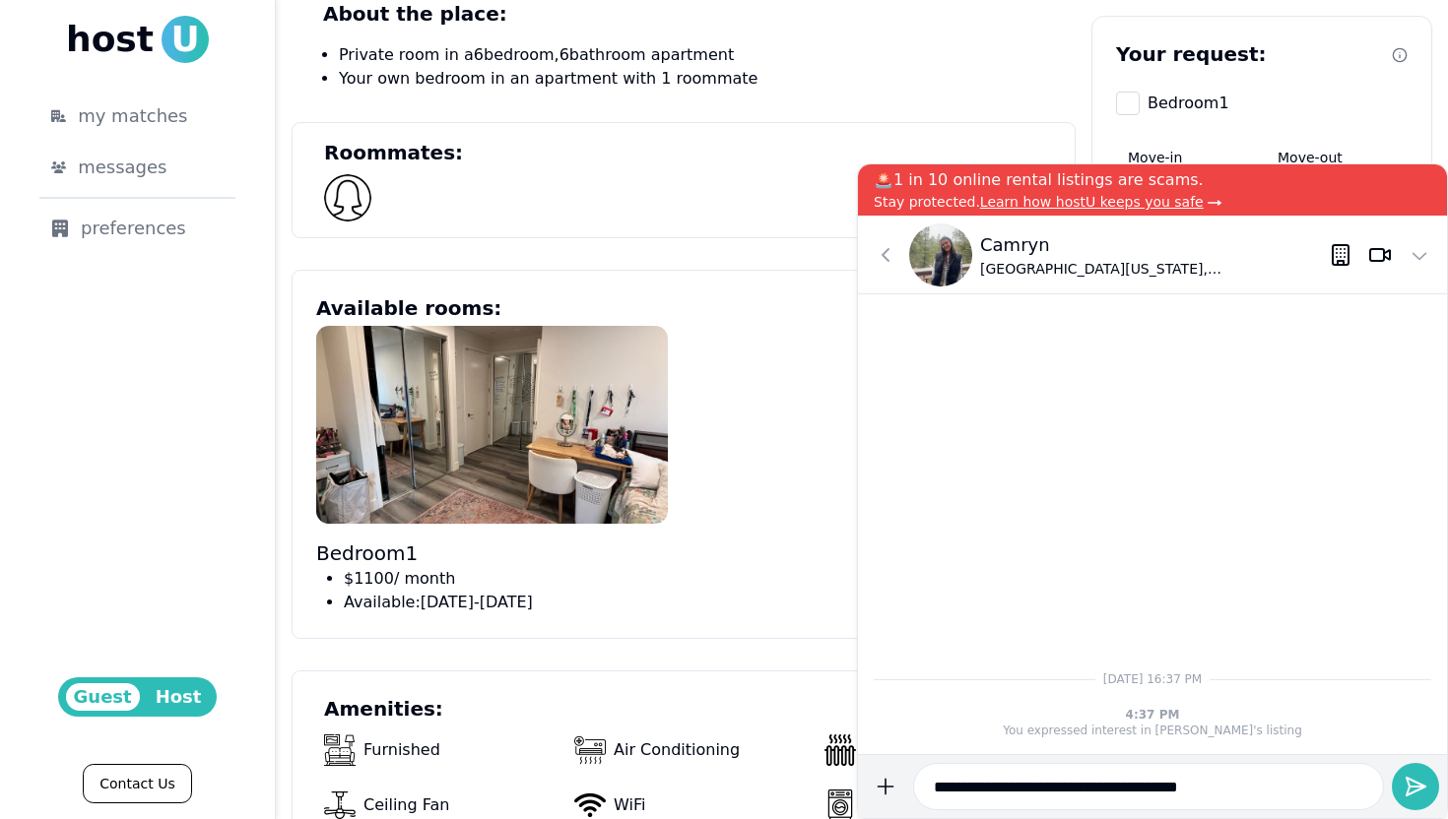
type input "**********"
click at [1404, 764] on form "**********" at bounding box center [1152, 786] width 573 height 47
click at [1415, 779] on icon "submit" at bounding box center [1415, 787] width 24 height 24
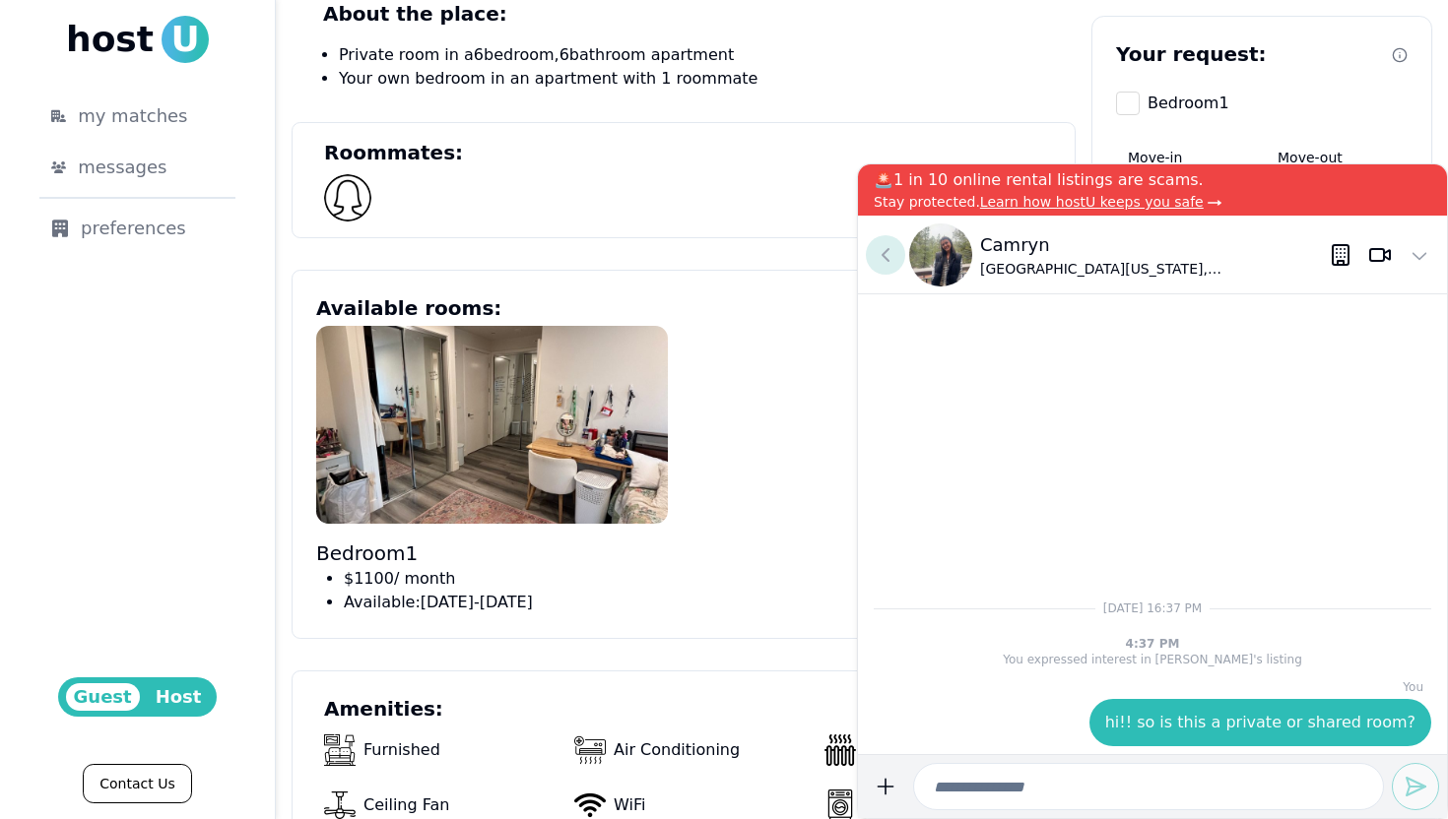
click at [875, 252] on icon at bounding box center [886, 255] width 24 height 24
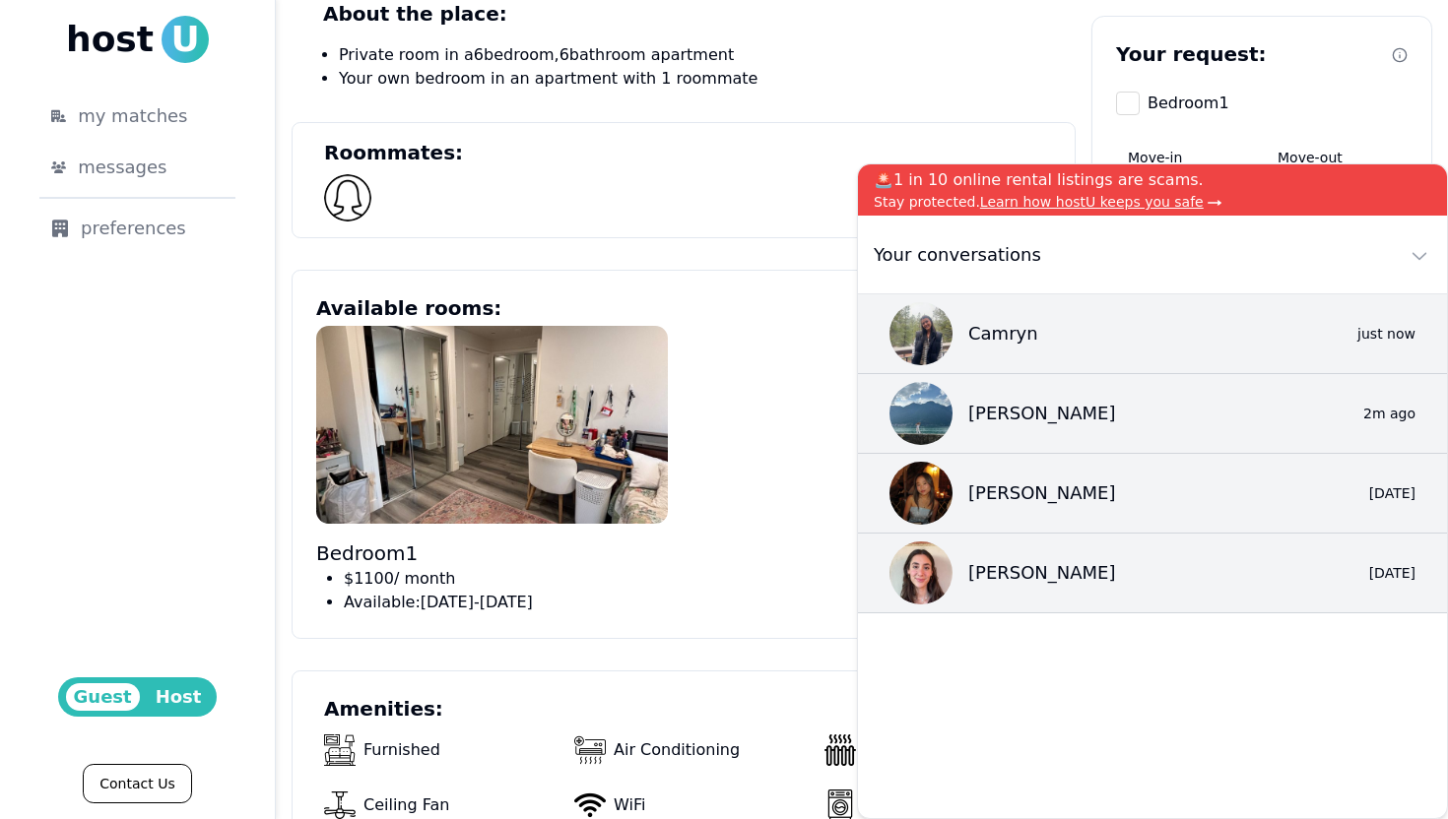
click at [762, 206] on section "Roommates:" at bounding box center [684, 180] width 784 height 116
click at [1424, 259] on icon at bounding box center [1419, 255] width 24 height 24
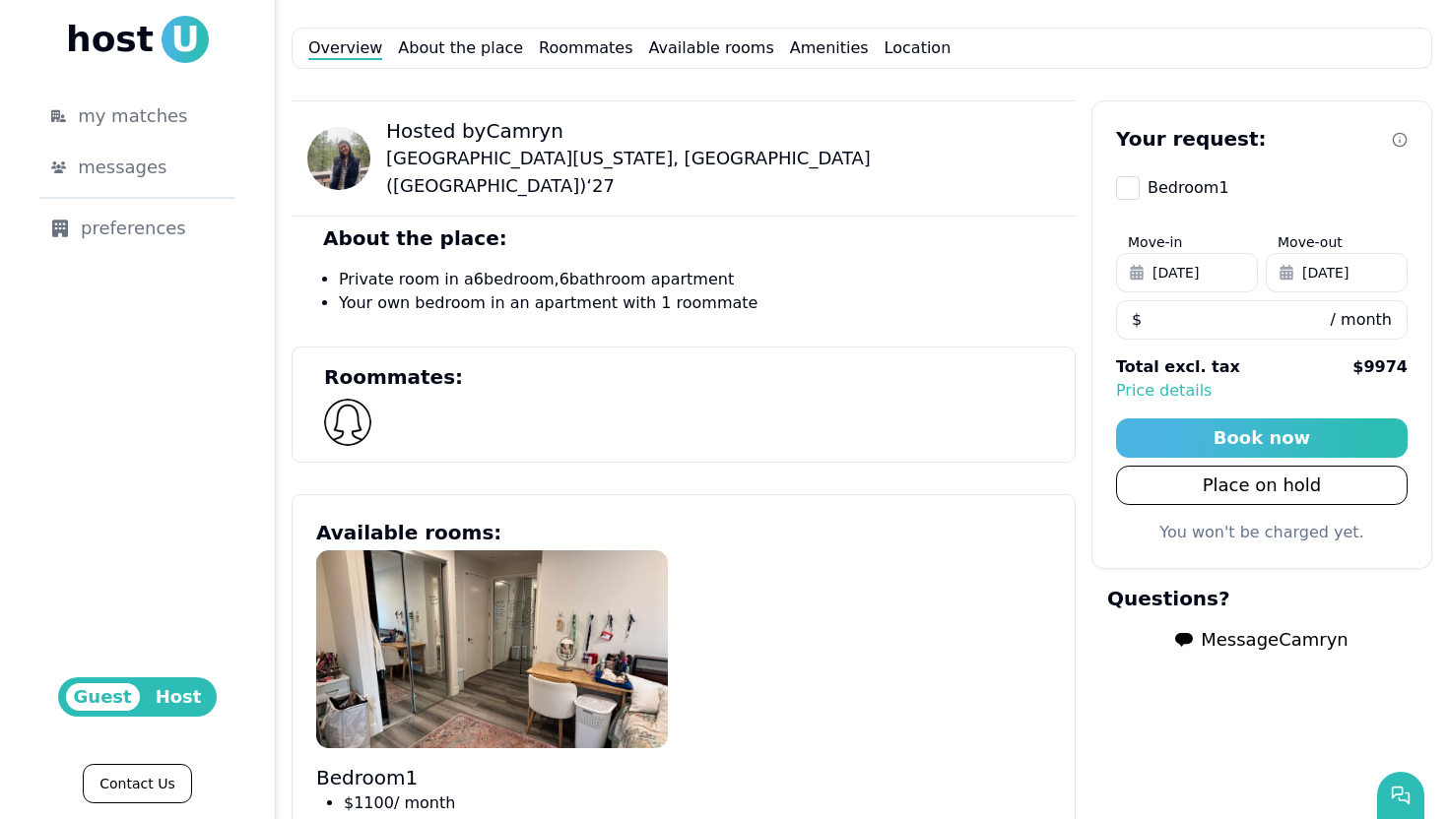
scroll to position [378, 0]
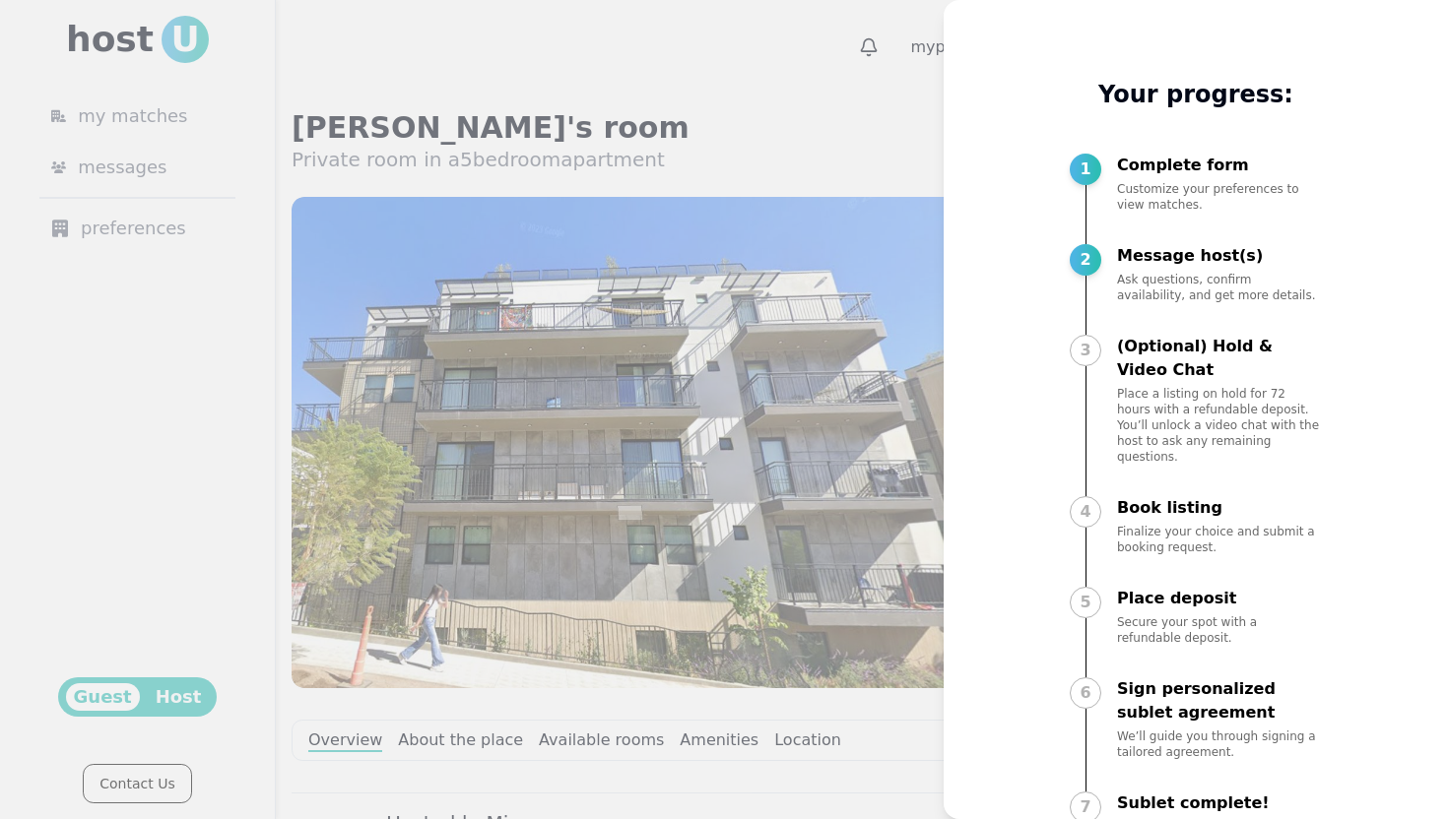
click at [872, 90] on div at bounding box center [724, 409] width 1448 height 819
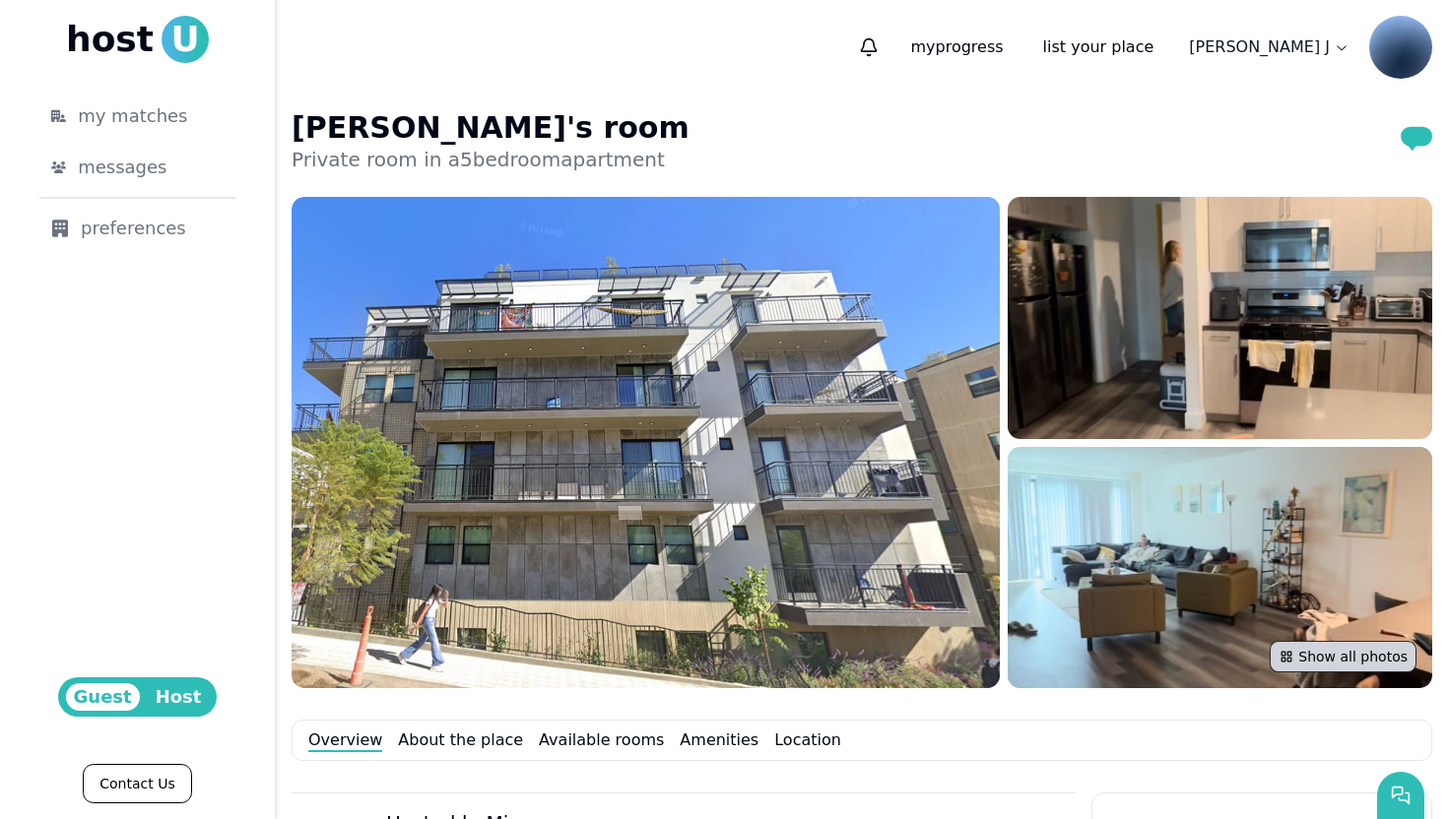
click at [1346, 655] on button "Show all photos" at bounding box center [1342, 657] width 147 height 32
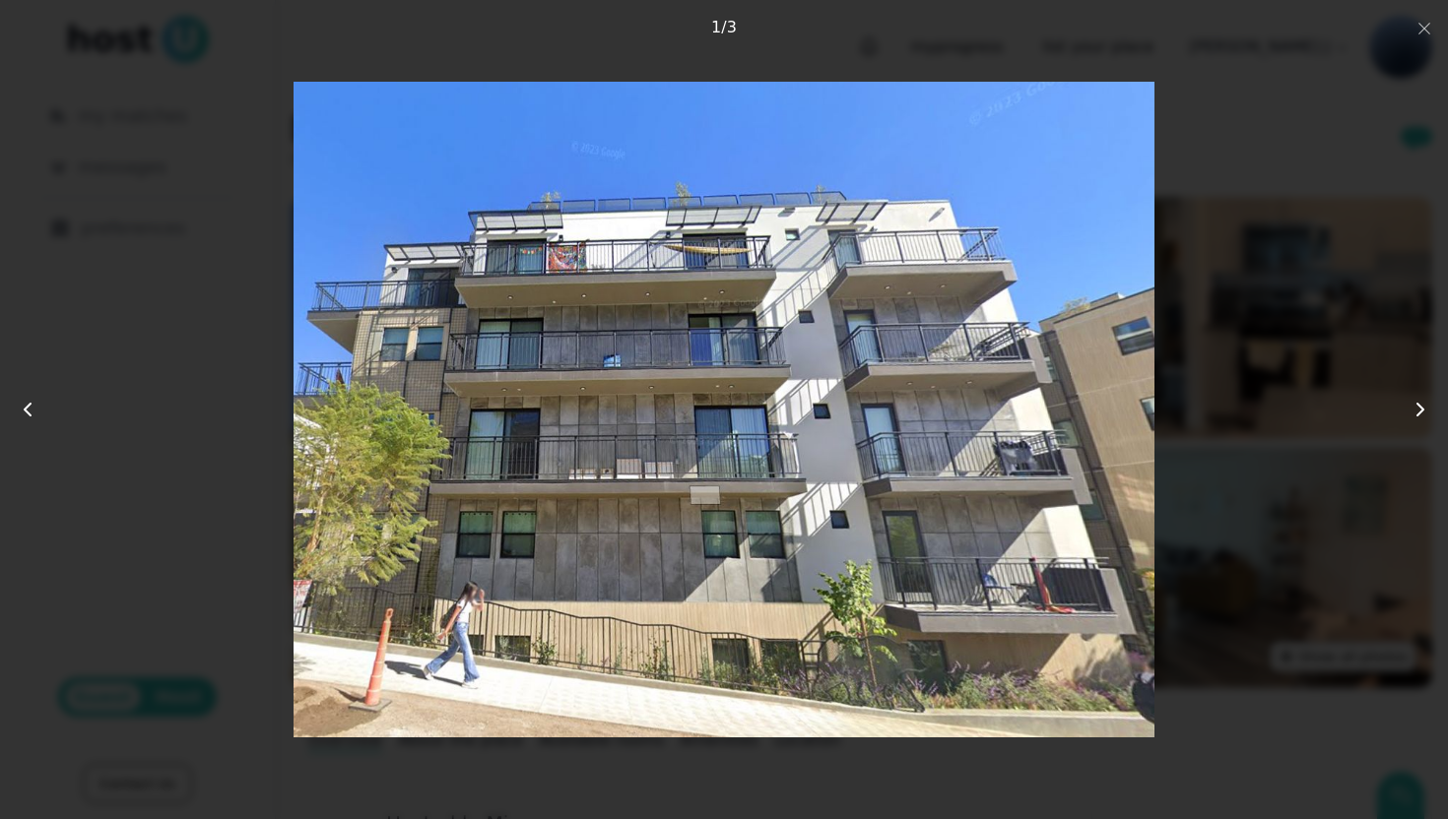
click at [1420, 412] on use at bounding box center [1420, 410] width 6 height 12
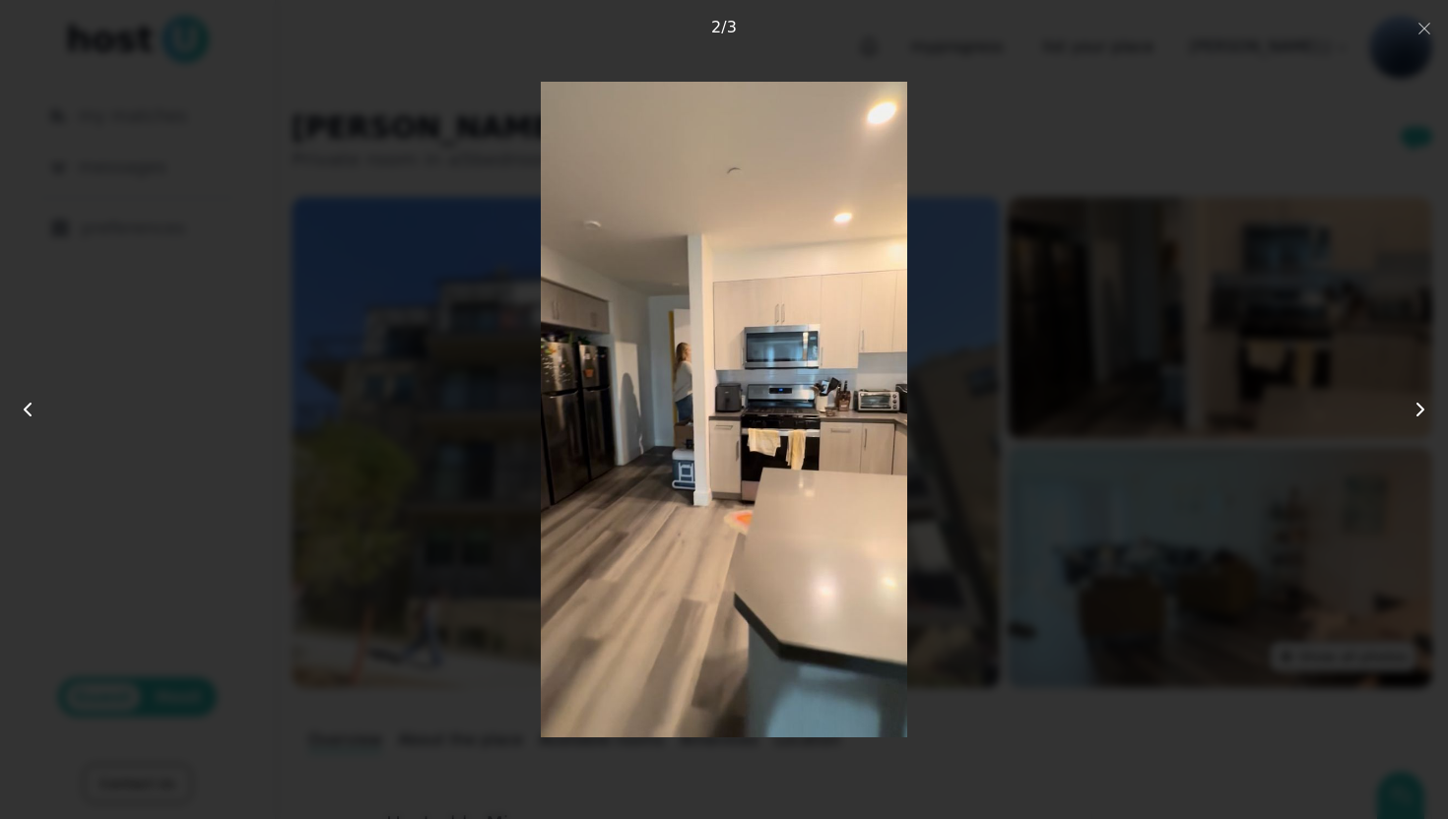
click at [1420, 412] on use at bounding box center [1420, 410] width 6 height 12
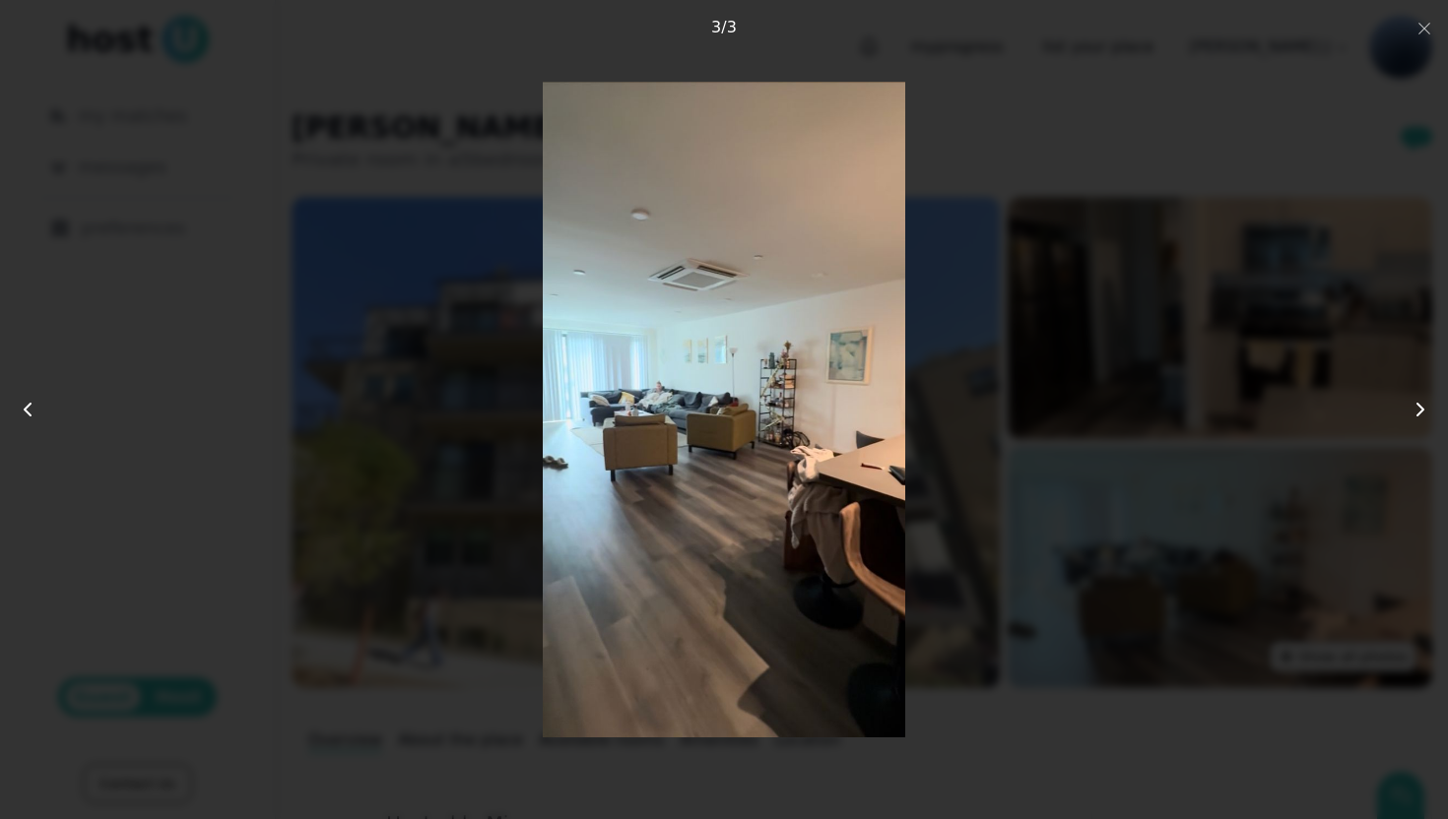
click at [1420, 412] on use at bounding box center [1420, 410] width 6 height 12
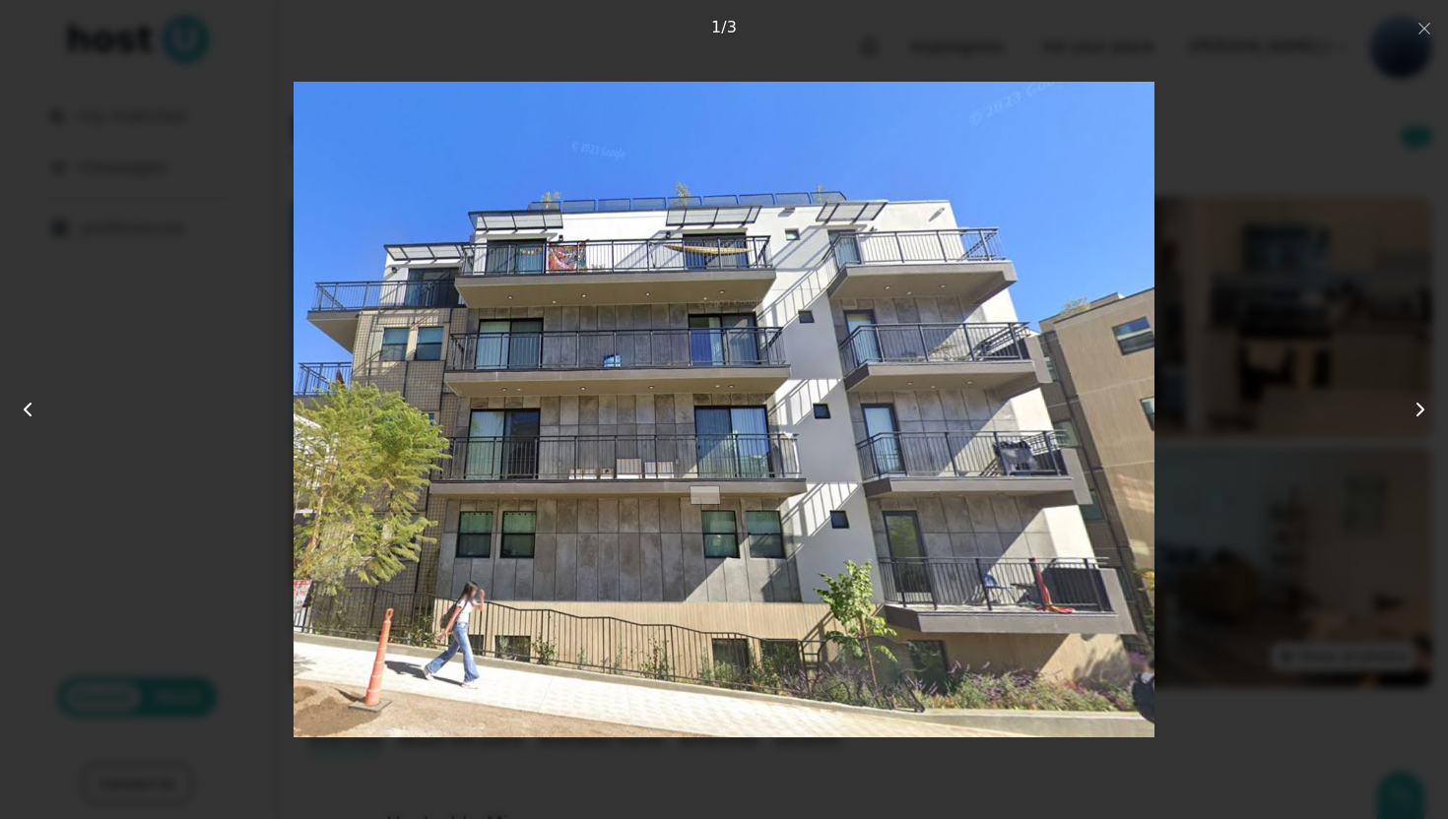
click at [1420, 412] on use at bounding box center [1420, 410] width 6 height 12
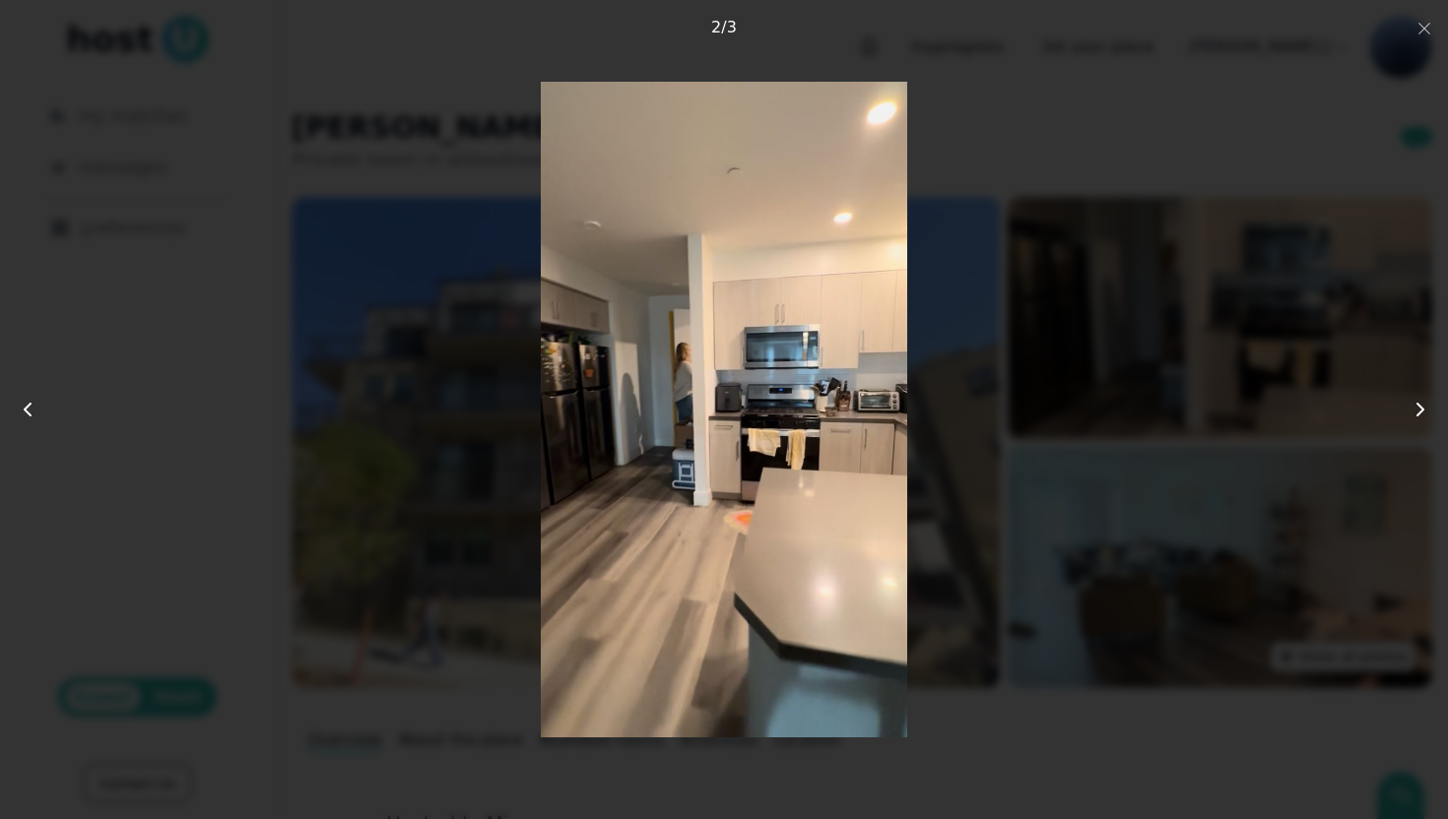
click at [1420, 412] on use at bounding box center [1420, 410] width 6 height 12
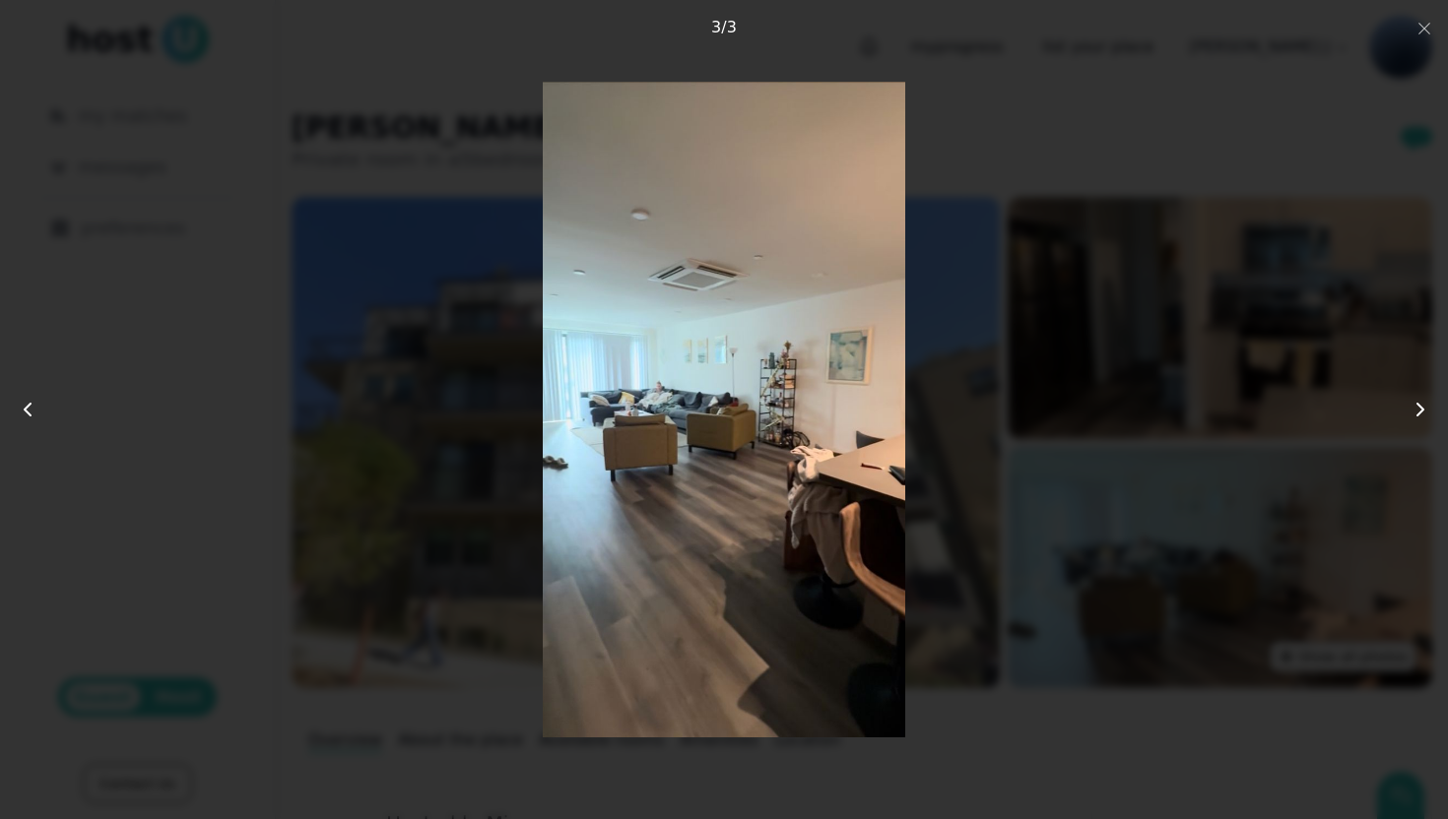
click at [1156, 135] on div at bounding box center [724, 410] width 1158 height 656
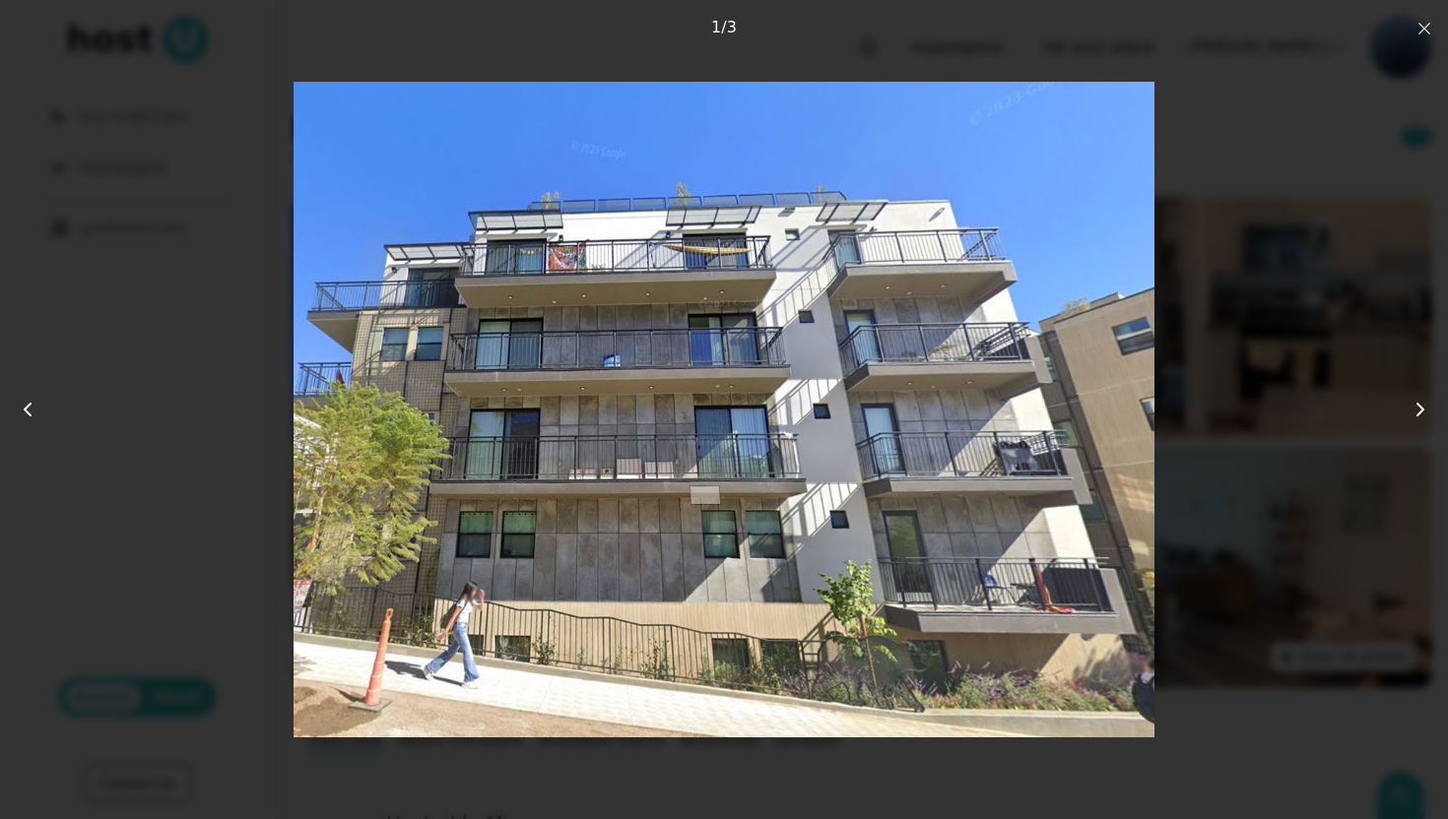
click at [1427, 35] on icon "button" at bounding box center [1424, 29] width 16 height 16
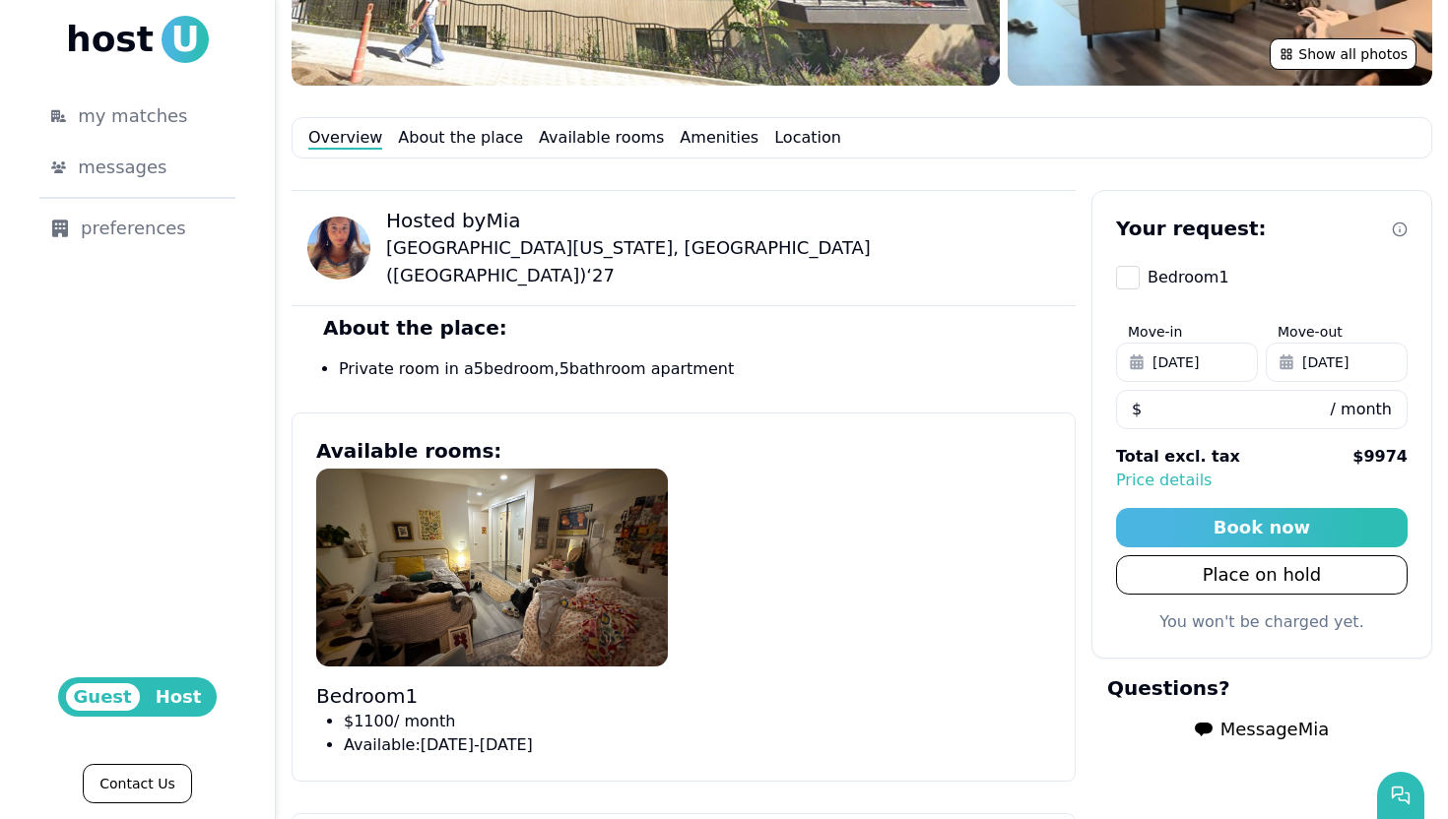
scroll to position [617, 0]
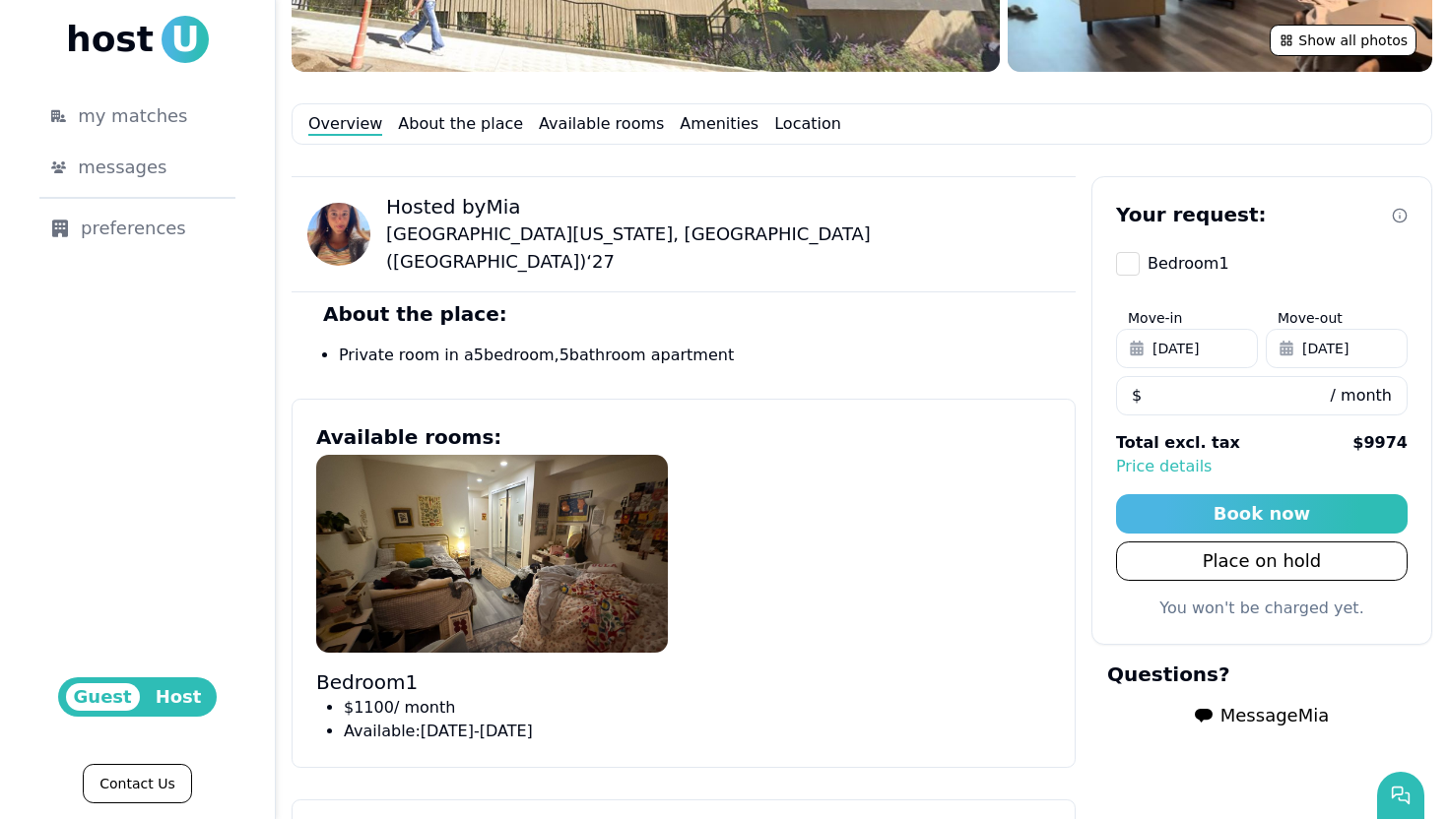
click at [1336, 339] on span "[DATE]" at bounding box center [1325, 349] width 46 height 20
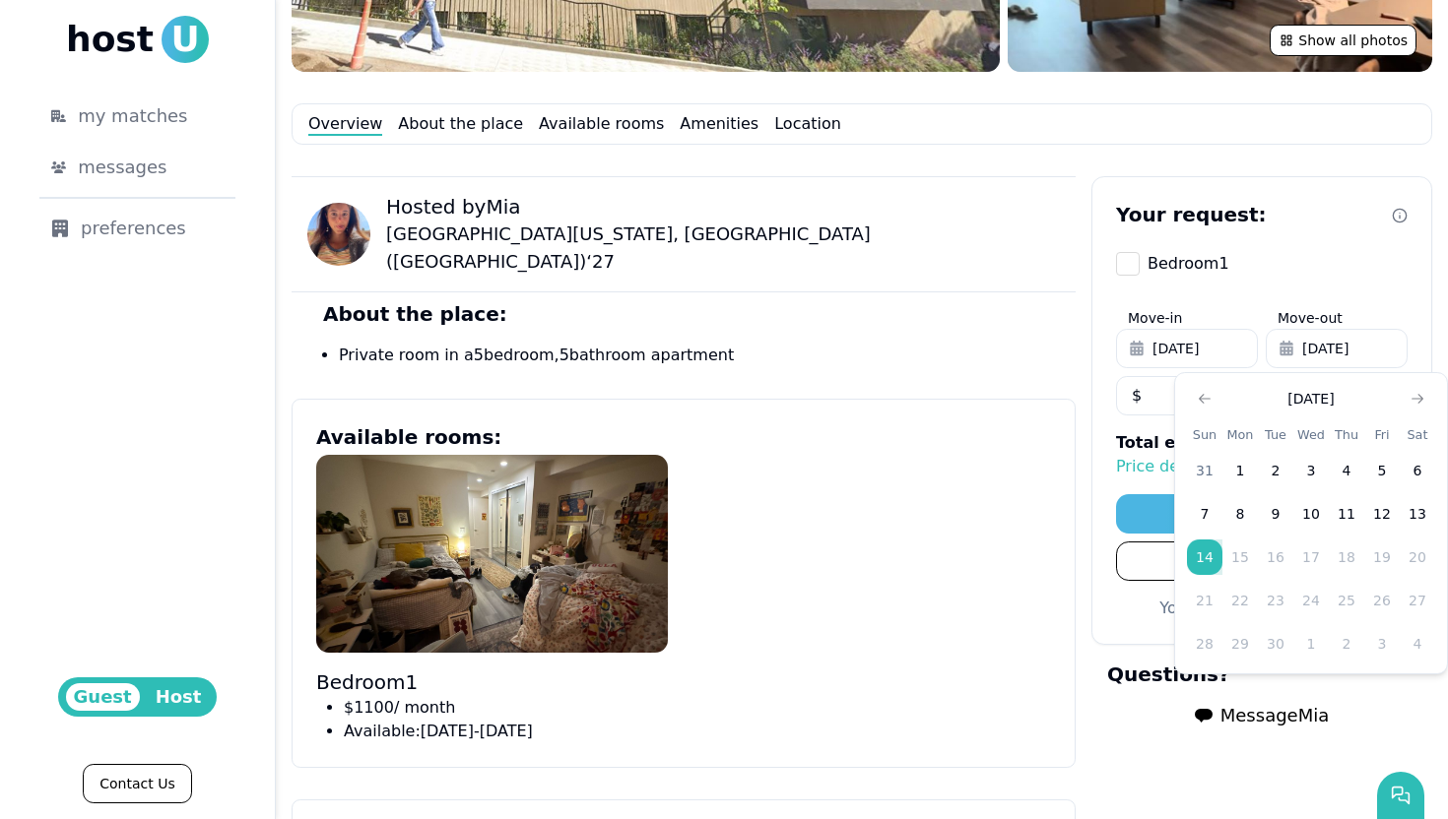
click at [1040, 350] on section "Hosted by Mia University of California, Los Angeles (UCLA) ‘ 27 About the place…" at bounding box center [684, 271] width 784 height 191
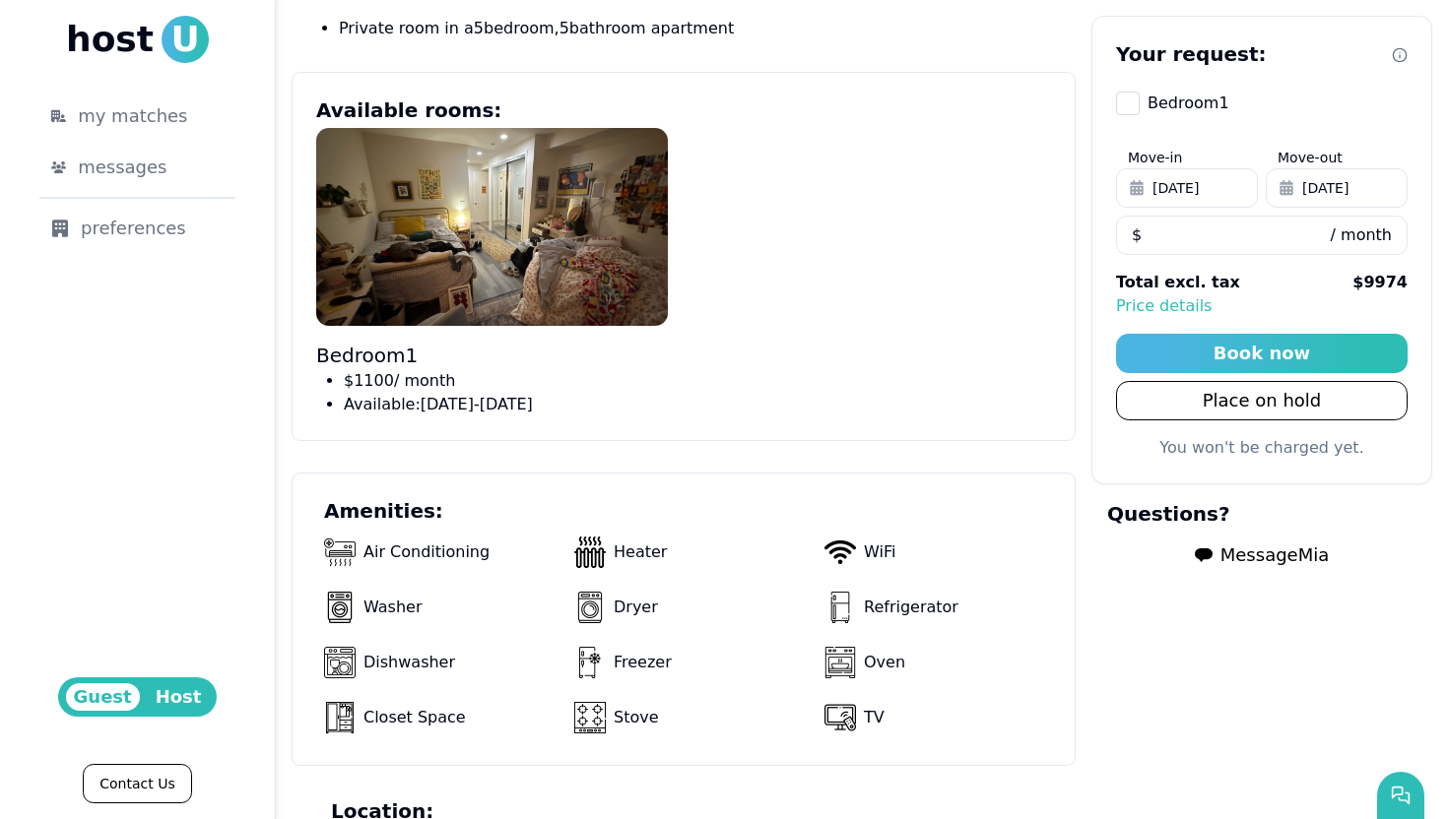
scroll to position [945, 0]
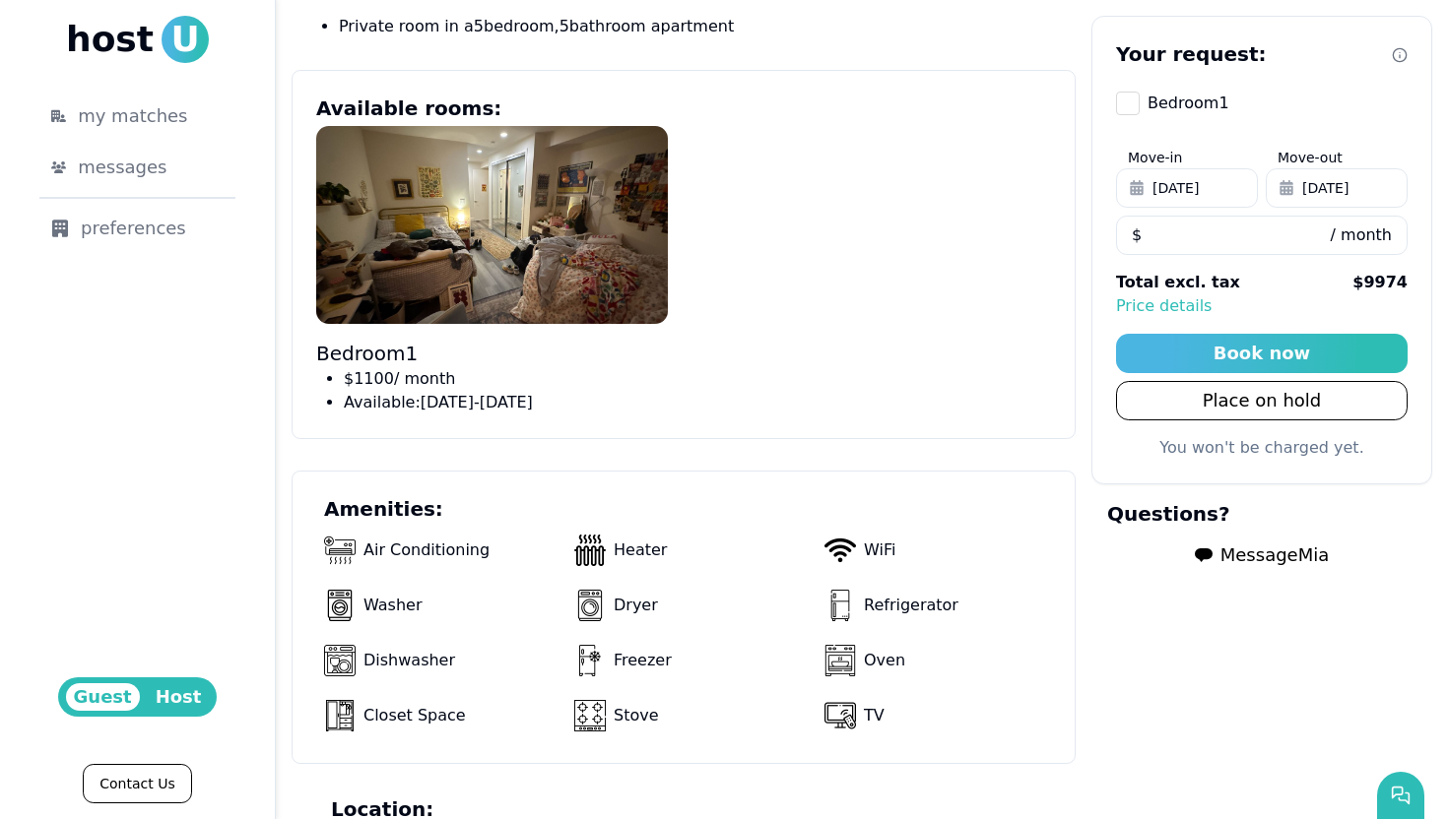
drag, startPoint x: 535, startPoint y: 384, endPoint x: 647, endPoint y: 392, distance: 112.5
click at [647, 393] on li "Available: September 09 - December 31" at bounding box center [506, 403] width 324 height 24
click at [729, 373] on div "Bedroom 1 $ 1100 / month Available: September 09 - December 31" at bounding box center [683, 270] width 735 height 289
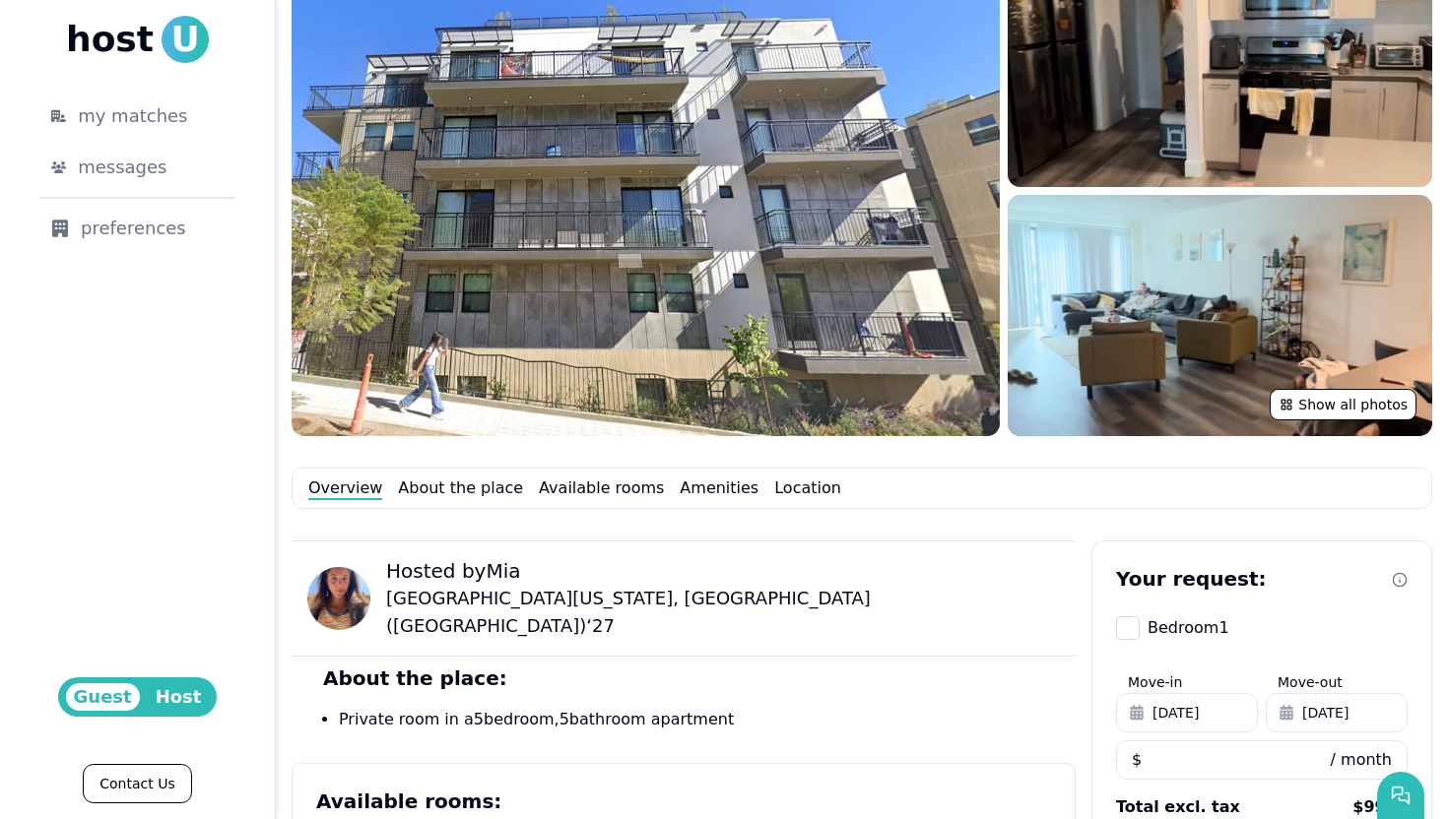
scroll to position [296, 0]
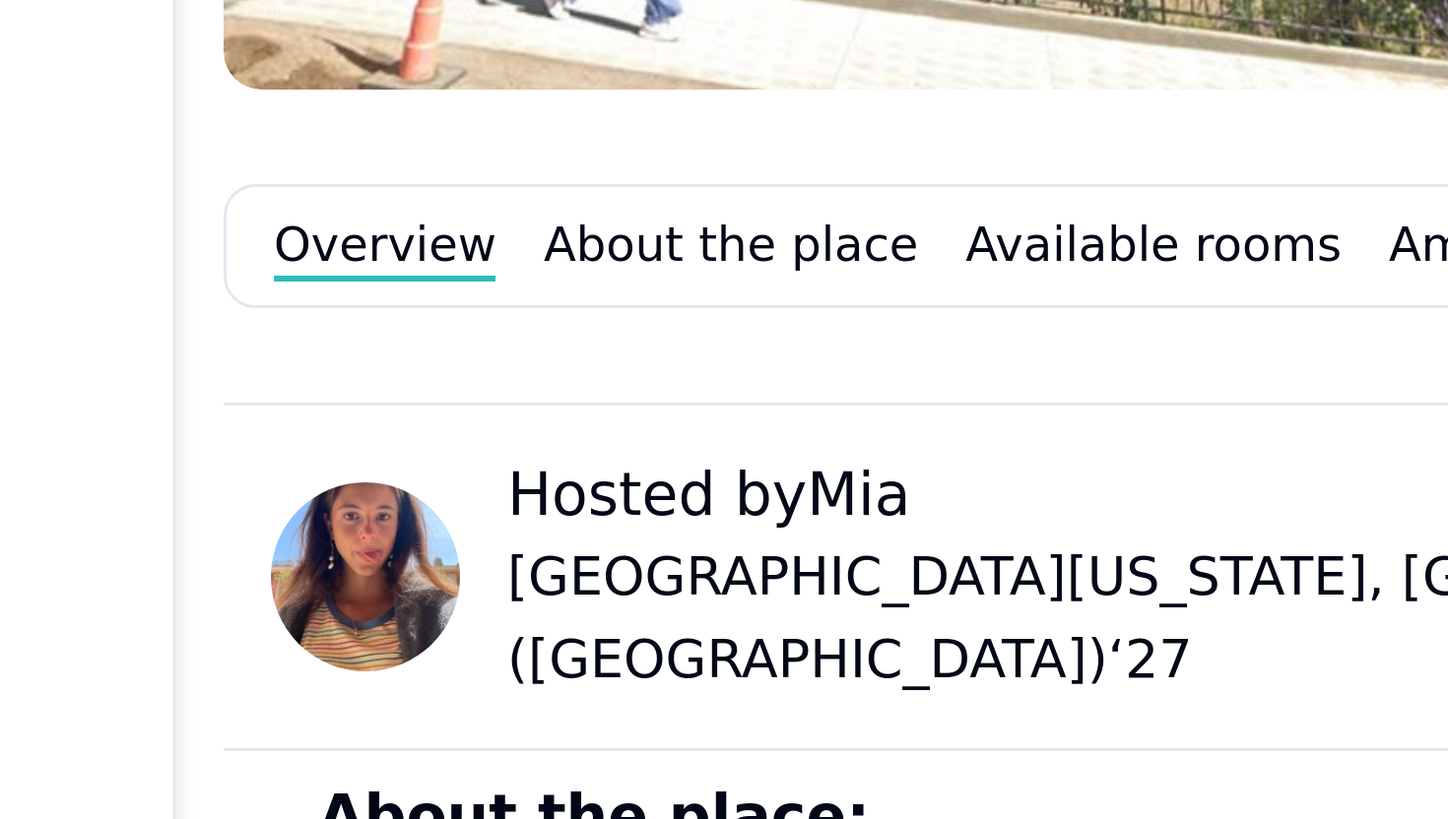
click at [347, 543] on img at bounding box center [338, 554] width 63 height 63
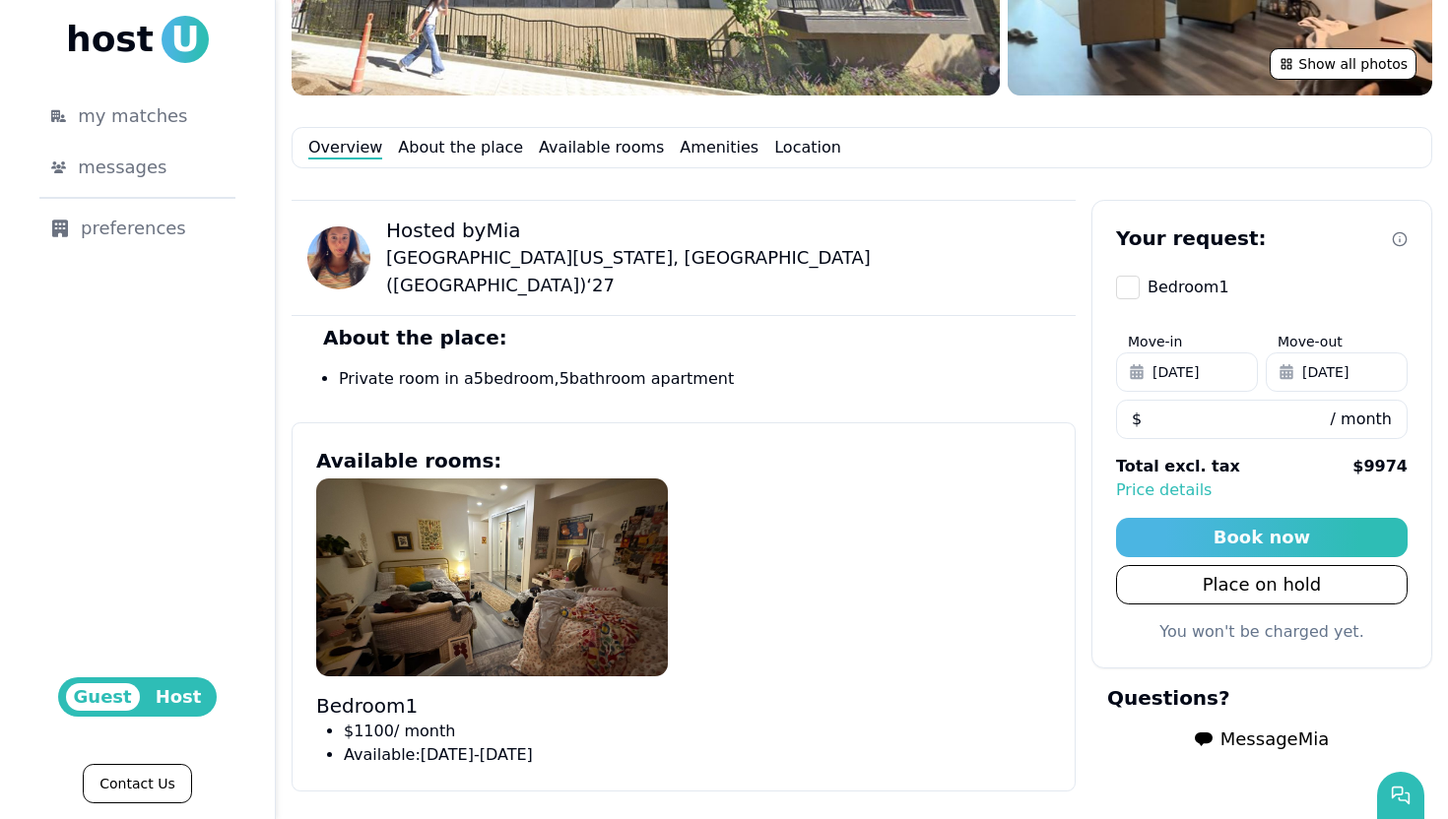
scroll to position [585, 0]
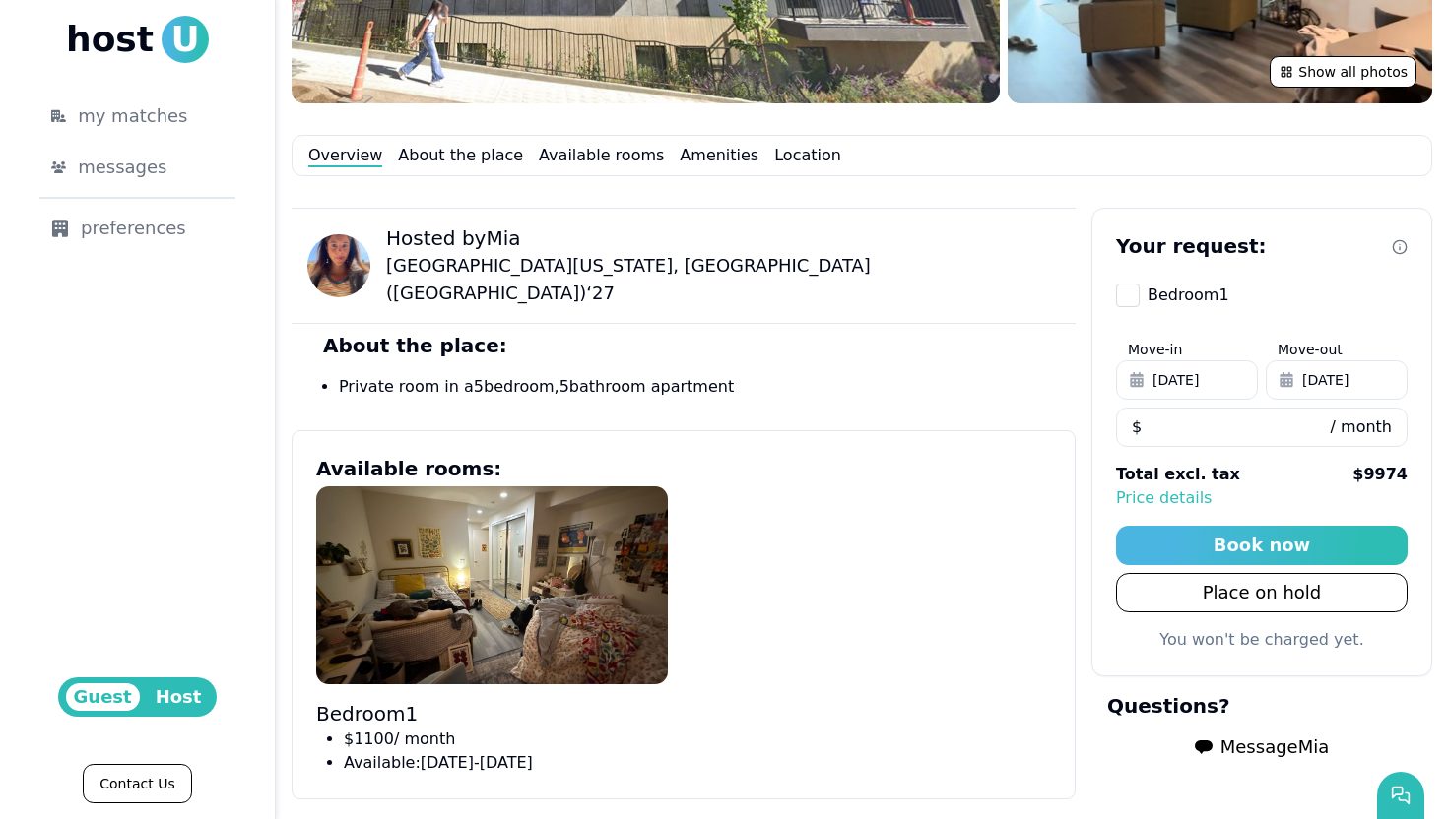
click at [1335, 372] on span "[DATE]" at bounding box center [1325, 380] width 46 height 20
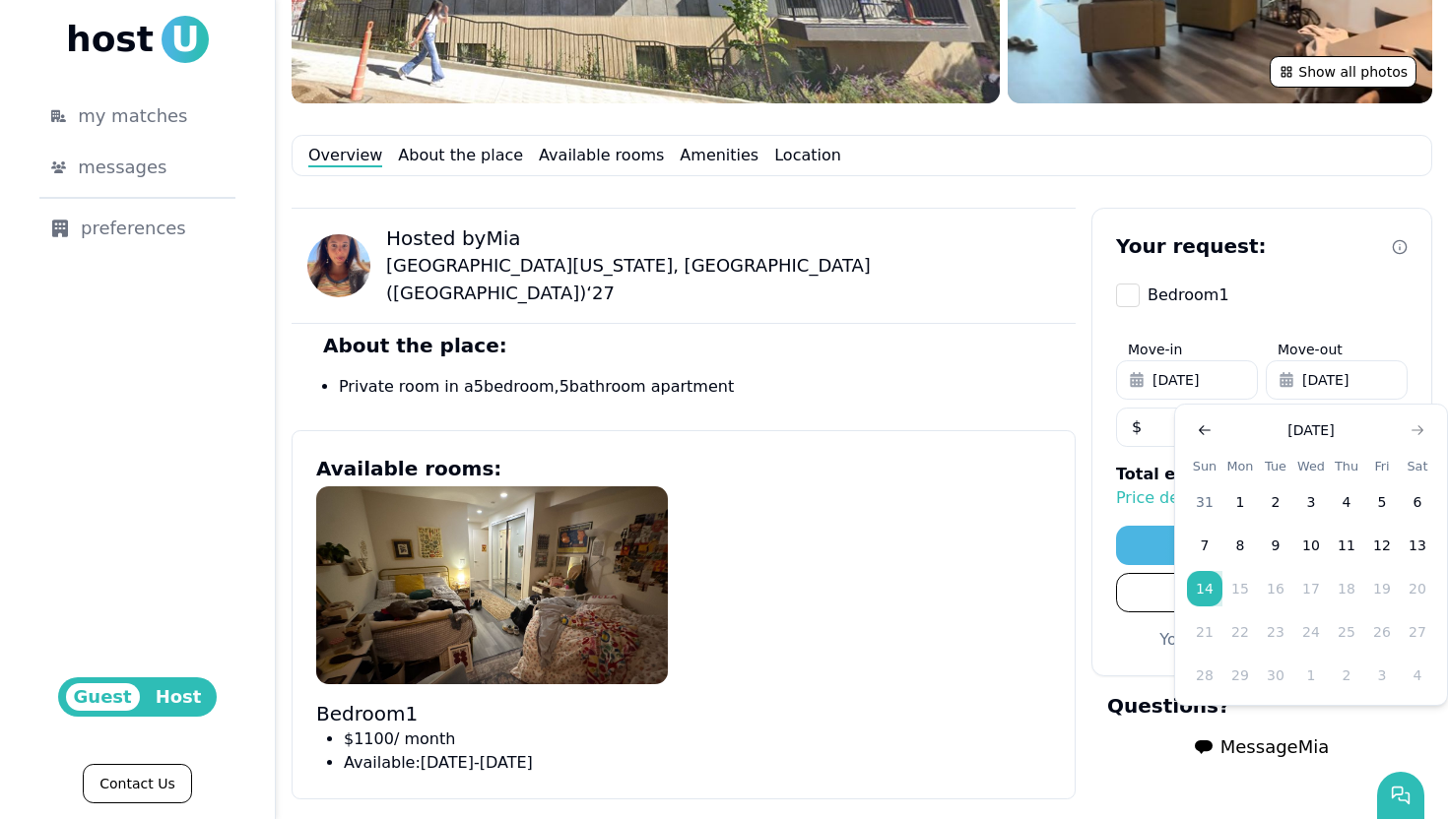
click at [1209, 431] on icon "Go to previous month" at bounding box center [1205, 430] width 16 height 16
click at [1207, 431] on icon "Go to previous month" at bounding box center [1205, 430] width 16 height 16
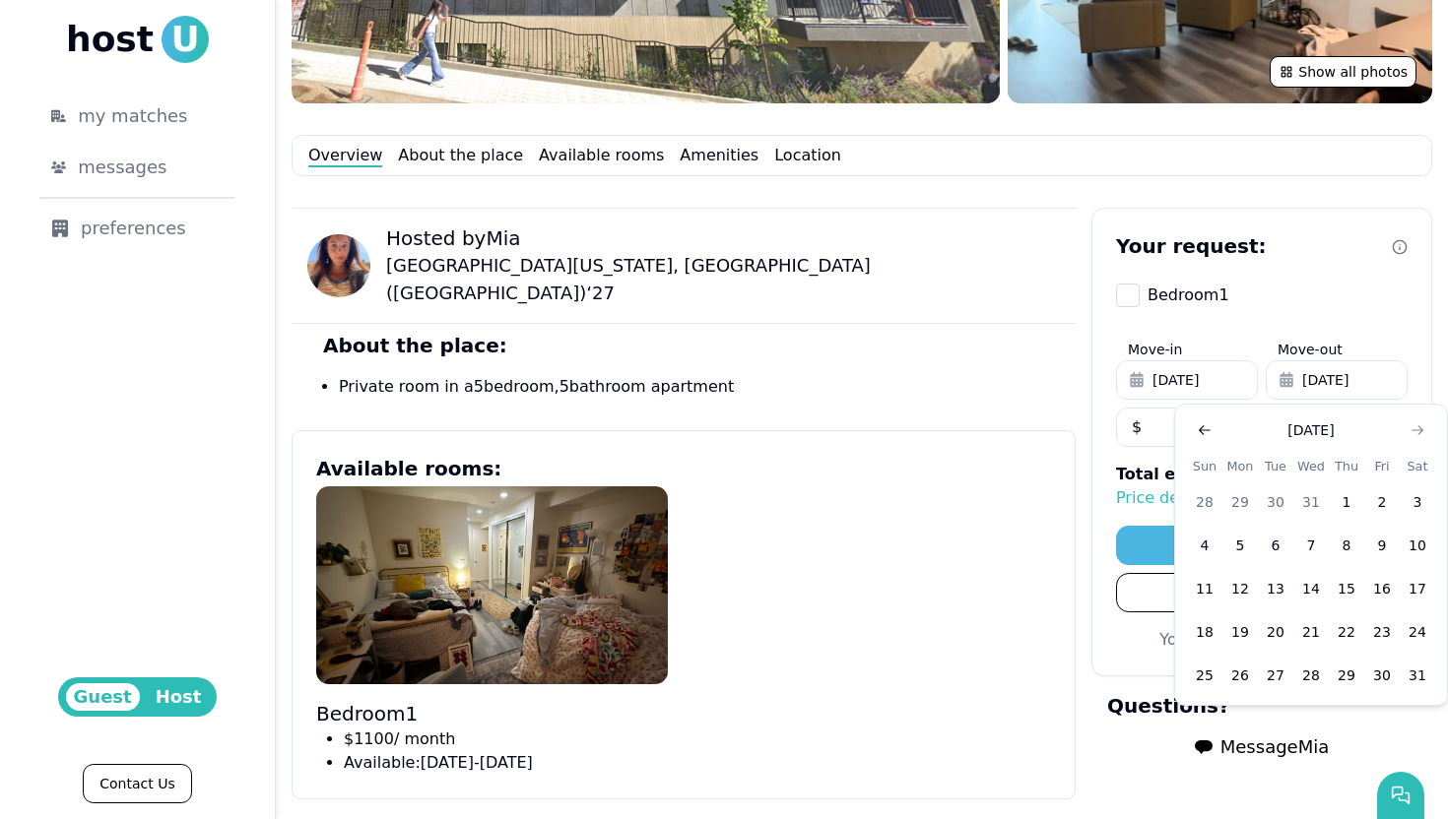
click at [1207, 431] on icon "Go to previous month" at bounding box center [1205, 430] width 16 height 16
click at [1317, 595] on button "17" at bounding box center [1310, 588] width 35 height 35
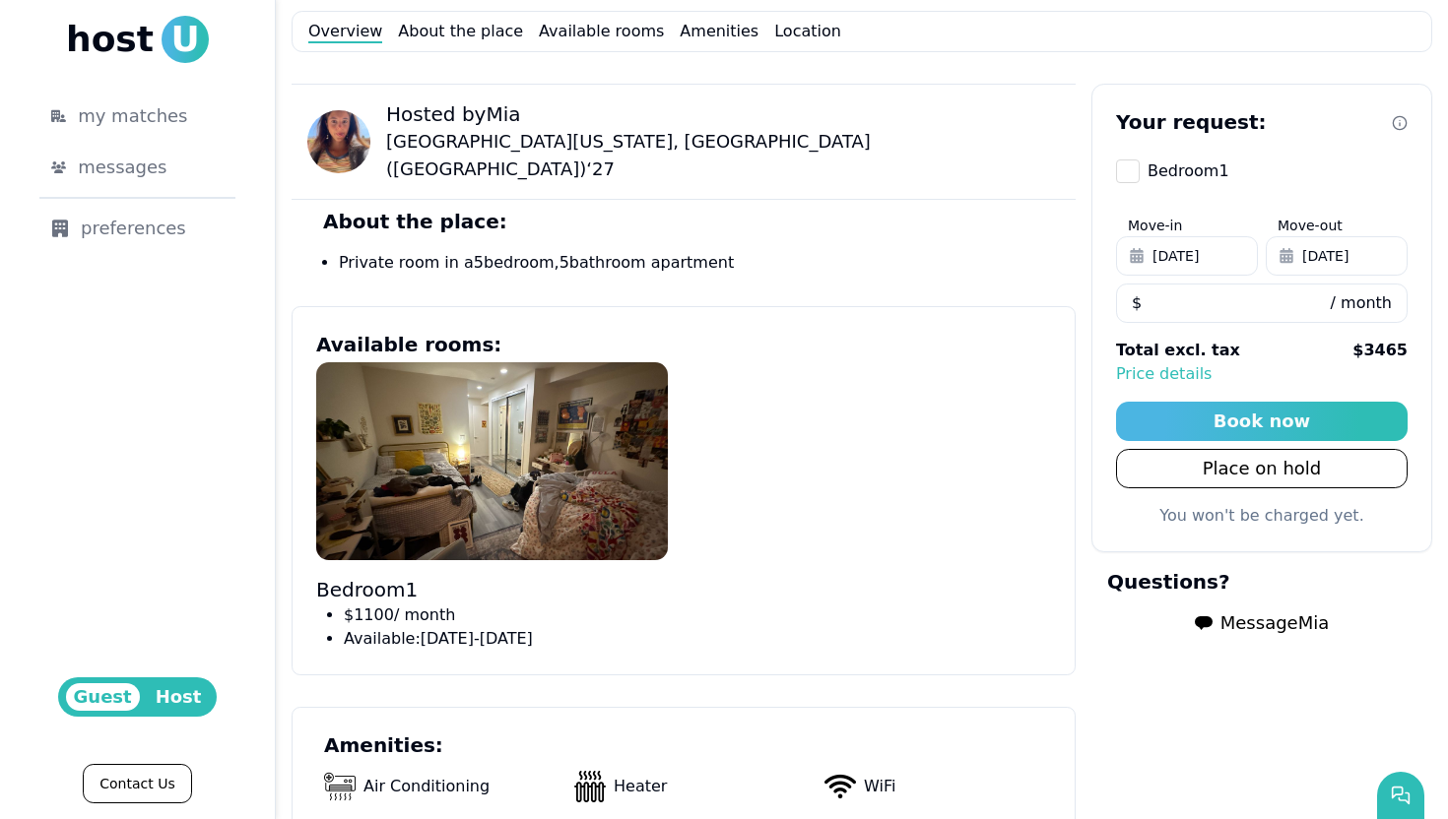
scroll to position [711, 0]
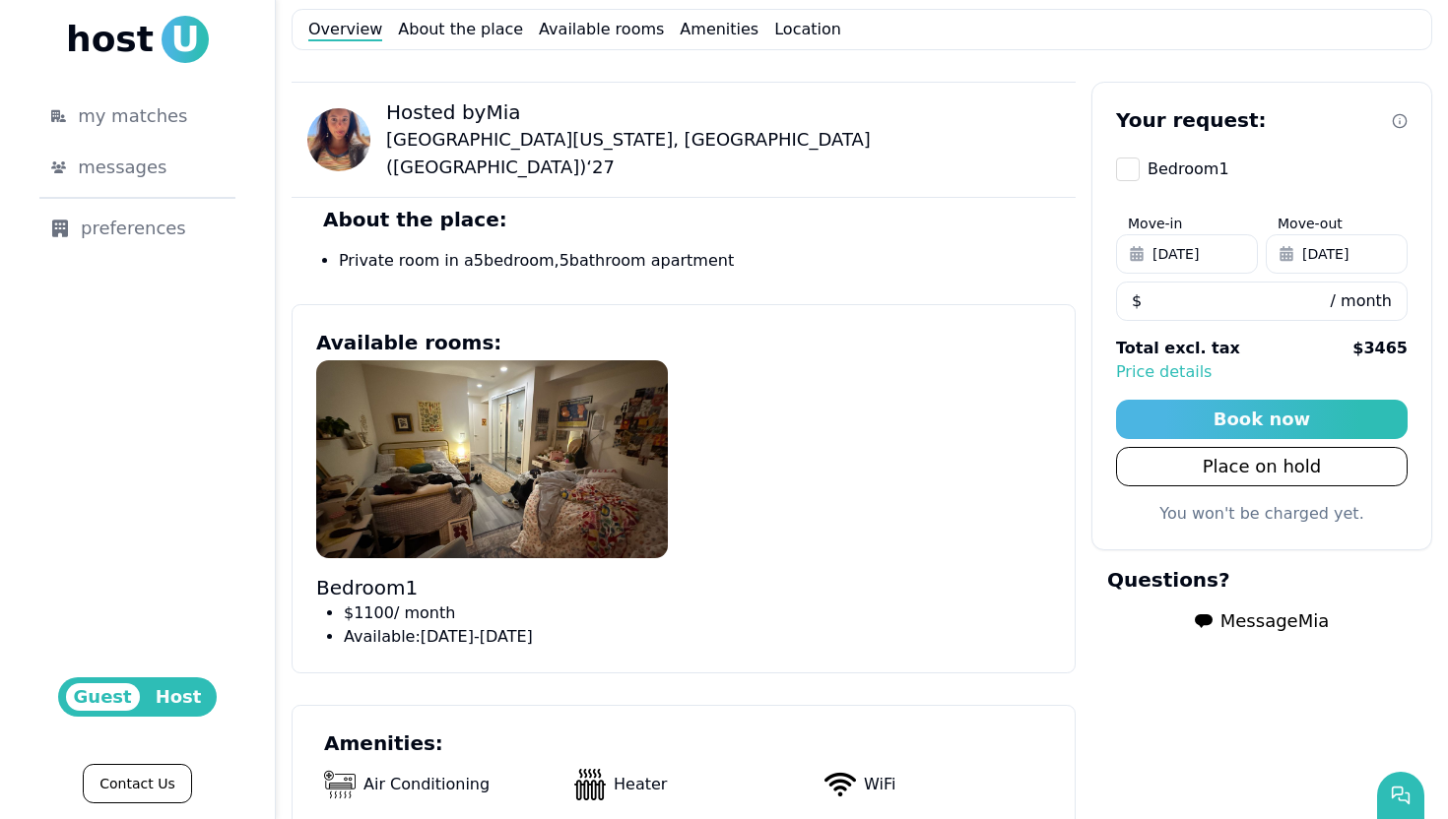
click at [1230, 628] on span "Message Mia" at bounding box center [1274, 622] width 108 height 28
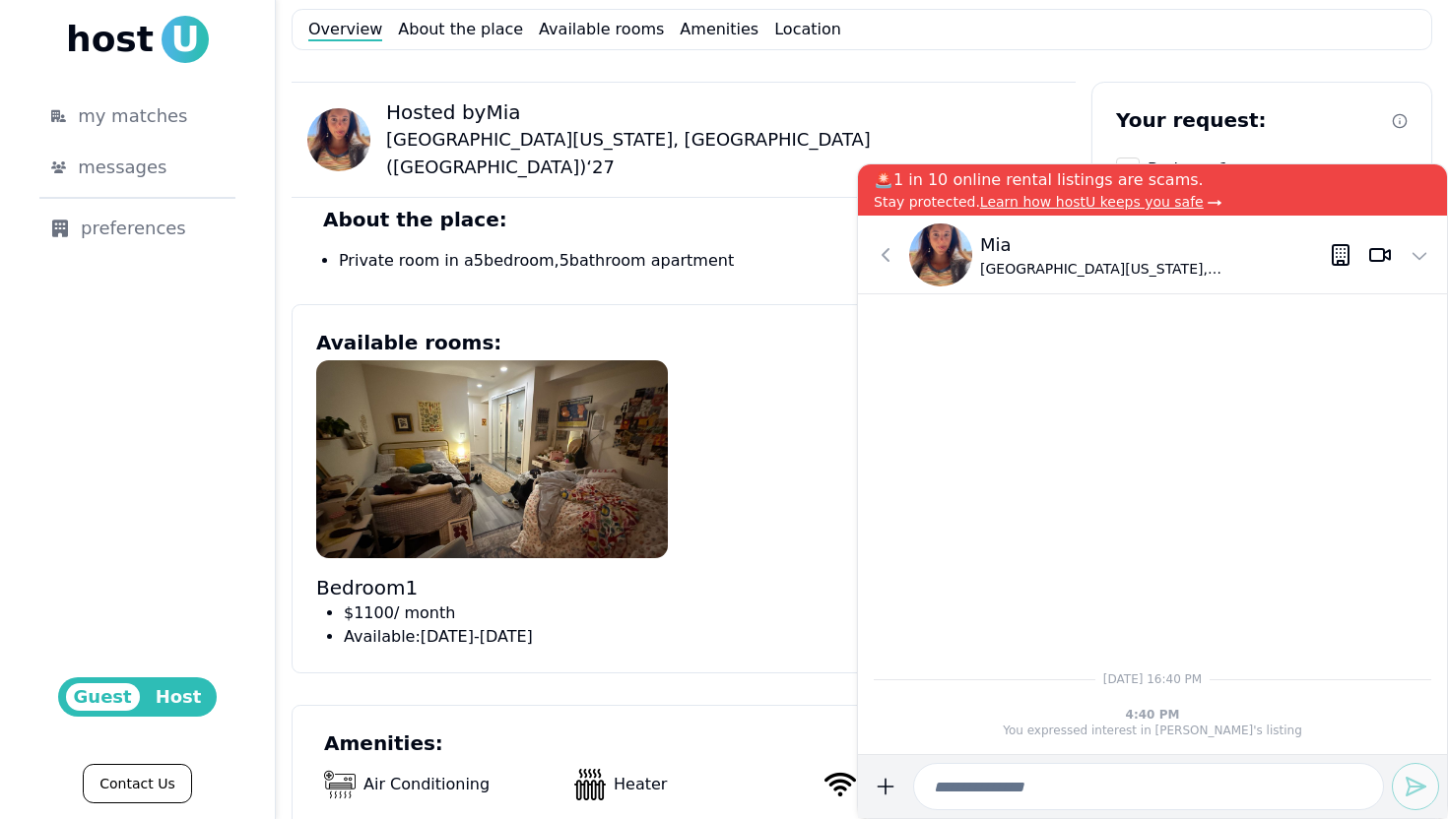
click at [761, 365] on div "Bedroom 1 $ 1100 / month Available: September 09 - December 31" at bounding box center [683, 504] width 735 height 289
click at [1008, 250] on p "Mia" at bounding box center [1154, 245] width 349 height 28
click at [1004, 249] on p "Mia" at bounding box center [1154, 245] width 349 height 28
click at [1427, 250] on icon at bounding box center [1419, 255] width 24 height 24
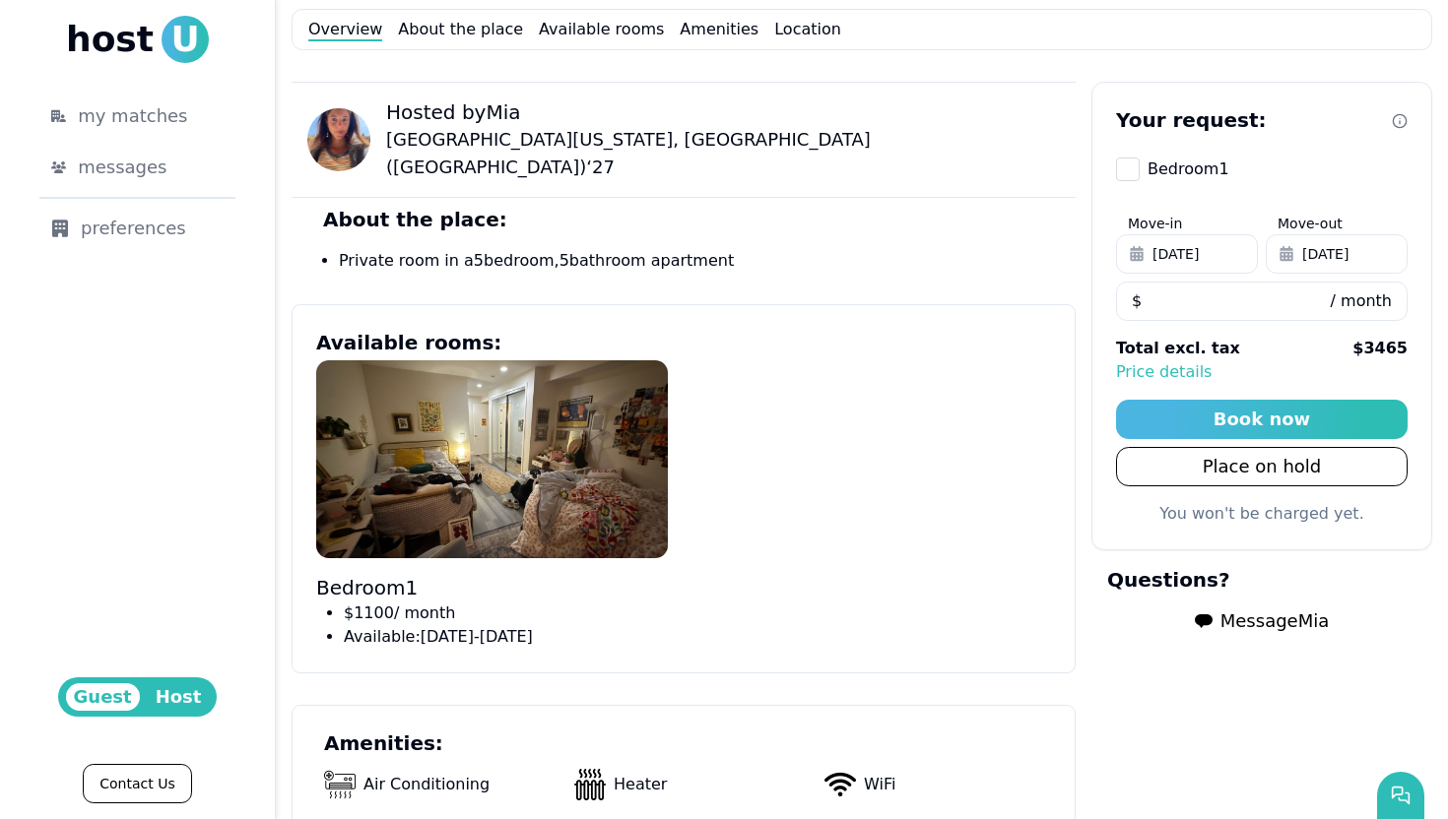
click at [1227, 620] on span "Message Mia" at bounding box center [1274, 622] width 108 height 28
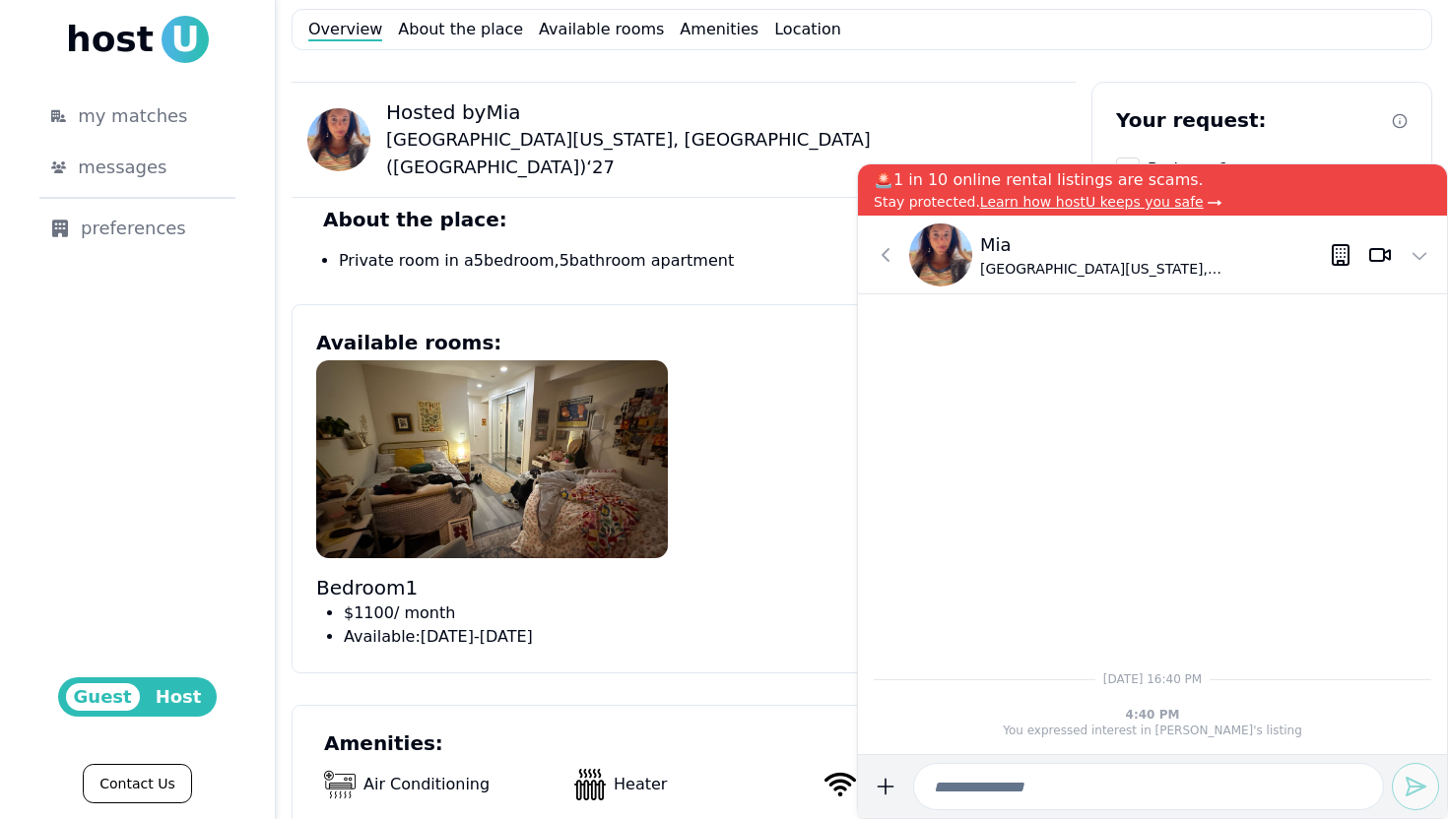
click at [1215, 621] on body "host U my matches messages preferences Guest Host Contact Us my progress list y…" at bounding box center [724, 409] width 1448 height 819
click at [929, 259] on img at bounding box center [940, 255] width 63 height 63
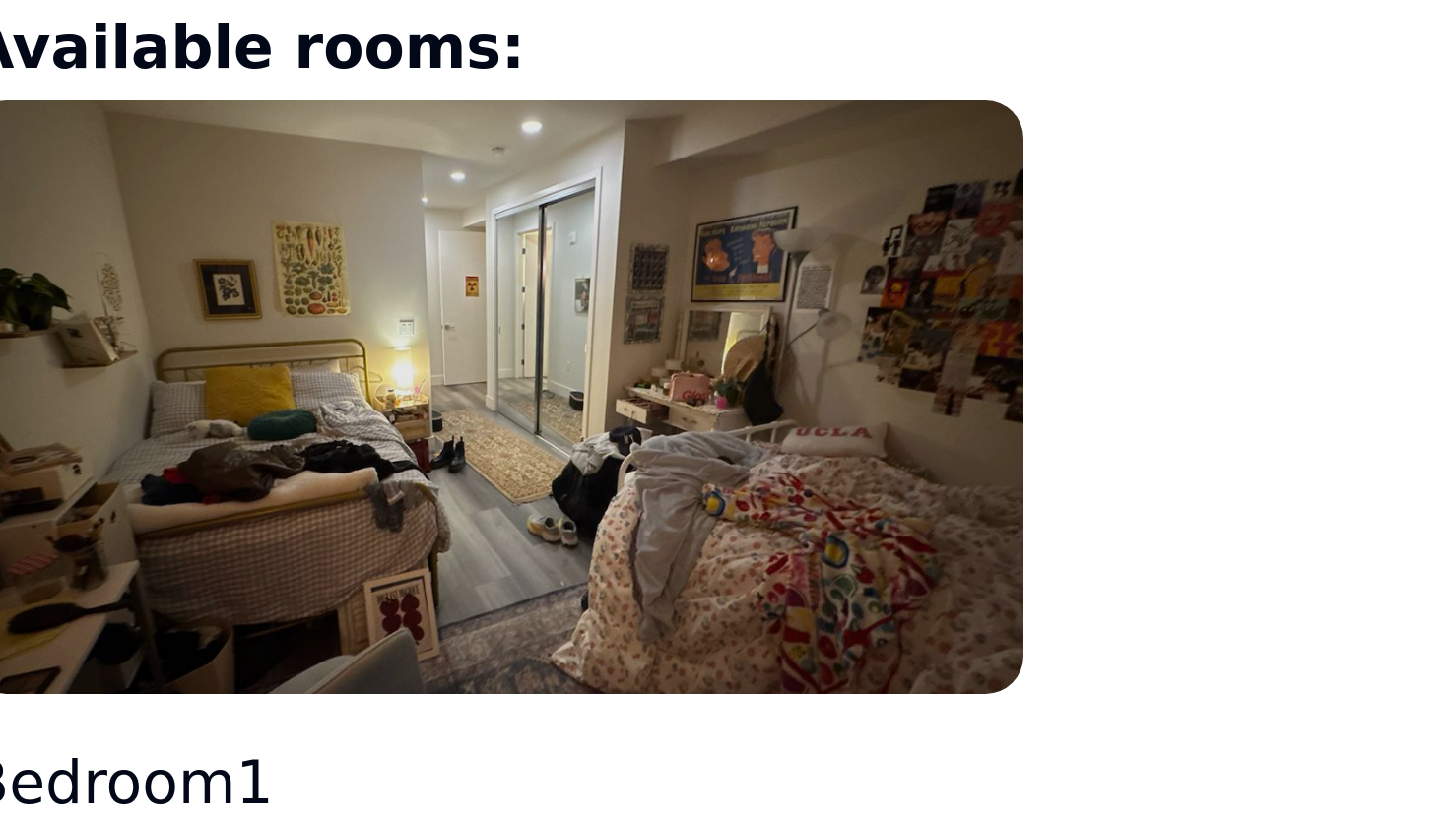
scroll to position [639, 0]
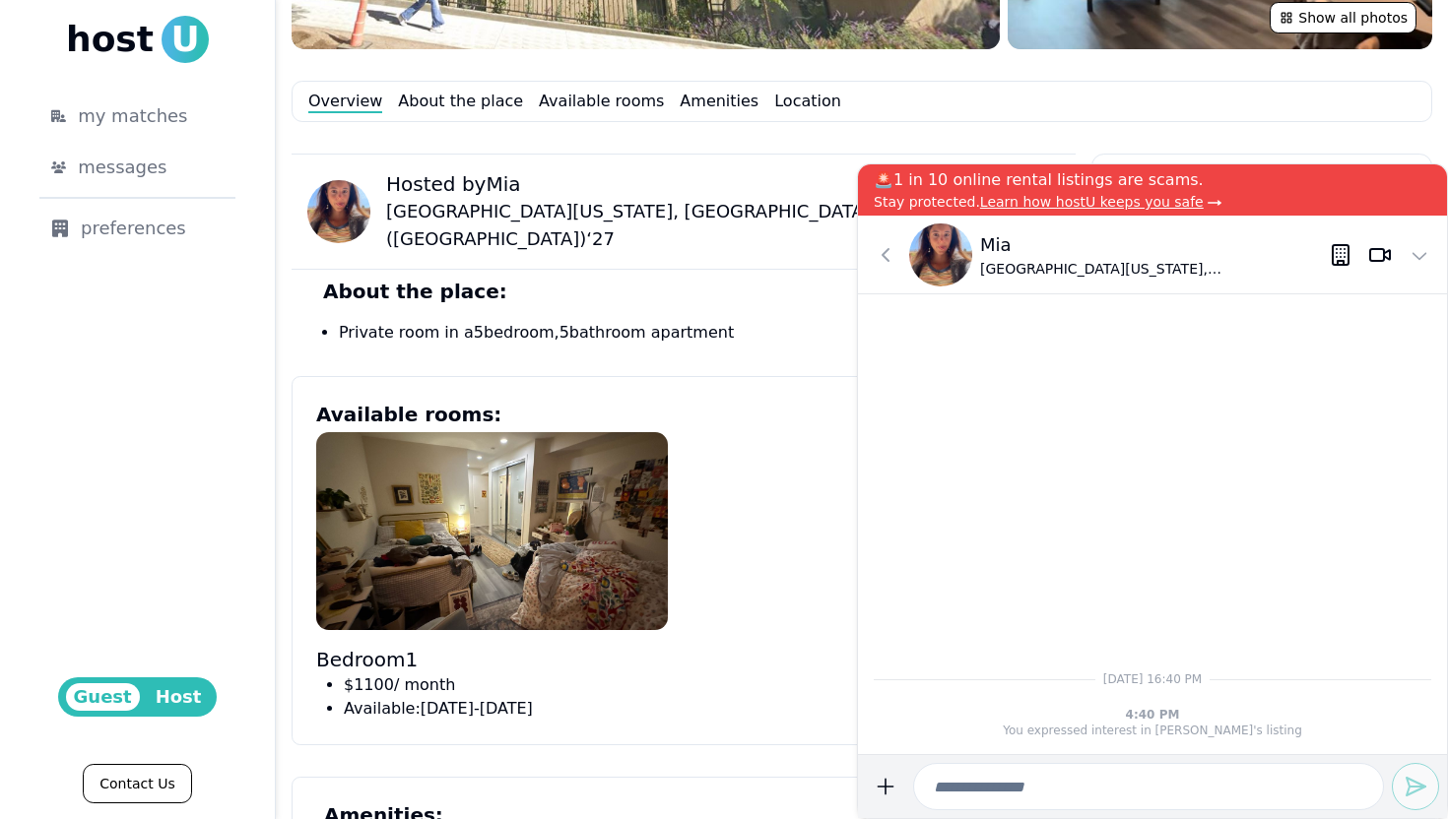
click at [1025, 774] on input at bounding box center [1148, 786] width 471 height 47
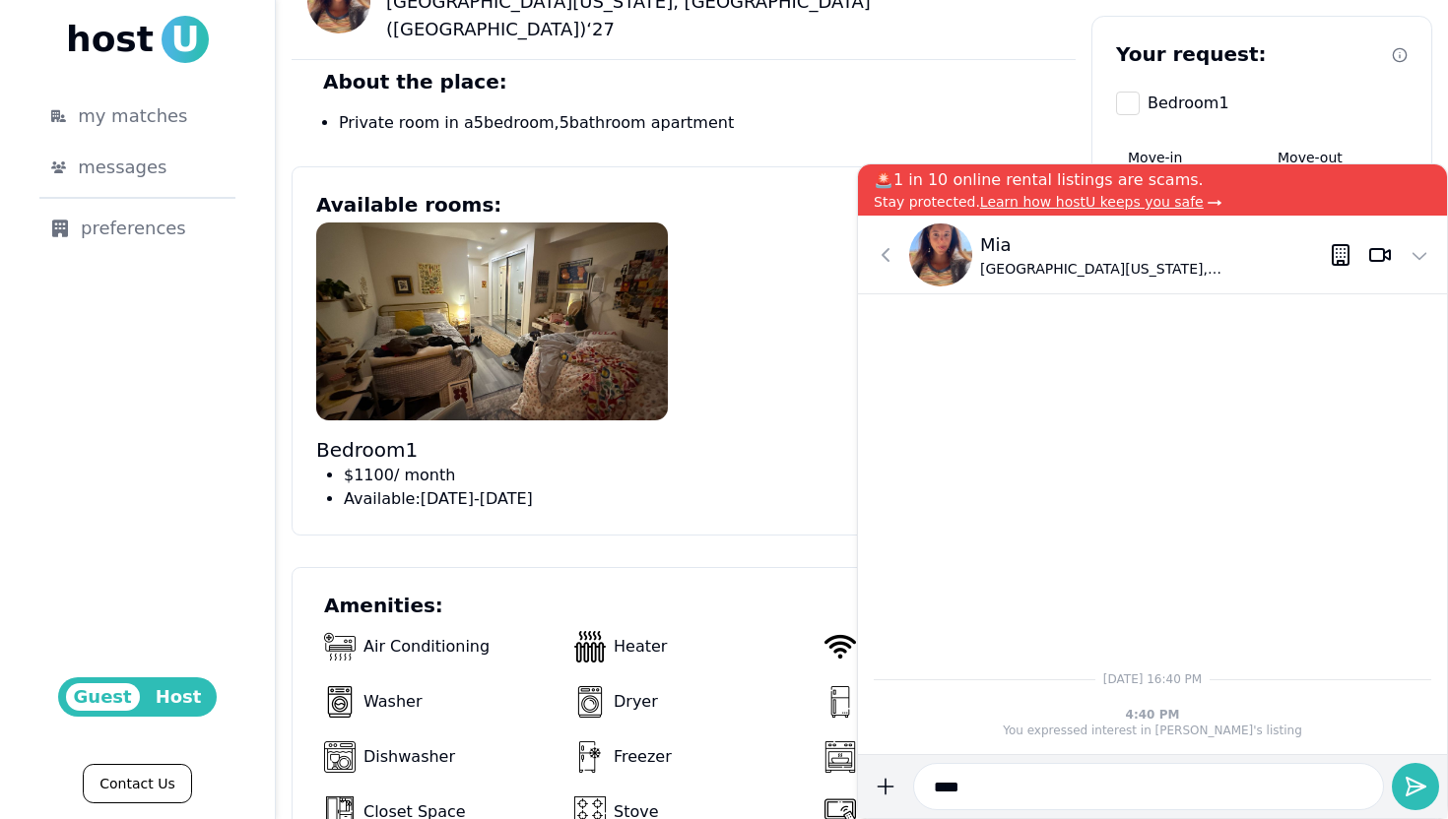
scroll to position [848, 0]
type input "****"
click at [1421, 248] on icon at bounding box center [1419, 255] width 24 height 24
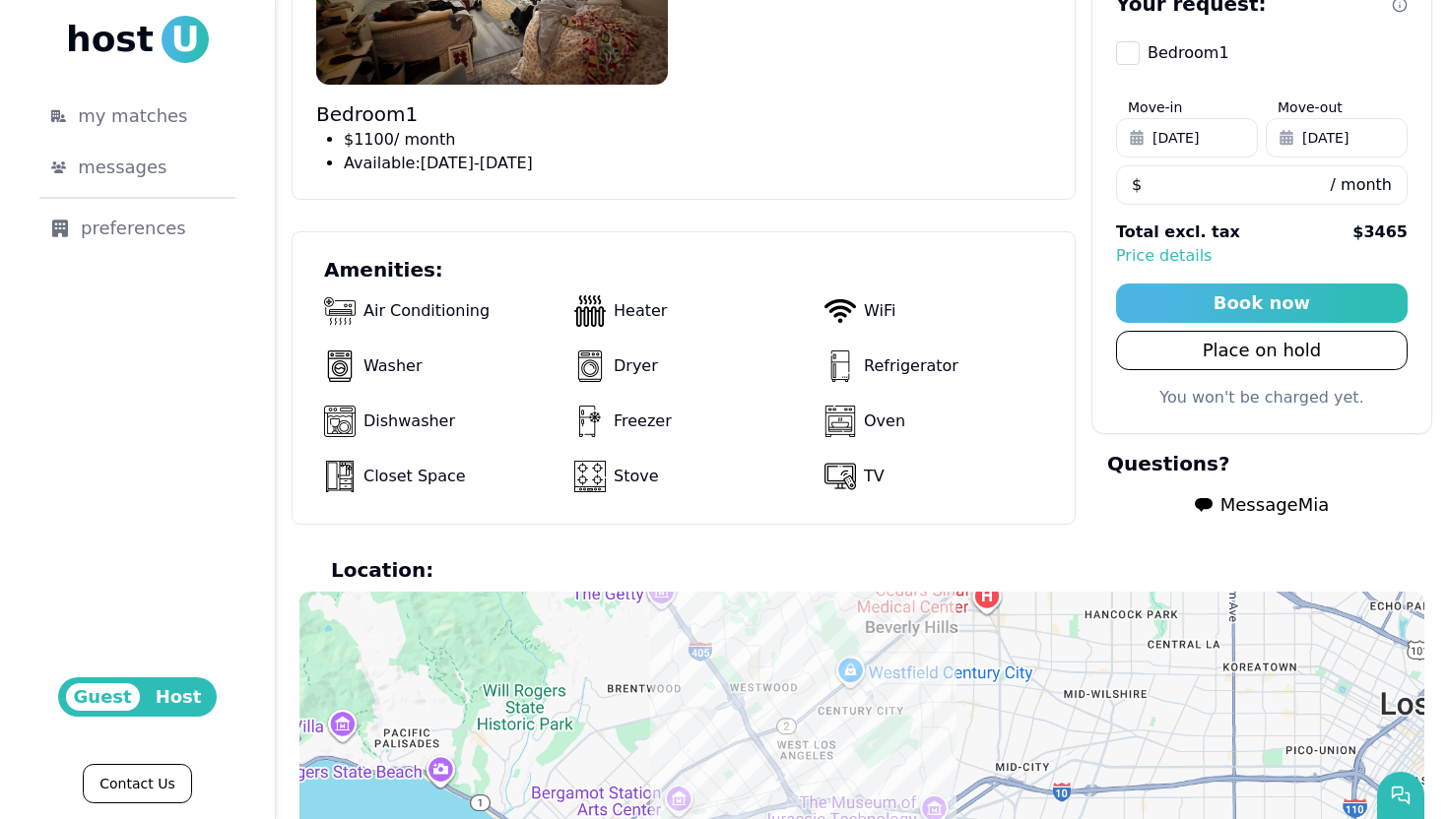
scroll to position [1481, 0]
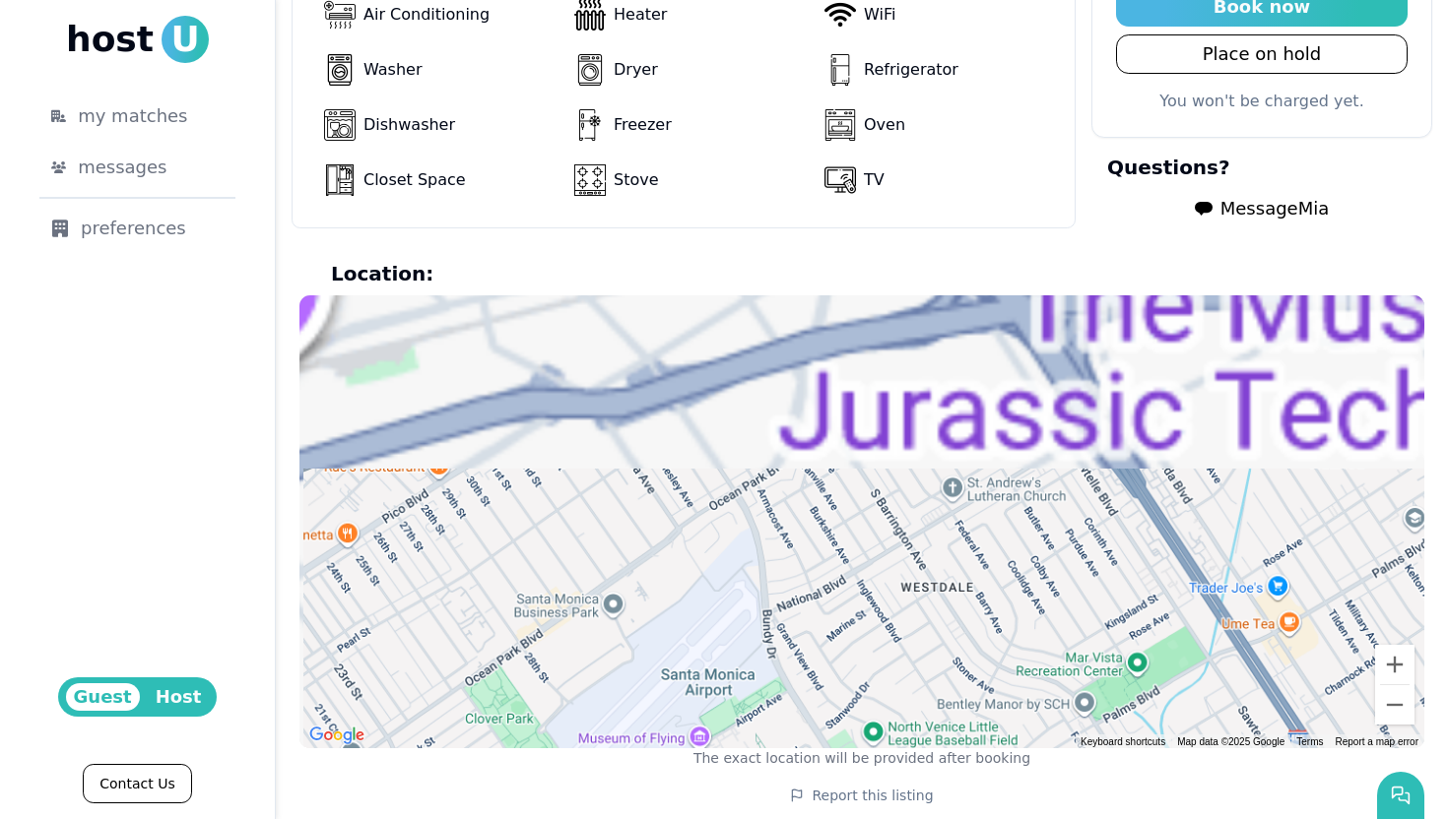
drag, startPoint x: 741, startPoint y: 363, endPoint x: 785, endPoint y: 813, distance: 452.2
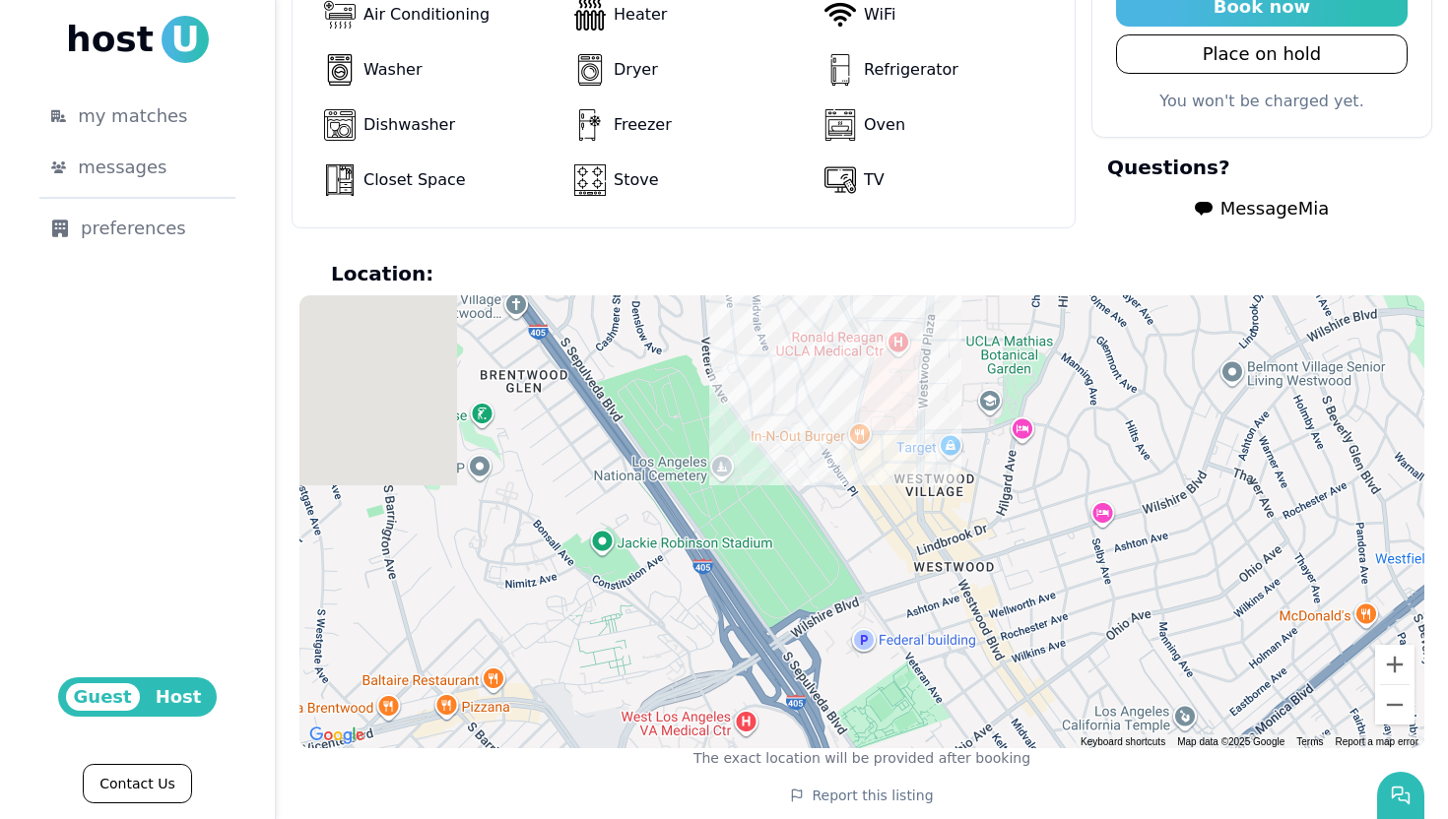
drag, startPoint x: 782, startPoint y: 471, endPoint x: 815, endPoint y: 753, distance: 284.6
click at [815, 750] on section "Location: ← Move left → Move right ↑ Move up ↓ Move down + Zoom in - Zoom out H…" at bounding box center [861, 514] width 1125 height 508
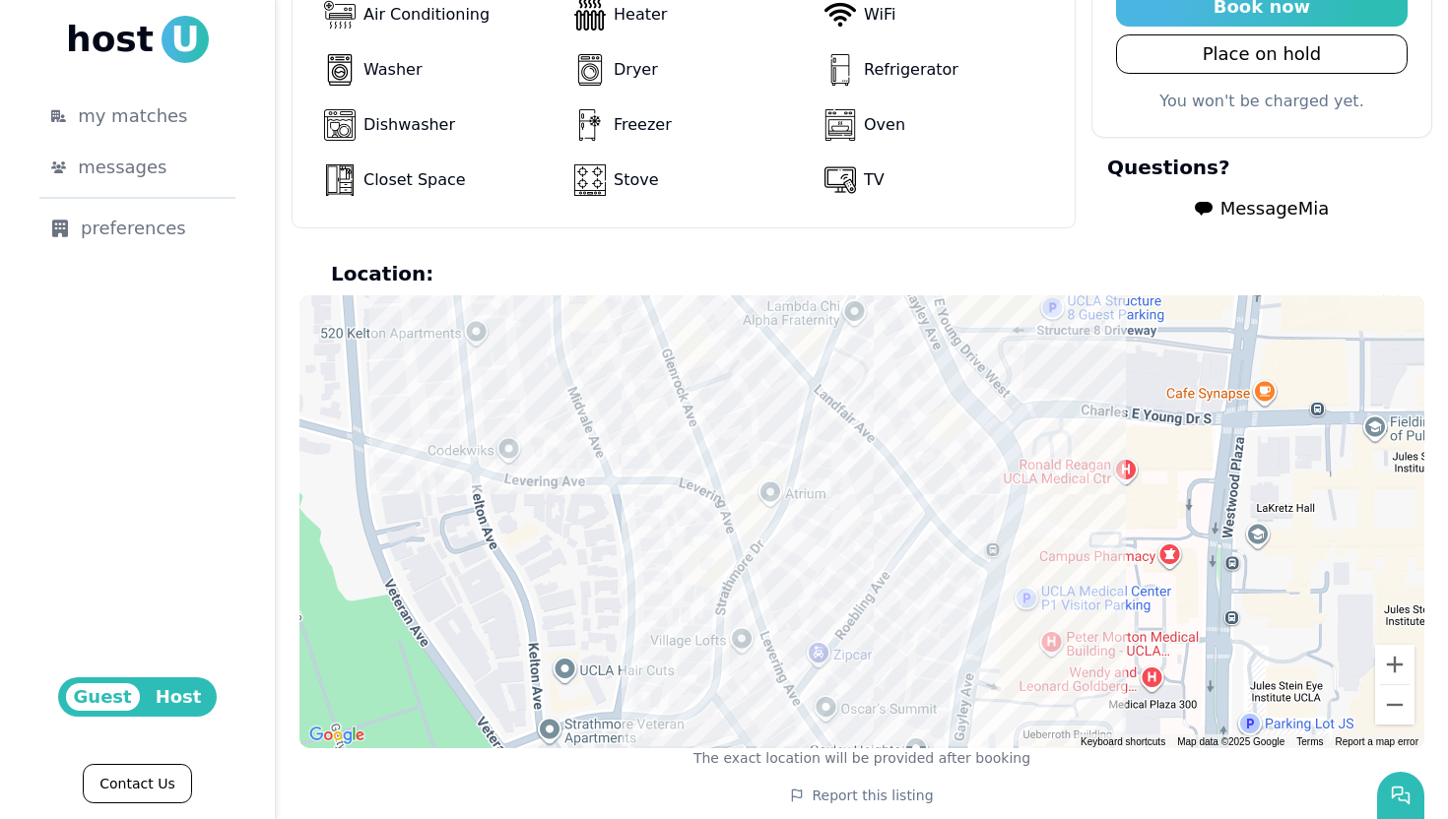
drag, startPoint x: 869, startPoint y: 310, endPoint x: 869, endPoint y: 557, distance: 247.2
click at [869, 559] on div at bounding box center [861, 521] width 1125 height 453
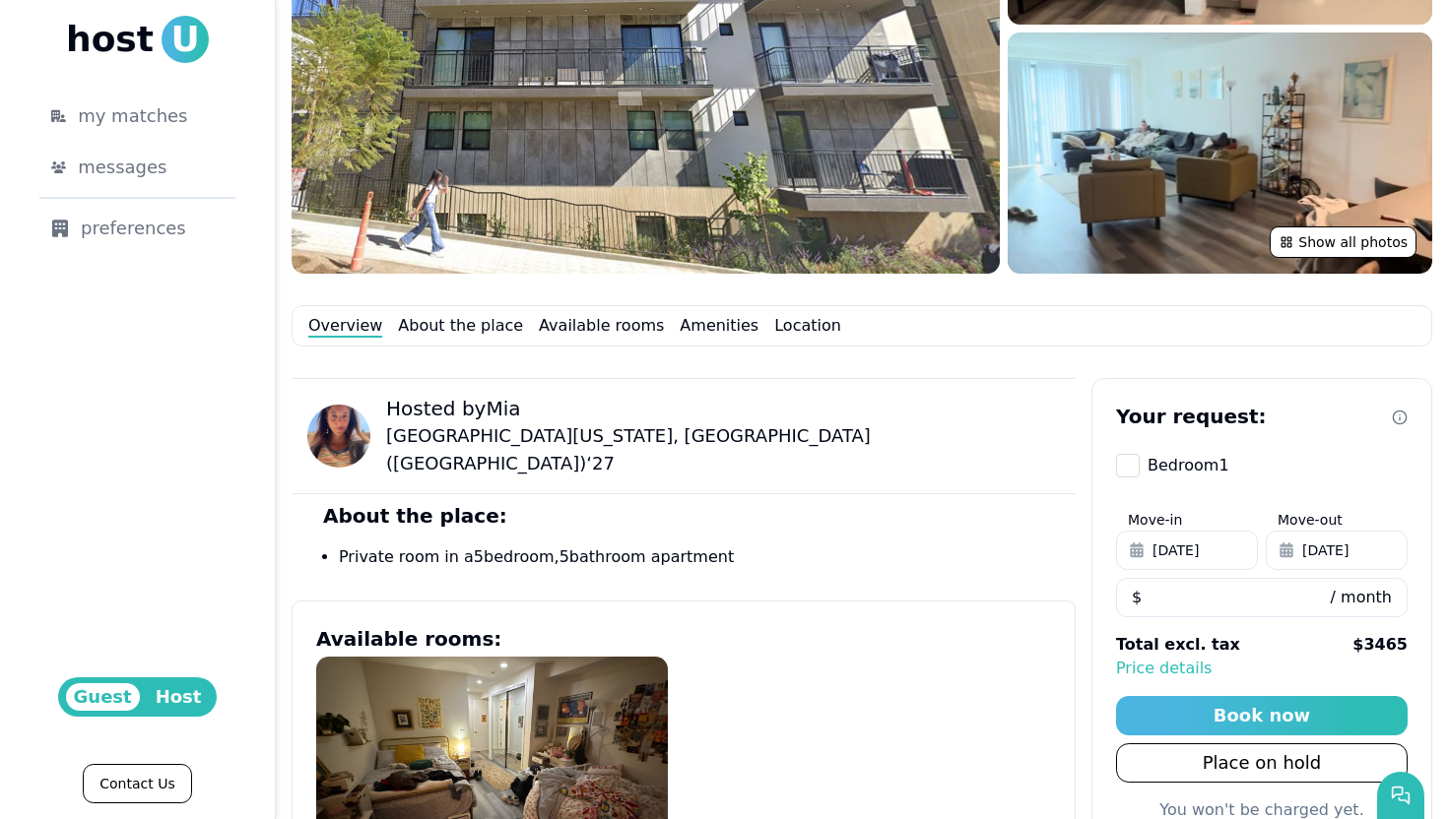
scroll to position [408, 0]
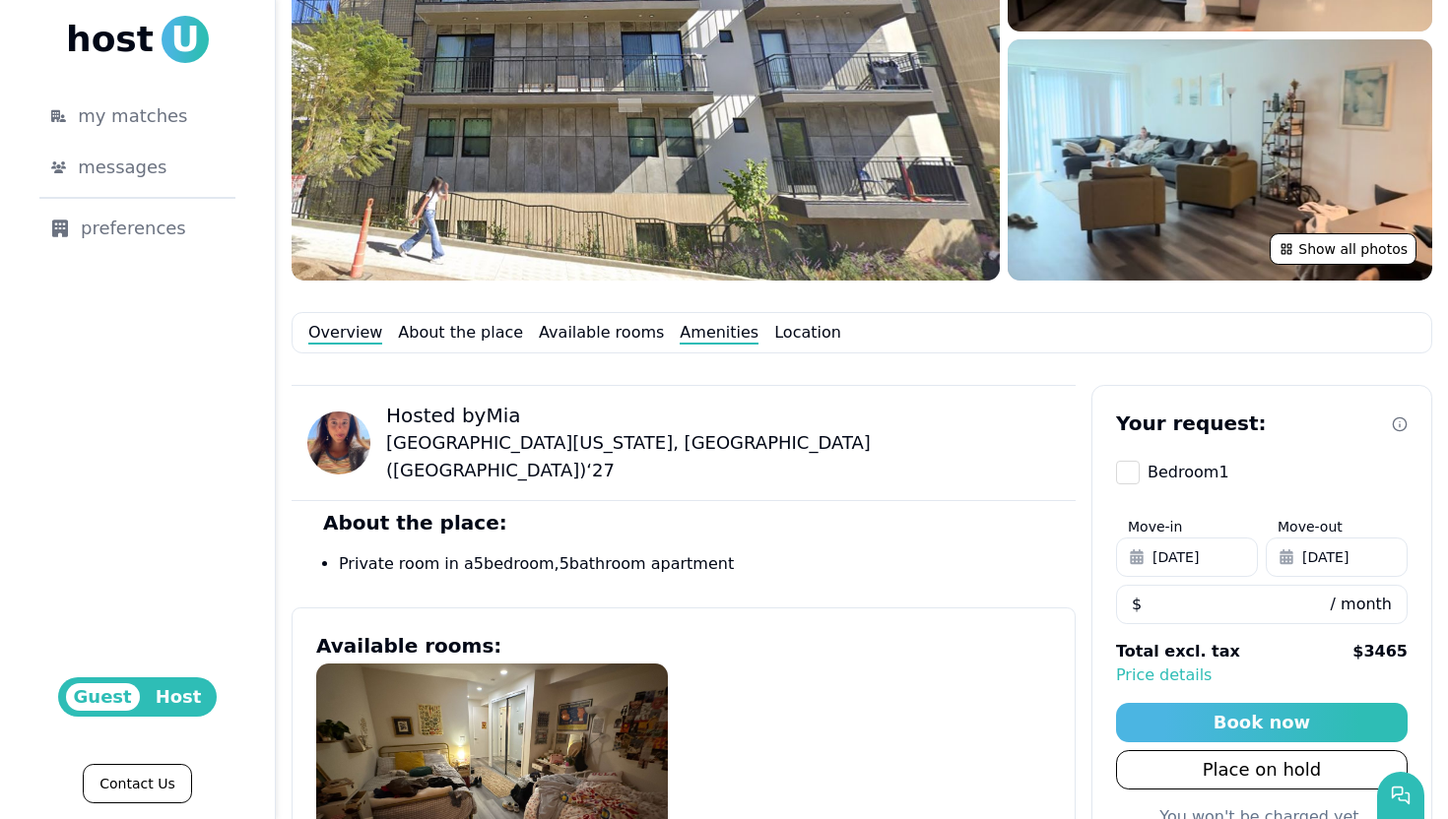
click at [699, 337] on link "Amenities" at bounding box center [719, 333] width 79 height 24
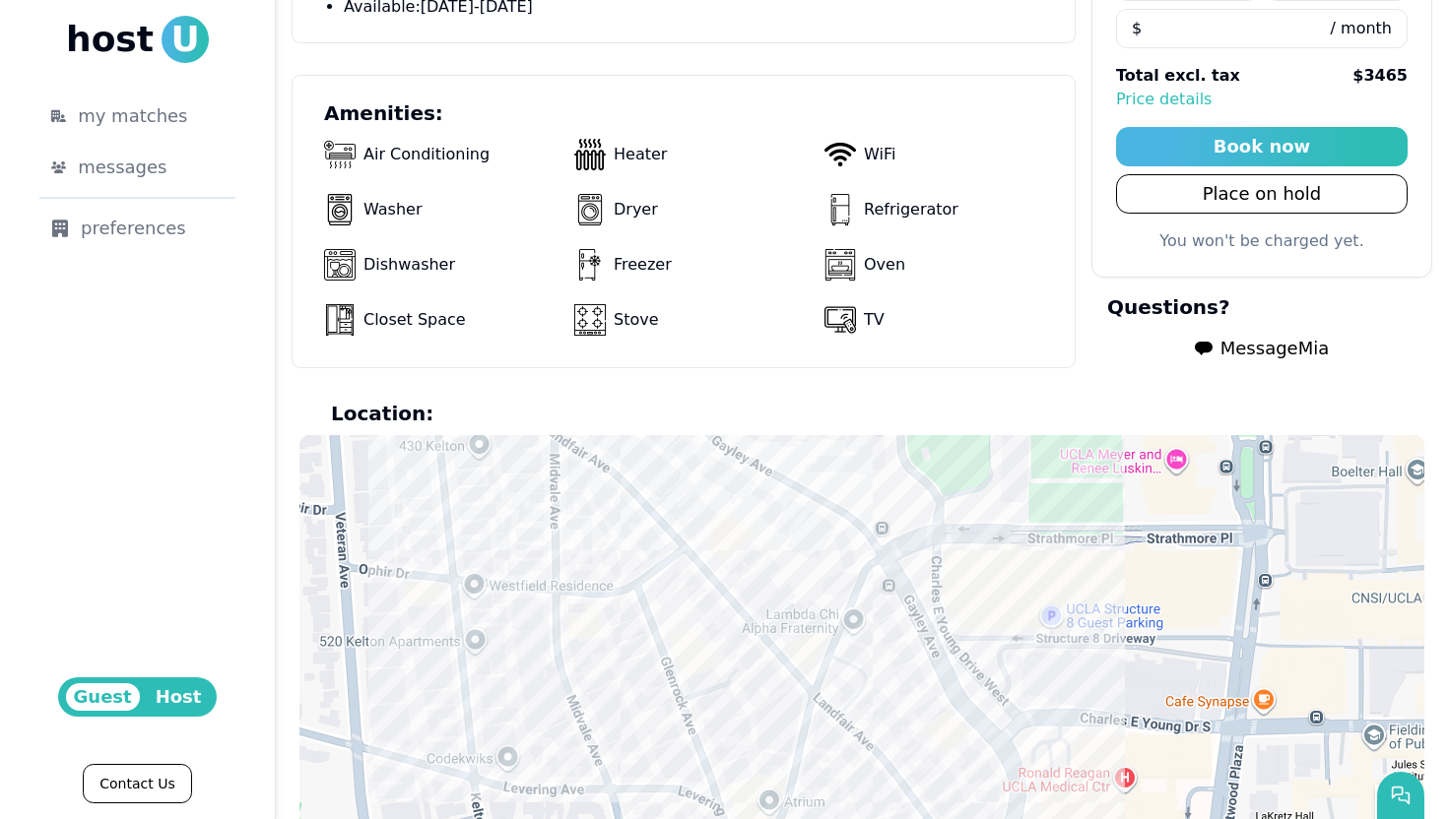
scroll to position [1335, 0]
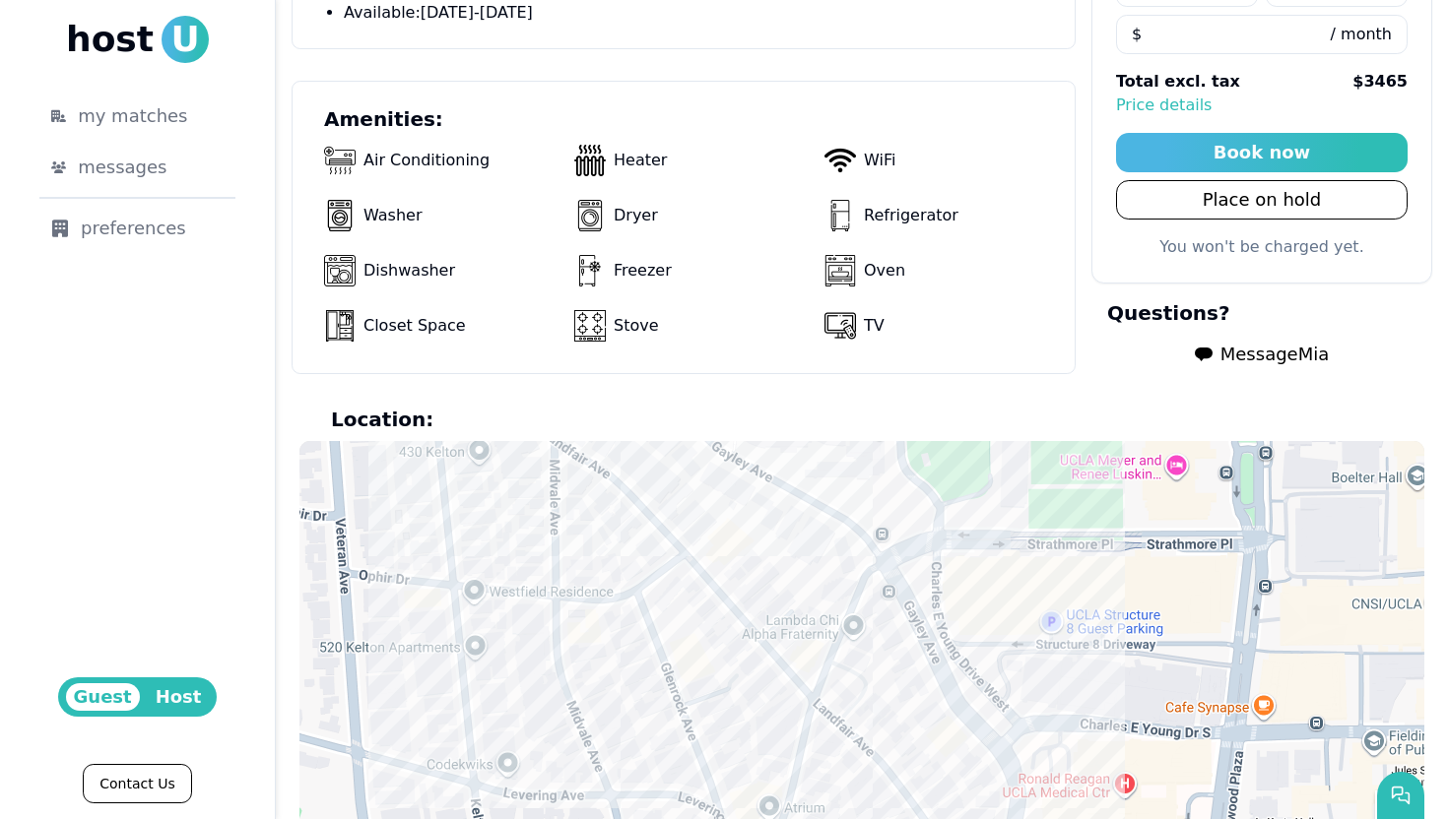
click at [1227, 346] on span "Message Mia" at bounding box center [1274, 355] width 108 height 28
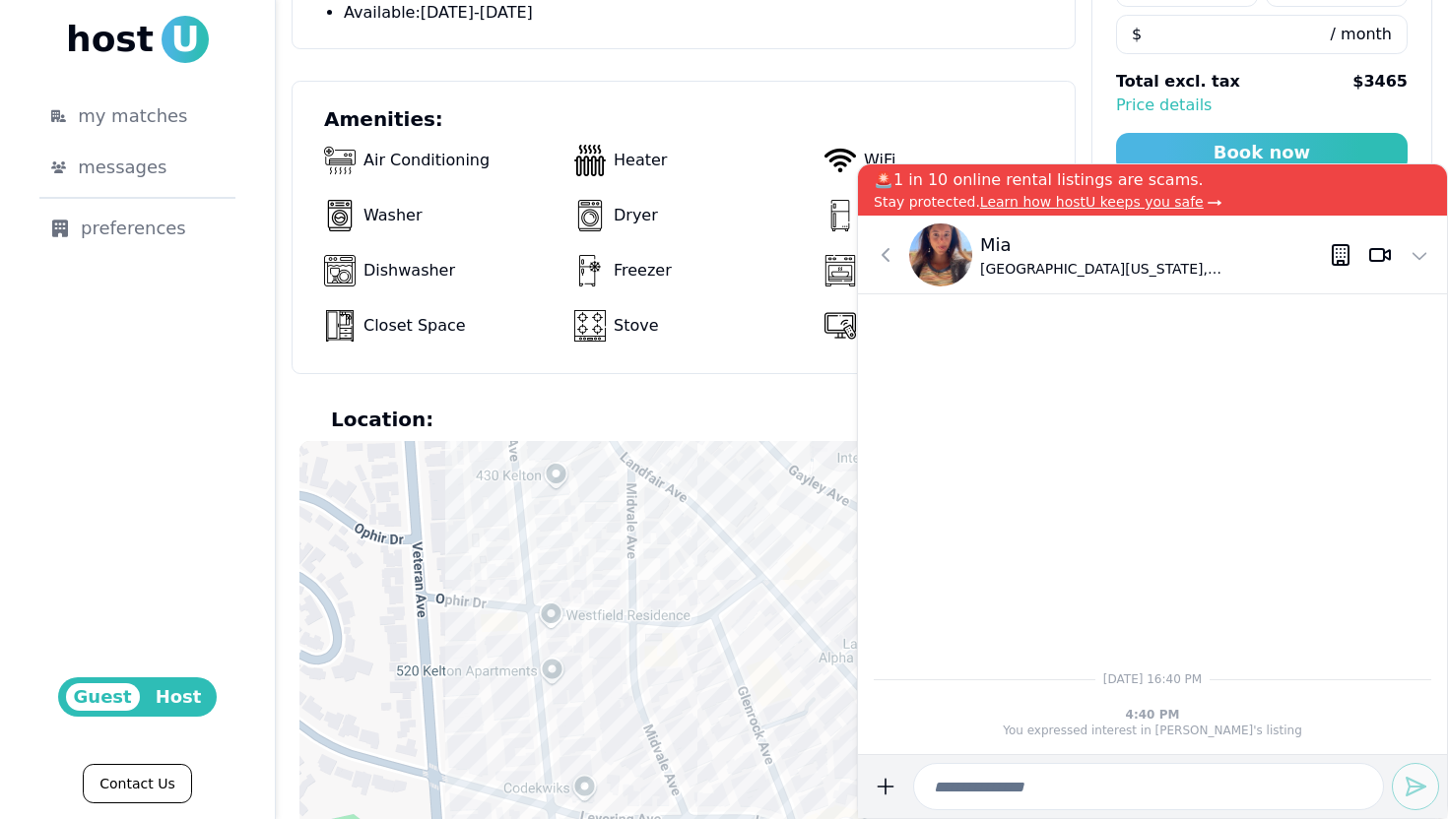
click at [993, 791] on input at bounding box center [1148, 786] width 471 height 47
click at [978, 784] on input "**********" at bounding box center [1148, 786] width 471 height 47
type input "**********"
click at [1417, 785] on icon "submit" at bounding box center [1415, 787] width 24 height 24
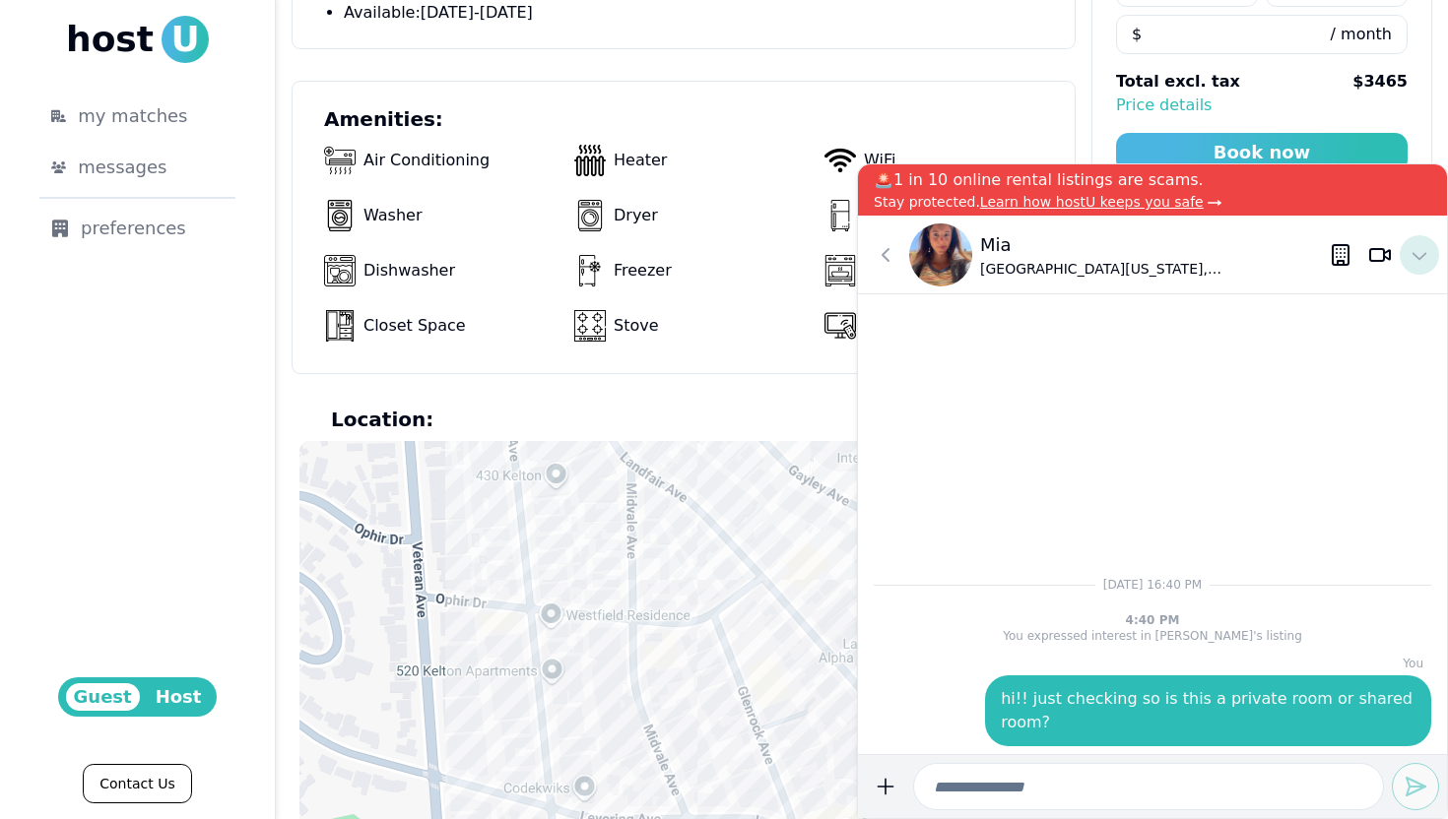
click at [1419, 255] on icon at bounding box center [1419, 255] width 24 height 24
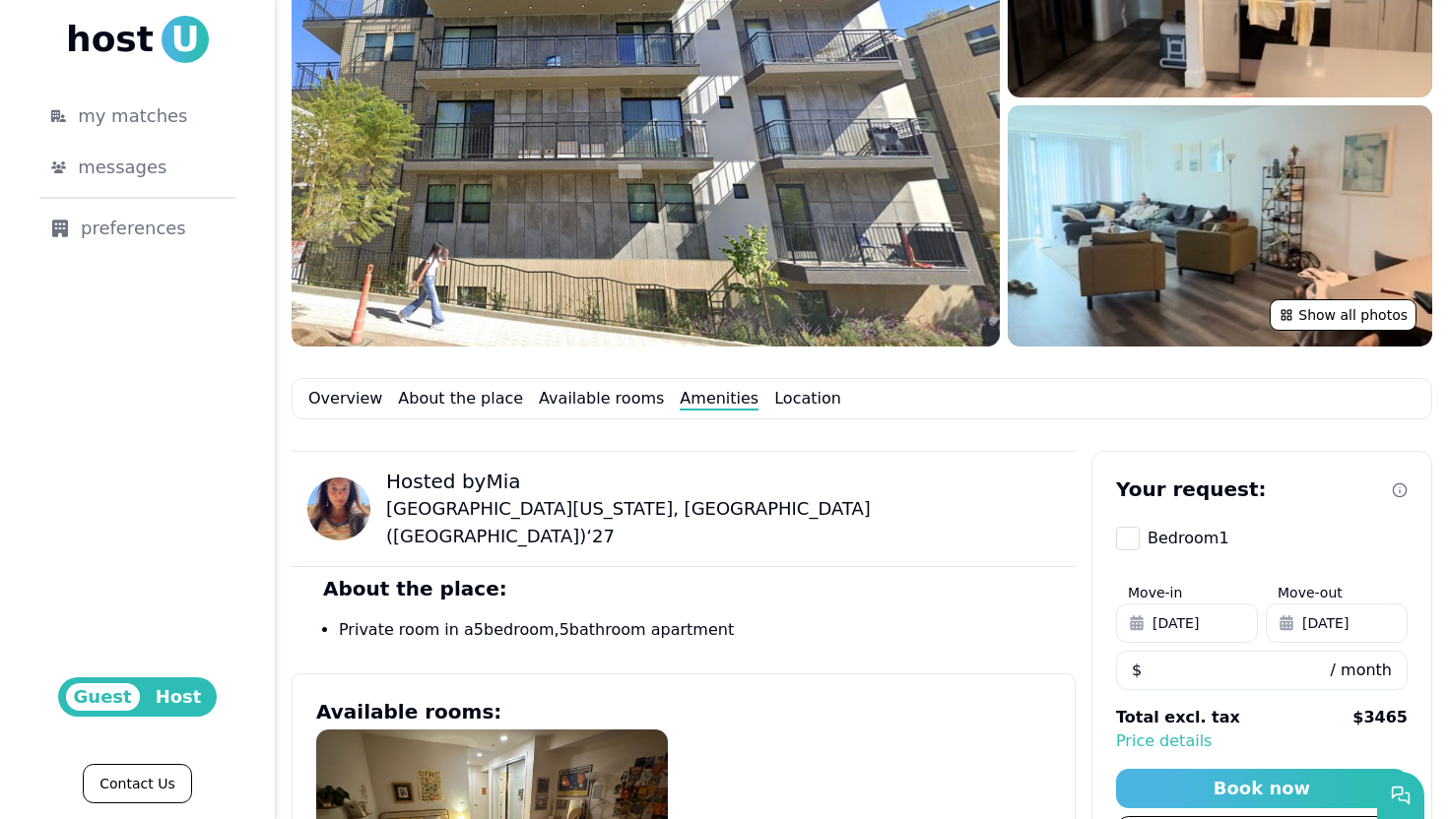
scroll to position [0, 0]
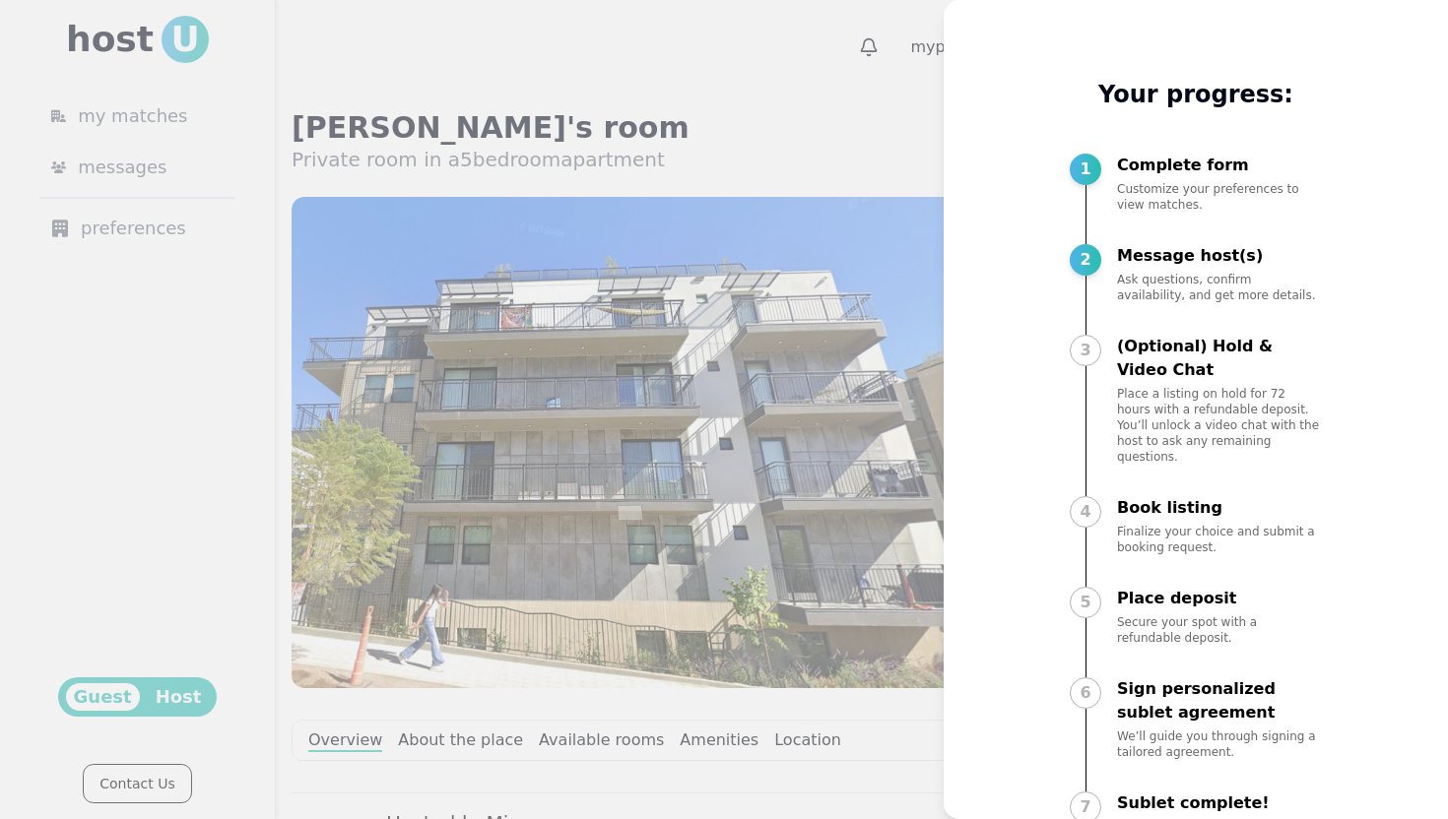
click at [862, 143] on div at bounding box center [724, 409] width 1448 height 819
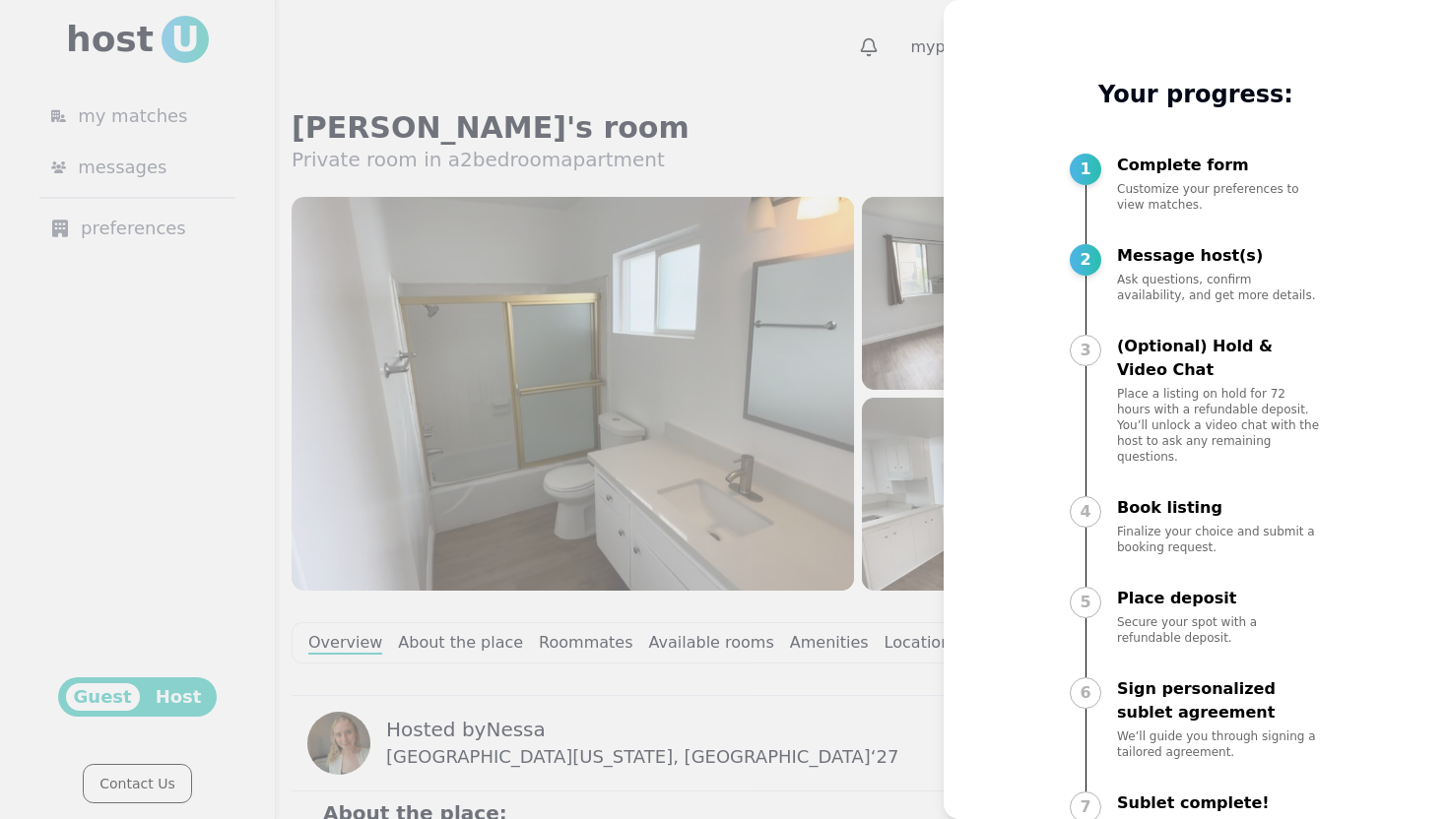
click at [780, 96] on div at bounding box center [724, 409] width 1448 height 819
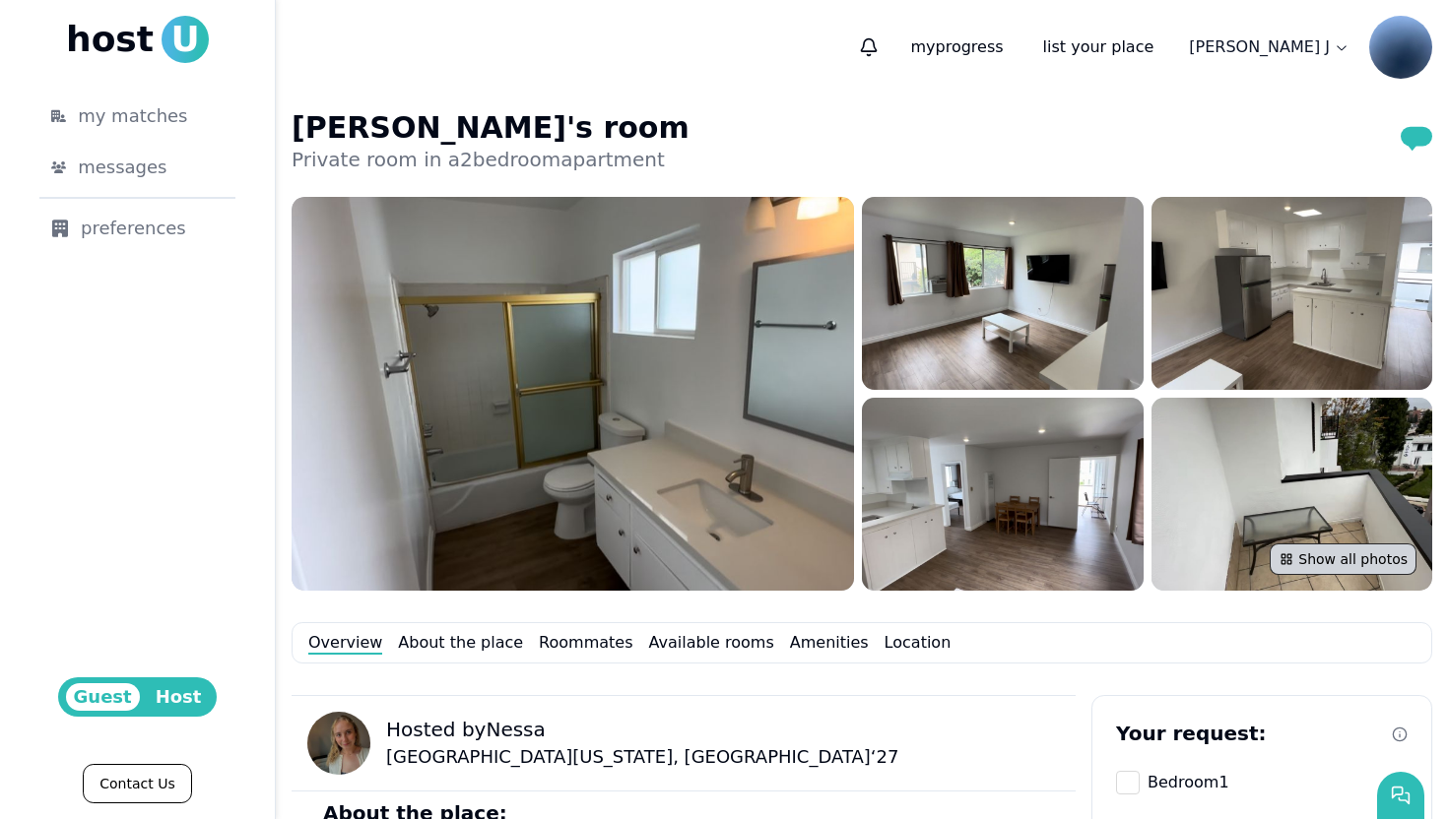
click at [1336, 557] on button "Show all photos" at bounding box center [1342, 560] width 147 height 32
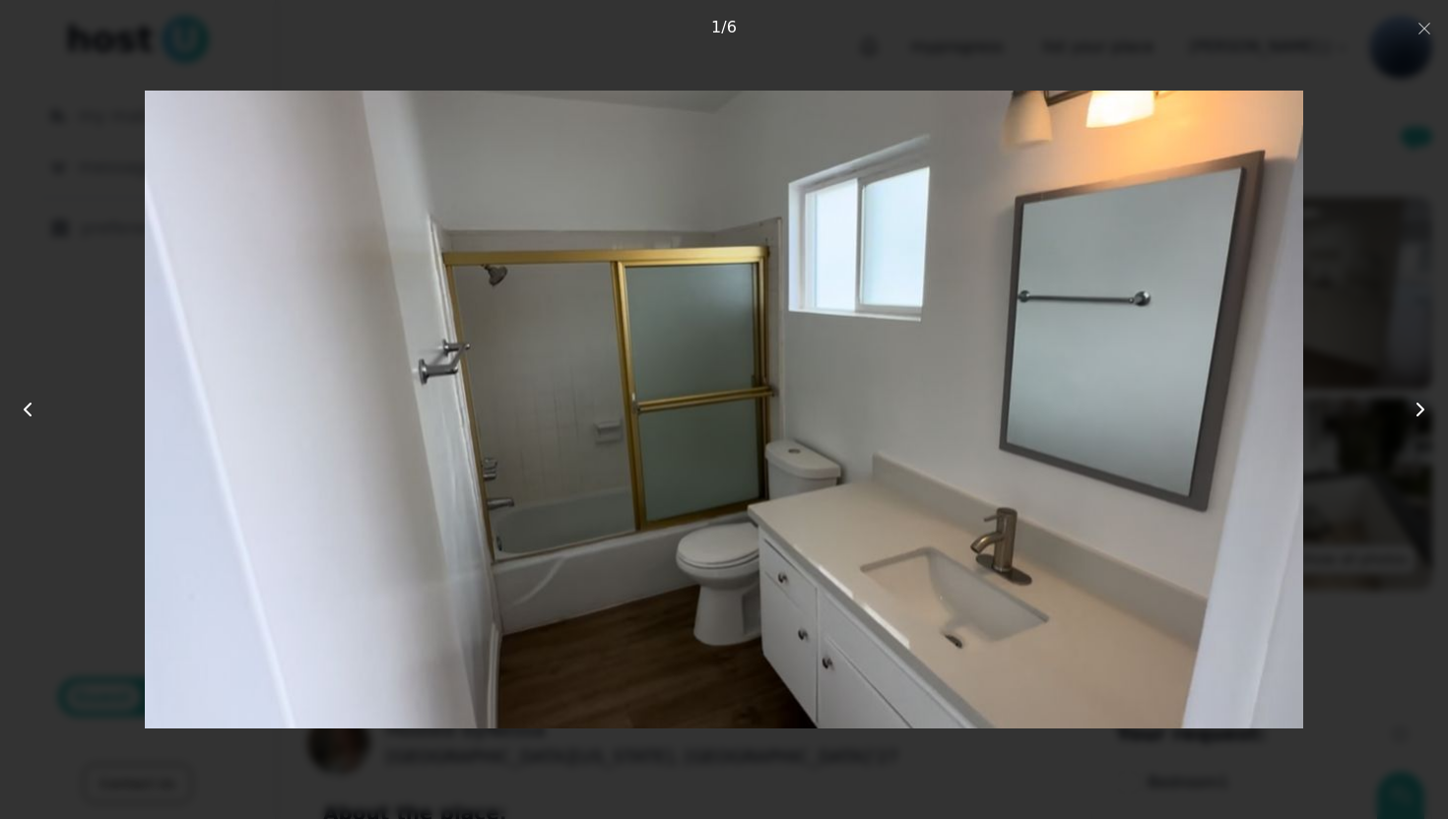
click at [1417, 408] on icon at bounding box center [1420, 410] width 24 height 24
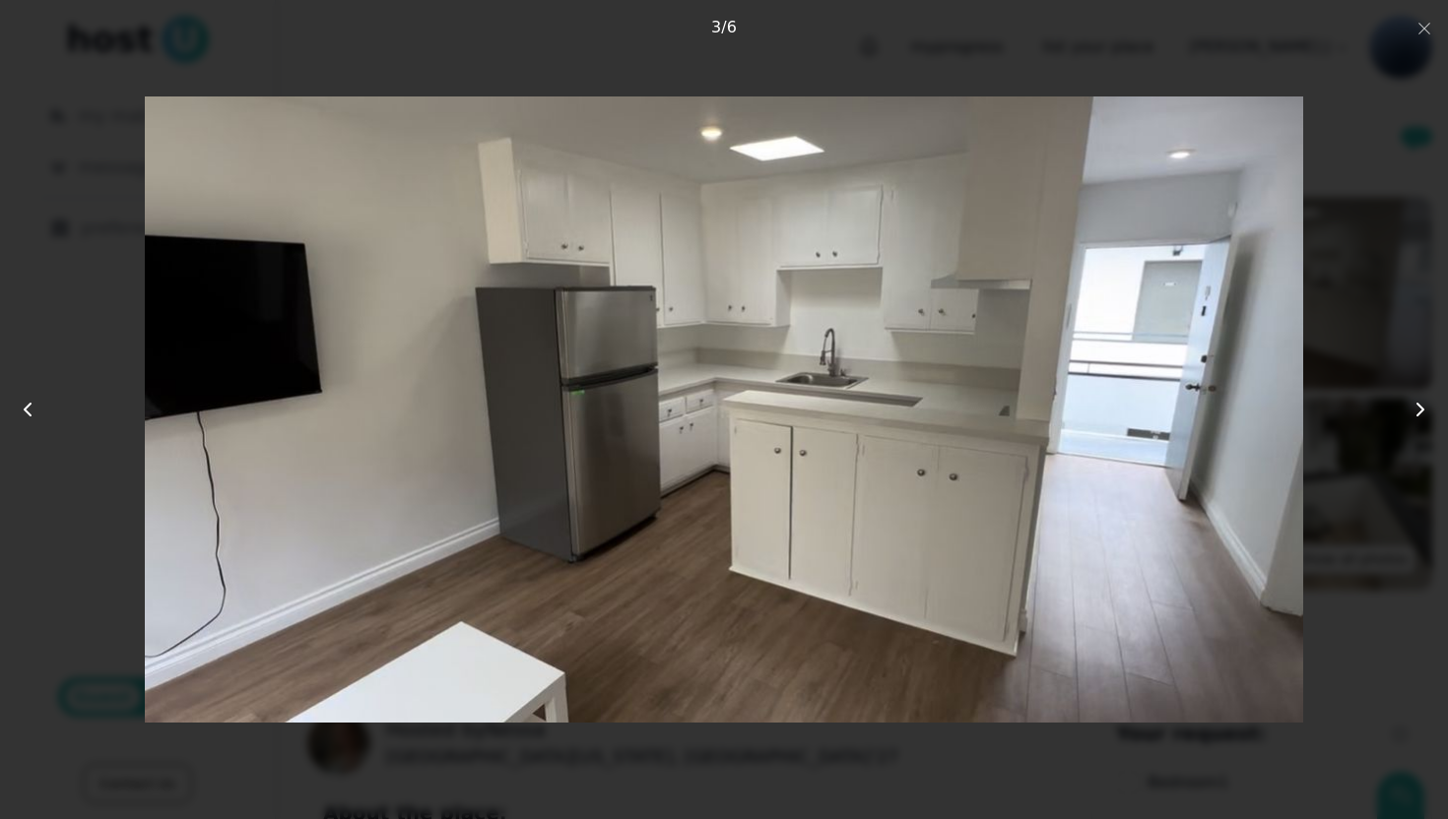
click at [1417, 408] on icon at bounding box center [1420, 410] width 24 height 24
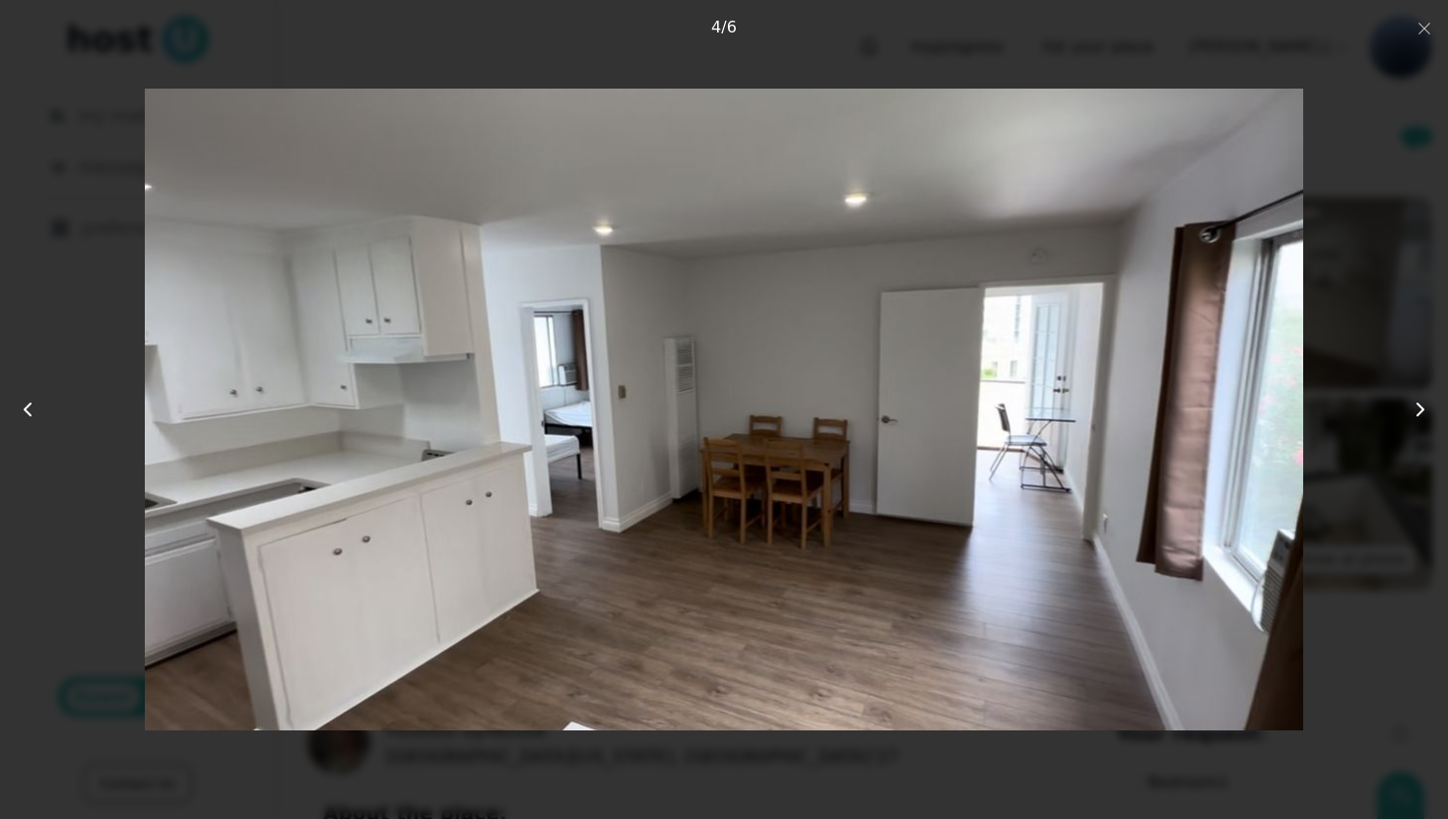
click at [1417, 408] on icon at bounding box center [1420, 410] width 24 height 24
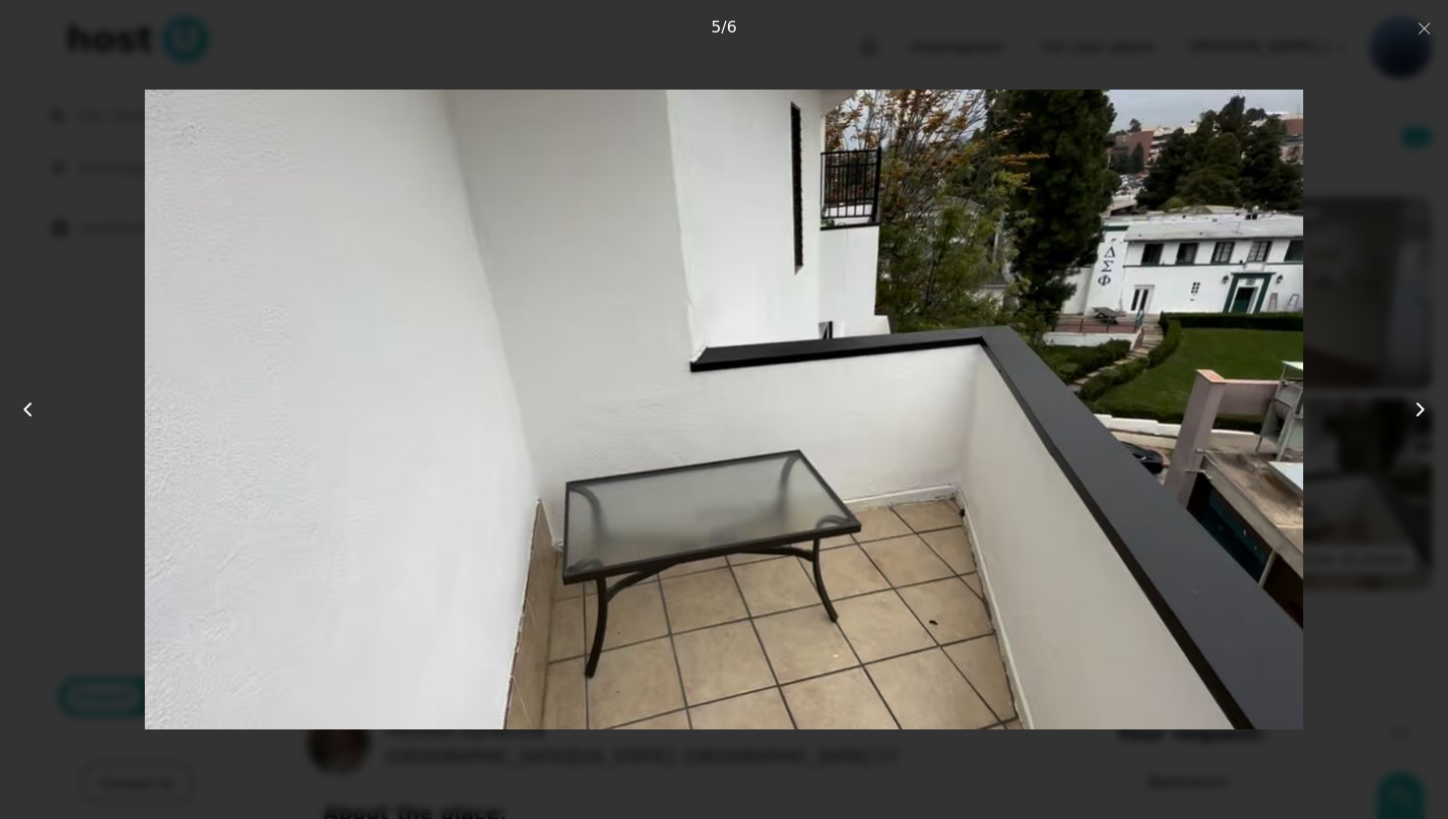
click at [1417, 408] on icon at bounding box center [1420, 410] width 24 height 24
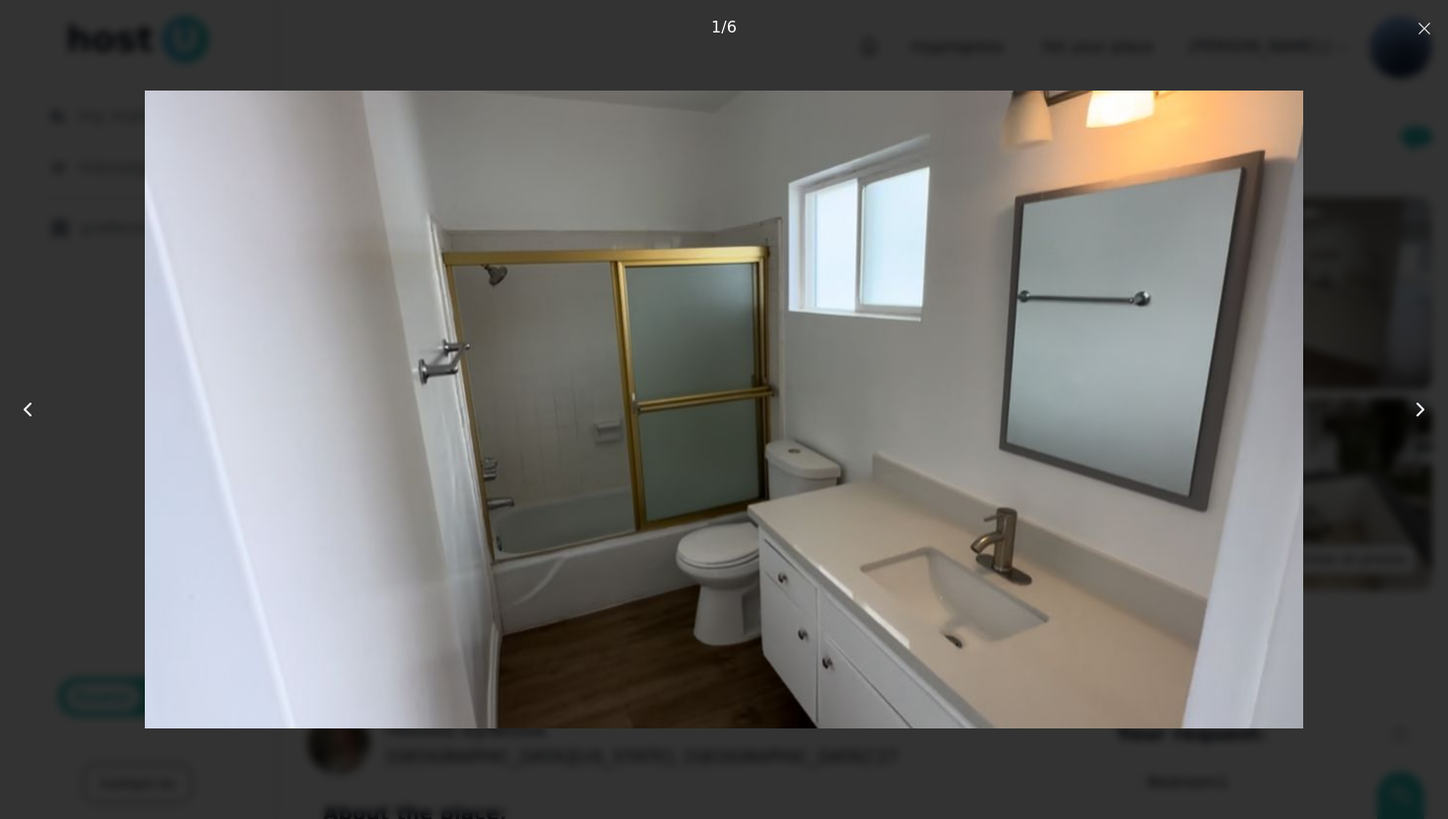
click at [1419, 37] on button "Close" at bounding box center [1424, 28] width 16 height 24
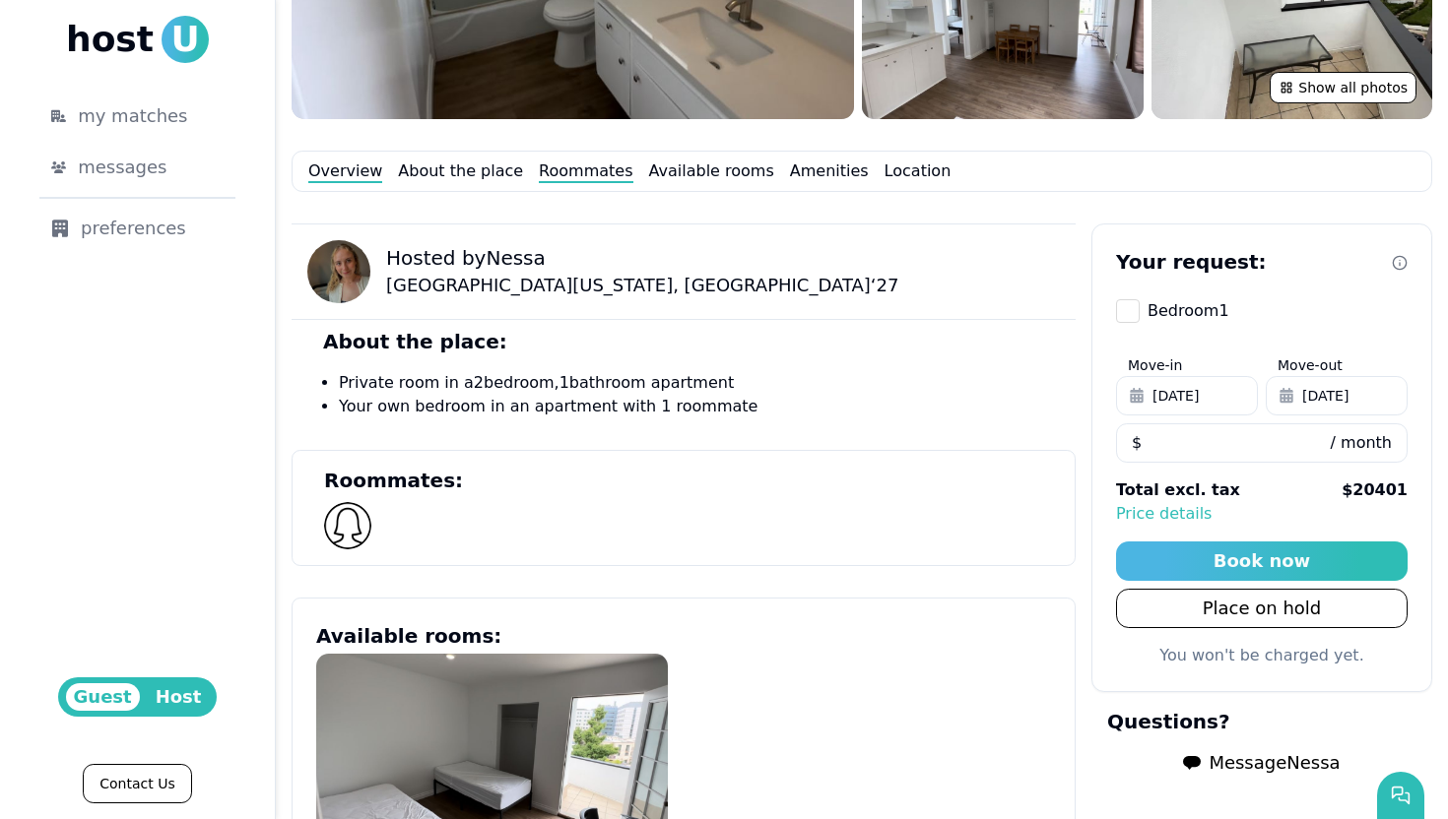
click at [565, 172] on link "Roommates" at bounding box center [586, 172] width 94 height 24
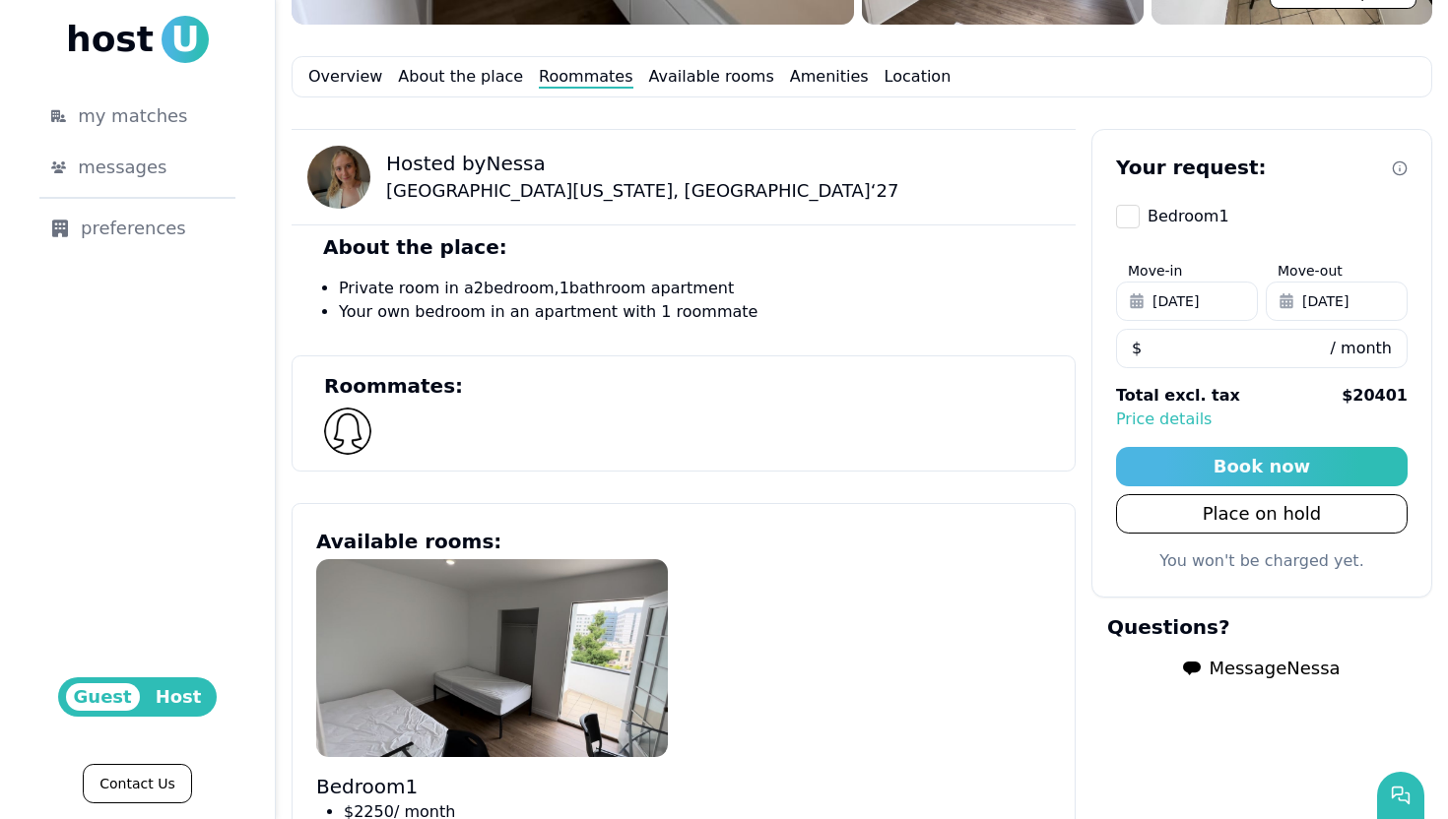
scroll to position [596, 0]
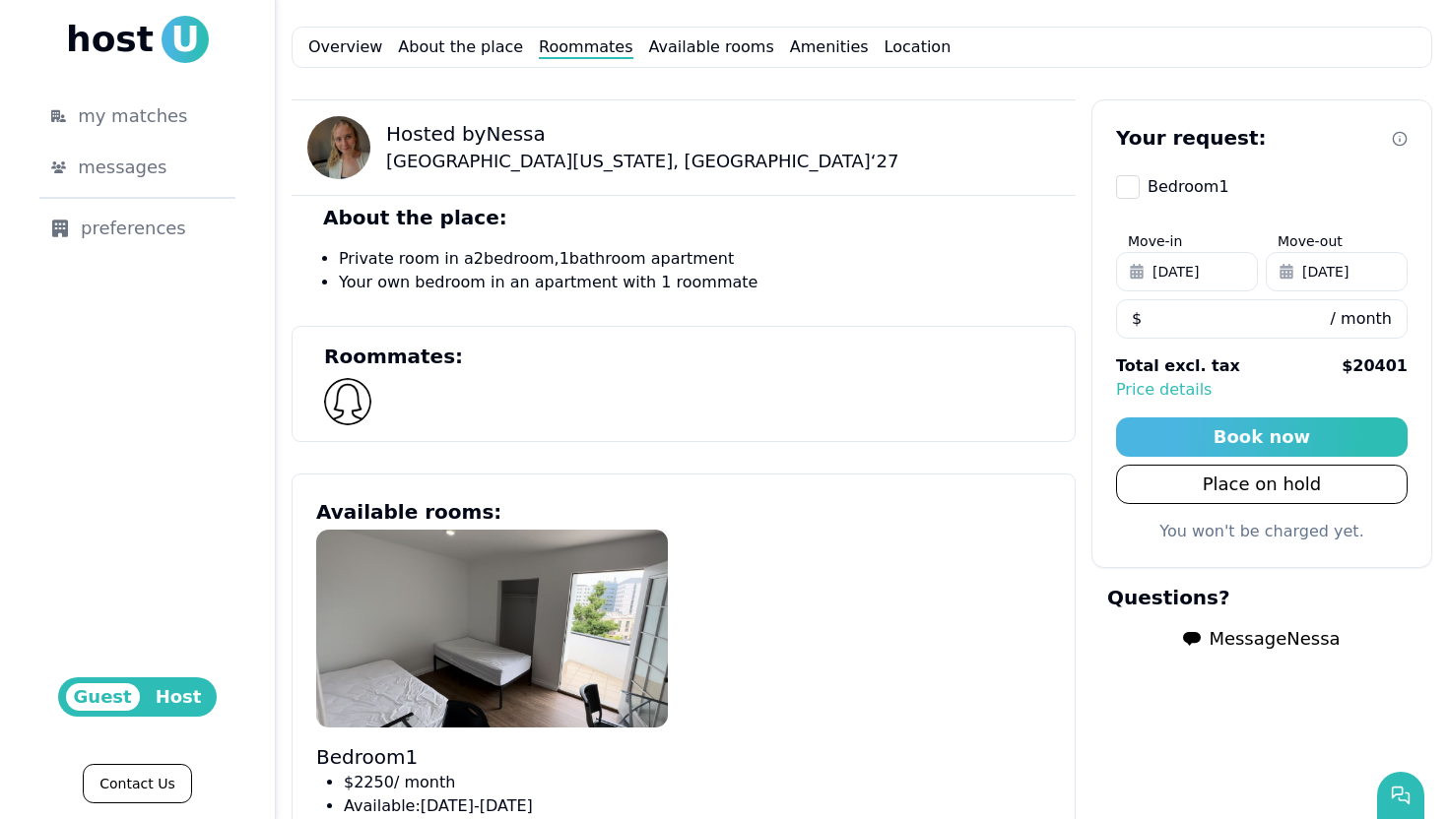
click at [1266, 638] on span "Message Nessa" at bounding box center [1273, 639] width 131 height 28
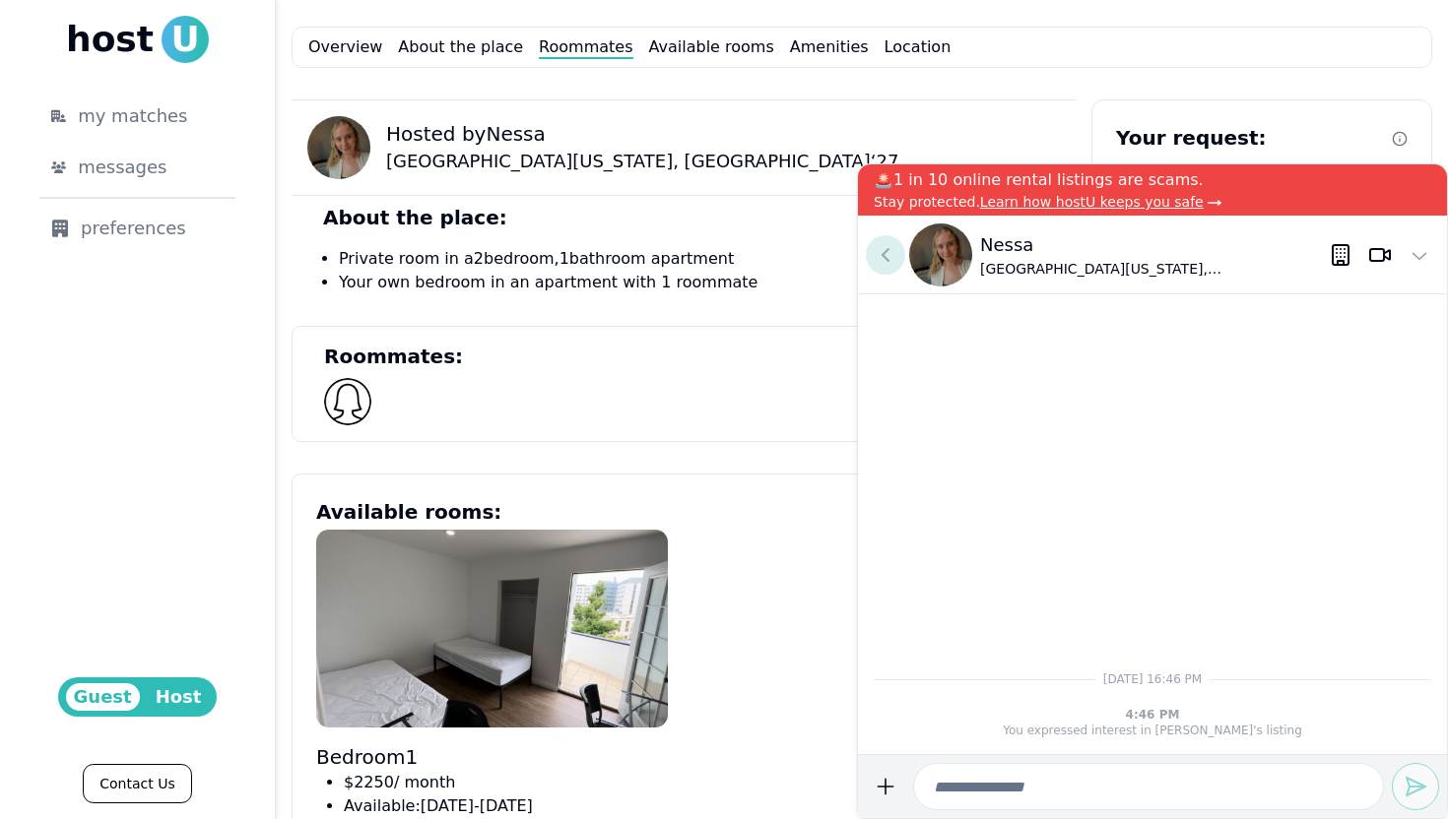
click at [885, 247] on icon at bounding box center [886, 255] width 24 height 24
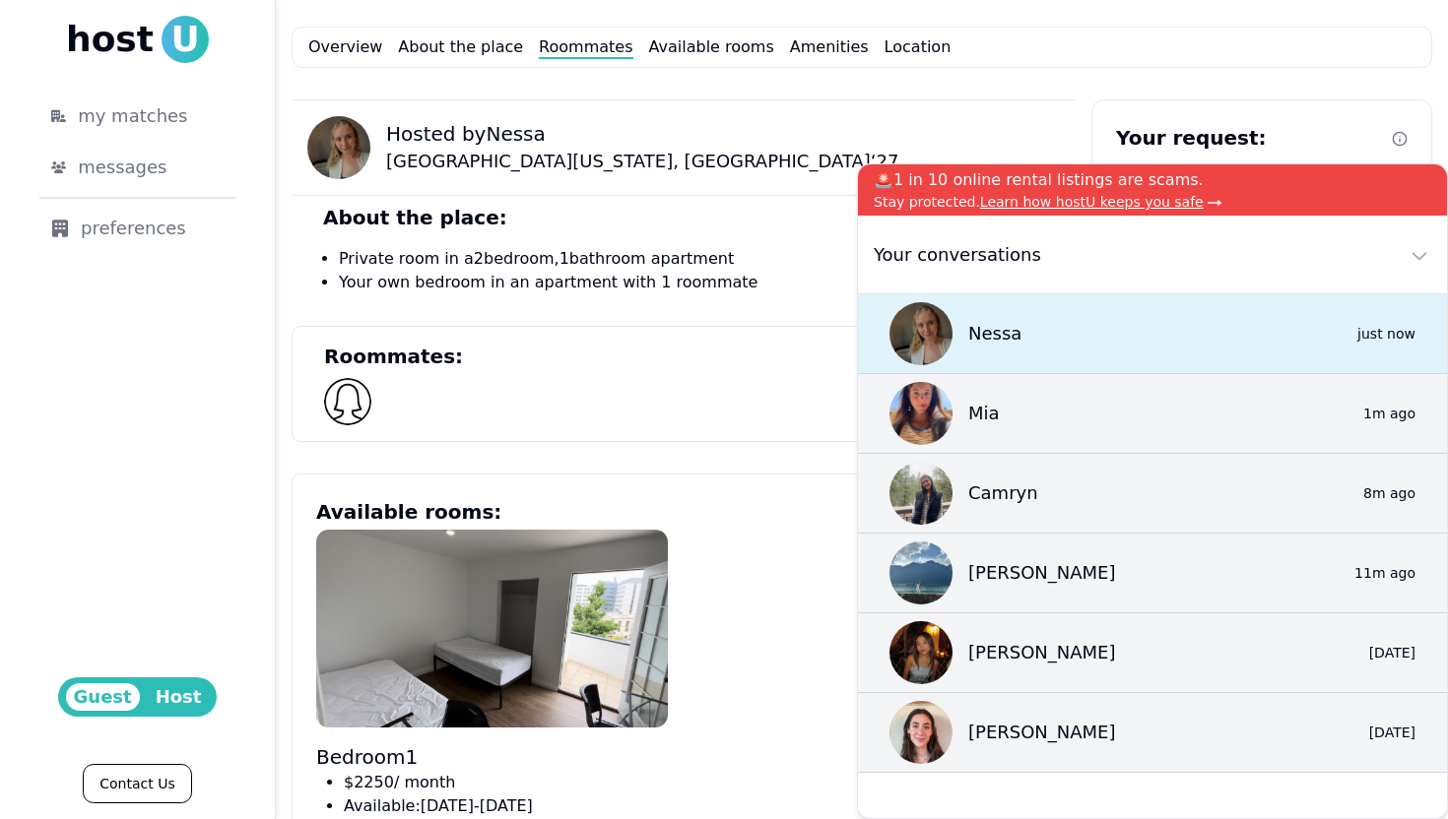
click at [1008, 332] on p "Nessa" at bounding box center [994, 334] width 53 height 28
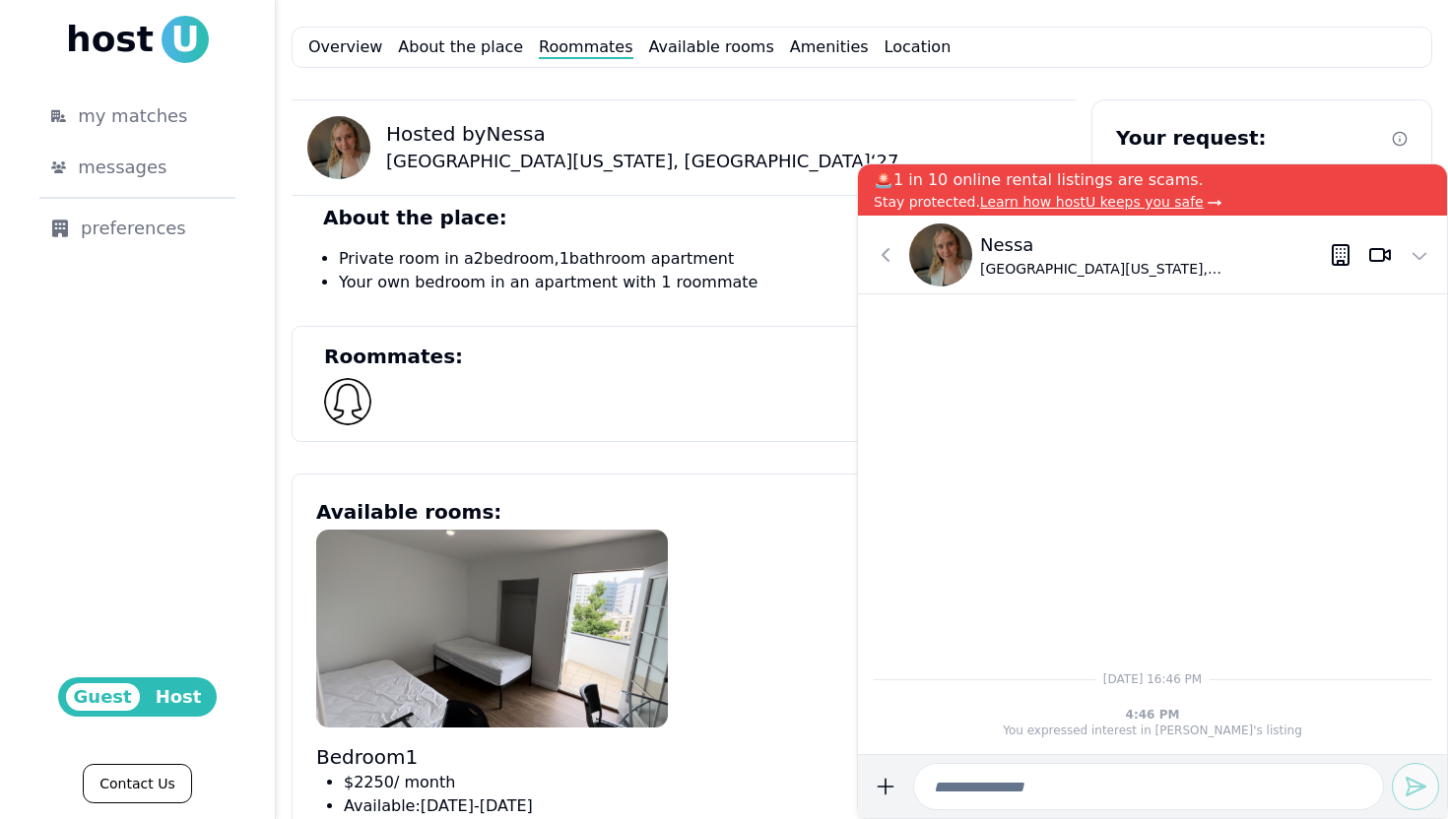
click at [1015, 780] on input at bounding box center [1148, 786] width 471 height 47
drag, startPoint x: 1094, startPoint y: 778, endPoint x: 964, endPoint y: 783, distance: 130.1
click at [964, 783] on input "**********" at bounding box center [1148, 786] width 471 height 47
drag, startPoint x: 1072, startPoint y: 789, endPoint x: 995, endPoint y: 796, distance: 77.1
click at [995, 796] on input "**********" at bounding box center [1148, 786] width 471 height 47
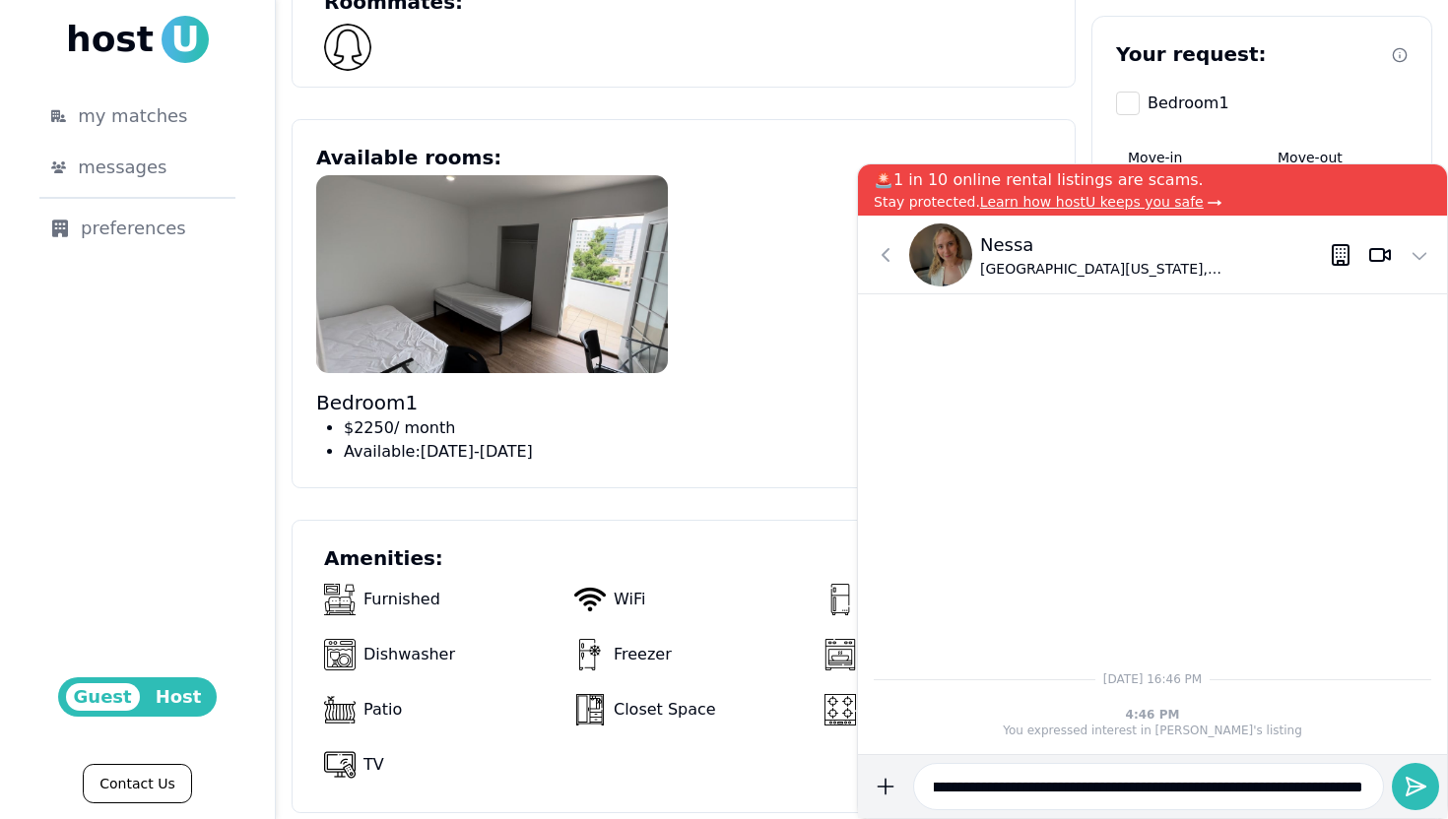
scroll to position [949, 0]
type input "**********"
click at [1406, 791] on icon "submit" at bounding box center [1415, 787] width 24 height 24
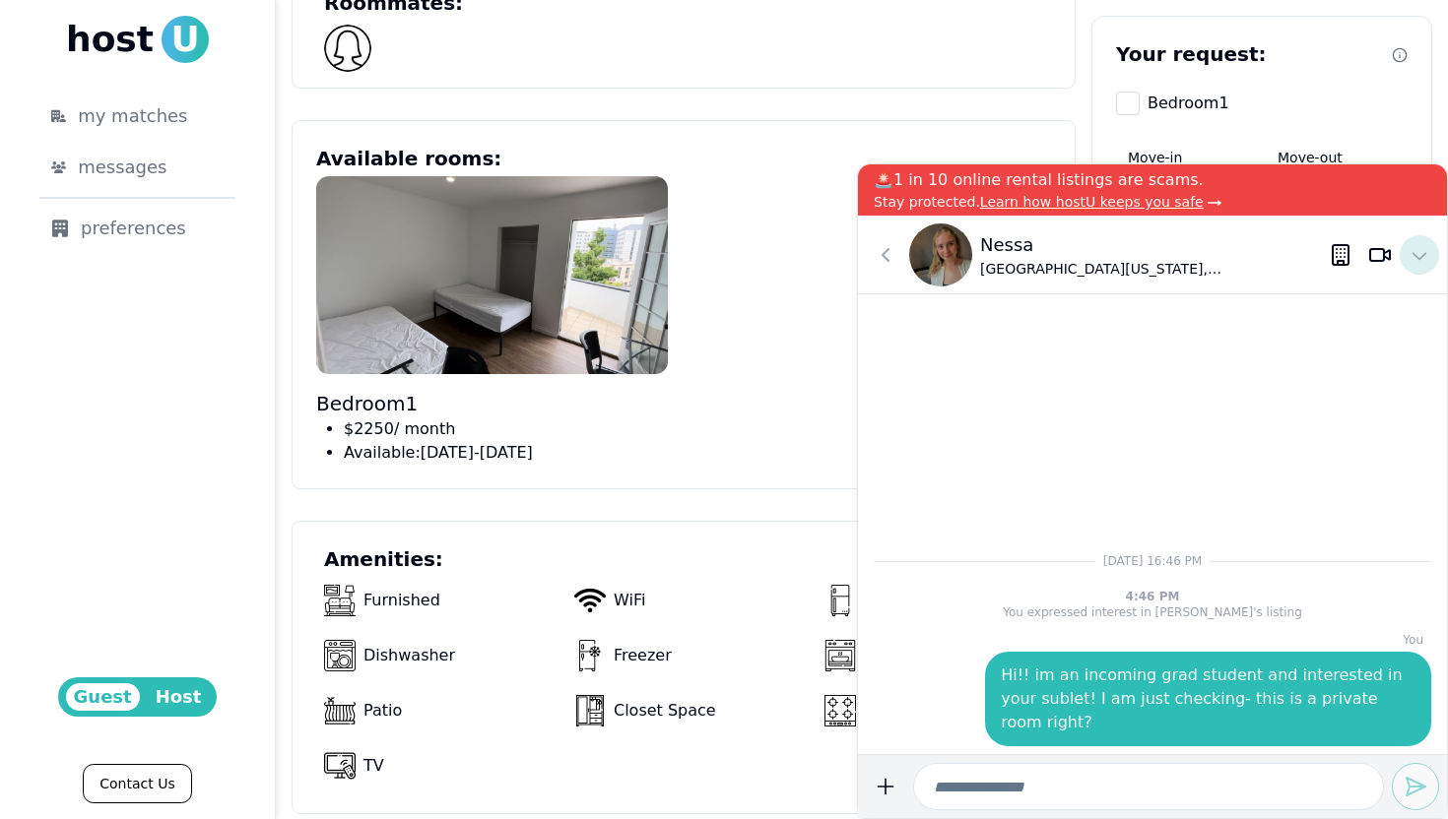
click at [1421, 258] on icon at bounding box center [1419, 255] width 24 height 24
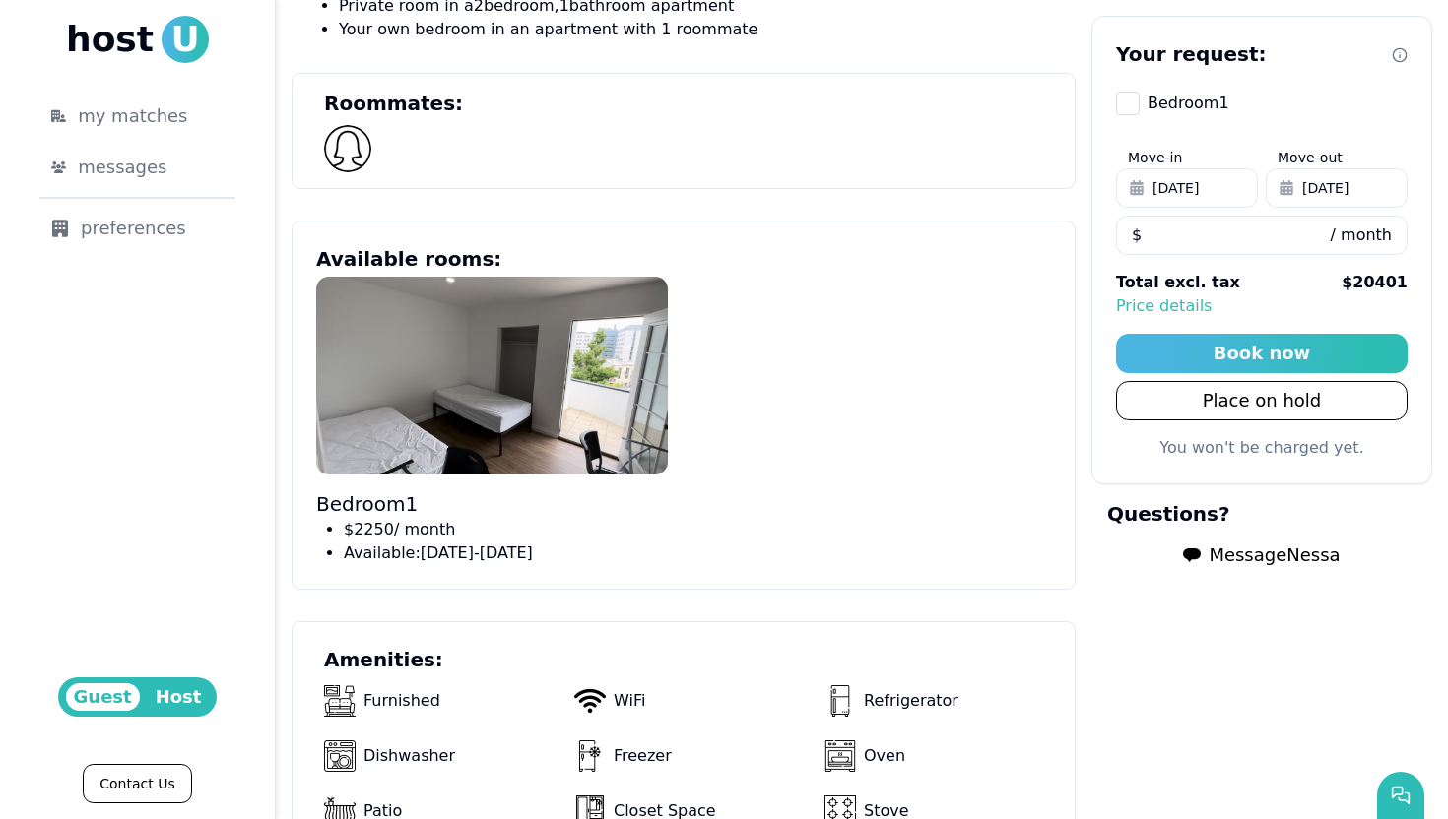
scroll to position [844, 0]
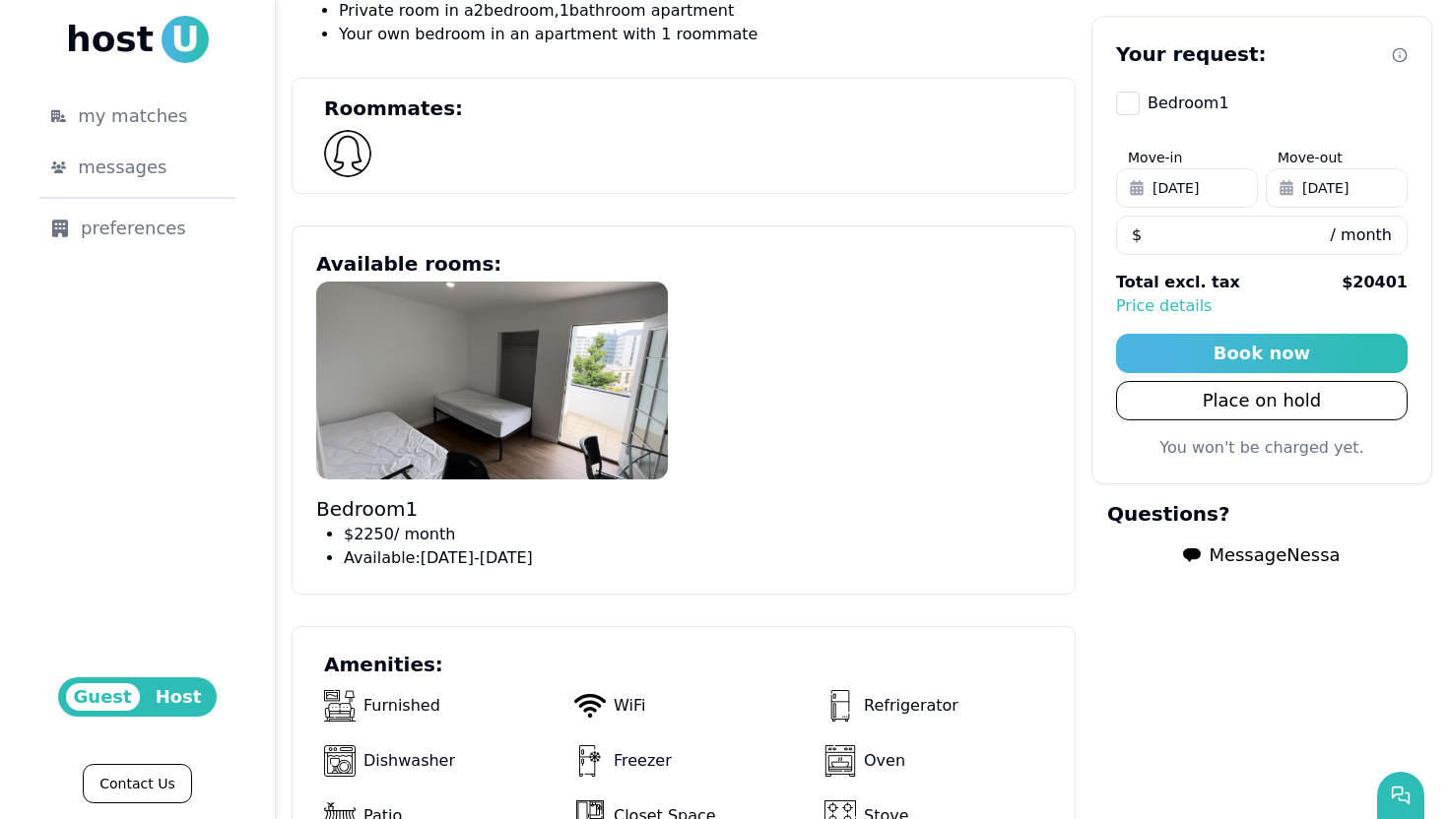
click at [1343, 179] on span "[DATE]" at bounding box center [1325, 188] width 46 height 20
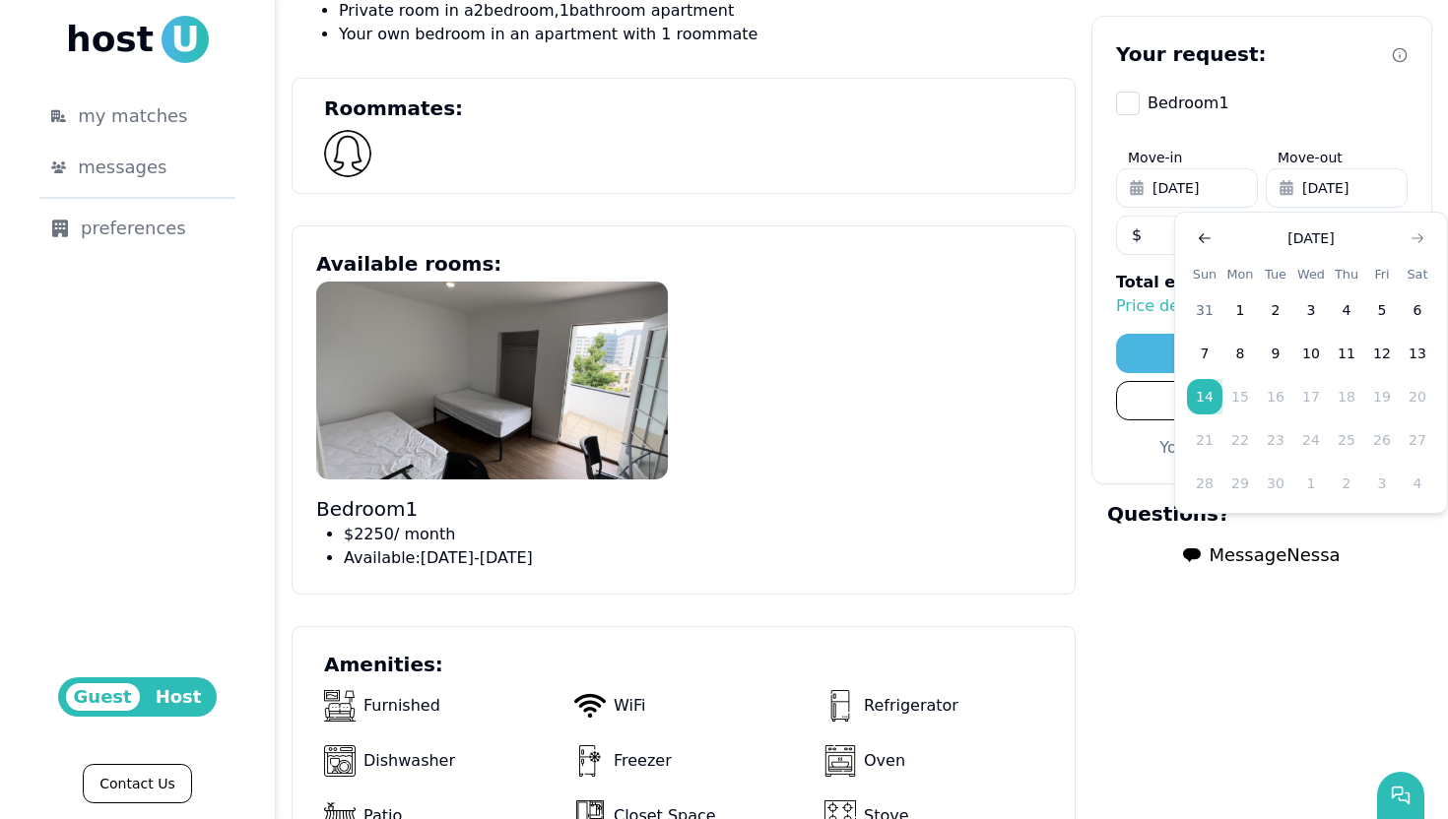
click at [1203, 237] on icon "Go to previous month" at bounding box center [1205, 238] width 16 height 16
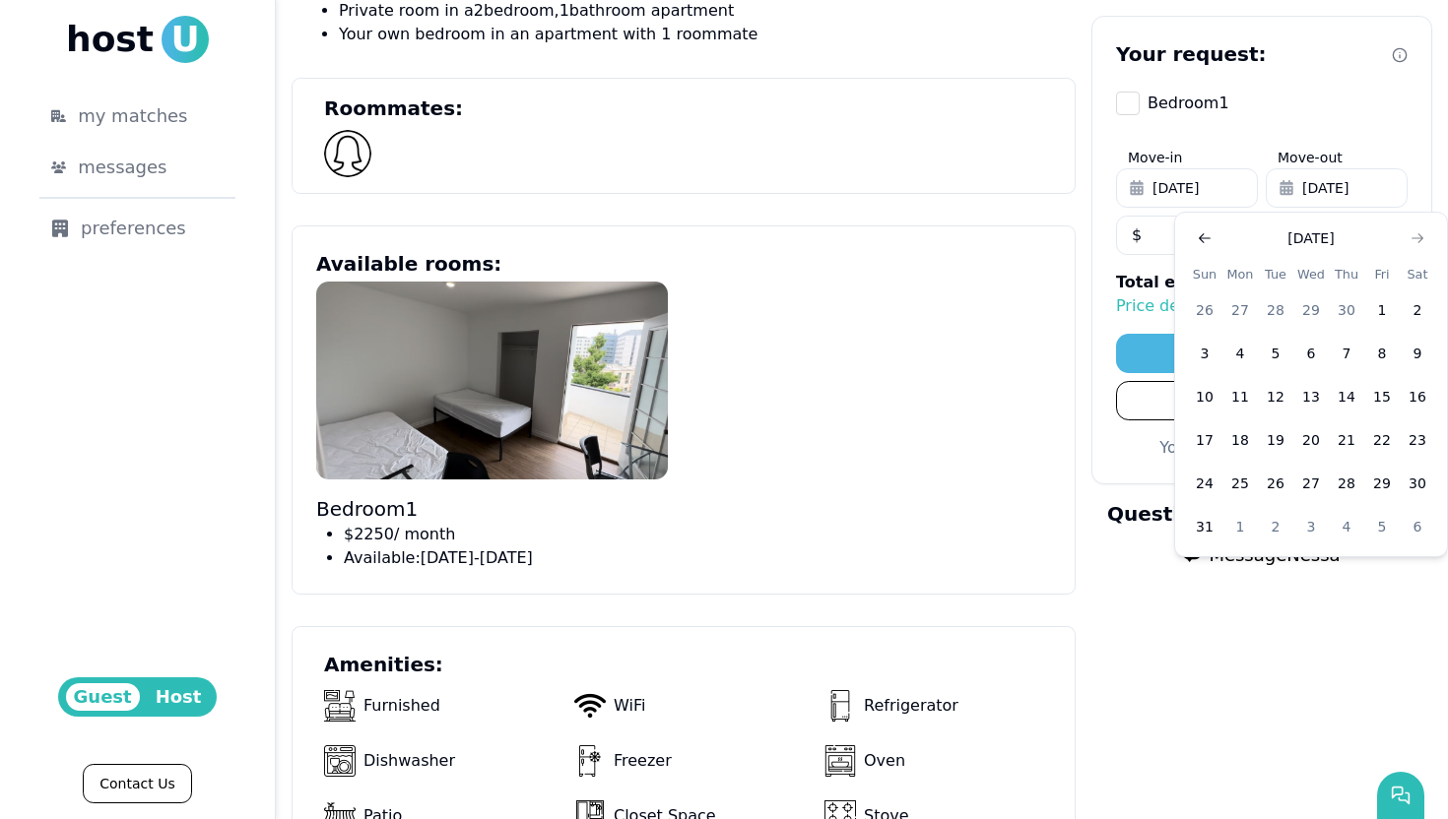
click at [1203, 237] on icon "Go to previous month" at bounding box center [1205, 238] width 16 height 16
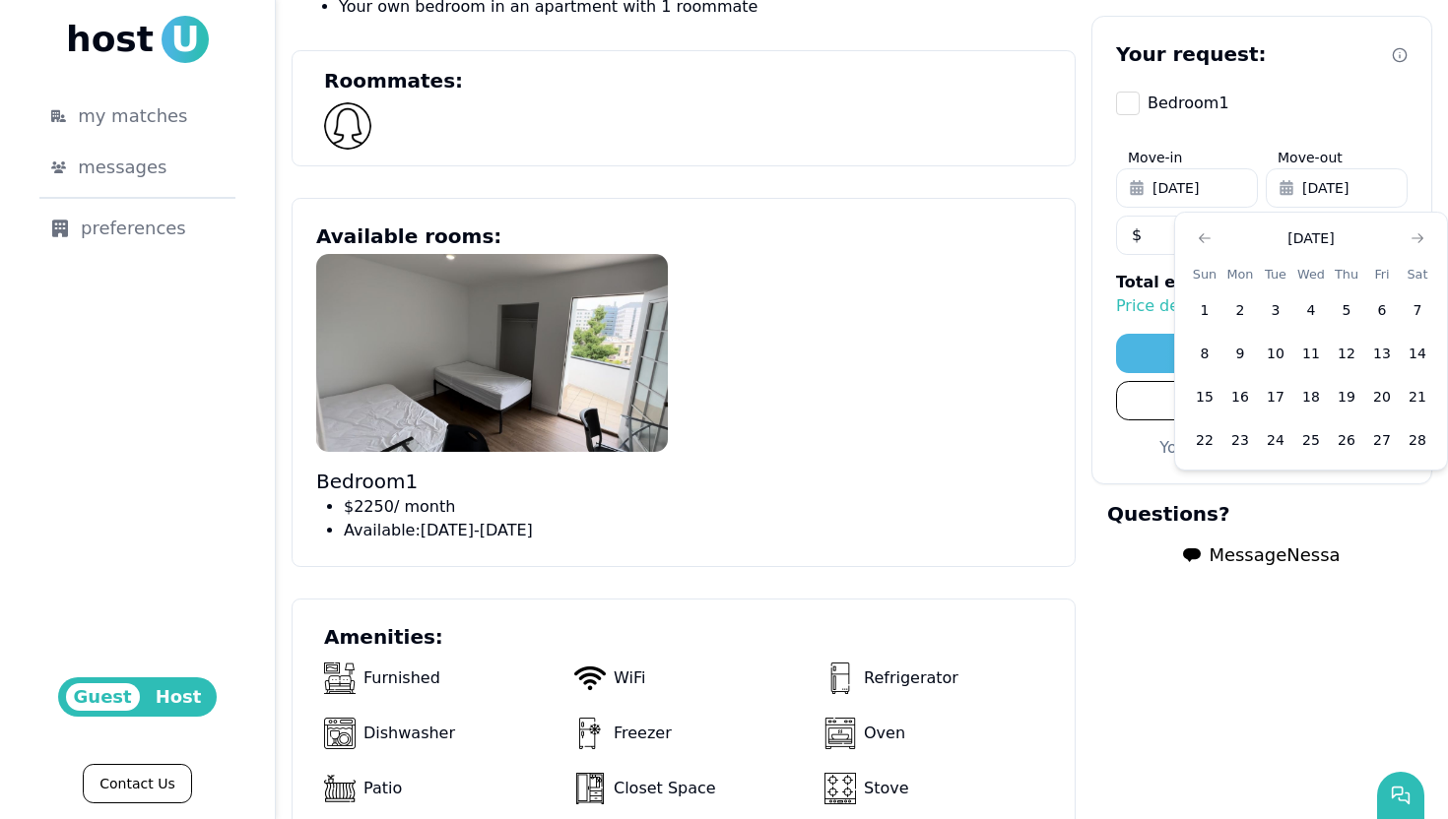
scroll to position [873, 0]
click at [900, 451] on div "Bedroom 1 $ 2250 / month Available: August 05 - December 27" at bounding box center [683, 397] width 735 height 289
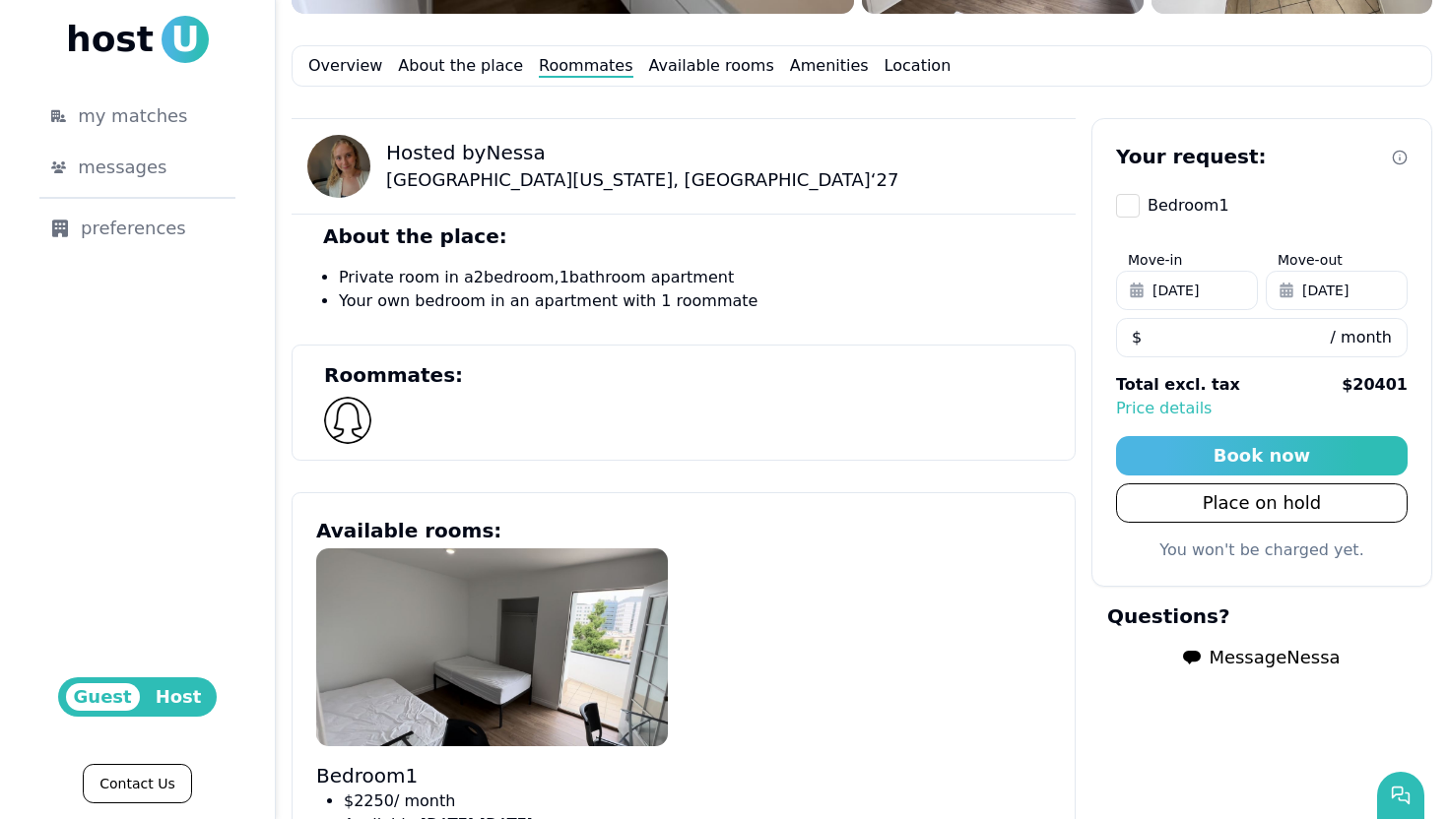
scroll to position [0, 0]
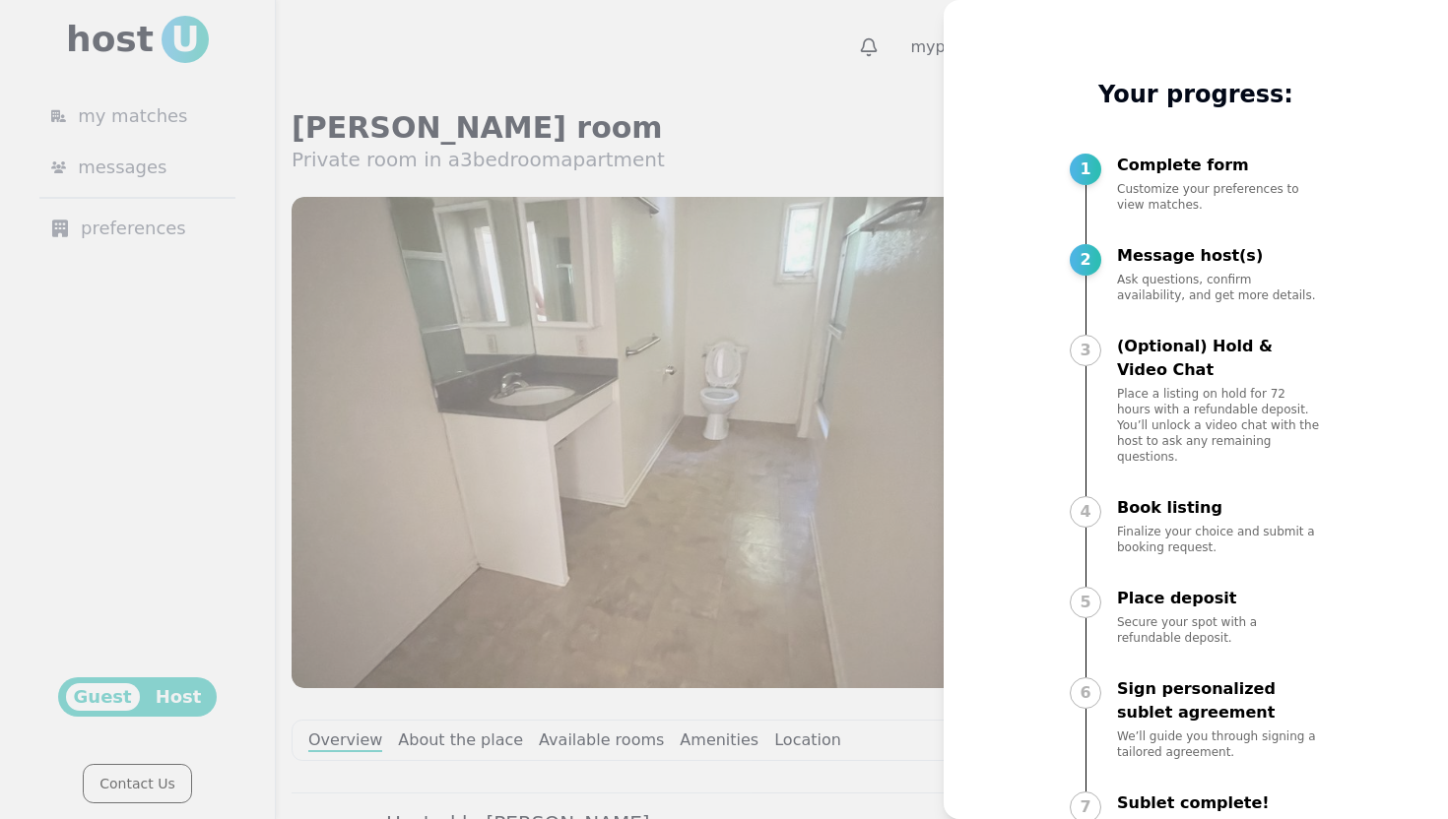
click at [883, 101] on div at bounding box center [724, 409] width 1448 height 819
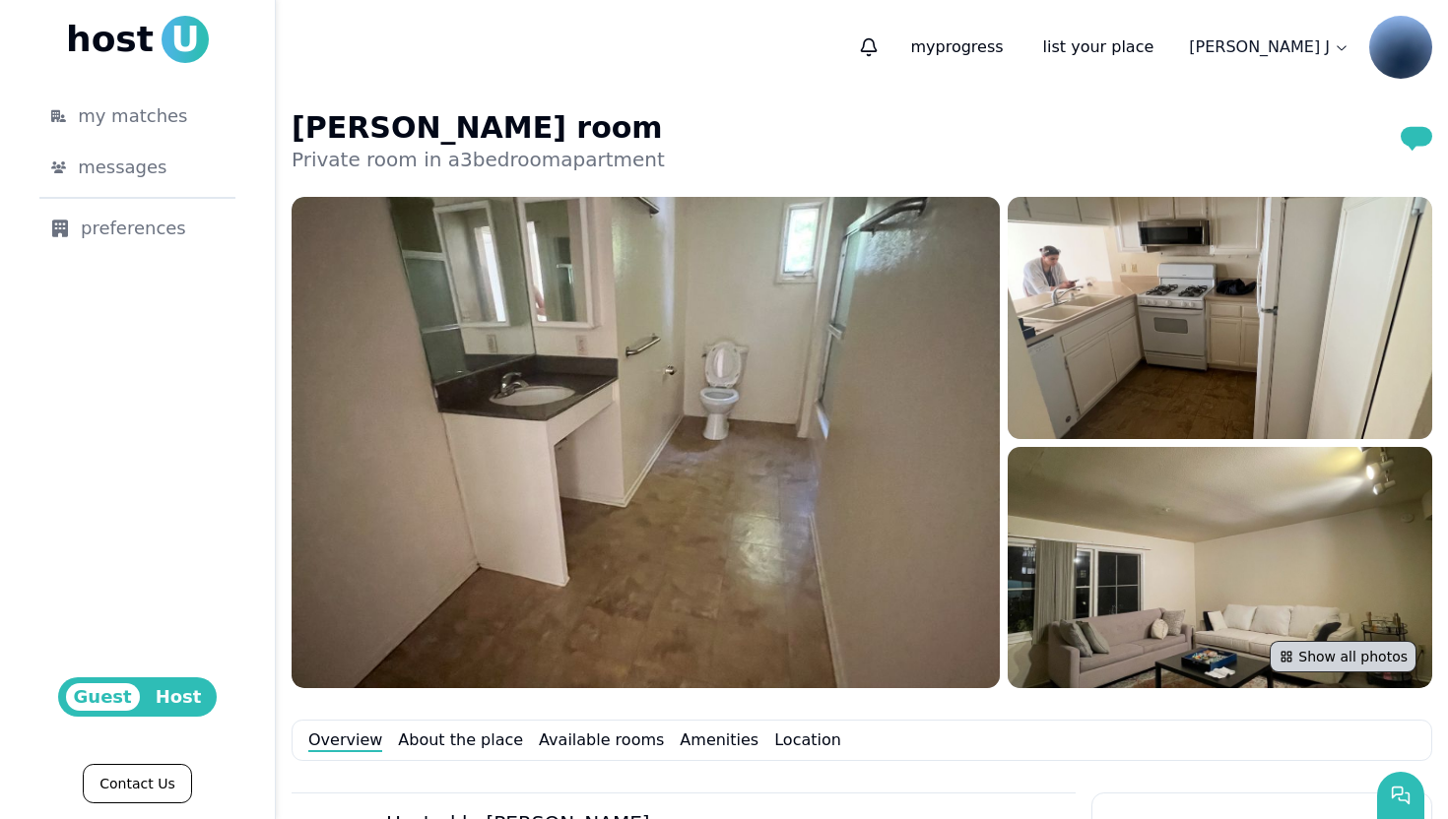
click at [1329, 651] on button "Show all photos" at bounding box center [1342, 657] width 147 height 32
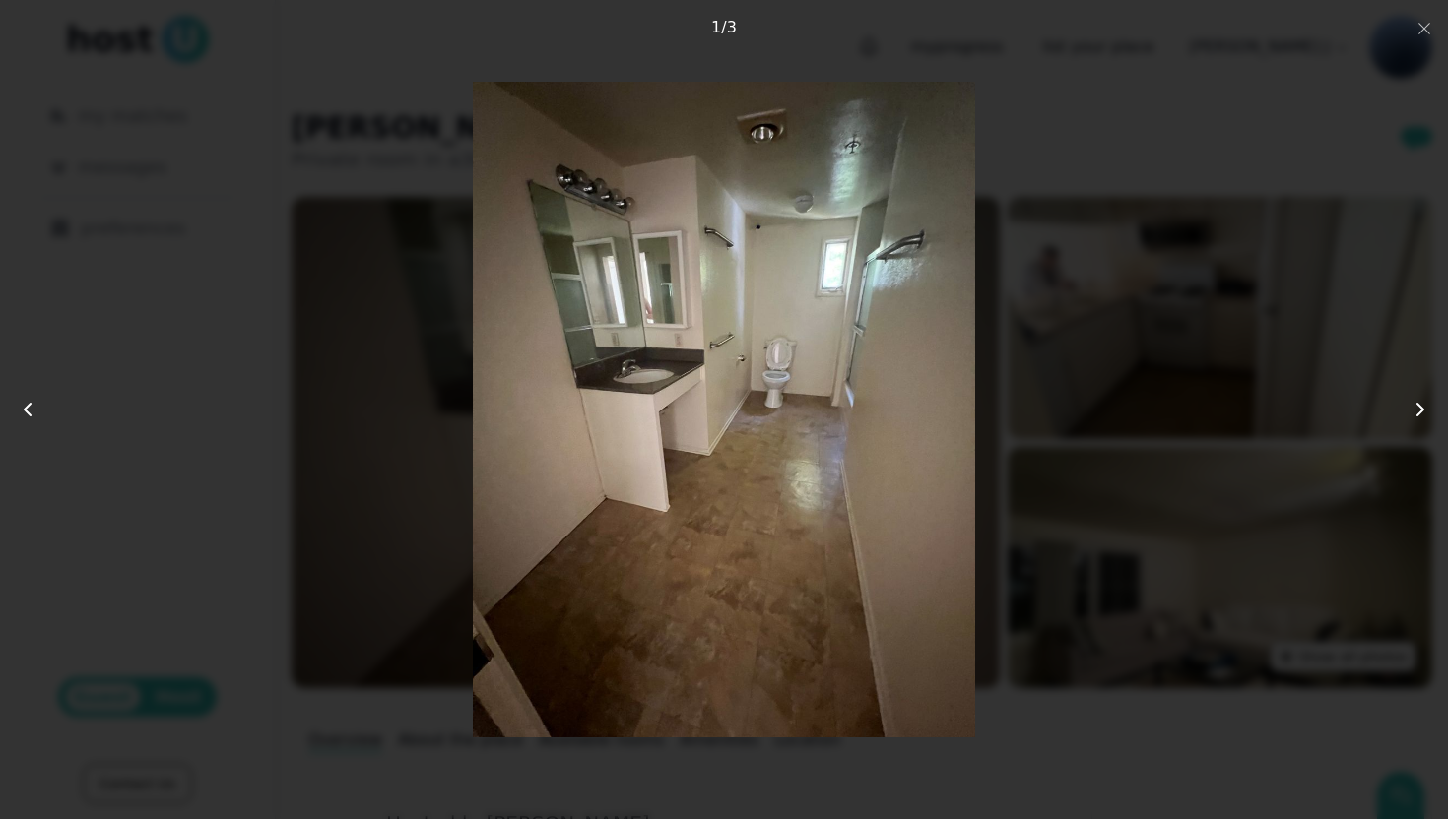
click at [1420, 402] on icon at bounding box center [1420, 410] width 24 height 24
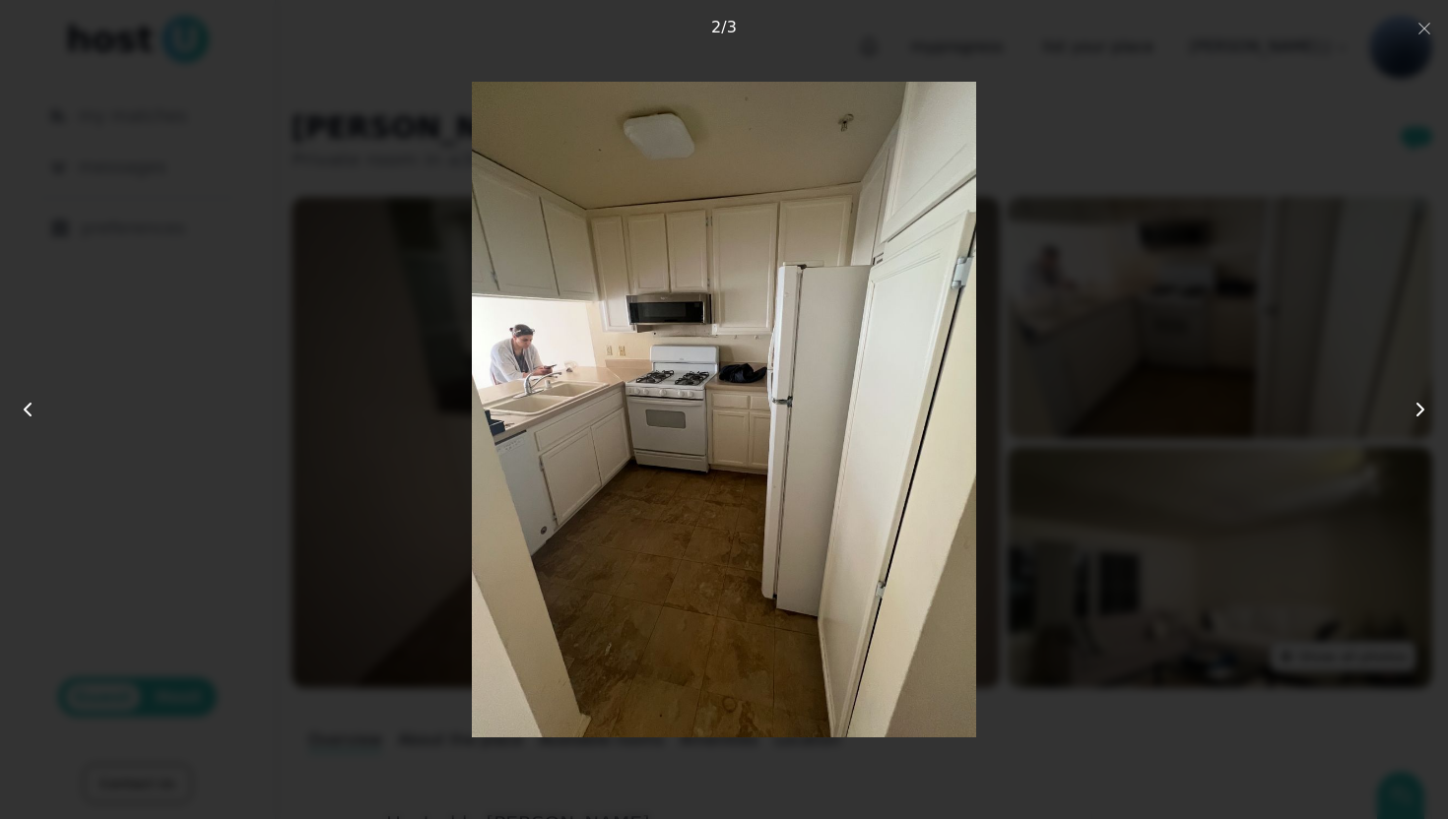
click at [1420, 402] on icon at bounding box center [1420, 410] width 24 height 24
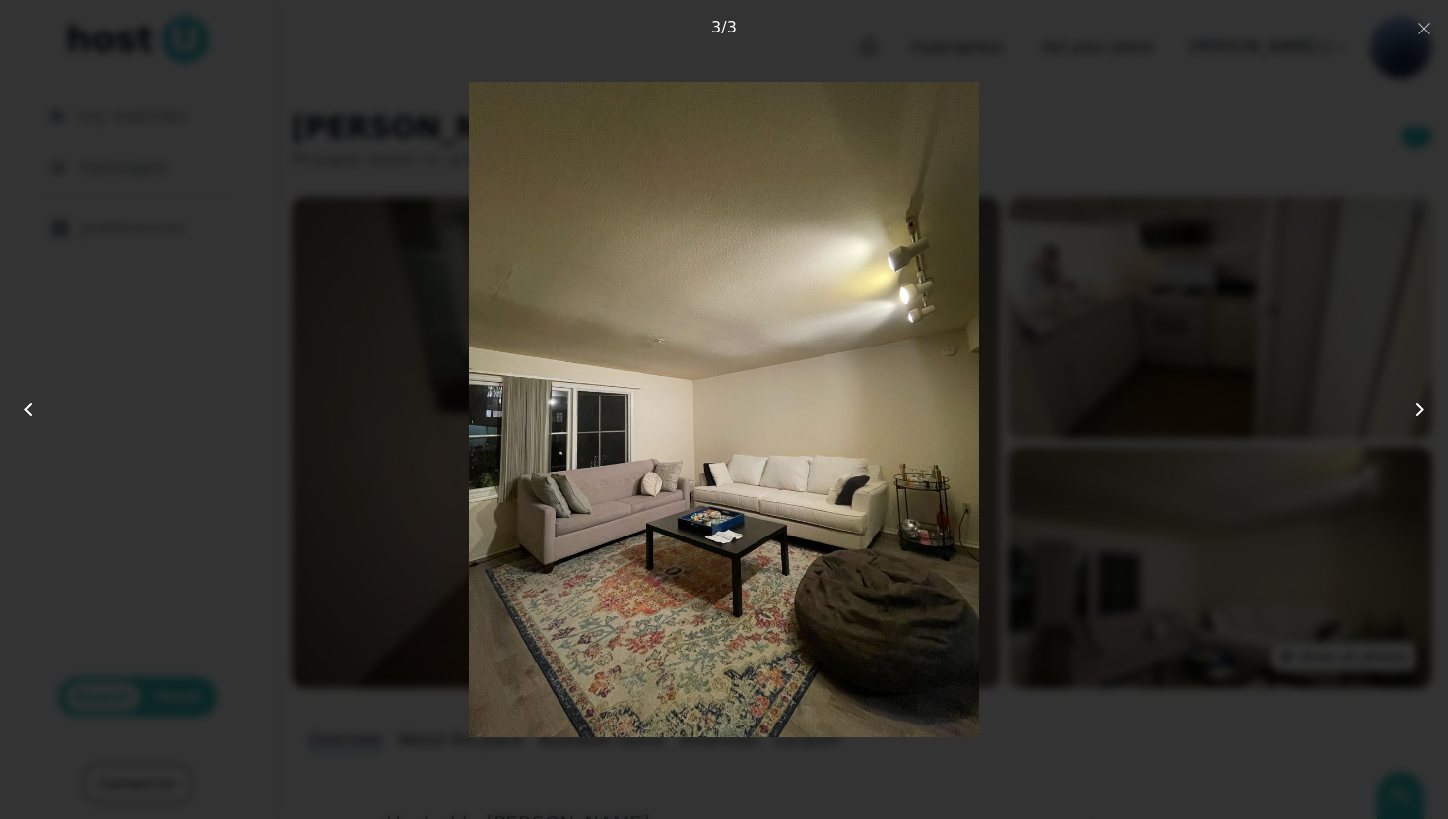
click at [1420, 402] on icon at bounding box center [1420, 410] width 24 height 24
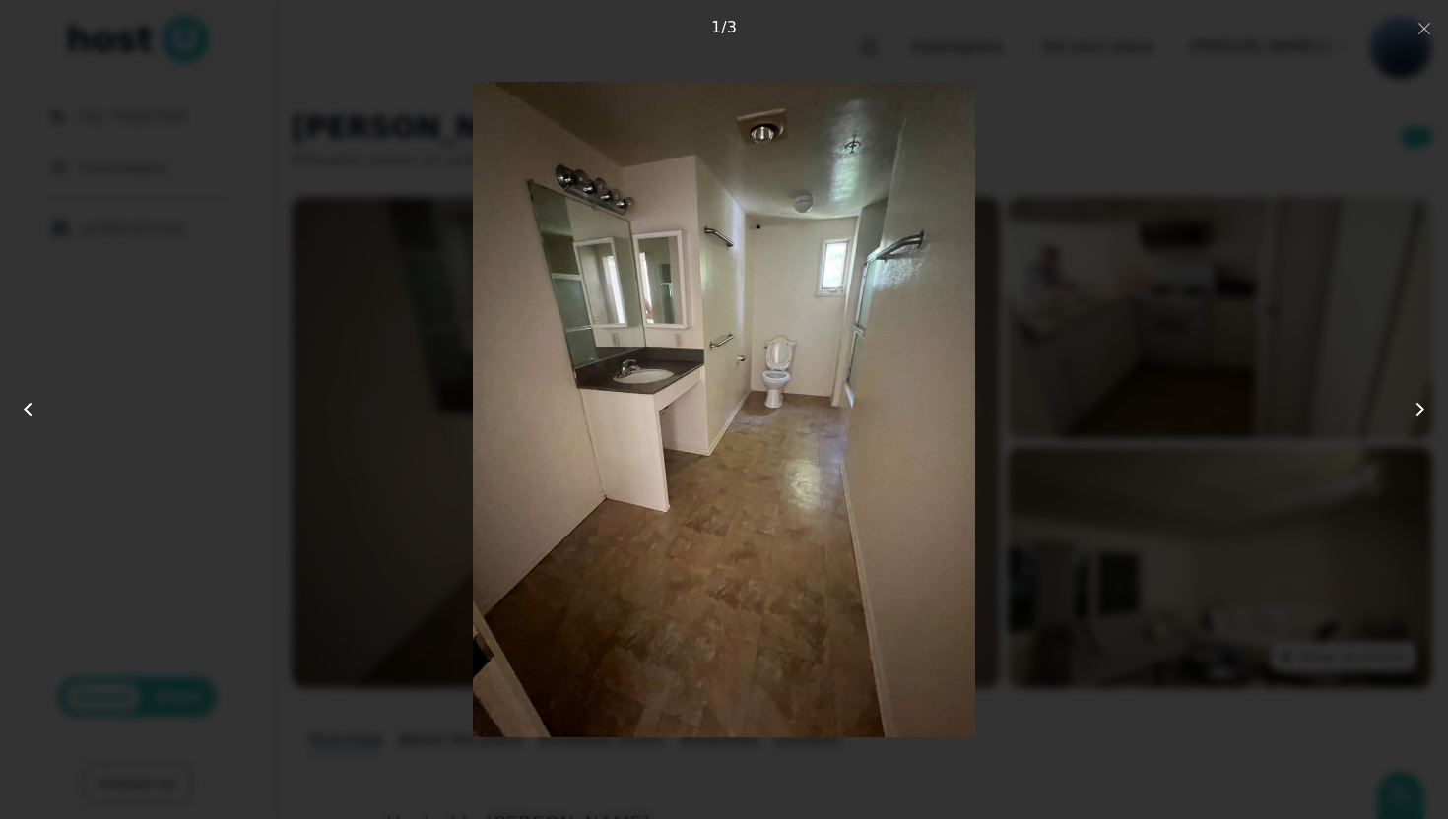
click at [1420, 402] on icon at bounding box center [1420, 410] width 24 height 24
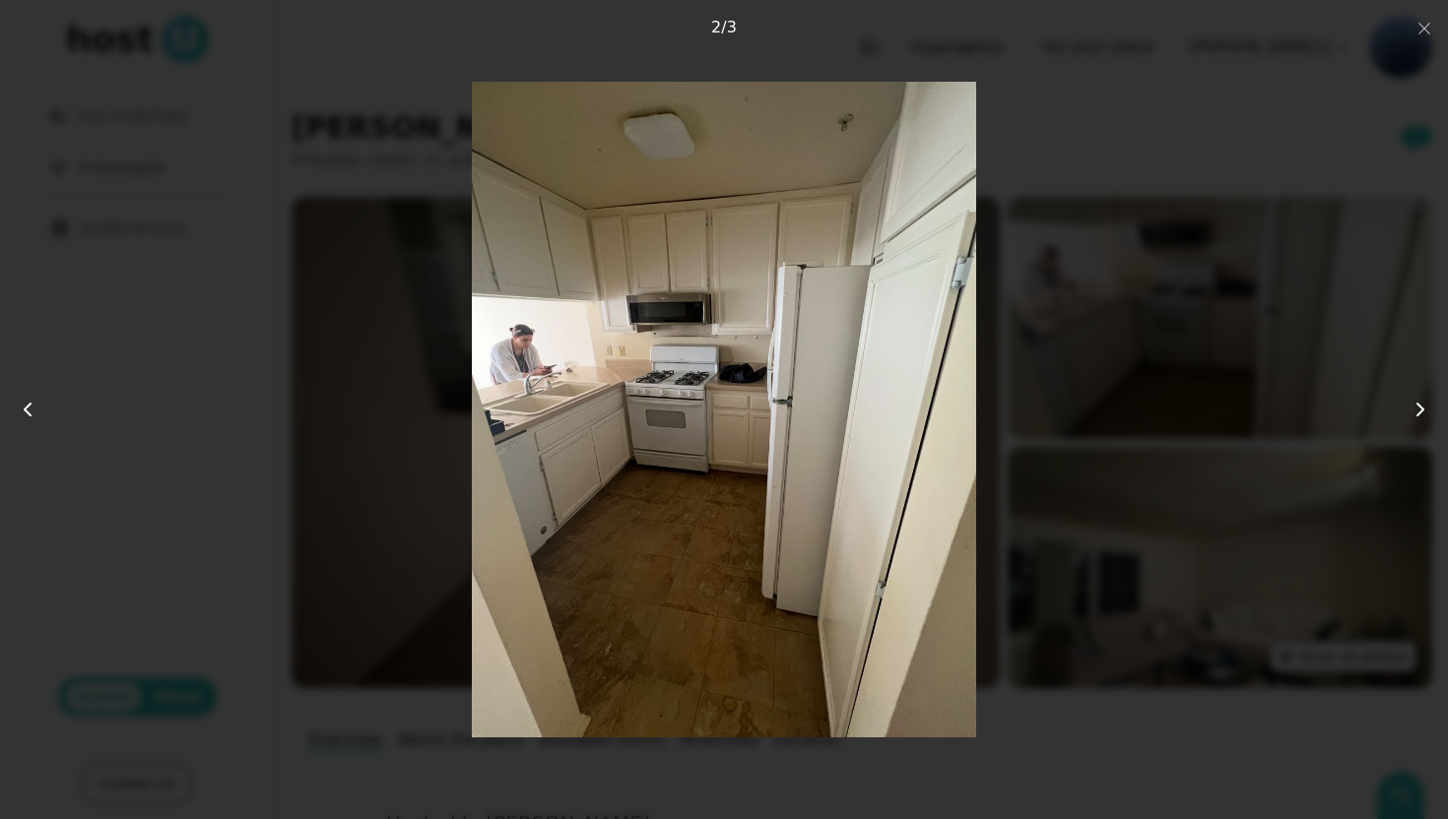
click at [1197, 167] on div at bounding box center [724, 410] width 1158 height 656
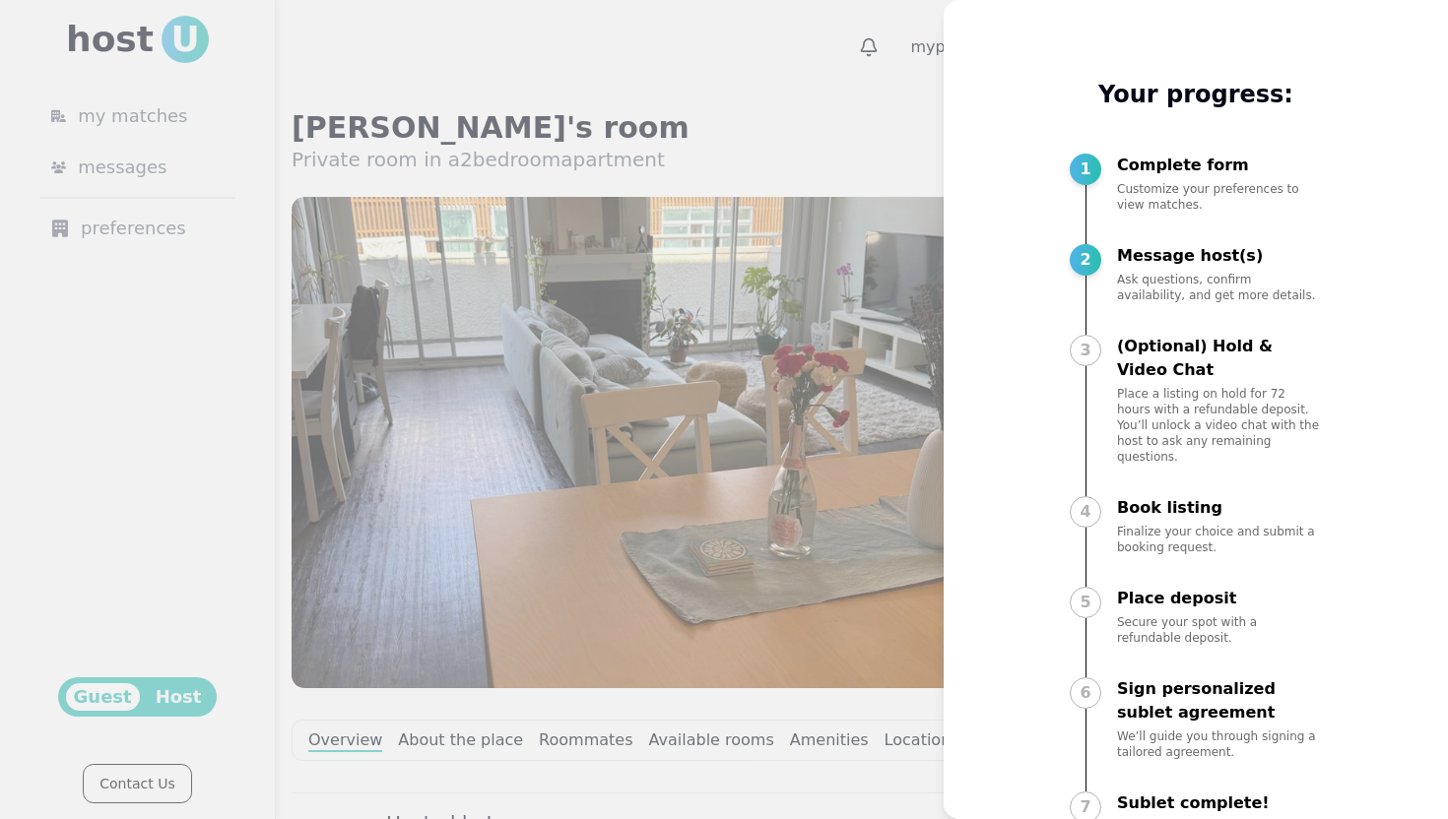
click at [805, 155] on div at bounding box center [724, 409] width 1448 height 819
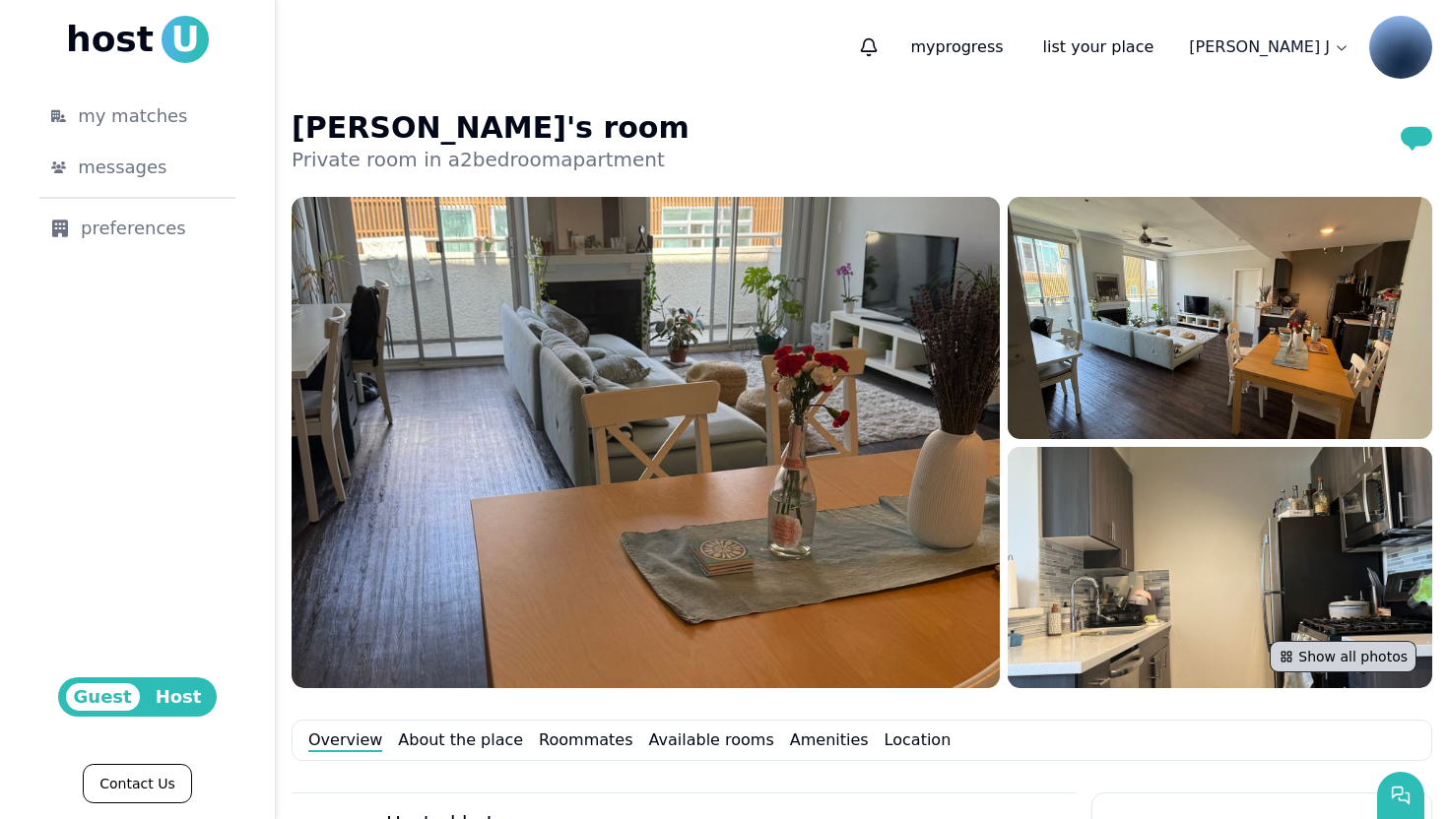
click at [1352, 656] on button "Show all photos" at bounding box center [1342, 657] width 147 height 32
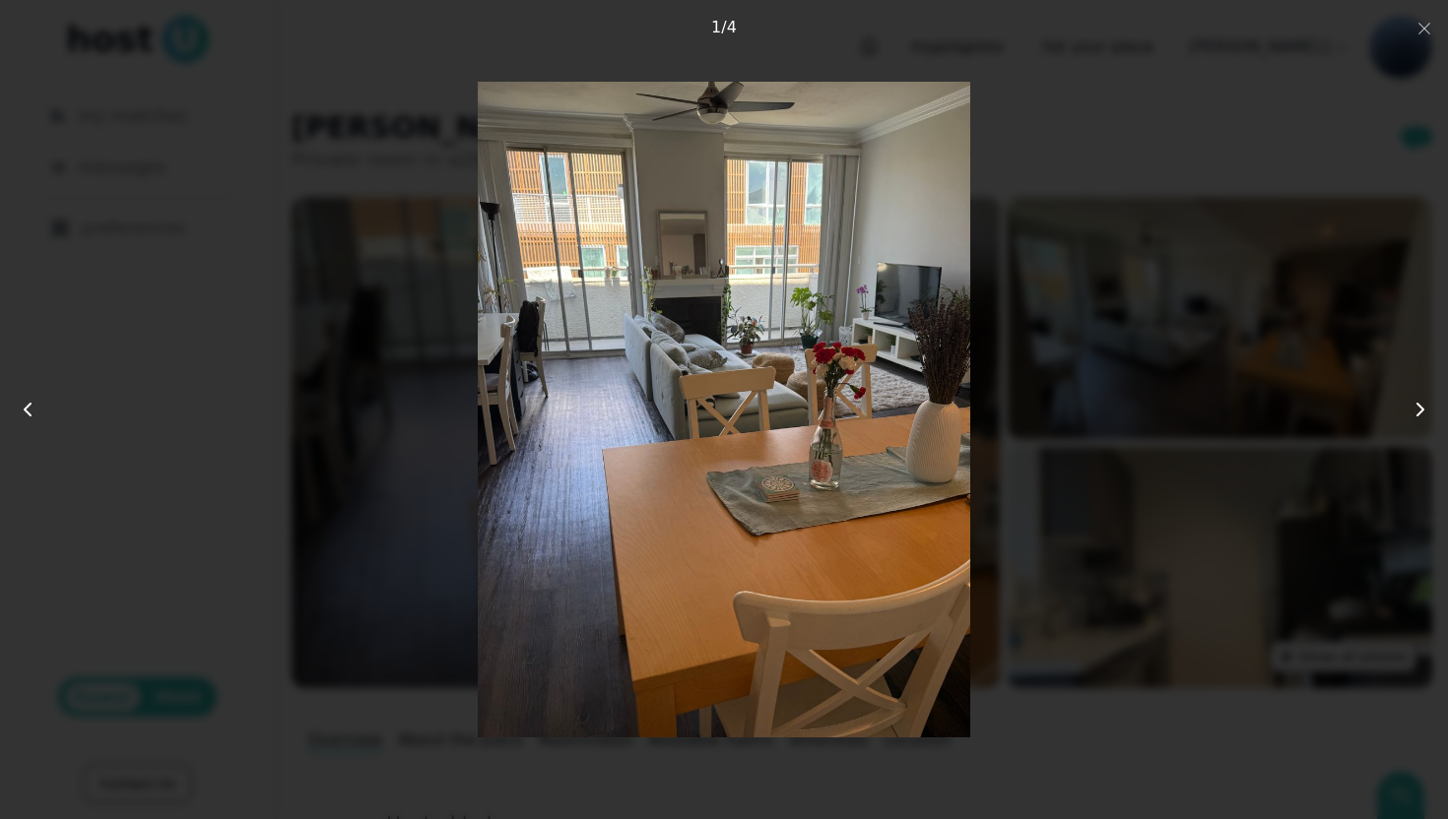
click at [1423, 416] on icon at bounding box center [1420, 410] width 24 height 24
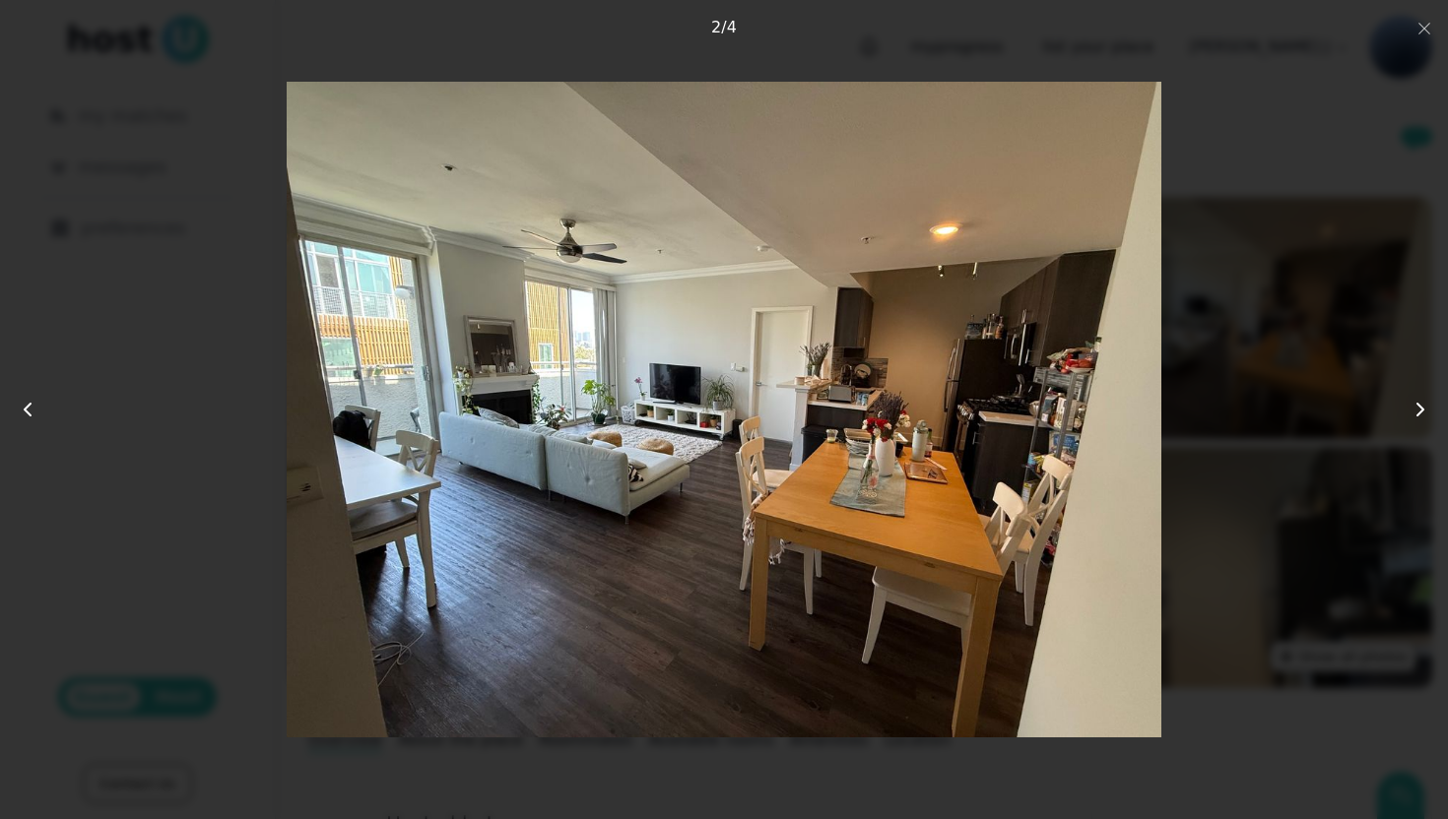
click at [1423, 414] on icon at bounding box center [1420, 410] width 24 height 24
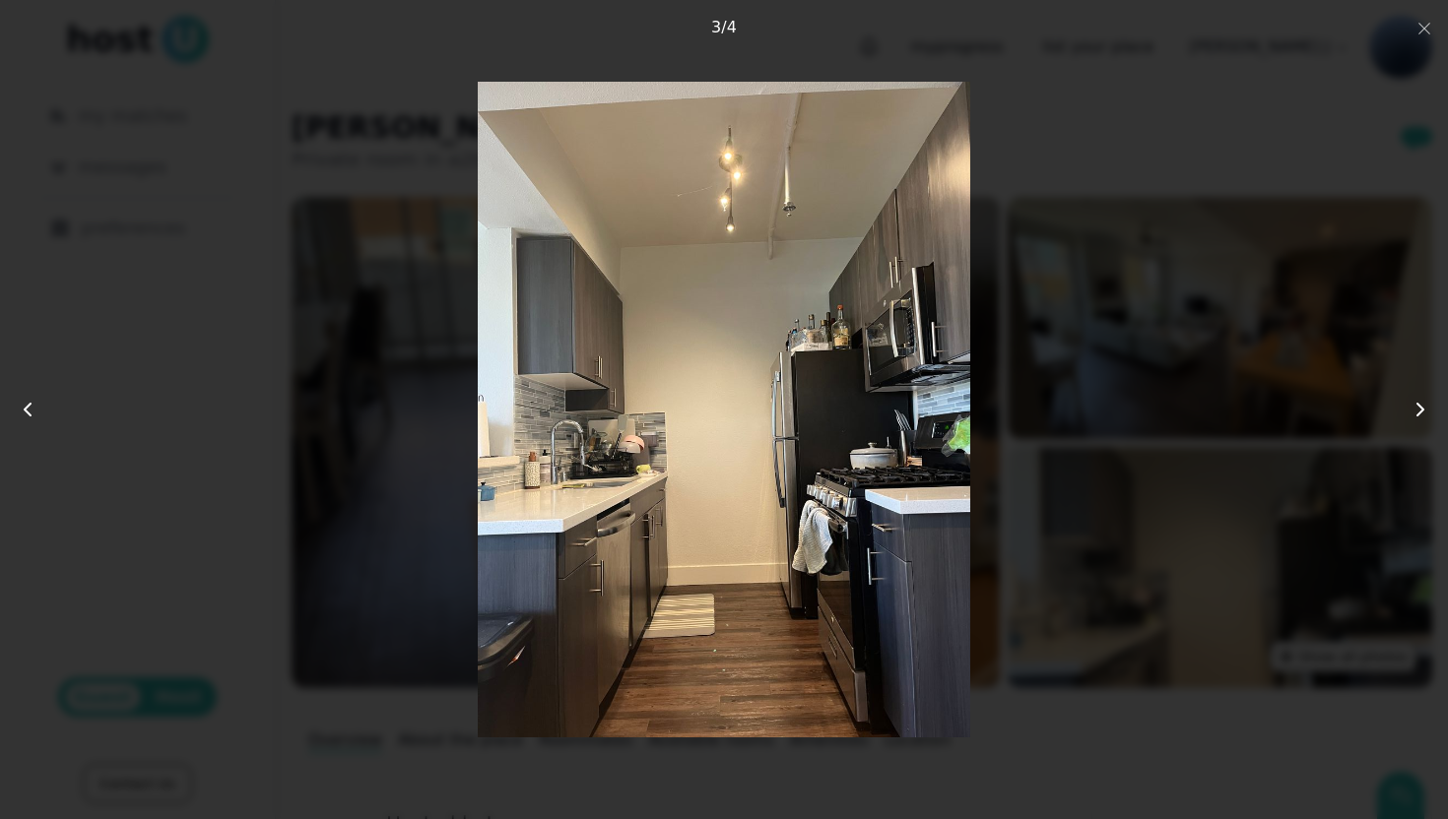
click at [1421, 407] on icon at bounding box center [1420, 410] width 24 height 24
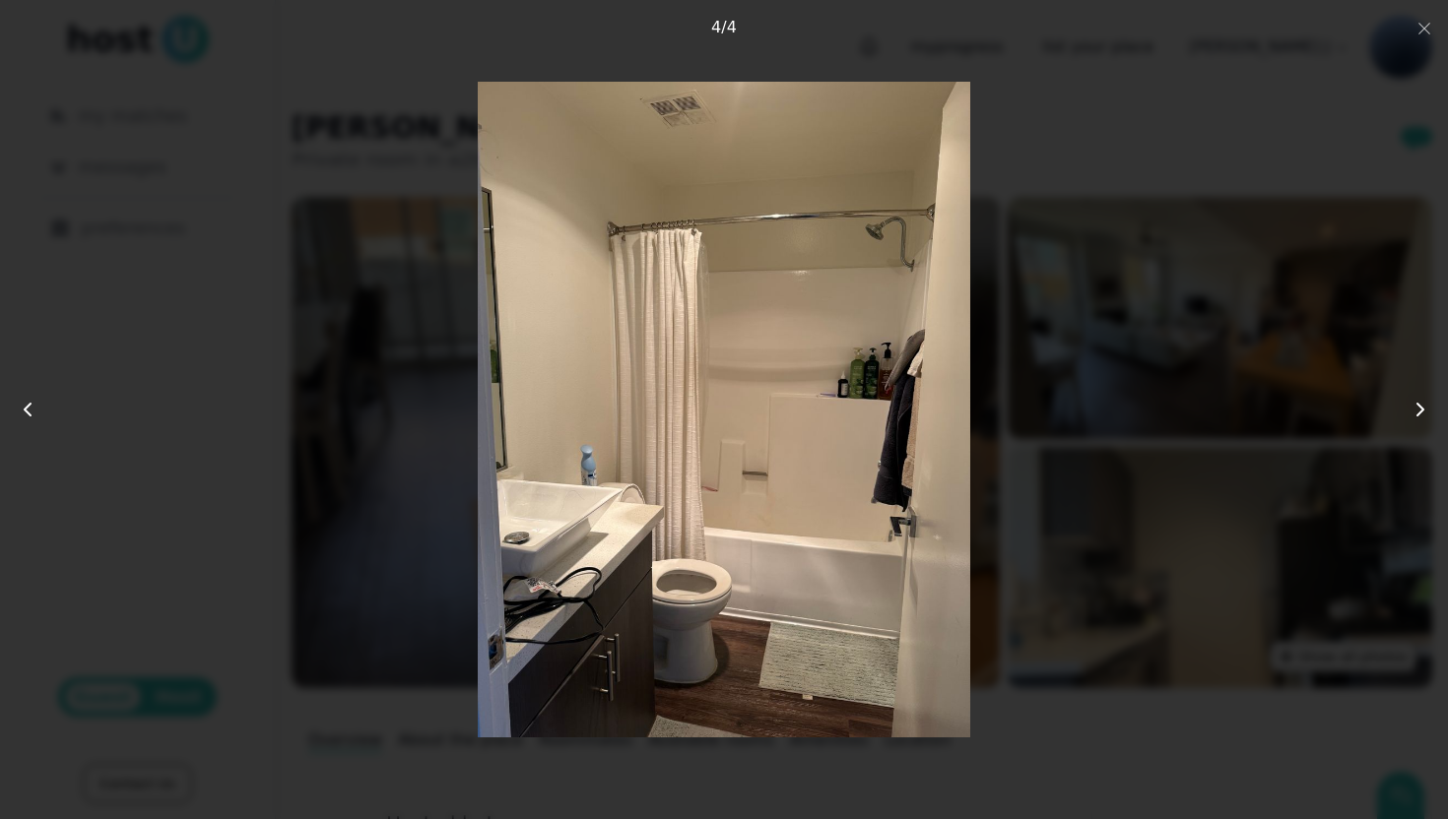
click at [1421, 407] on icon at bounding box center [1420, 410] width 24 height 24
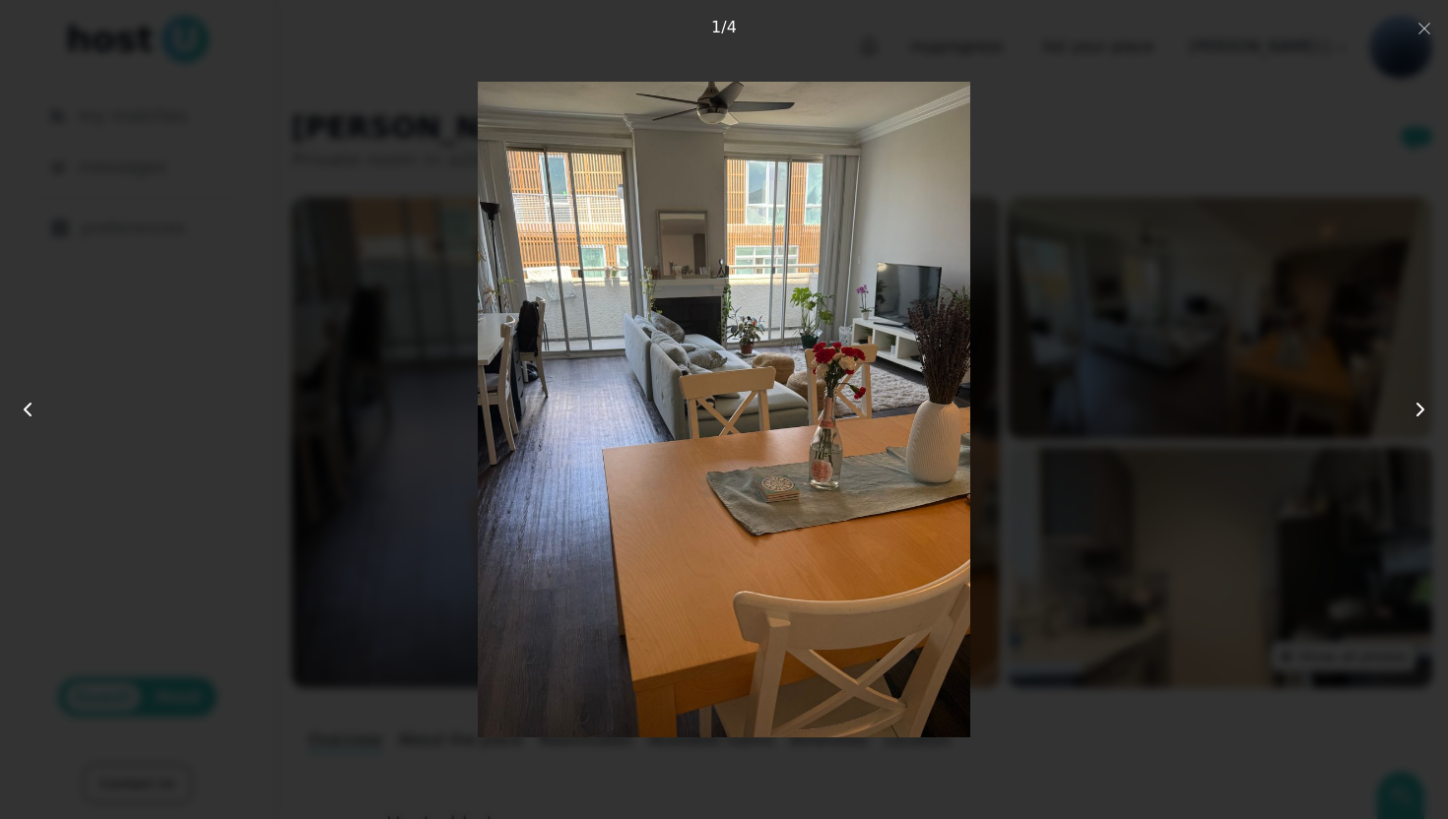
click at [1421, 407] on use at bounding box center [1420, 410] width 6 height 12
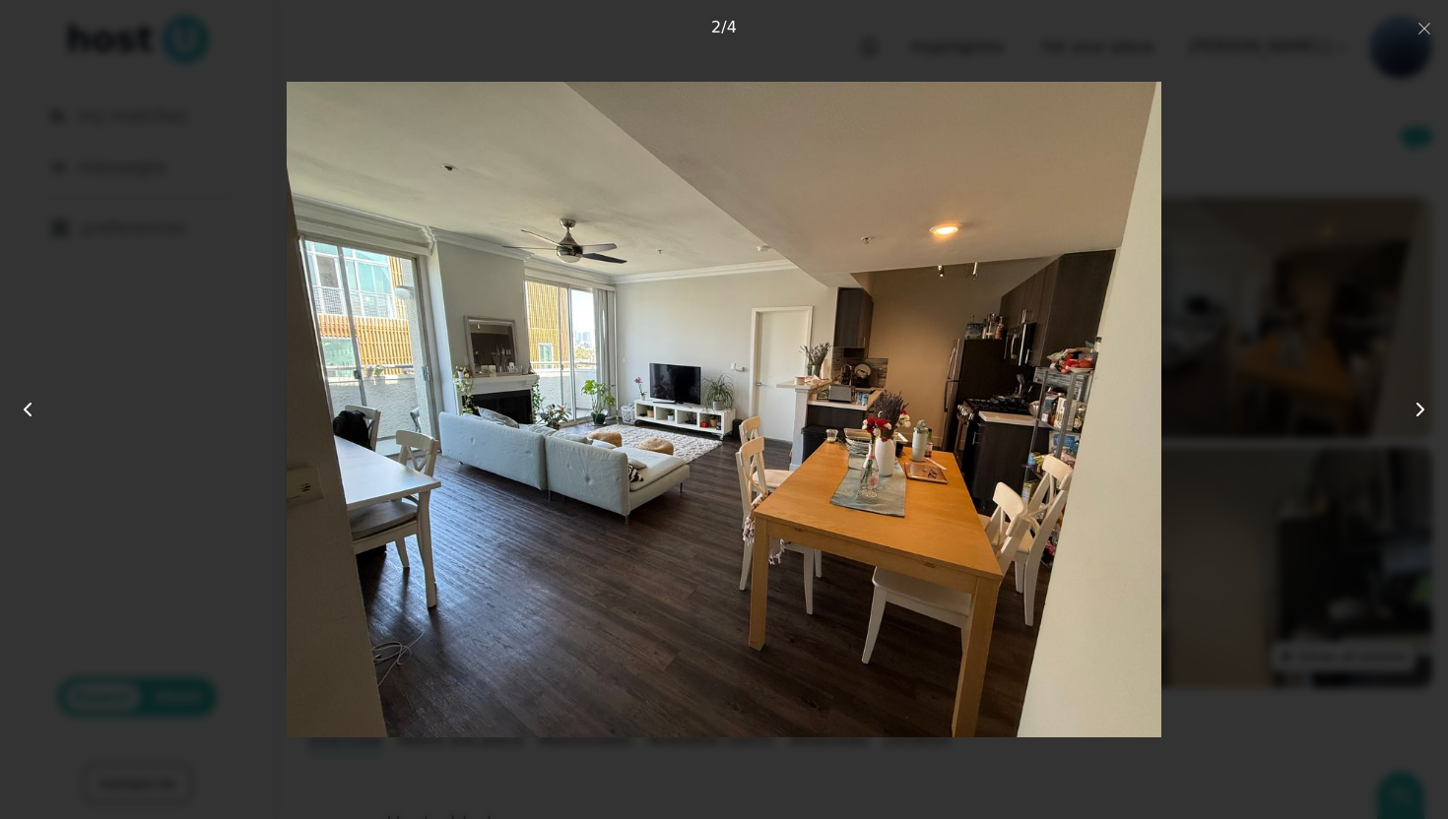
click at [1421, 407] on use at bounding box center [1420, 410] width 6 height 12
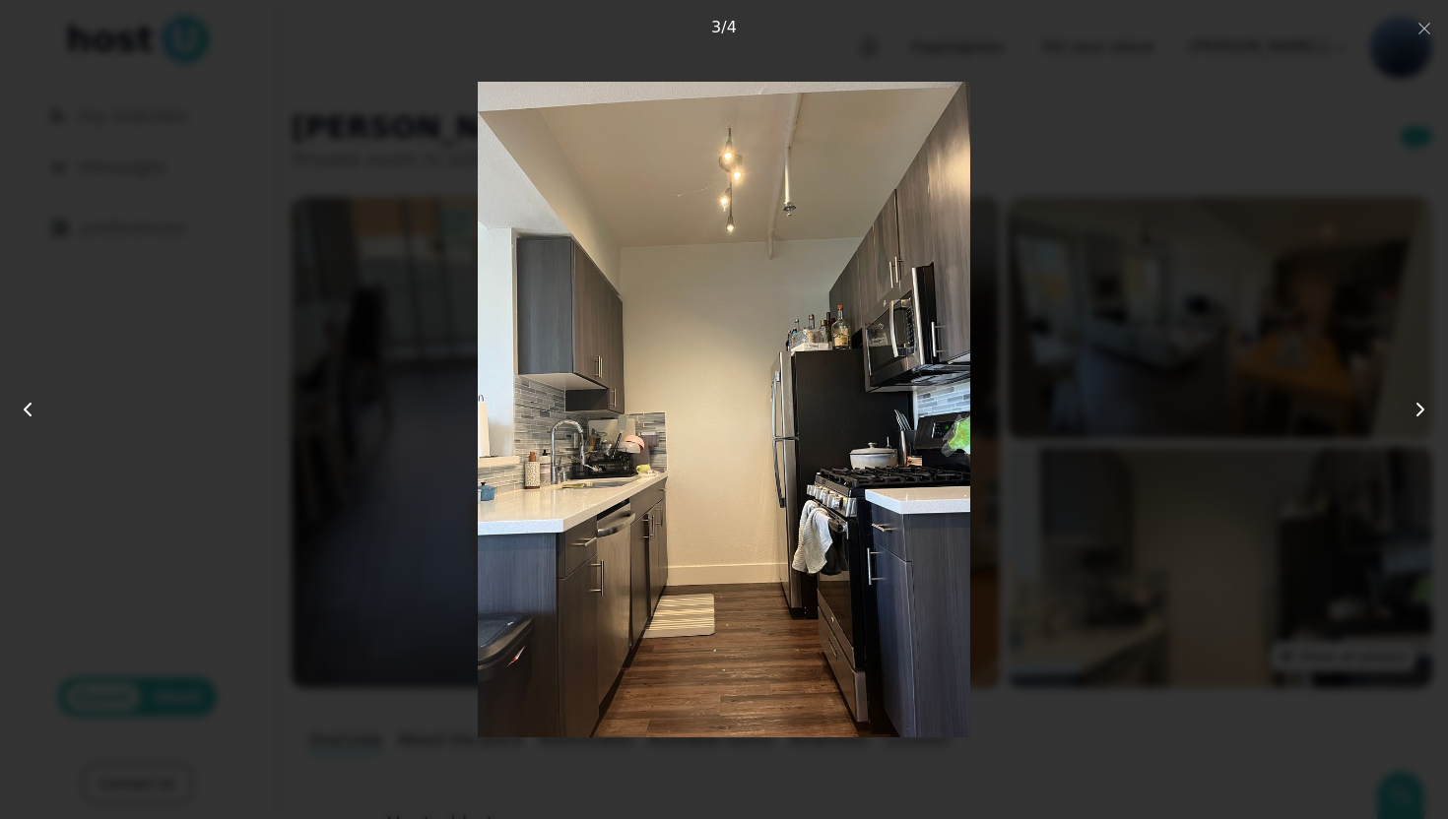
click at [1421, 407] on use at bounding box center [1420, 410] width 6 height 12
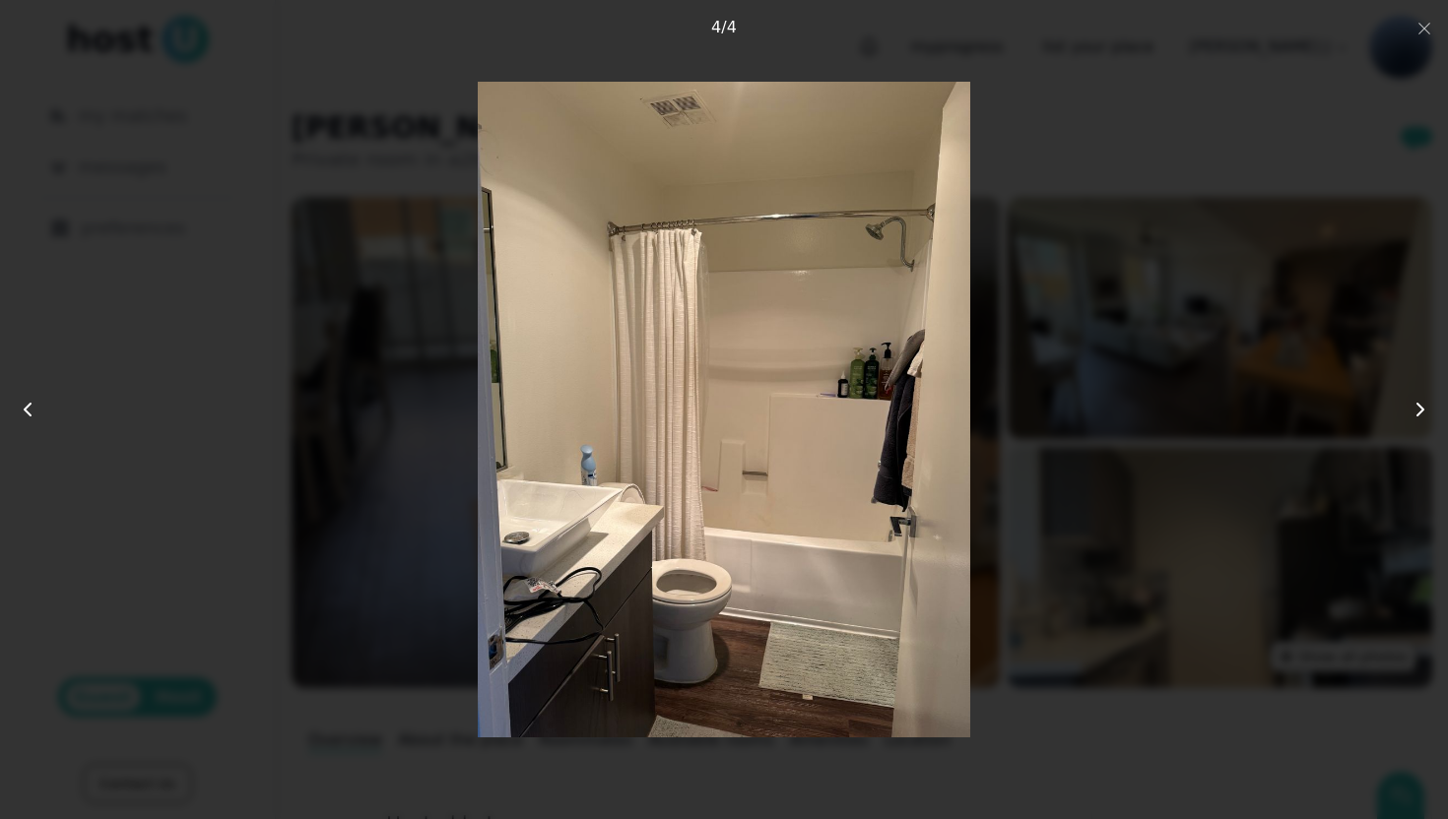
click at [1421, 407] on use at bounding box center [1420, 410] width 6 height 12
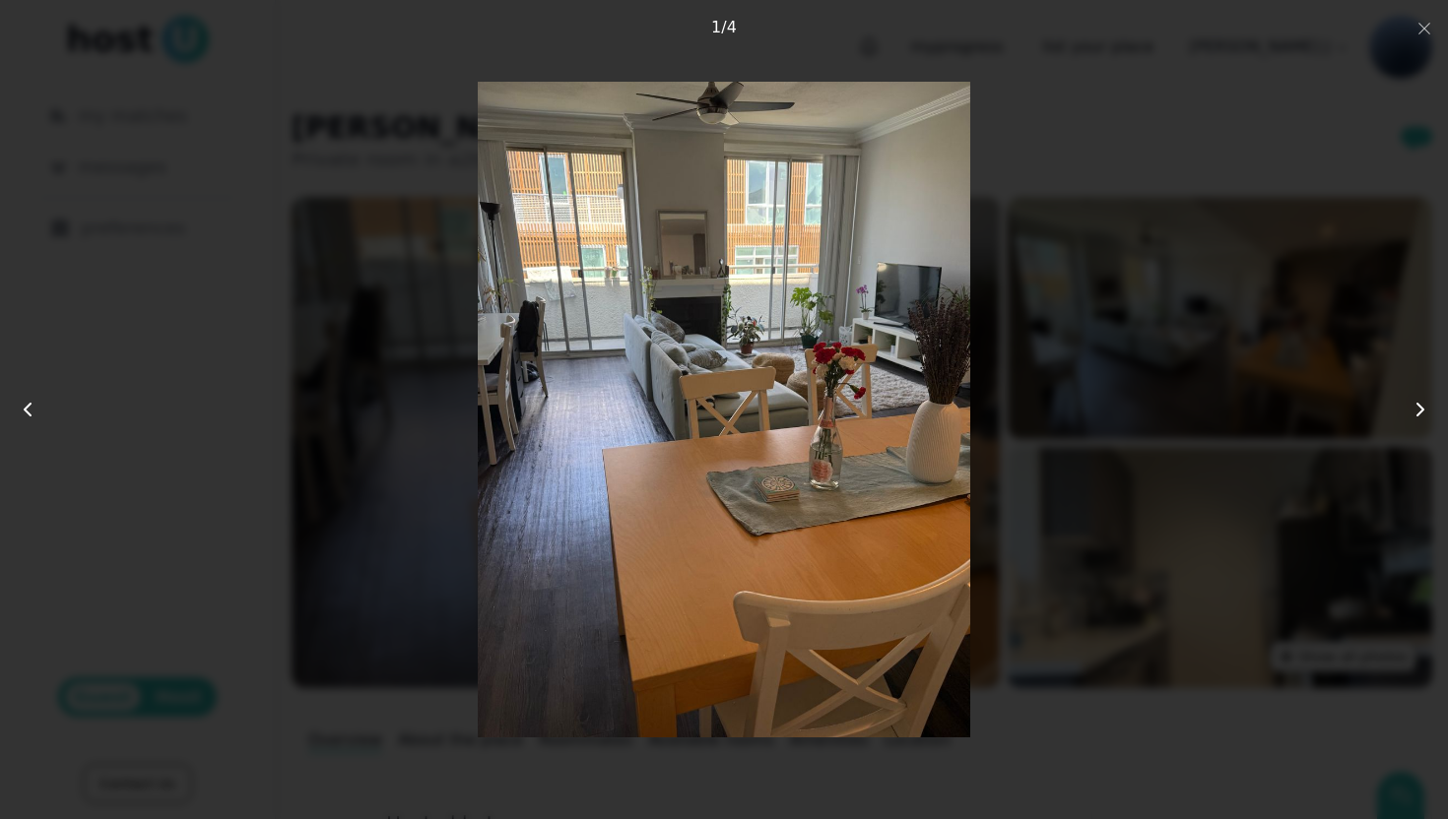
click at [1421, 407] on use at bounding box center [1420, 410] width 6 height 12
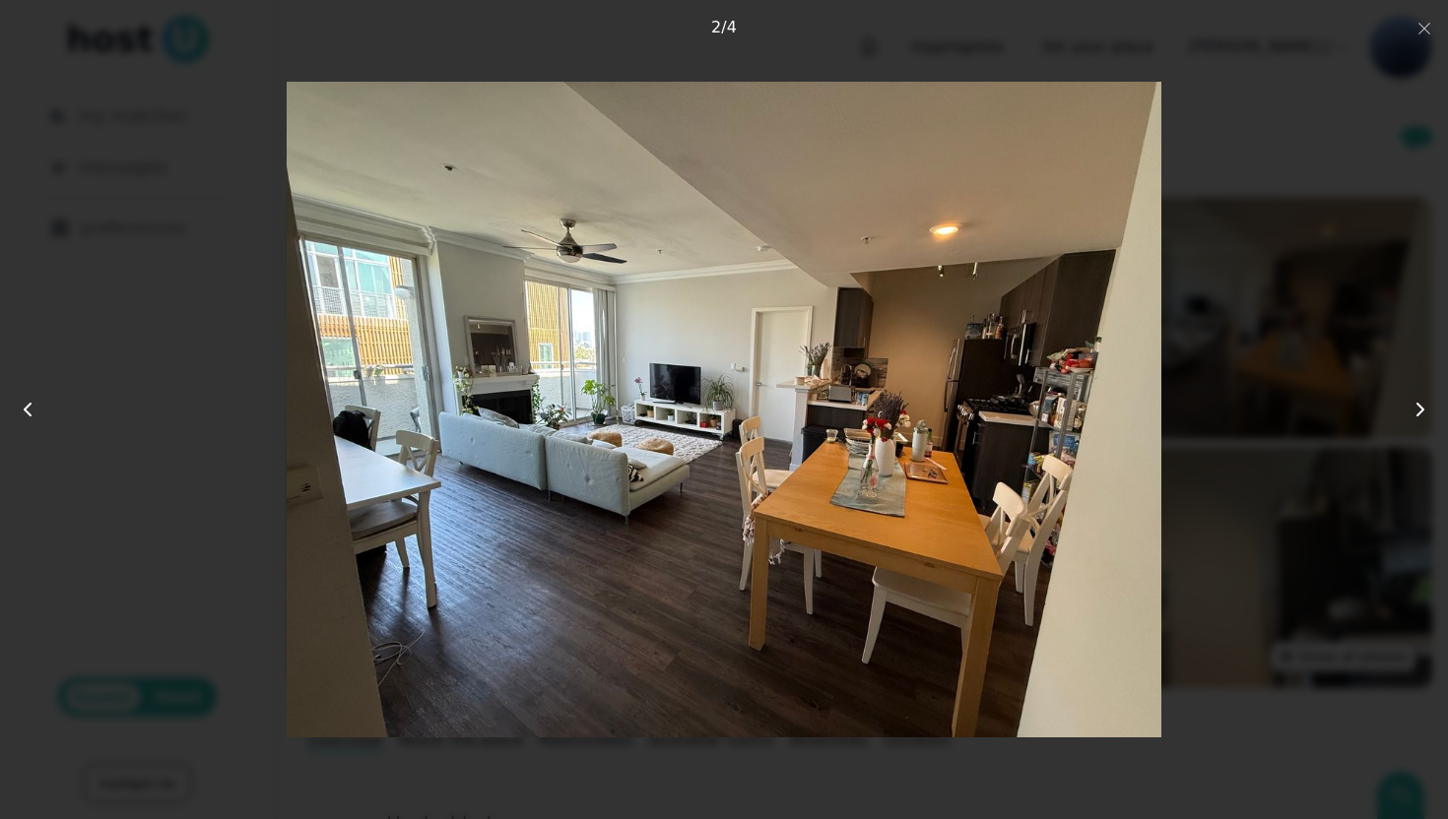
click at [1421, 407] on use at bounding box center [1420, 410] width 6 height 12
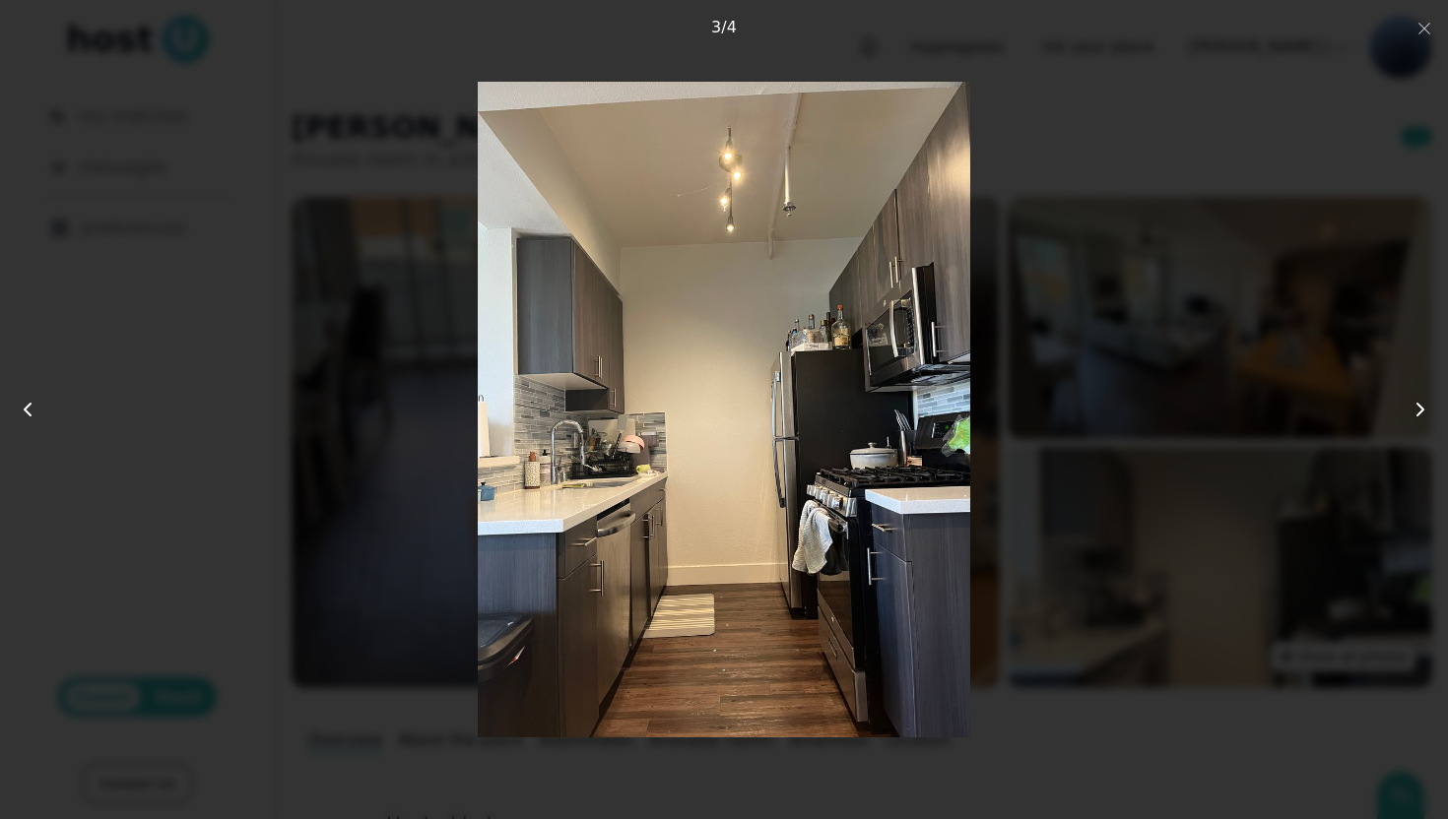
click at [1421, 408] on use at bounding box center [1420, 410] width 6 height 12
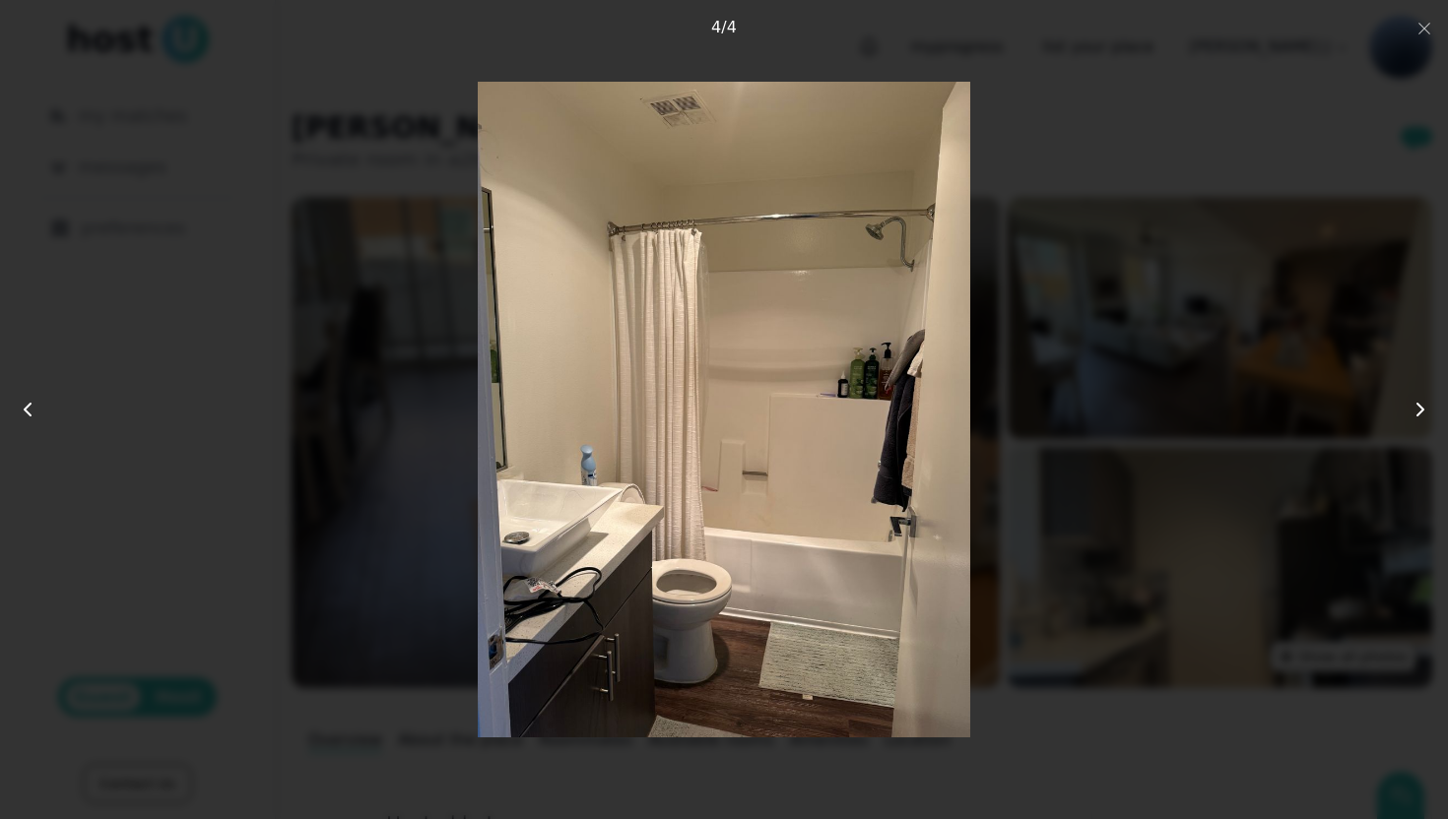
click at [1421, 408] on use at bounding box center [1420, 410] width 6 height 12
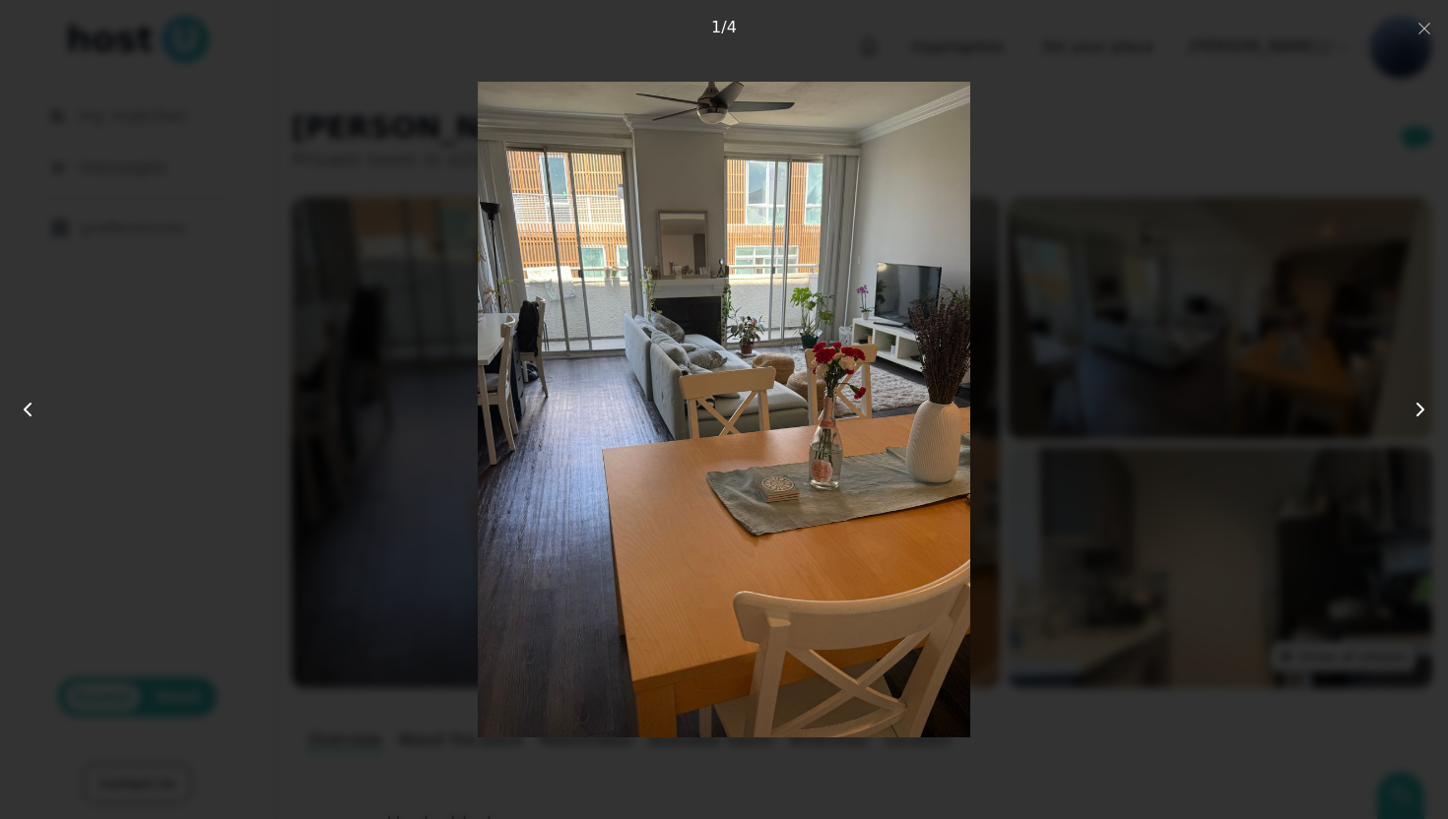
click at [1421, 408] on use at bounding box center [1420, 410] width 6 height 12
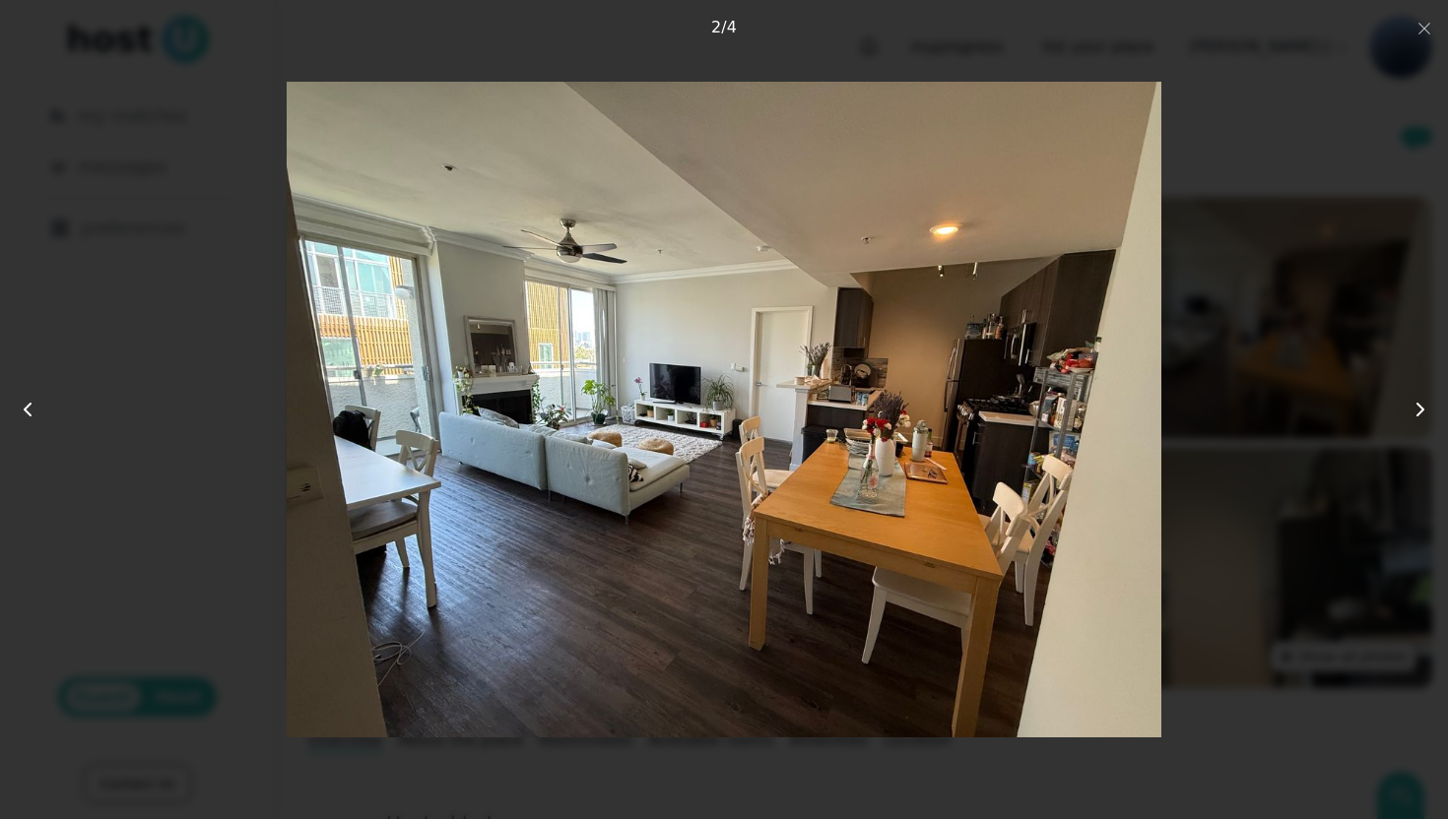
click at [1421, 408] on use at bounding box center [1420, 410] width 6 height 12
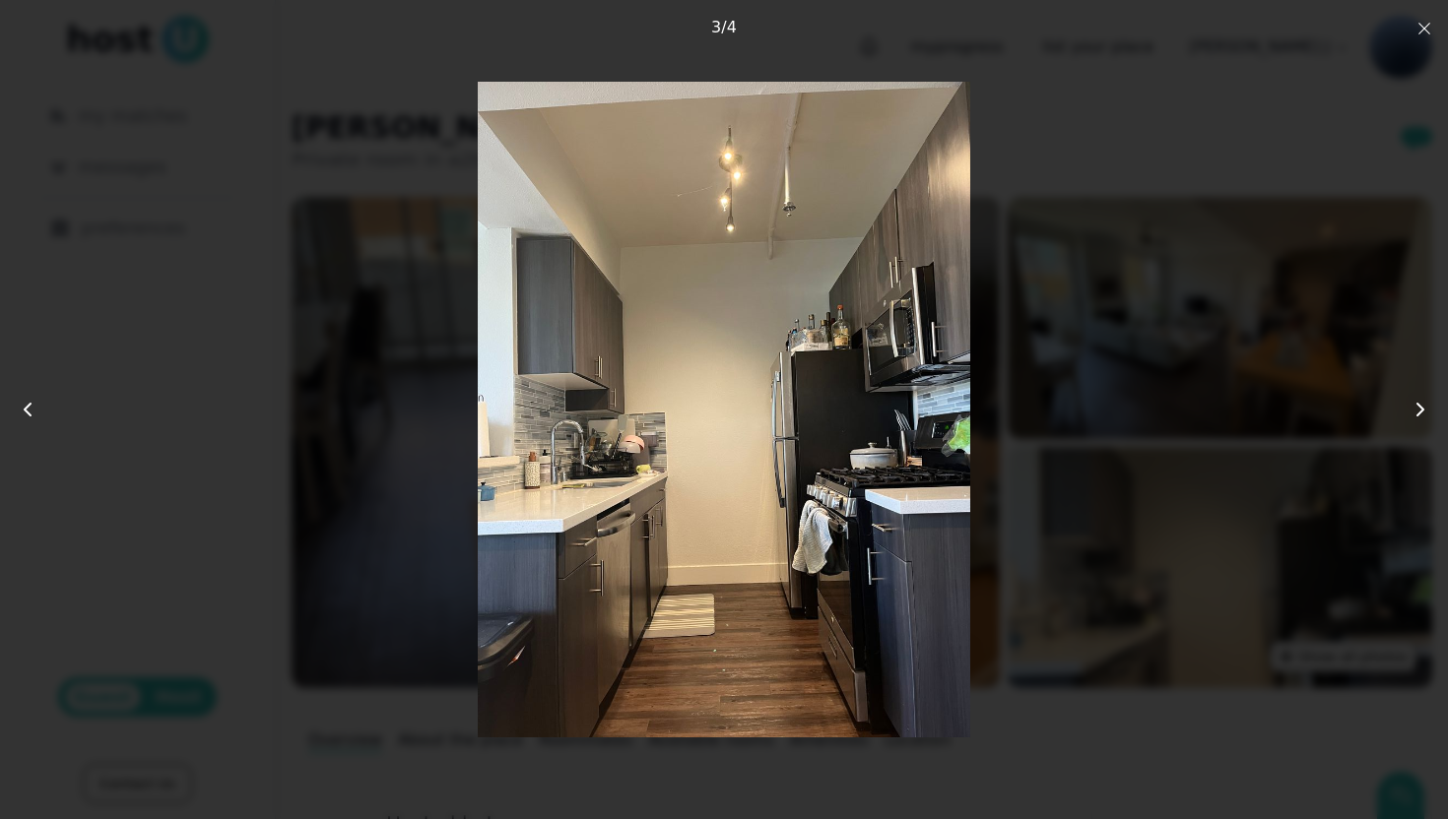
click at [1430, 31] on icon "button" at bounding box center [1424, 29] width 16 height 16
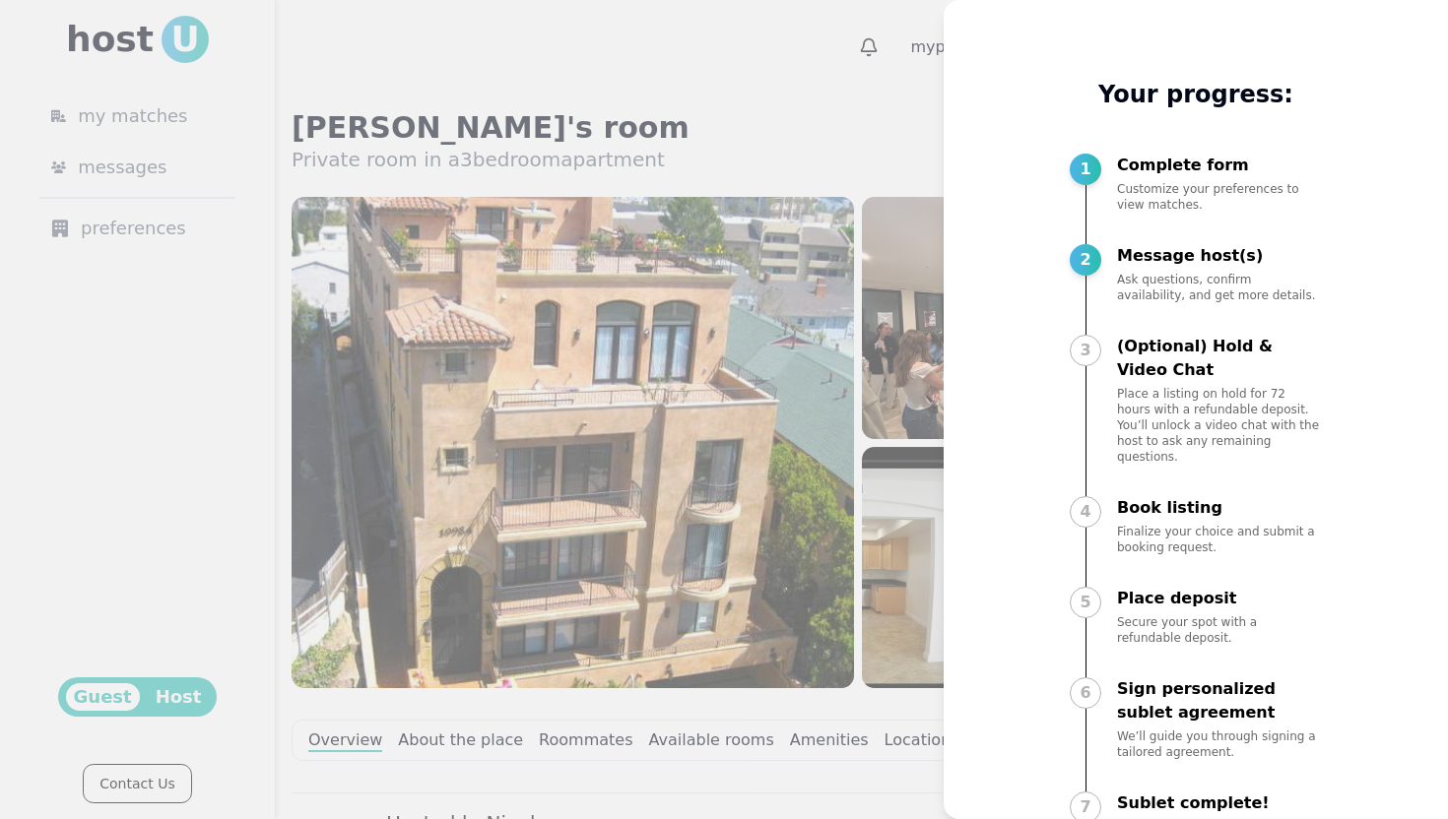
click at [905, 143] on div at bounding box center [724, 409] width 1448 height 819
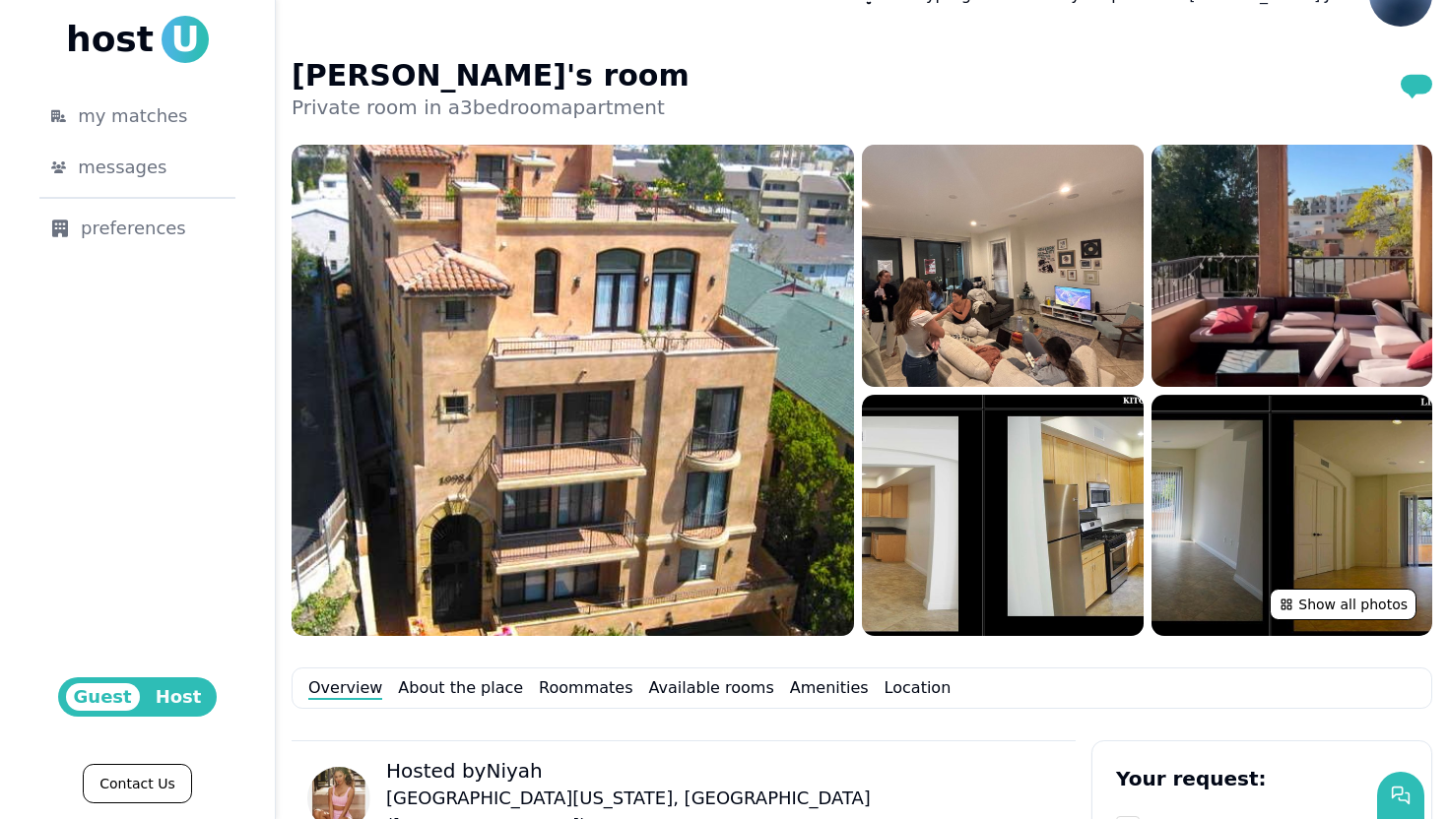
scroll to position [49, 0]
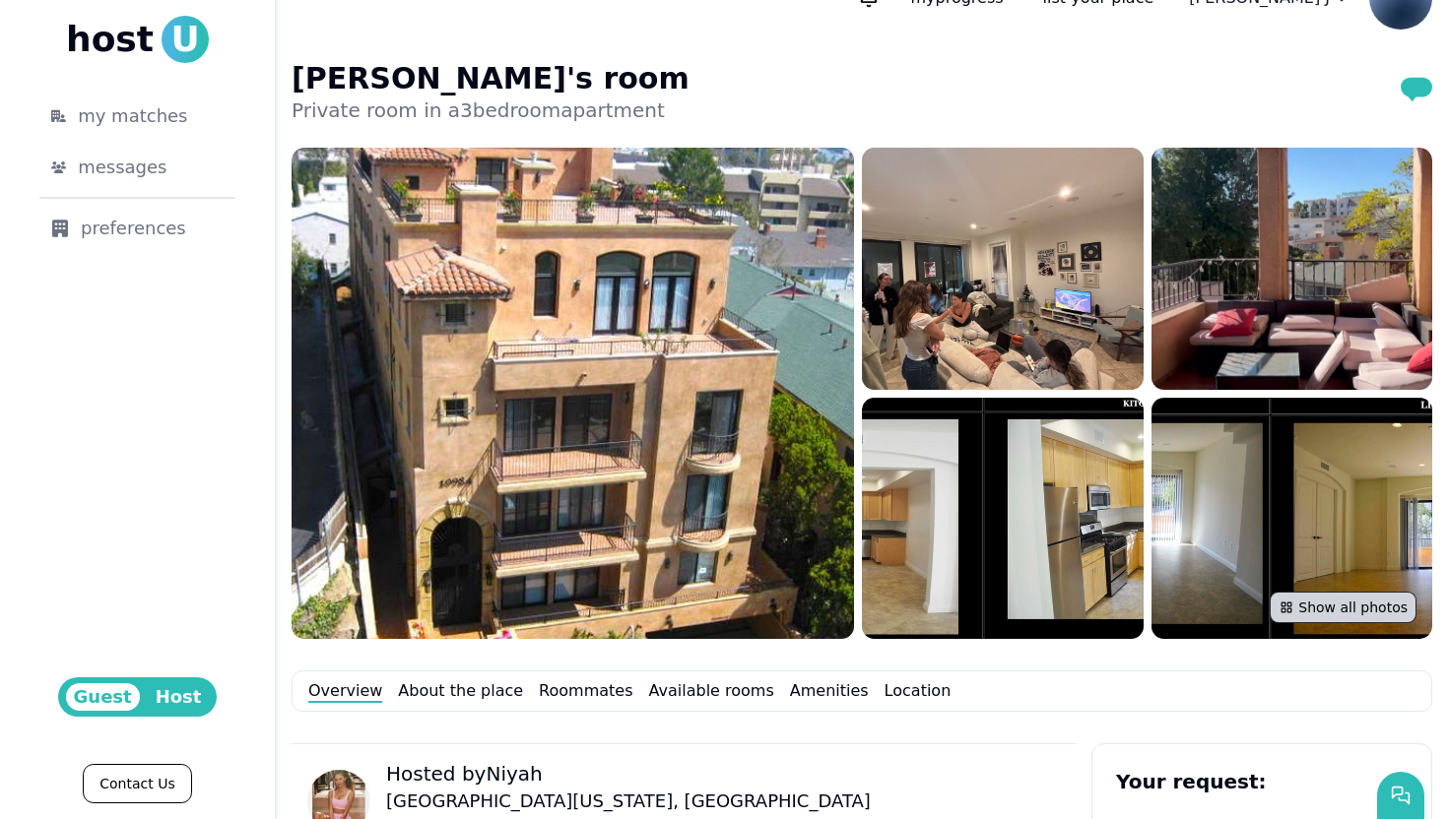
click at [1358, 608] on button "Show all photos" at bounding box center [1342, 608] width 147 height 32
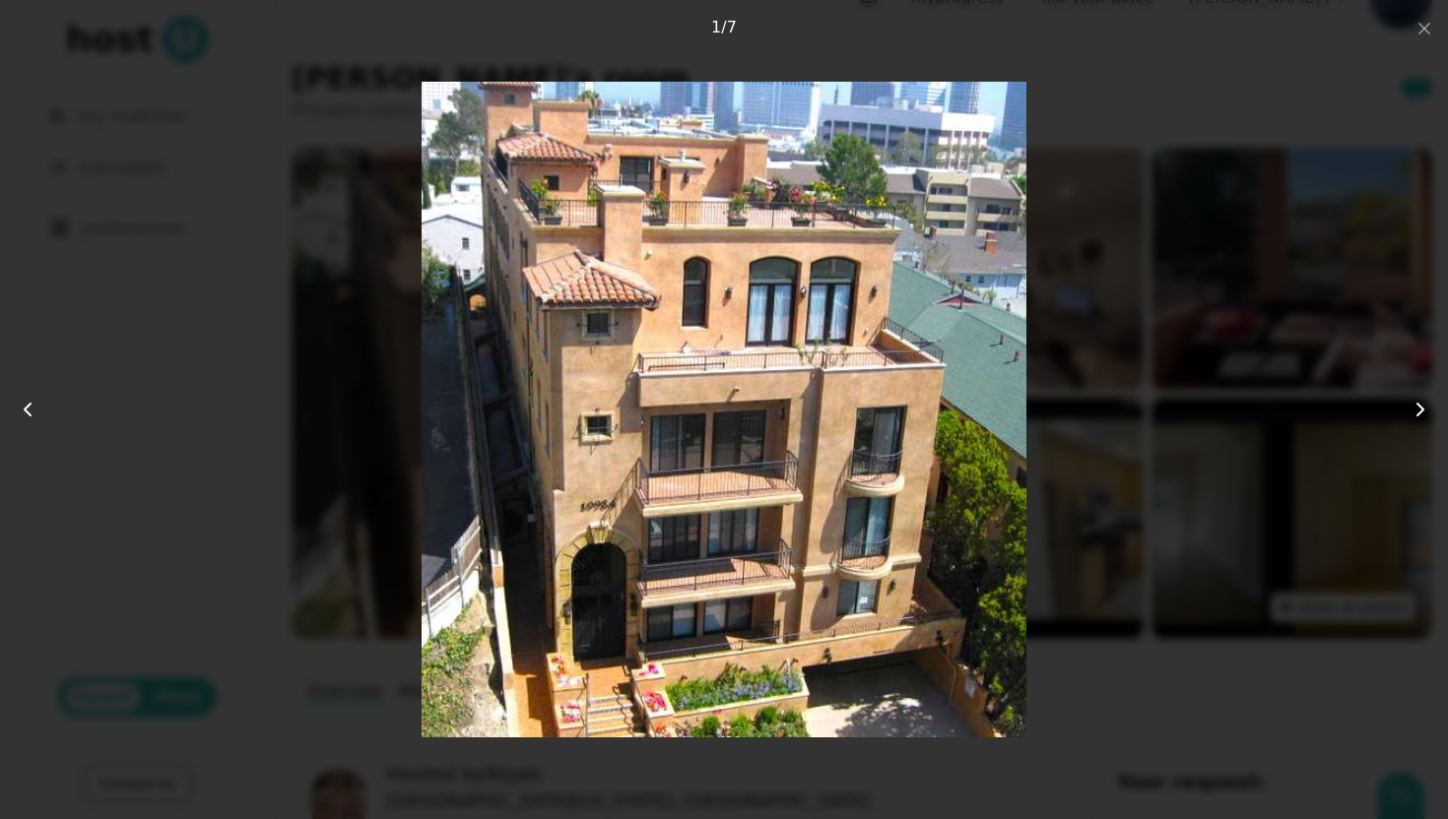
click at [1417, 409] on icon at bounding box center [1420, 410] width 24 height 24
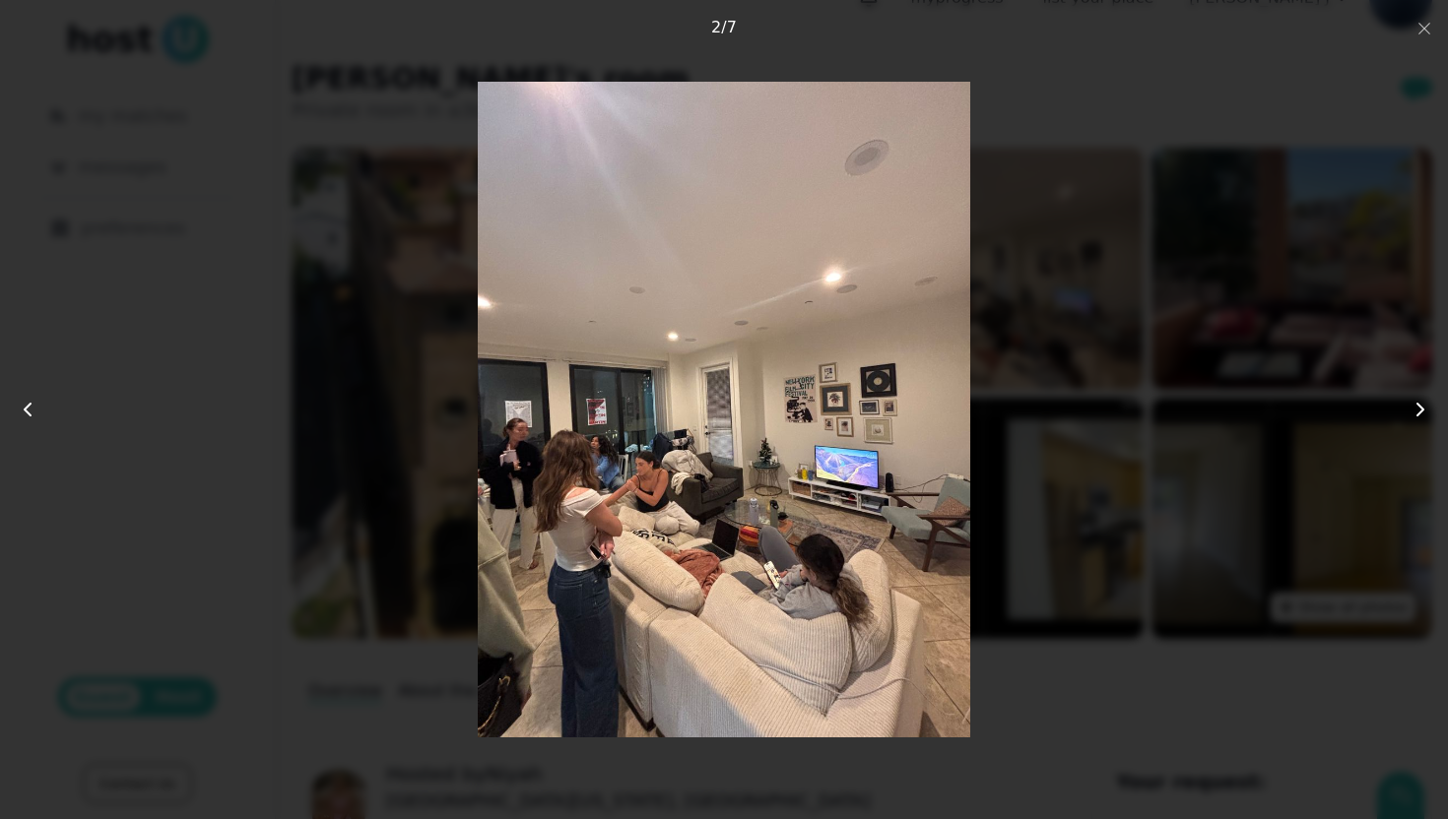
click at [1419, 406] on use at bounding box center [1420, 410] width 6 height 12
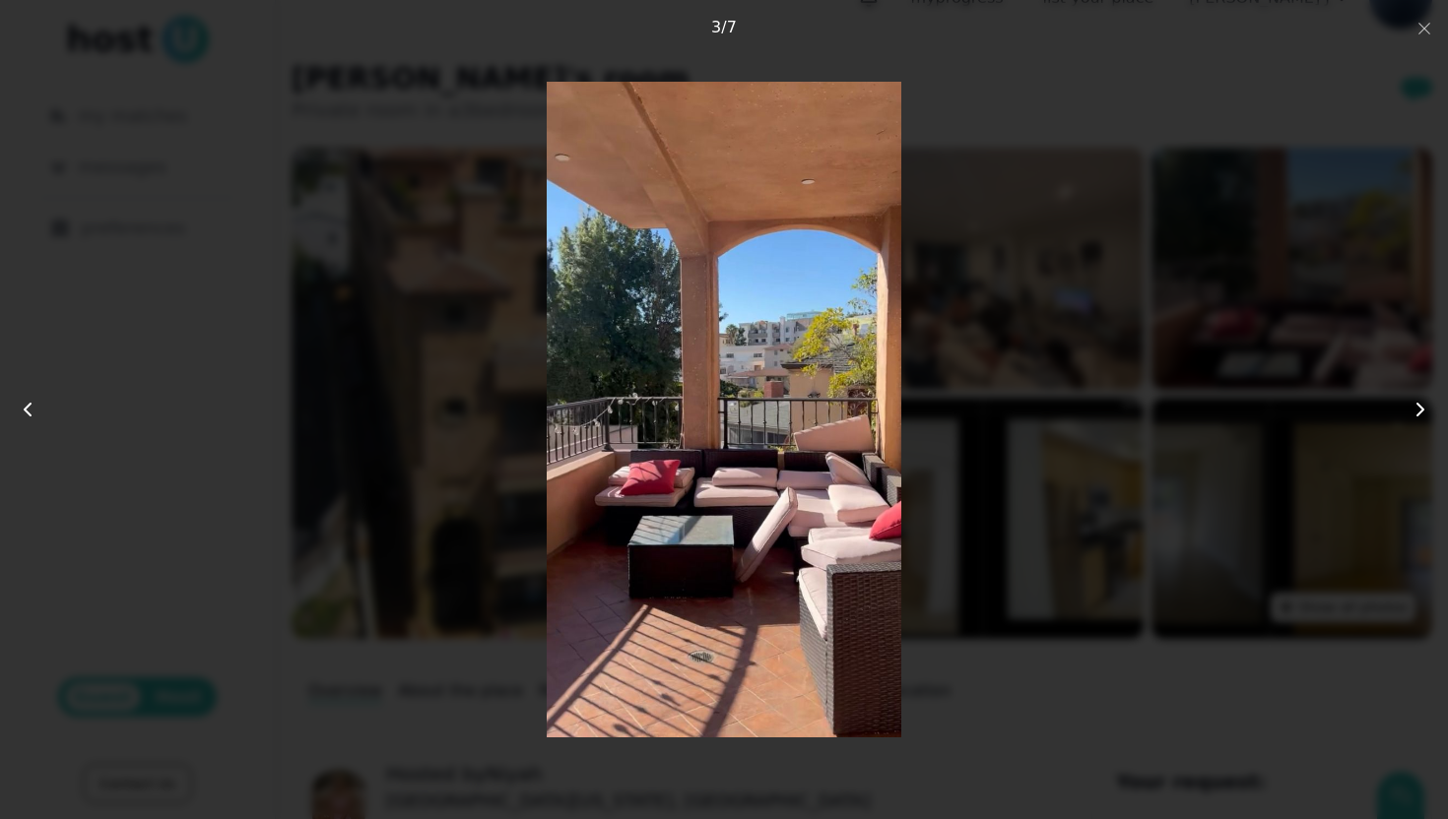
click at [1419, 406] on use at bounding box center [1420, 410] width 6 height 12
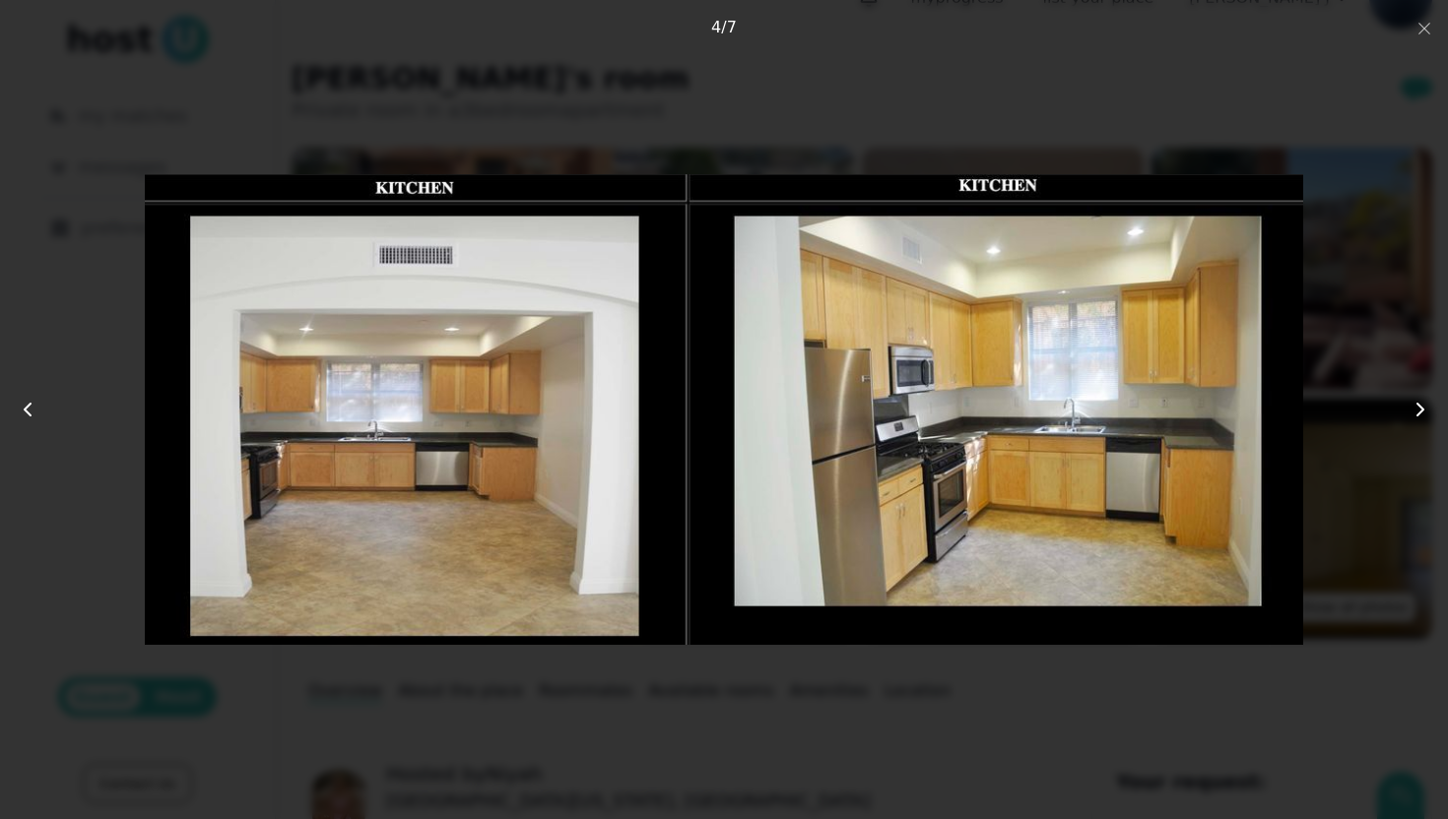
click at [1419, 406] on use at bounding box center [1420, 410] width 6 height 12
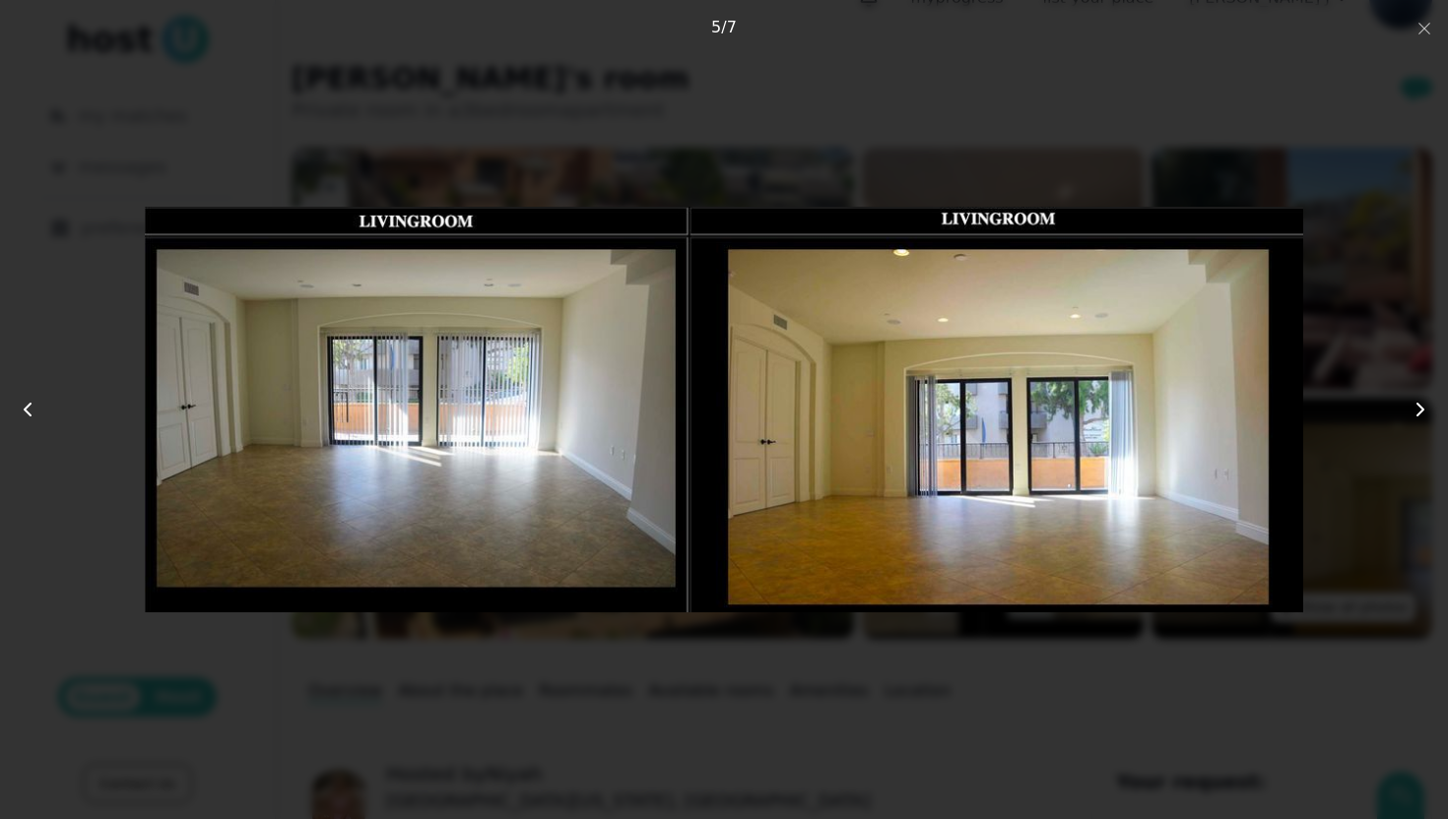
click at [1419, 406] on use at bounding box center [1420, 410] width 6 height 12
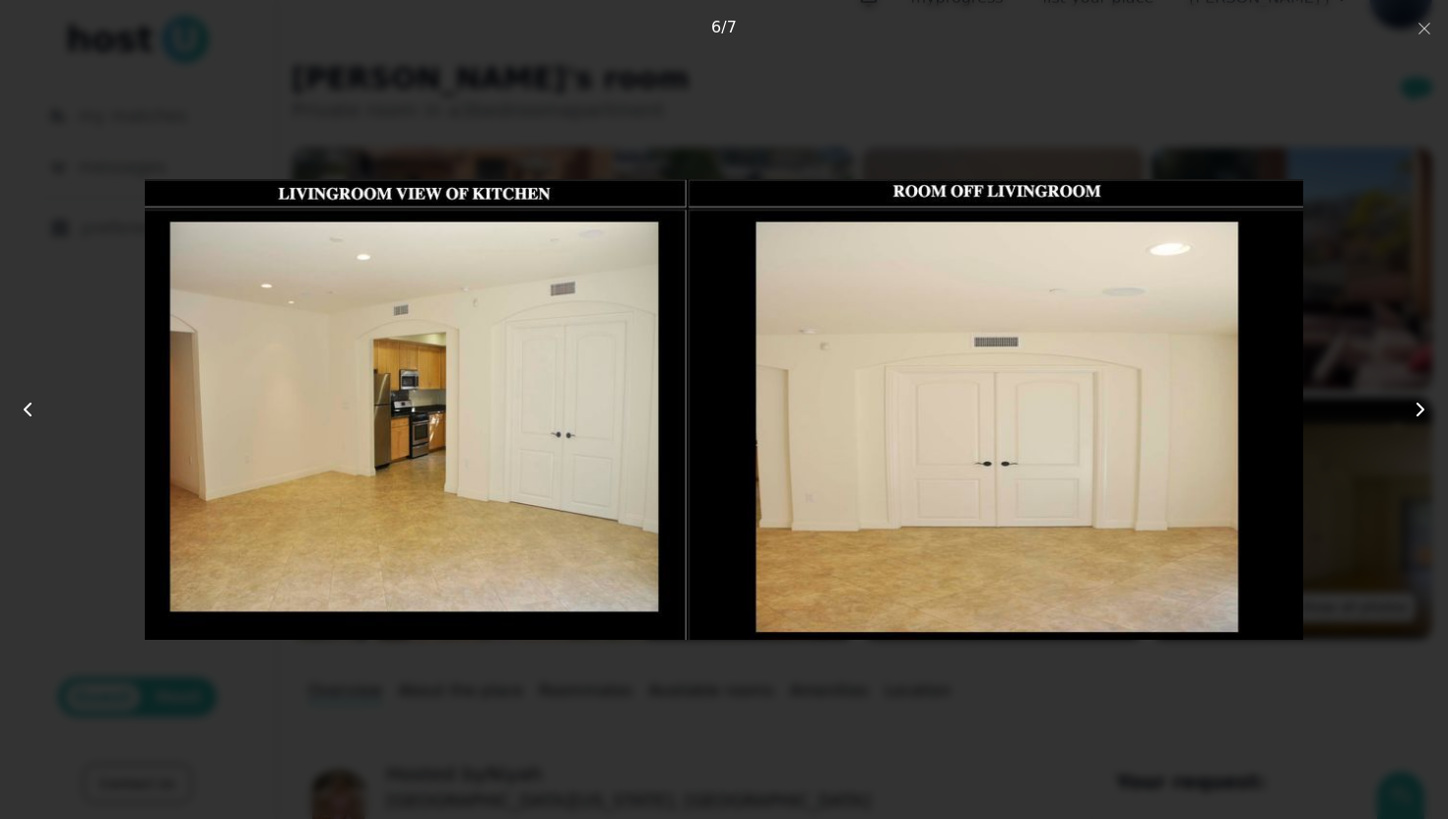
click at [1419, 405] on icon at bounding box center [1420, 410] width 24 height 24
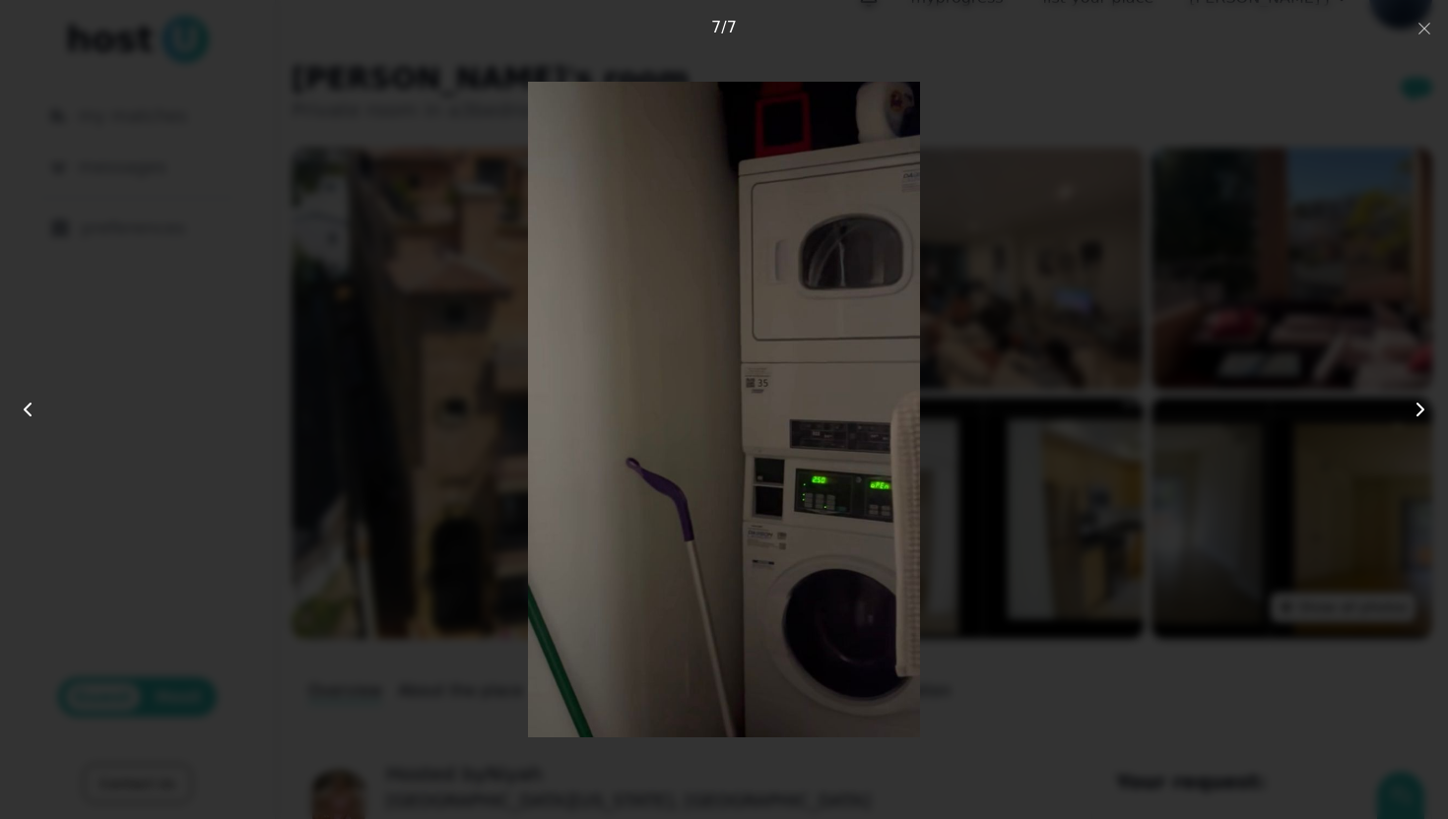
click at [1426, 415] on icon at bounding box center [1420, 410] width 24 height 24
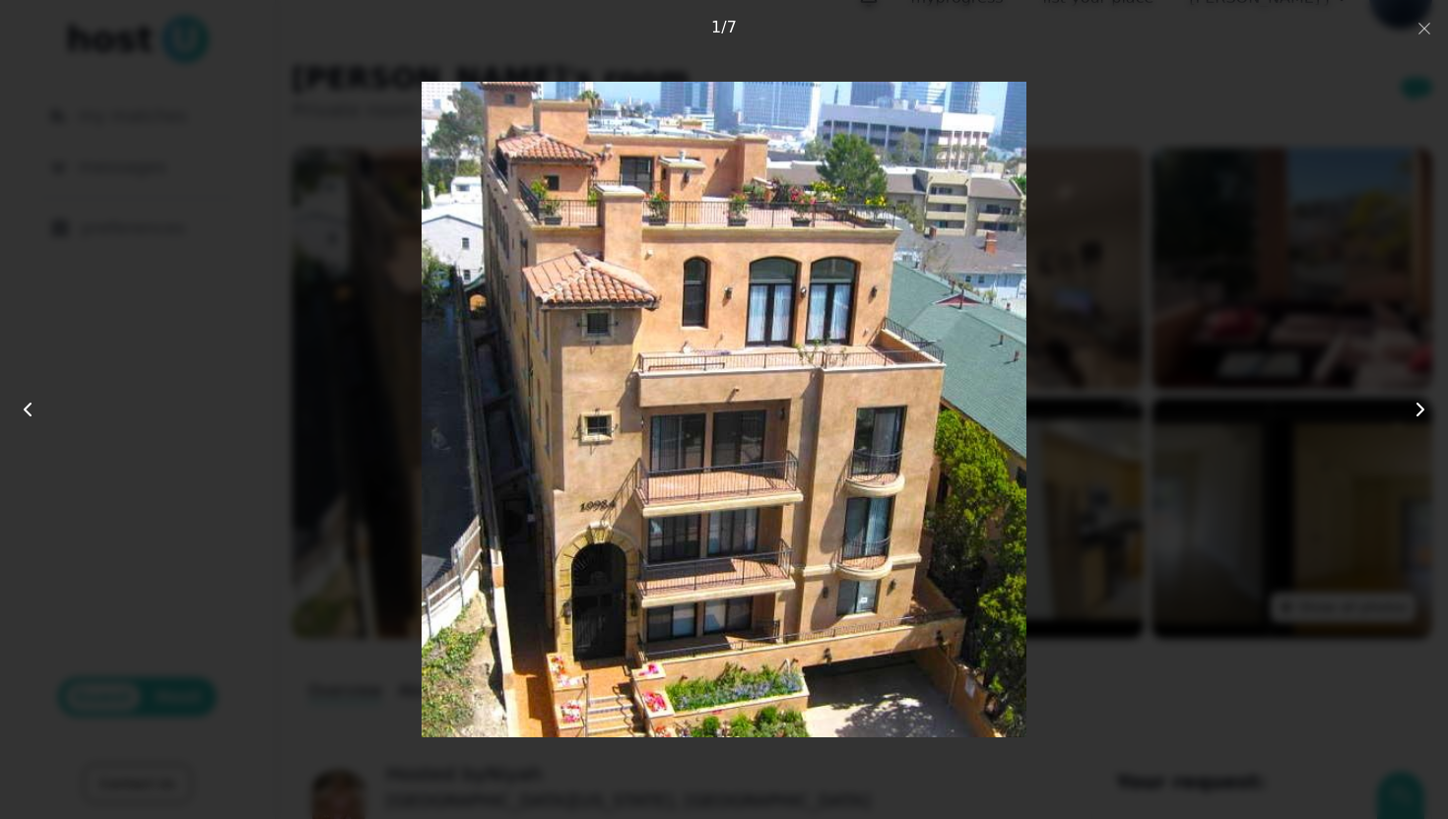
click at [1426, 415] on icon at bounding box center [1420, 410] width 24 height 24
click at [1229, 76] on div "7 photos Close 2 / 7" at bounding box center [724, 409] width 1322 height 693
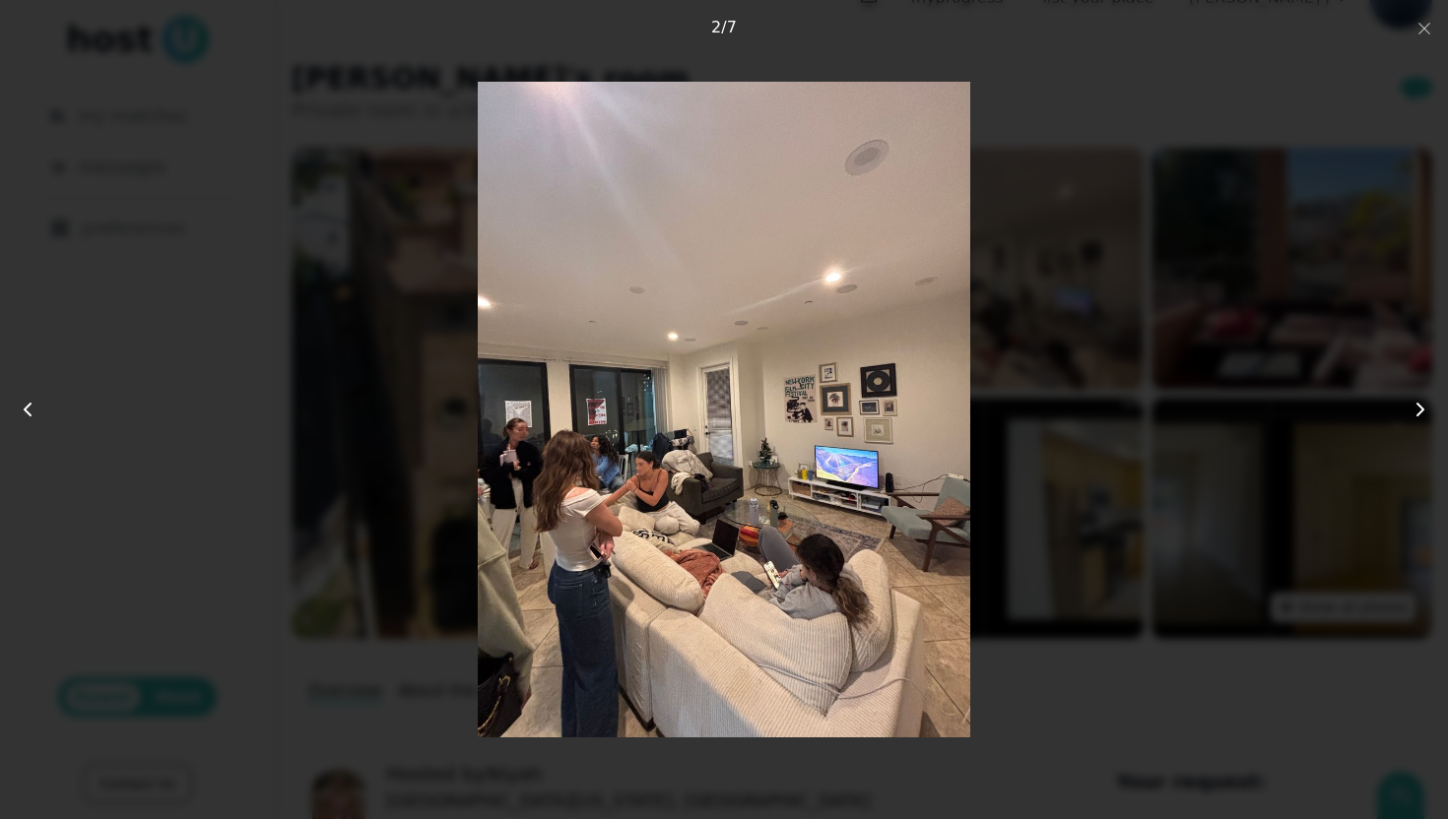
click at [1207, 102] on div at bounding box center [724, 410] width 1158 height 656
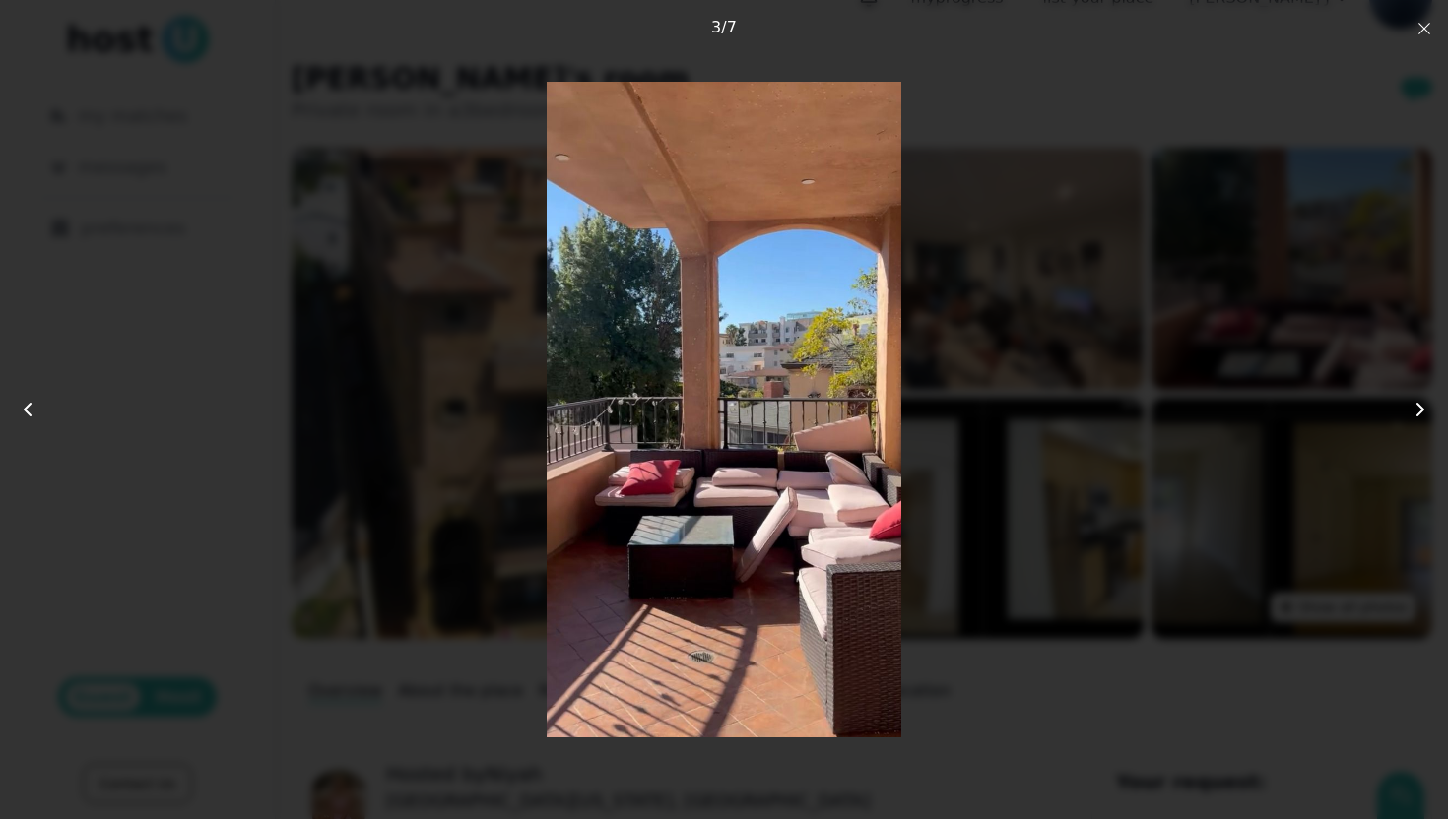
click at [1423, 37] on button "Close" at bounding box center [1424, 28] width 16 height 24
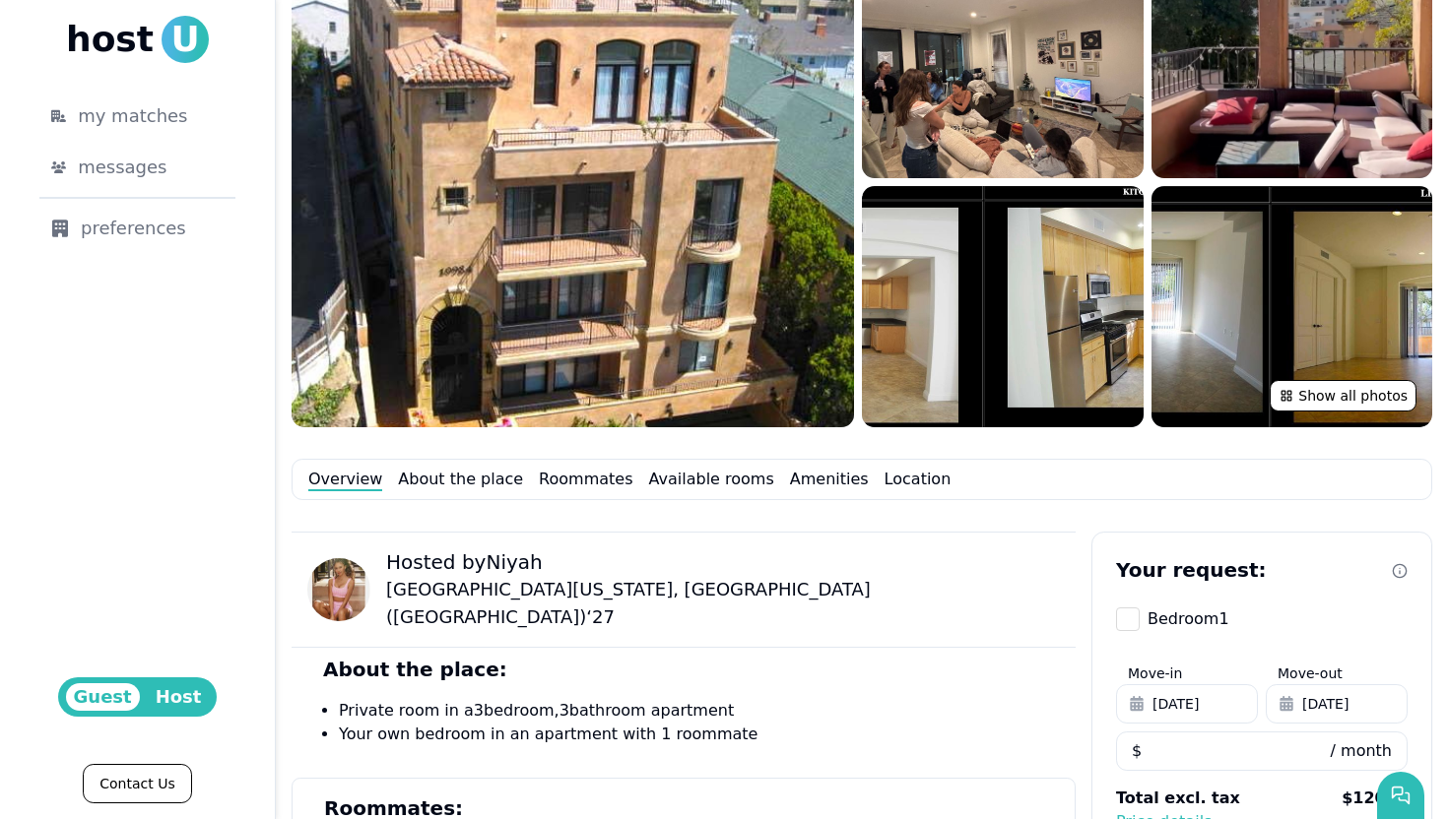
scroll to position [0, 0]
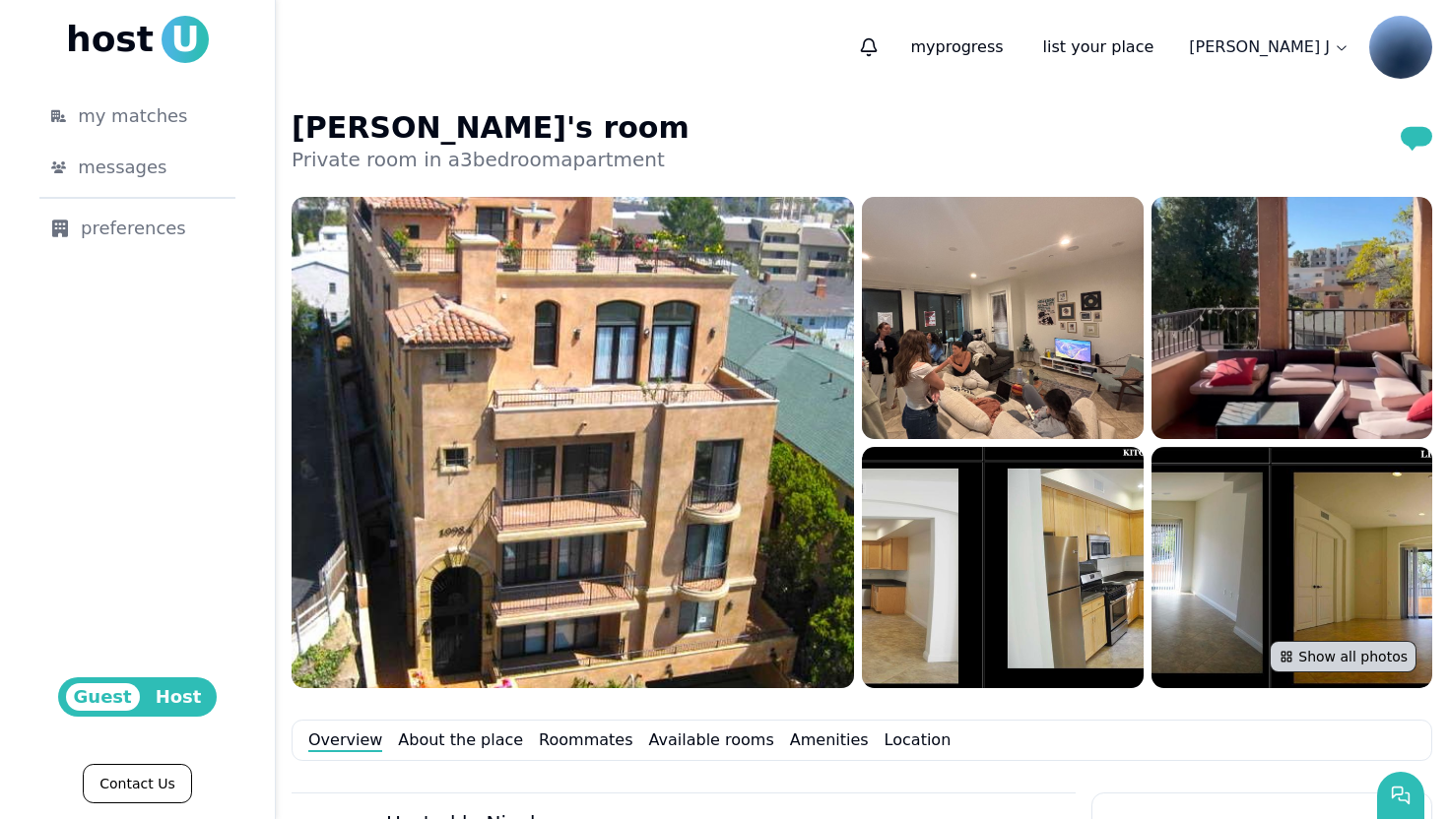
click at [1349, 657] on button "Show all photos" at bounding box center [1342, 657] width 147 height 32
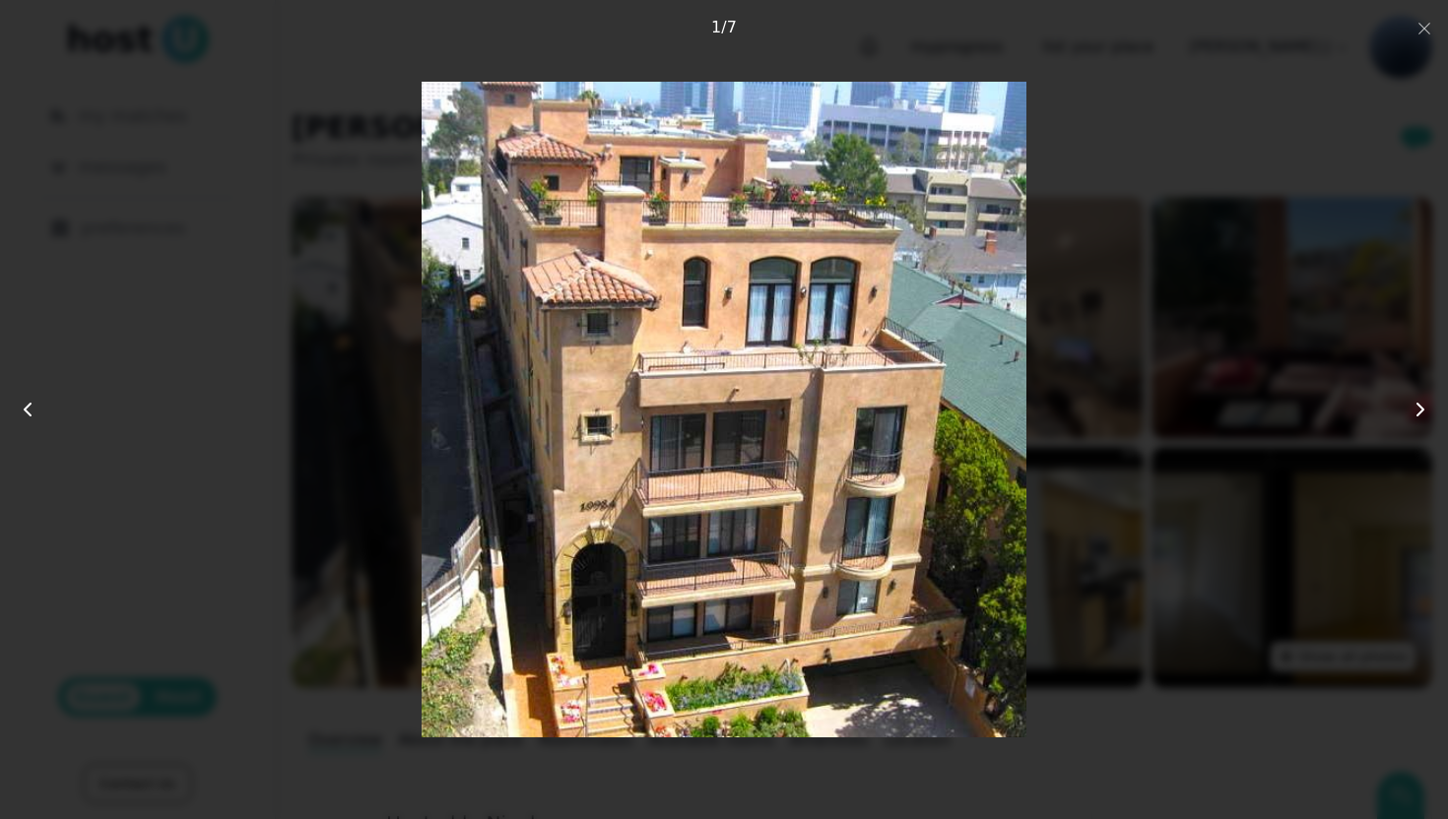
click at [1420, 414] on use at bounding box center [1420, 410] width 6 height 12
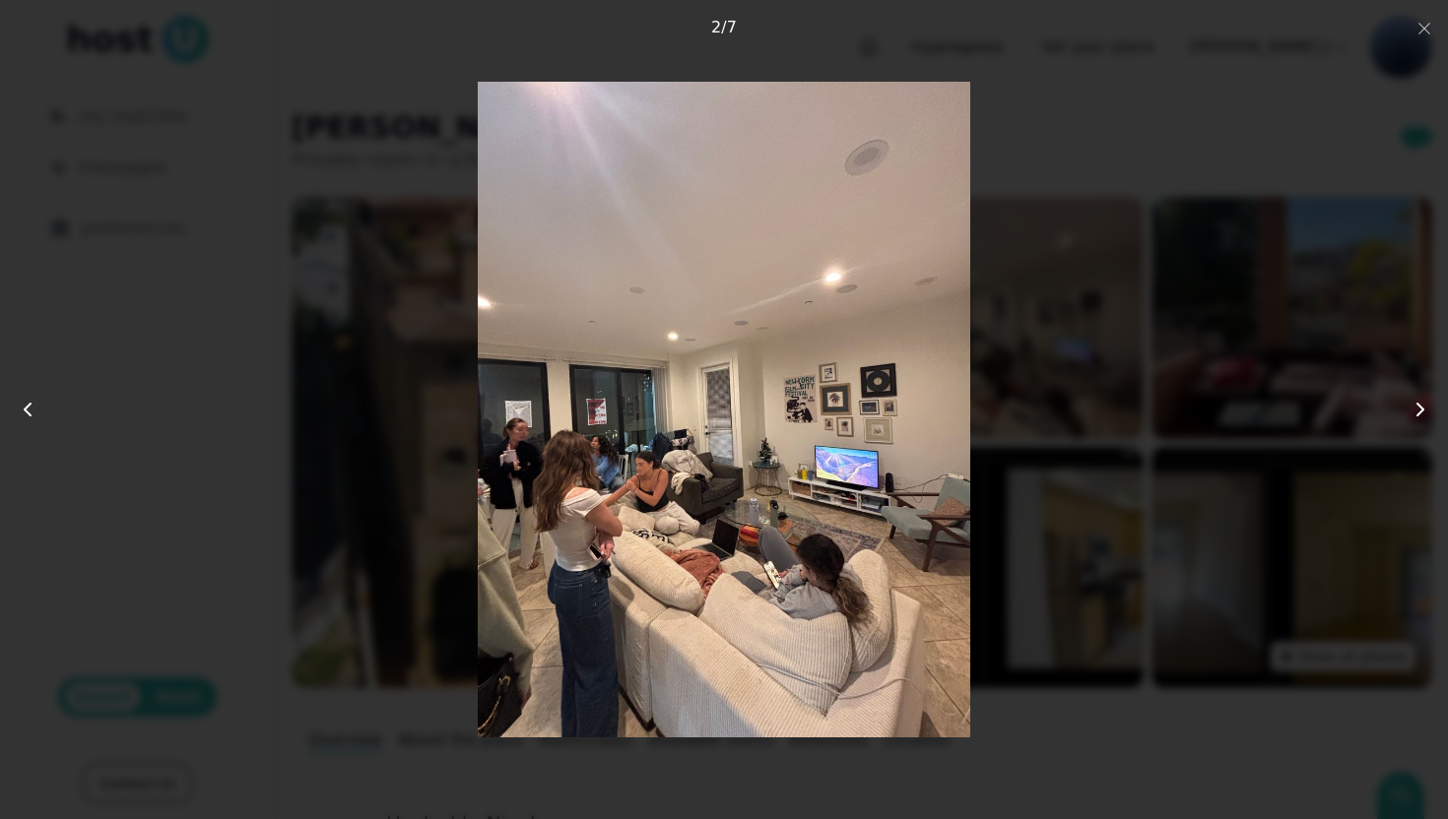
click at [1420, 414] on use at bounding box center [1420, 410] width 6 height 12
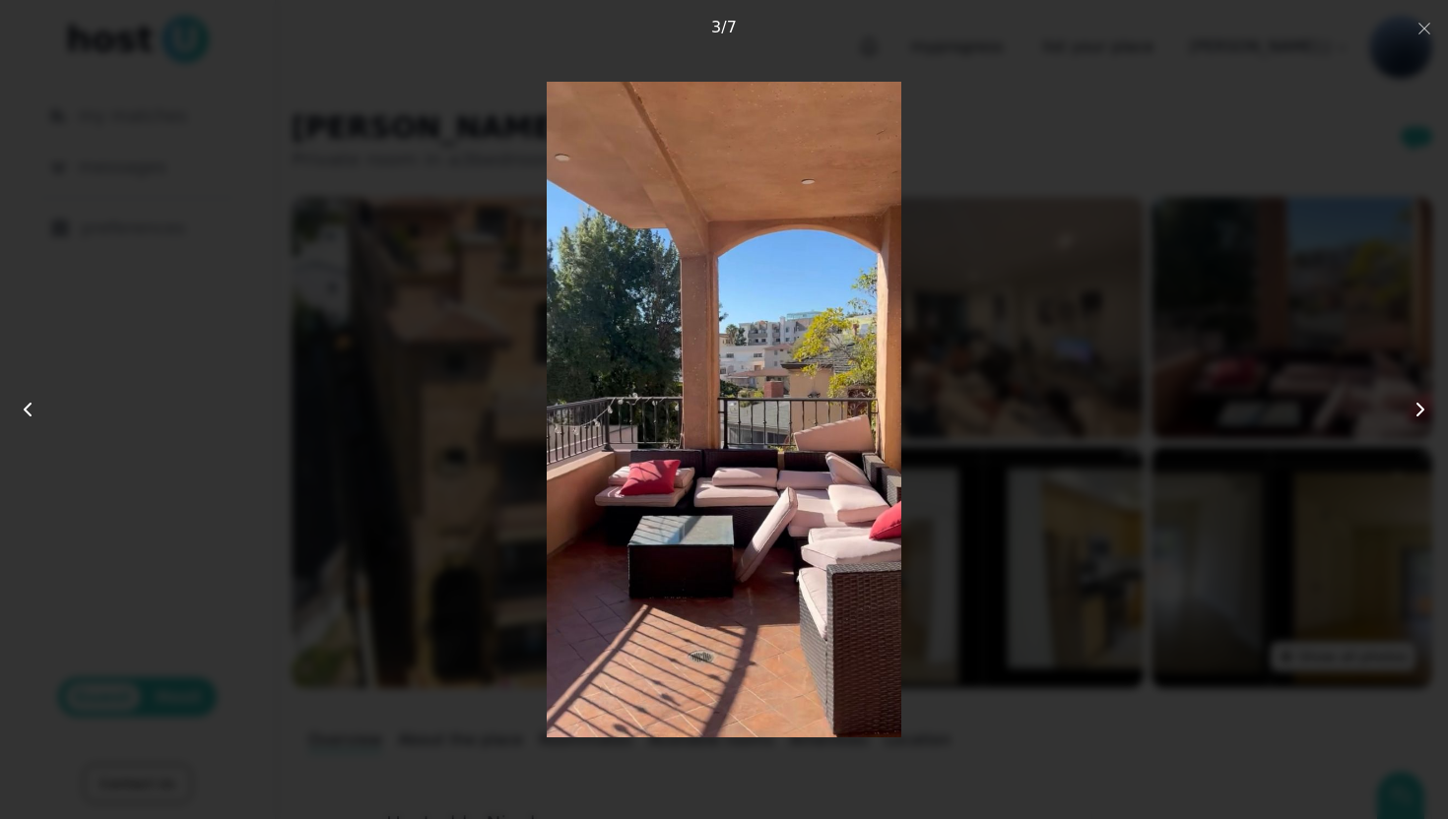
click at [31, 408] on icon at bounding box center [28, 410] width 24 height 24
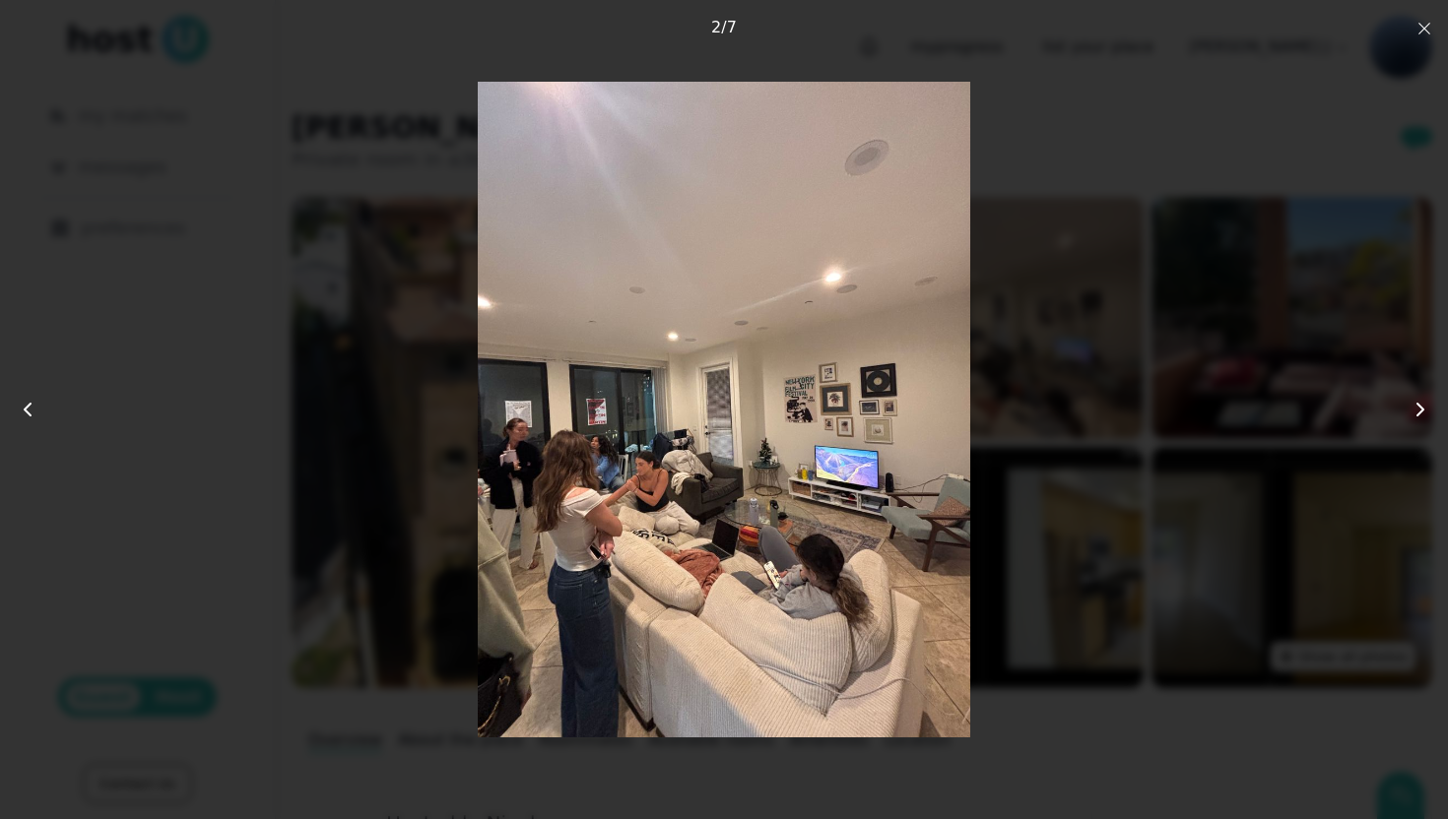
click at [1428, 29] on icon "button" at bounding box center [1424, 29] width 16 height 16
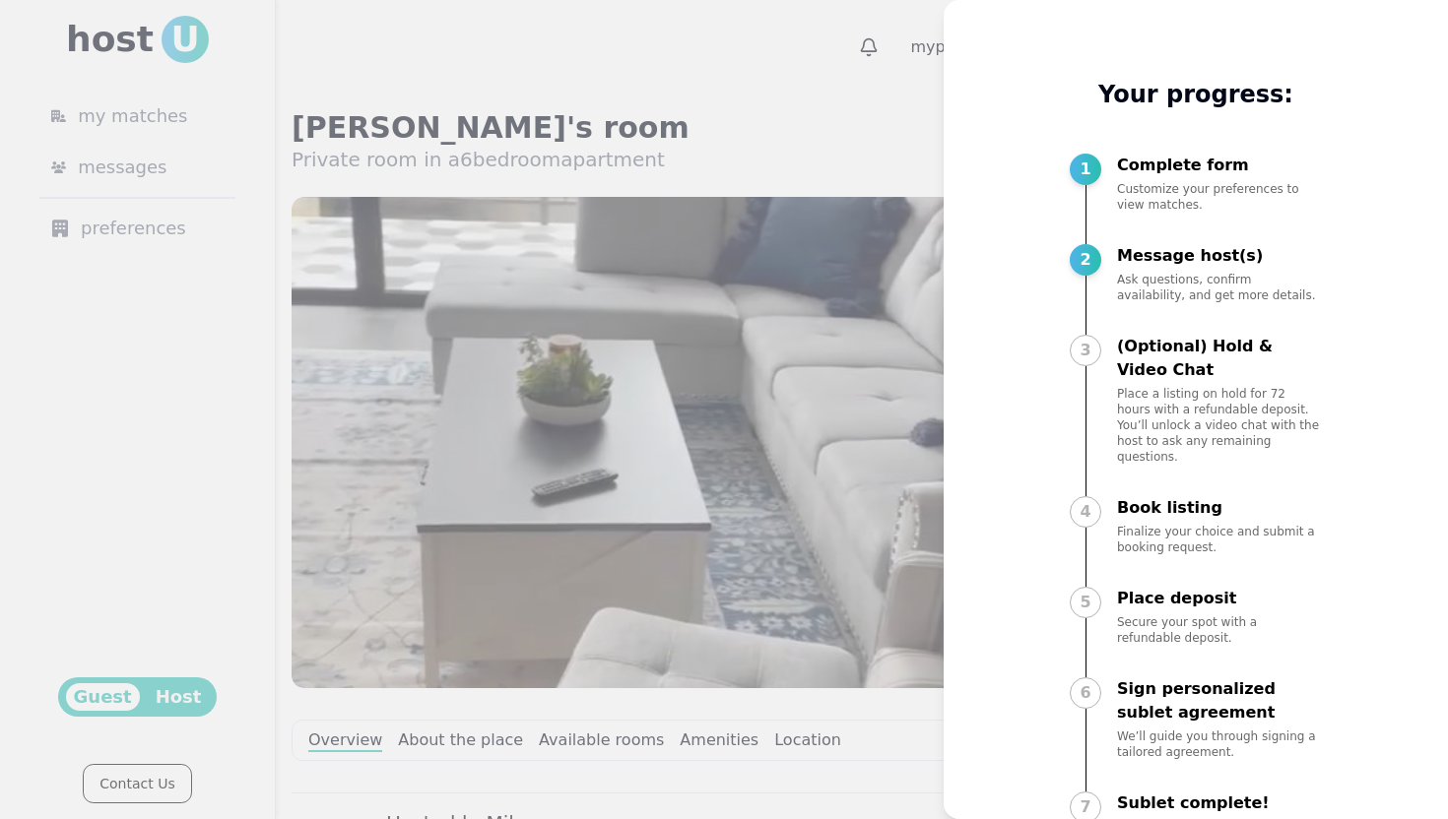
click at [854, 133] on div at bounding box center [724, 409] width 1448 height 819
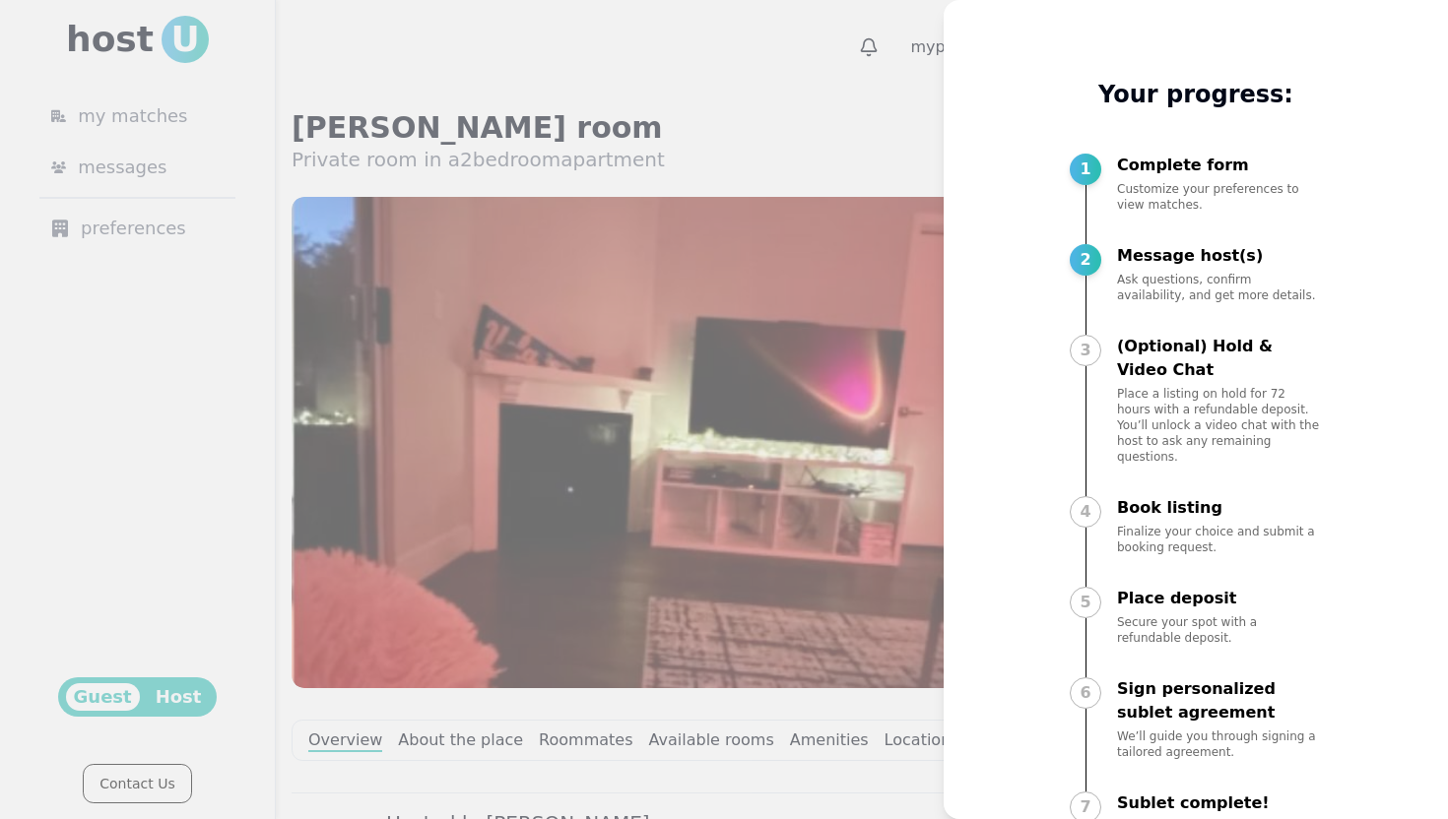
click at [838, 92] on div at bounding box center [724, 409] width 1448 height 819
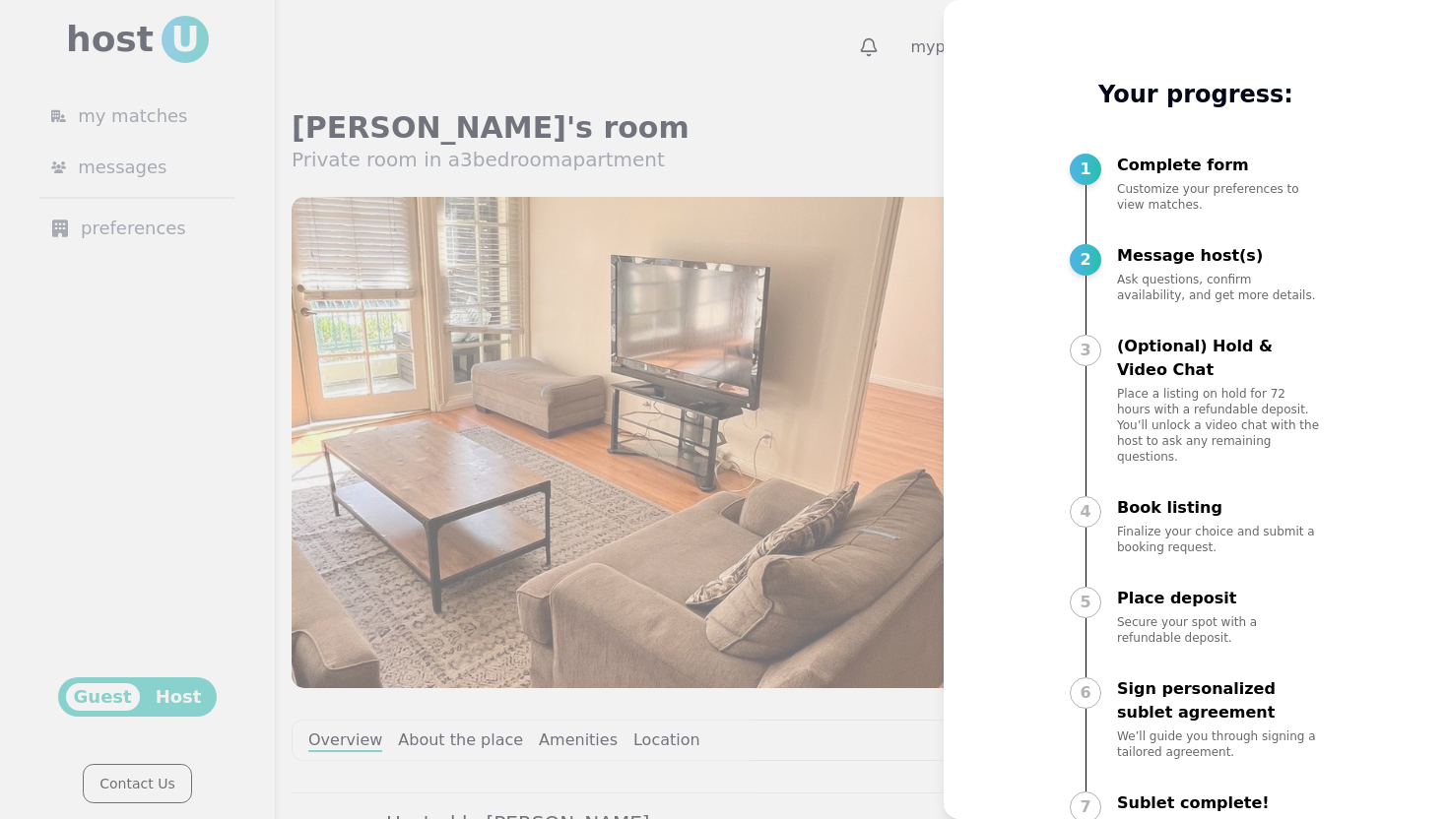
click at [886, 169] on div at bounding box center [724, 409] width 1448 height 819
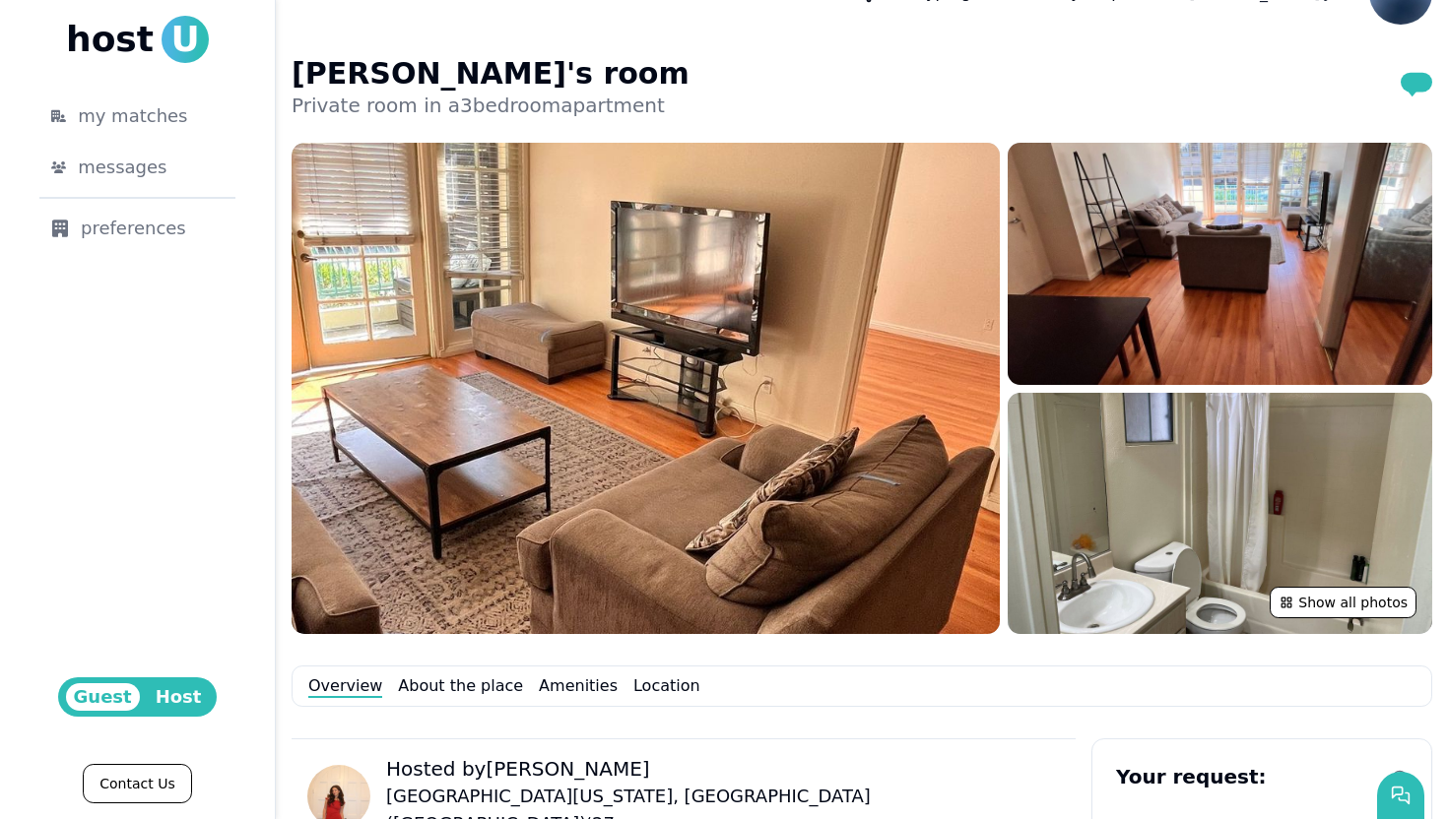
scroll to position [52, 0]
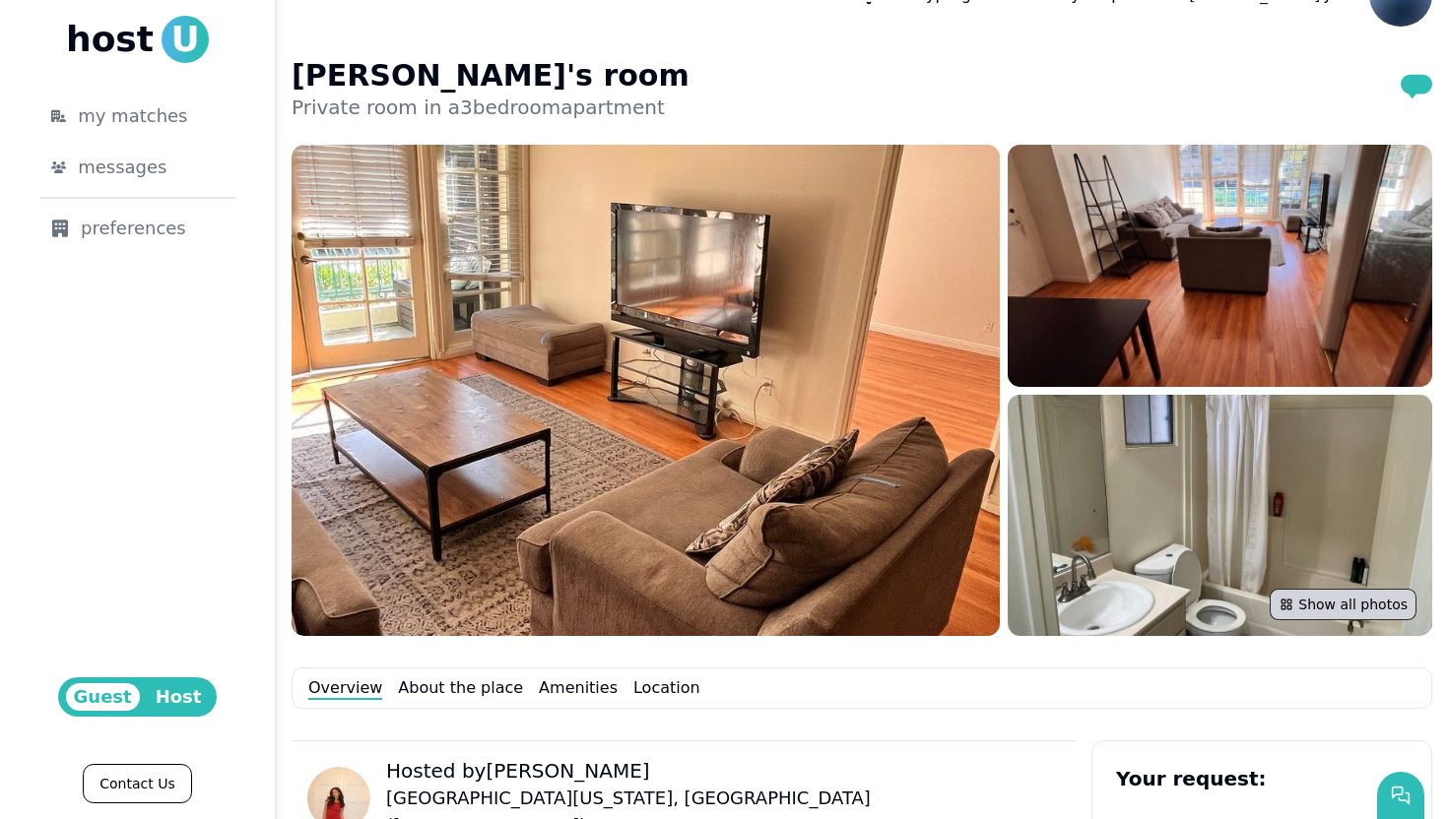
click at [1323, 597] on button "Show all photos" at bounding box center [1342, 605] width 147 height 32
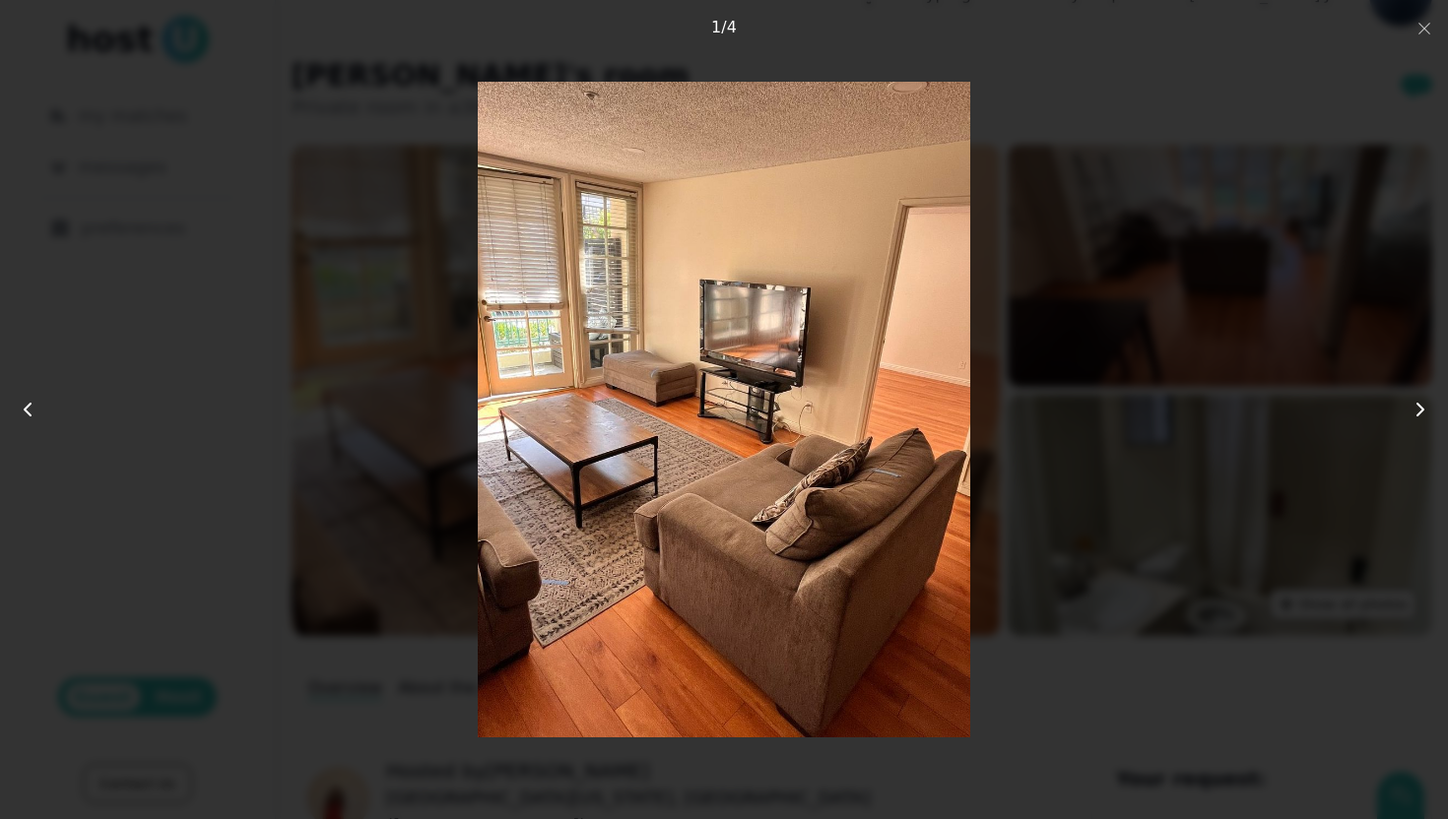
click at [1424, 411] on icon at bounding box center [1420, 410] width 24 height 24
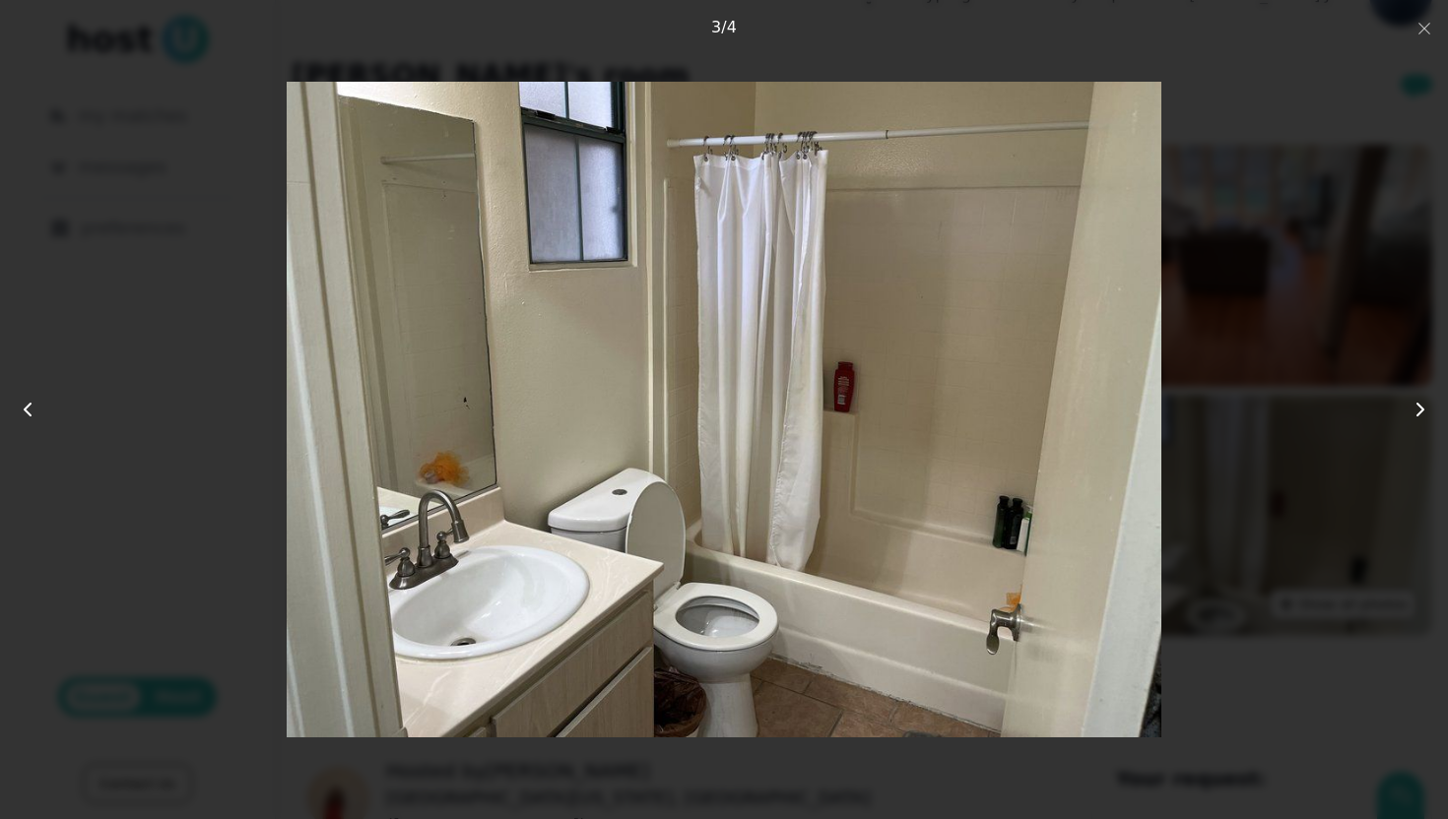
click at [1424, 411] on icon at bounding box center [1420, 410] width 24 height 24
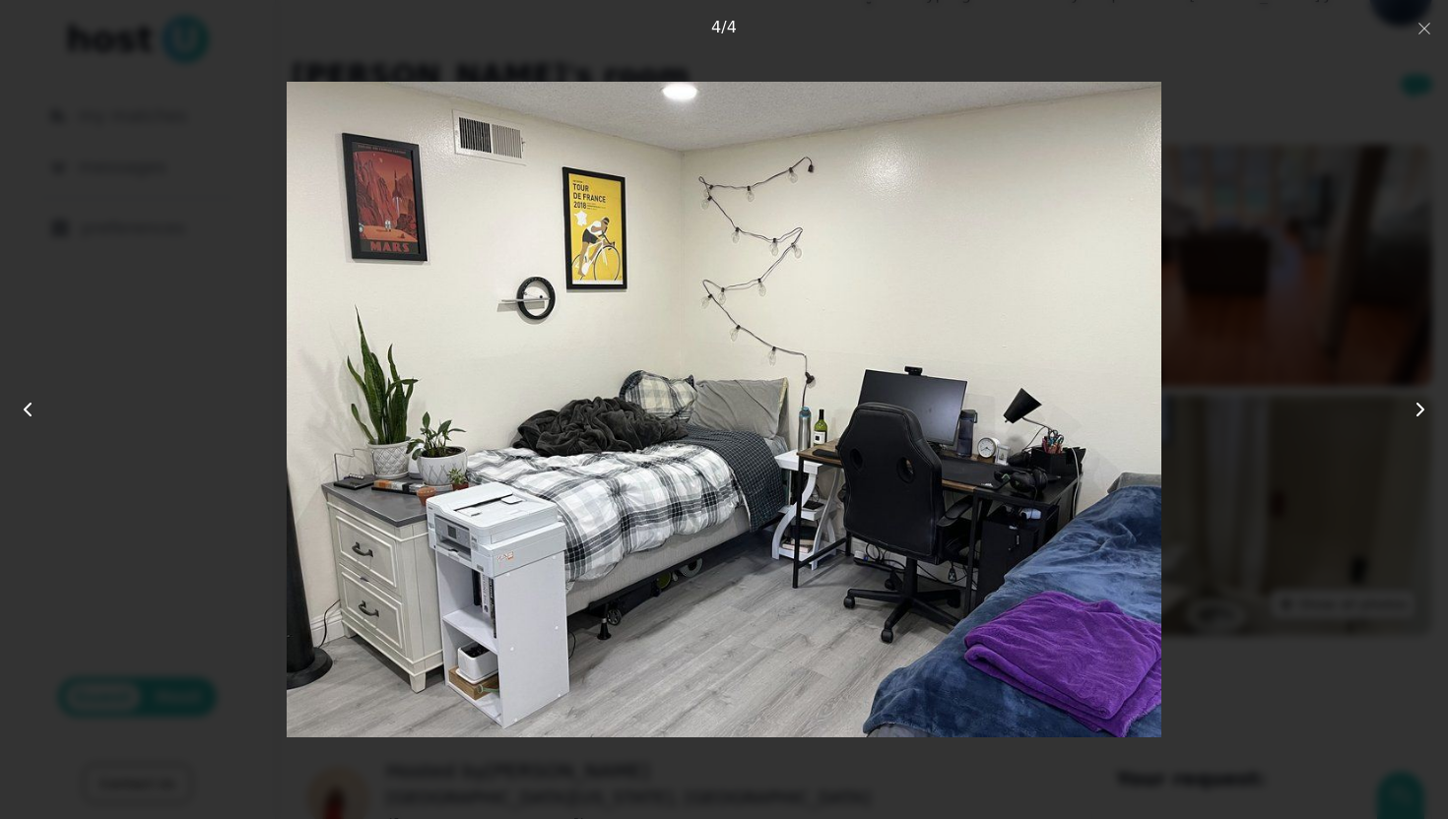
click at [1424, 411] on icon at bounding box center [1420, 410] width 24 height 24
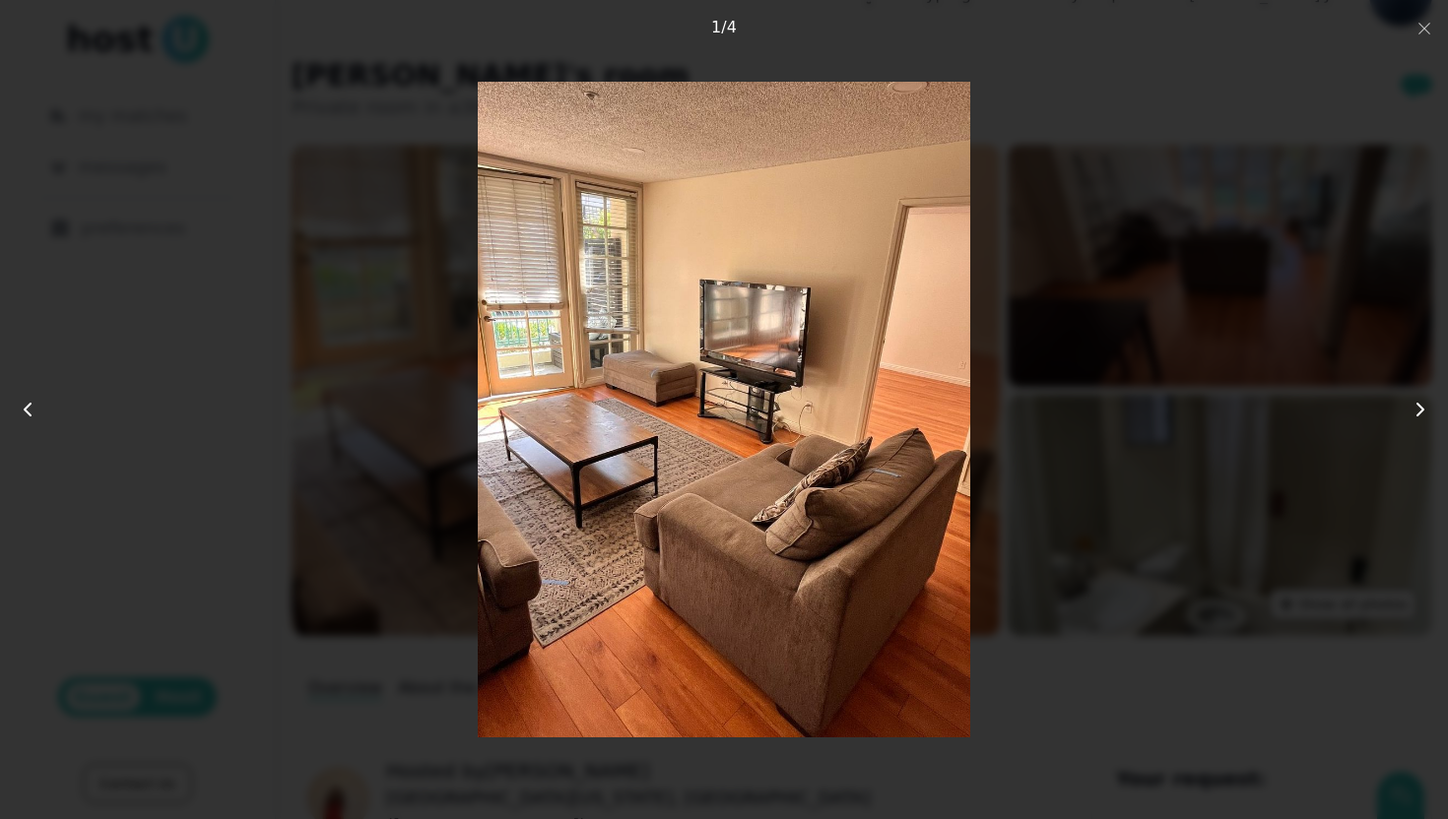
click at [1424, 411] on icon at bounding box center [1420, 410] width 24 height 24
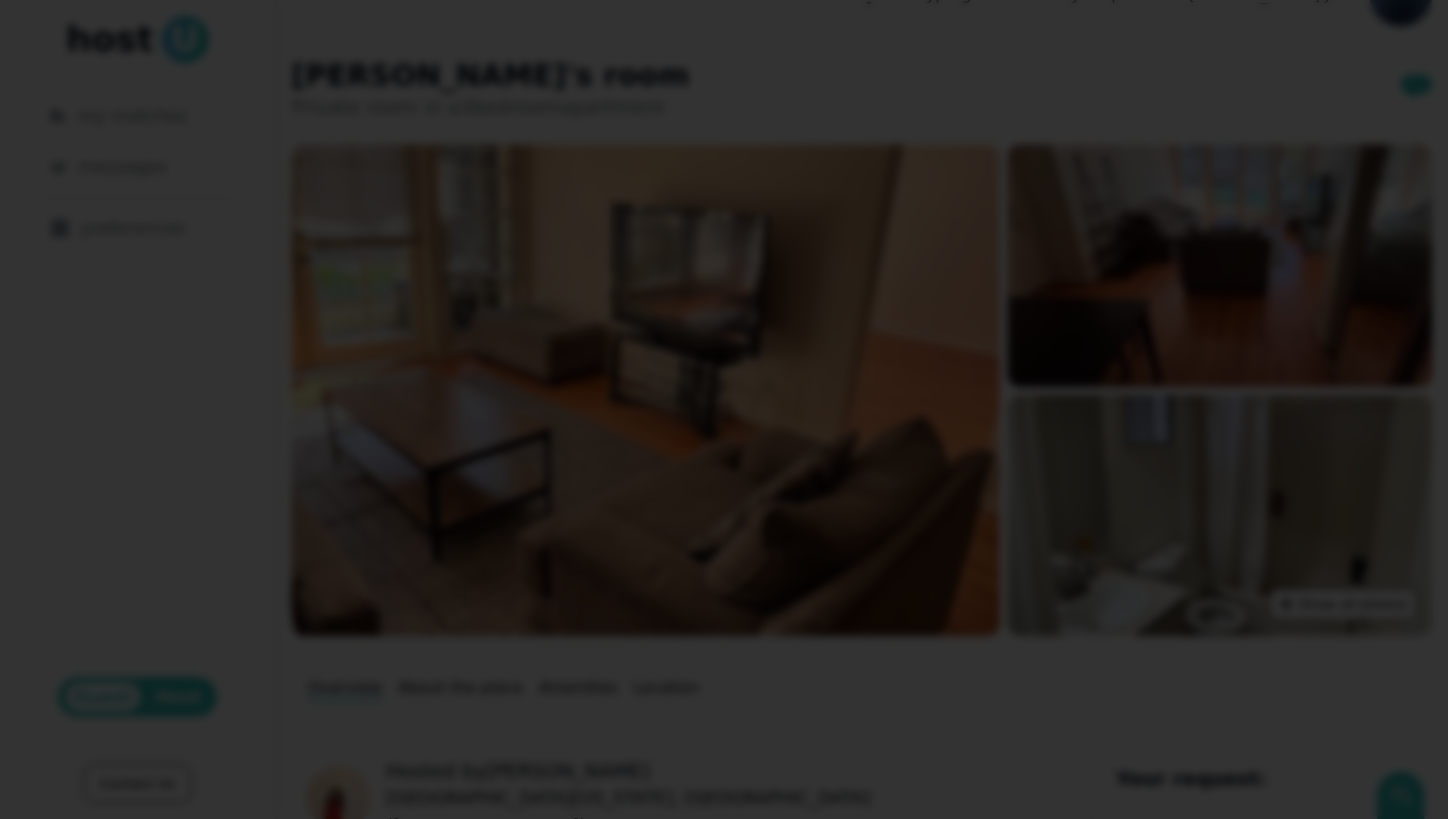
click at [1432, 26] on div at bounding box center [724, 409] width 1448 height 819
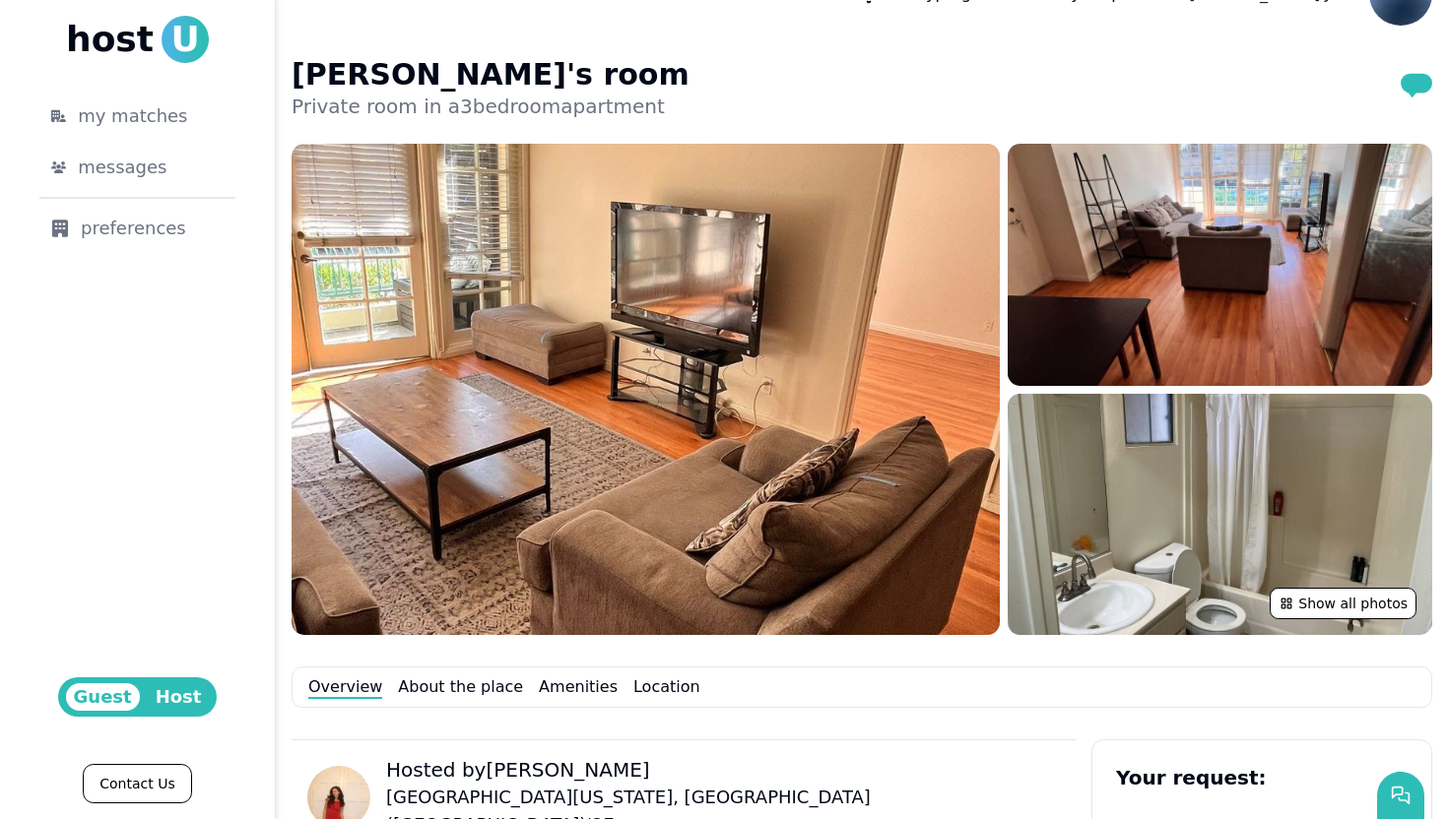
scroll to position [0, 0]
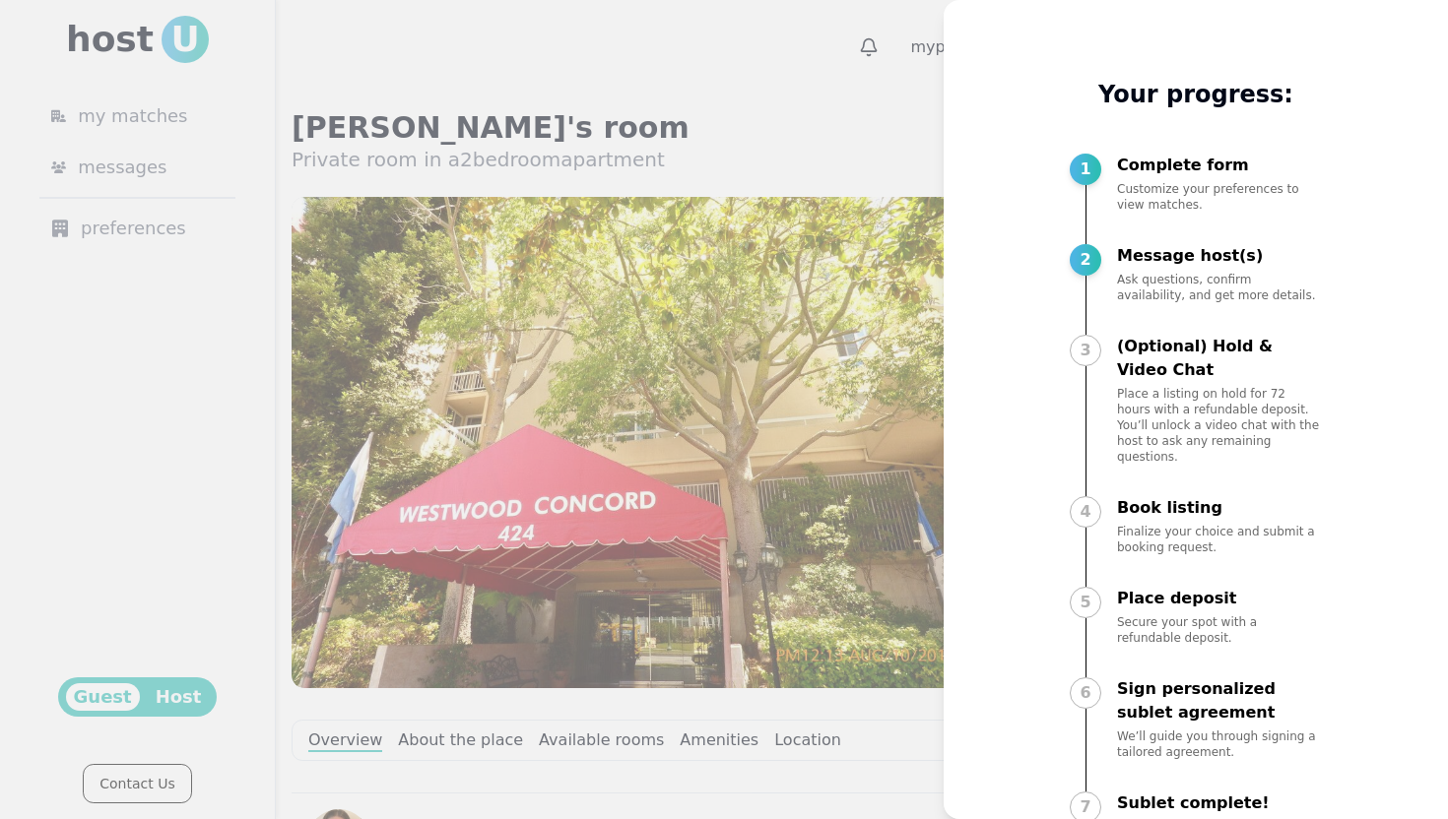
click at [793, 73] on div at bounding box center [724, 409] width 1448 height 819
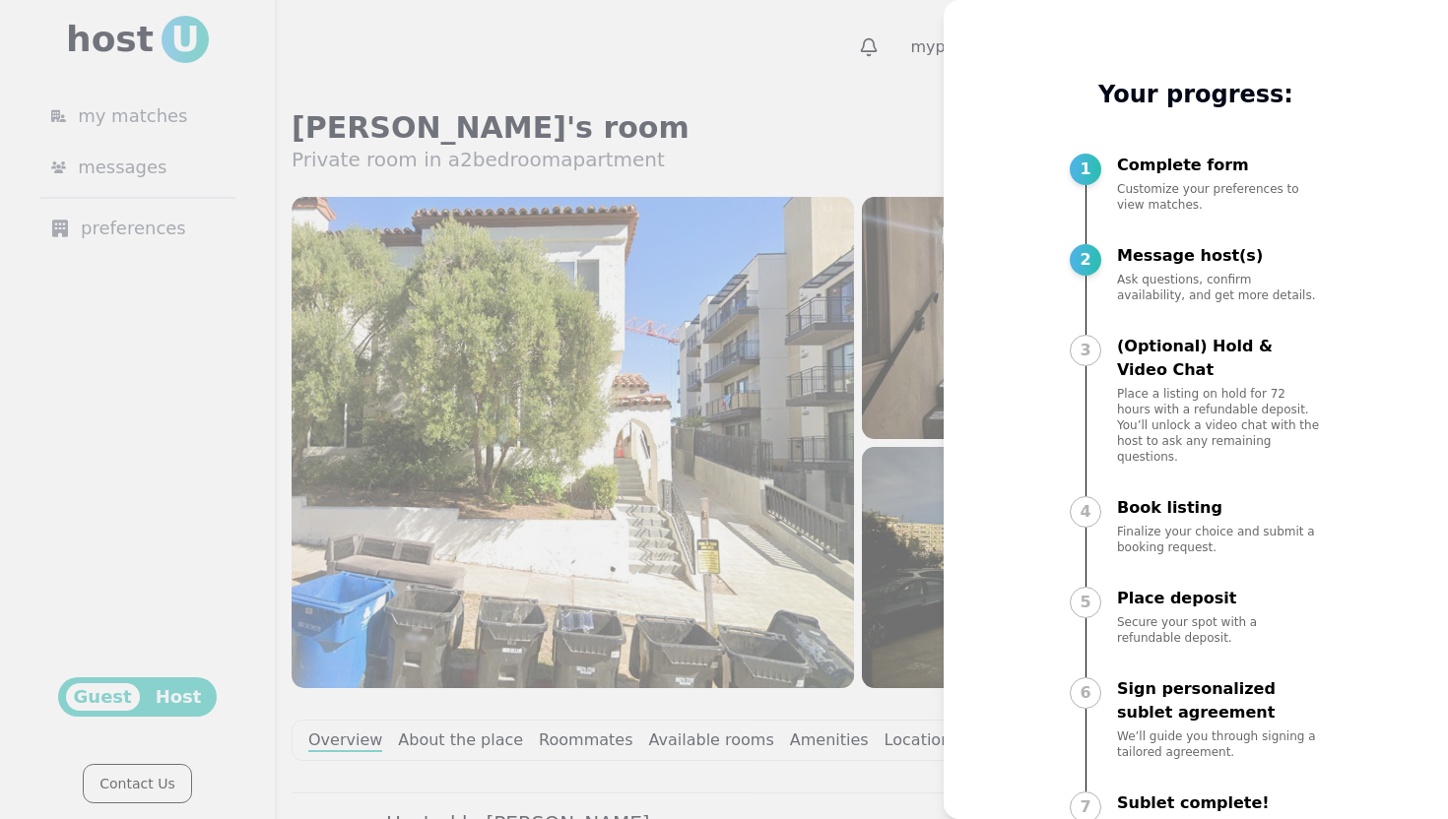
click at [833, 97] on div at bounding box center [724, 409] width 1448 height 819
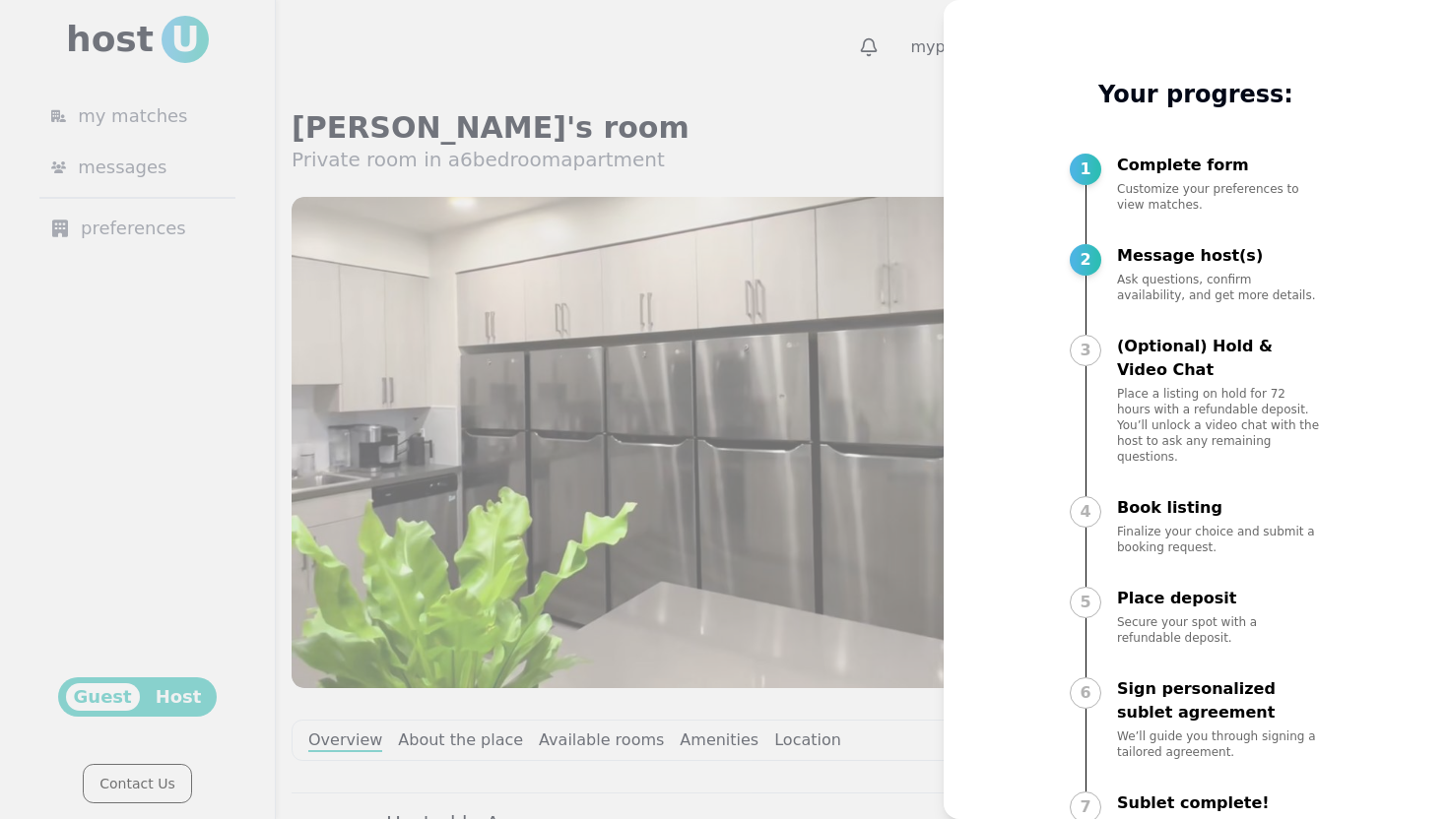
click at [782, 97] on div at bounding box center [724, 409] width 1448 height 819
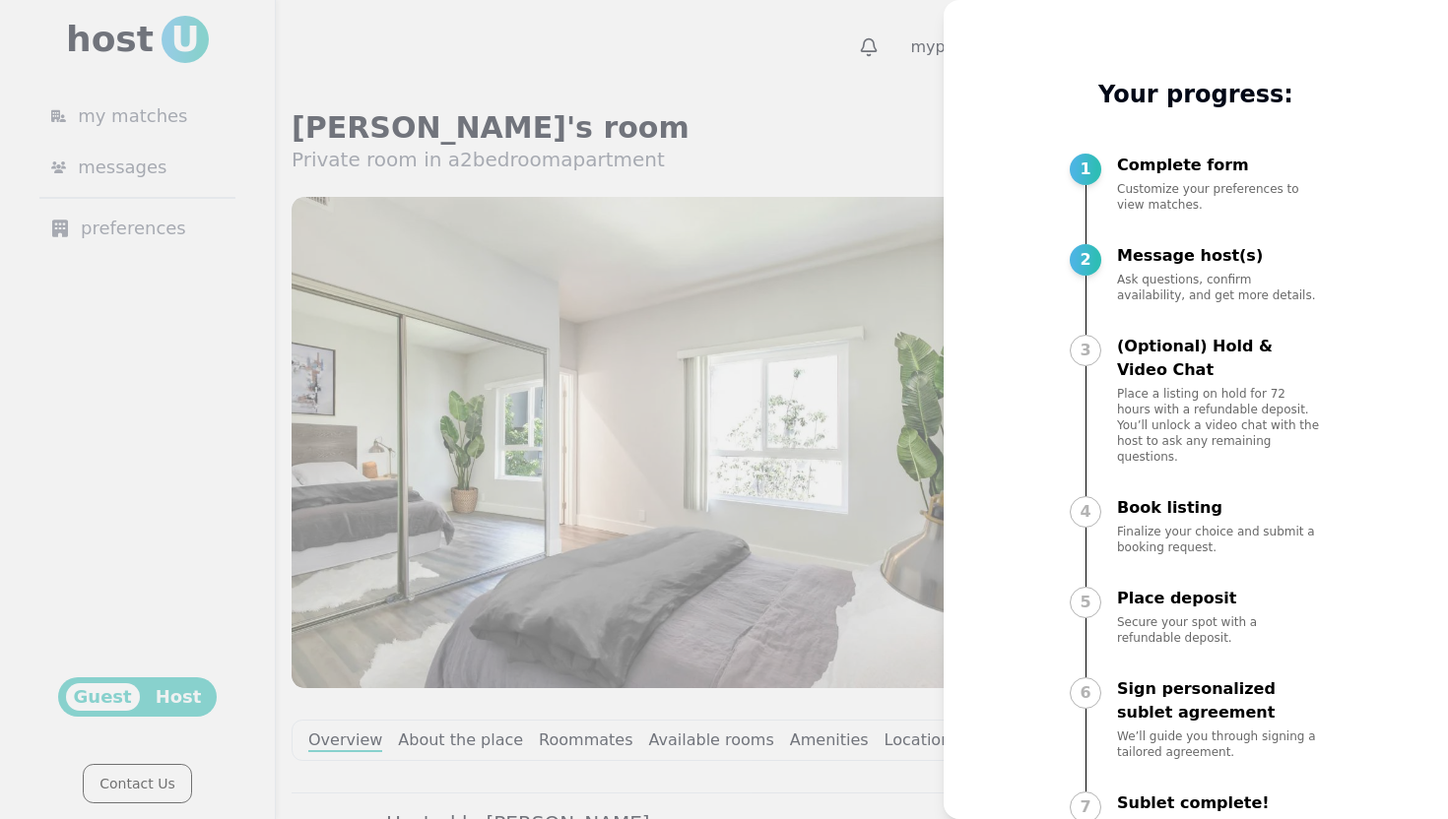
click at [810, 123] on div at bounding box center [724, 409] width 1448 height 819
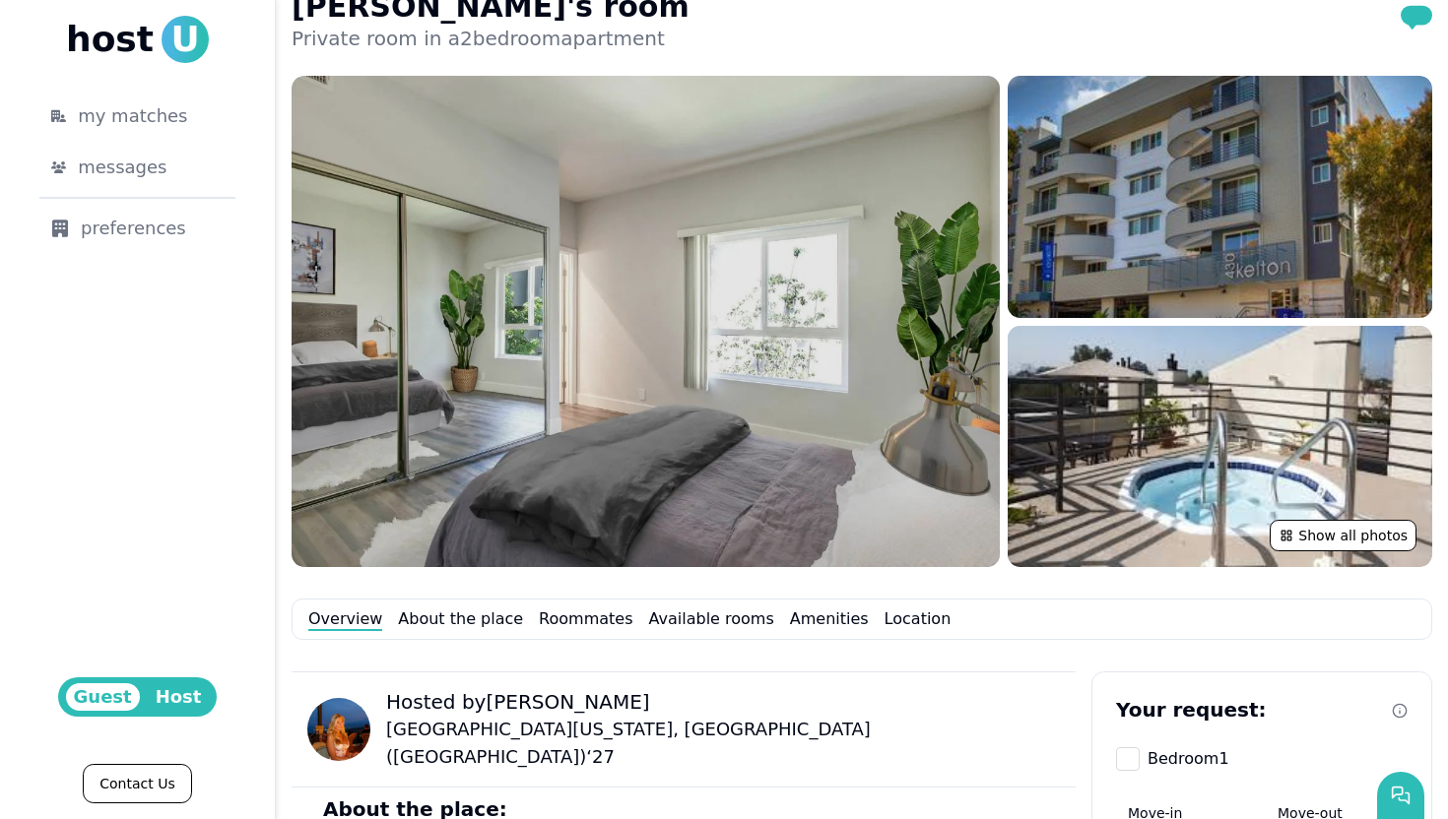
scroll to position [116, 0]
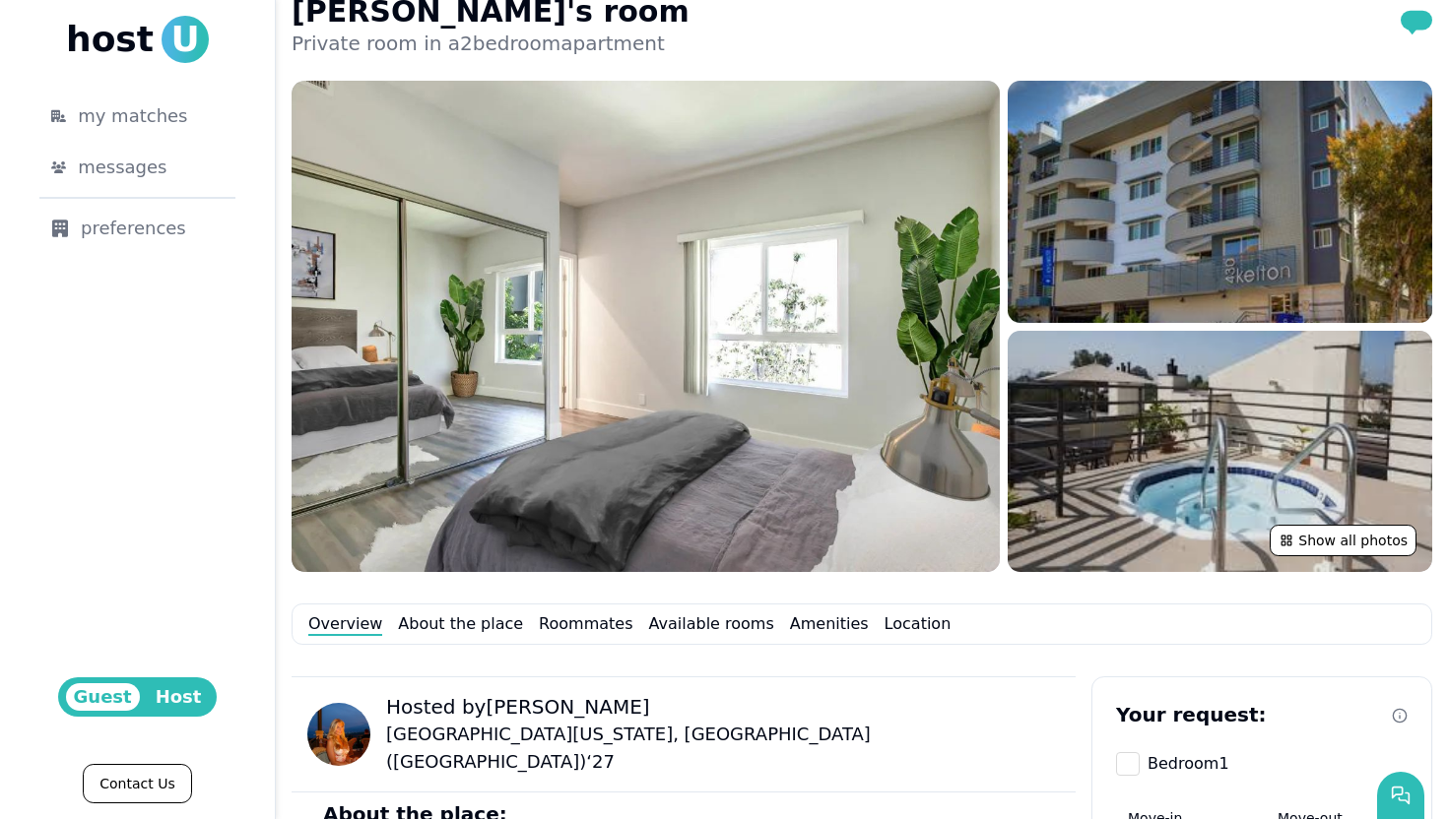
click at [1369, 524] on img at bounding box center [1219, 452] width 424 height 242
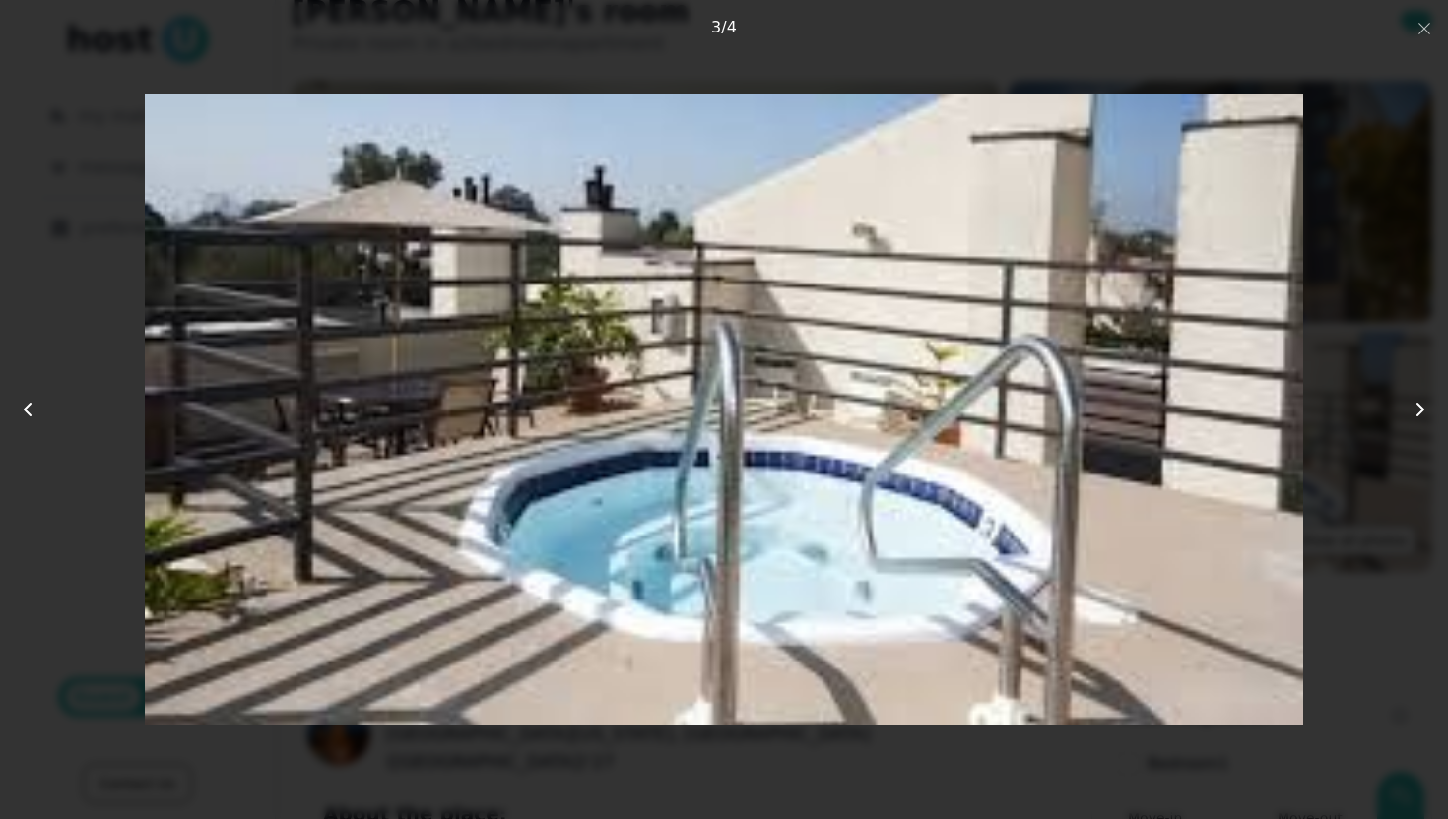
click at [1421, 412] on use at bounding box center [1420, 410] width 6 height 12
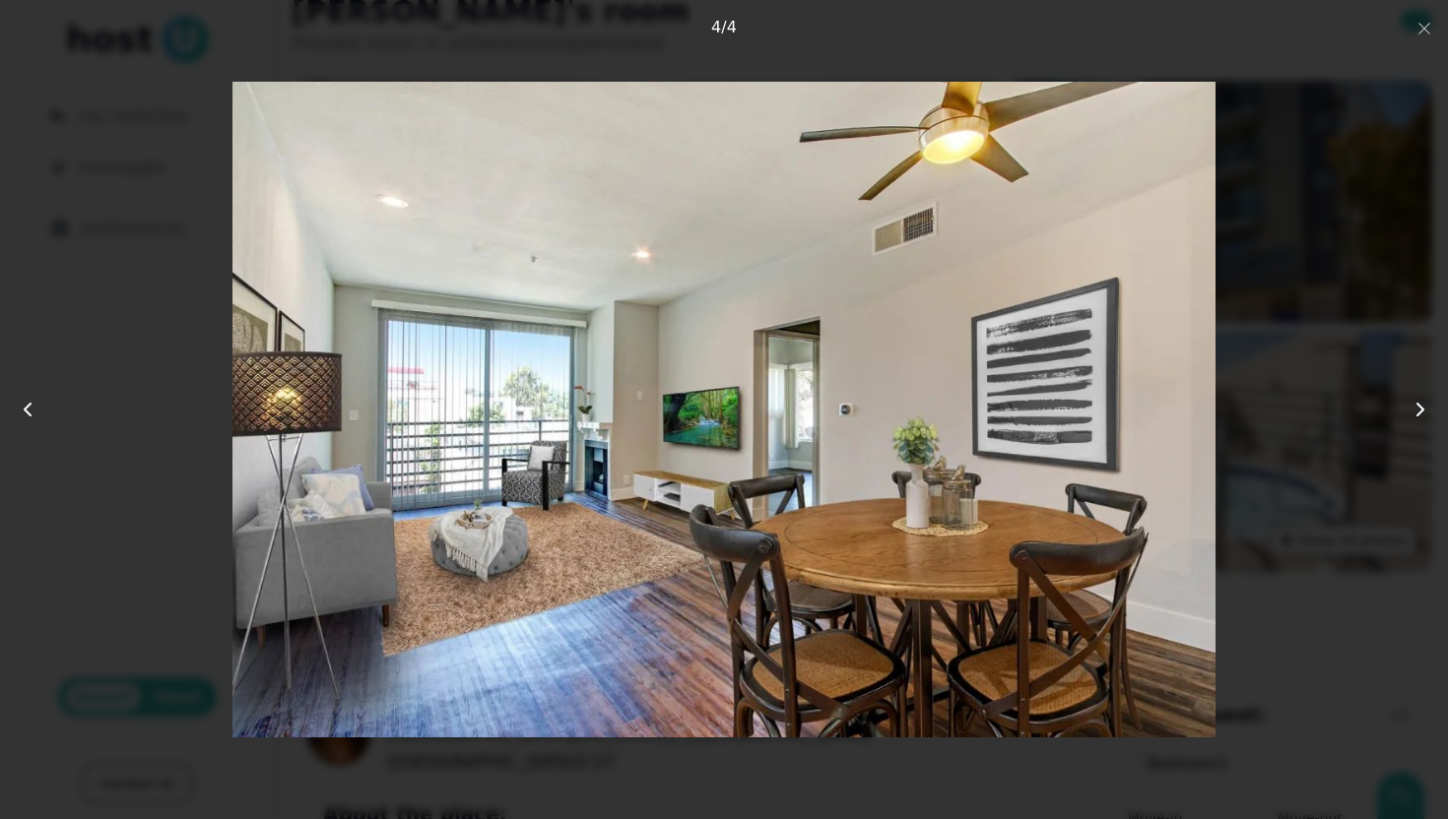
click at [1421, 412] on use at bounding box center [1420, 410] width 6 height 12
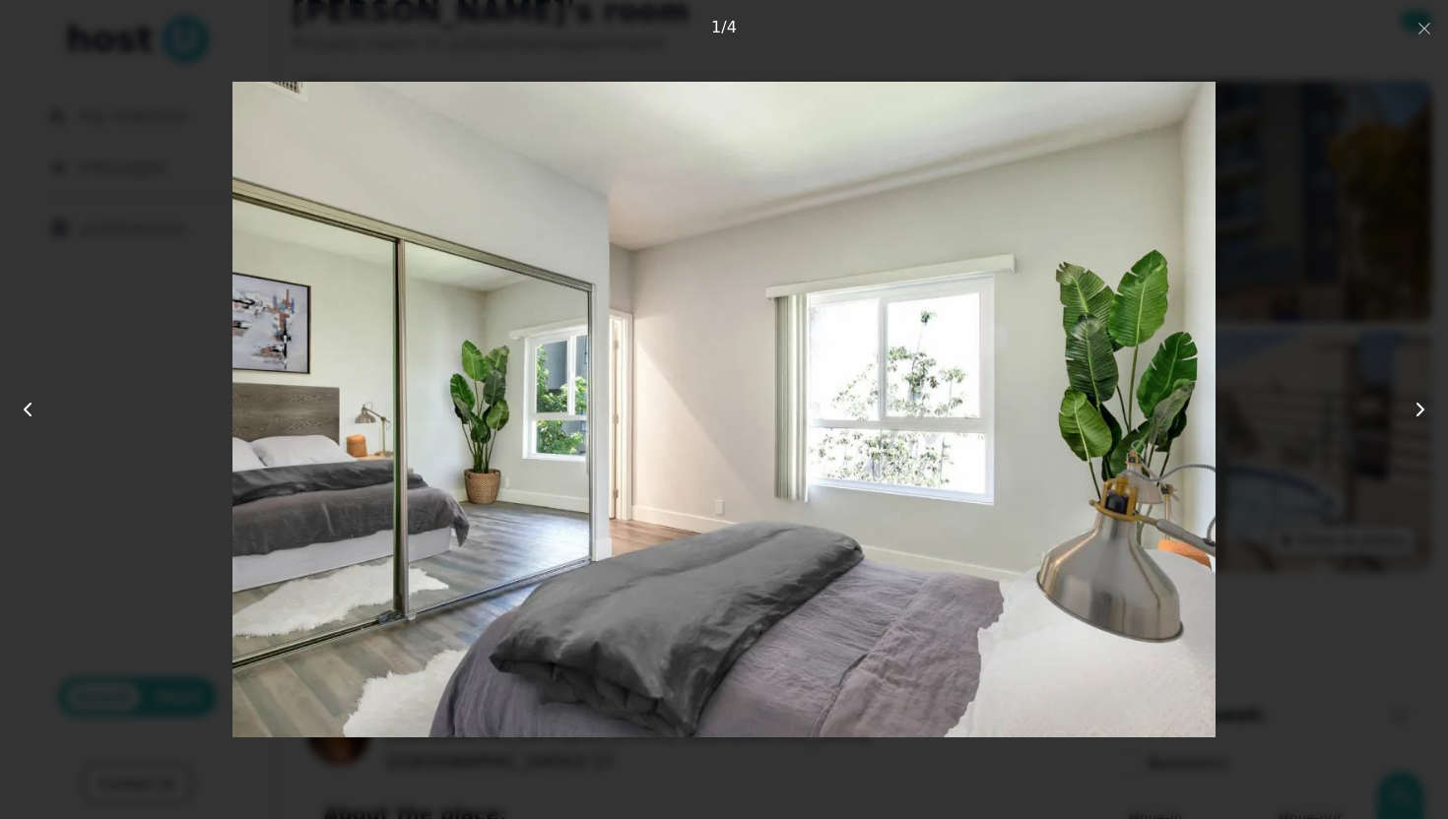
click at [1421, 412] on use at bounding box center [1420, 410] width 6 height 12
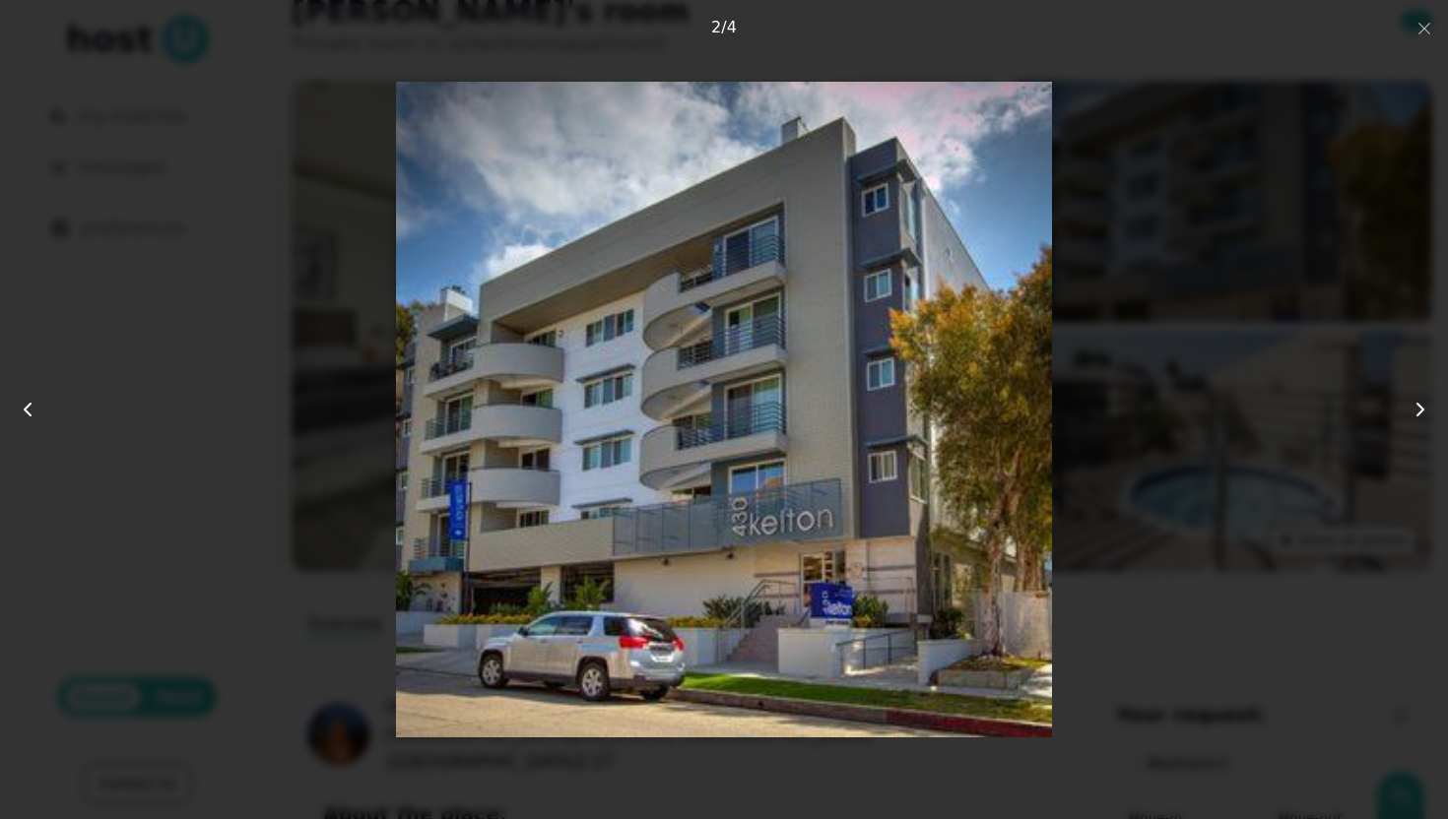
click at [1421, 412] on use at bounding box center [1420, 410] width 6 height 12
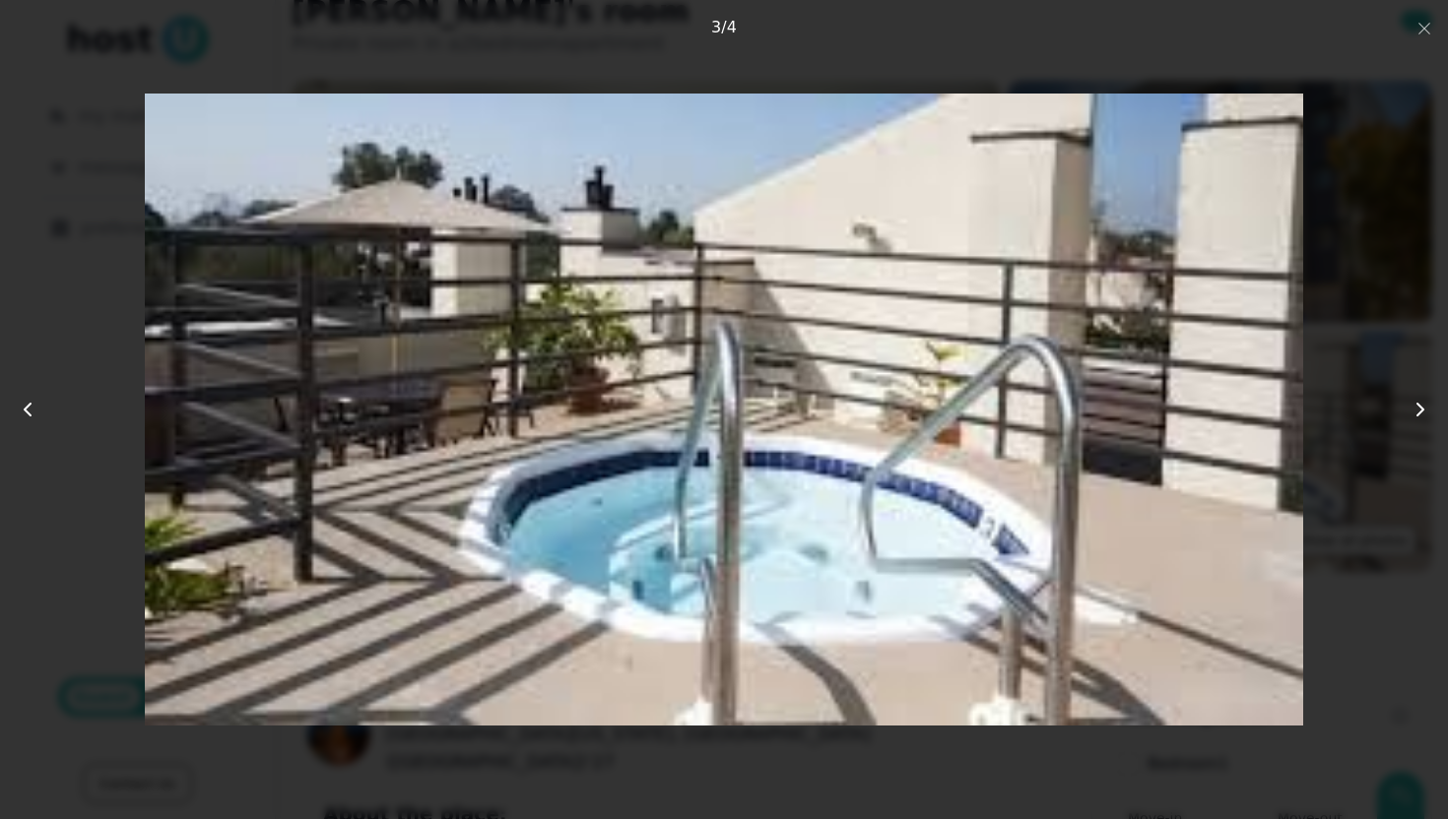
click at [1421, 412] on use at bounding box center [1420, 410] width 6 height 12
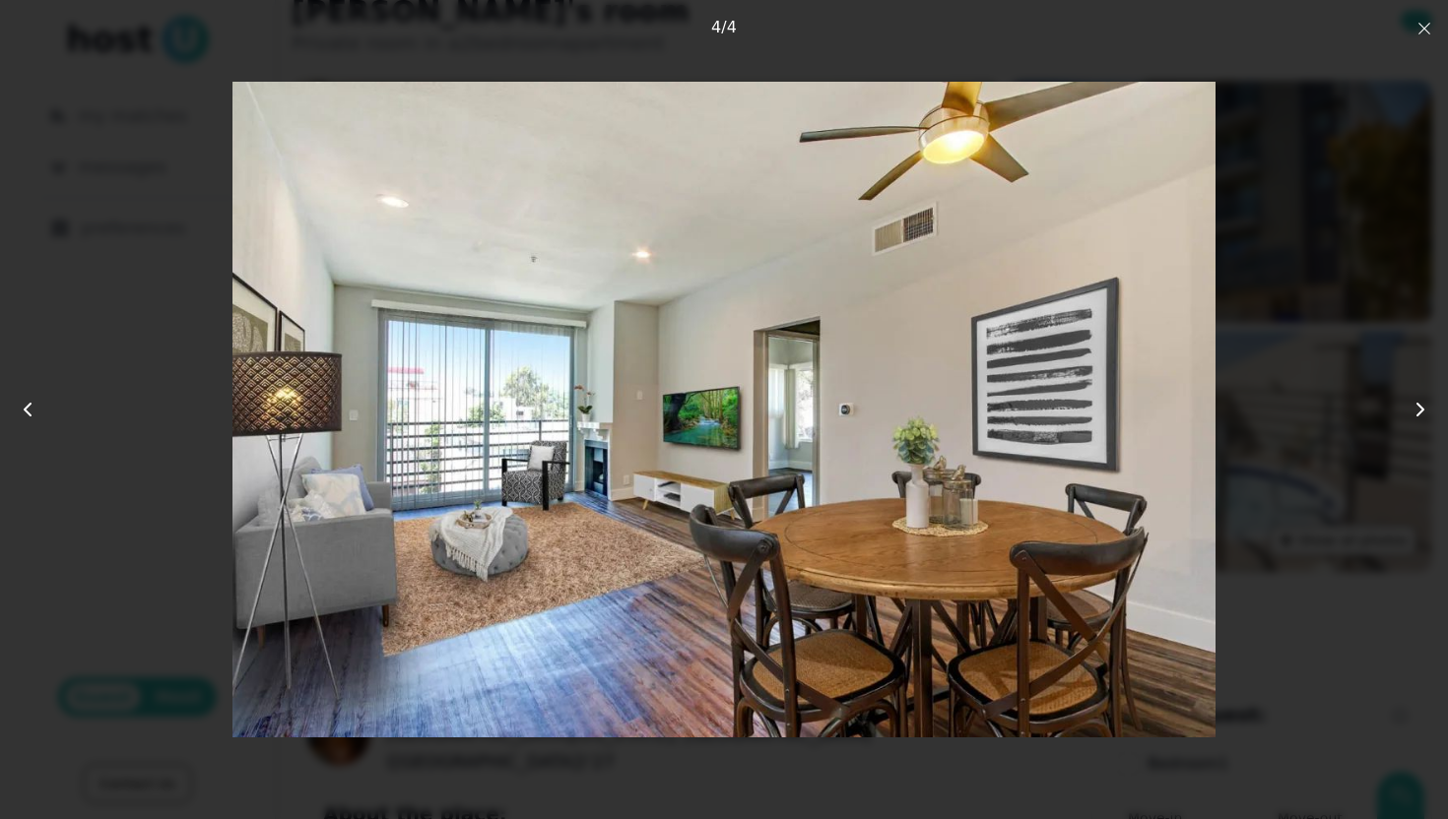
click at [1425, 23] on icon "button" at bounding box center [1424, 29] width 16 height 16
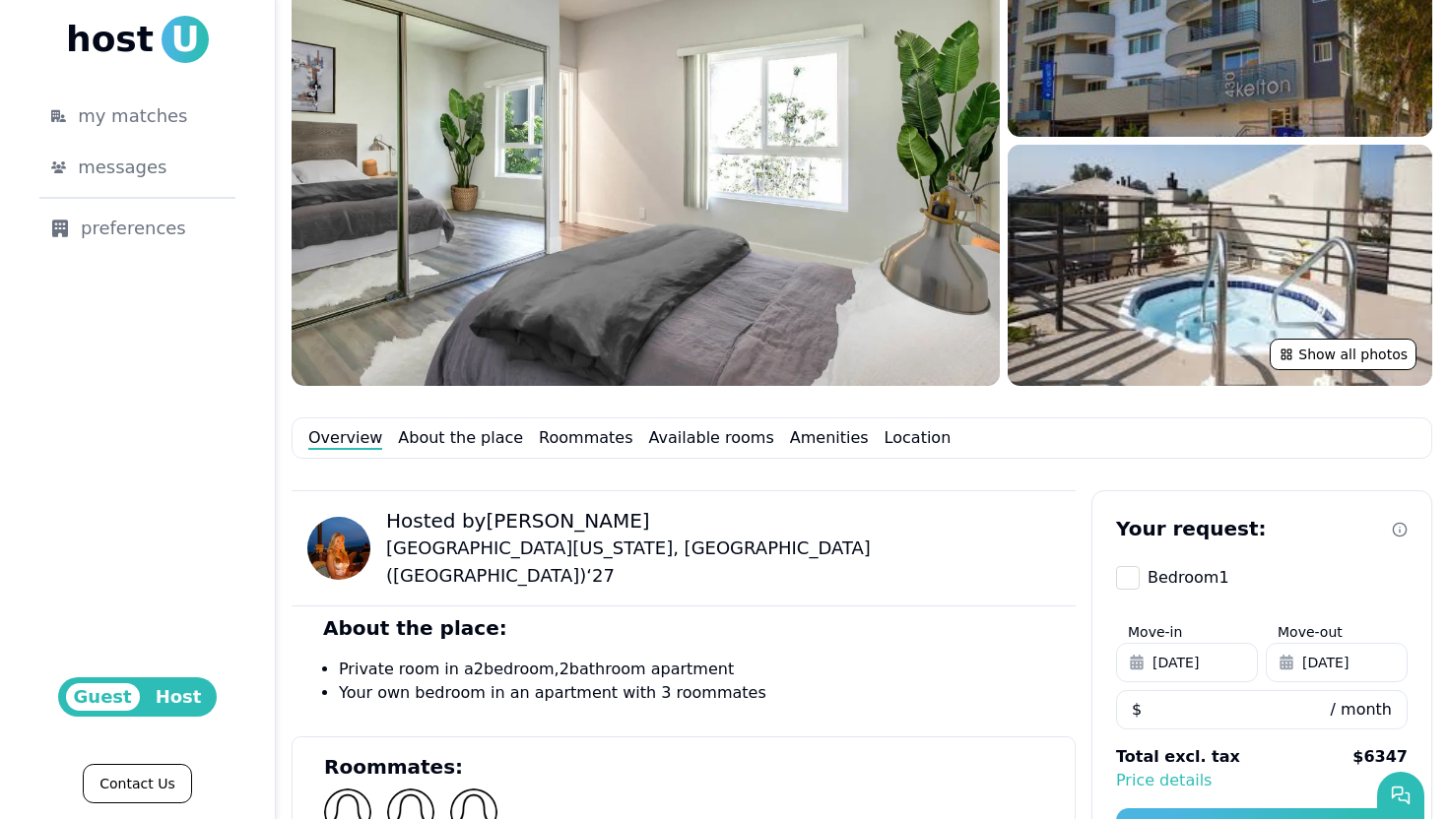
scroll to position [0, 0]
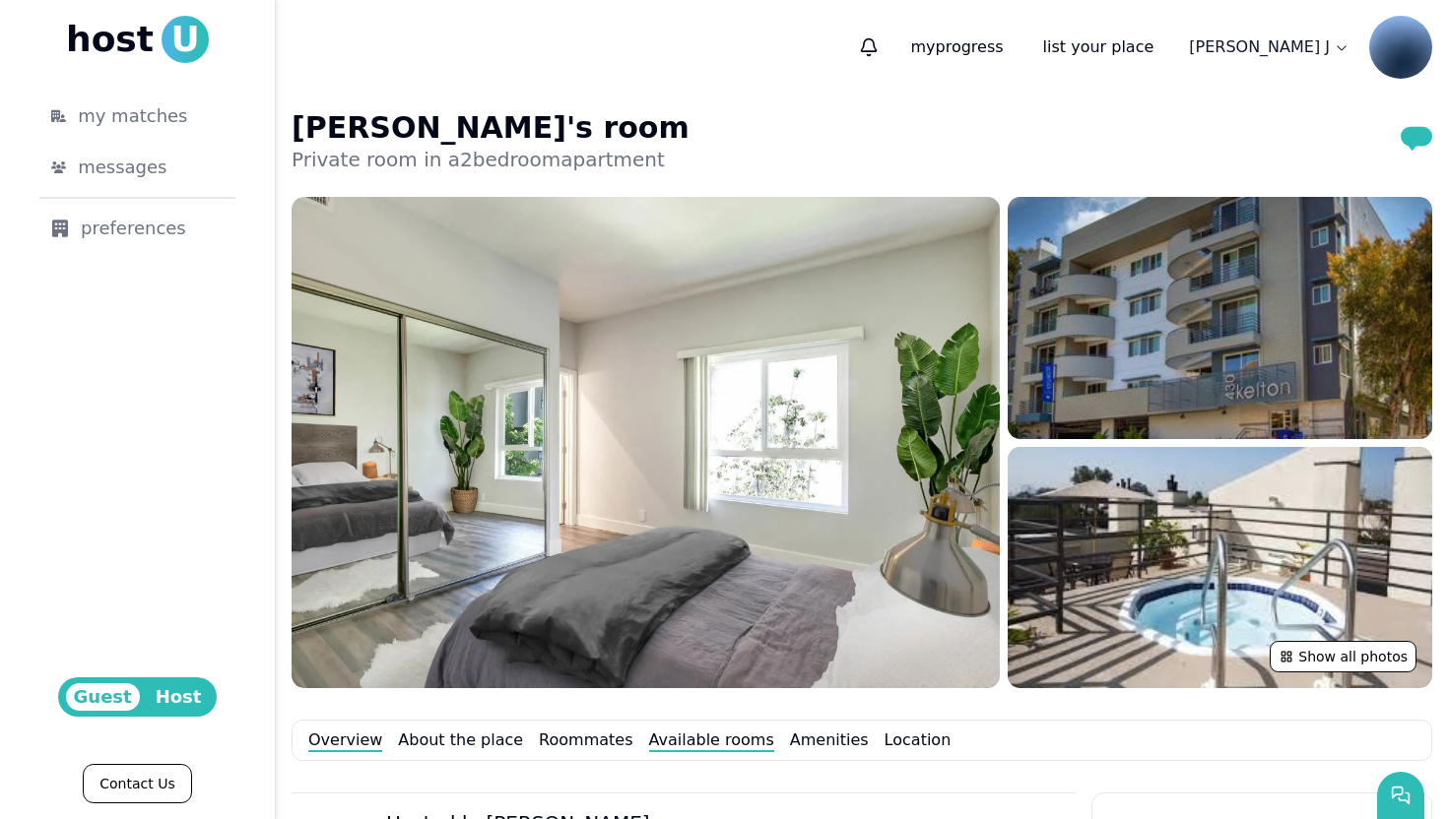
click at [661, 732] on link "Available rooms" at bounding box center [711, 741] width 125 height 24
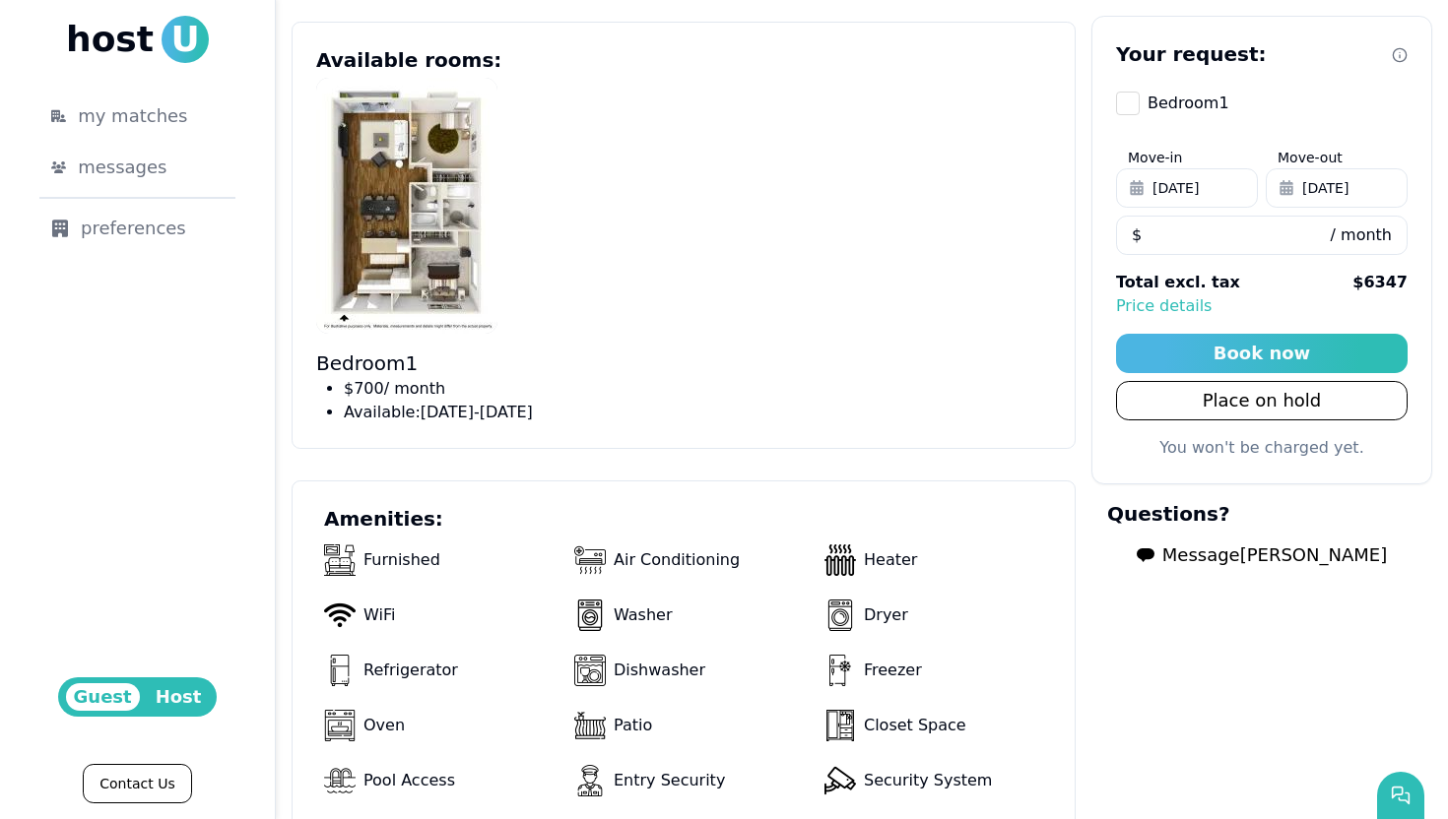
scroll to position [1167, 0]
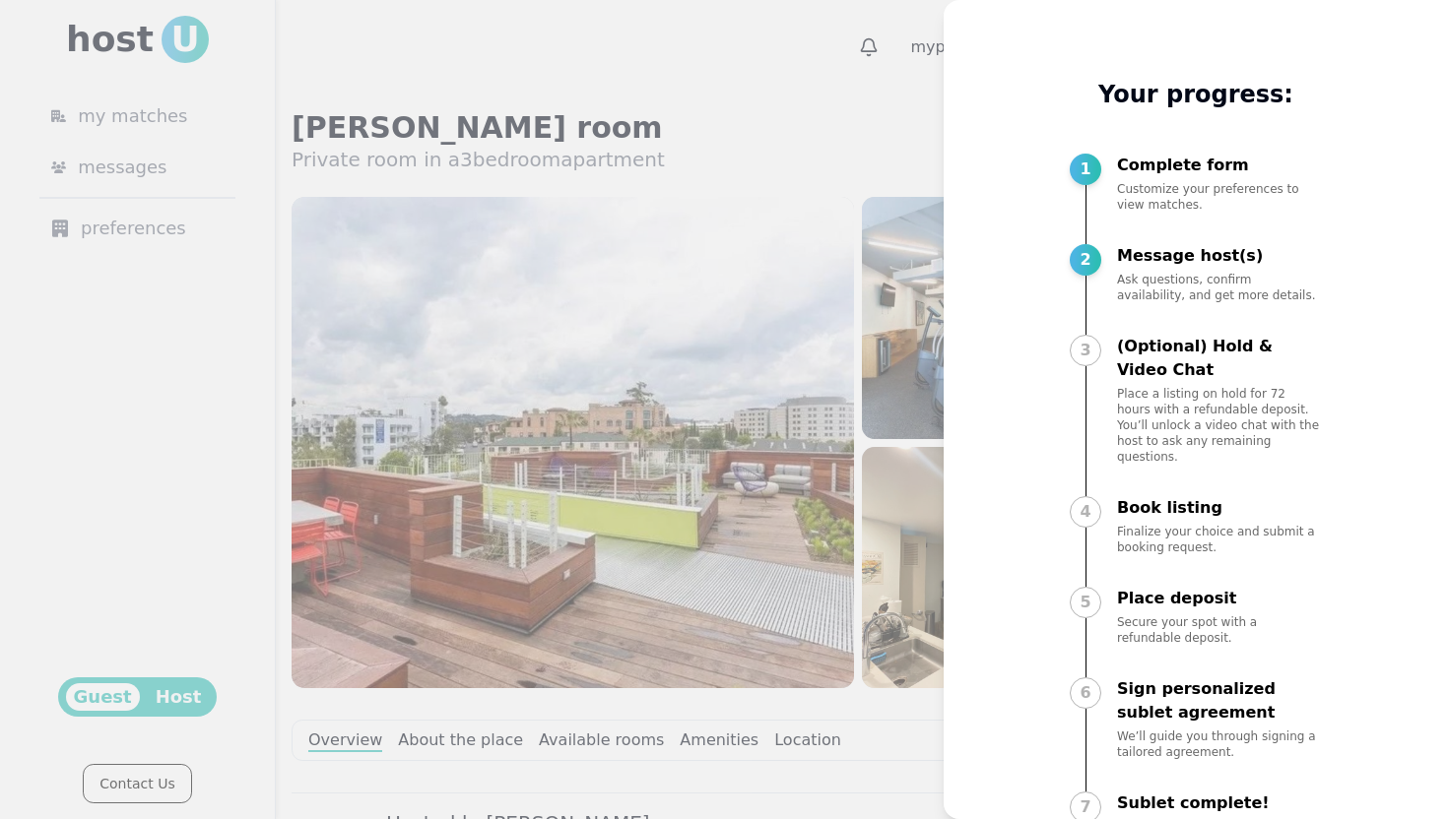
click at [775, 135] on div at bounding box center [724, 409] width 1448 height 819
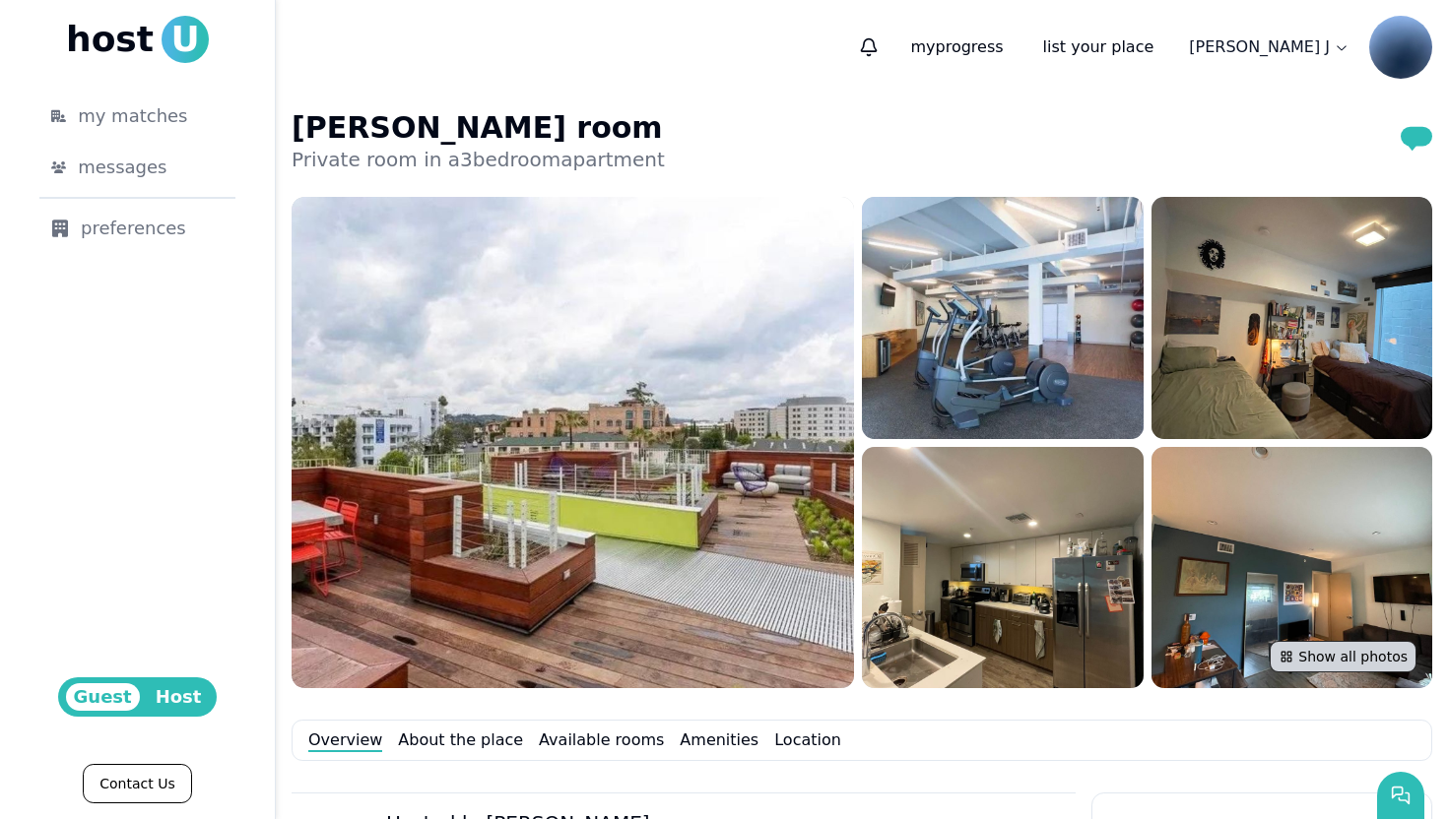
click at [1331, 653] on button "Show all photos" at bounding box center [1342, 657] width 147 height 32
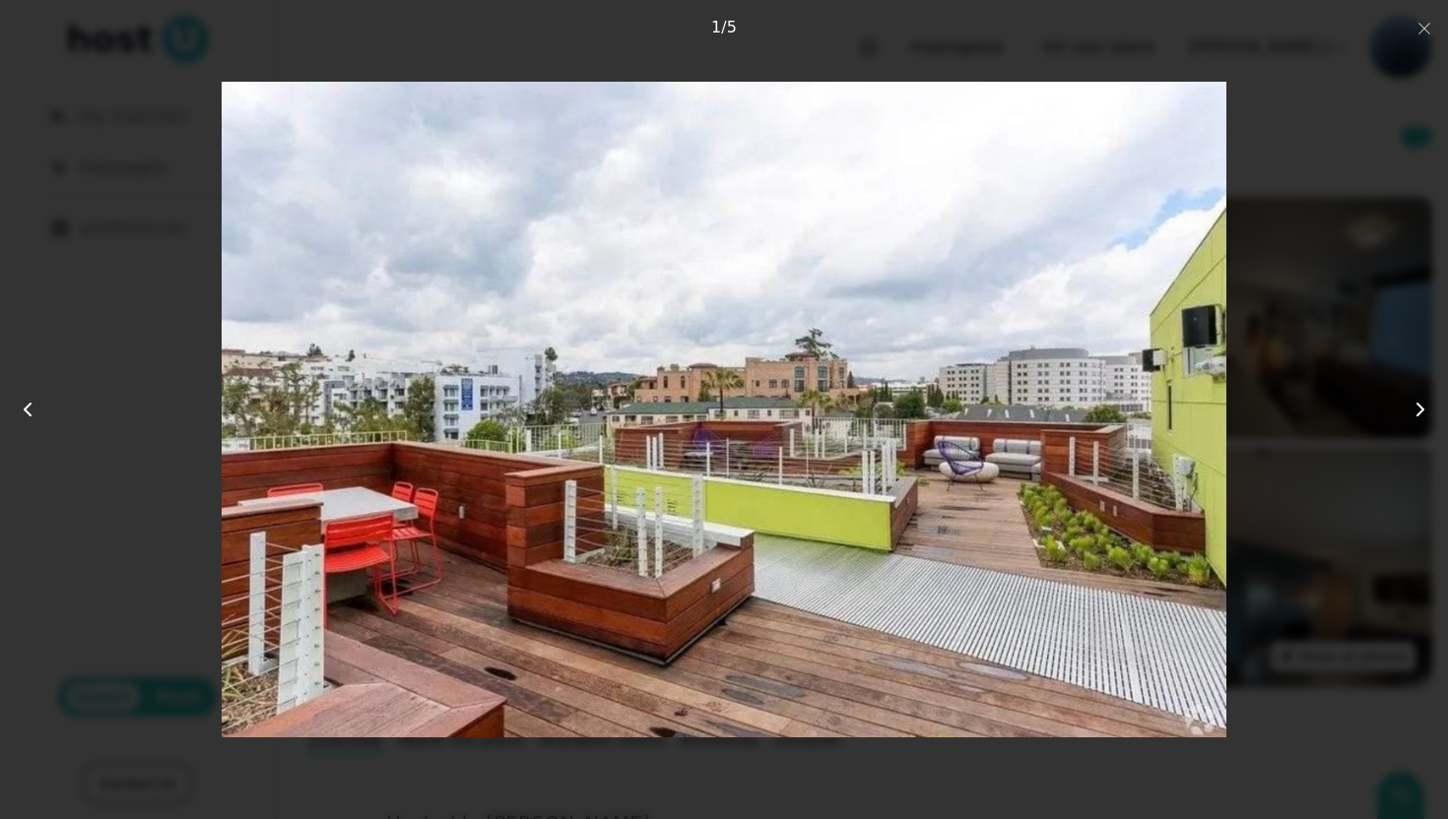
click at [1418, 409] on icon at bounding box center [1420, 410] width 24 height 24
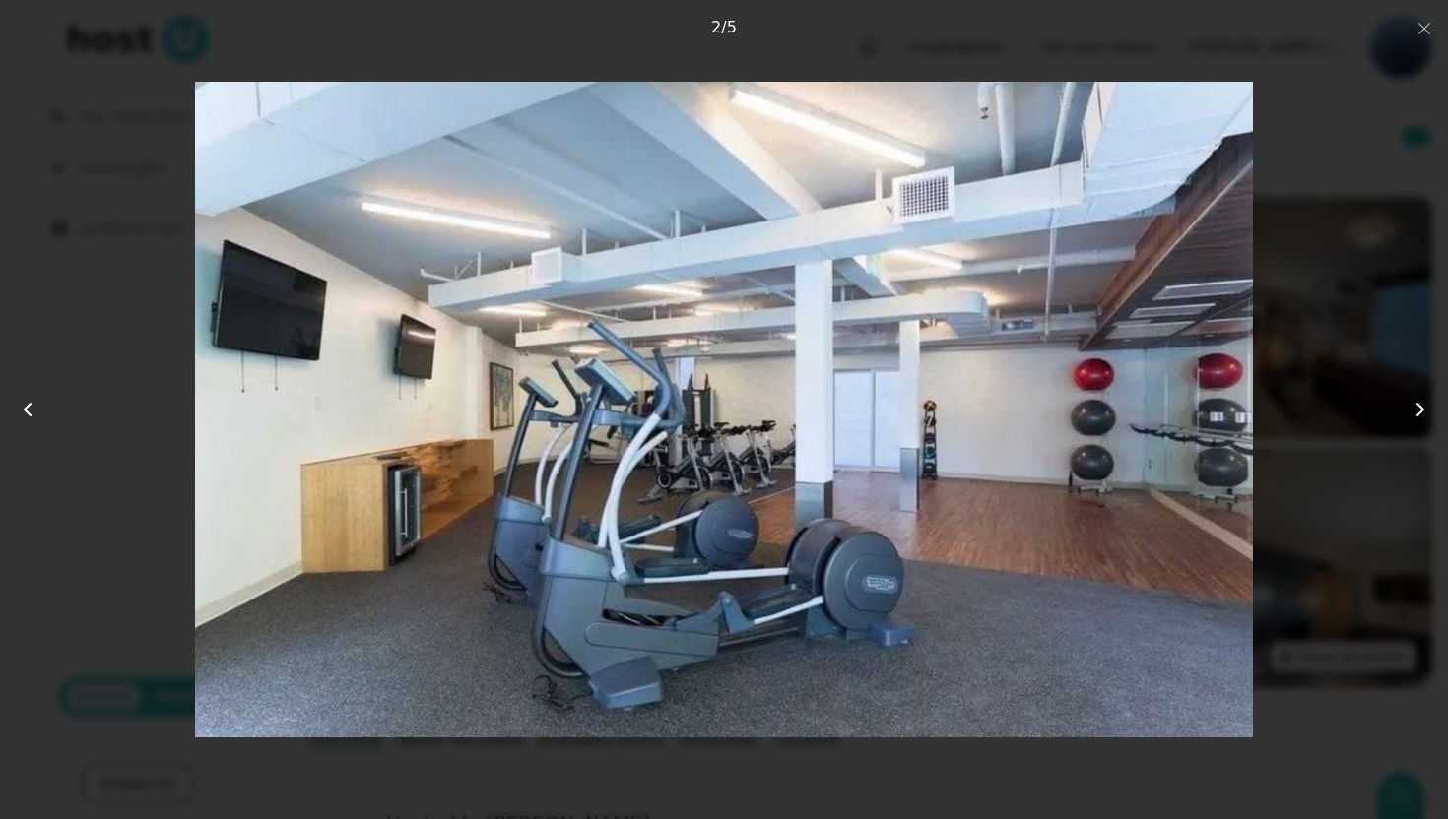
click at [1418, 409] on icon at bounding box center [1420, 410] width 24 height 24
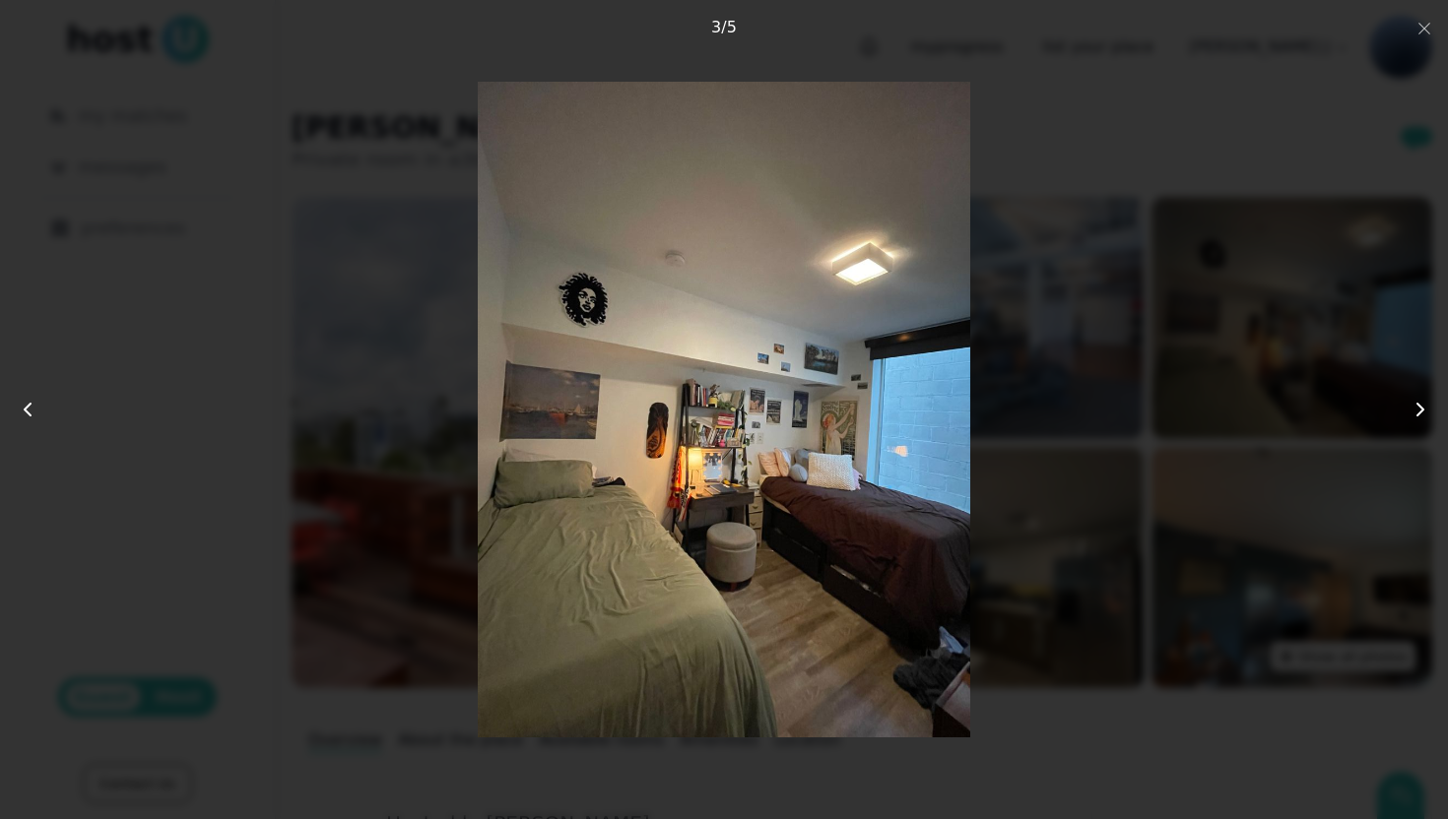
click at [1418, 409] on icon at bounding box center [1420, 410] width 24 height 24
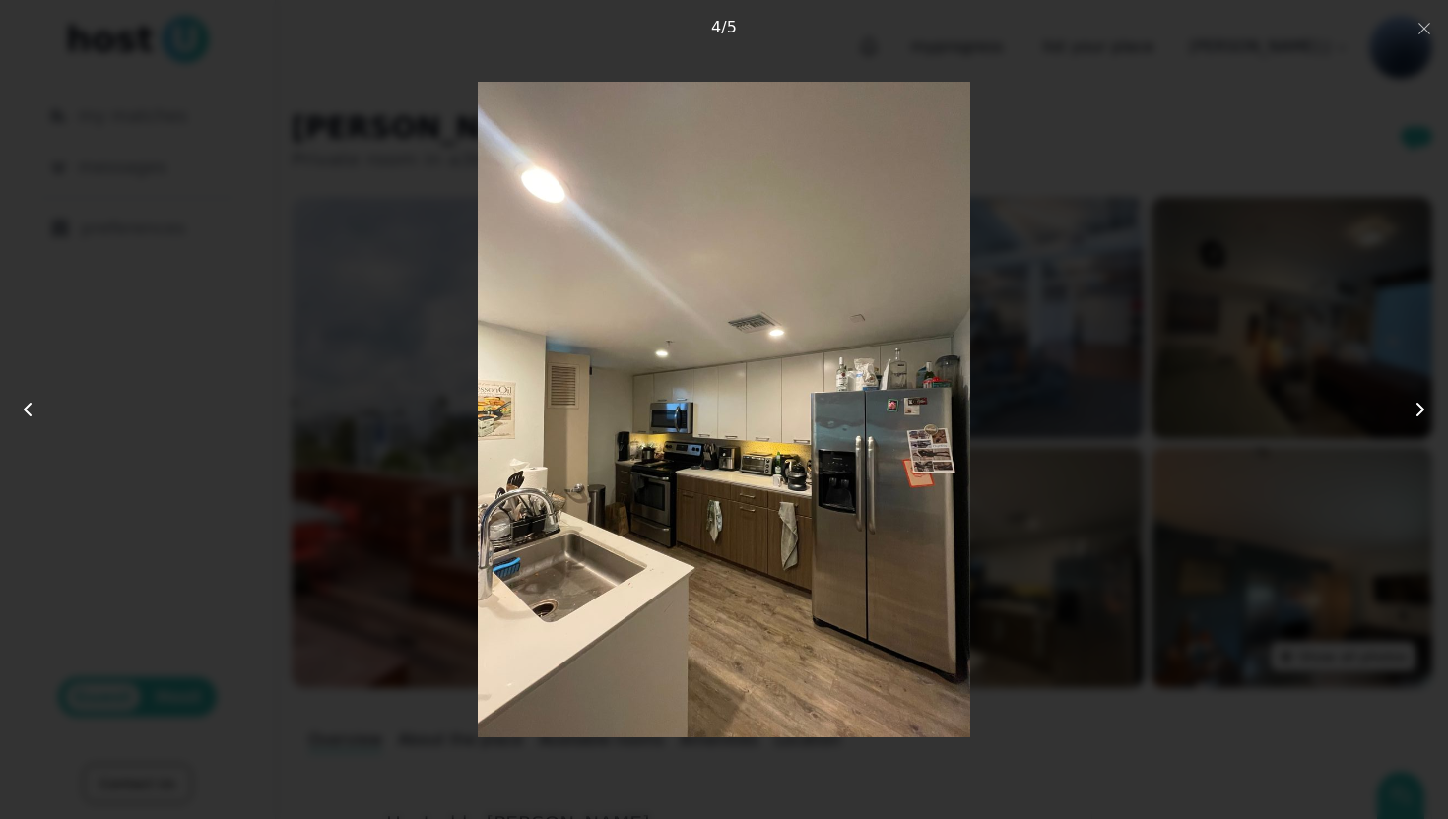
click at [1418, 409] on icon at bounding box center [1420, 410] width 24 height 24
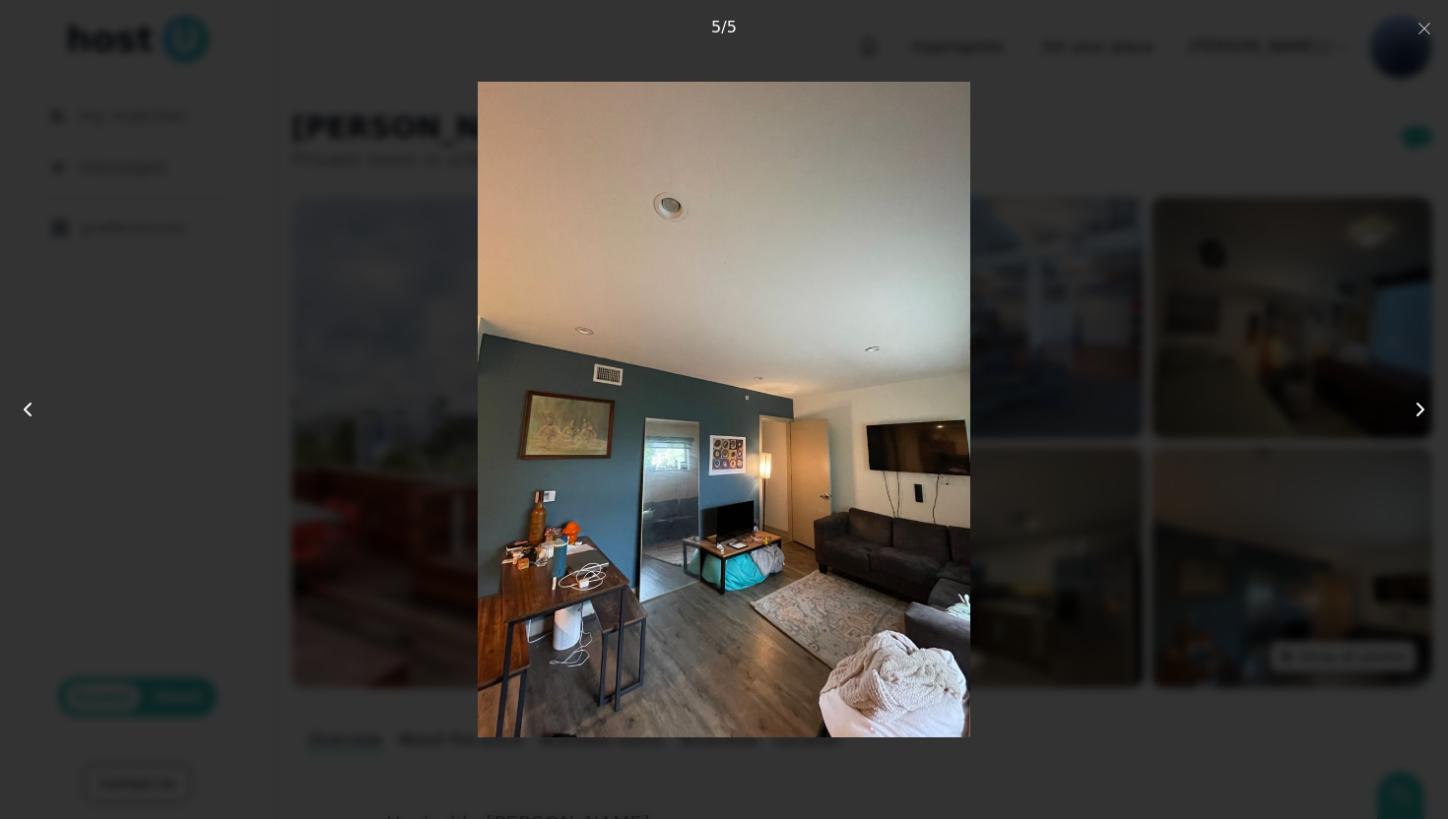
click at [1418, 409] on icon at bounding box center [1420, 410] width 24 height 24
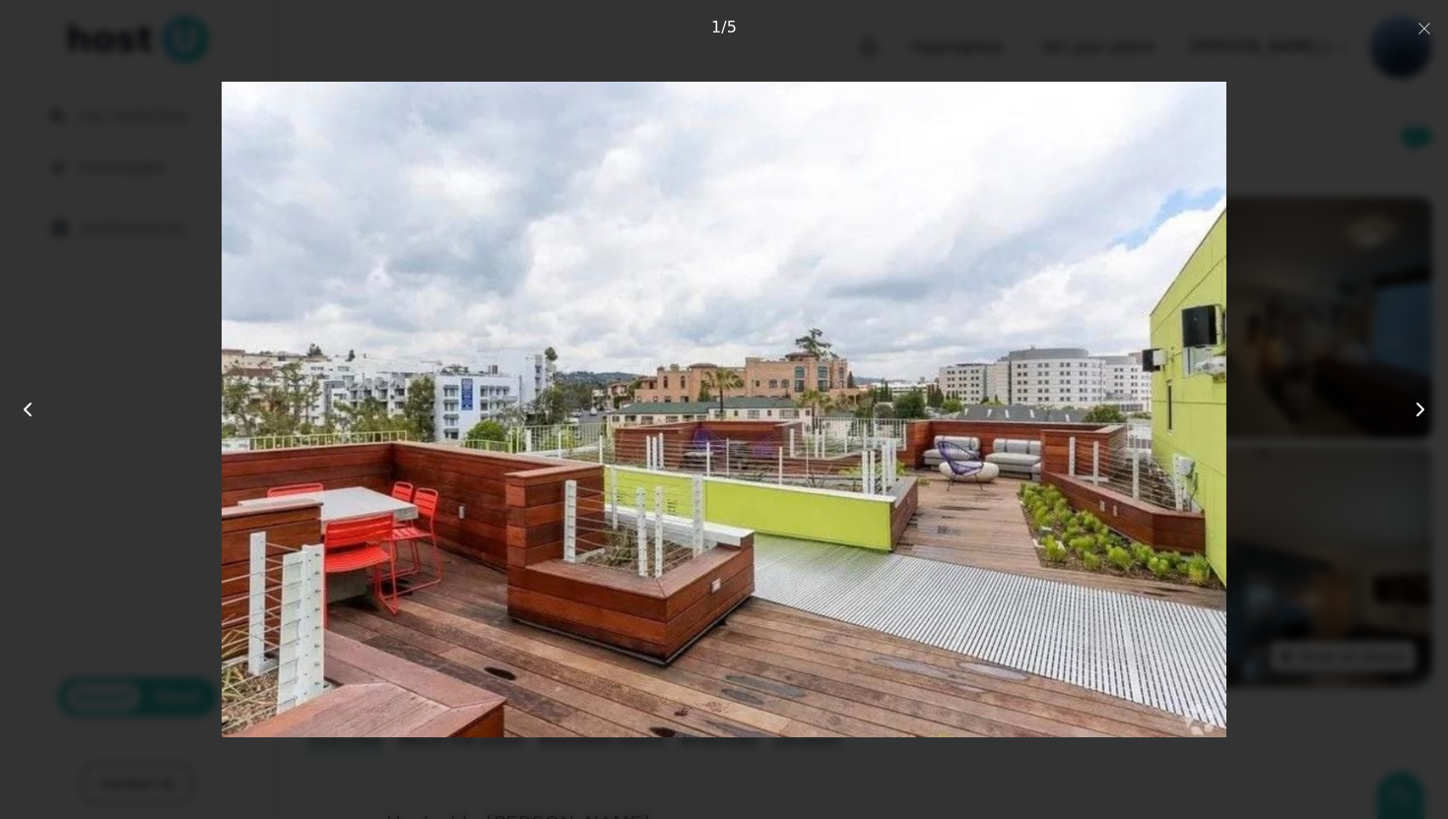
click at [1418, 409] on icon at bounding box center [1420, 410] width 24 height 24
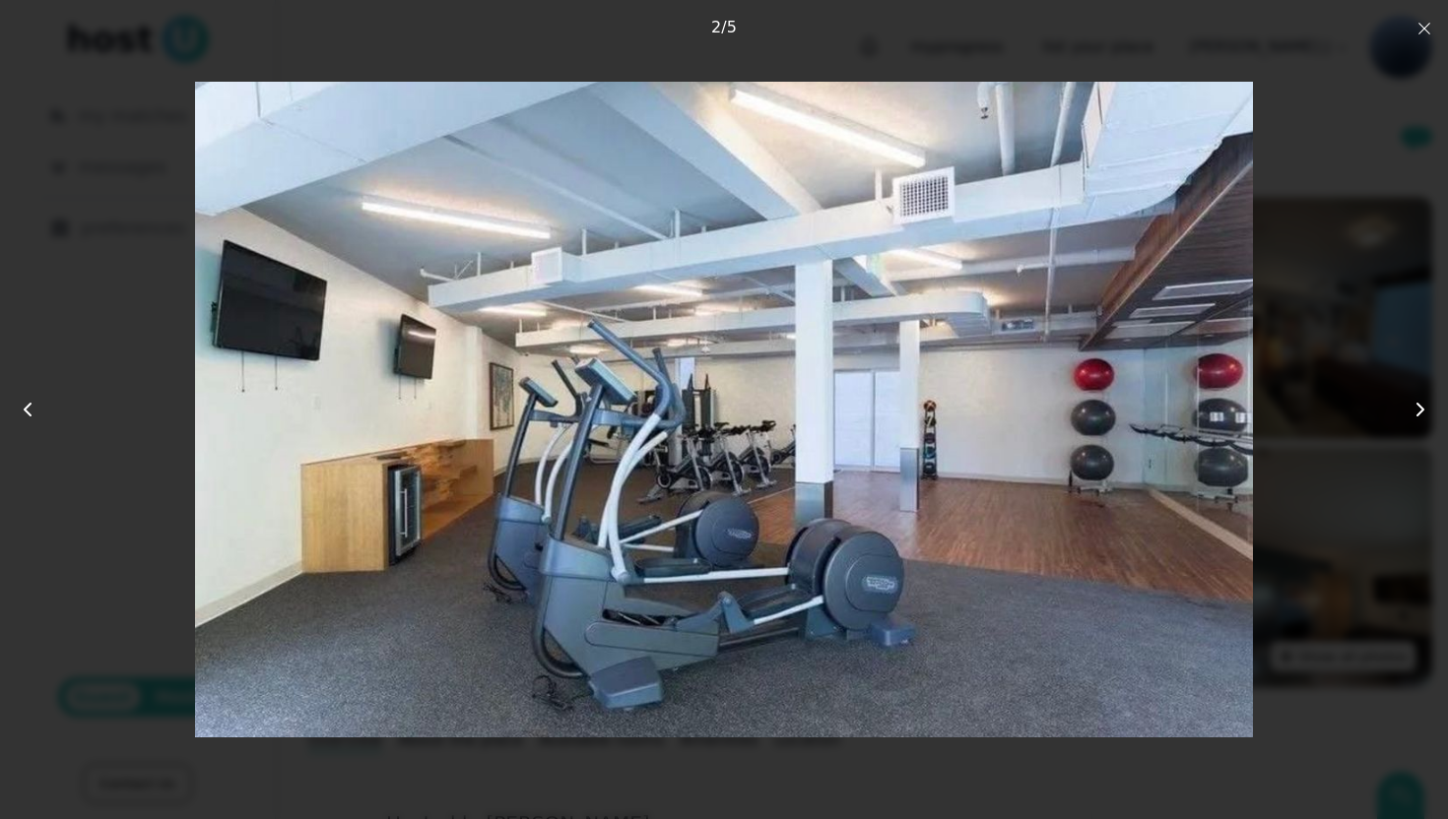
click at [1420, 37] on button "Close" at bounding box center [1424, 28] width 16 height 24
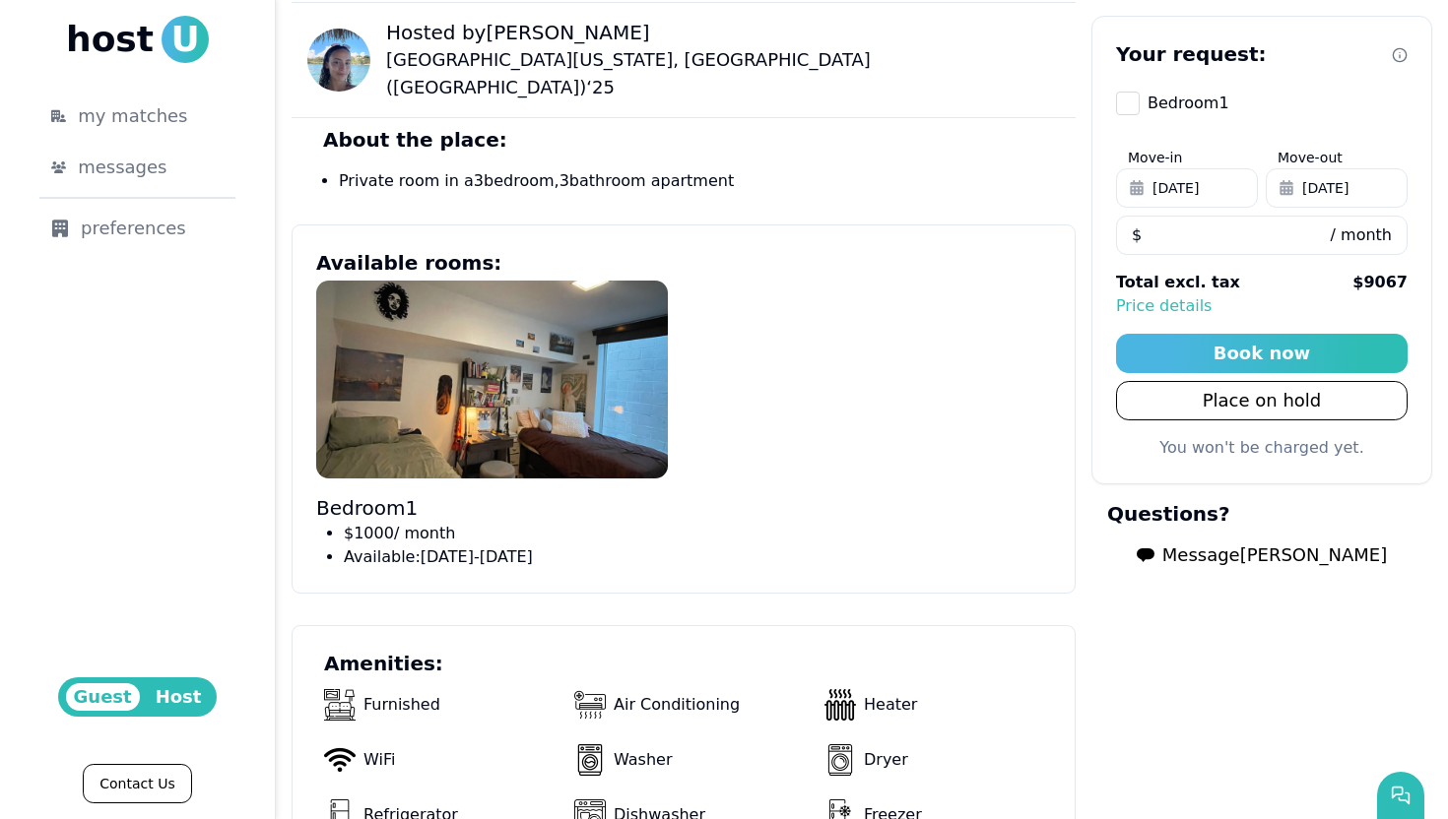
scroll to position [791, 0]
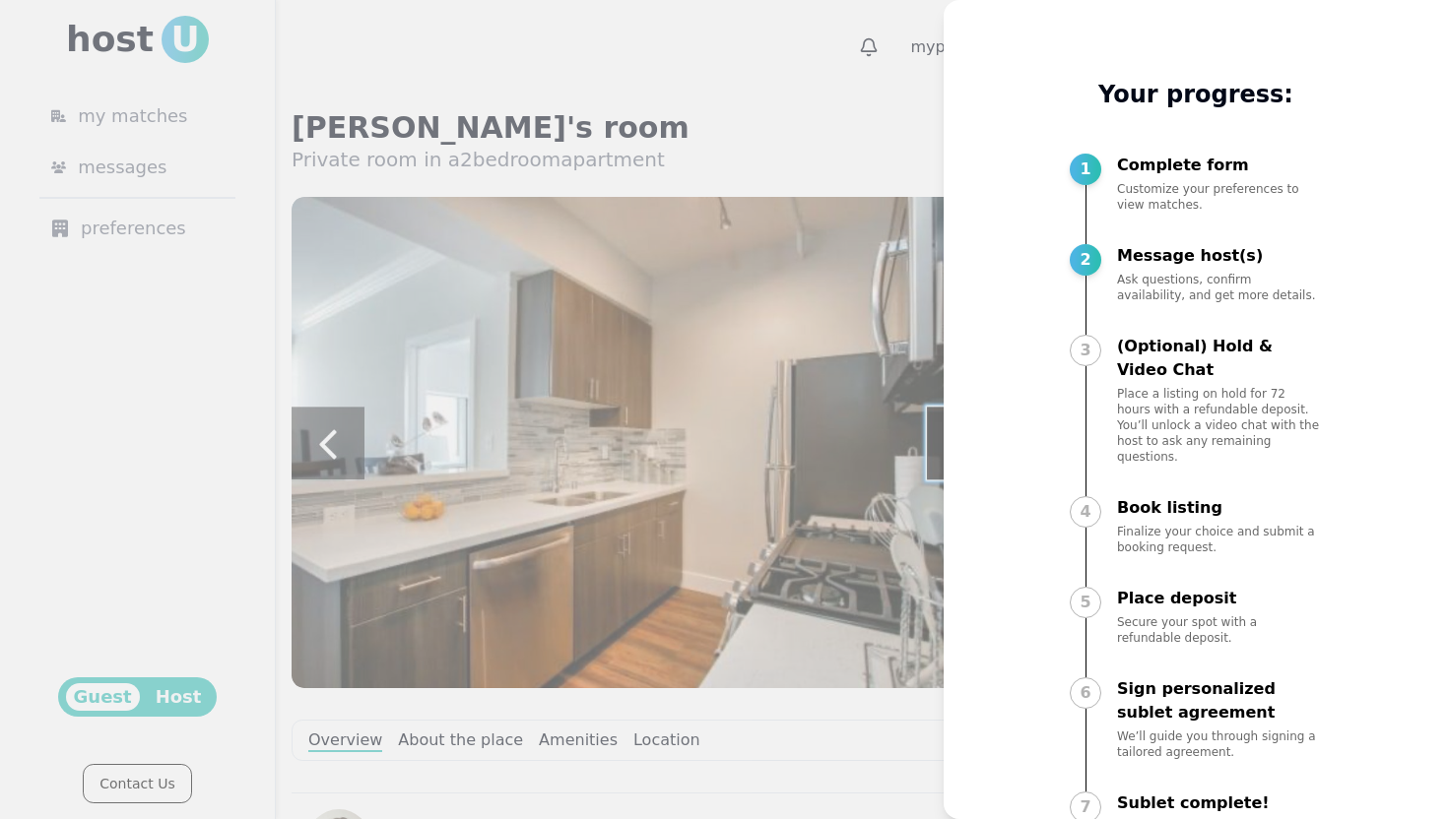
click at [737, 113] on div at bounding box center [724, 409] width 1448 height 819
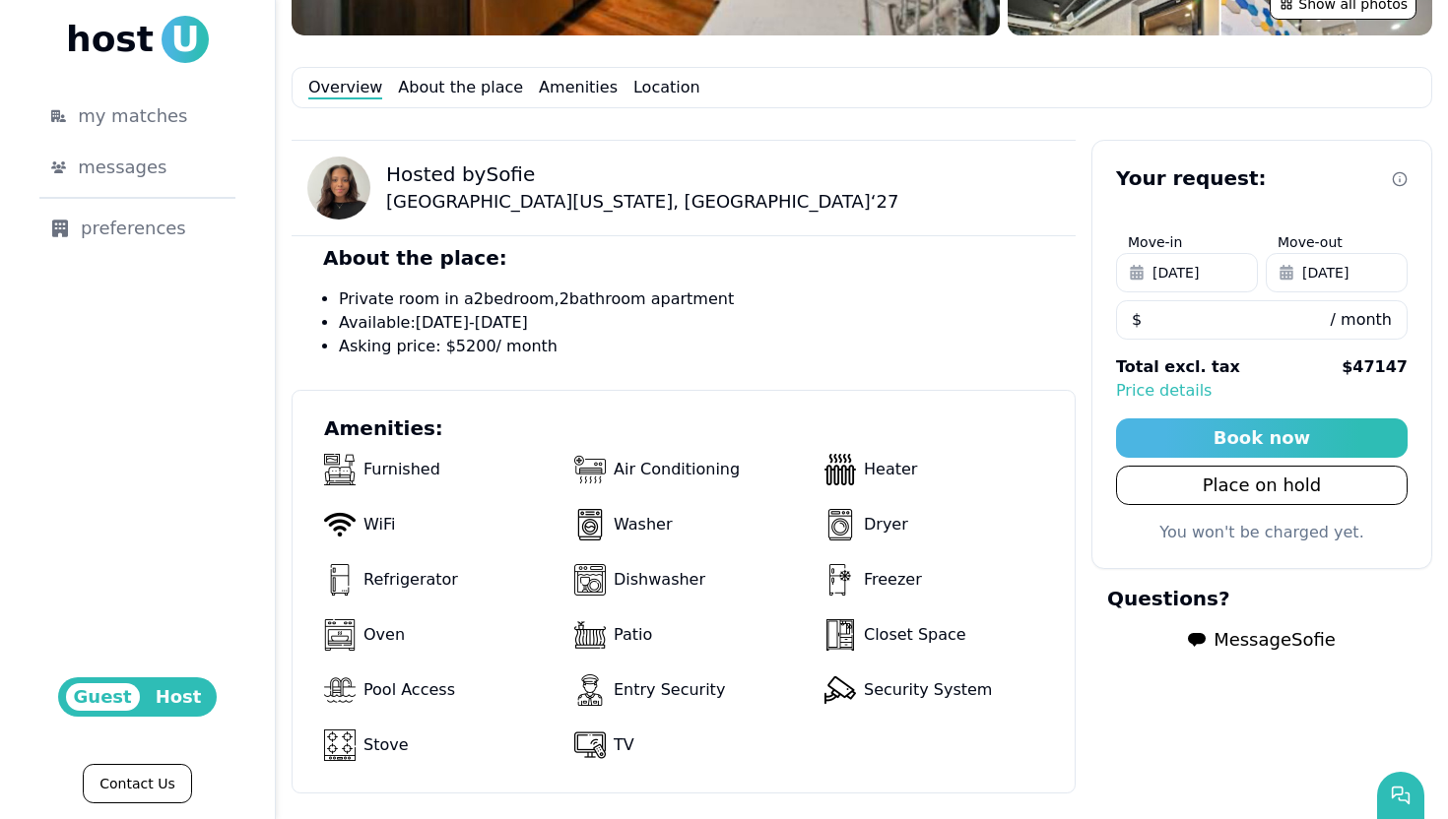
scroll to position [655, 0]
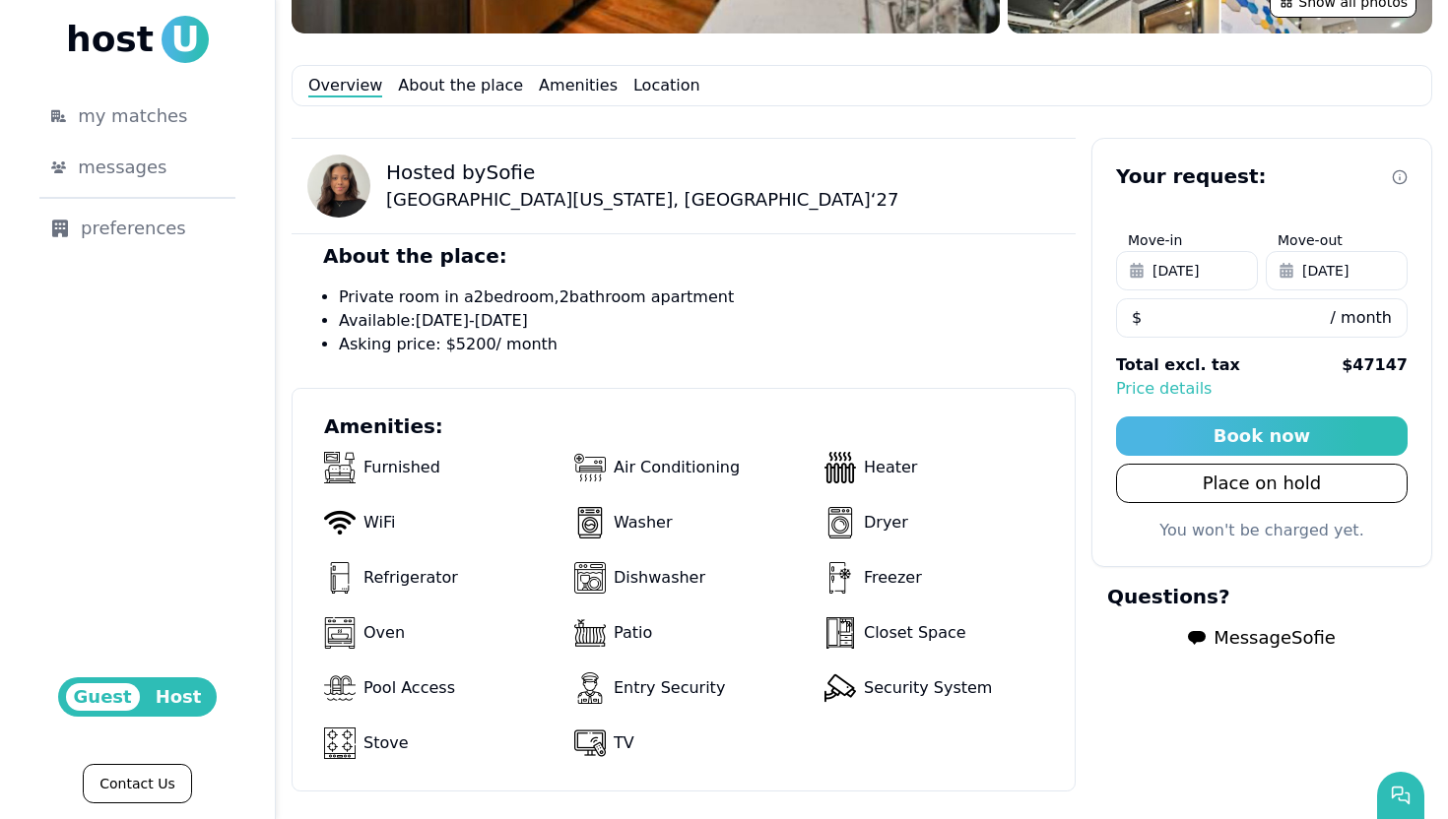
click at [1282, 636] on span "Message Sofie" at bounding box center [1274, 638] width 122 height 28
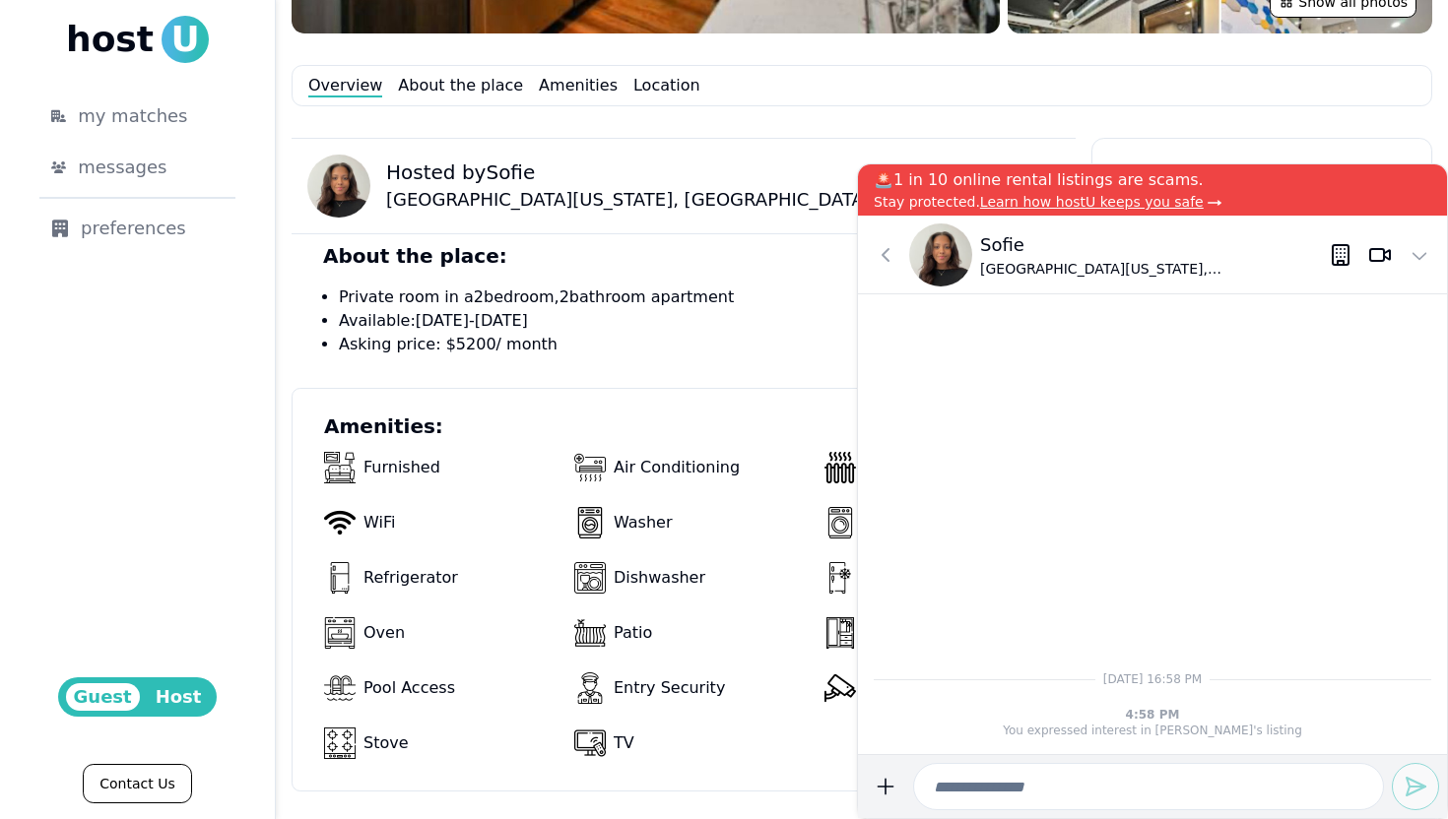
click at [1003, 796] on input at bounding box center [1148, 786] width 471 height 47
type input "**********"
click at [1418, 782] on icon "submit" at bounding box center [1415, 787] width 24 height 24
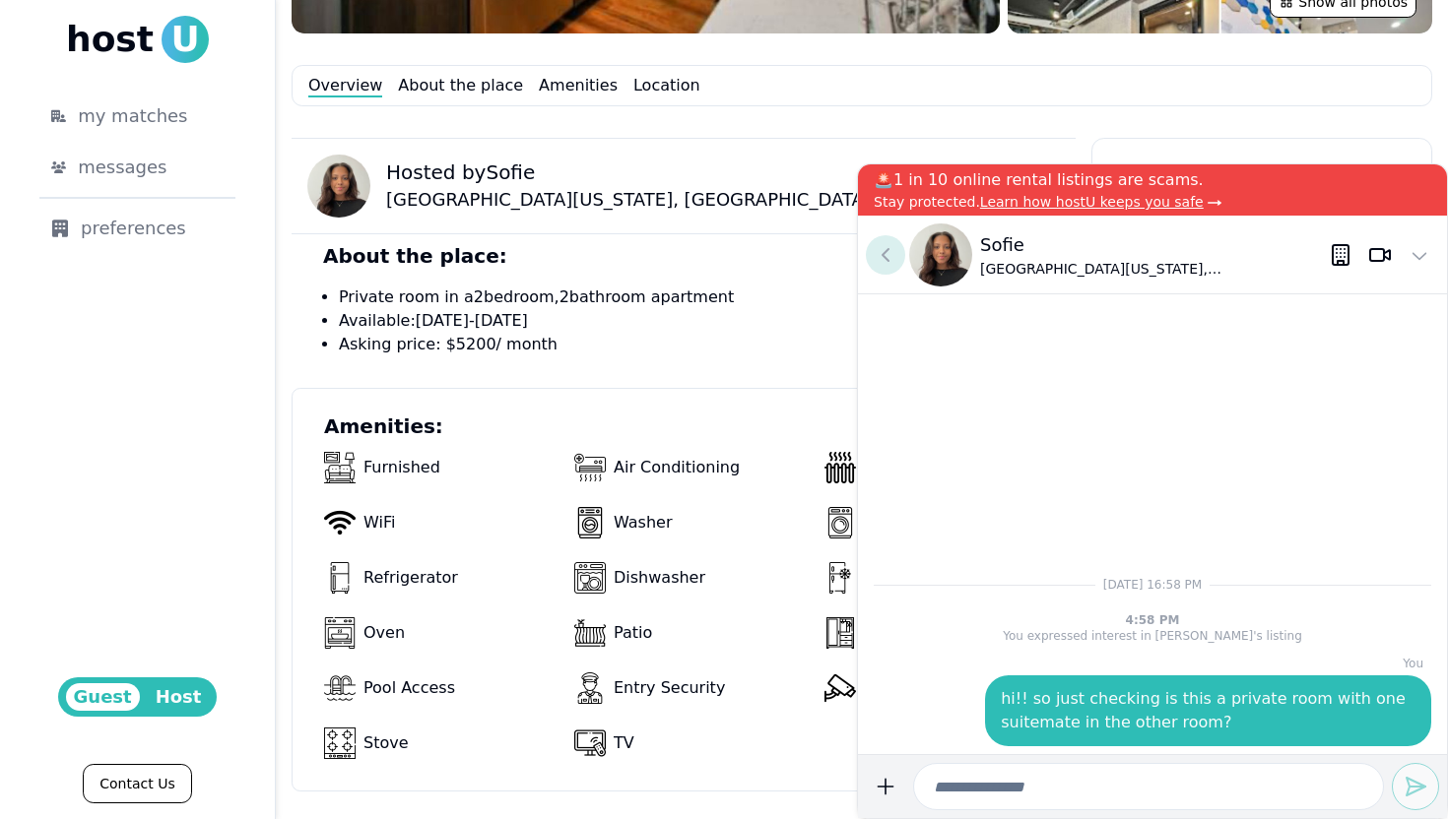
click at [883, 244] on icon at bounding box center [886, 255] width 24 height 24
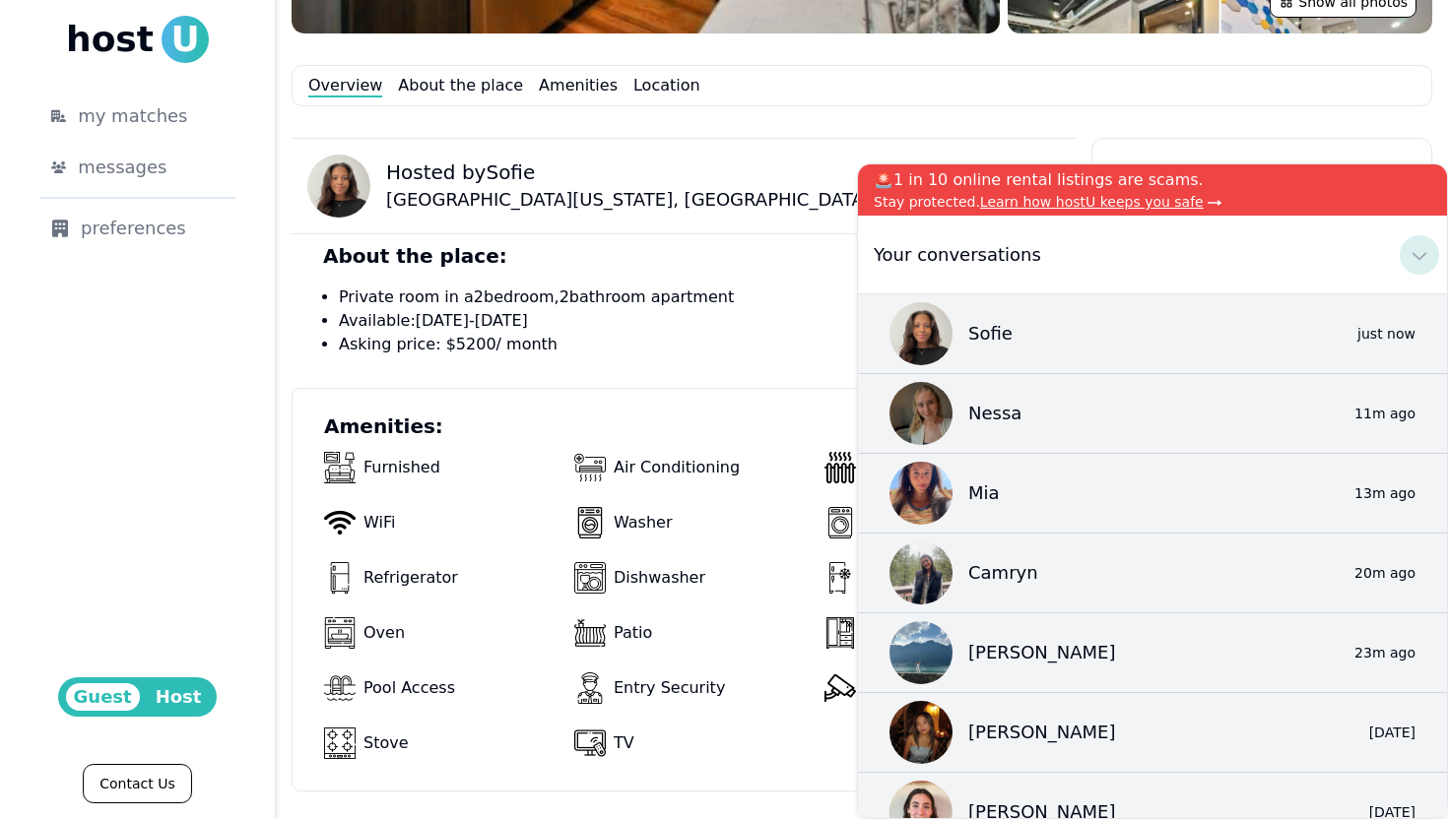
click at [1408, 263] on icon at bounding box center [1419, 255] width 24 height 24
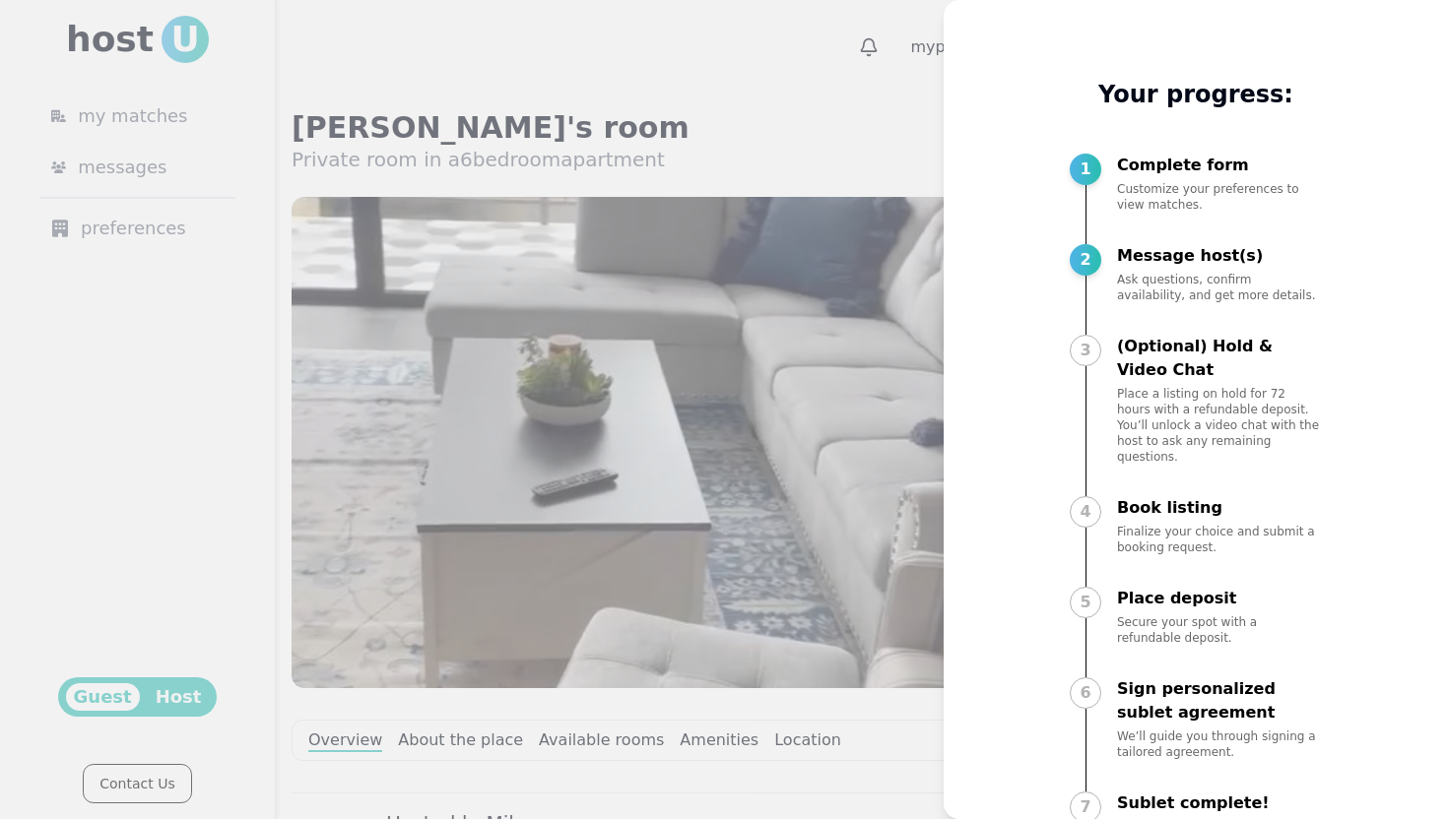
click at [874, 127] on div at bounding box center [724, 409] width 1448 height 819
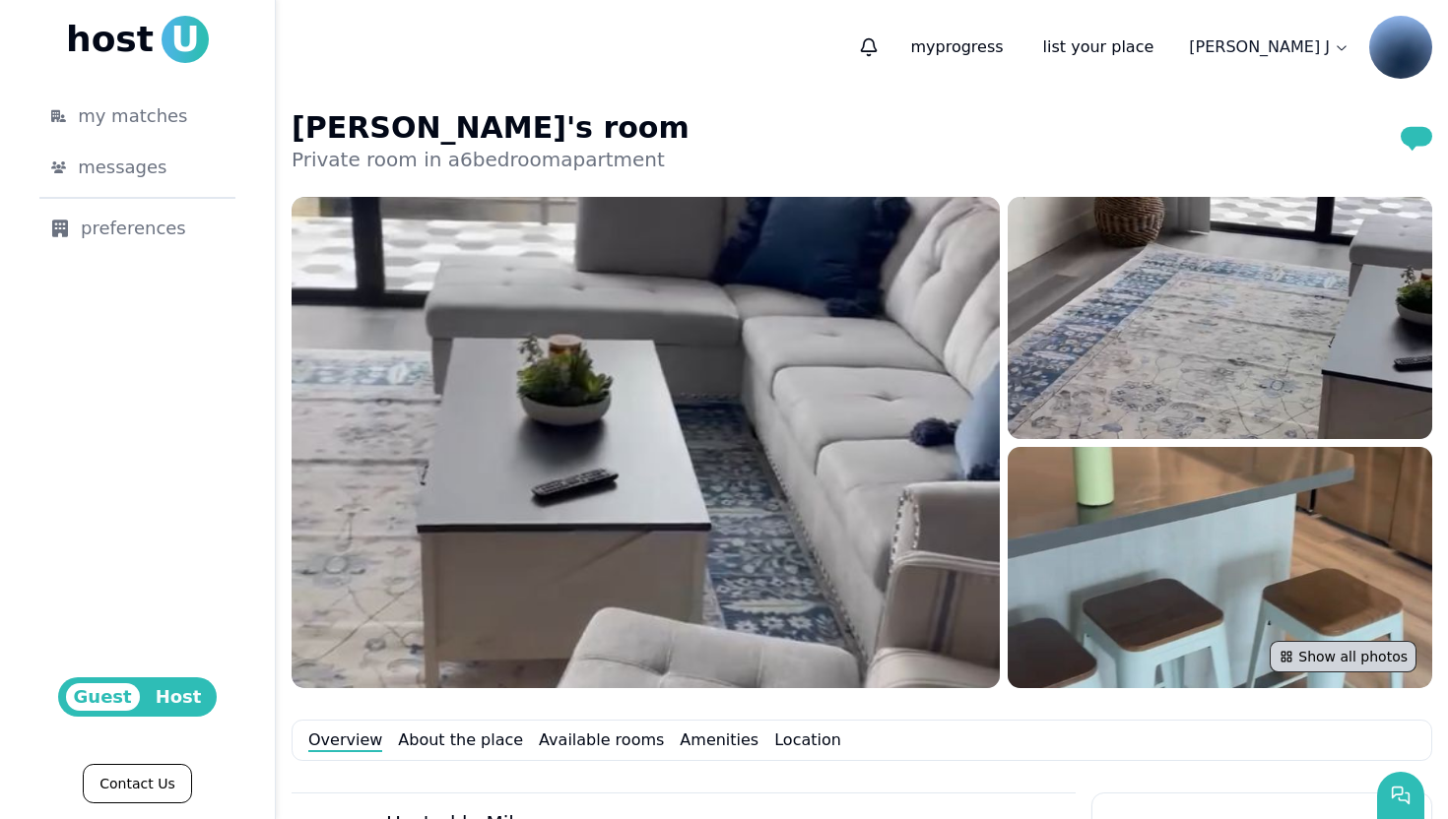
click at [1361, 653] on button "Show all photos" at bounding box center [1342, 657] width 147 height 32
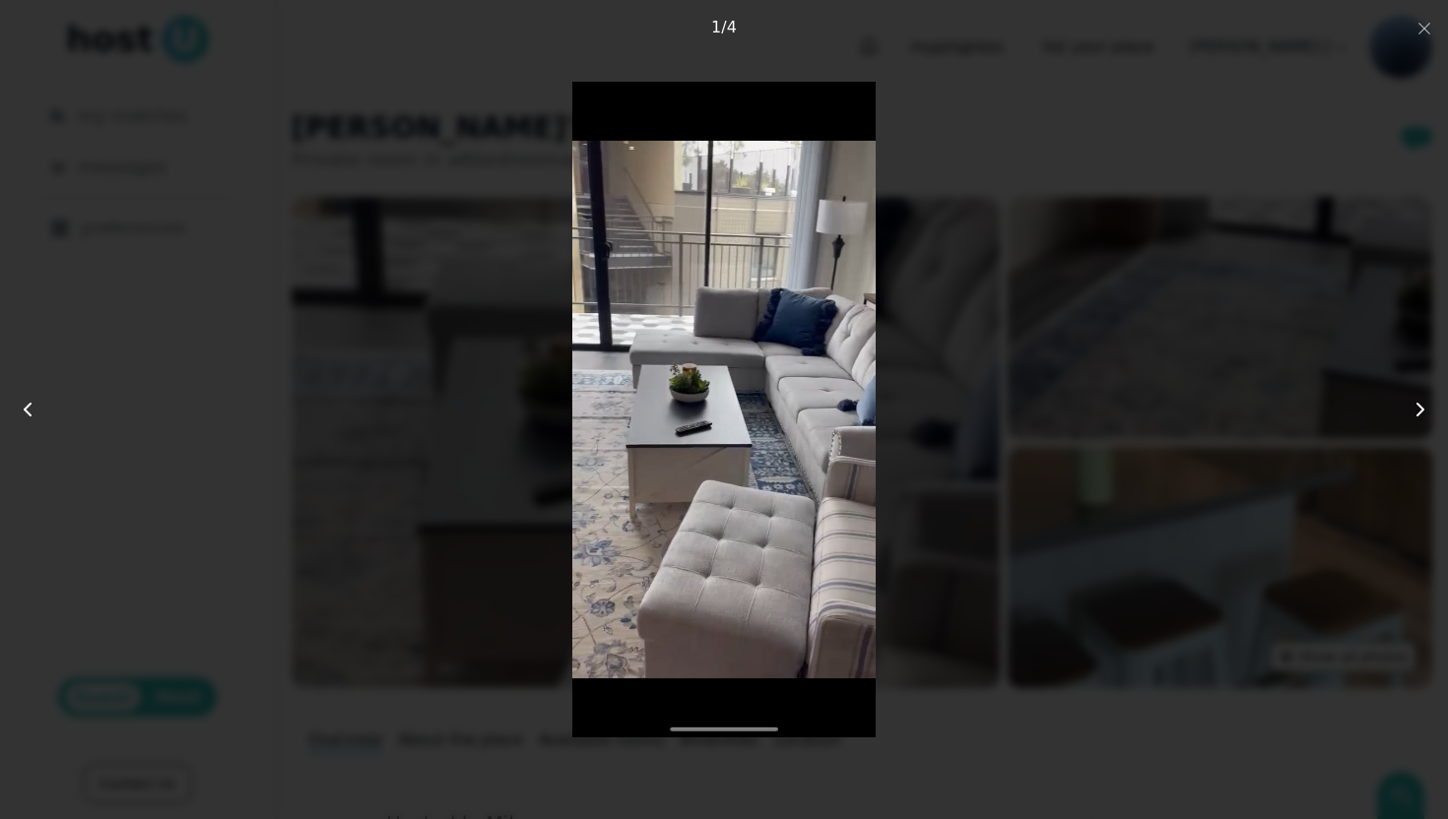
click at [1422, 413] on use at bounding box center [1420, 410] width 6 height 12
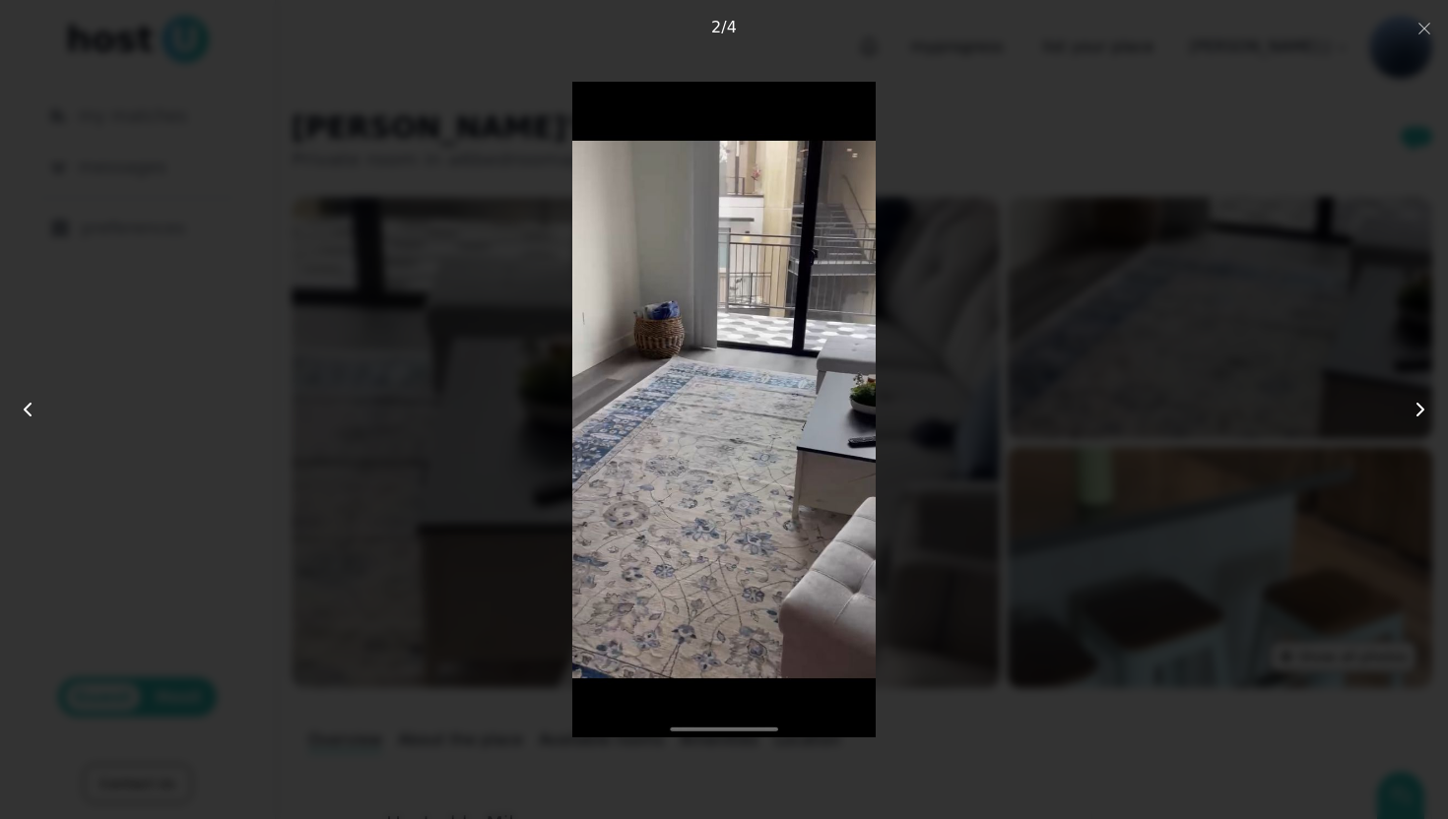
click at [1422, 413] on use at bounding box center [1420, 410] width 6 height 12
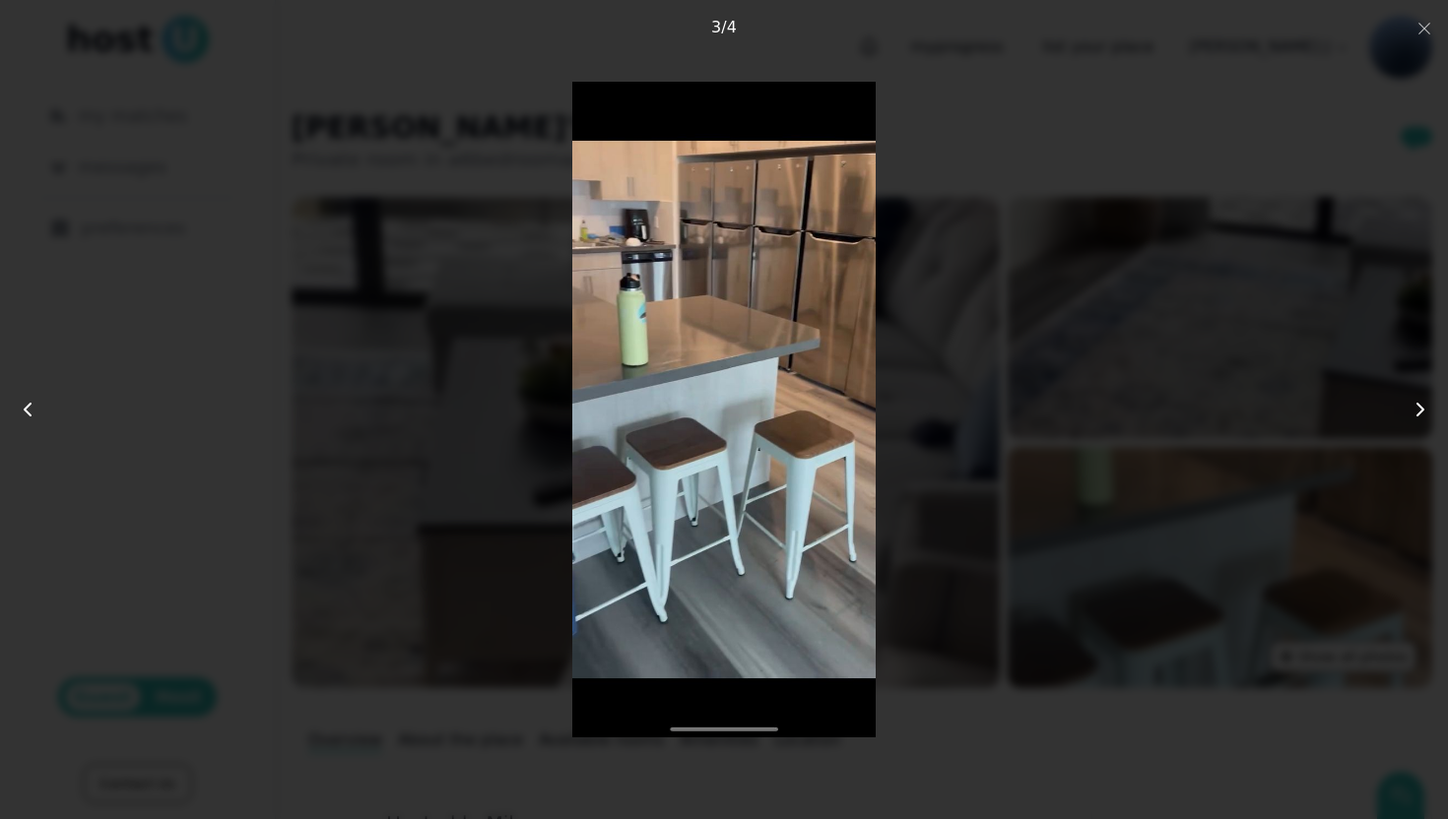
click at [1422, 413] on icon at bounding box center [1420, 410] width 24 height 24
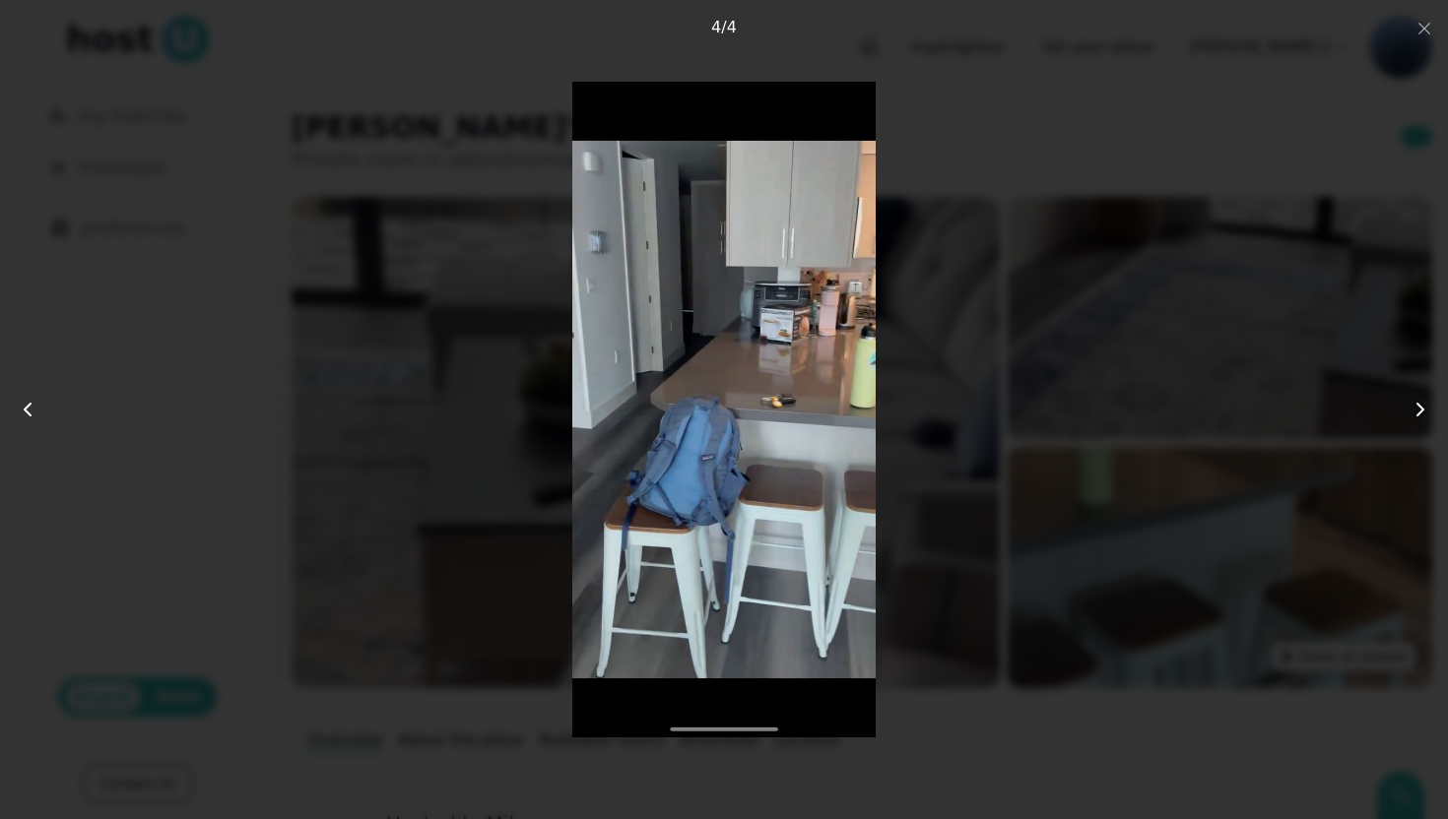
click at [1420, 410] on icon at bounding box center [1420, 410] width 24 height 24
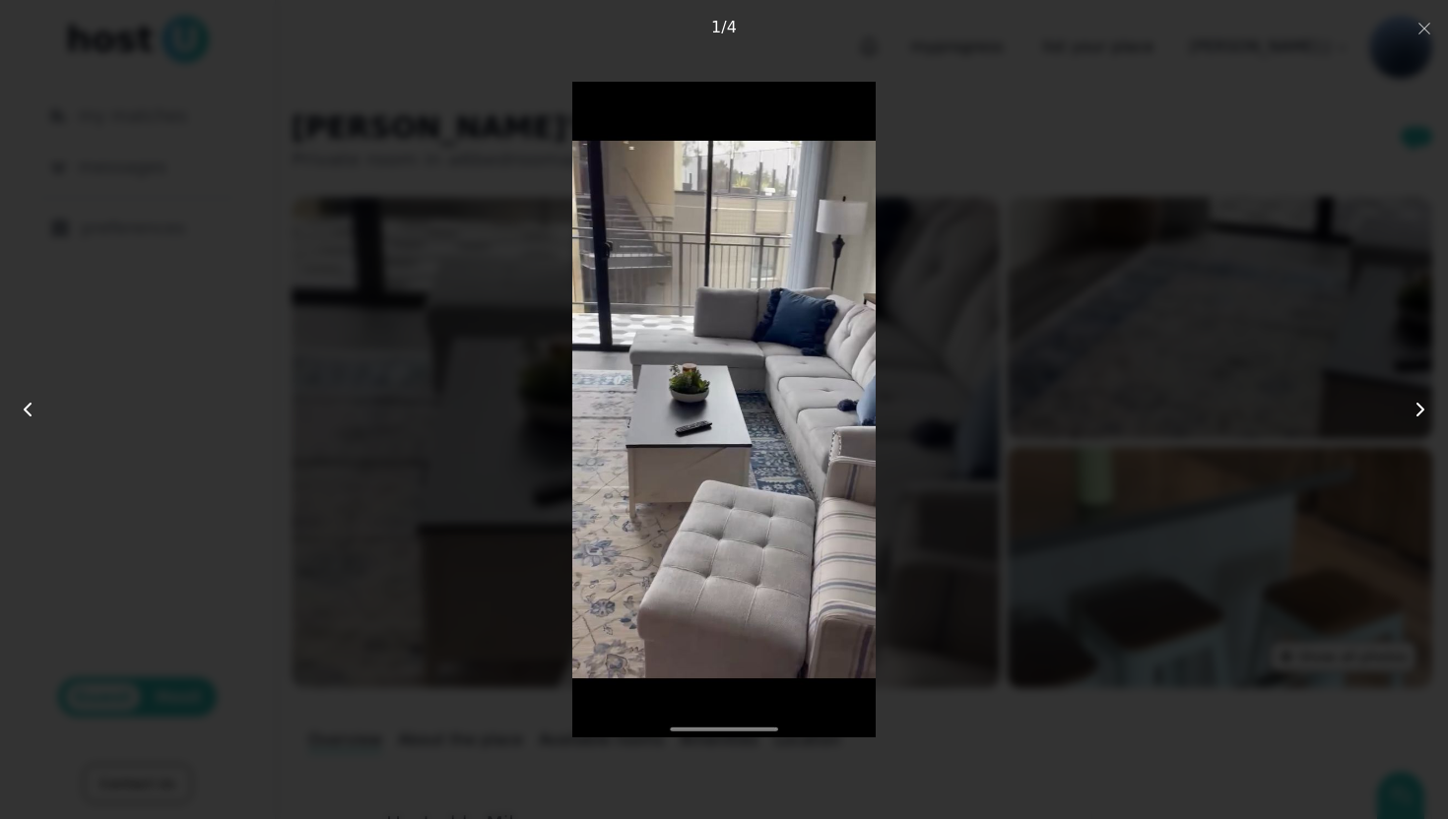
click at [1420, 410] on icon at bounding box center [1420, 410] width 24 height 24
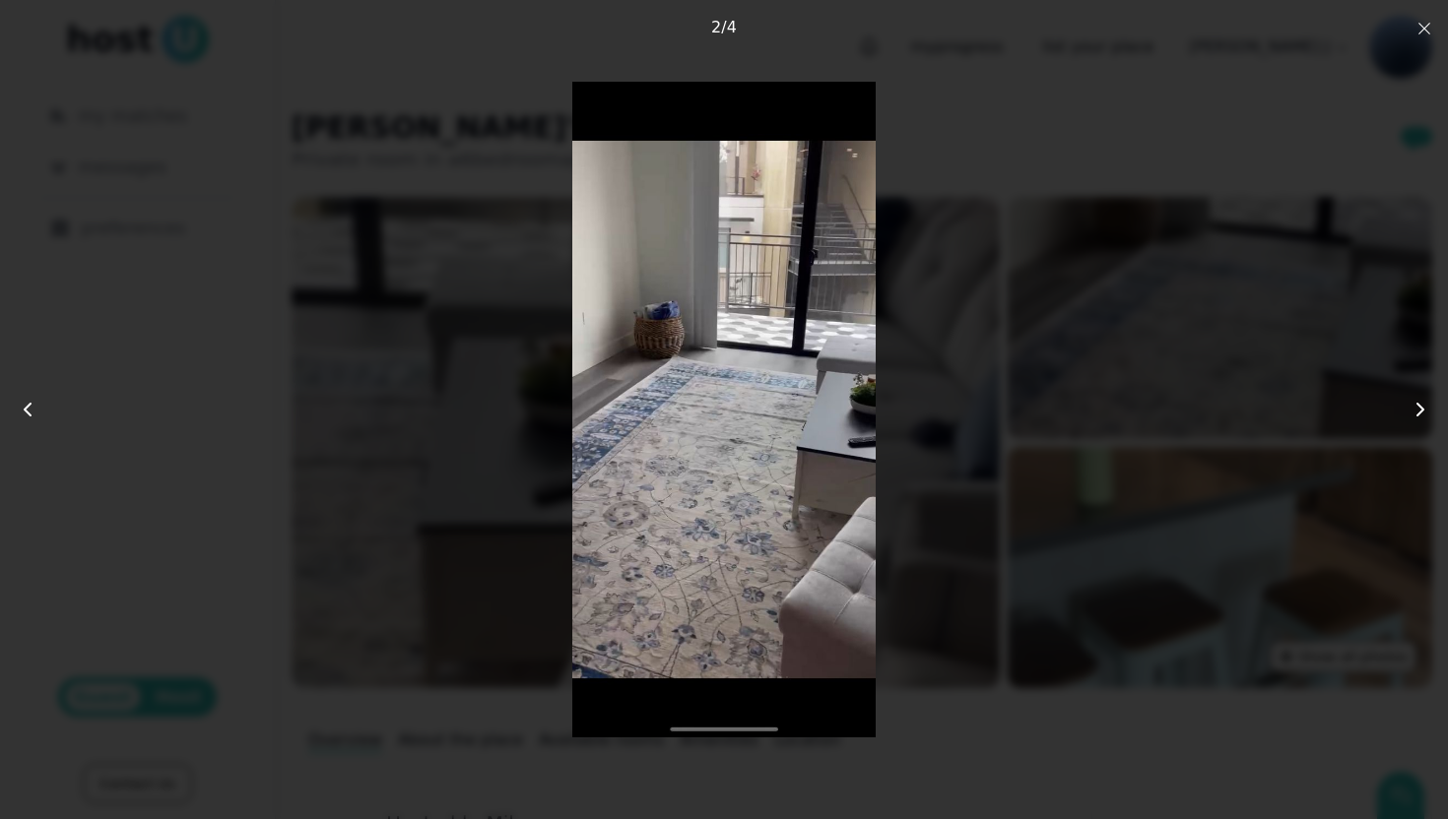
click at [1425, 36] on icon "button" at bounding box center [1424, 29] width 16 height 16
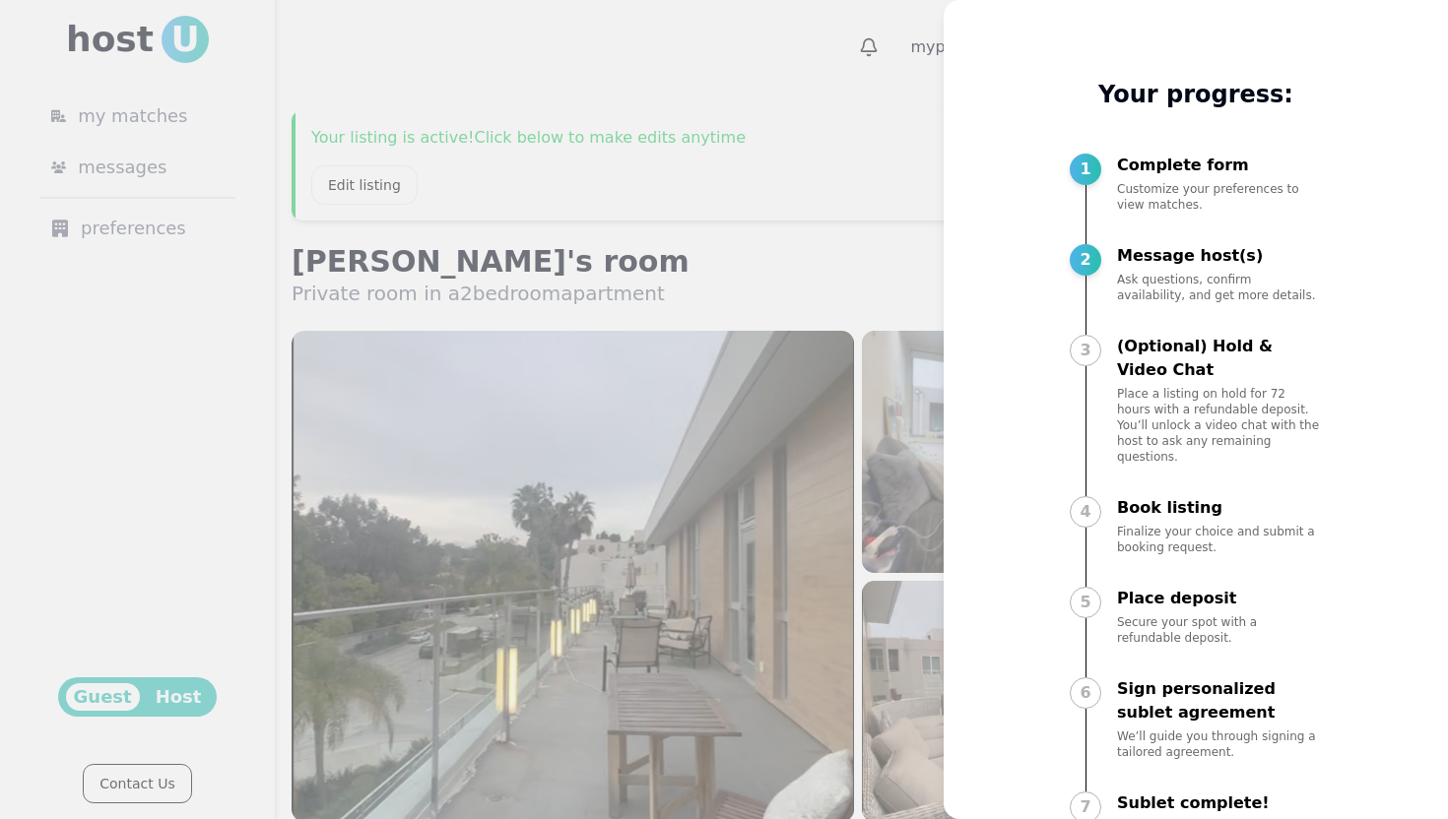
click at [920, 123] on div at bounding box center [724, 409] width 1448 height 819
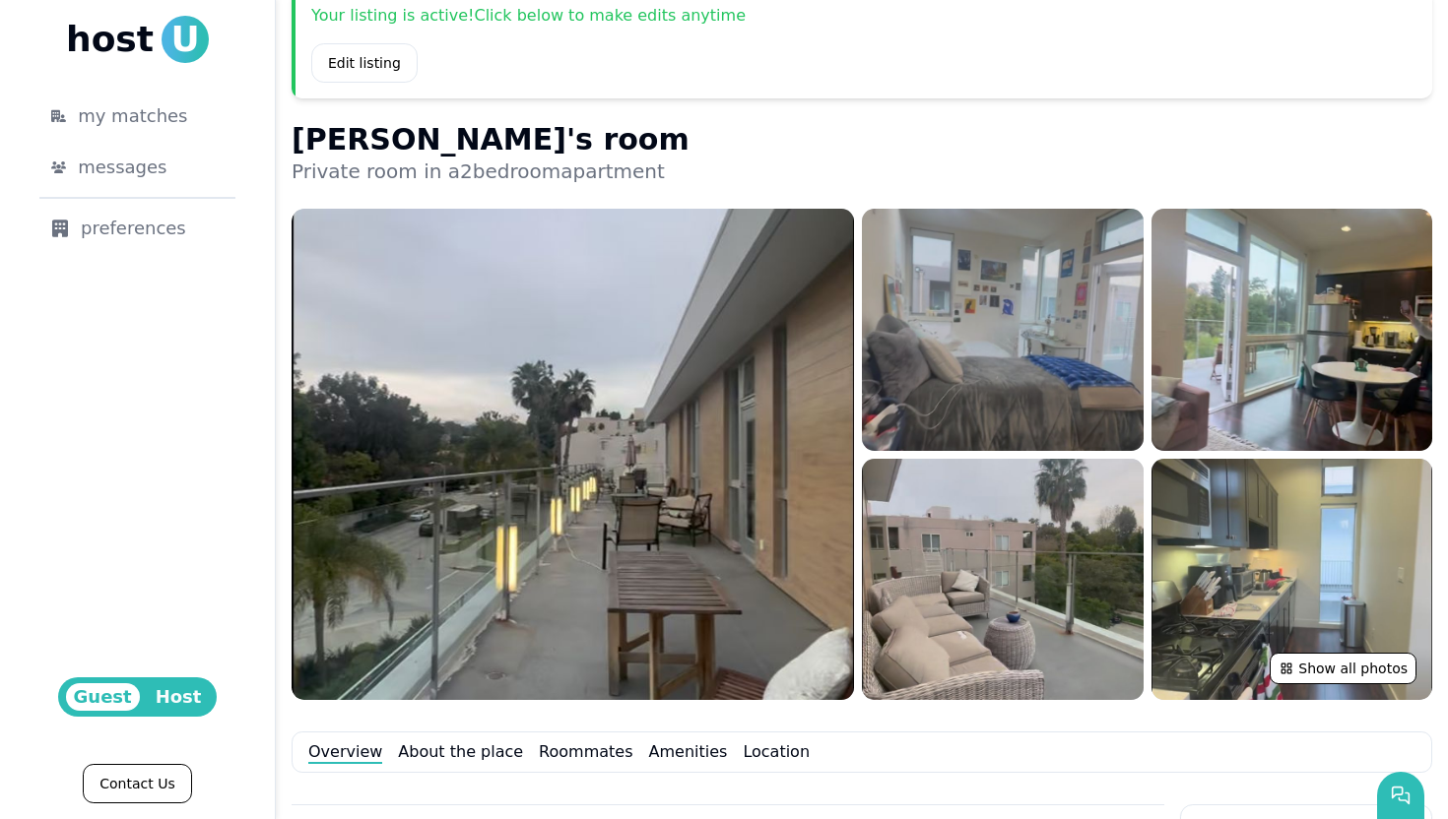
scroll to position [162, 0]
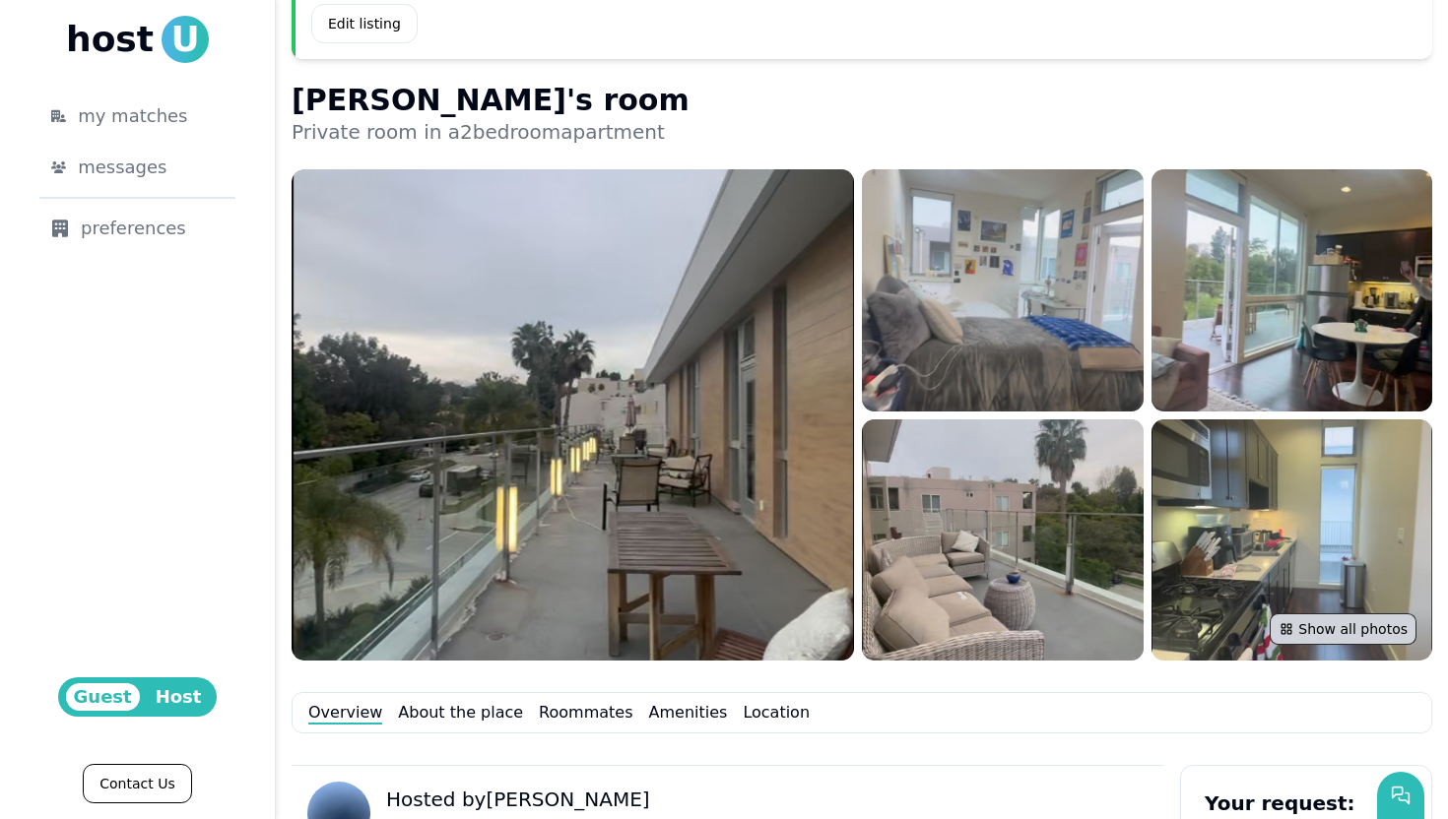
click at [1347, 617] on button "Show all photos" at bounding box center [1342, 630] width 147 height 32
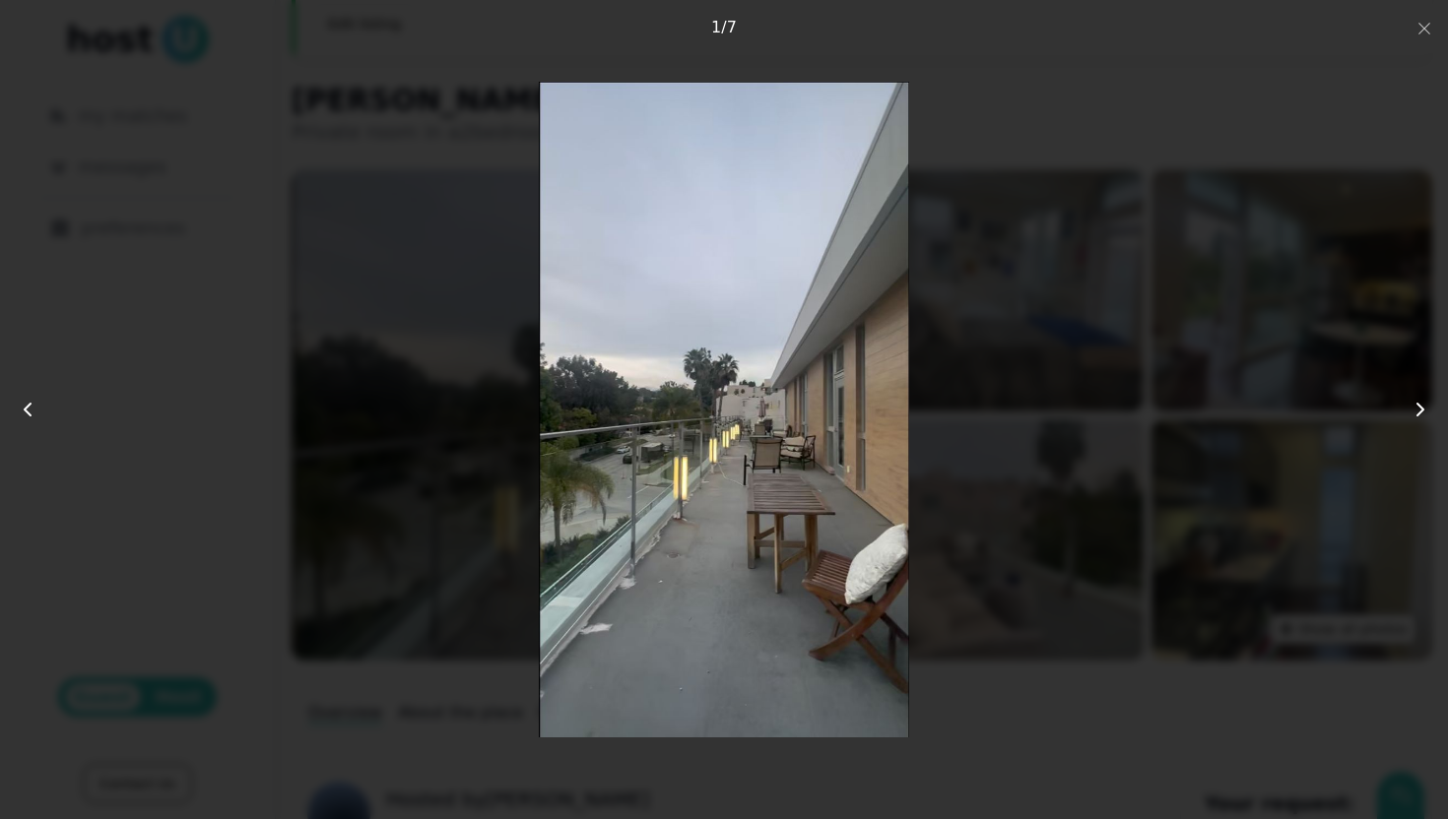
click at [1421, 409] on use at bounding box center [1420, 410] width 6 height 12
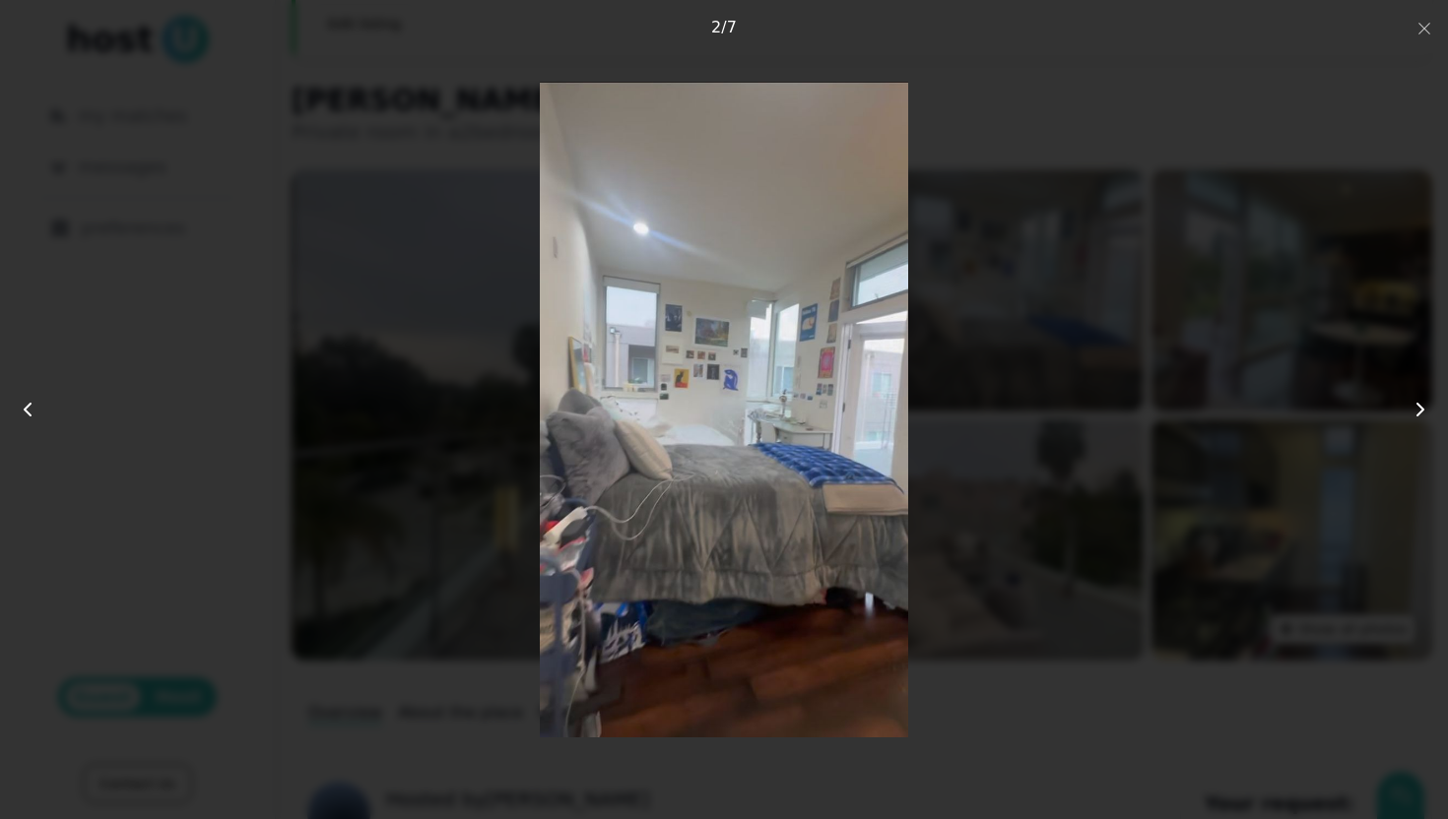
click at [1421, 409] on use at bounding box center [1420, 410] width 6 height 12
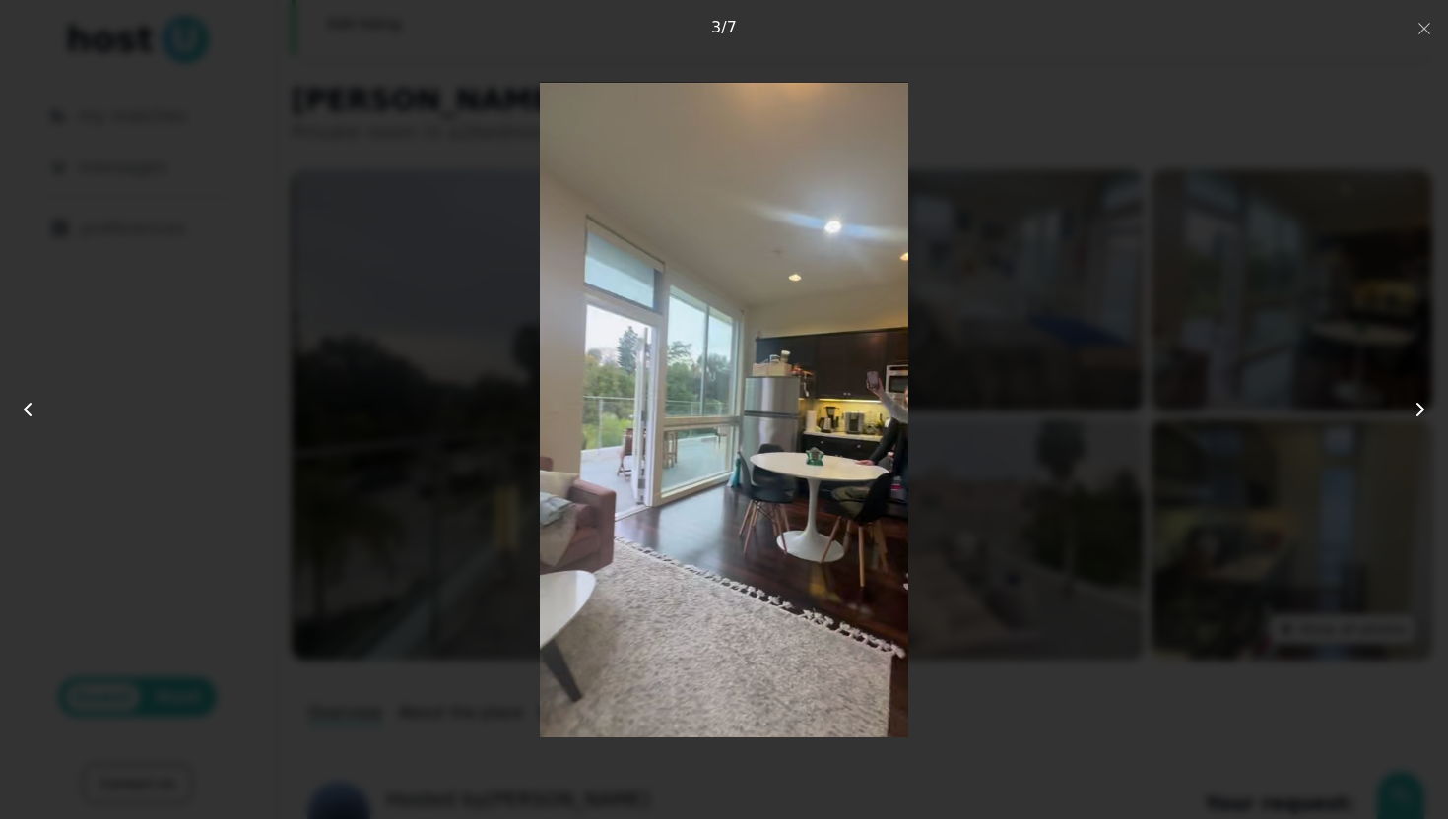
click at [1421, 409] on use at bounding box center [1420, 410] width 6 height 12
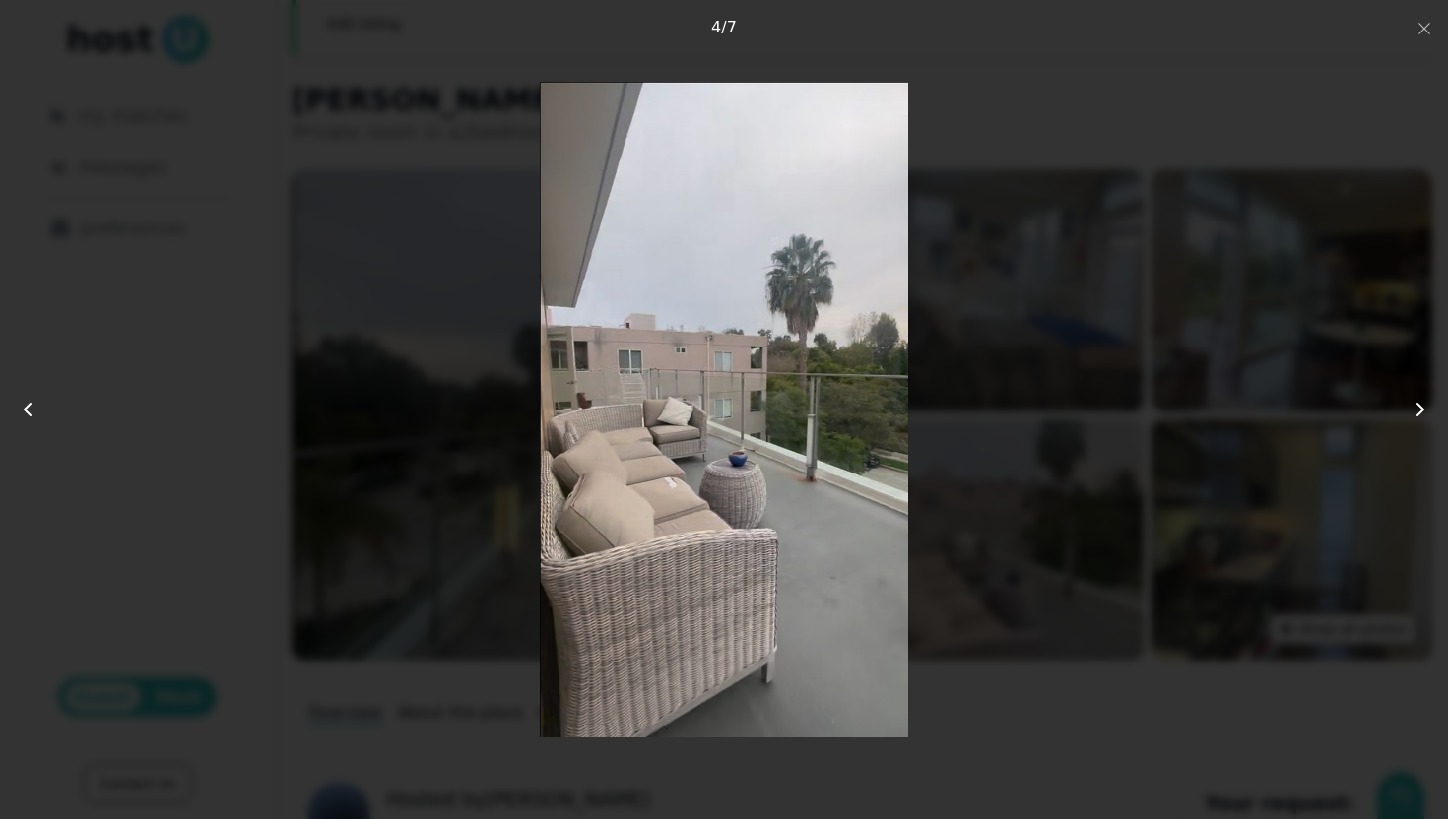
click at [1419, 408] on use at bounding box center [1420, 410] width 6 height 12
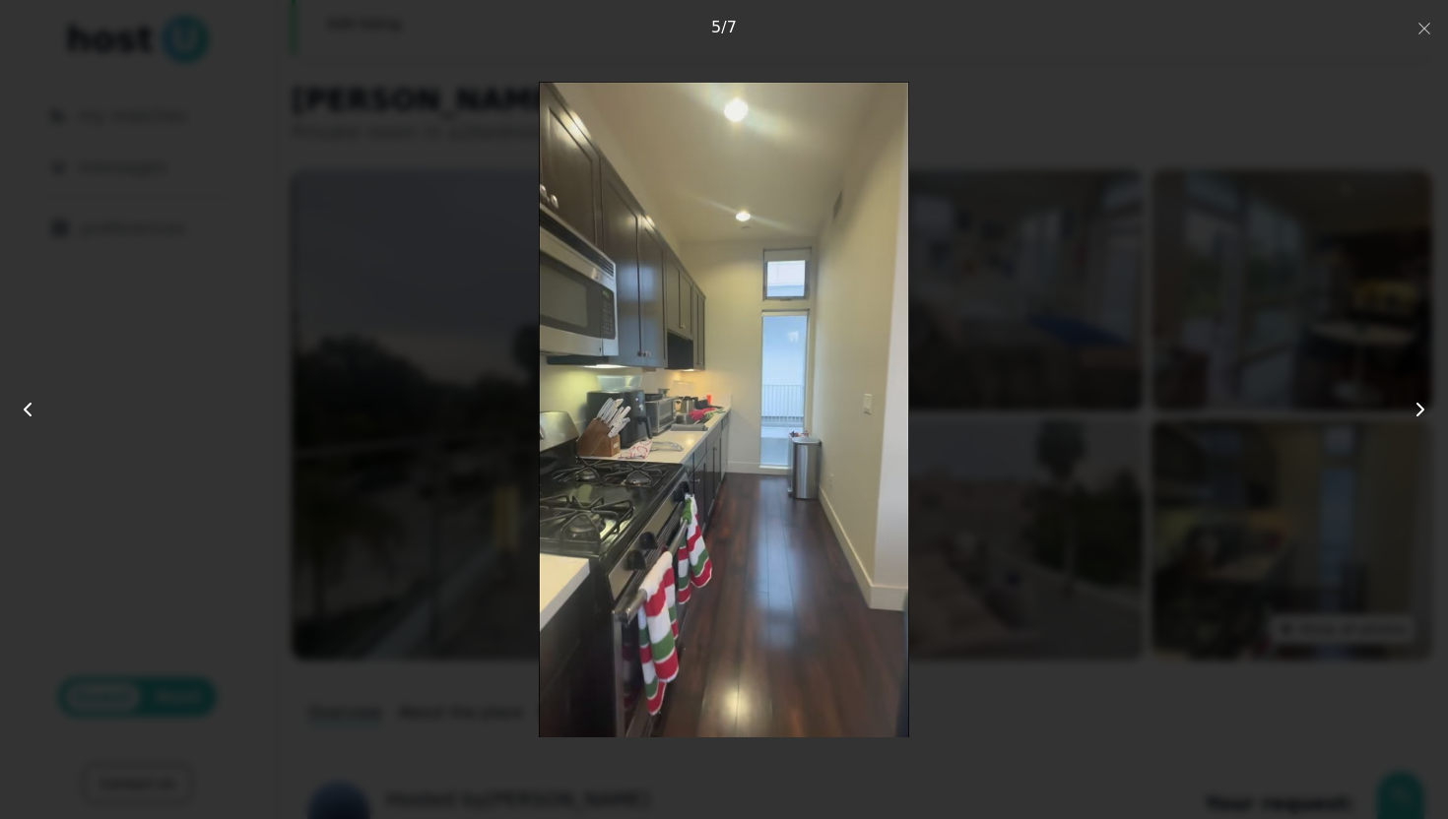
click at [1419, 410] on icon at bounding box center [1420, 410] width 24 height 24
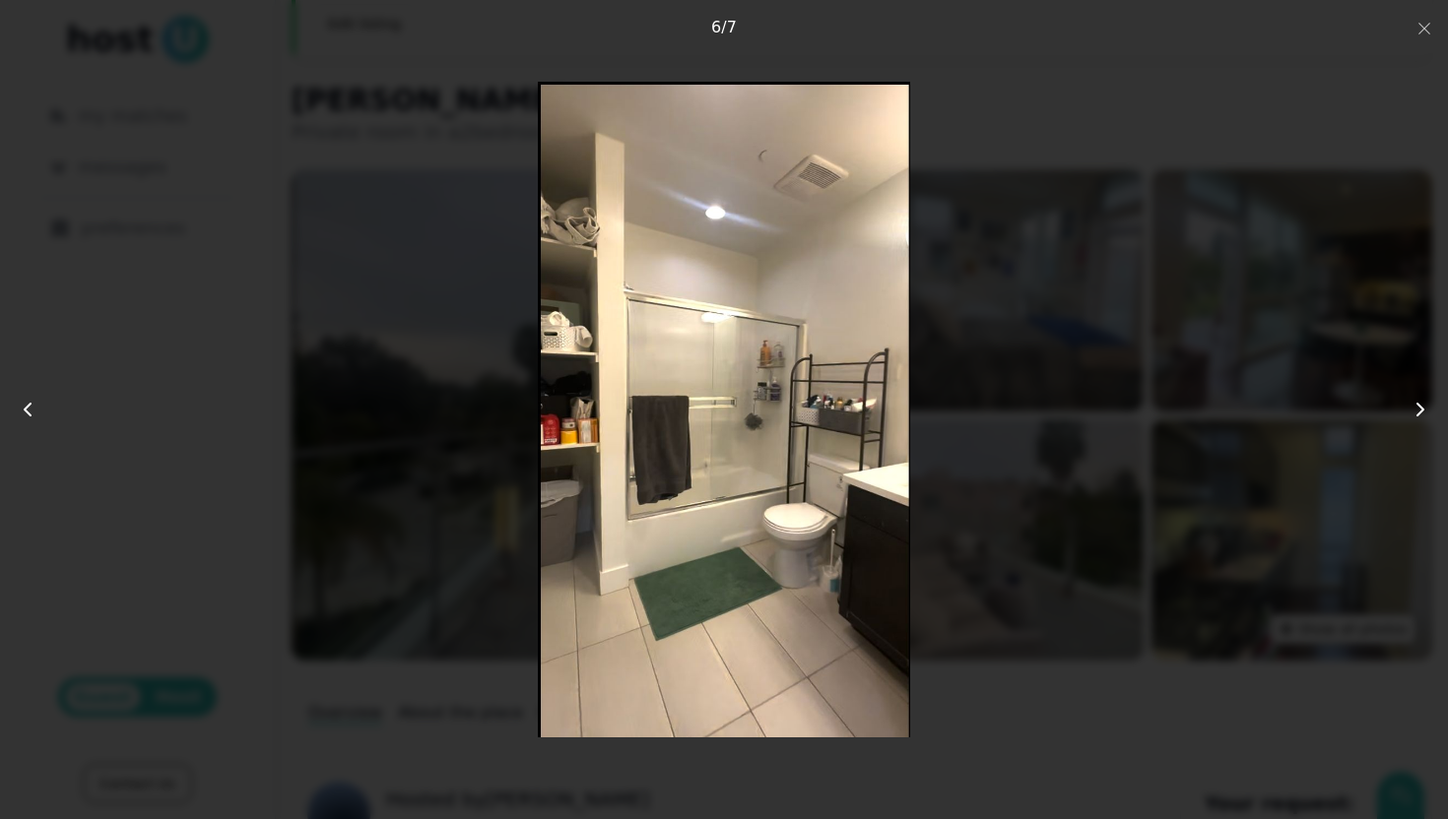
click at [1419, 410] on icon at bounding box center [1420, 410] width 24 height 24
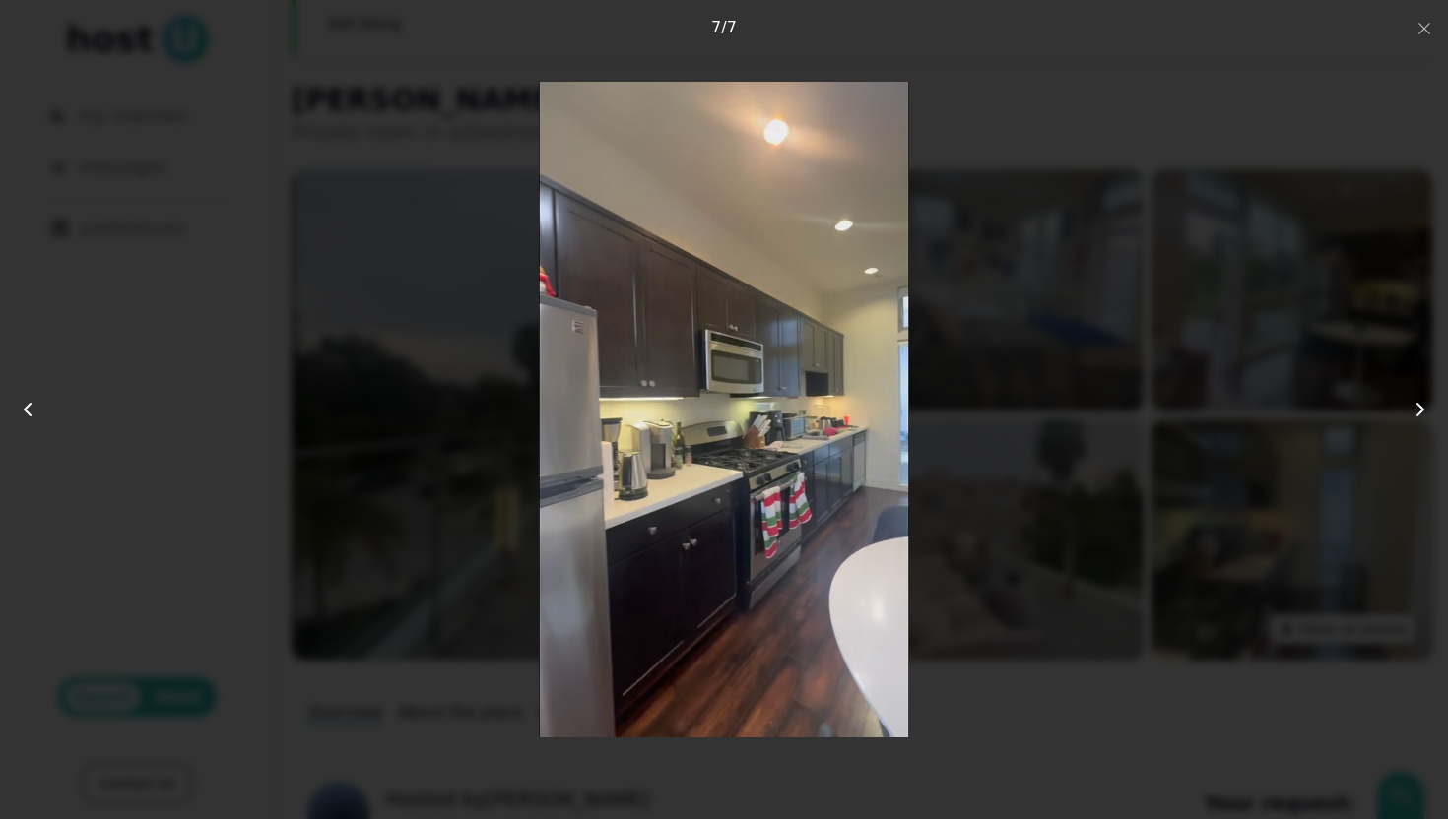
click at [1419, 410] on icon at bounding box center [1420, 410] width 24 height 24
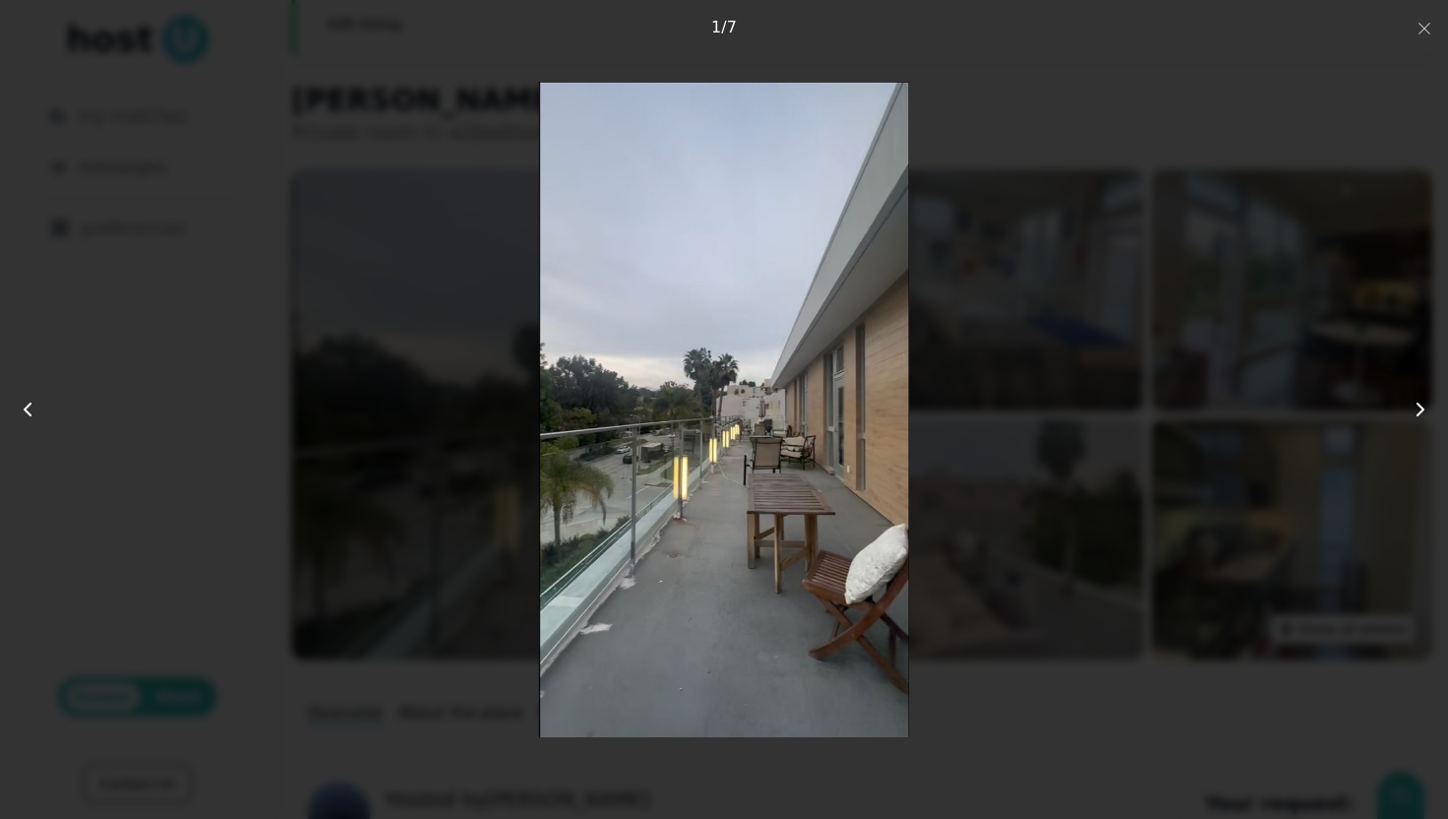
click at [1419, 410] on icon at bounding box center [1420, 410] width 24 height 24
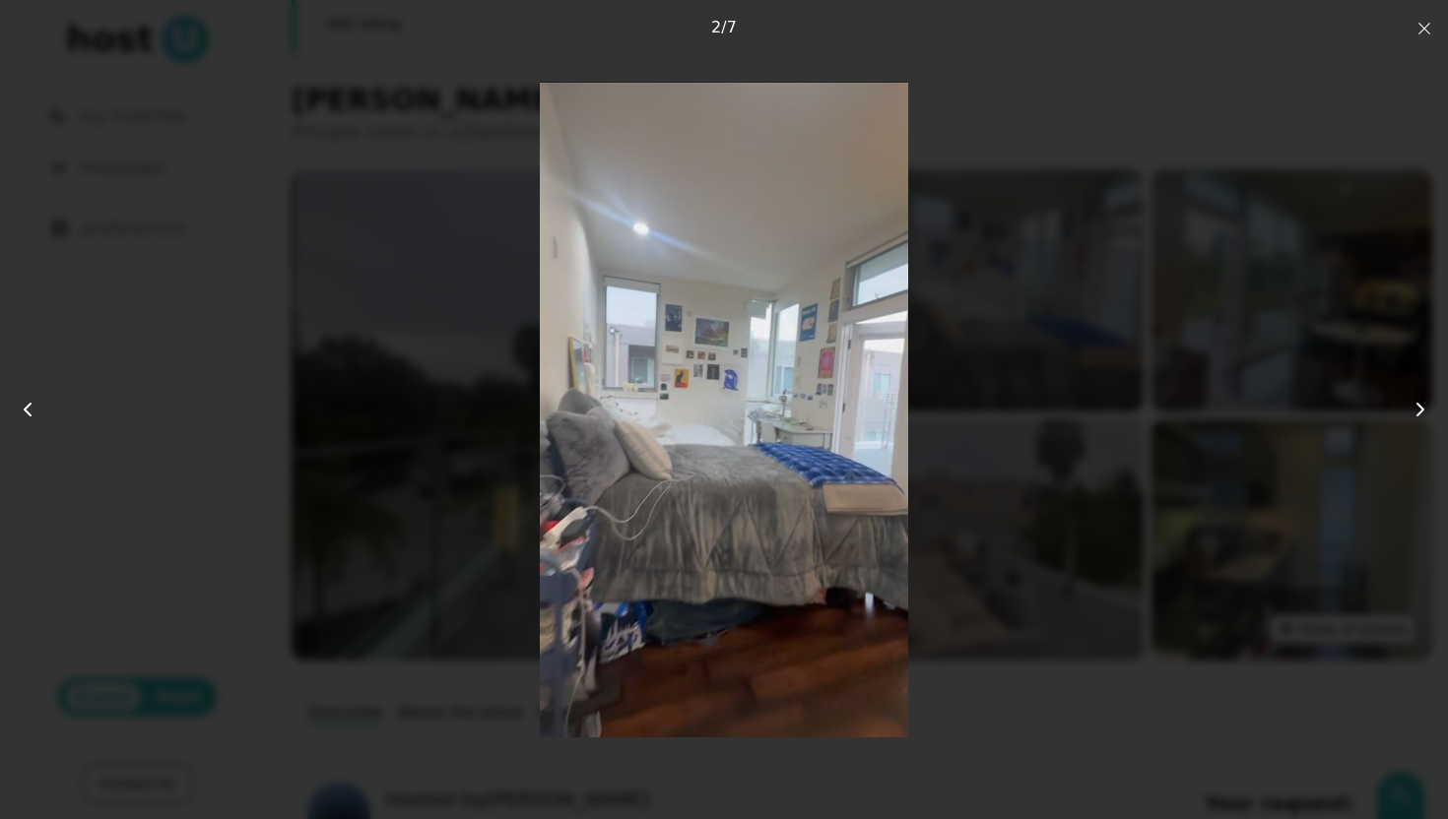
click at [1423, 28] on icon "button" at bounding box center [1424, 29] width 16 height 16
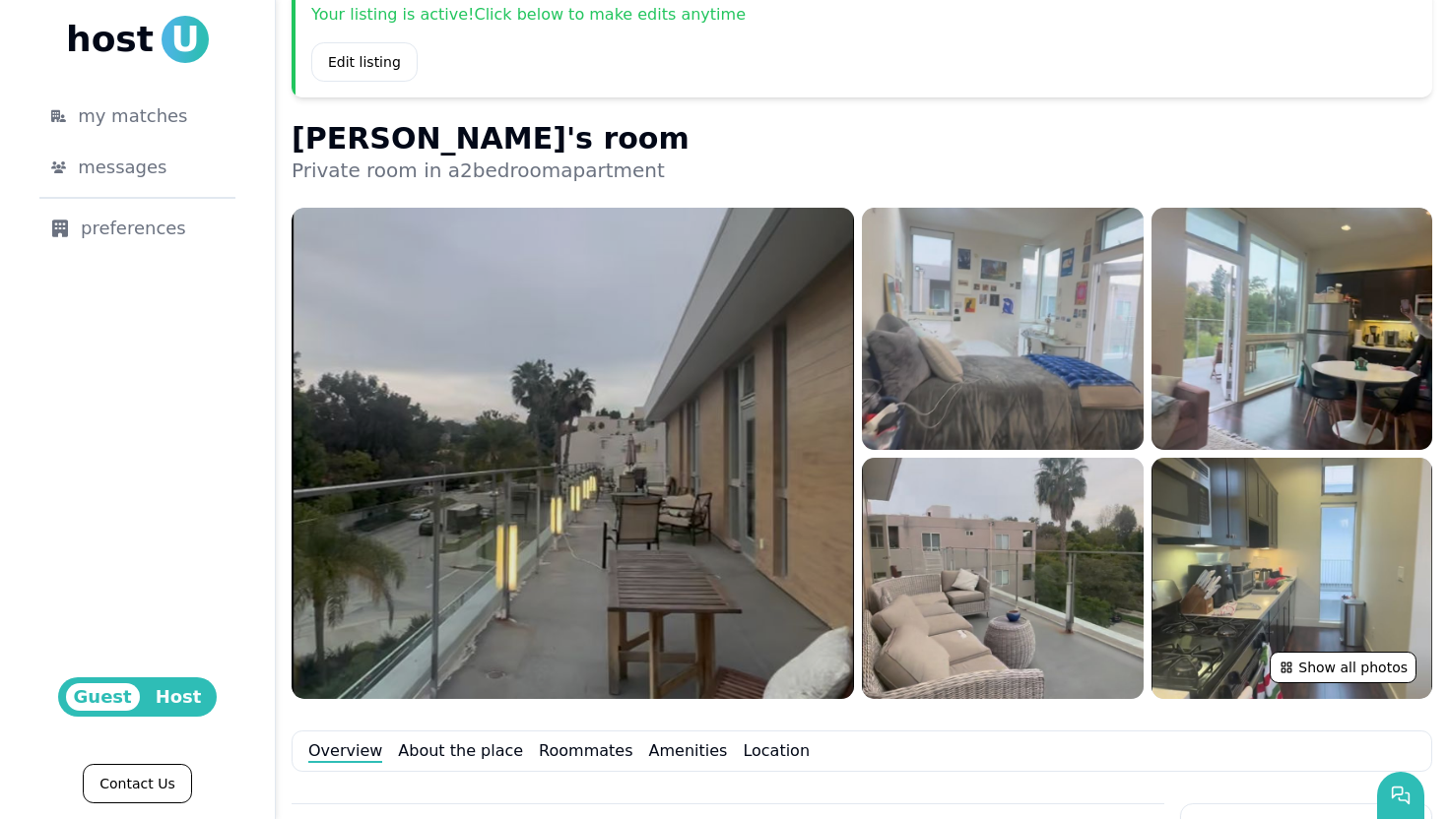
scroll to position [0, 0]
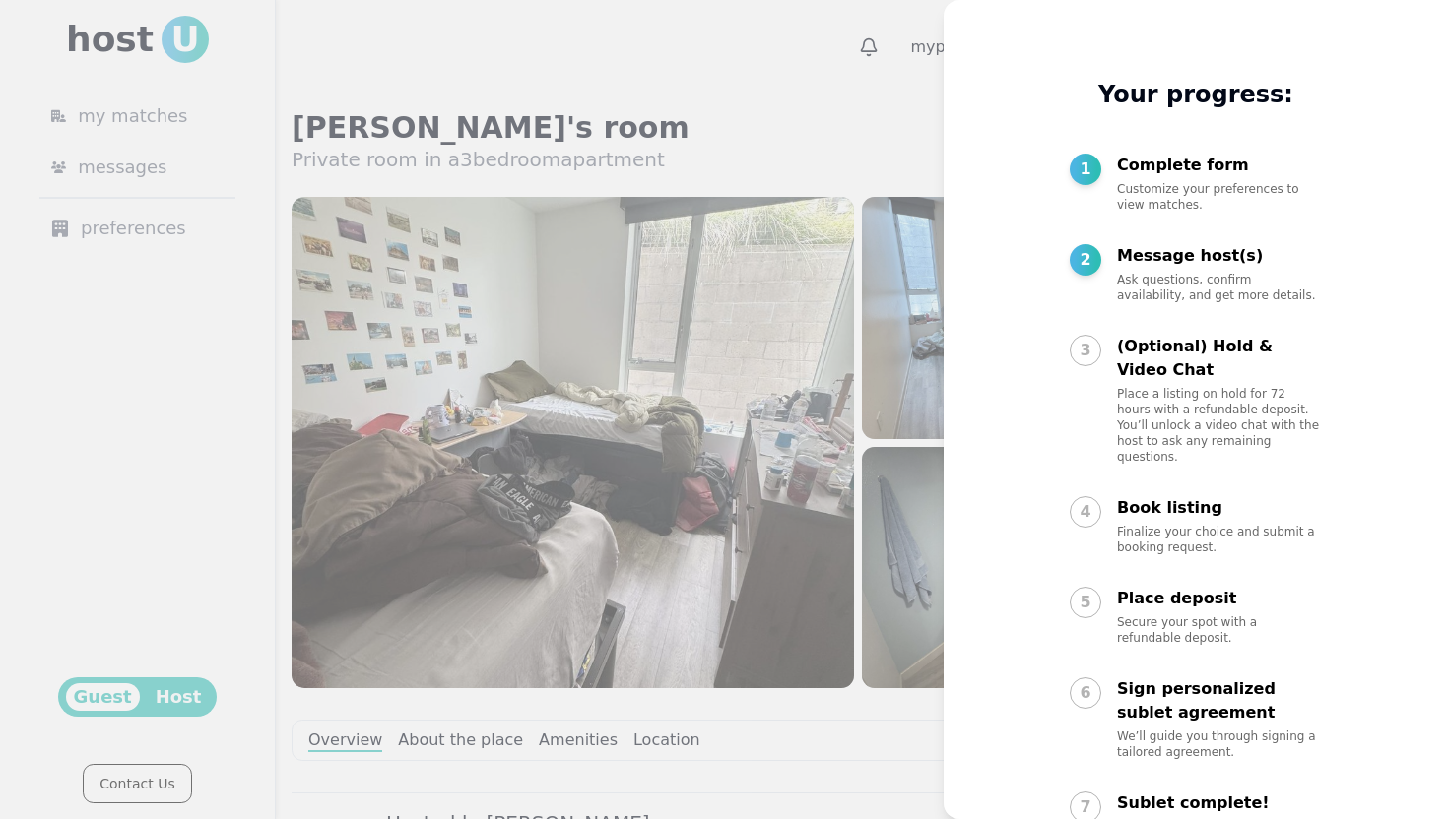
click at [891, 105] on div at bounding box center [724, 409] width 1448 height 819
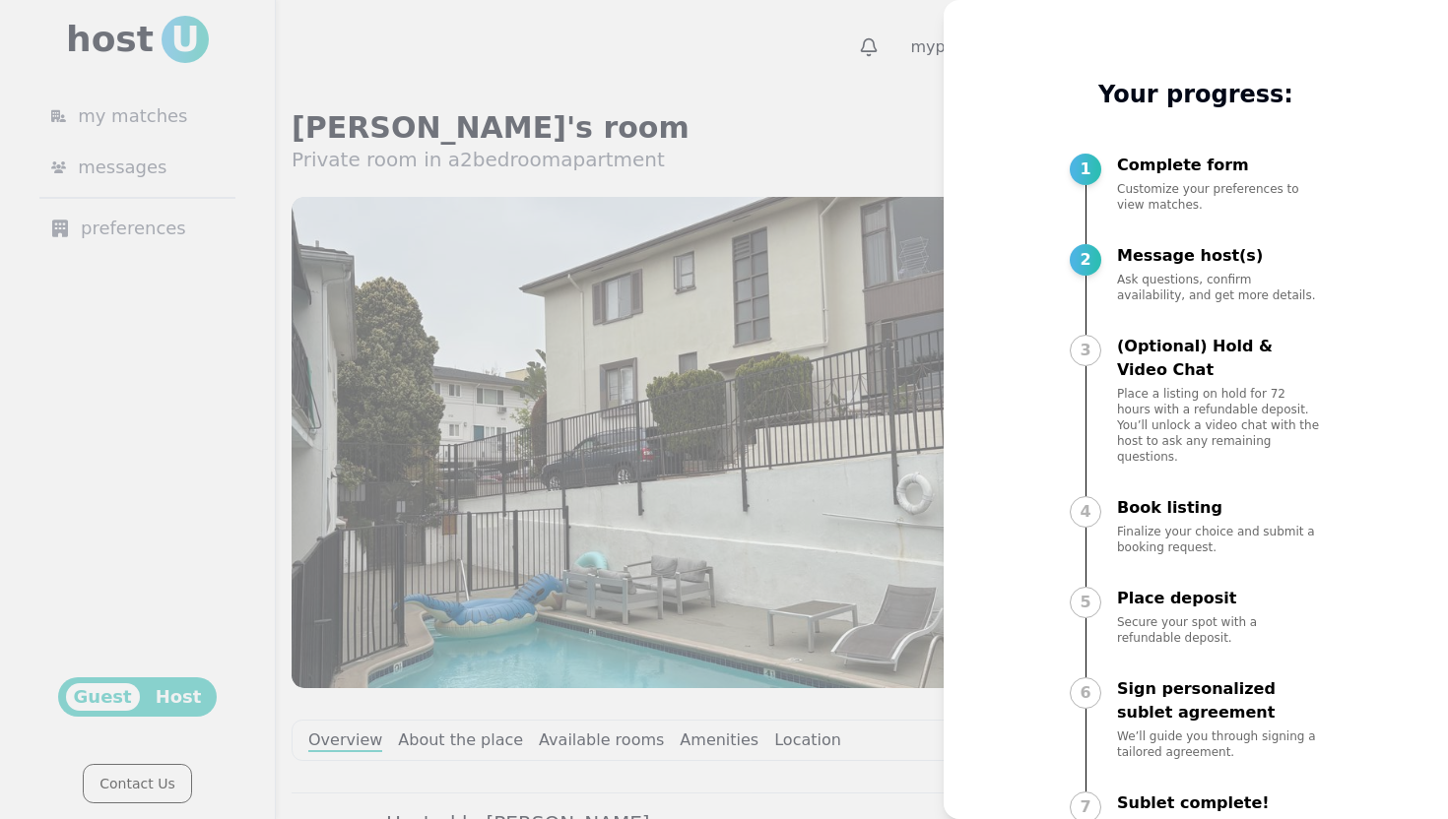
click at [913, 101] on div at bounding box center [724, 409] width 1448 height 819
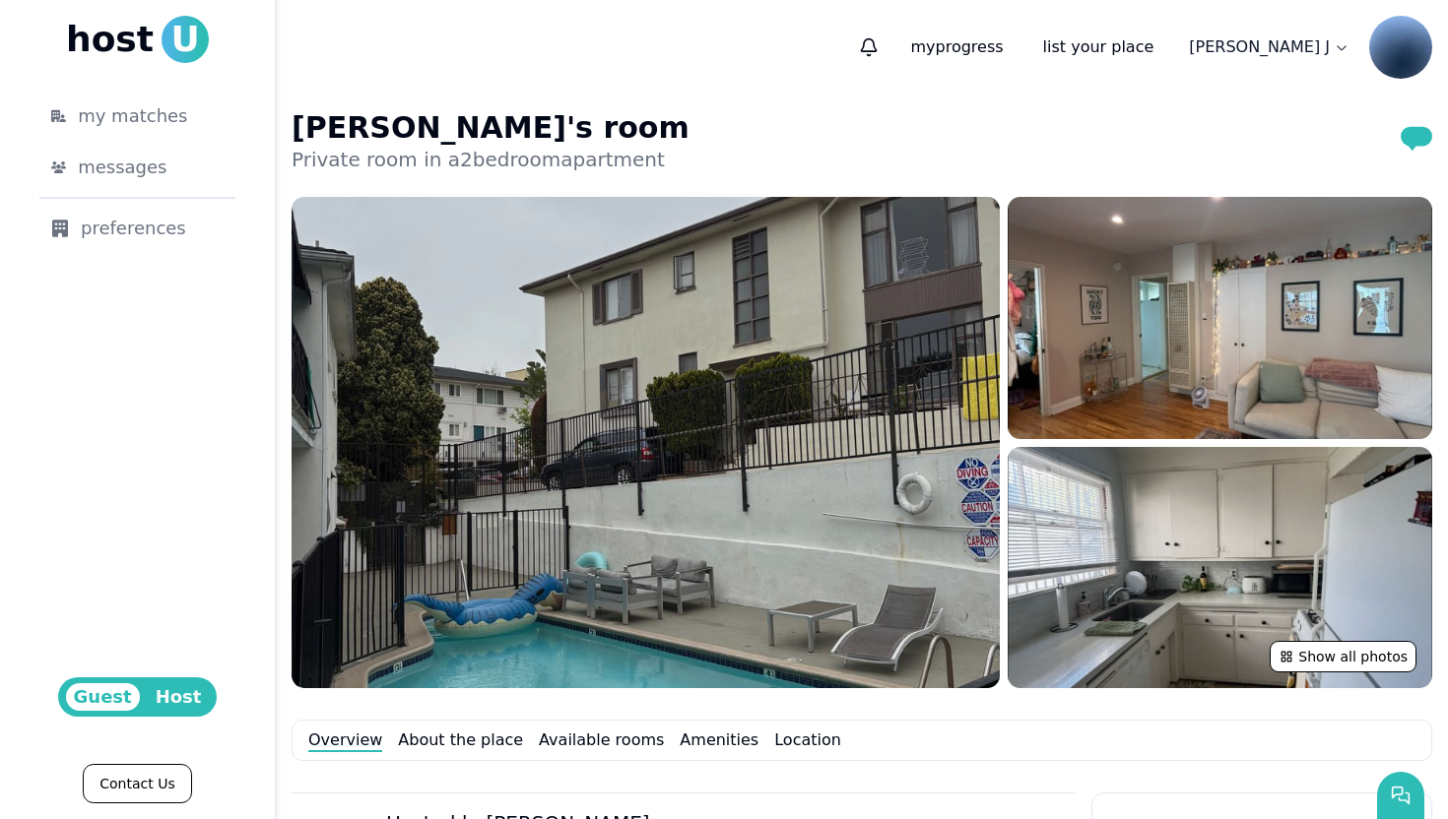
scroll to position [32, 0]
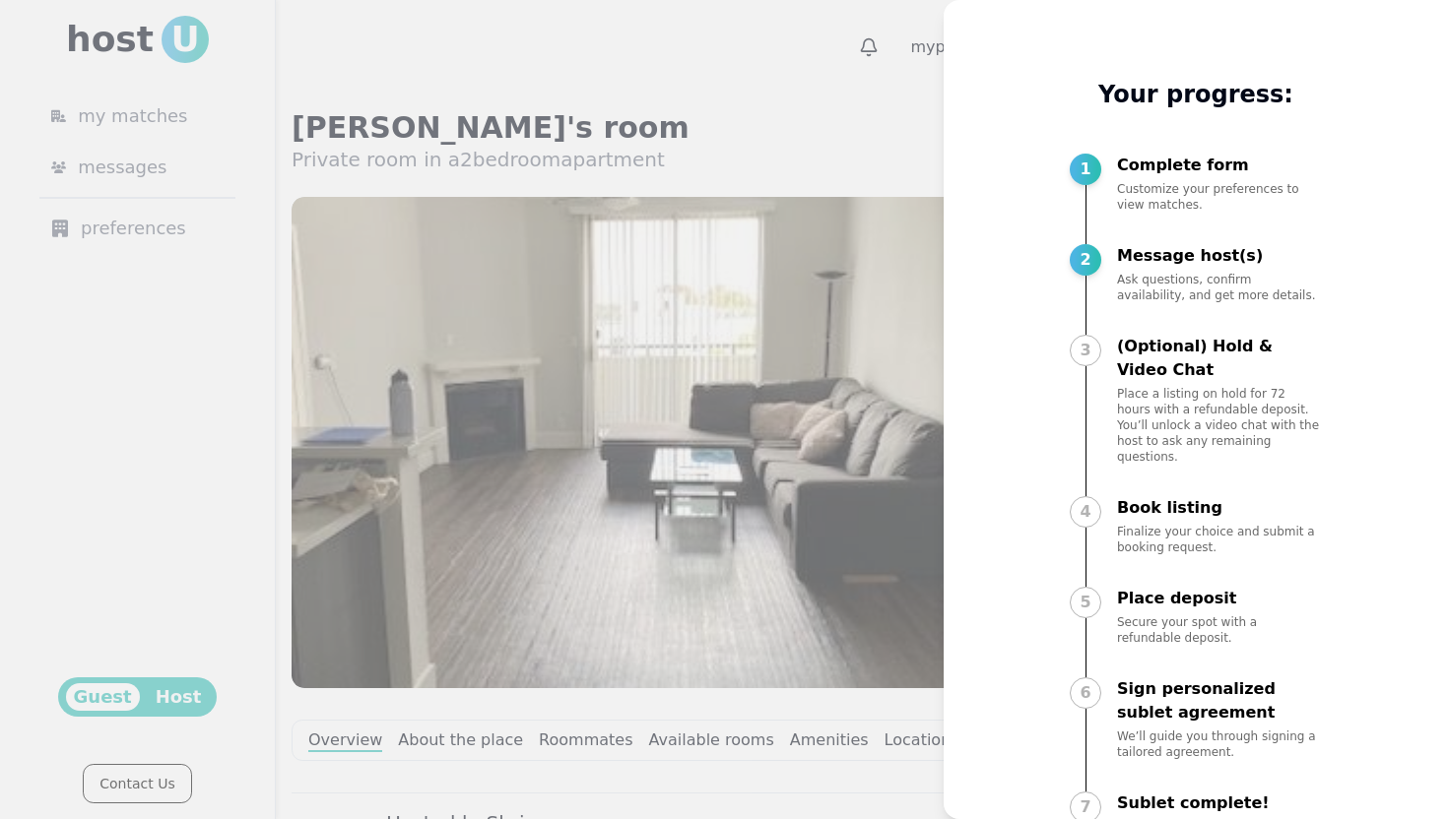
click at [751, 51] on div at bounding box center [724, 409] width 1448 height 819
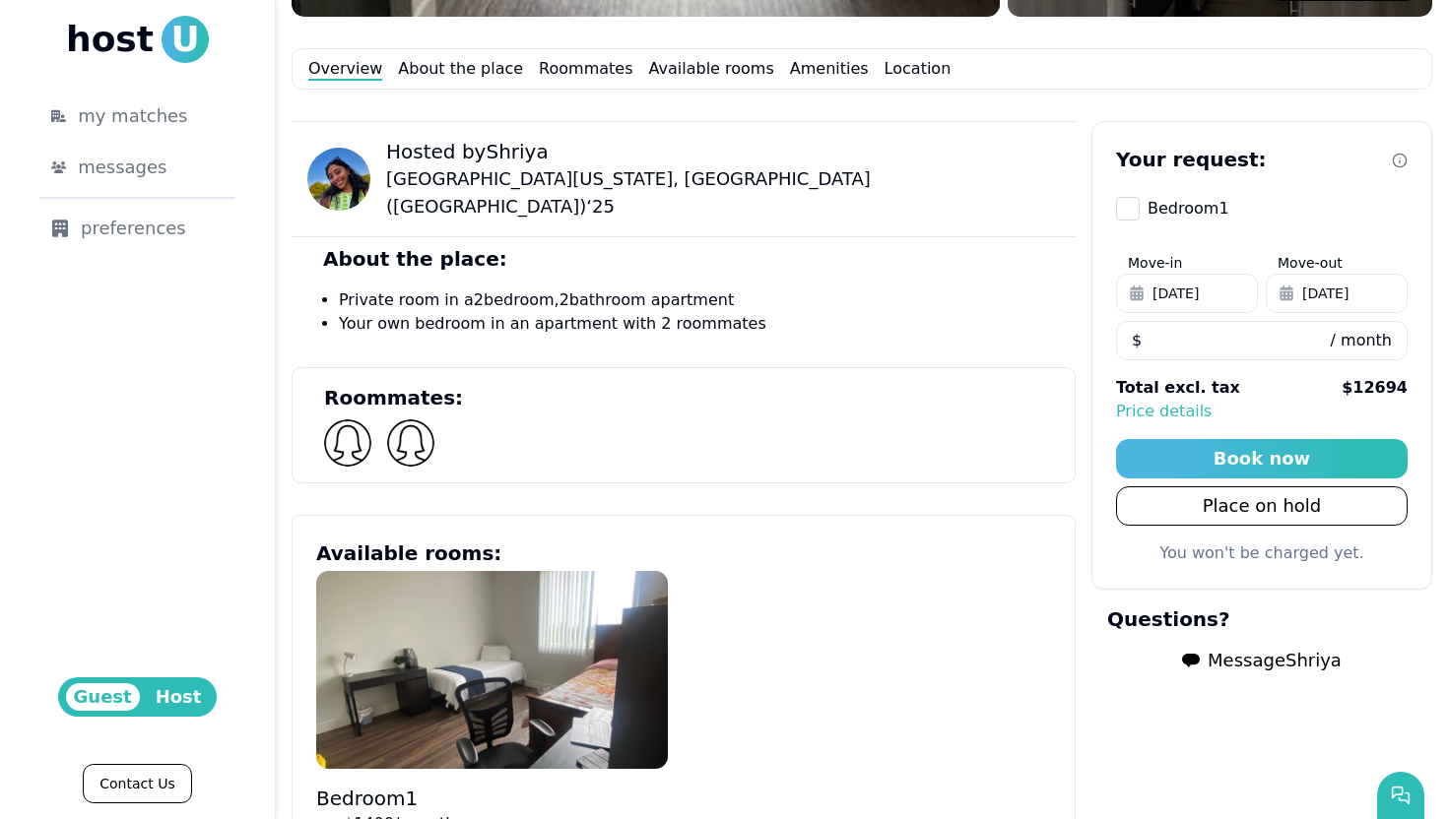
scroll to position [685, 0]
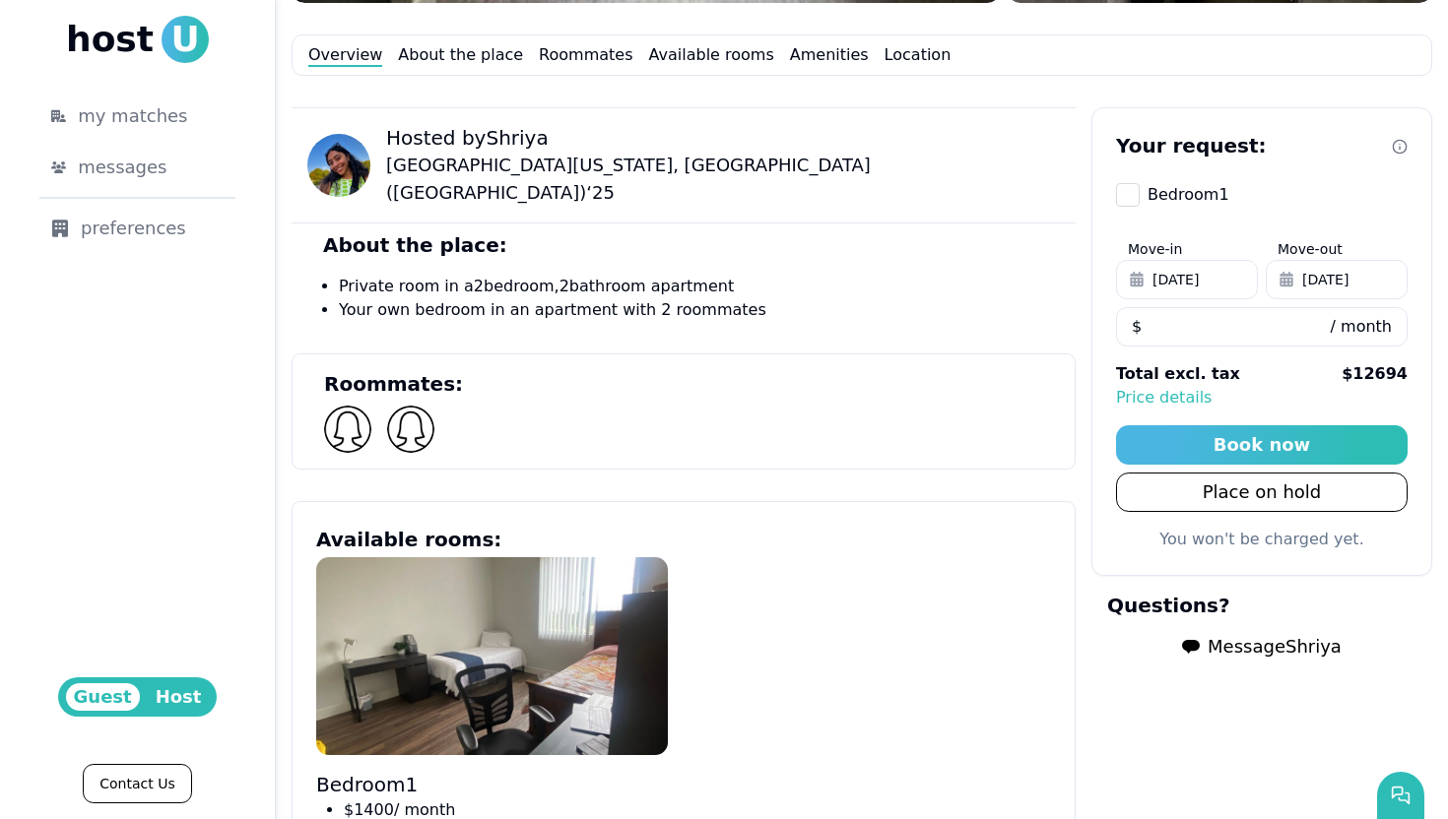
click at [1250, 639] on span "Message Shriya" at bounding box center [1274, 647] width 134 height 28
click at [1246, 647] on body "host U my matches messages 1 preferences Guest Host Contact Us 1 my progress li…" at bounding box center [724, 409] width 1448 height 819
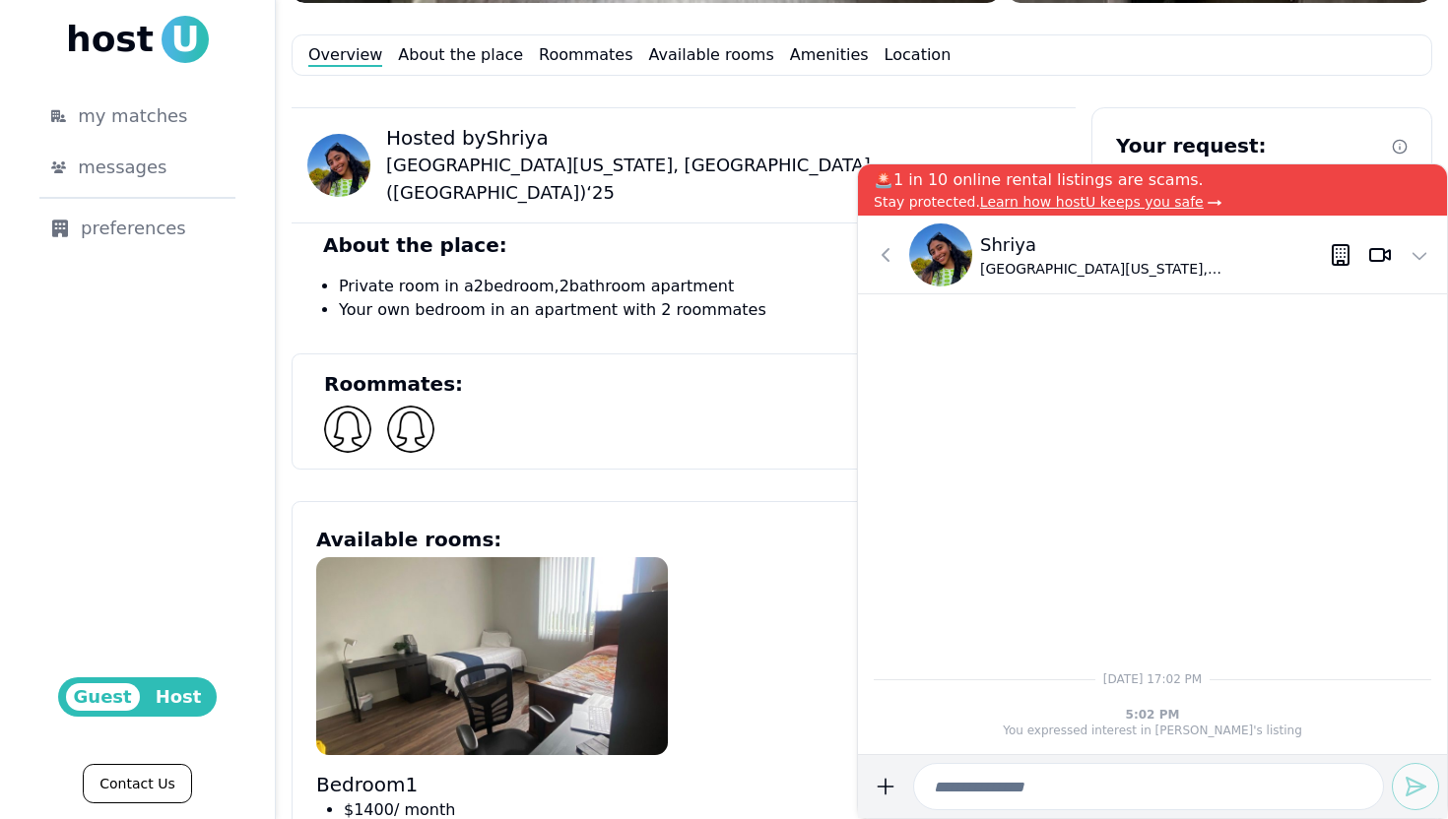
click at [1069, 790] on input at bounding box center [1148, 786] width 471 height 47
type input "**********"
click at [1406, 802] on button "submit" at bounding box center [1415, 786] width 47 height 47
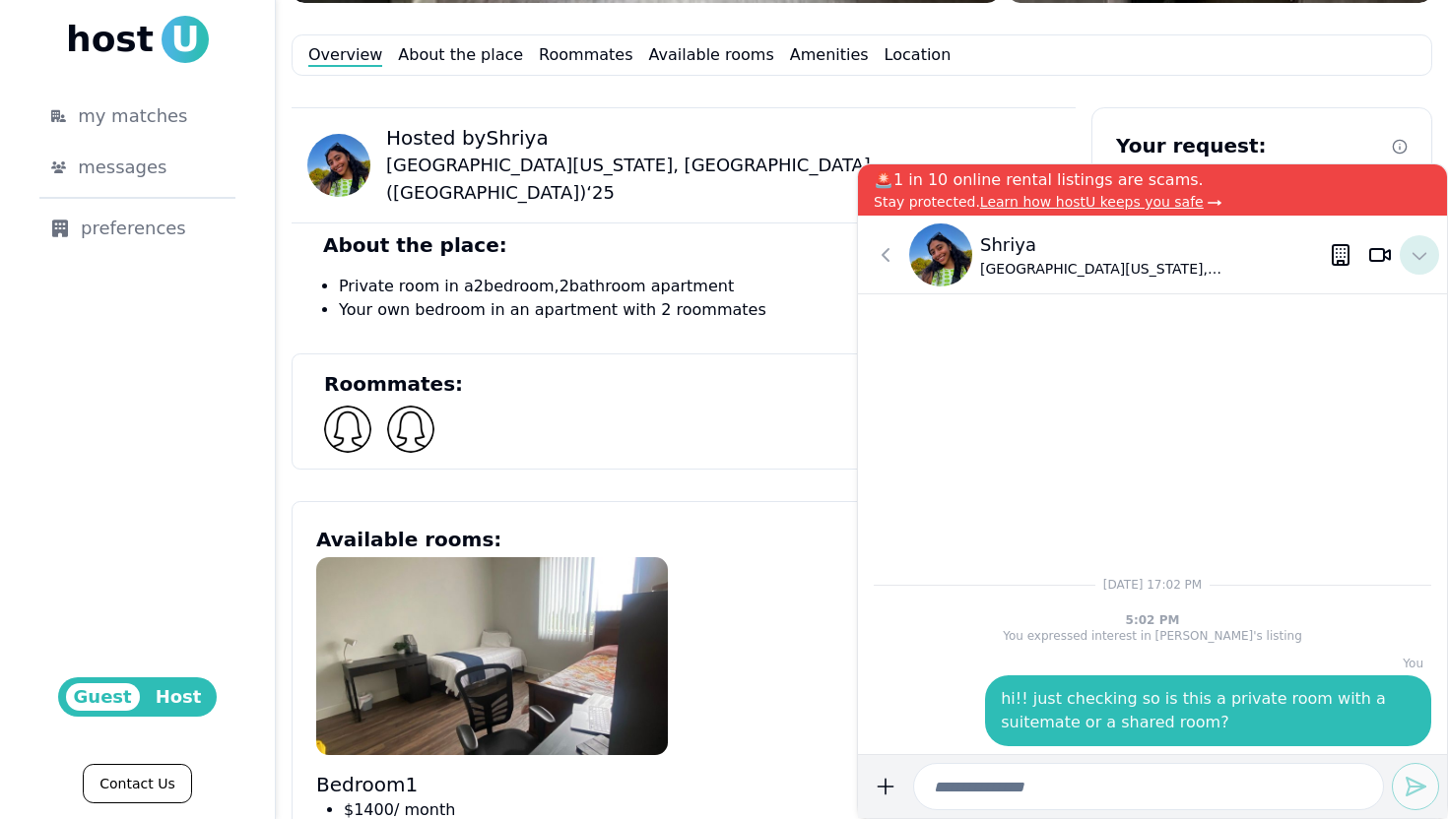
click at [1417, 264] on icon at bounding box center [1419, 255] width 24 height 24
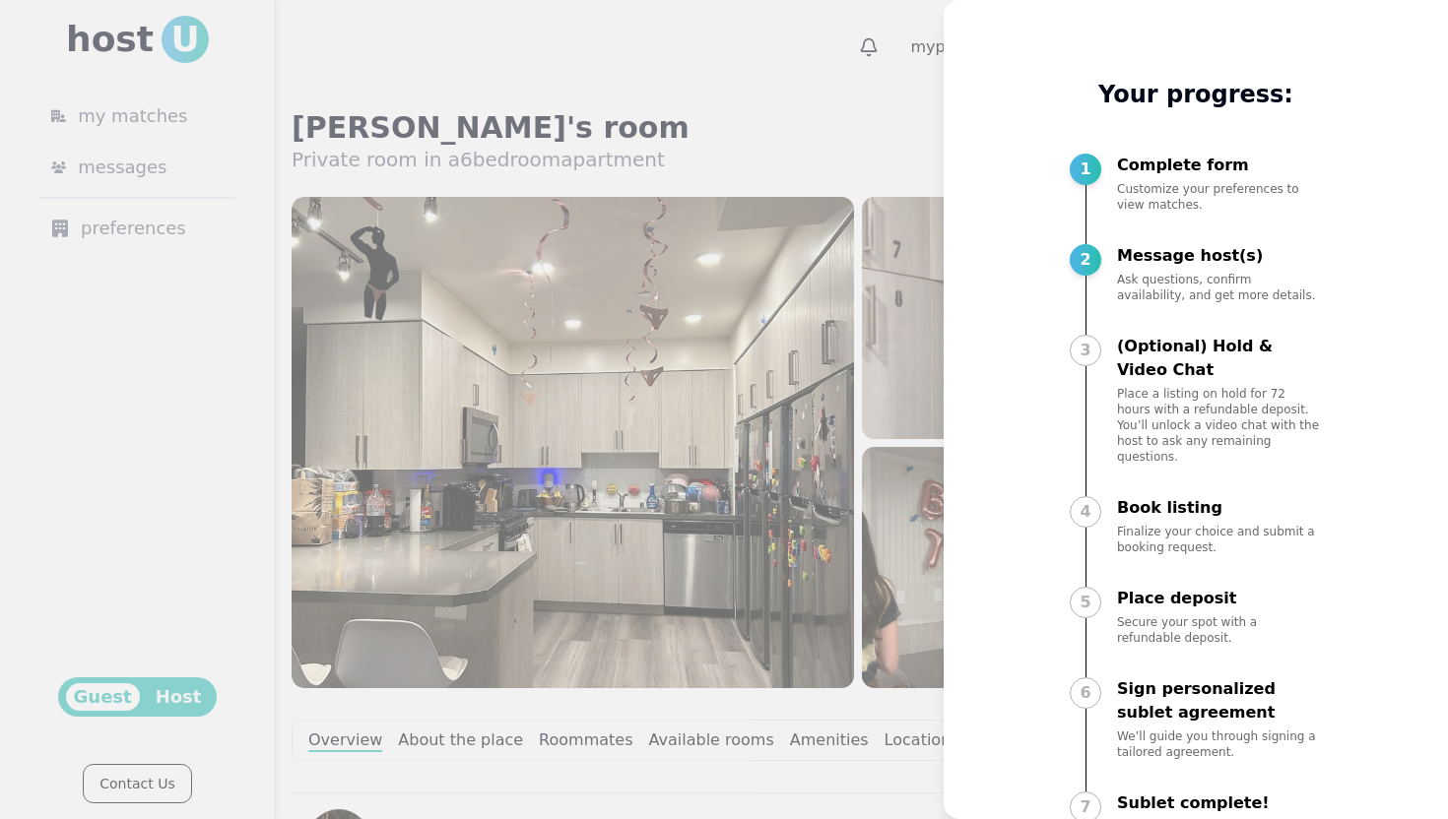
click at [660, 705] on div at bounding box center [724, 409] width 1448 height 819
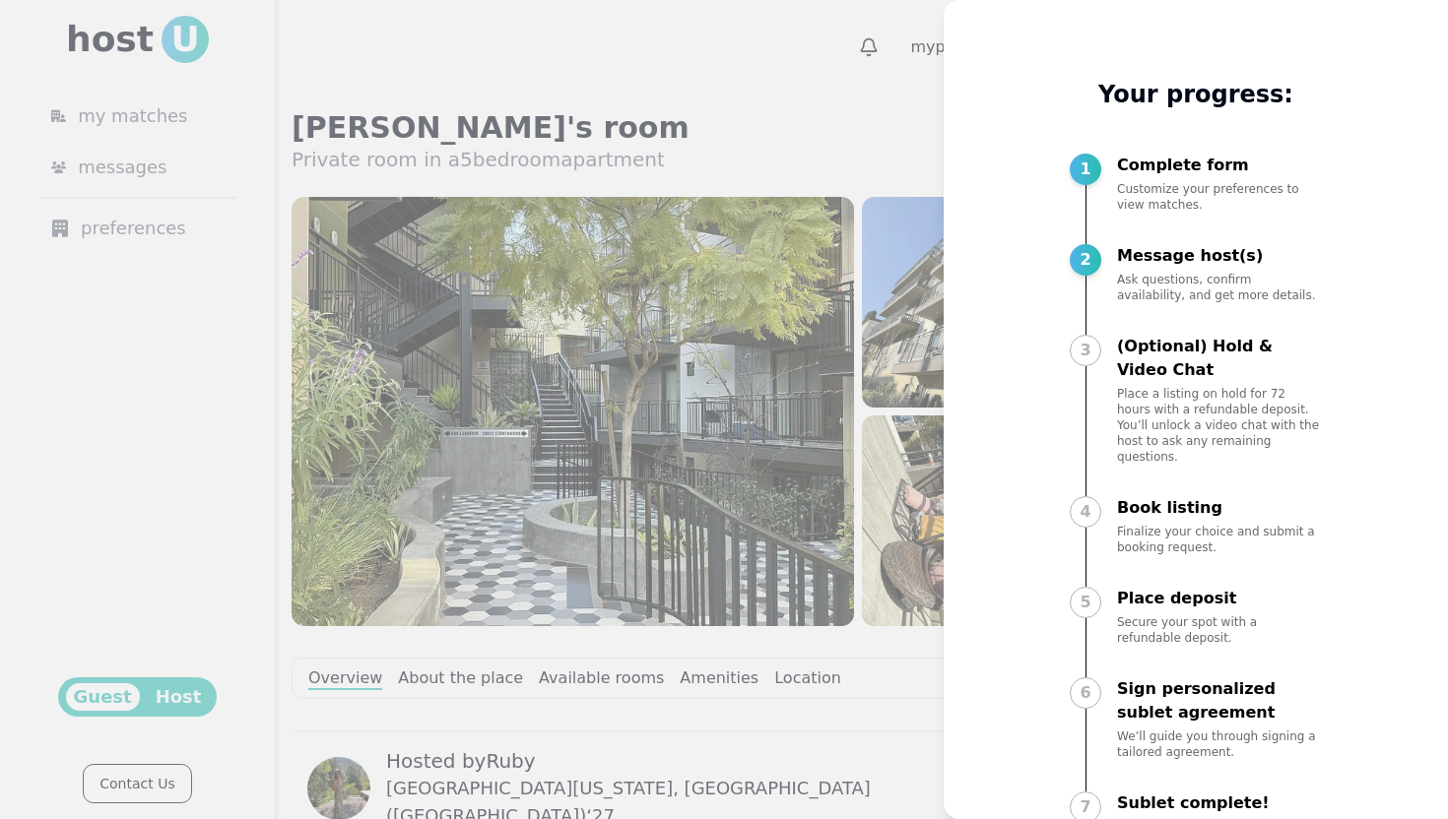
click at [857, 689] on div at bounding box center [724, 409] width 1448 height 819
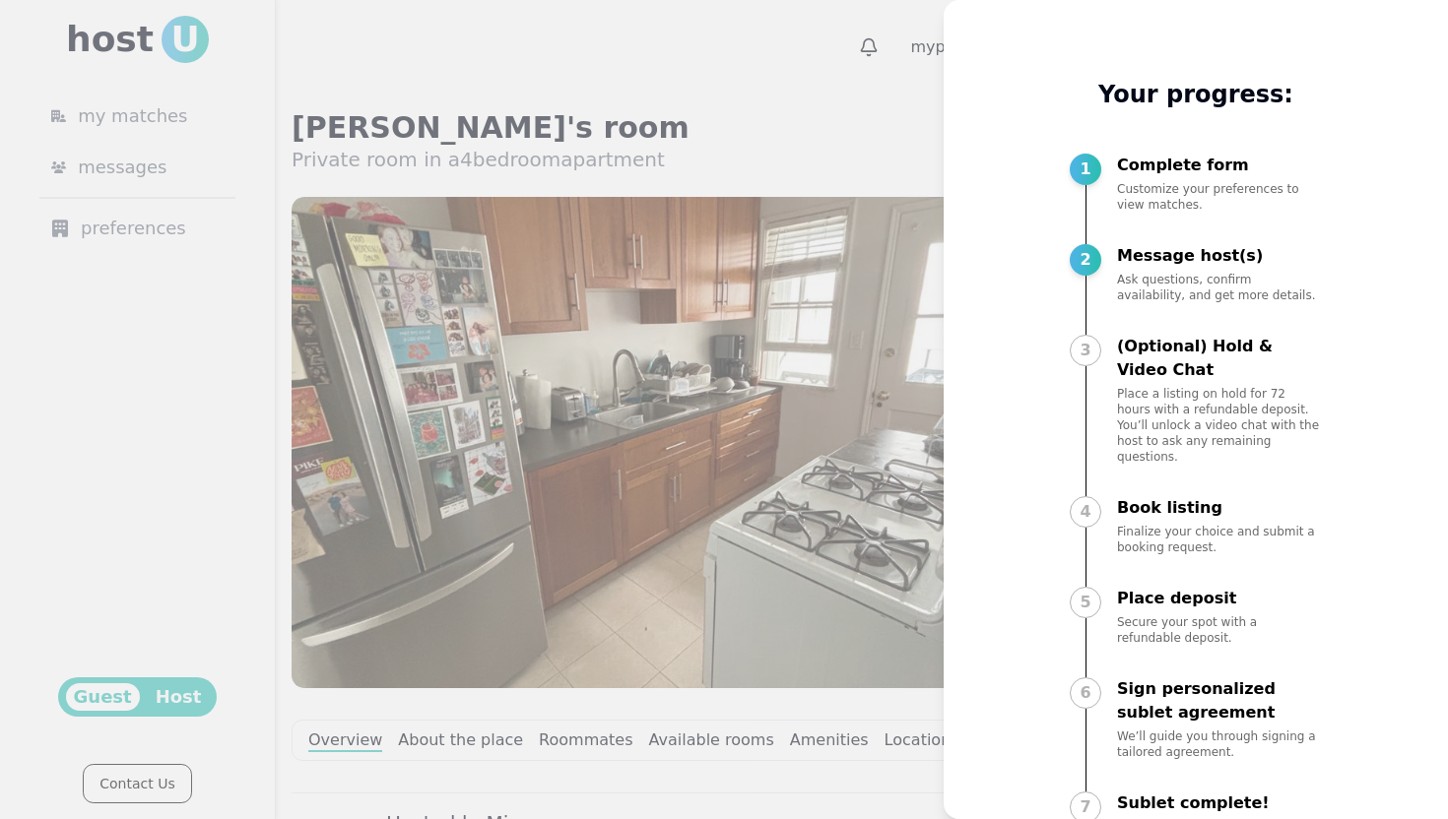
click at [647, 42] on div at bounding box center [724, 409] width 1448 height 819
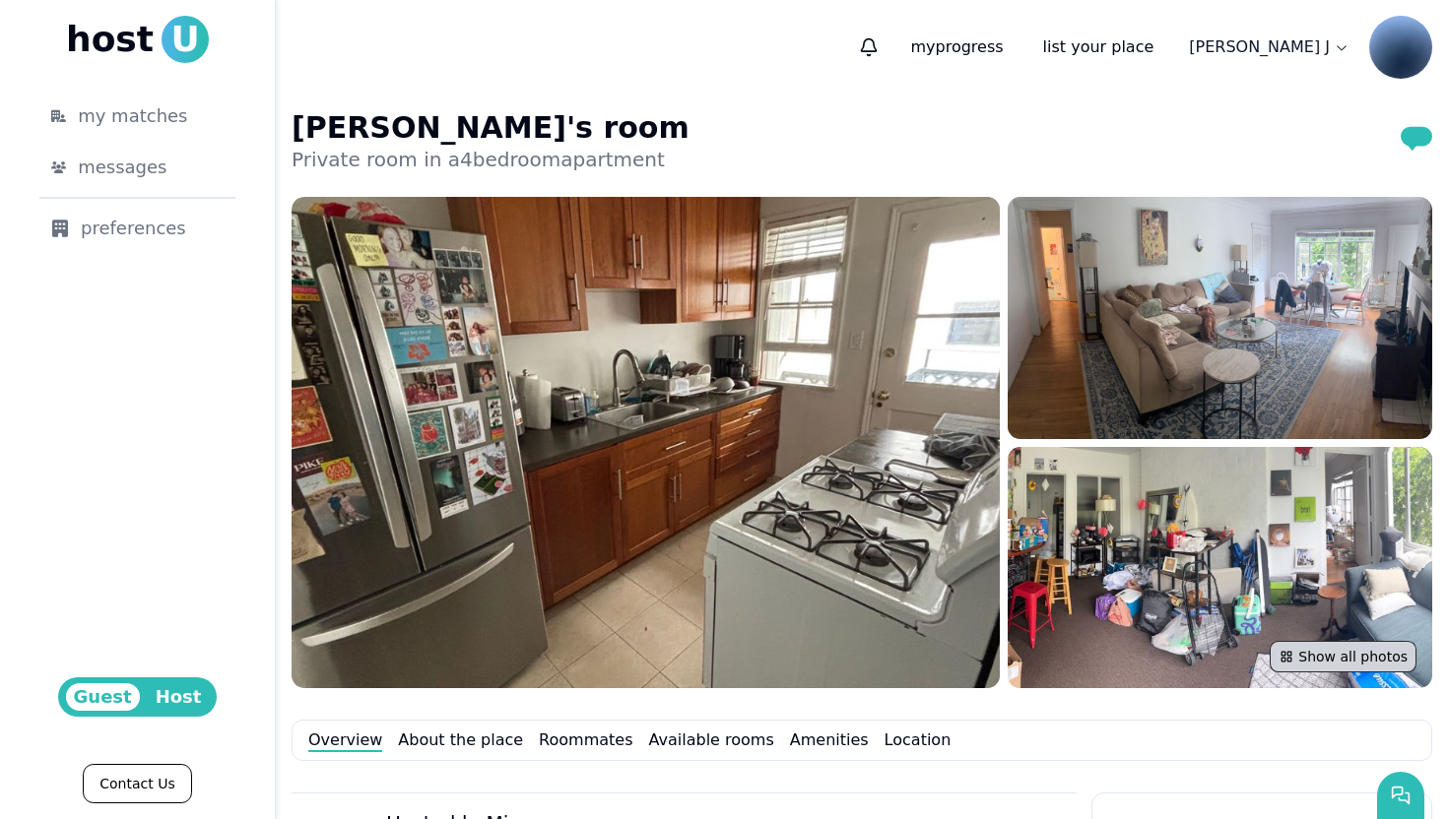
click at [1341, 665] on button "Show all photos" at bounding box center [1342, 657] width 147 height 32
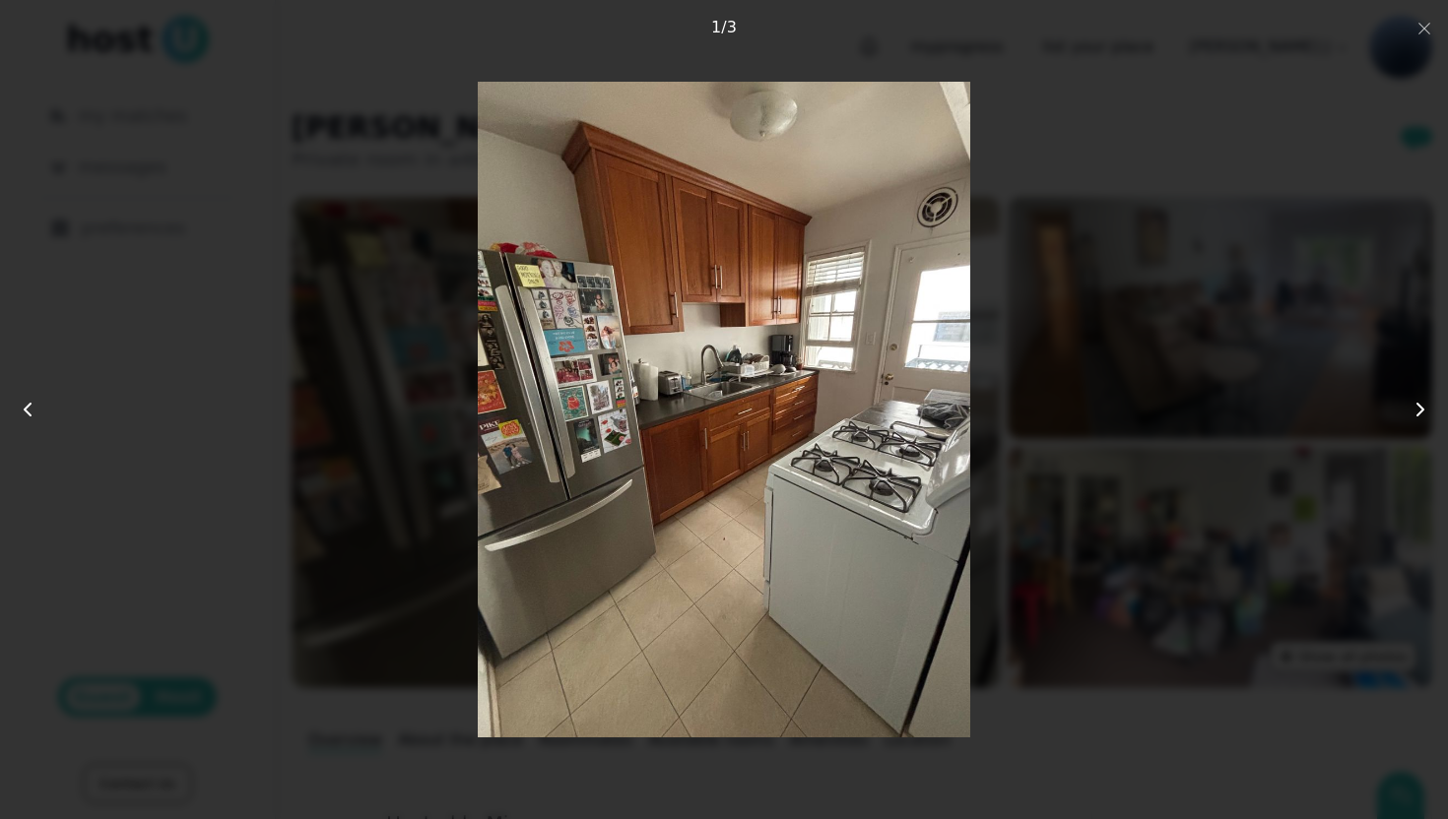
click at [1419, 413] on icon at bounding box center [1420, 410] width 24 height 24
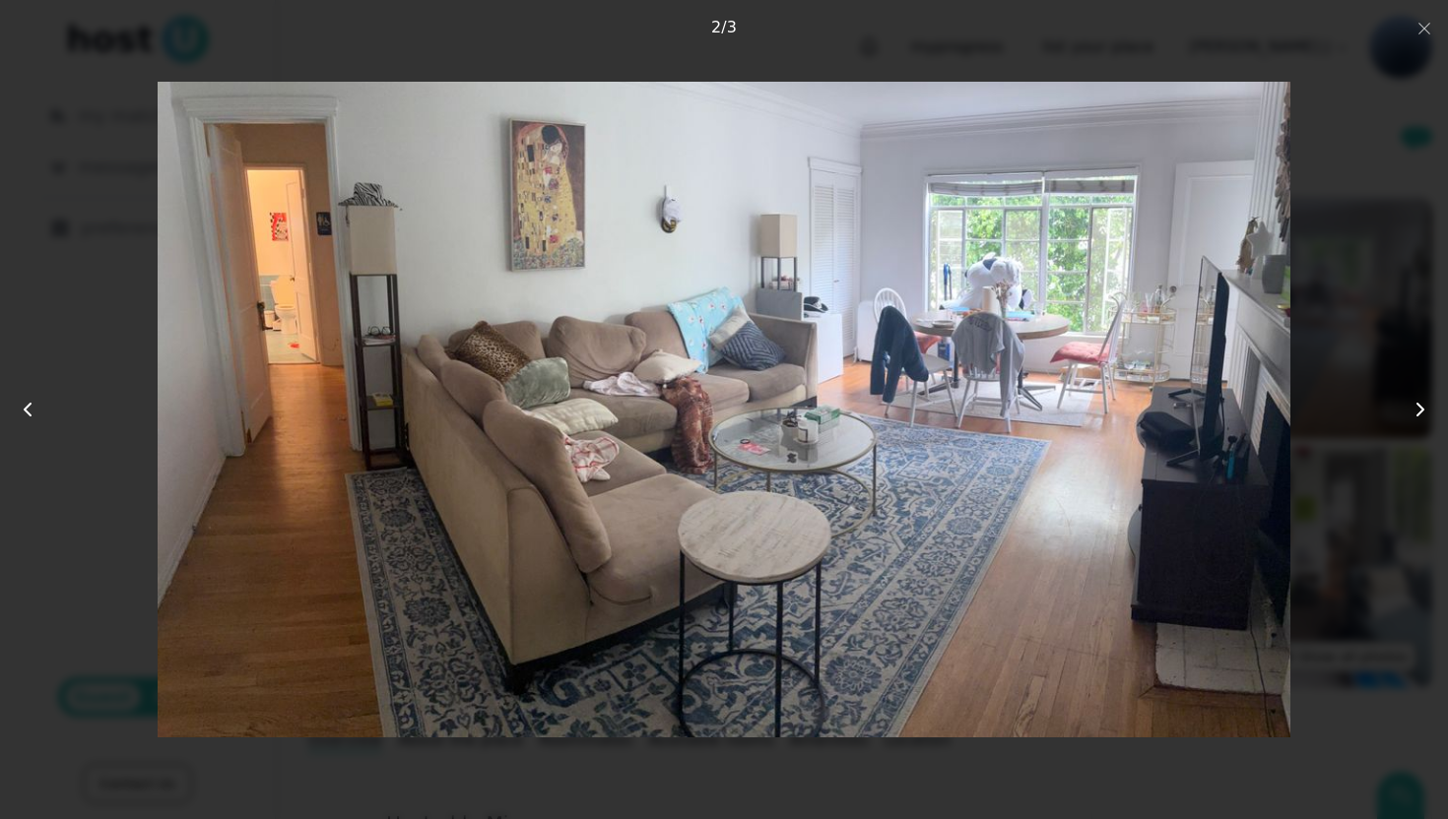
click at [1419, 413] on icon at bounding box center [1420, 410] width 24 height 24
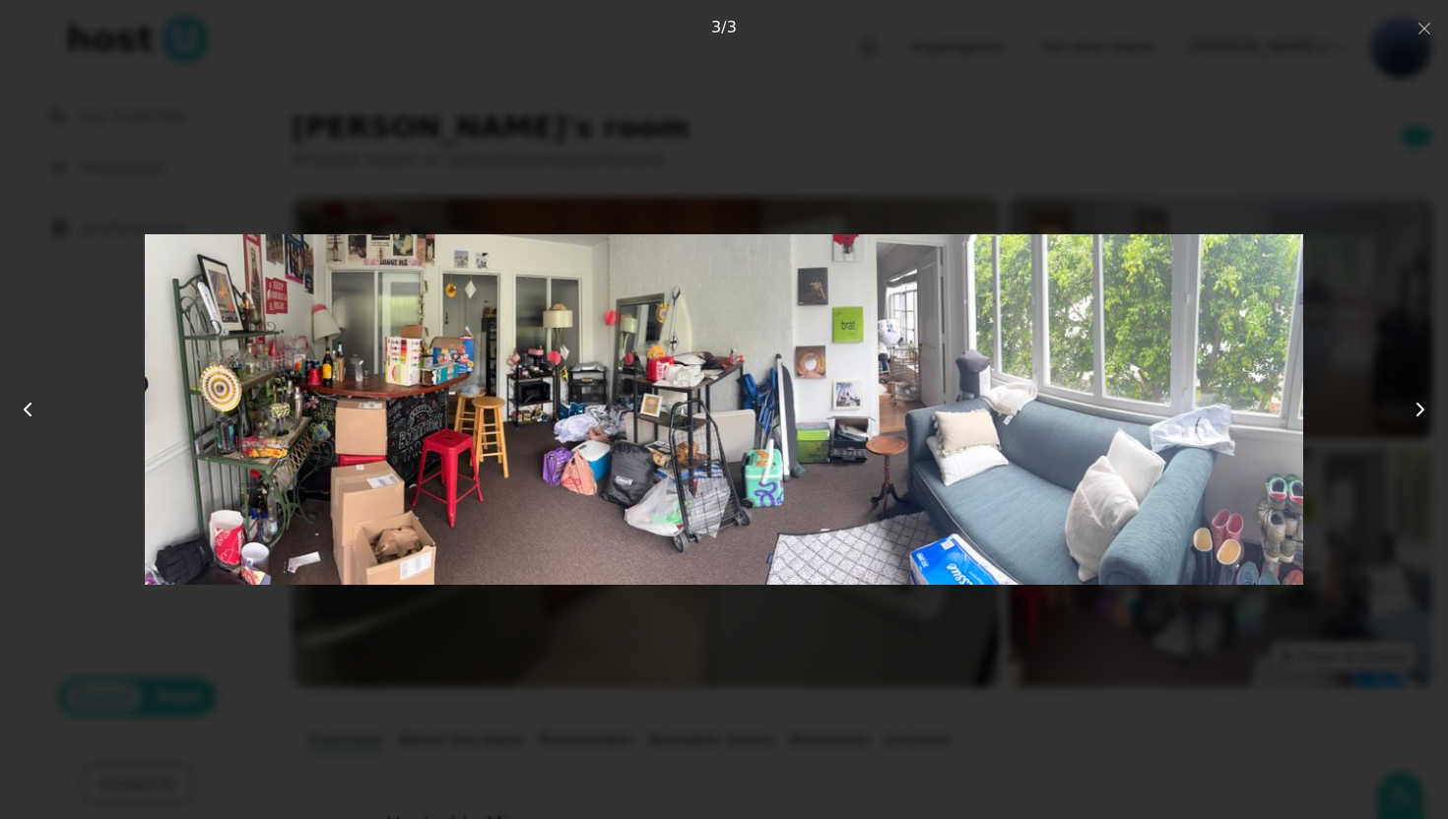
click at [1419, 413] on icon at bounding box center [1420, 410] width 24 height 24
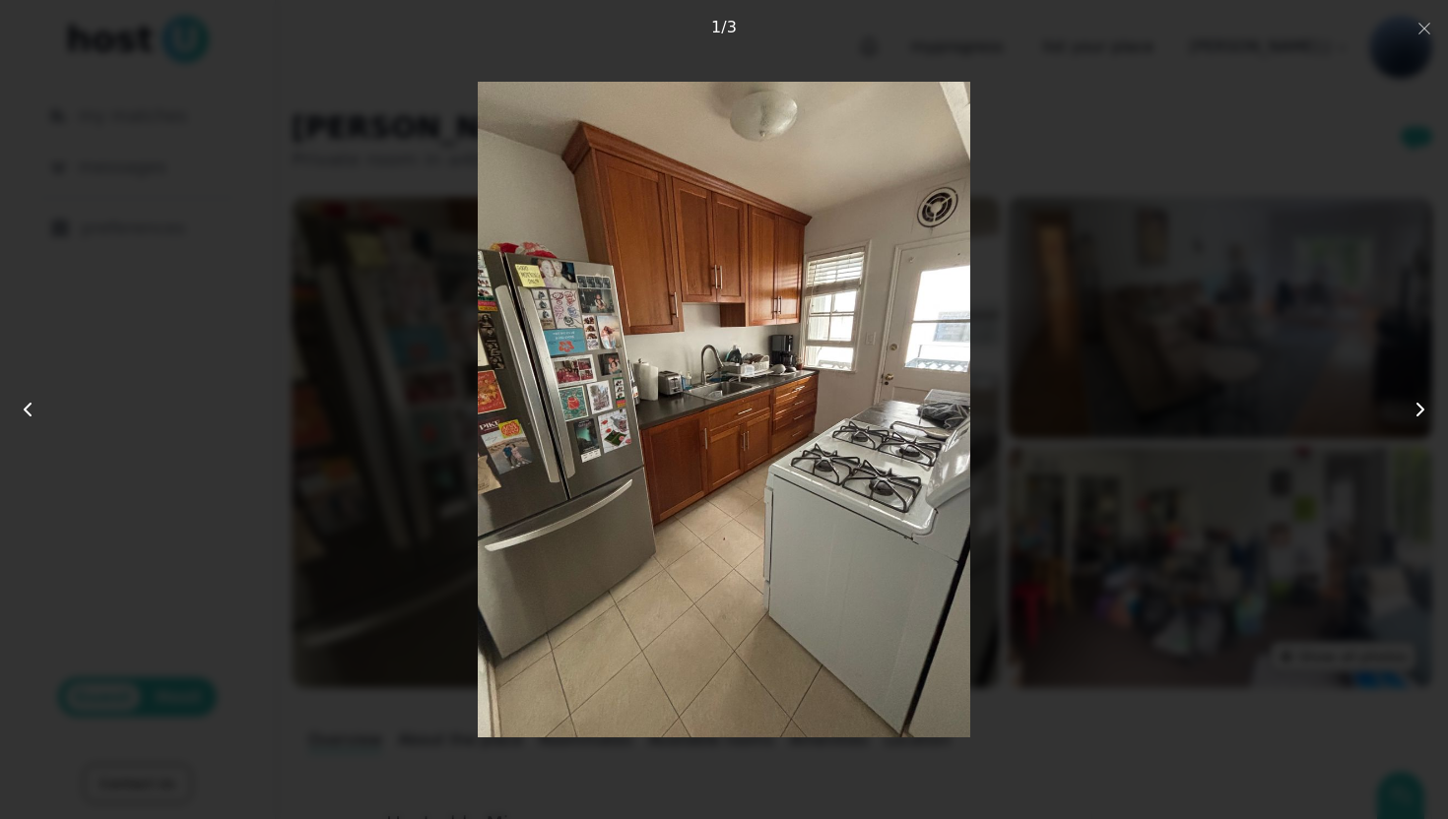
click at [1419, 413] on icon at bounding box center [1420, 410] width 24 height 24
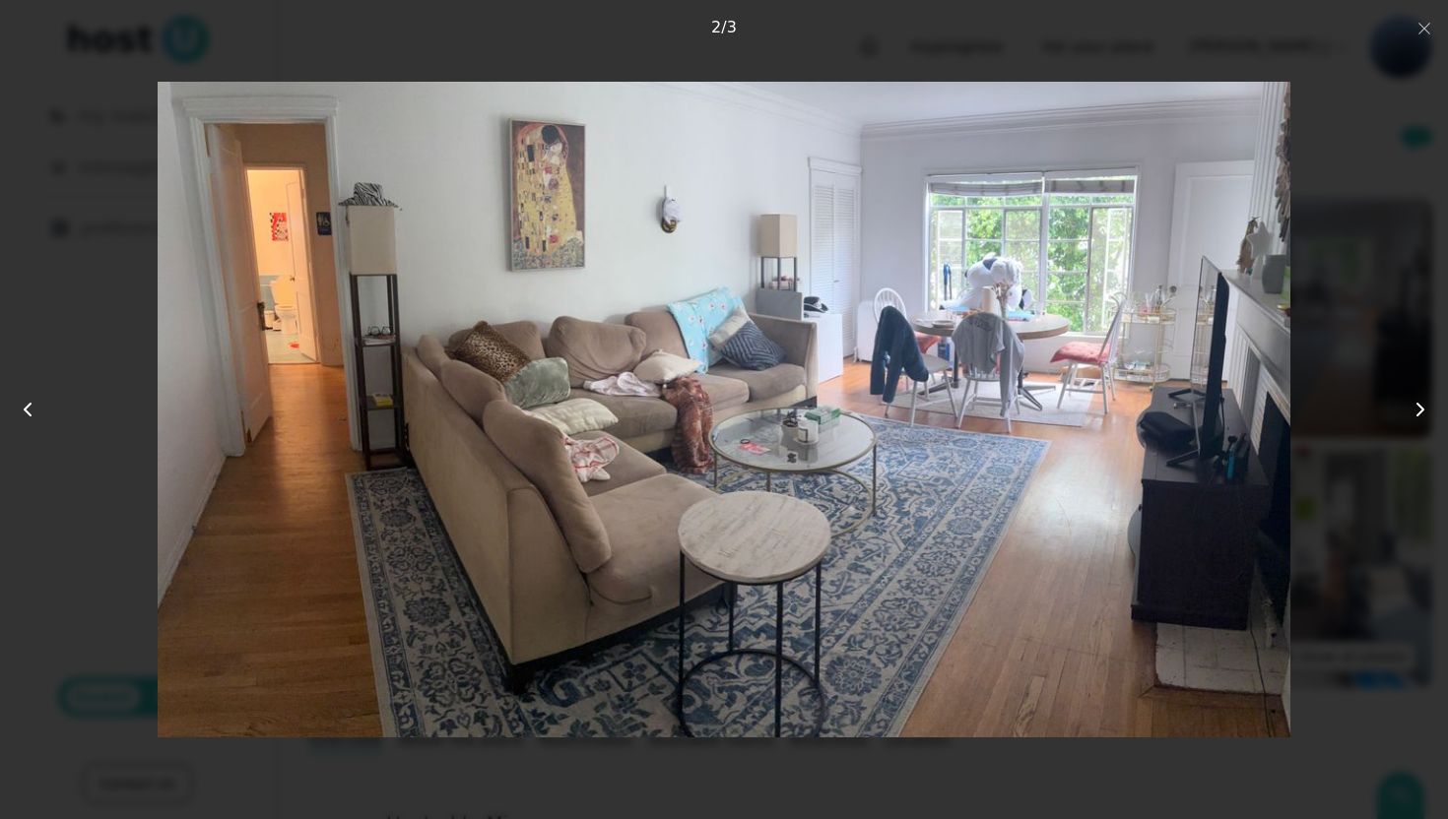
click at [1422, 42] on div at bounding box center [724, 409] width 1448 height 819
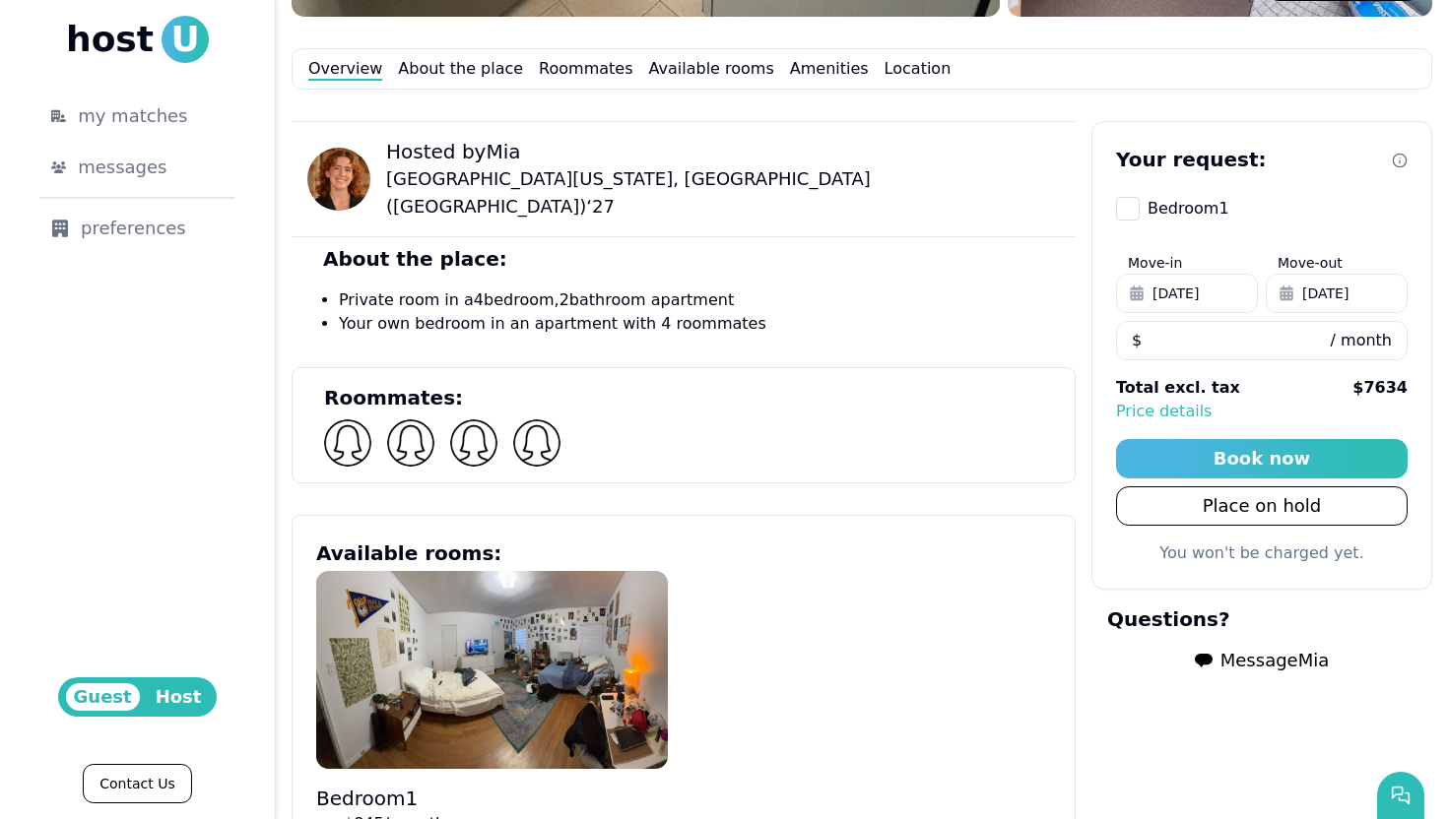
scroll to position [710, 0]
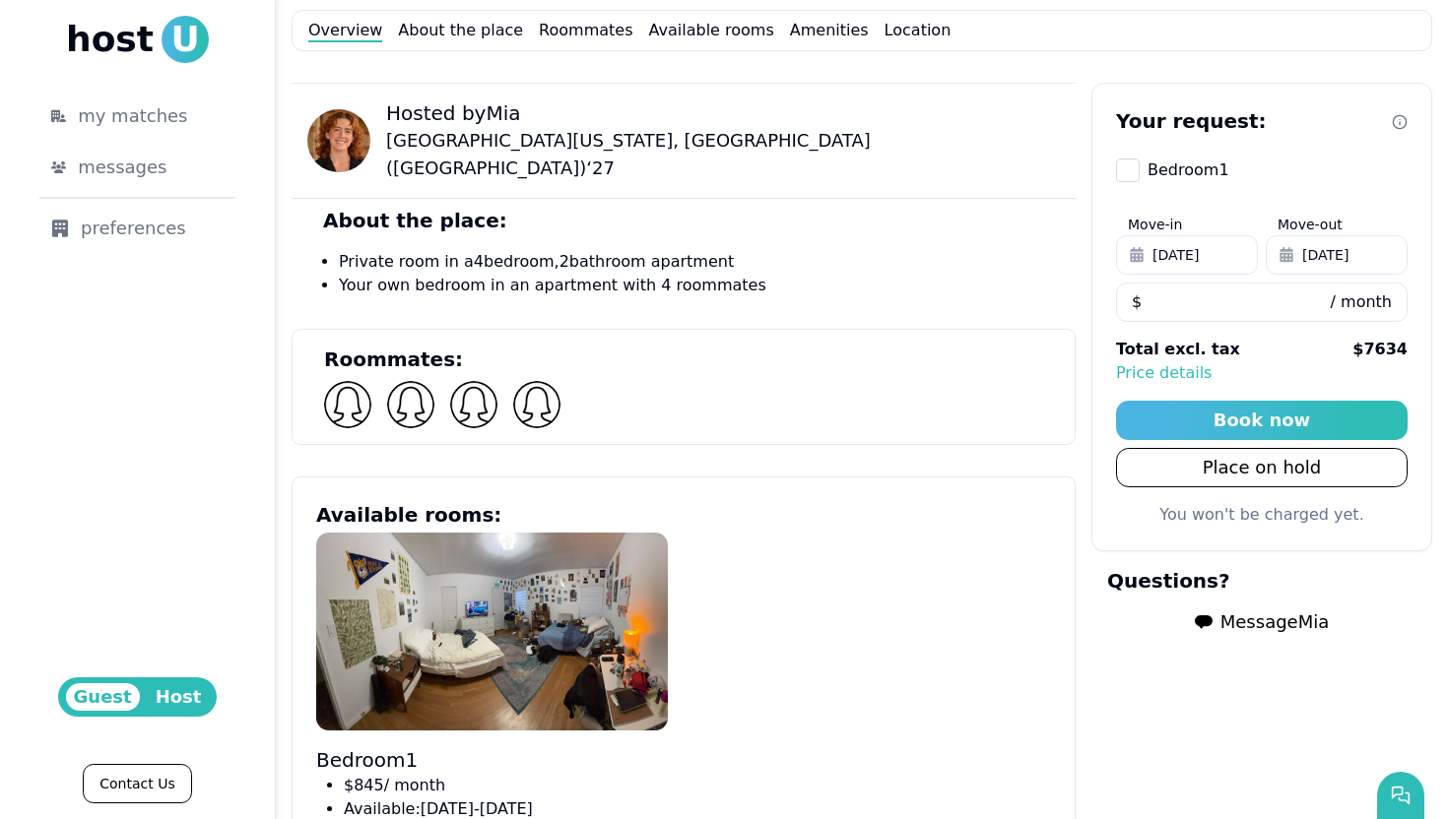
click at [342, 122] on img at bounding box center [338, 140] width 63 height 63
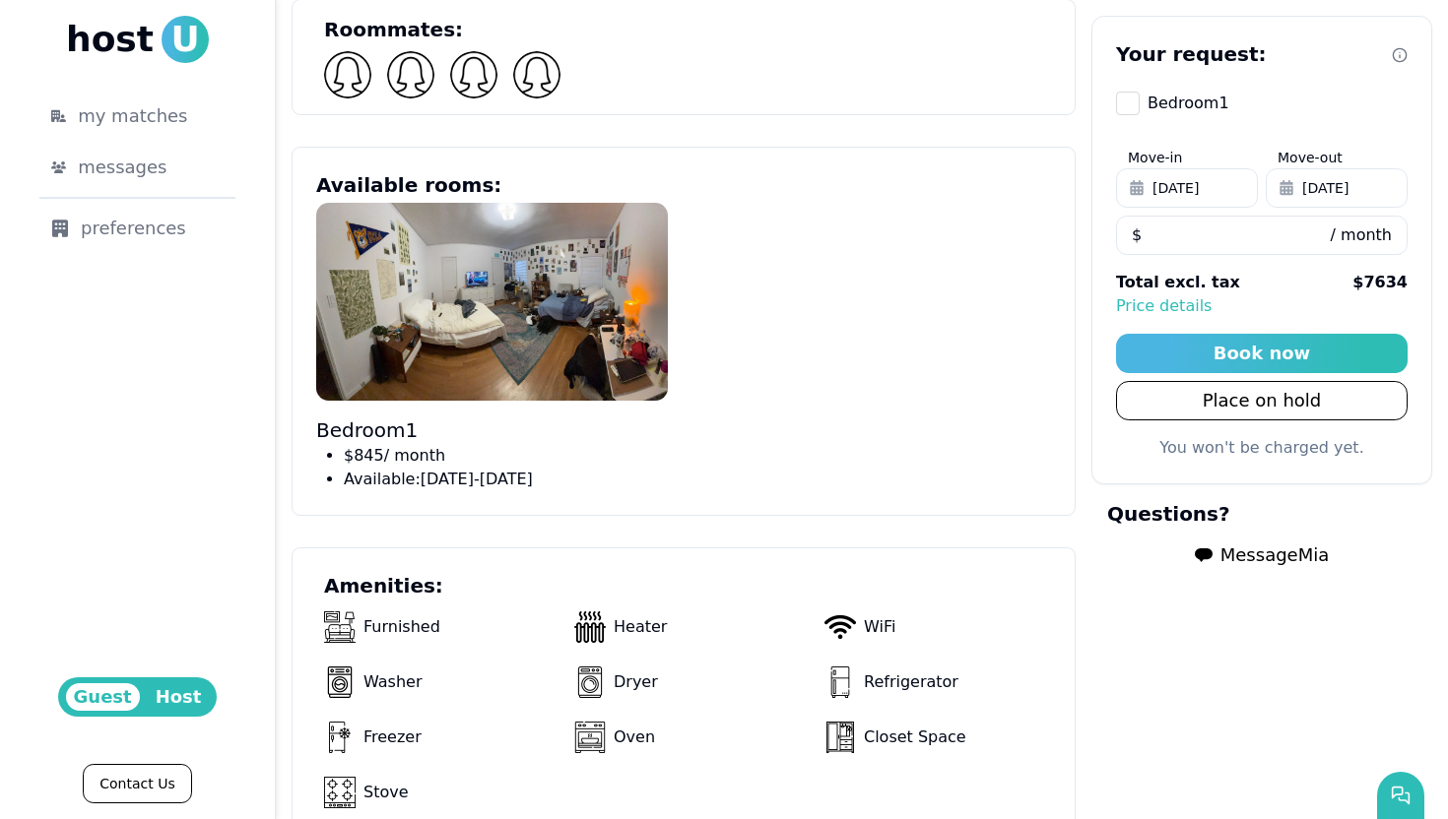
scroll to position [1065, 0]
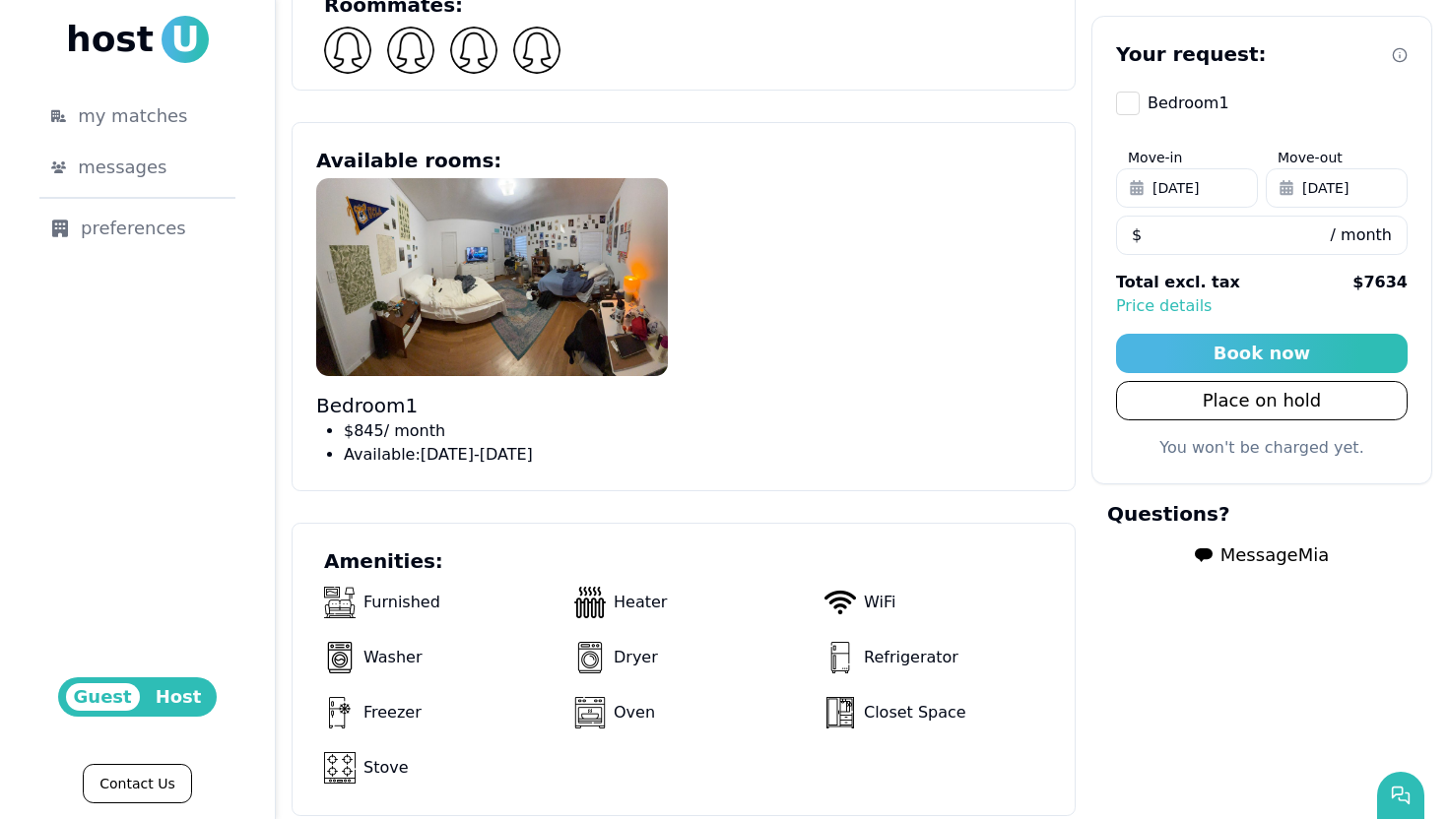
click at [1216, 548] on button "Message Mia" at bounding box center [1261, 555] width 165 height 39
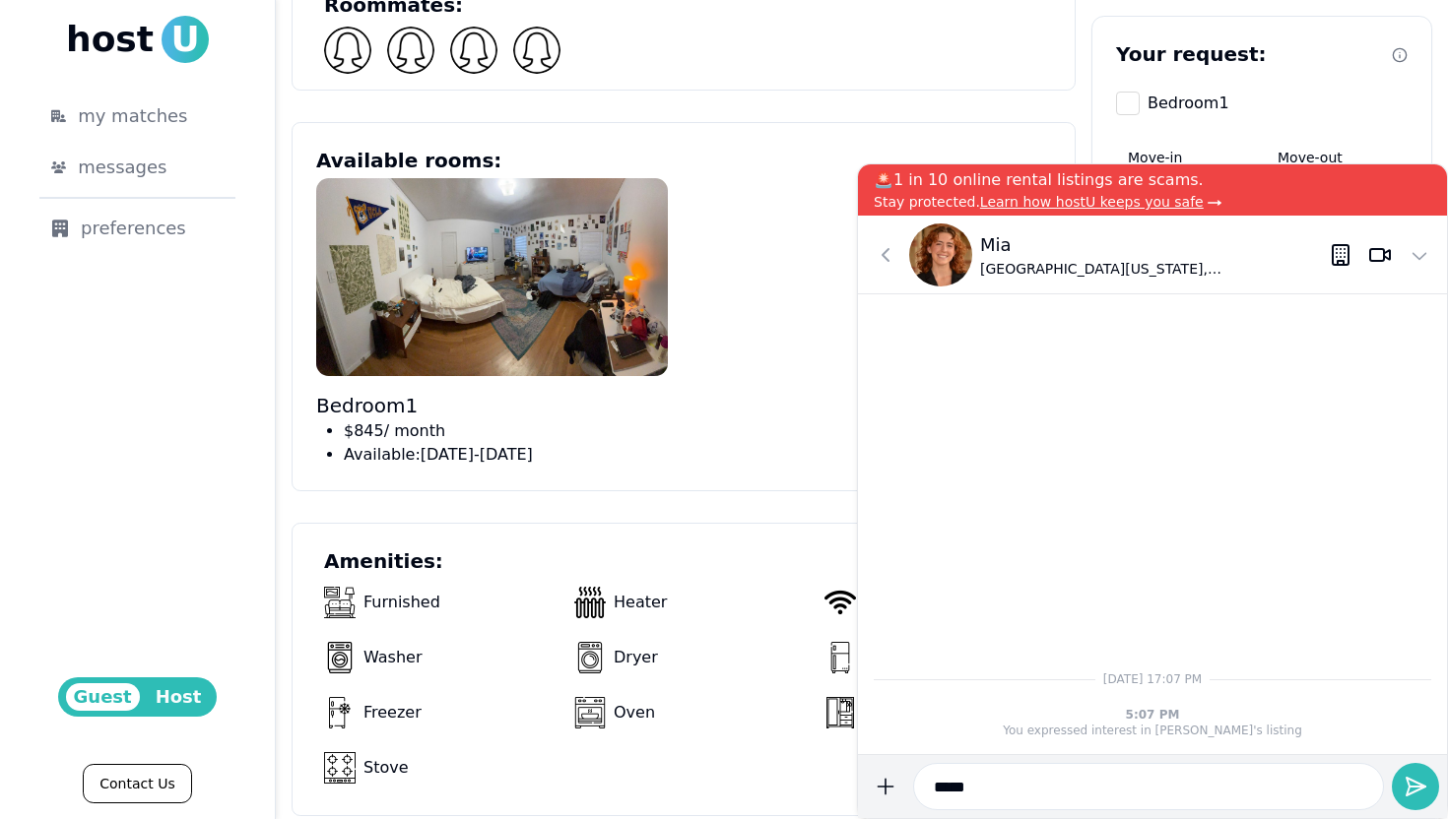
type input "****"
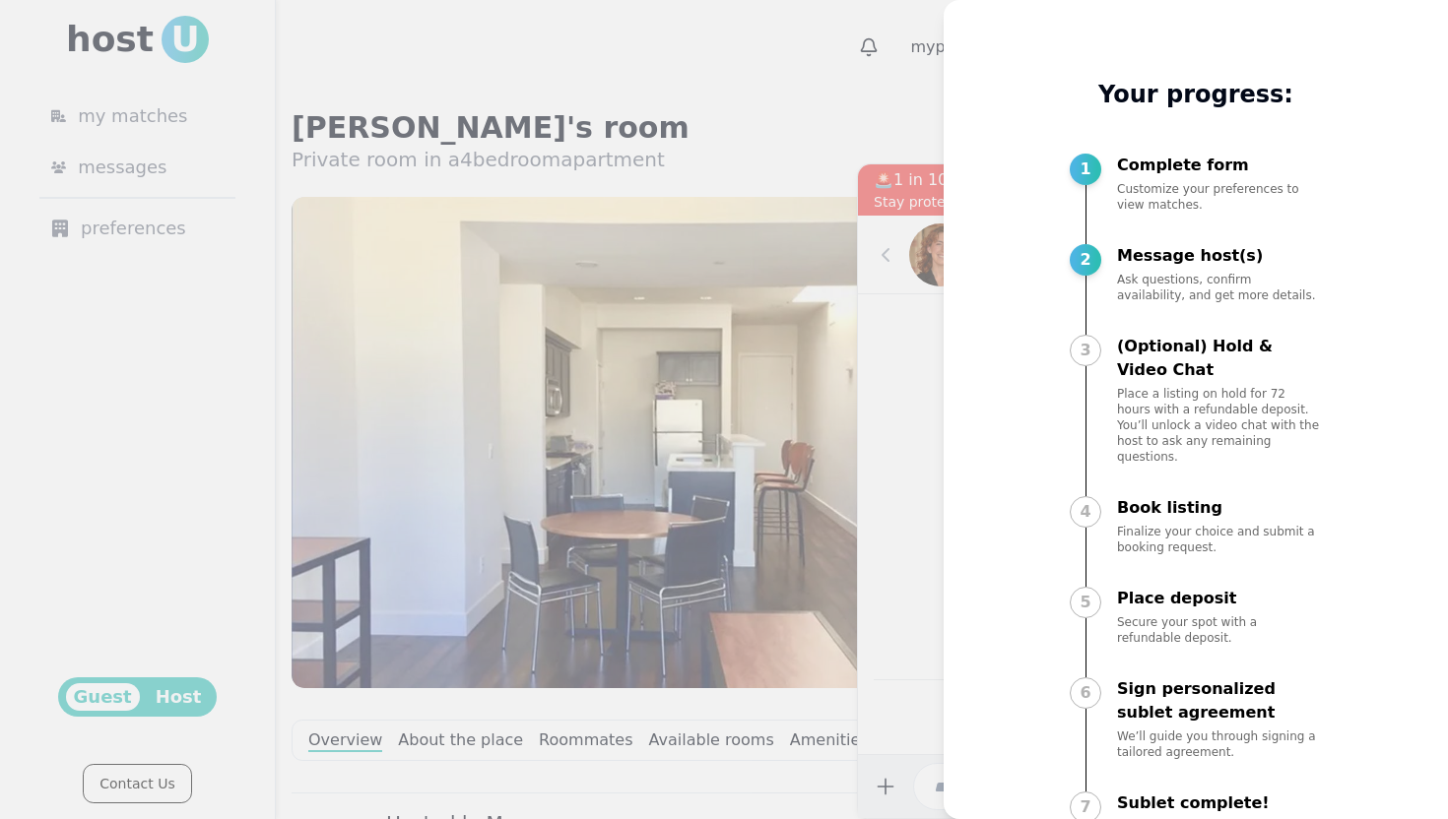
click at [782, 121] on div at bounding box center [724, 409] width 1448 height 819
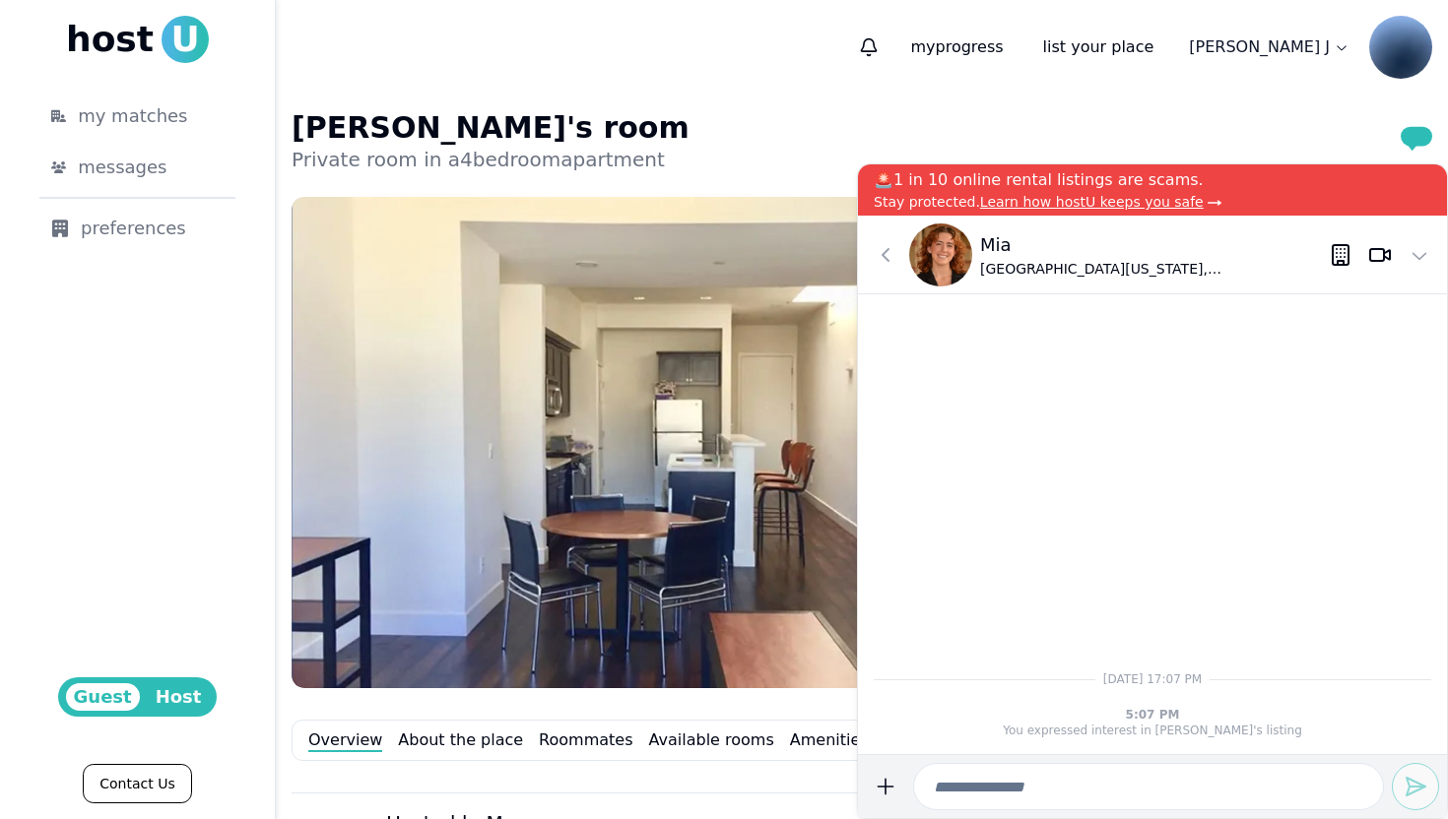
click at [745, 146] on div "[PERSON_NAME]'s room Private room in a 4 bedroom apartment" at bounding box center [862, 141] width 1140 height 63
click at [1414, 258] on icon at bounding box center [1419, 255] width 24 height 24
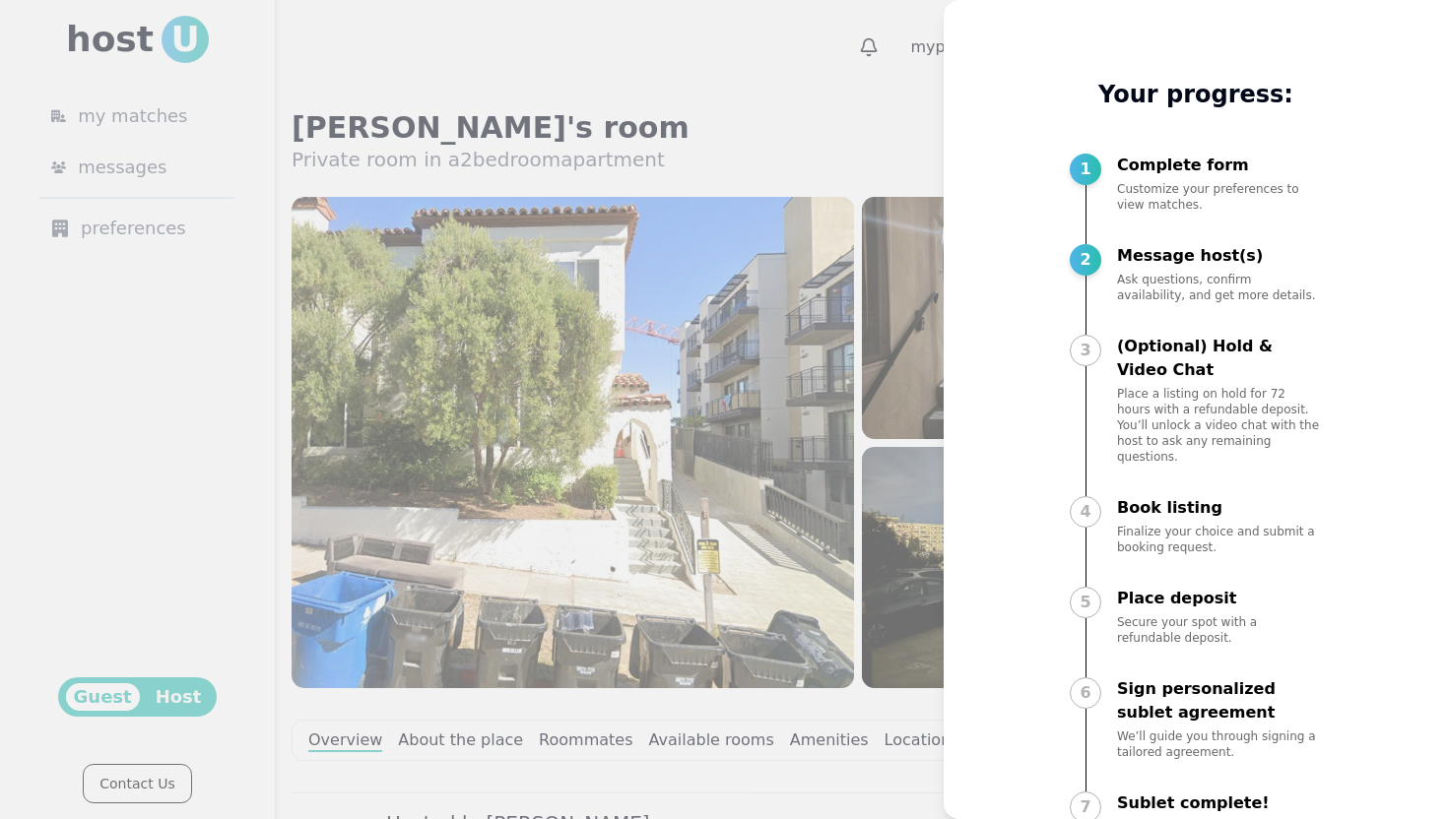
click at [755, 39] on div at bounding box center [724, 409] width 1448 height 819
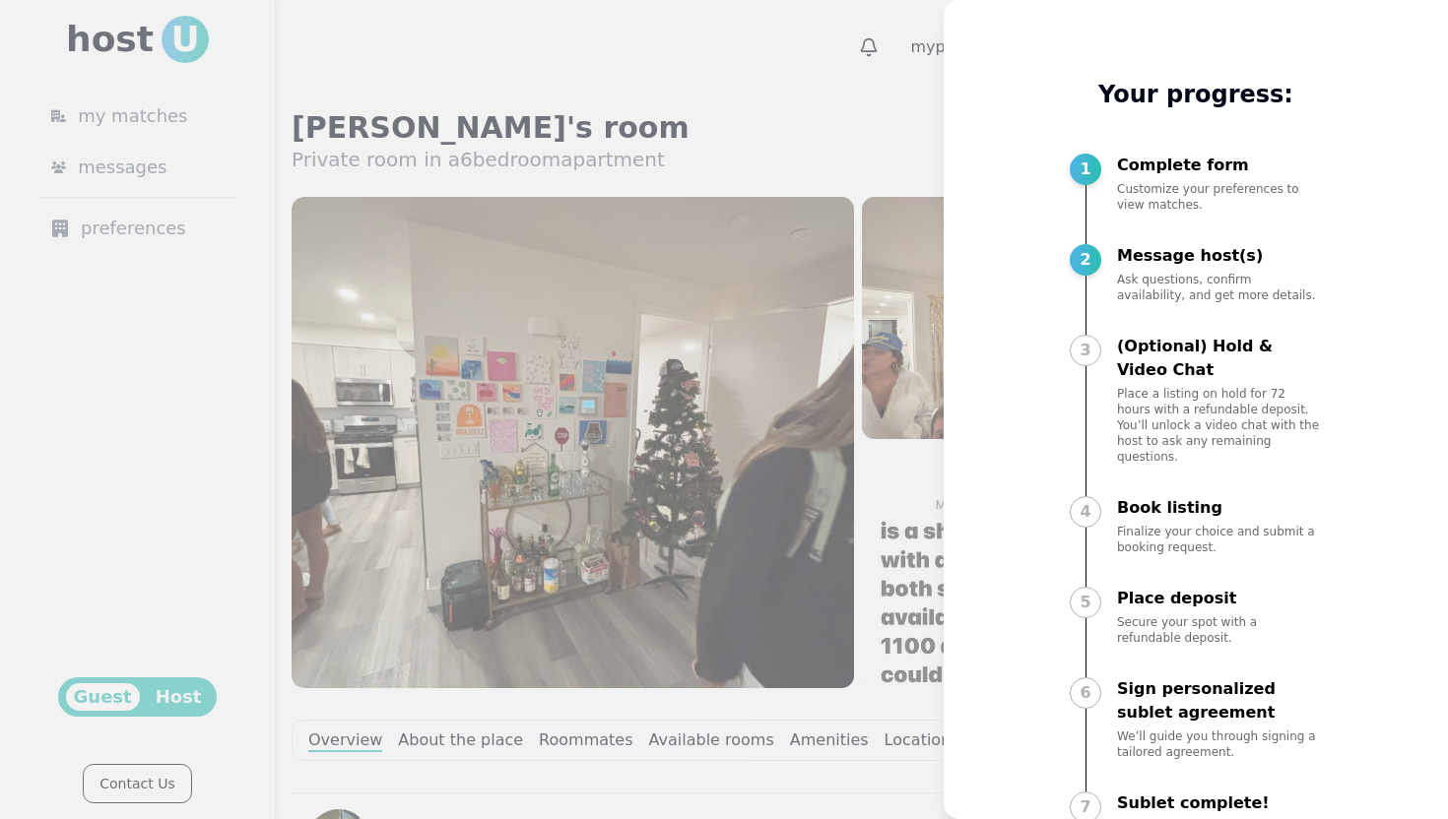
click at [676, 121] on div at bounding box center [724, 409] width 1448 height 819
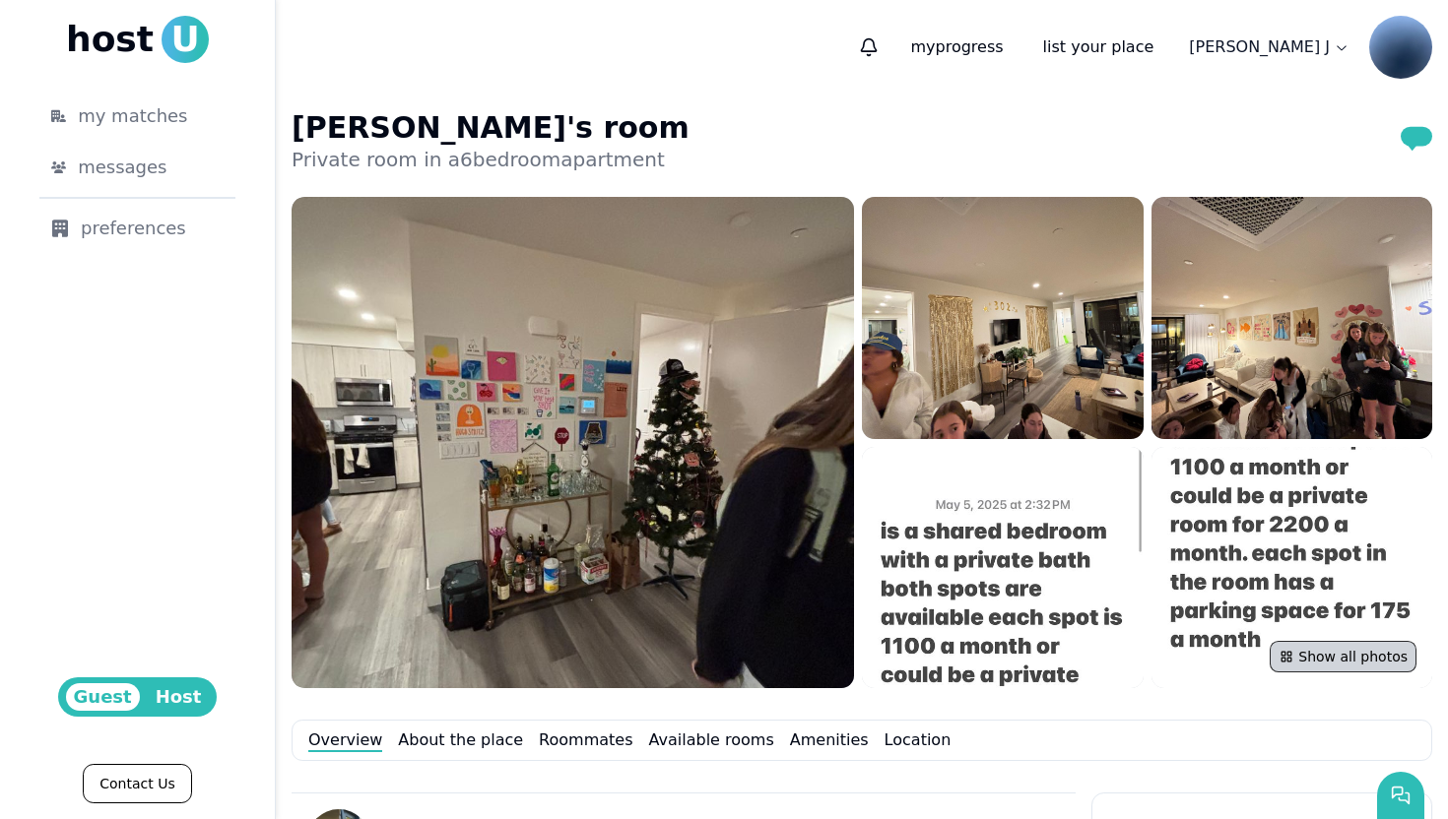
click at [1307, 654] on button "Show all photos" at bounding box center [1342, 657] width 147 height 32
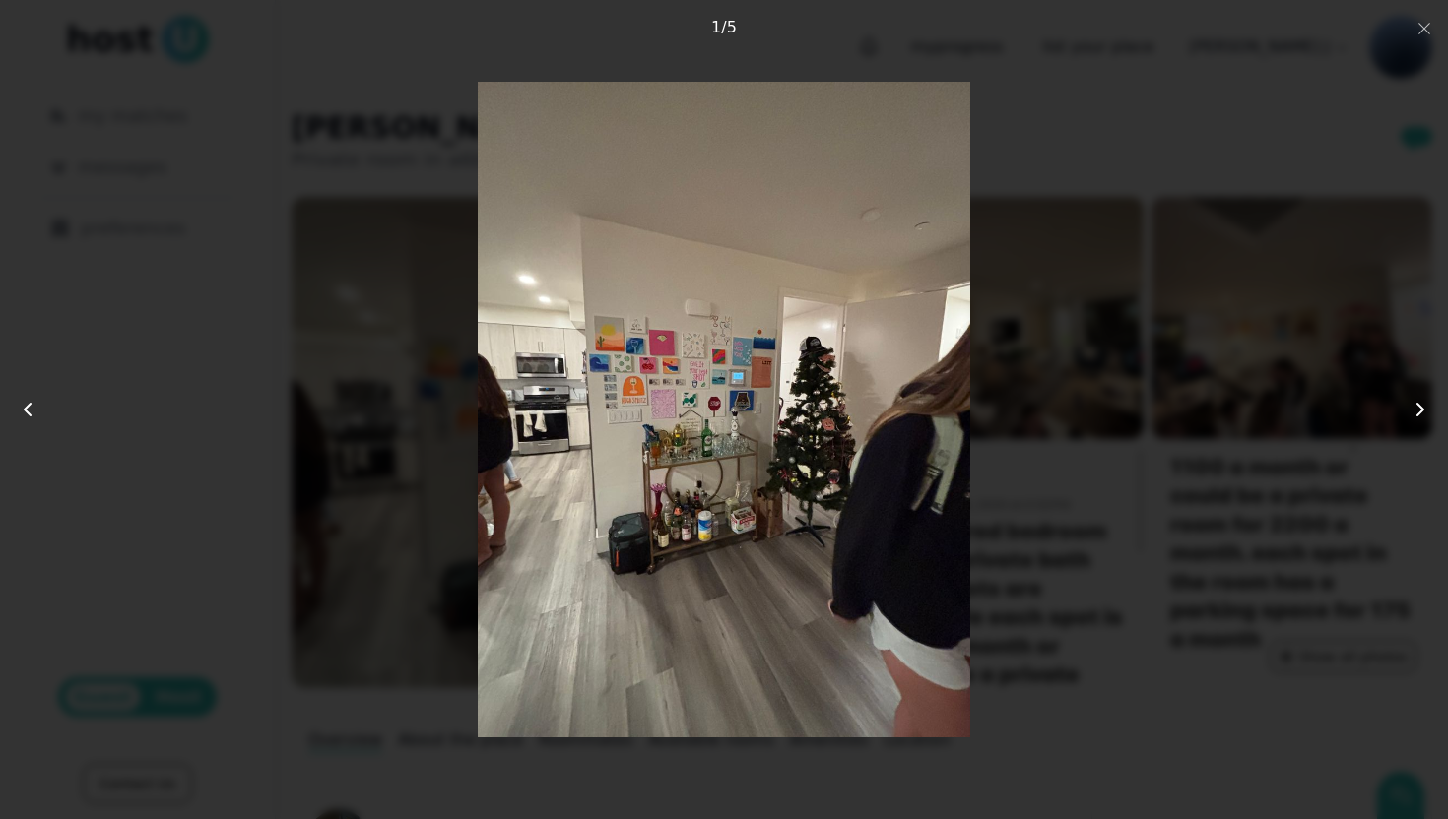
click at [1415, 410] on icon at bounding box center [1420, 410] width 24 height 24
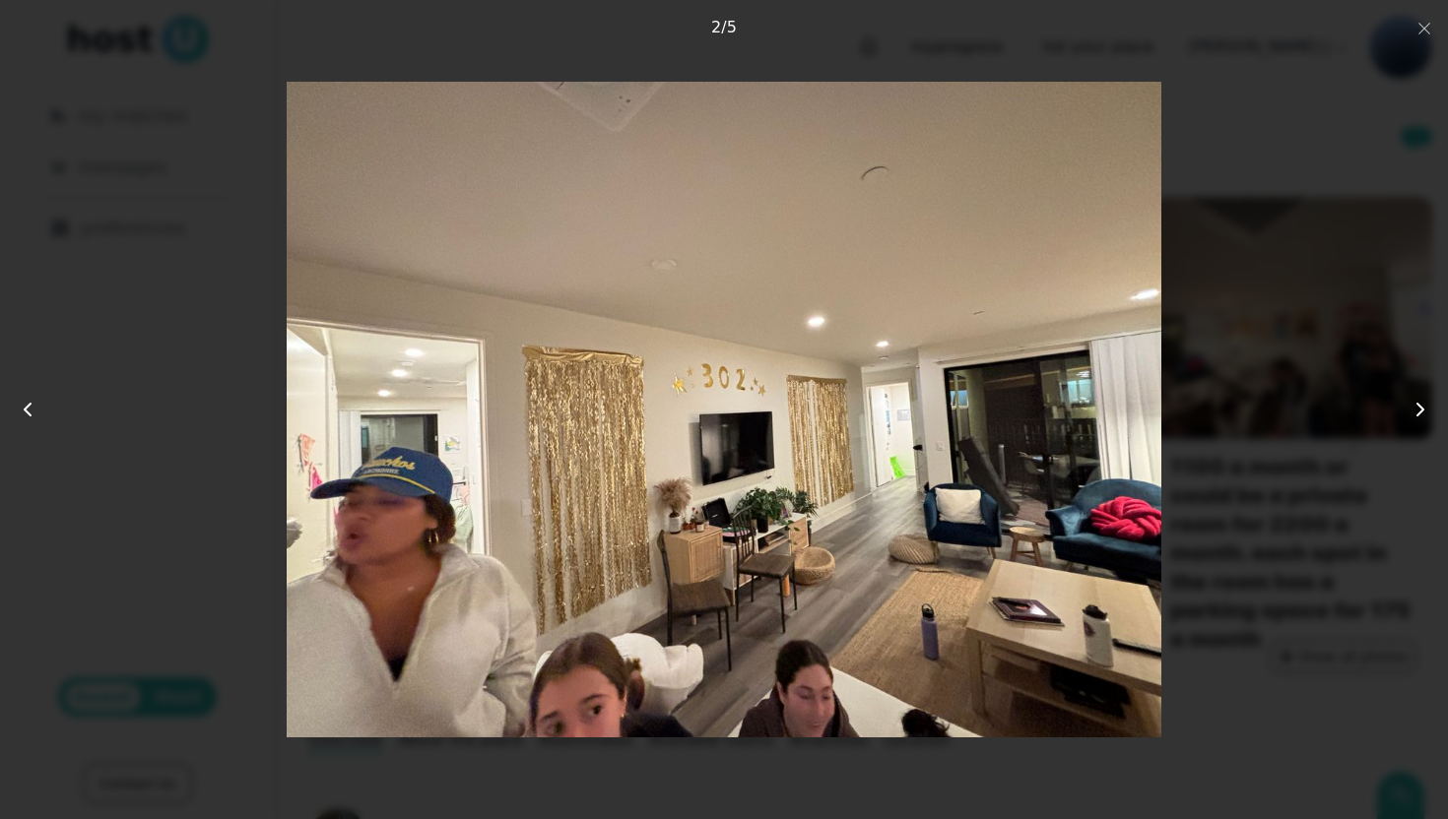
click at [1415, 410] on icon at bounding box center [1420, 410] width 24 height 24
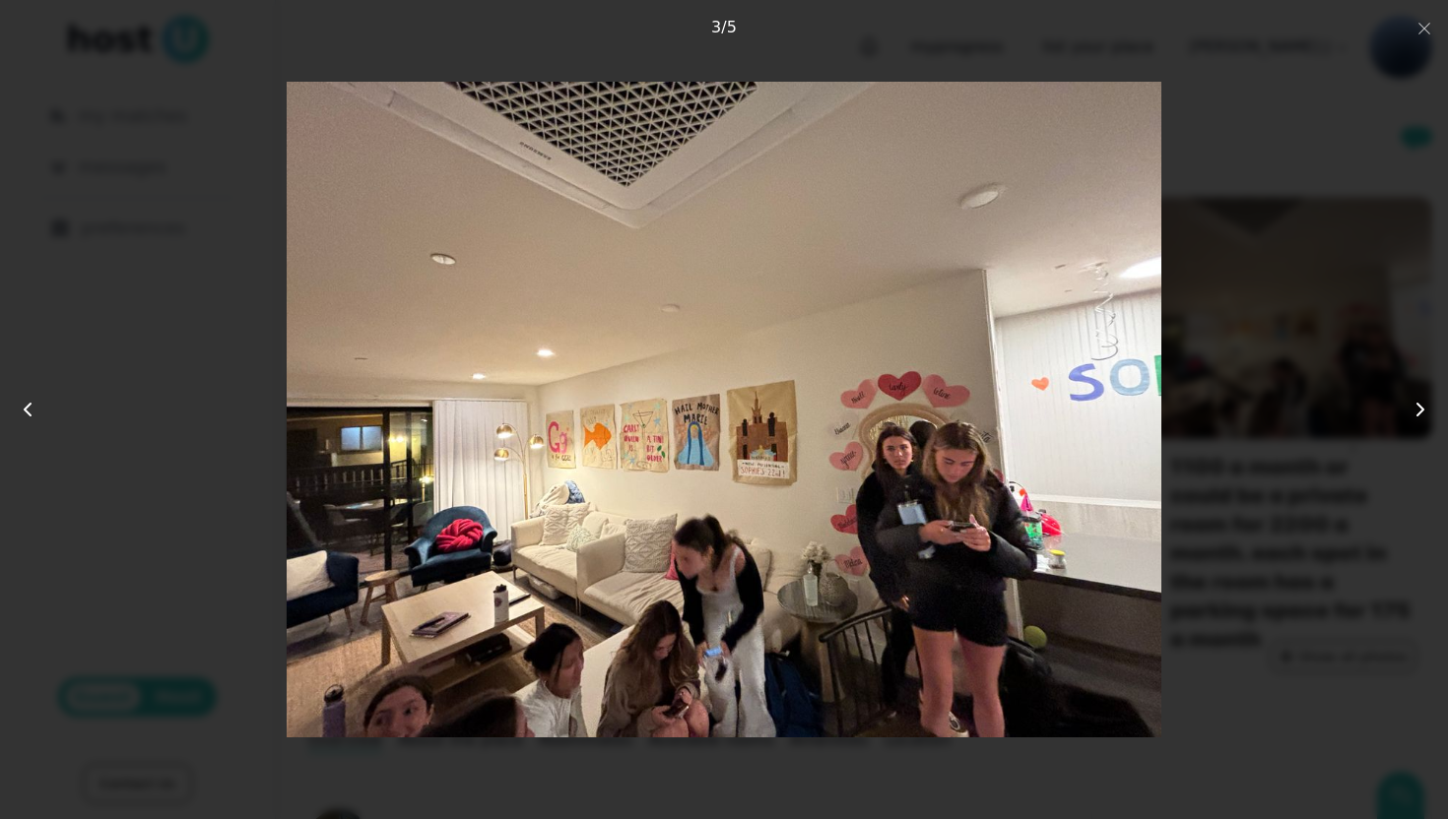
click at [1415, 409] on icon at bounding box center [1420, 410] width 24 height 24
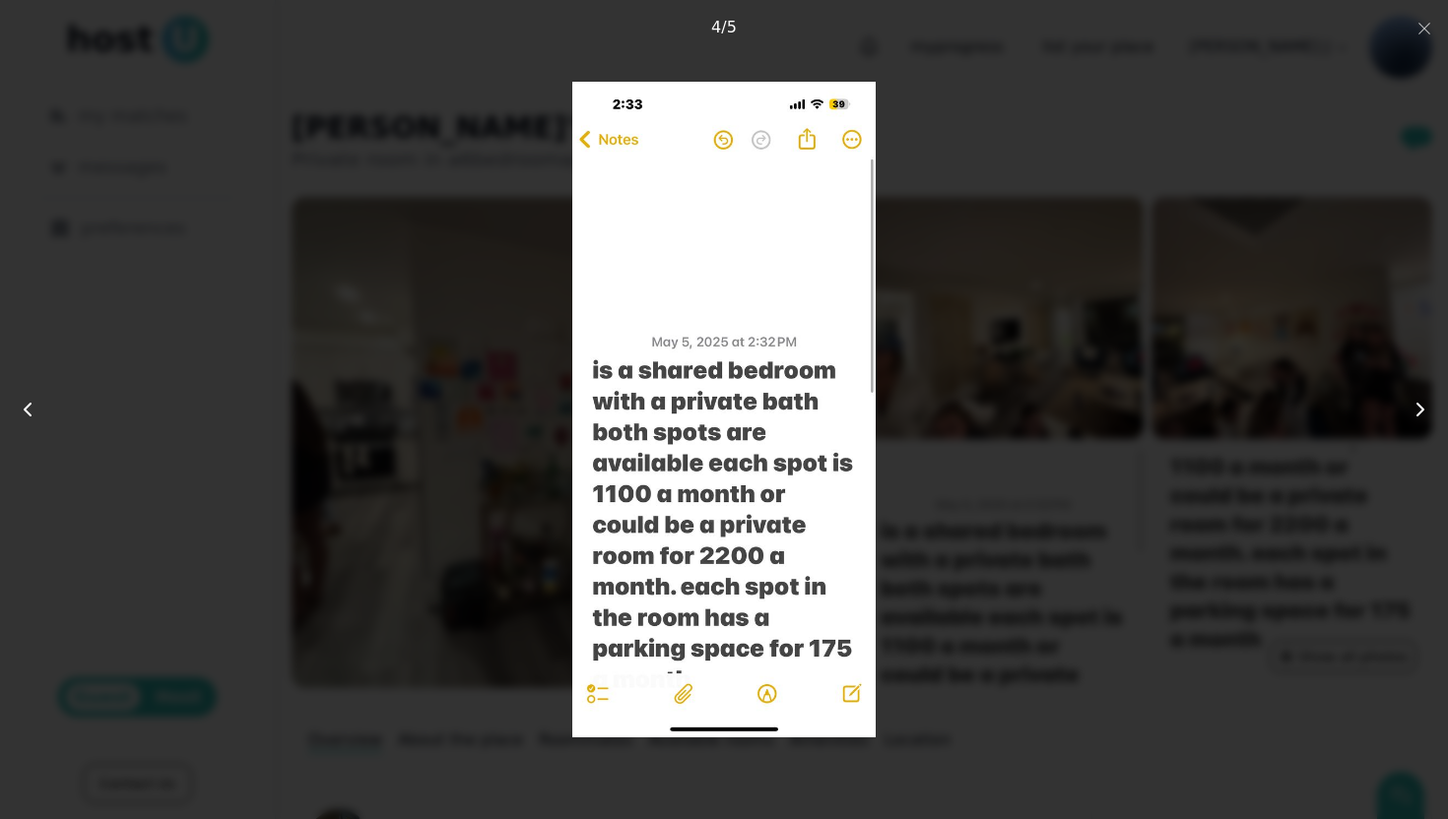
click at [1415, 409] on icon at bounding box center [1420, 410] width 24 height 24
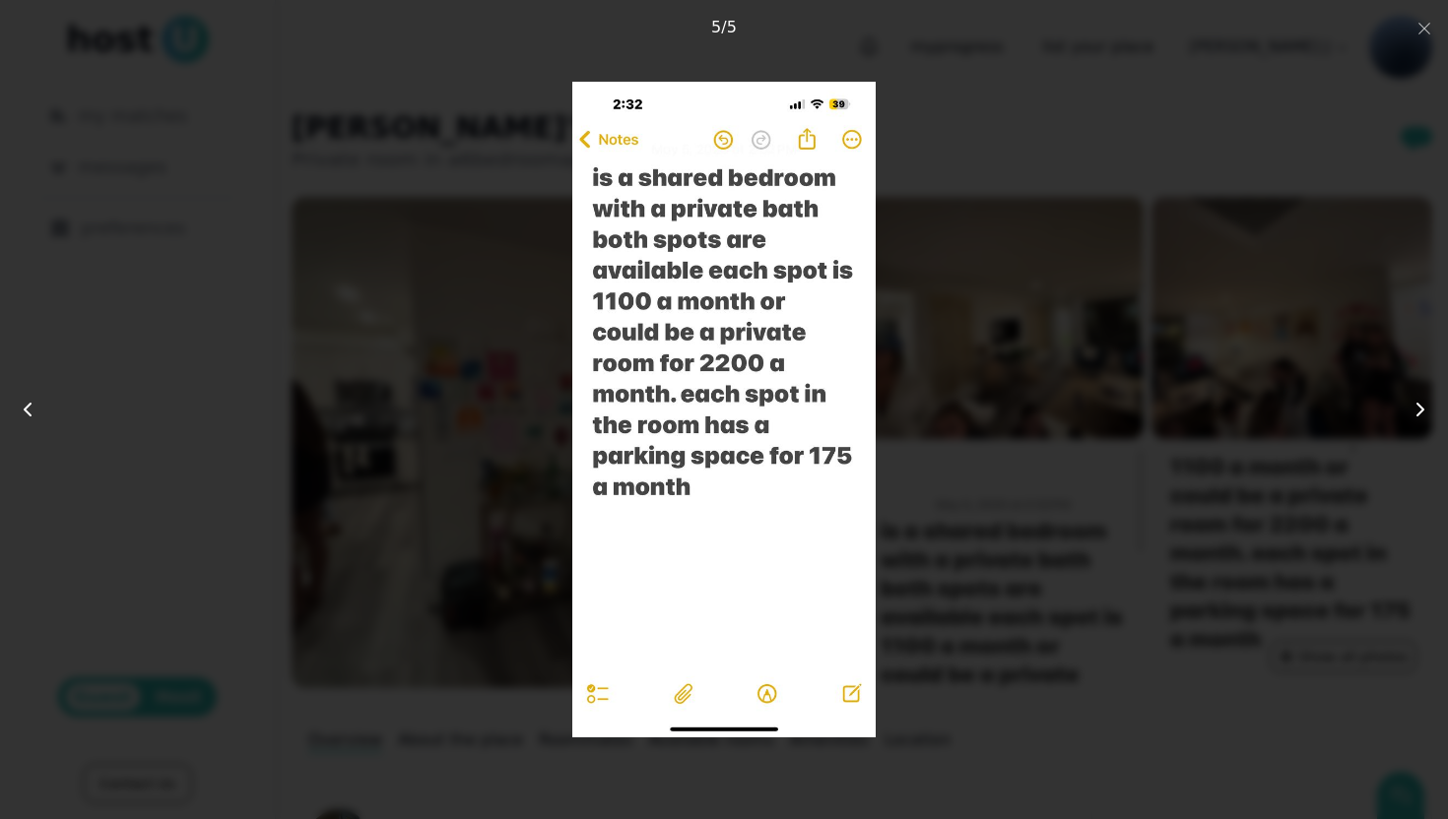
click at [1415, 409] on icon at bounding box center [1420, 410] width 24 height 24
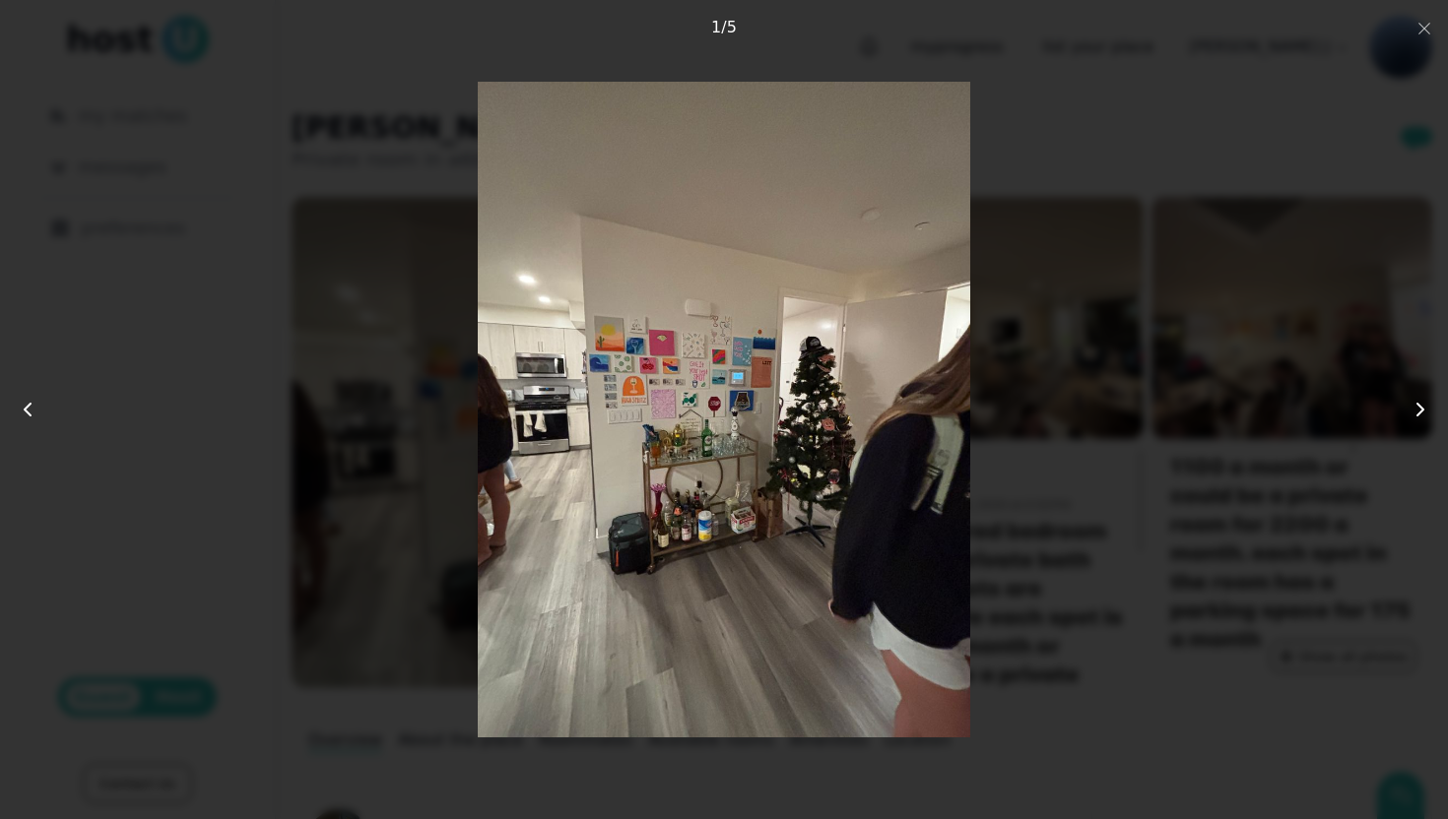
click at [1158, 549] on div at bounding box center [724, 410] width 1158 height 656
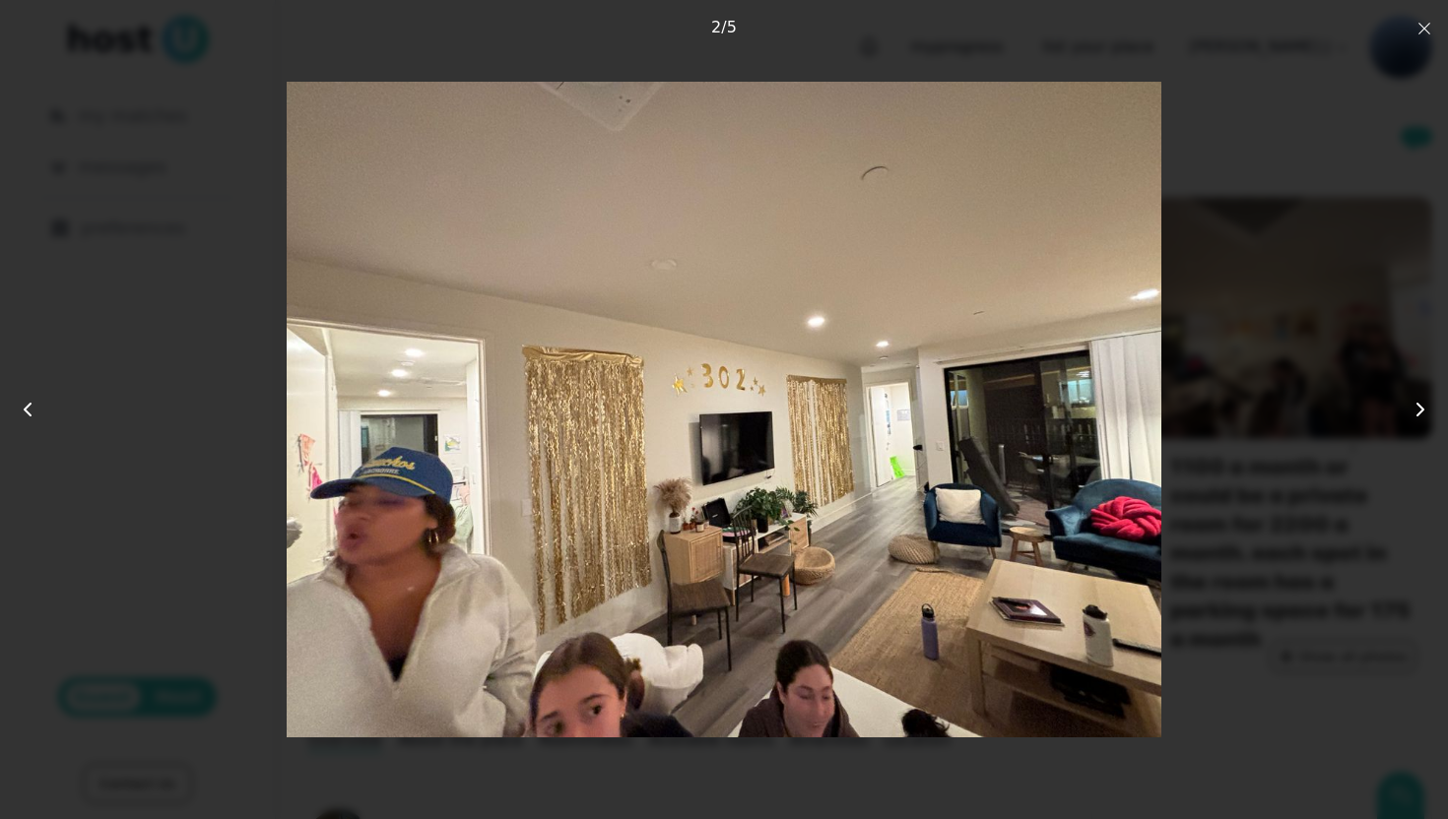
click at [1427, 30] on icon "button" at bounding box center [1424, 29] width 16 height 16
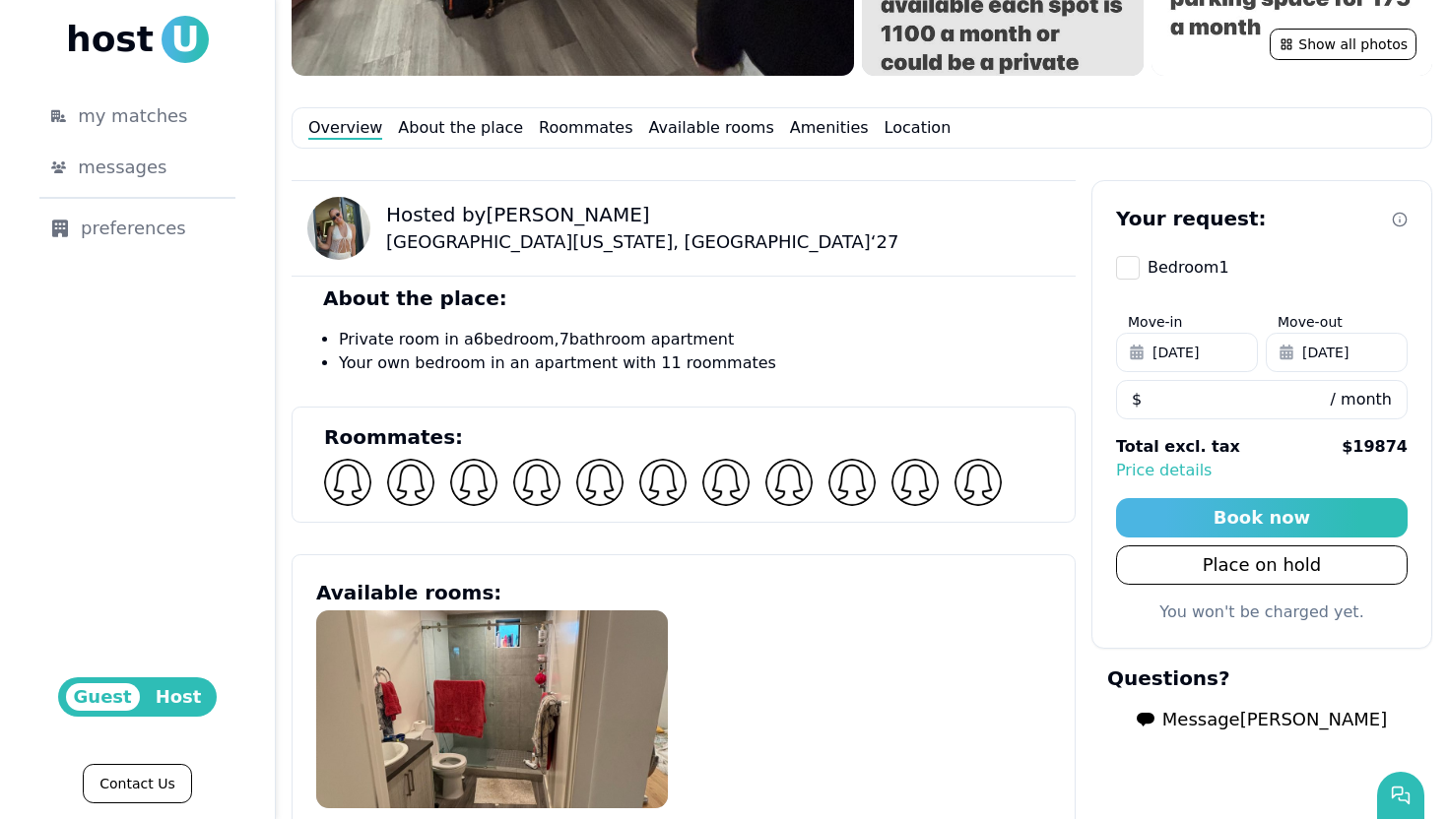
scroll to position [1006, 0]
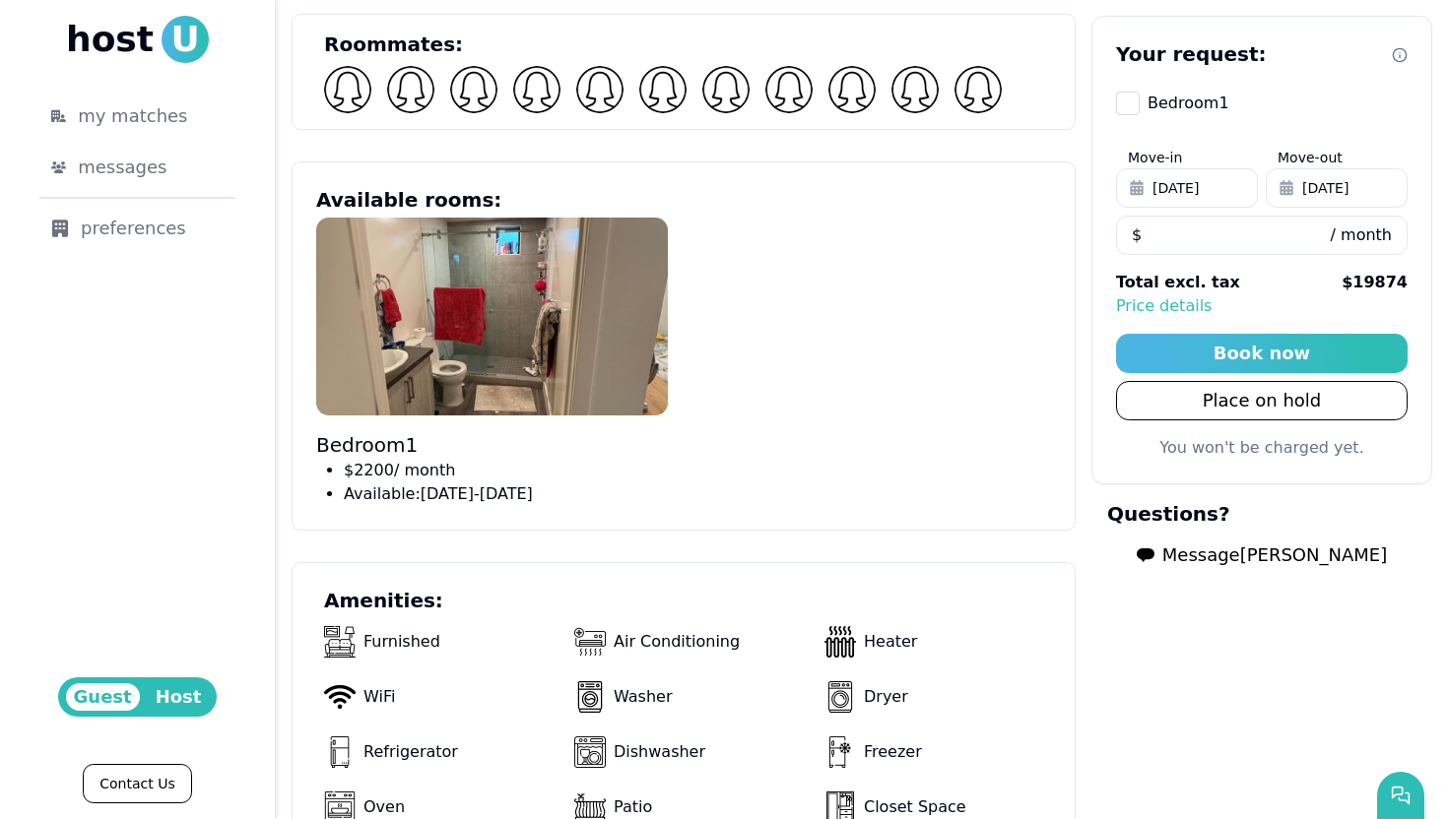
click at [1210, 564] on span "Message [PERSON_NAME]" at bounding box center [1274, 556] width 225 height 28
click at [1206, 564] on body "host U my matches messages 1 preferences Guest Host Contact Us 1 my progress li…" at bounding box center [724, 409] width 1448 height 819
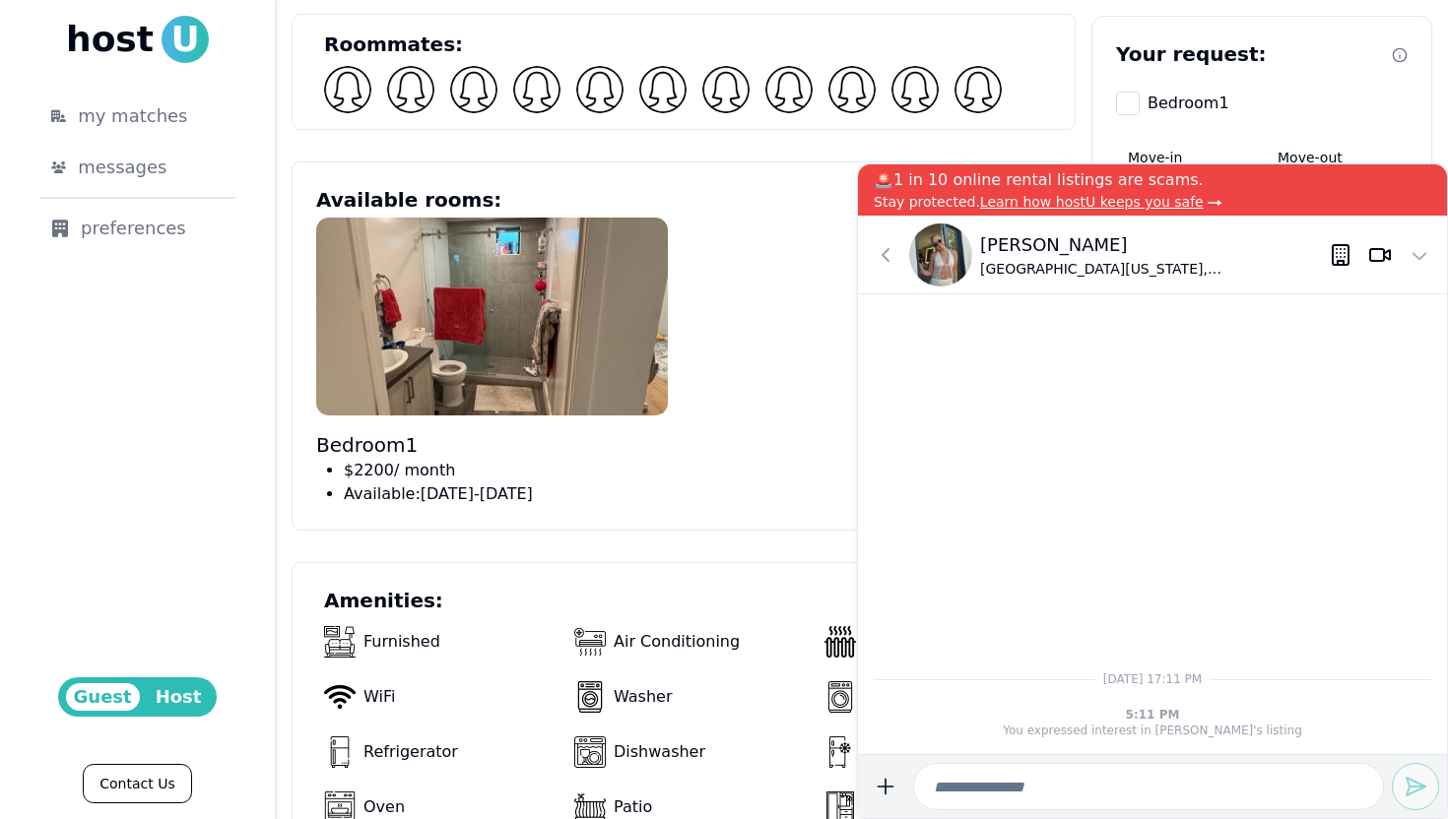
click at [1027, 786] on input at bounding box center [1148, 786] width 471 height 47
type input "**********"
click at [1403, 780] on icon "submit" at bounding box center [1415, 787] width 24 height 24
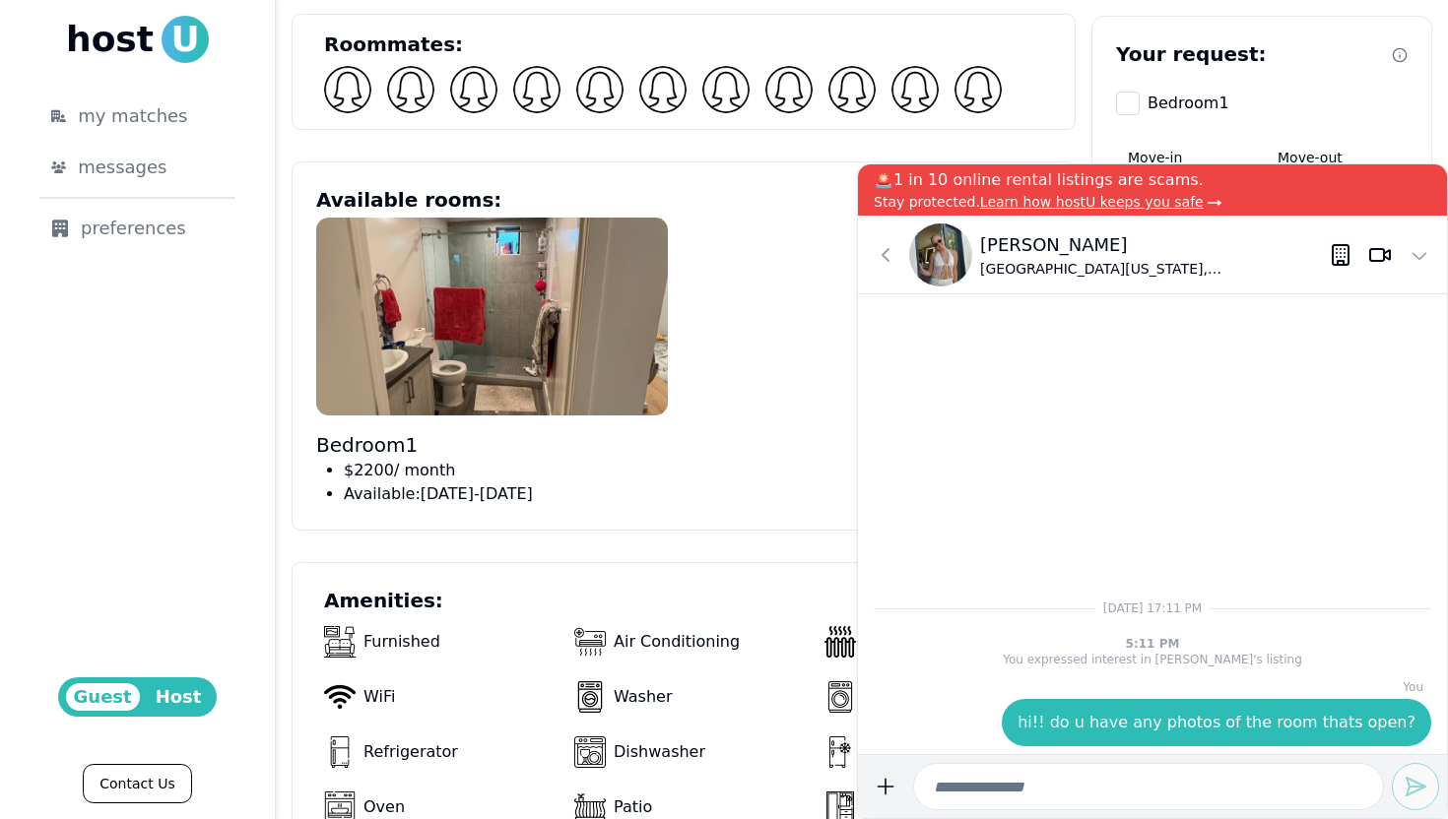
click at [788, 337] on div "Bedroom 1 $ 2200 / month Available: [DATE] - [DATE]" at bounding box center [683, 362] width 735 height 289
click at [1426, 260] on icon at bounding box center [1419, 255] width 24 height 24
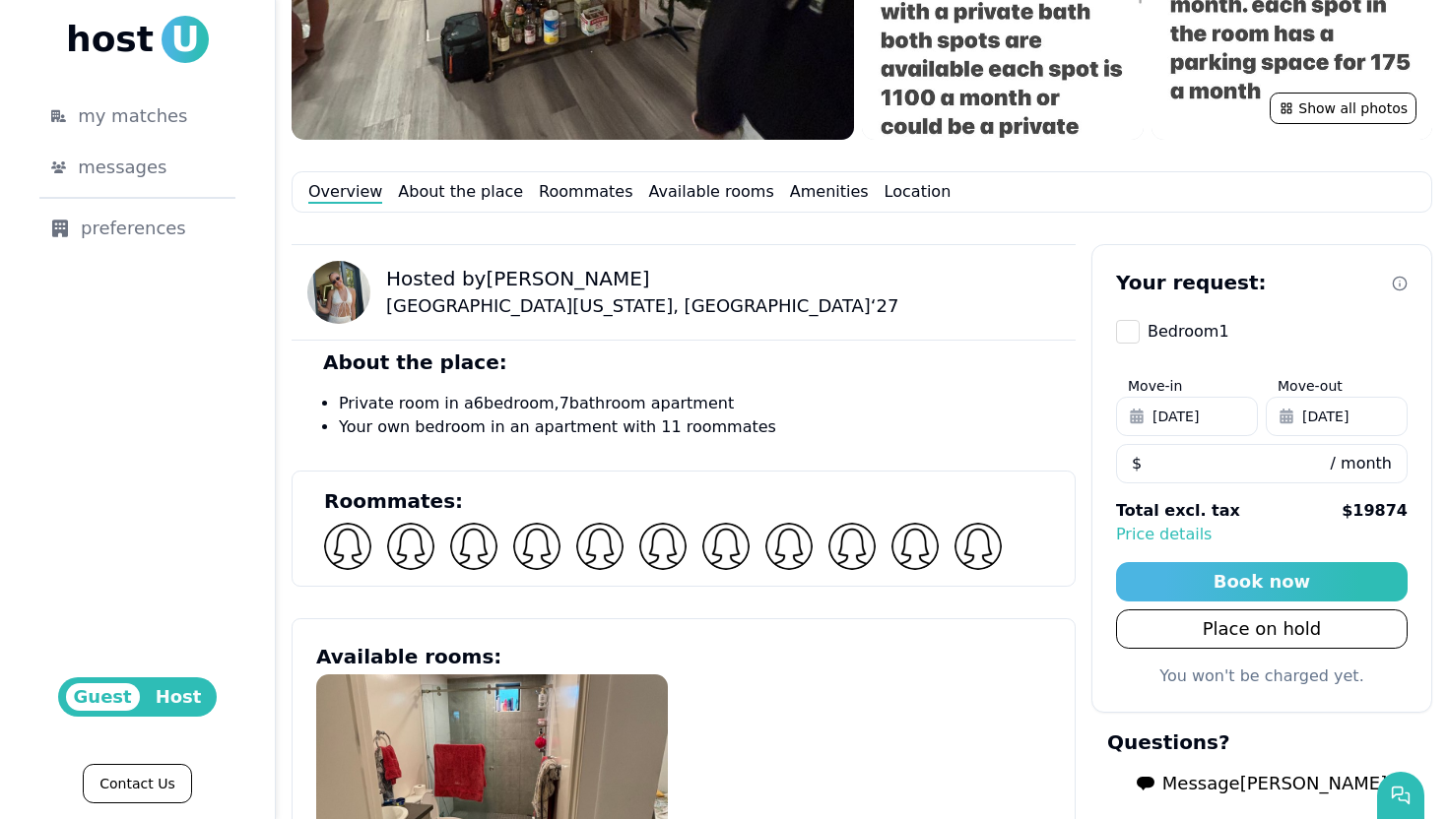
scroll to position [116, 0]
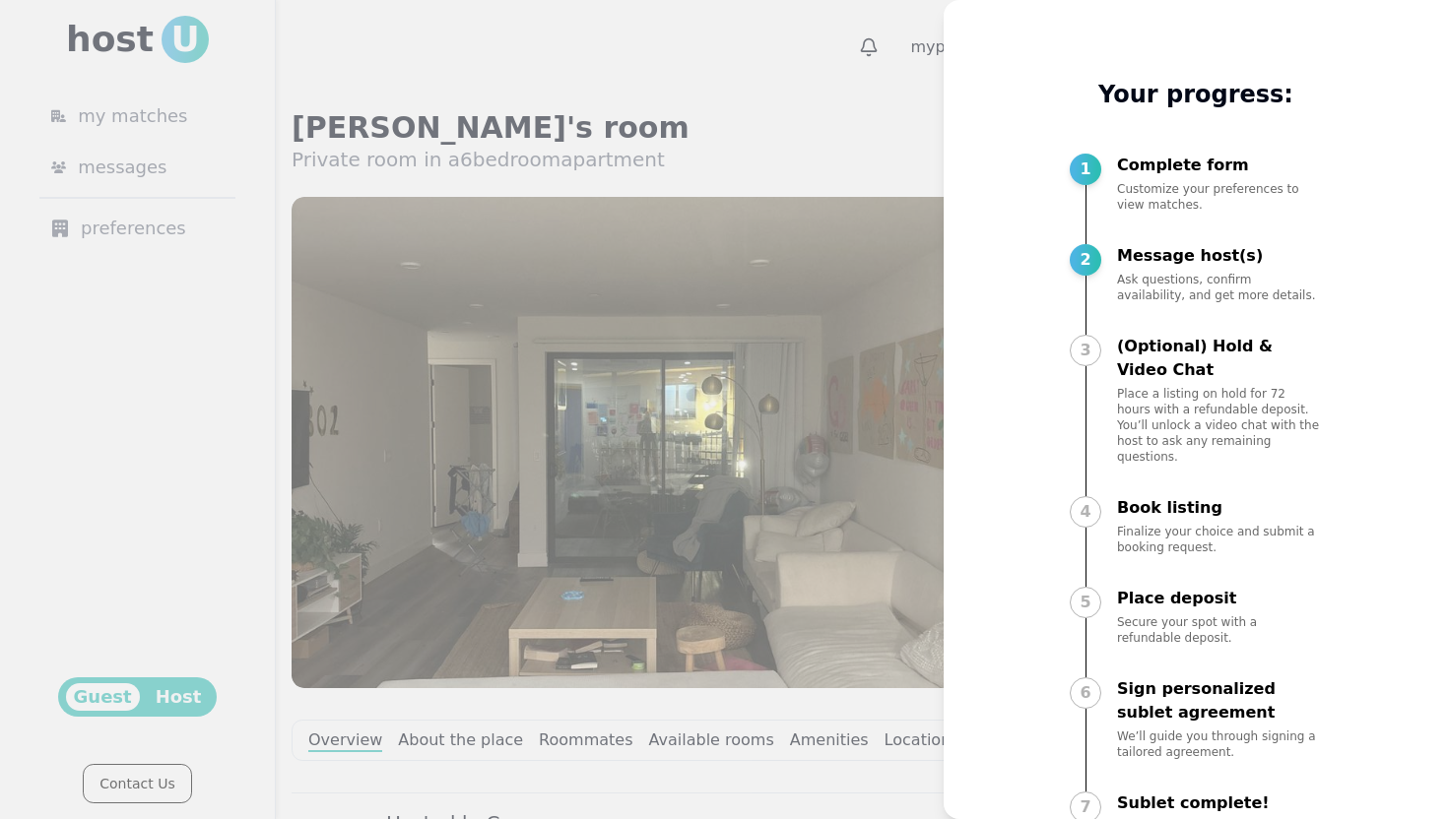
click at [753, 64] on div at bounding box center [724, 409] width 1448 height 819
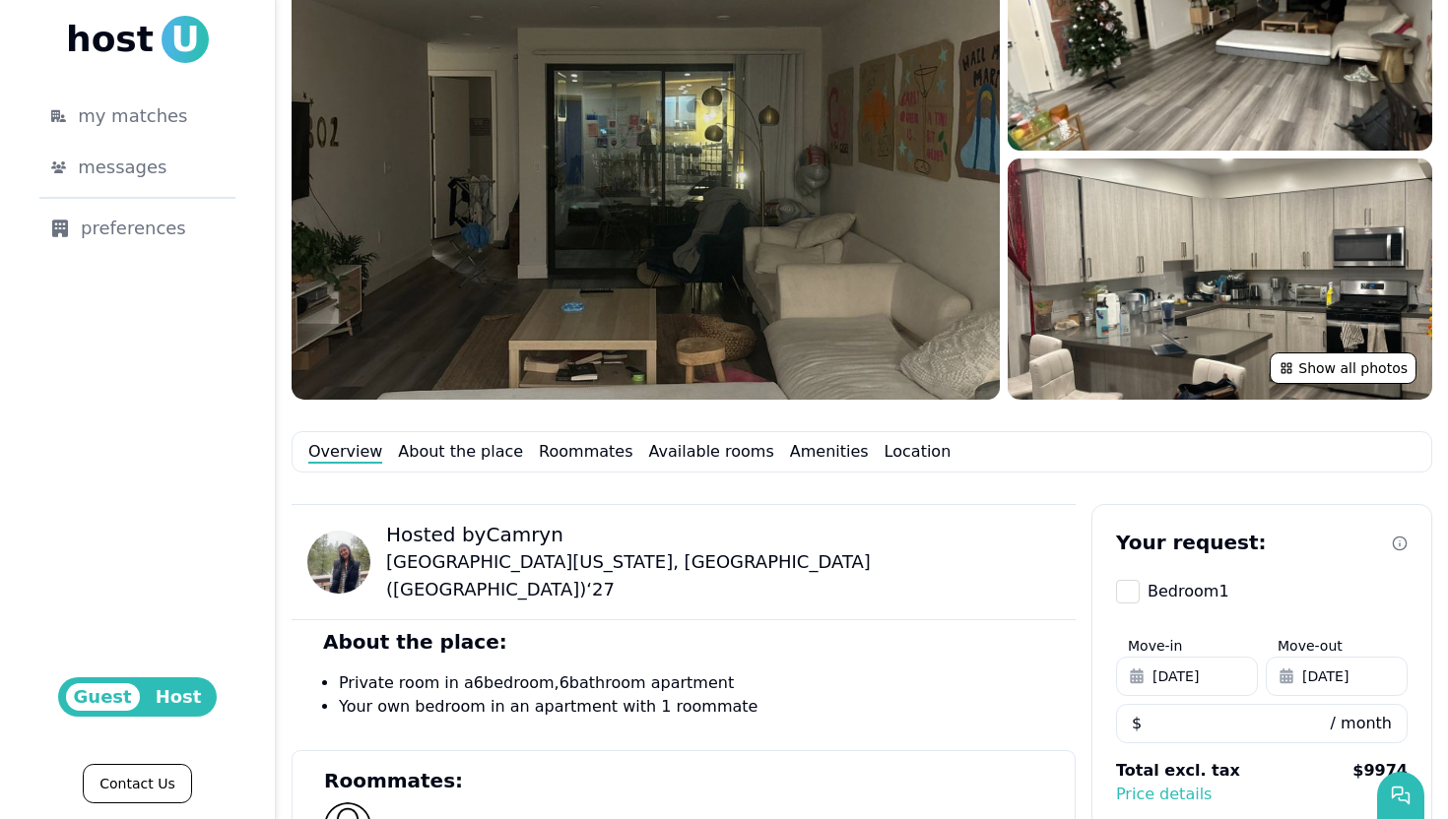
scroll to position [626, 0]
